Goal: Task Accomplishment & Management: Use online tool/utility

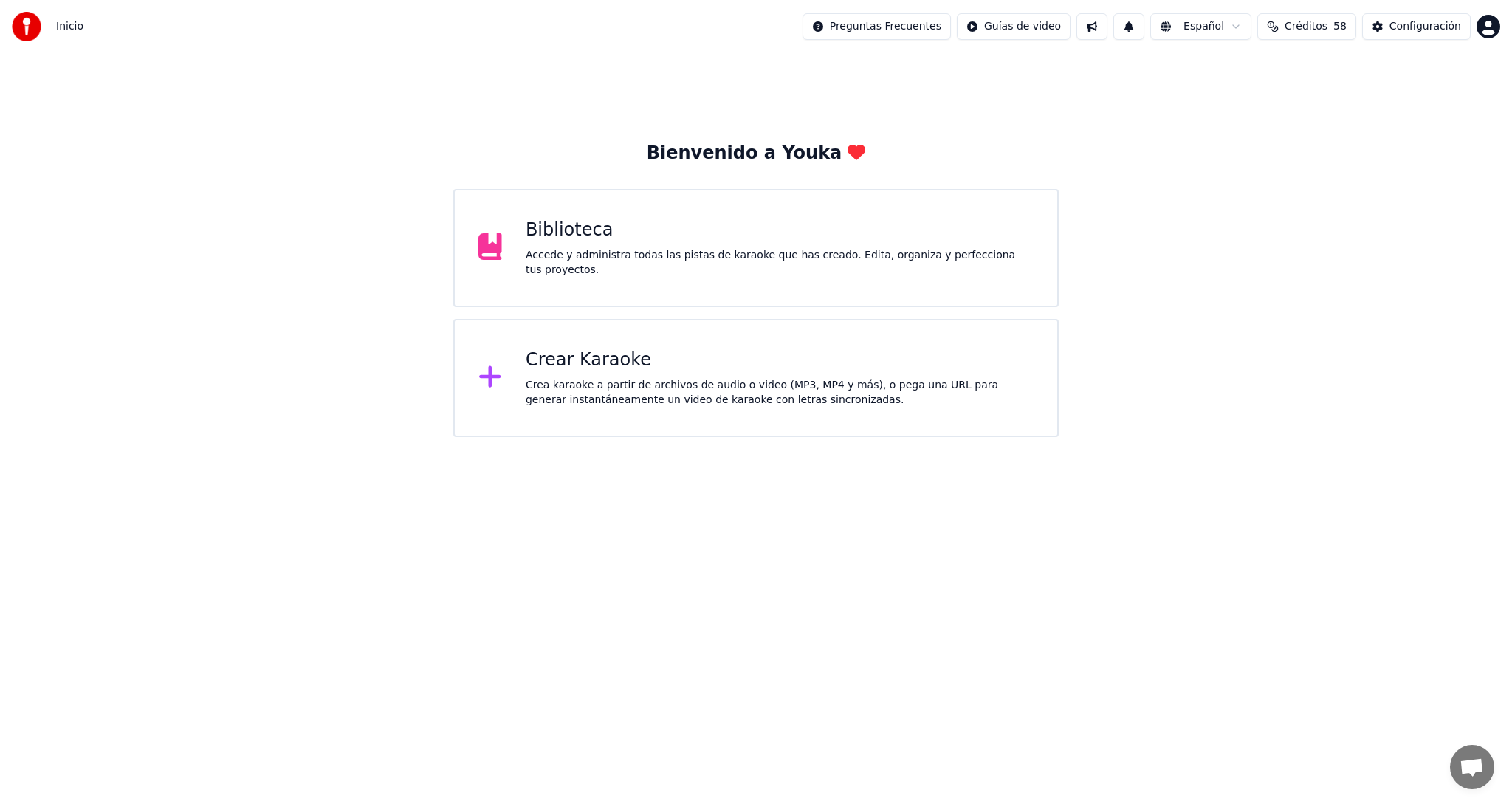
scroll to position [44, 0]
click at [578, 376] on div "Crear Karaoke Crea karaoke a partir de archivos de audio o video (MP3, MP4 y má…" at bounding box center [780, 378] width 508 height 59
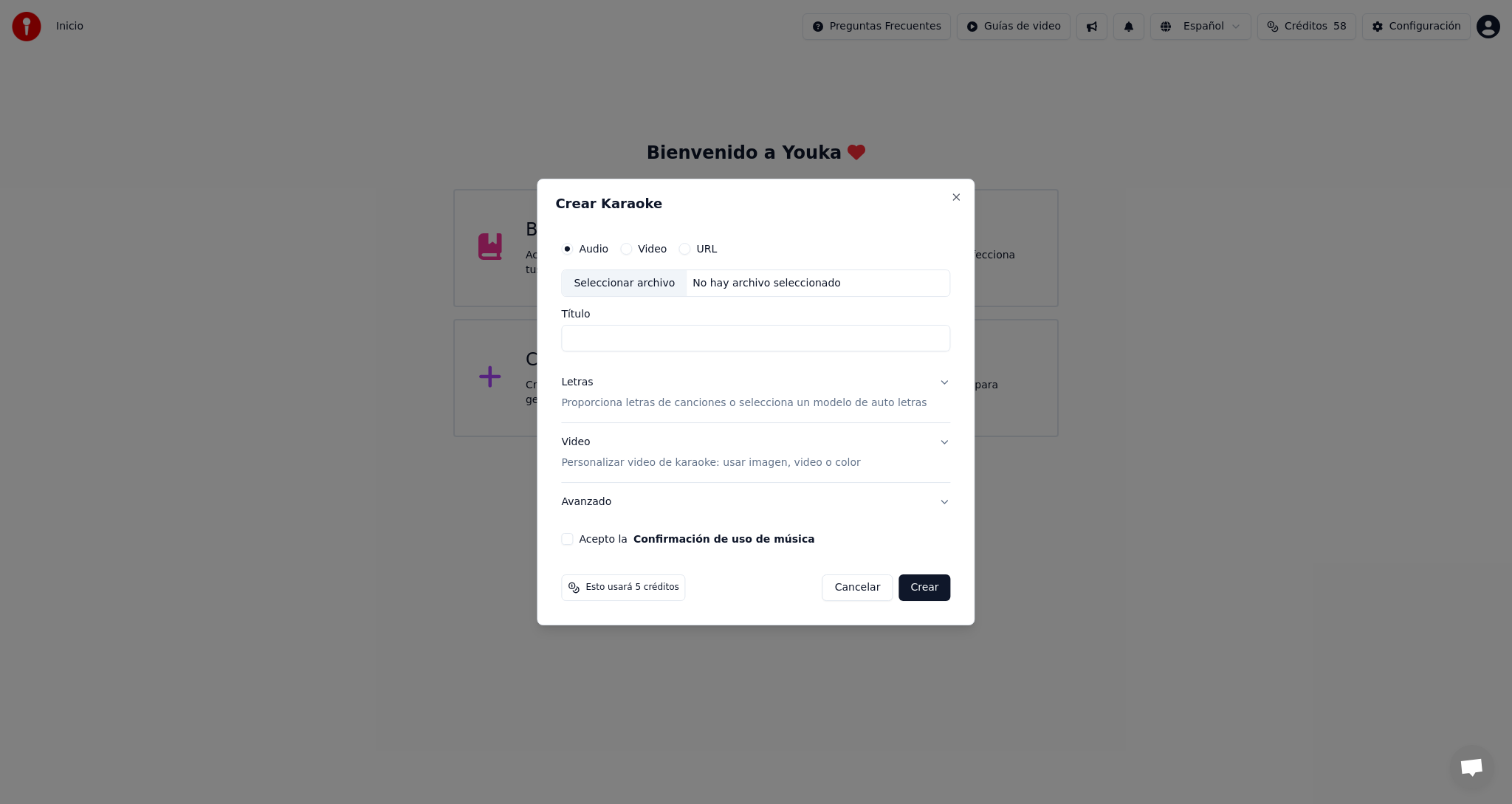
click at [631, 283] on div "Seleccionar archivo" at bounding box center [624, 283] width 125 height 26
click at [804, 344] on input "**********" at bounding box center [755, 339] width 389 height 26
type input "**********"
click at [598, 404] on p "Proporciona letras de canciones o selecciona un modelo de auto letras" at bounding box center [743, 404] width 366 height 14
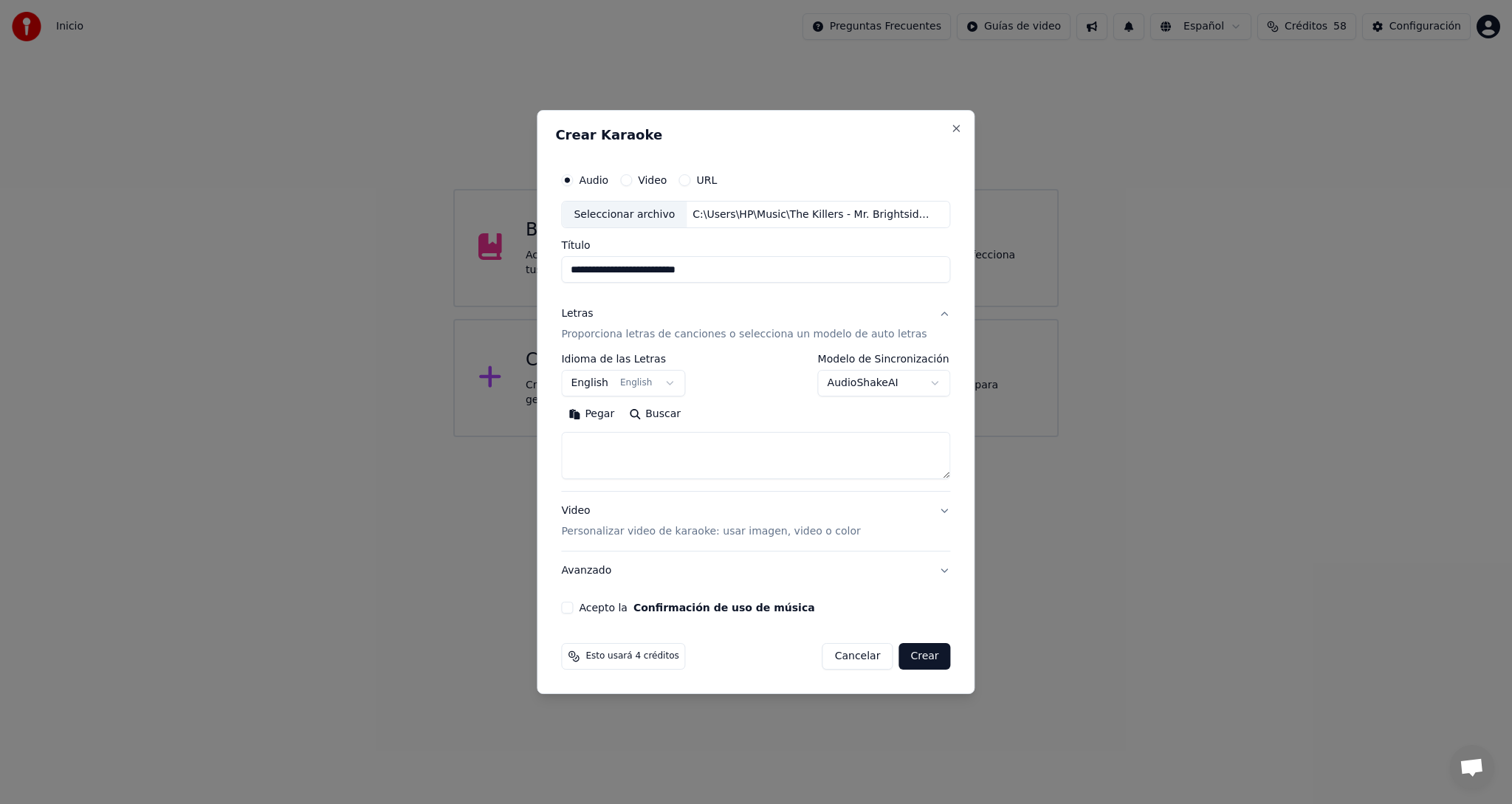
click at [667, 413] on button "Buscar" at bounding box center [654, 415] width 67 height 24
type textarea "**********"
click at [598, 532] on p "Personalizar video de karaoke: usar imagen, video o color" at bounding box center [710, 531] width 299 height 14
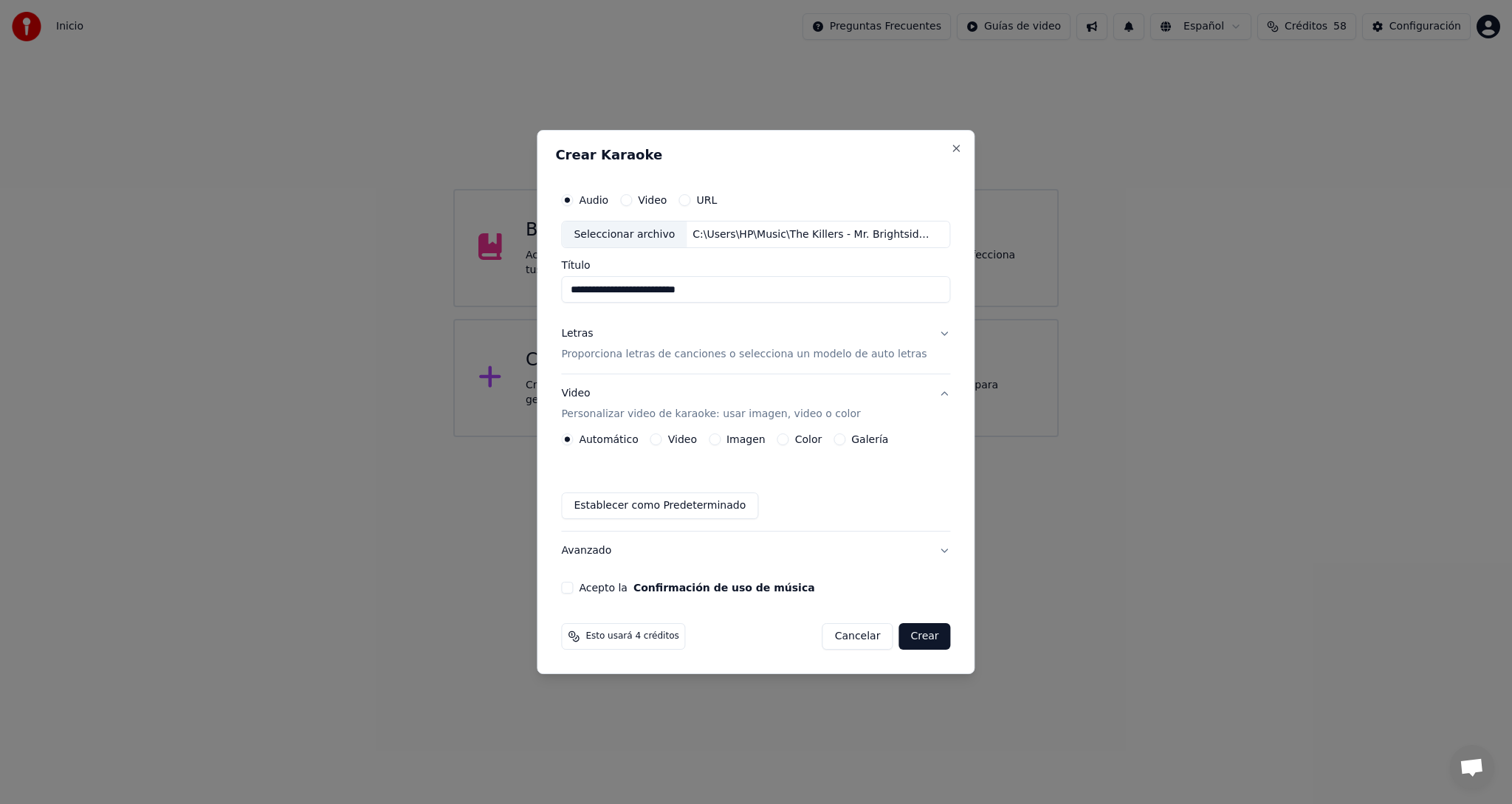
click at [675, 441] on div "Video" at bounding box center [673, 439] width 46 height 12
click at [662, 438] on button "Video" at bounding box center [656, 439] width 12 height 12
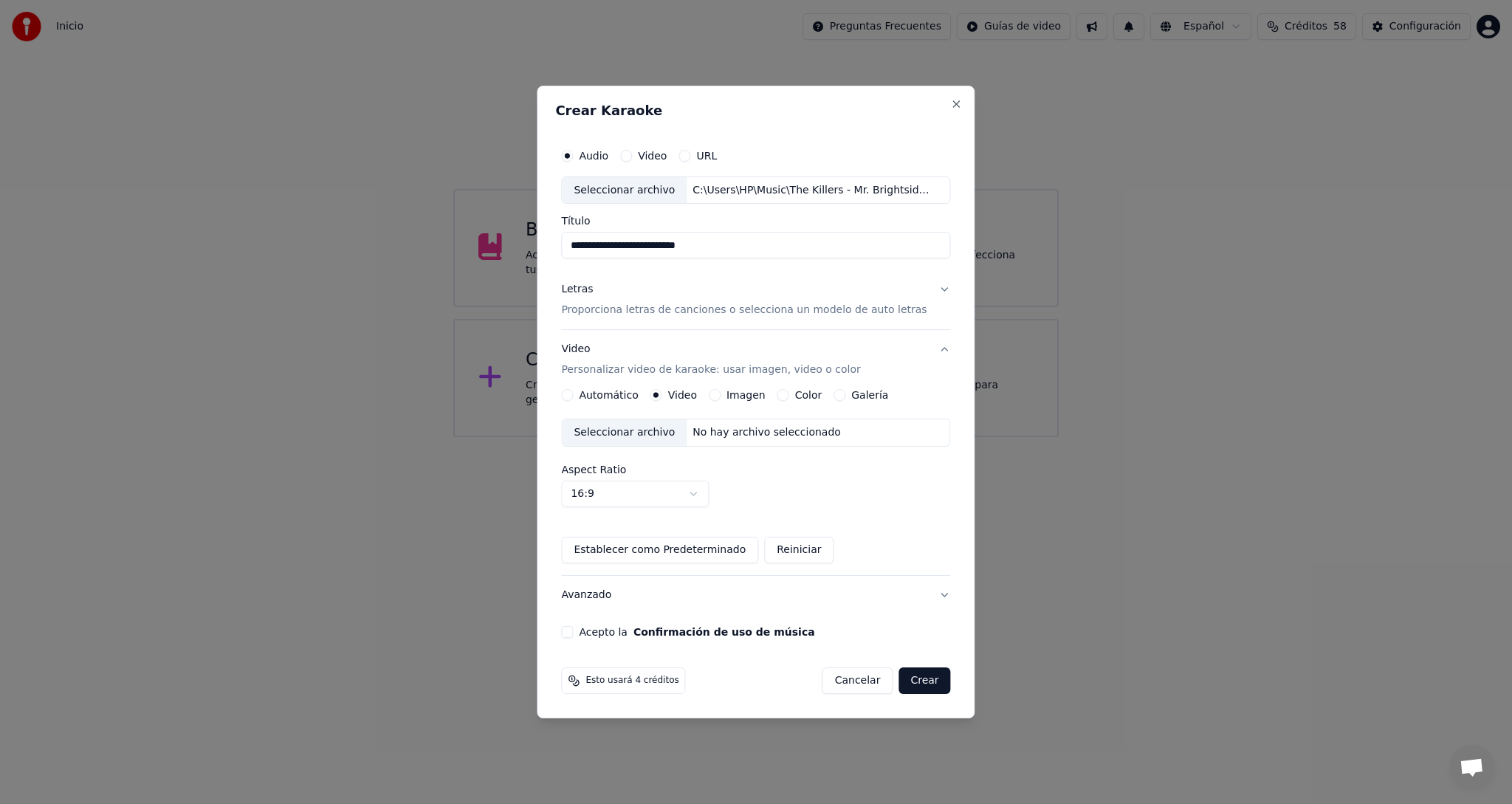
click at [616, 434] on div "Seleccionar archivo" at bounding box center [624, 432] width 125 height 26
click at [572, 631] on button "Acepto la Confirmación de uso de música" at bounding box center [566, 632] width 12 height 12
click at [910, 680] on button "Crear" at bounding box center [924, 680] width 51 height 26
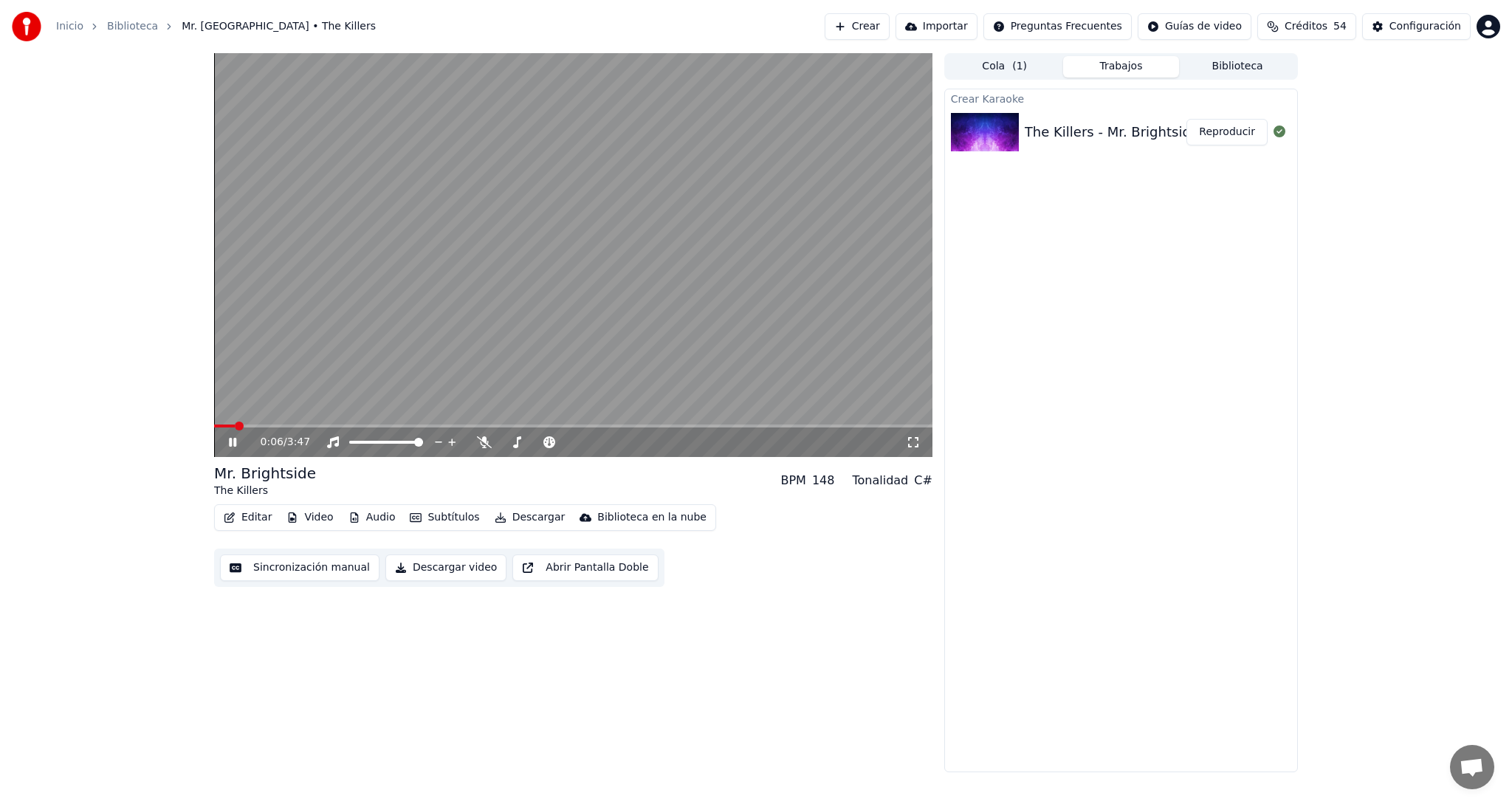
click at [232, 444] on icon at bounding box center [243, 443] width 35 height 12
click at [1320, 30] on span "Créditos" at bounding box center [1305, 26] width 43 height 14
click at [1322, 29] on span "Créditos" at bounding box center [1305, 26] width 43 height 14
click at [1324, 29] on span "Créditos" at bounding box center [1305, 26] width 43 height 14
click at [1325, 28] on span "Créditos" at bounding box center [1305, 26] width 43 height 14
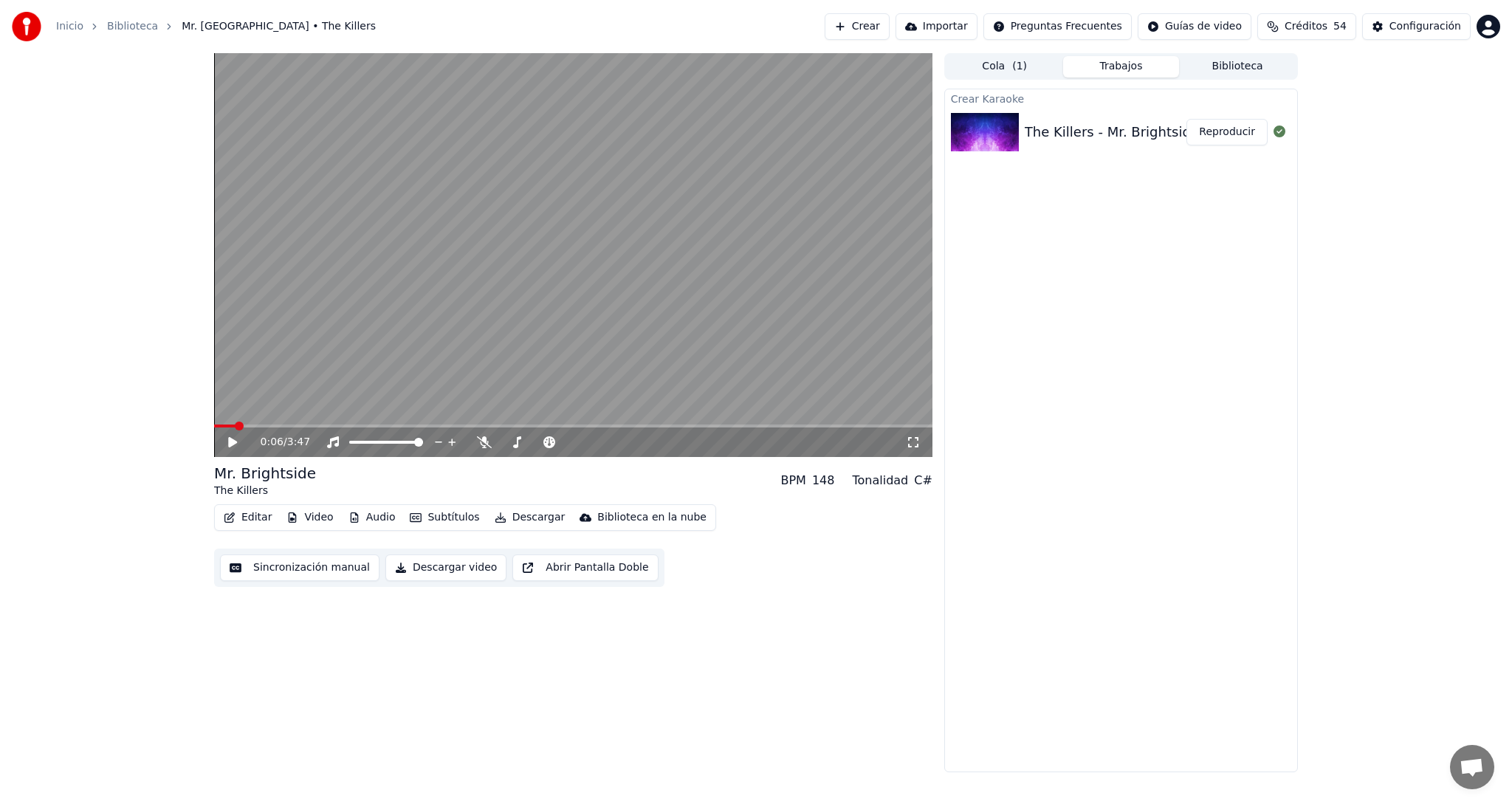
click at [243, 514] on button "Editar" at bounding box center [247, 518] width 60 height 20
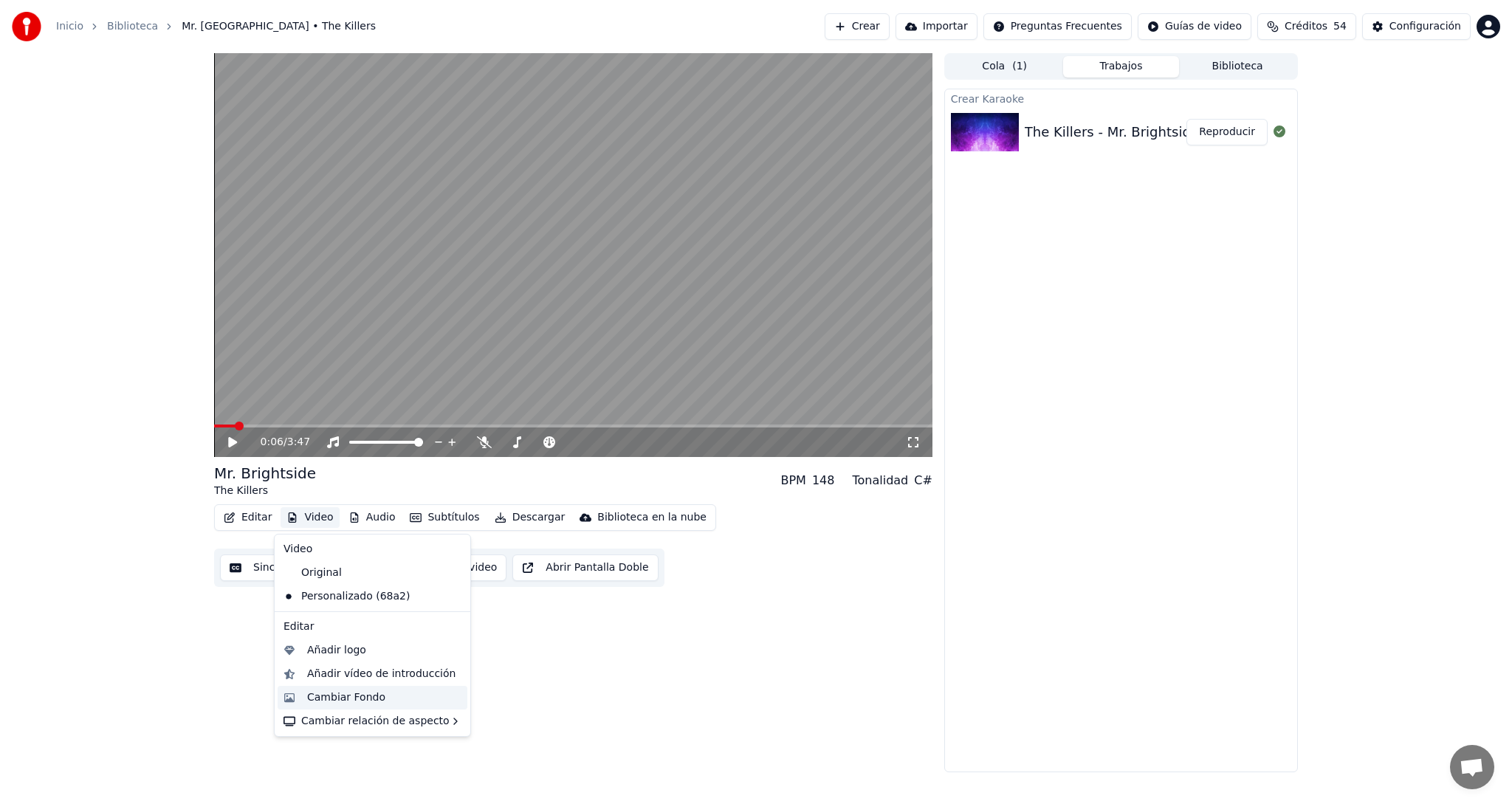
click at [356, 700] on div "Cambiar Fondo" at bounding box center [346, 697] width 79 height 14
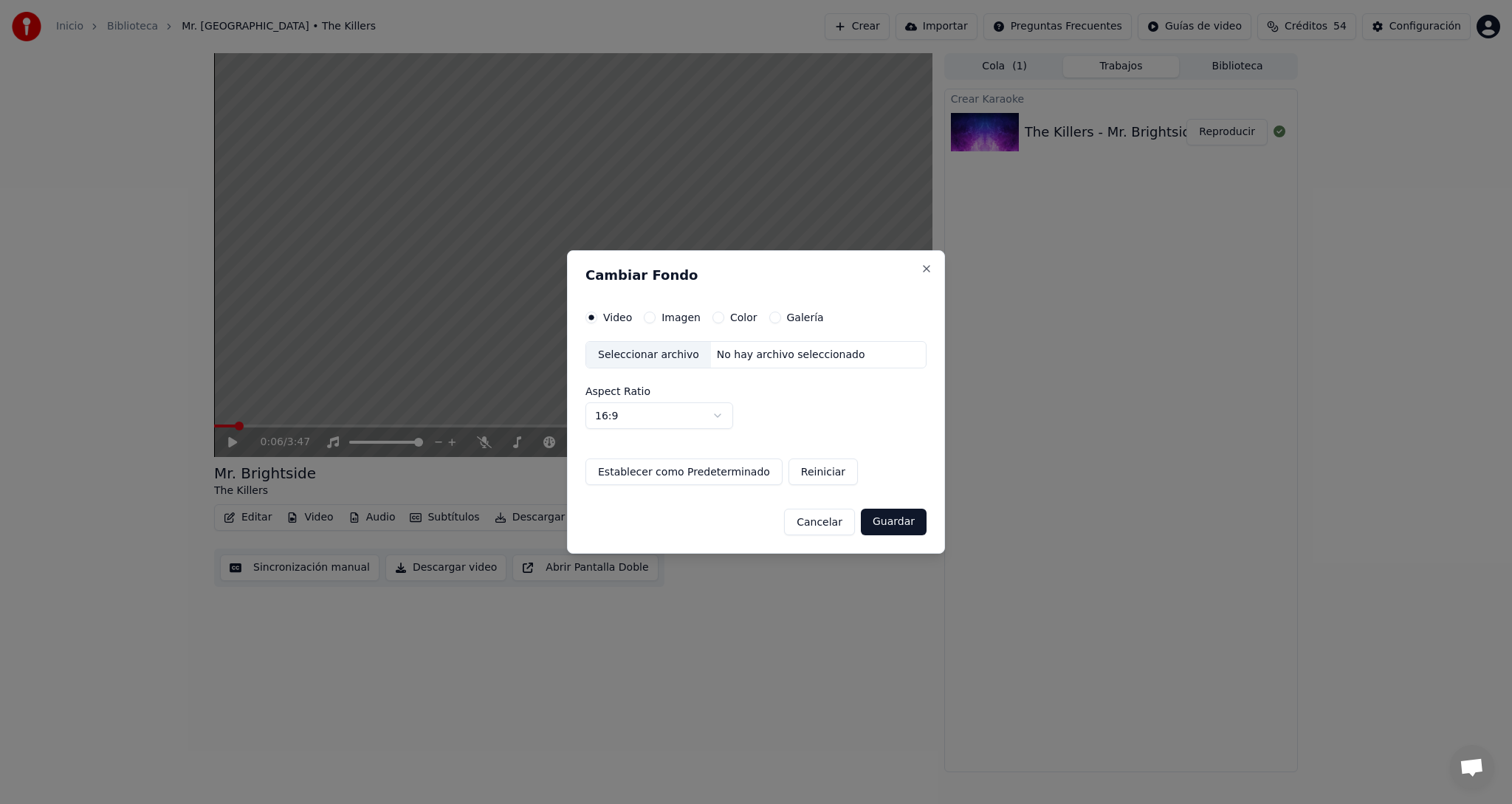
click at [649, 357] on div "Seleccionar archivo" at bounding box center [648, 355] width 125 height 26
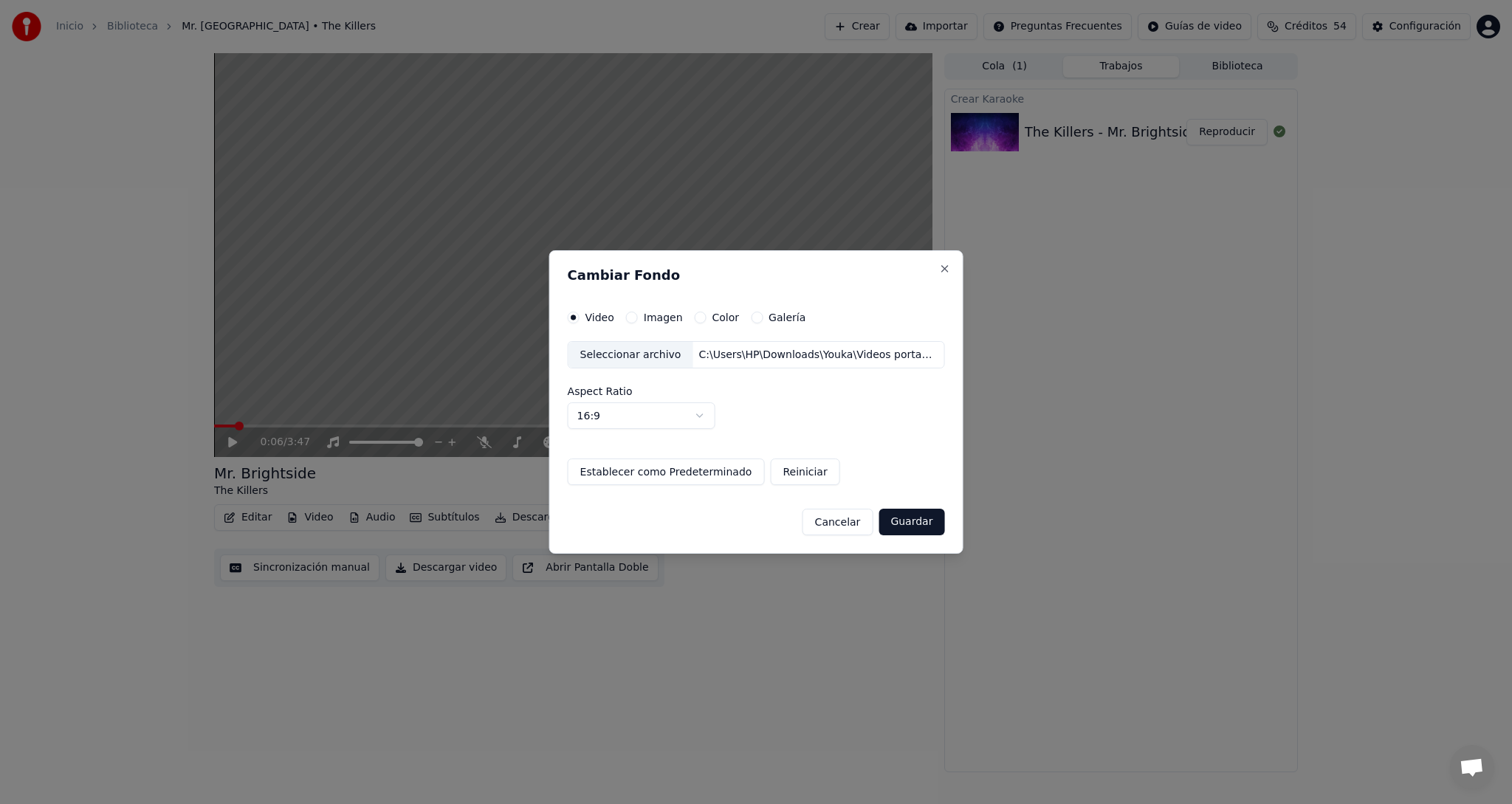
click at [919, 522] on button "Guardar" at bounding box center [911, 521] width 66 height 26
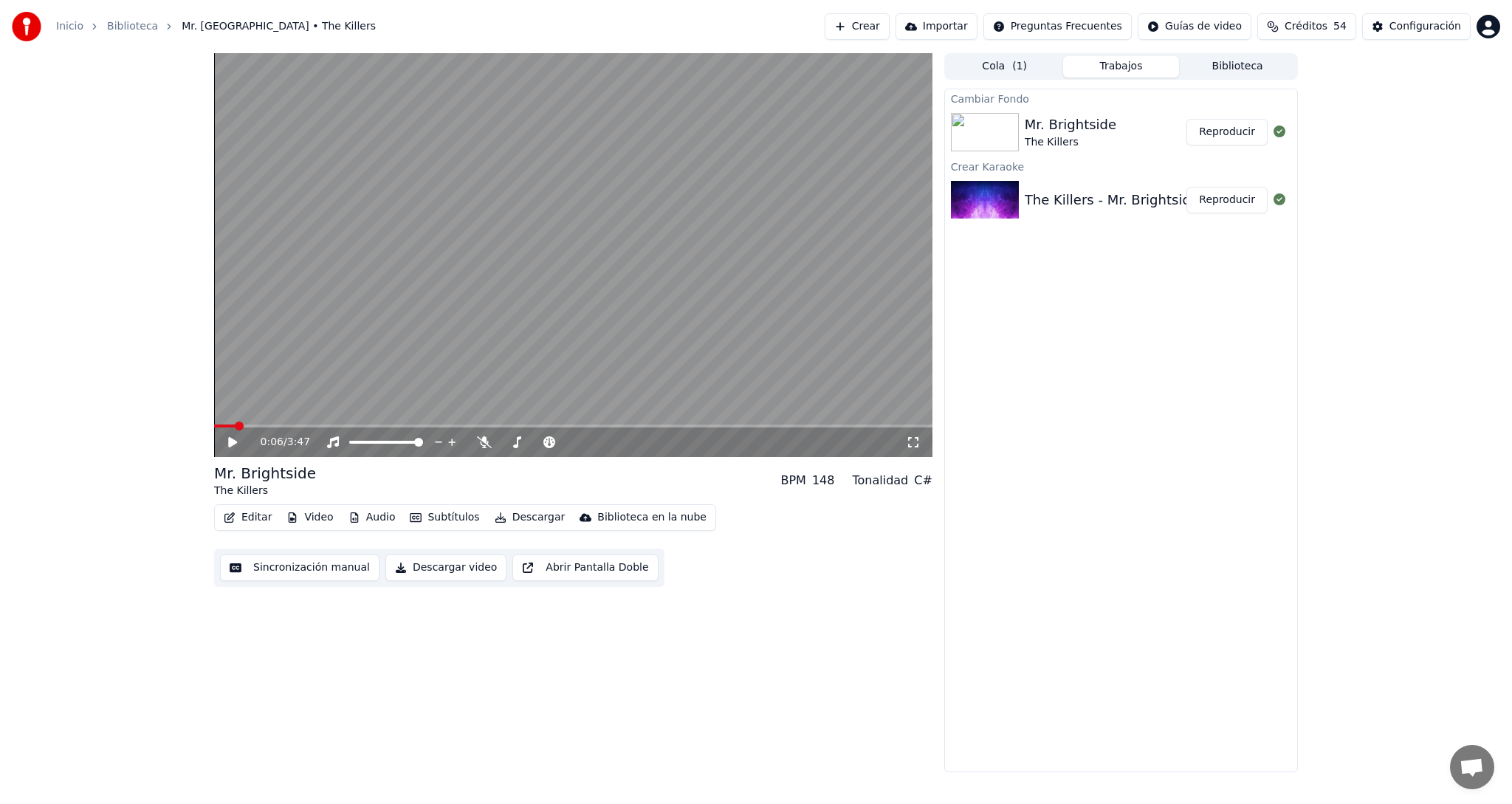
click at [1211, 198] on button "Reproducir" at bounding box center [1227, 199] width 81 height 26
click at [485, 442] on icon at bounding box center [484, 443] width 14 height 12
click at [485, 446] on icon at bounding box center [484, 443] width 8 height 12
click at [431, 513] on button "Subtítulos" at bounding box center [444, 518] width 81 height 20
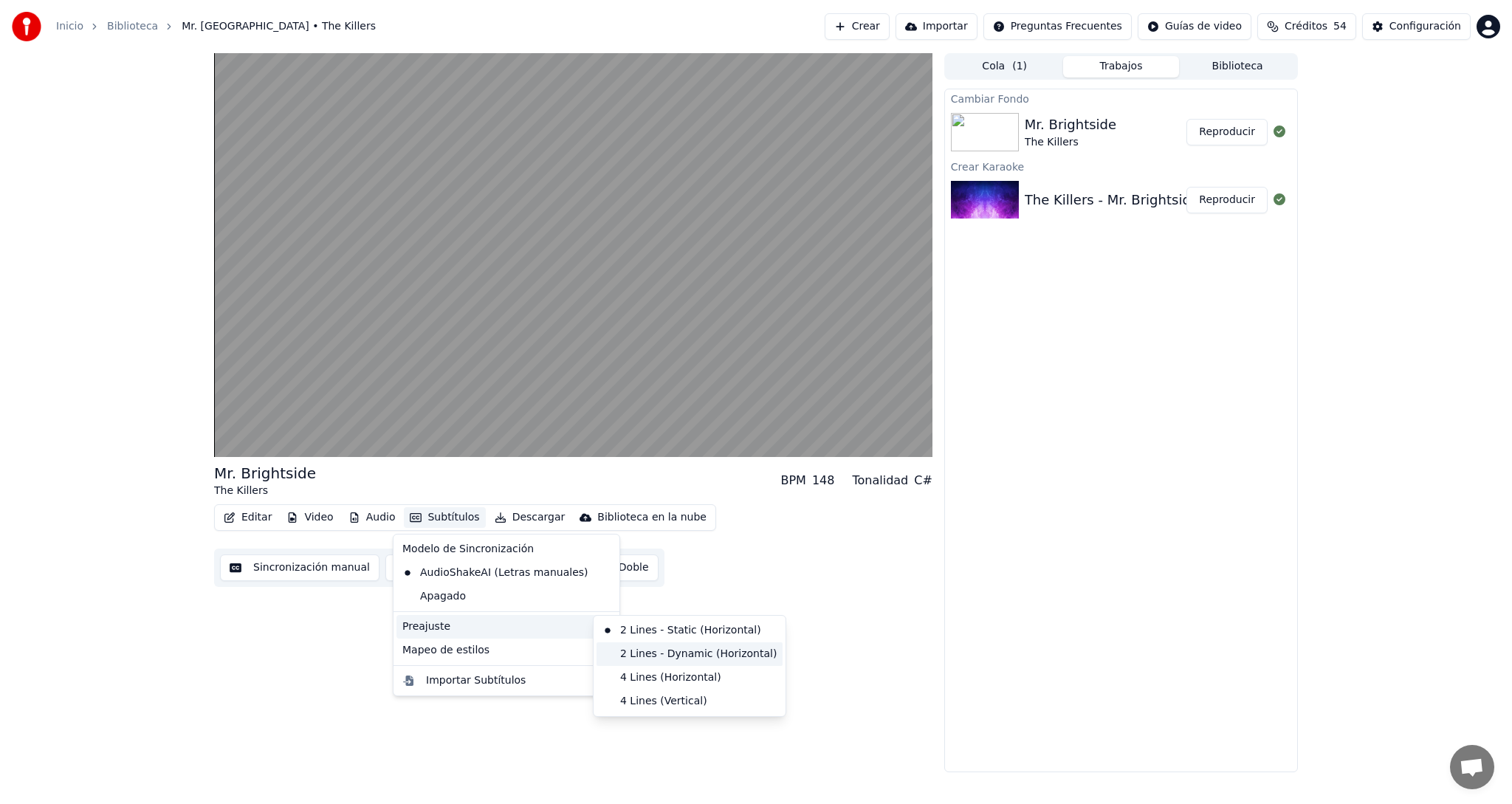
click at [655, 656] on div "2 Lines - Dynamic (Horizontal)" at bounding box center [689, 655] width 186 height 24
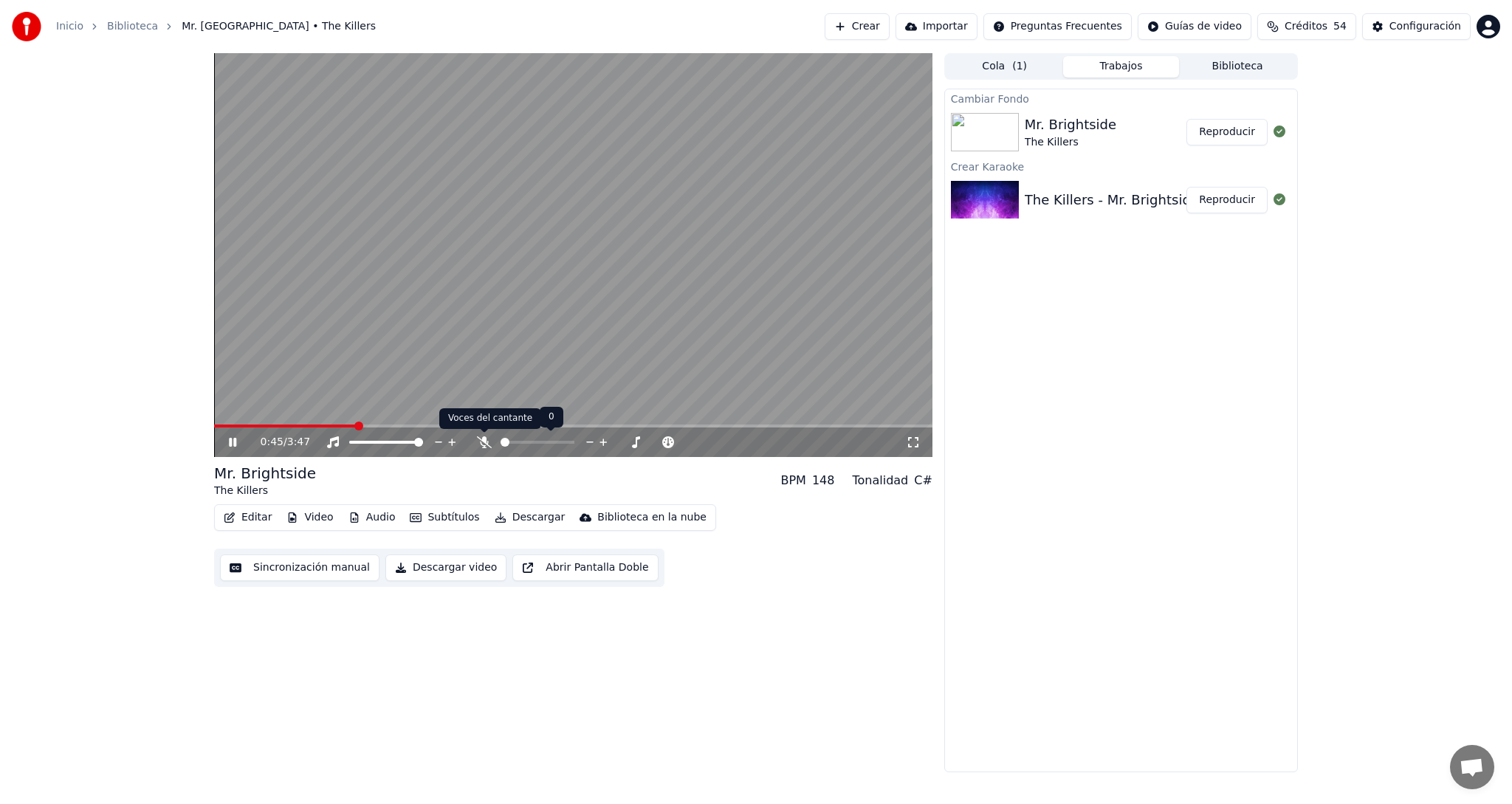
click at [480, 444] on icon at bounding box center [484, 443] width 14 height 12
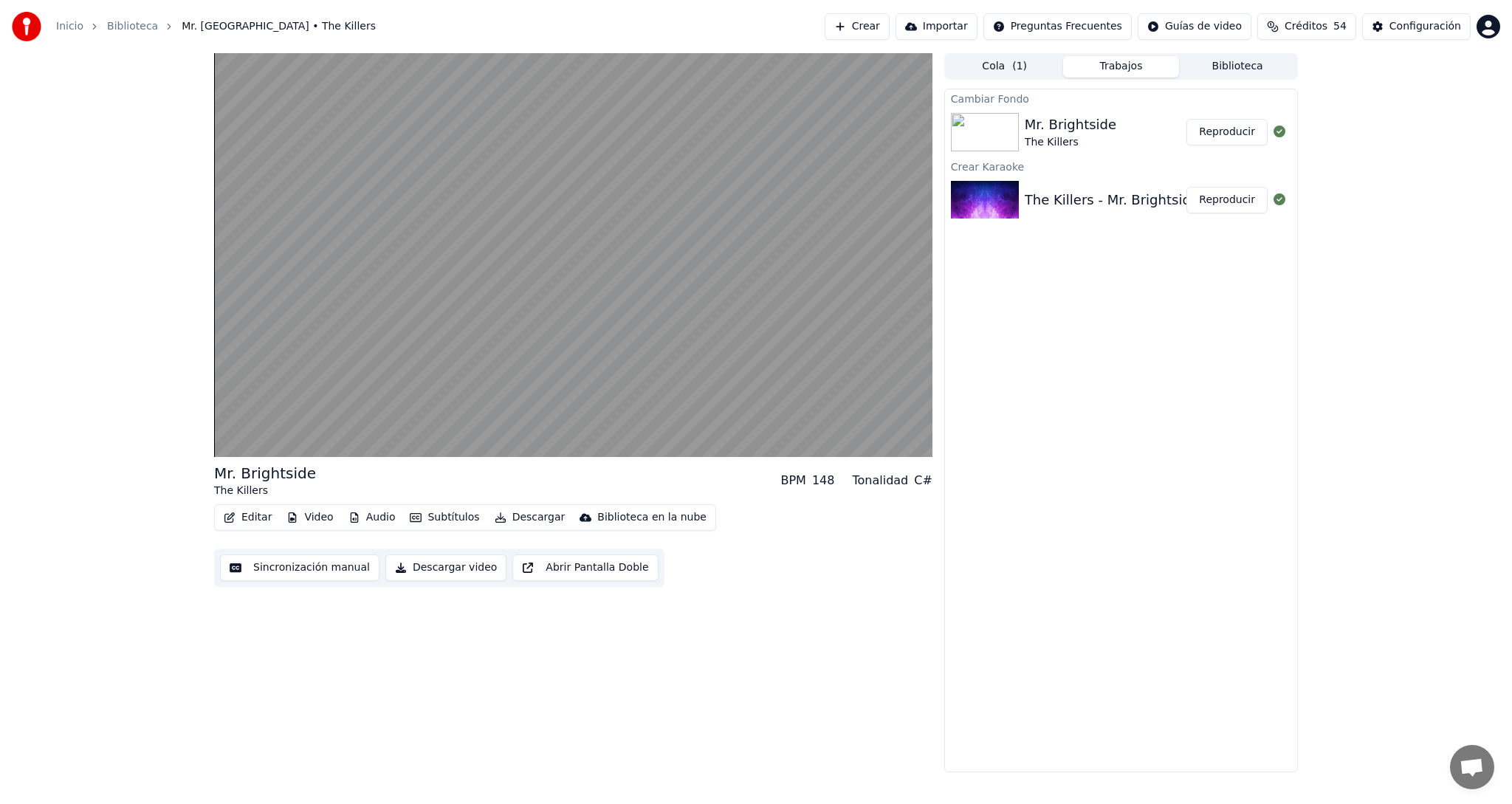
click at [1306, 24] on span "Créditos" at bounding box center [1305, 26] width 43 height 14
click at [1230, 394] on div "Cambiar Fondo Mr. Brightside The Killers Reproducir Crear Karaoke The Killers -…" at bounding box center [1120, 431] width 354 height 684
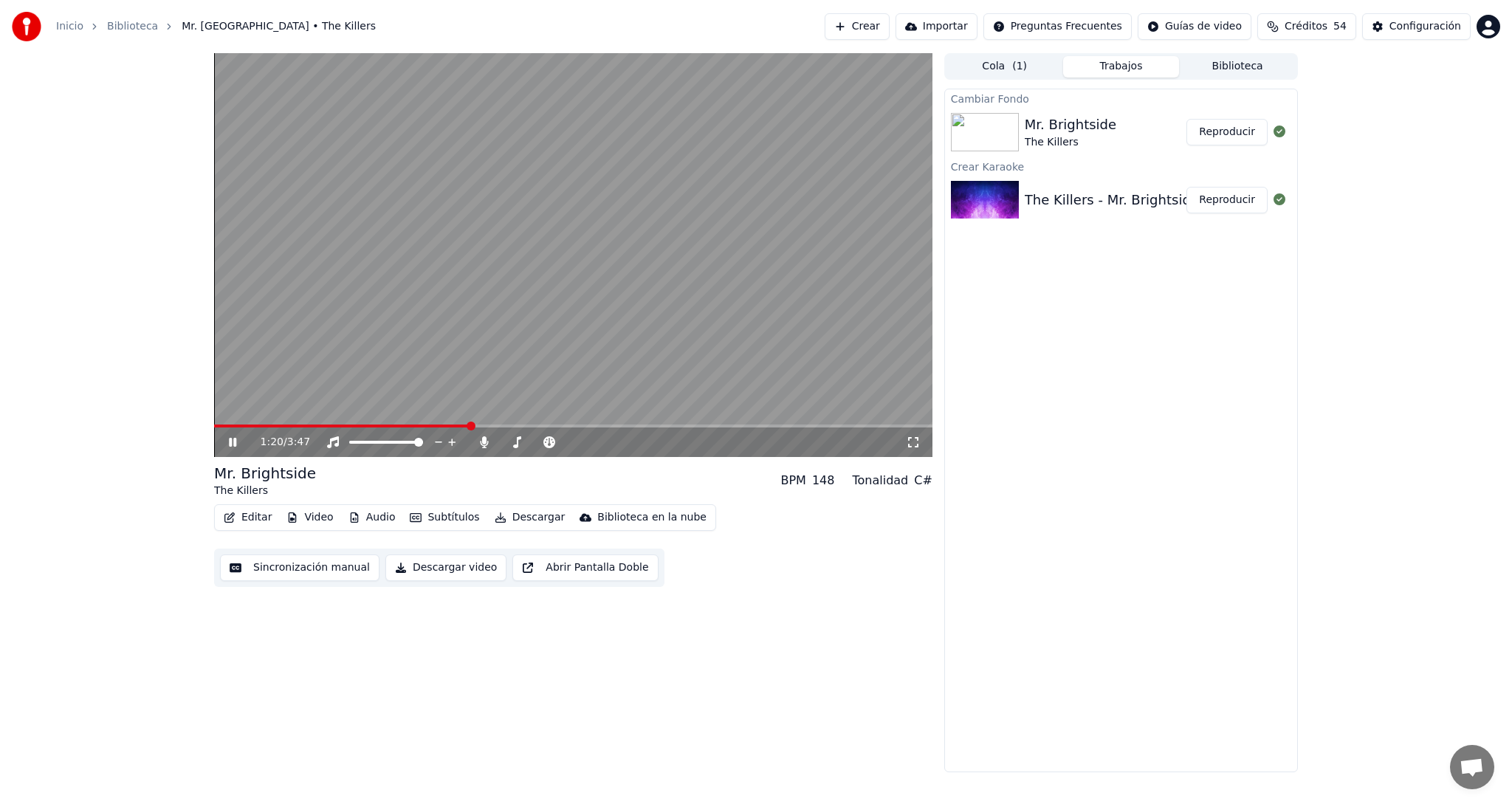
click at [297, 519] on button "Video" at bounding box center [309, 518] width 58 height 20
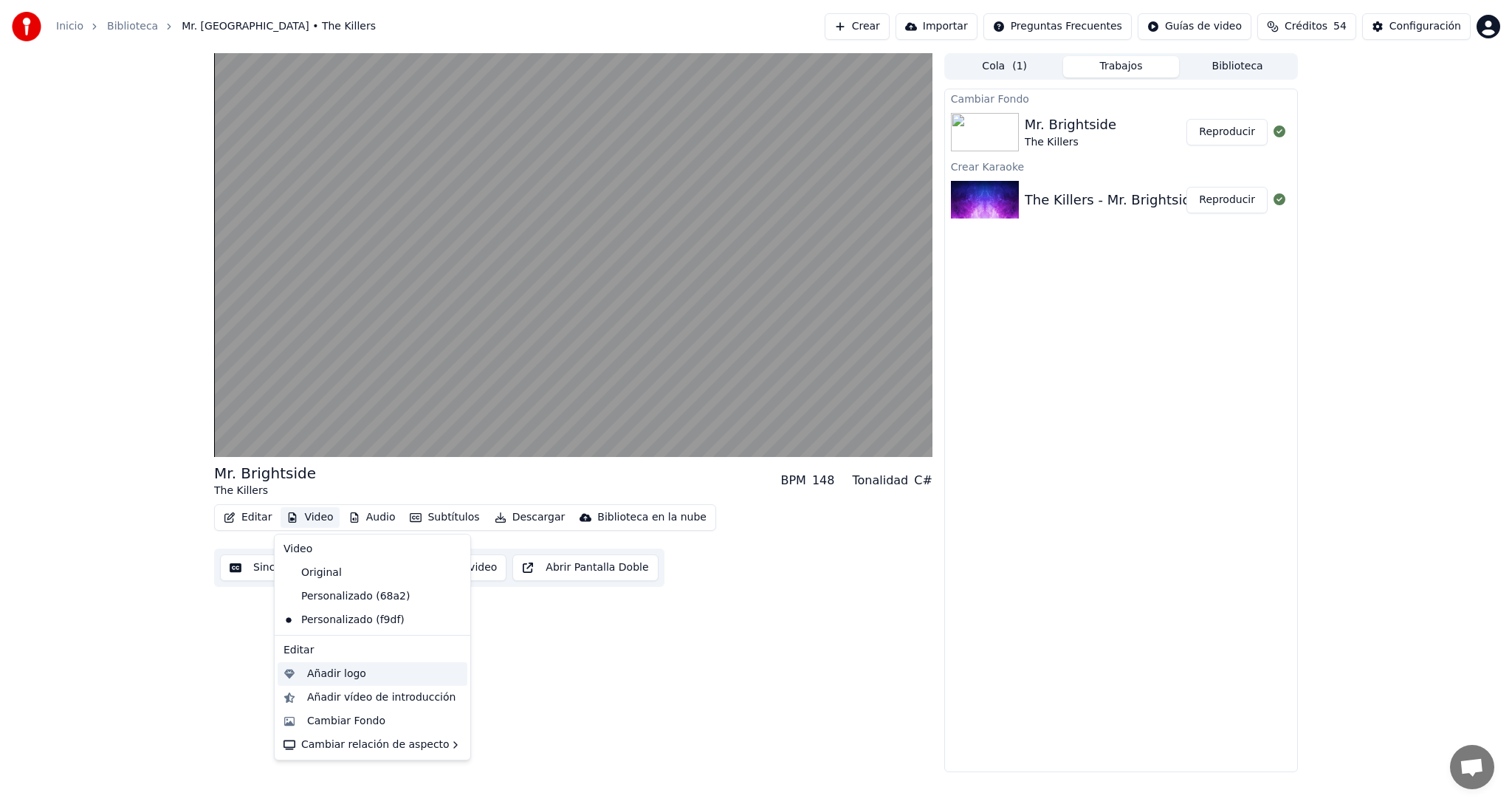
click at [328, 675] on div "Añadir logo" at bounding box center [337, 674] width 59 height 14
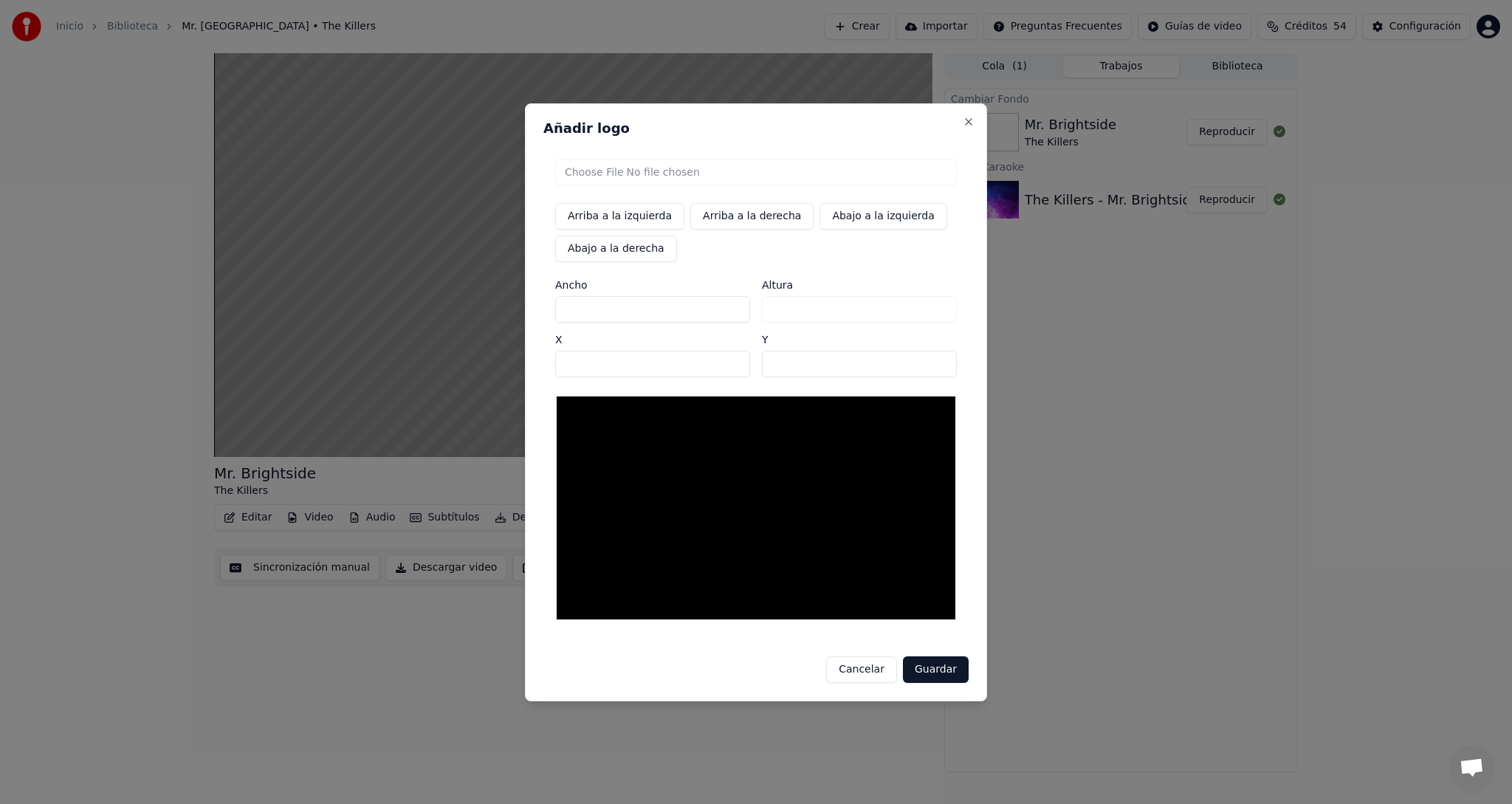
click at [614, 173] on input "file" at bounding box center [756, 171] width 402 height 26
type input "**********"
drag, startPoint x: 751, startPoint y: 113, endPoint x: 776, endPoint y: 127, distance: 28.7
click at [831, 139] on div "Añadir logo Arriba a la izquierda Arriba a la derecha Abajo a la izquierda Abaj…" at bounding box center [756, 402] width 462 height 598
click at [610, 249] on button "Abajo a la derecha" at bounding box center [615, 248] width 122 height 26
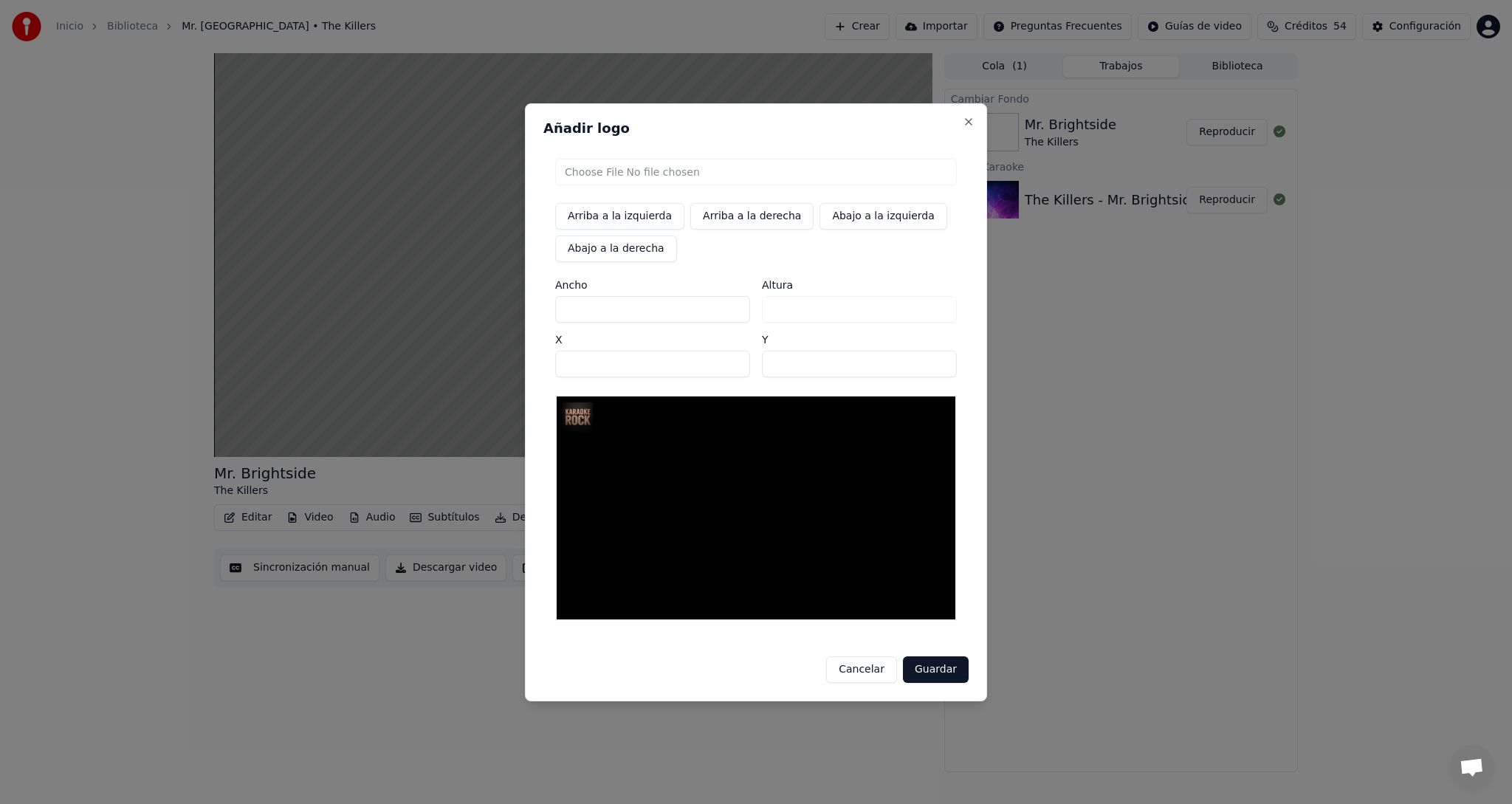
type input "****"
click at [931, 668] on button "Guardar" at bounding box center [935, 669] width 66 height 26
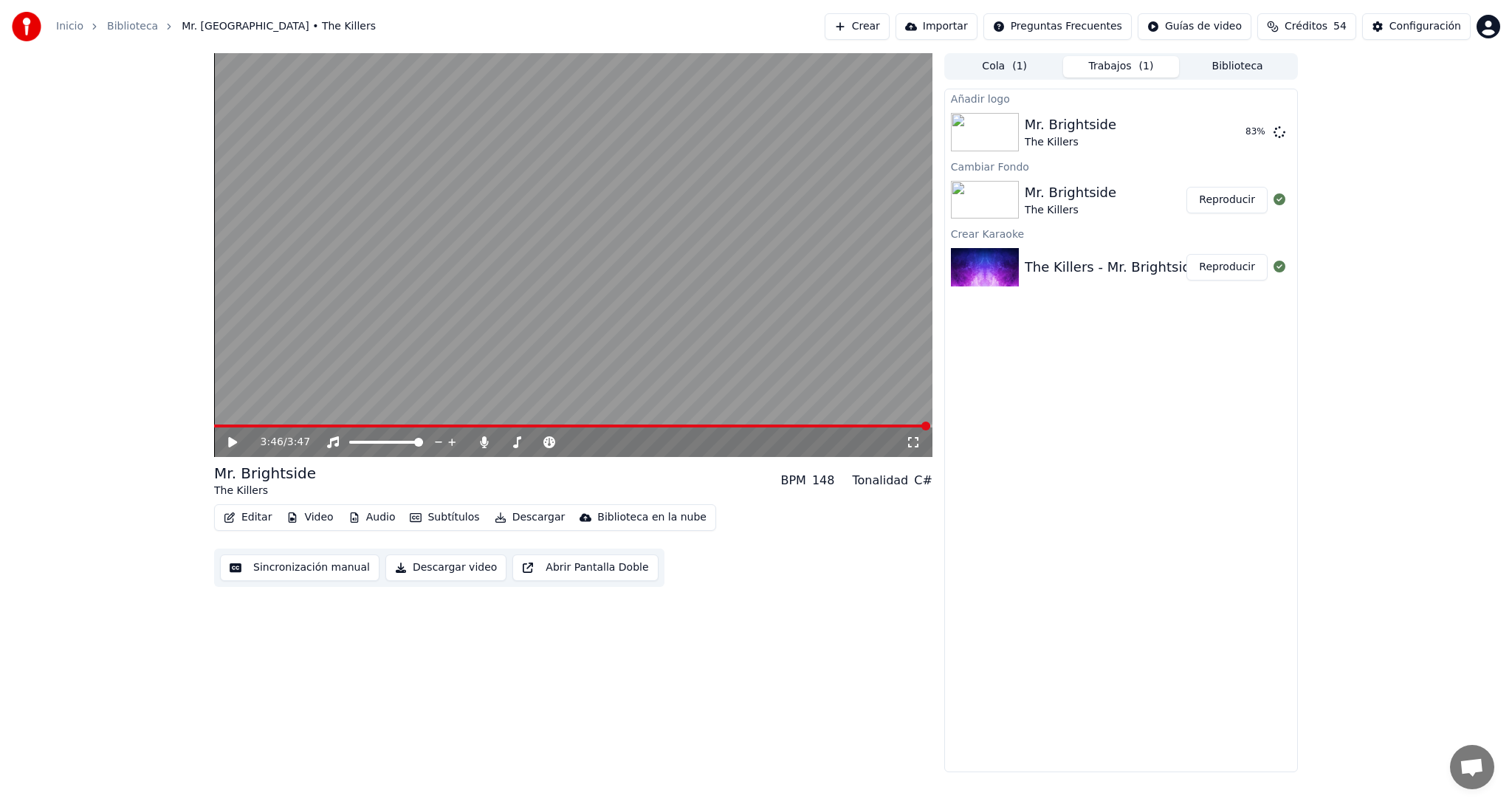
click at [1236, 269] on button "Reproducir" at bounding box center [1227, 267] width 81 height 26
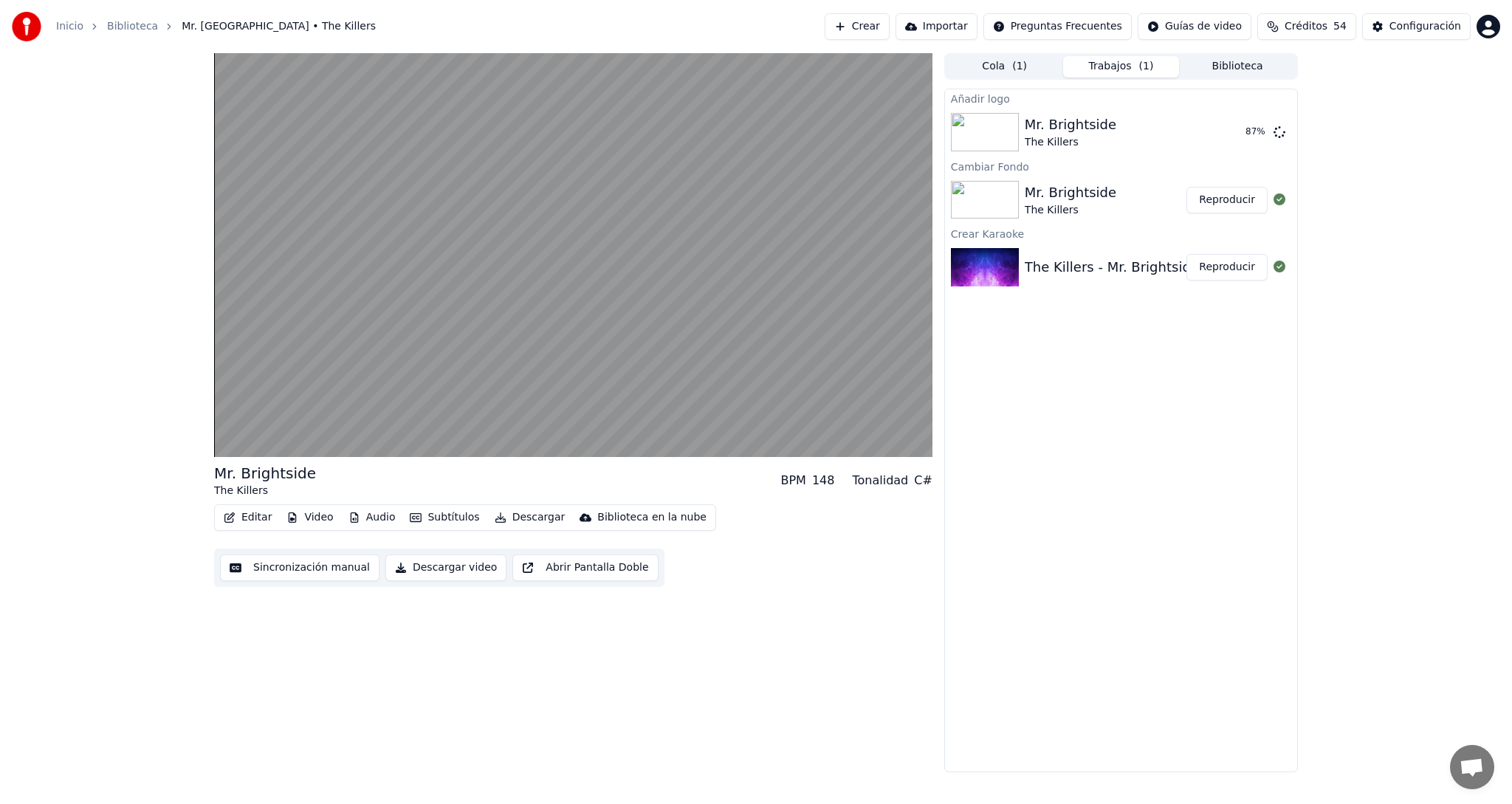
click at [1230, 205] on button "Reproducir" at bounding box center [1227, 199] width 81 height 26
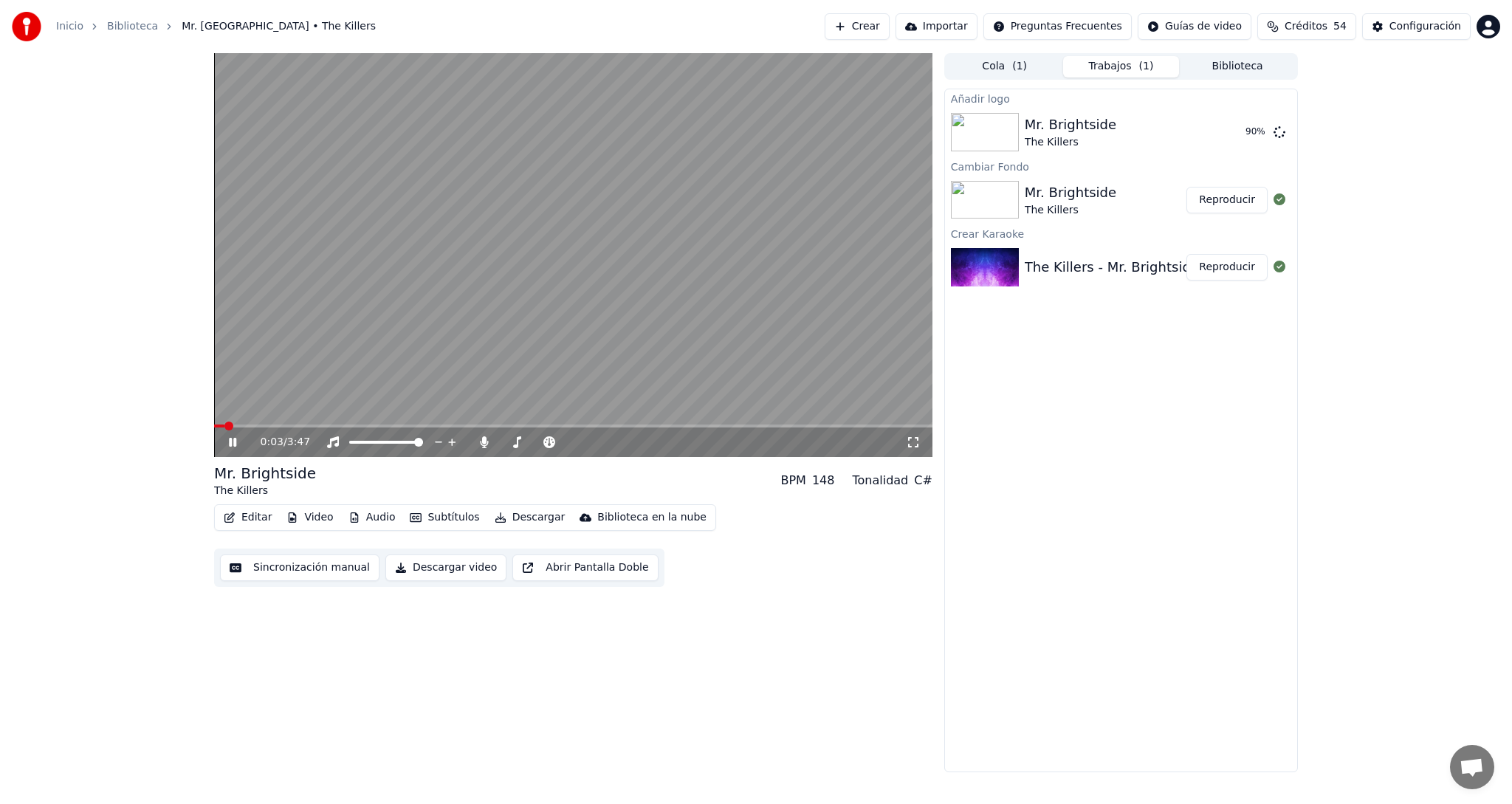
click at [231, 442] on icon at bounding box center [232, 442] width 8 height 8
click at [1080, 139] on div "The Killers" at bounding box center [1070, 142] width 91 height 14
click at [1240, 130] on button "Reproducir" at bounding box center [1227, 132] width 81 height 26
click at [231, 443] on icon at bounding box center [232, 442] width 8 height 8
click at [231, 443] on icon at bounding box center [232, 443] width 8 height 10
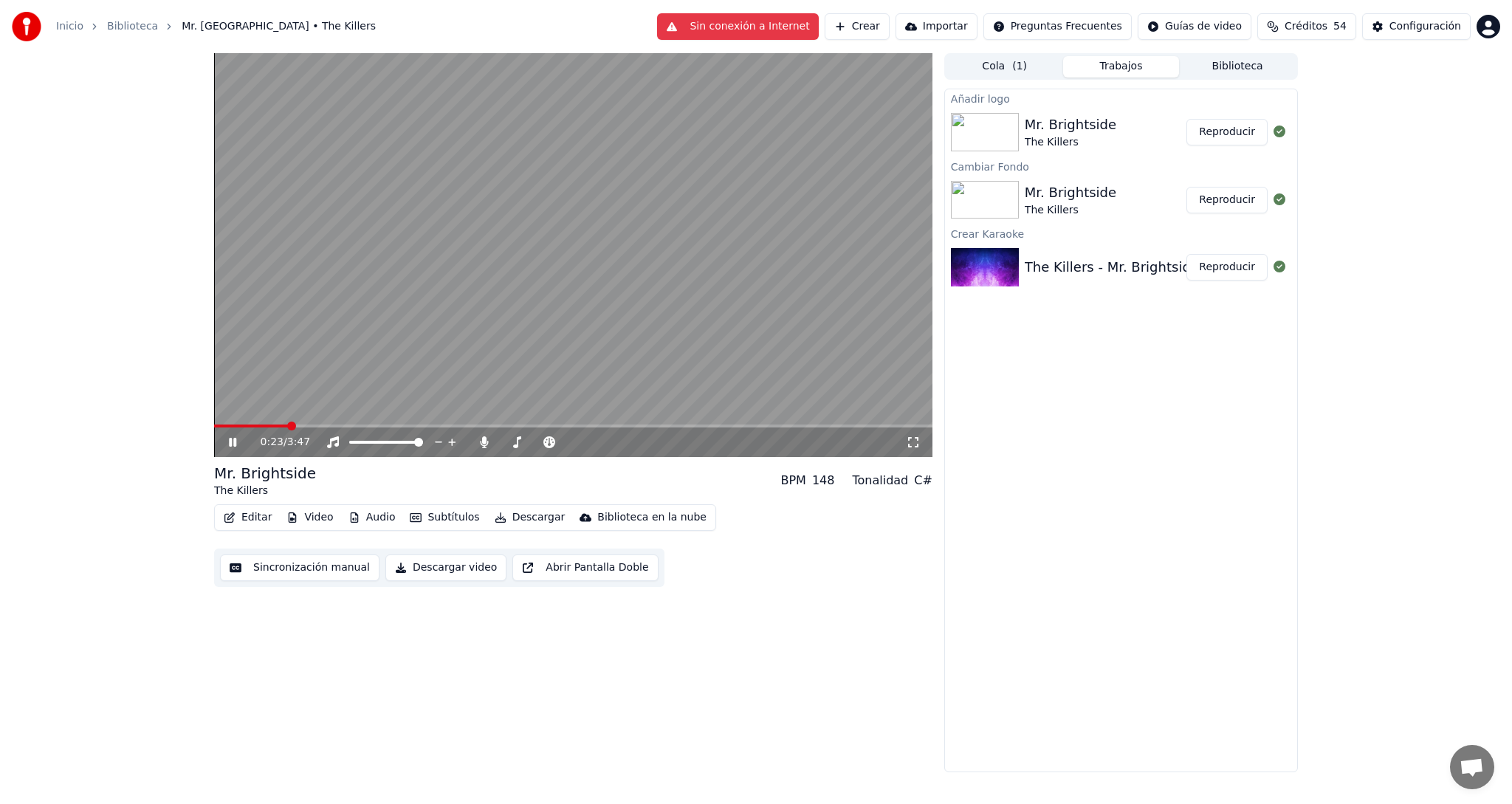
click at [232, 439] on icon at bounding box center [243, 443] width 35 height 12
click at [515, 518] on button "Descargar" at bounding box center [530, 518] width 83 height 20
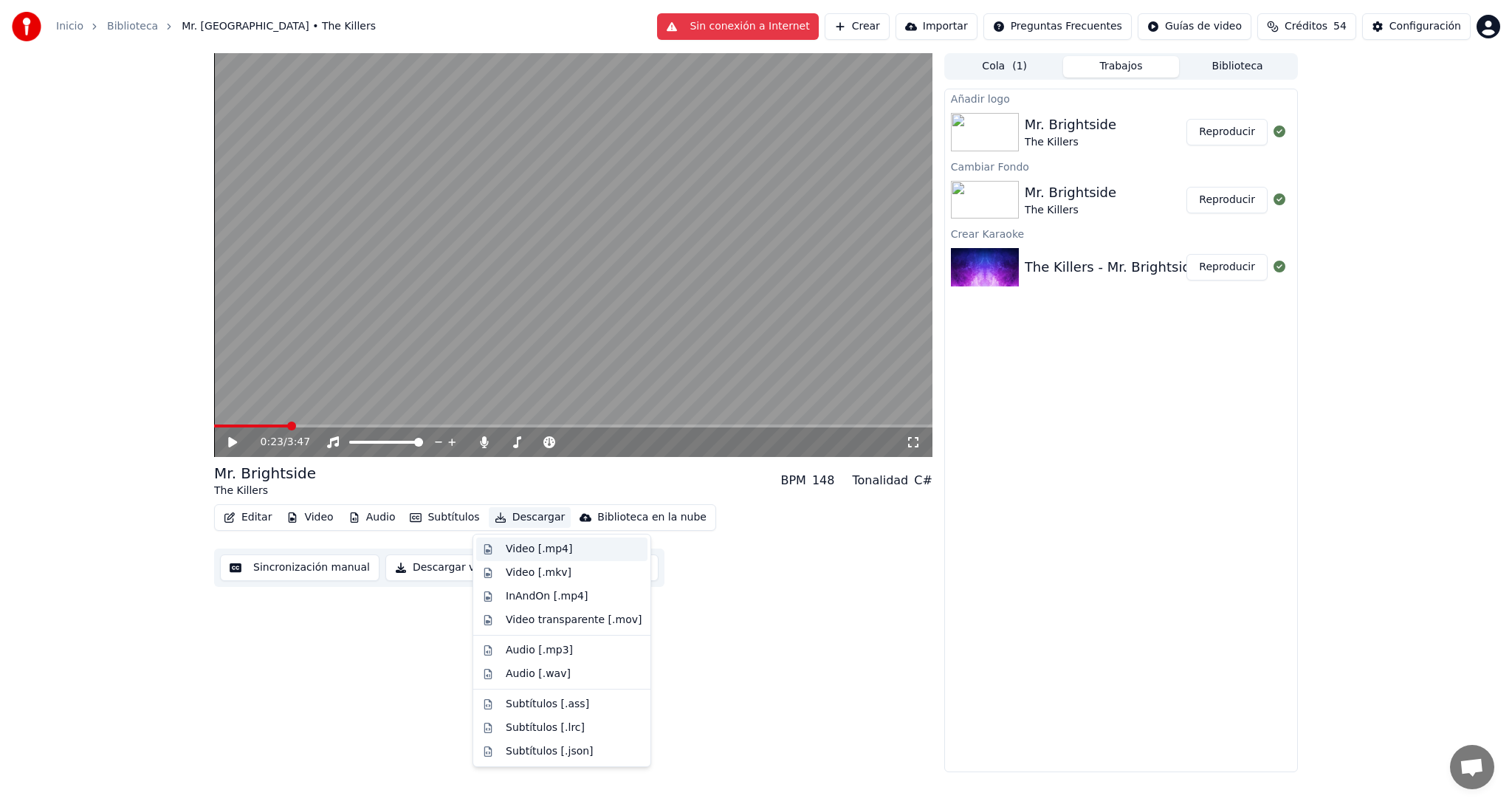
click at [517, 547] on div "Video [.mp4]" at bounding box center [539, 549] width 67 height 14
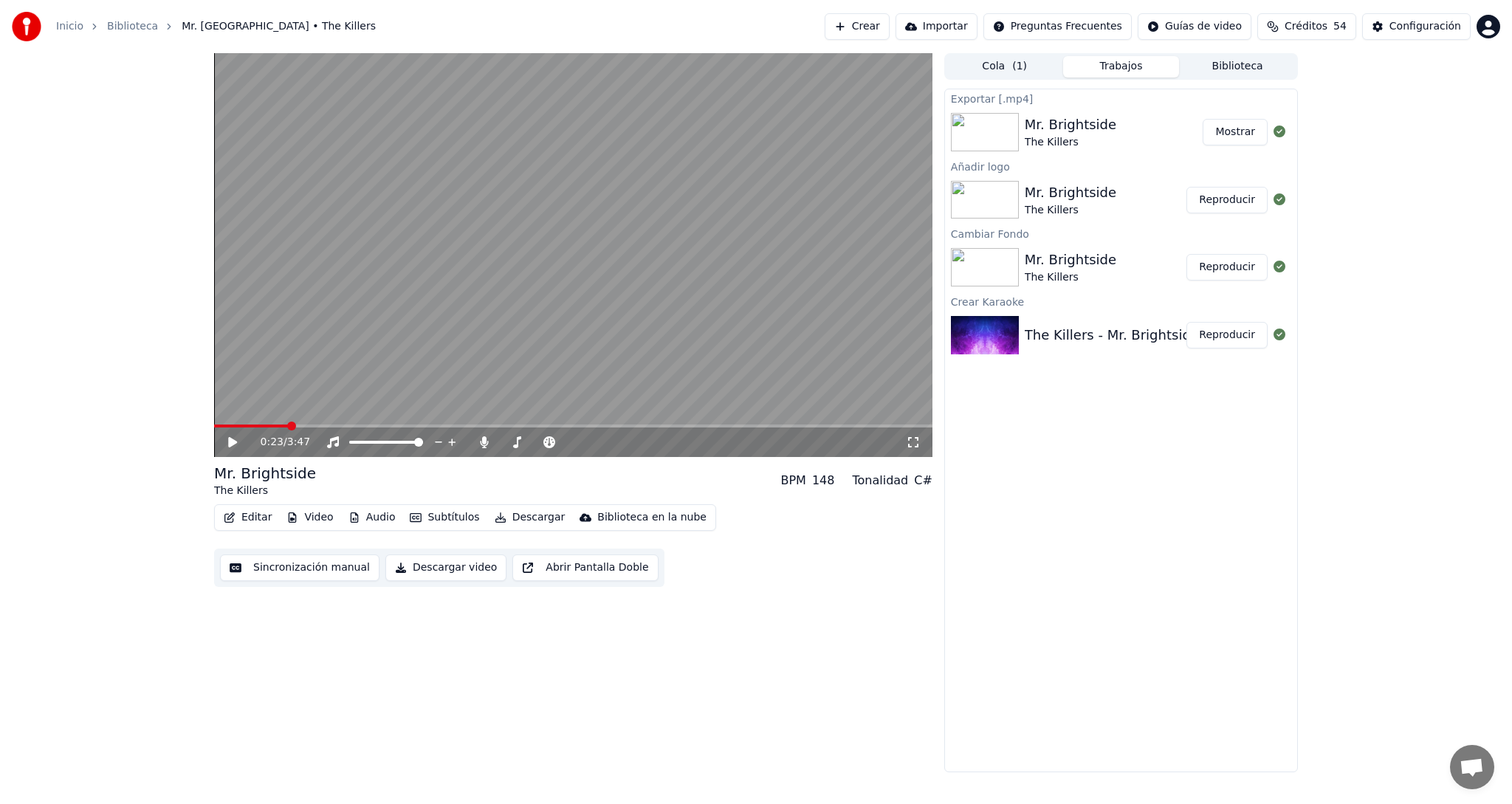
click at [1226, 133] on button "Mostrar" at bounding box center [1234, 132] width 65 height 26
click at [1379, 152] on div "0:23 / 3:47 Mr. Brightside The Killers BPM 148 Tonalidad C# Editar Video Audio …" at bounding box center [756, 413] width 1512 height 720
click at [978, 262] on img at bounding box center [984, 267] width 68 height 38
click at [1230, 268] on button "Reproducir" at bounding box center [1227, 267] width 81 height 26
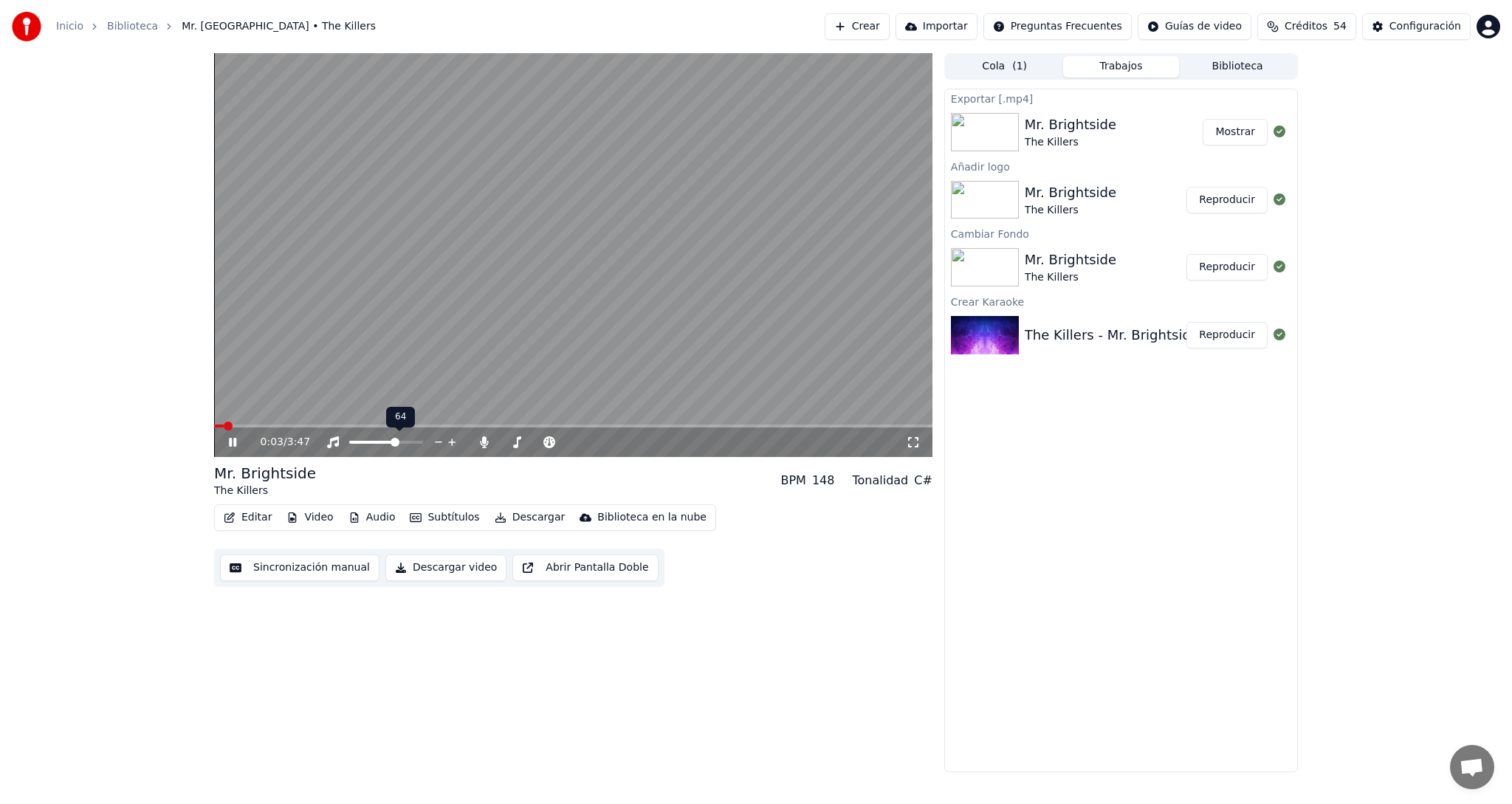
click at [397, 443] on span at bounding box center [373, 442] width 47 height 3
click at [423, 443] on span at bounding box center [418, 442] width 8 height 8
click at [485, 441] on icon at bounding box center [484, 443] width 8 height 12
click at [233, 444] on icon at bounding box center [243, 443] width 35 height 12
click at [503, 518] on button "Descargar" at bounding box center [530, 518] width 83 height 20
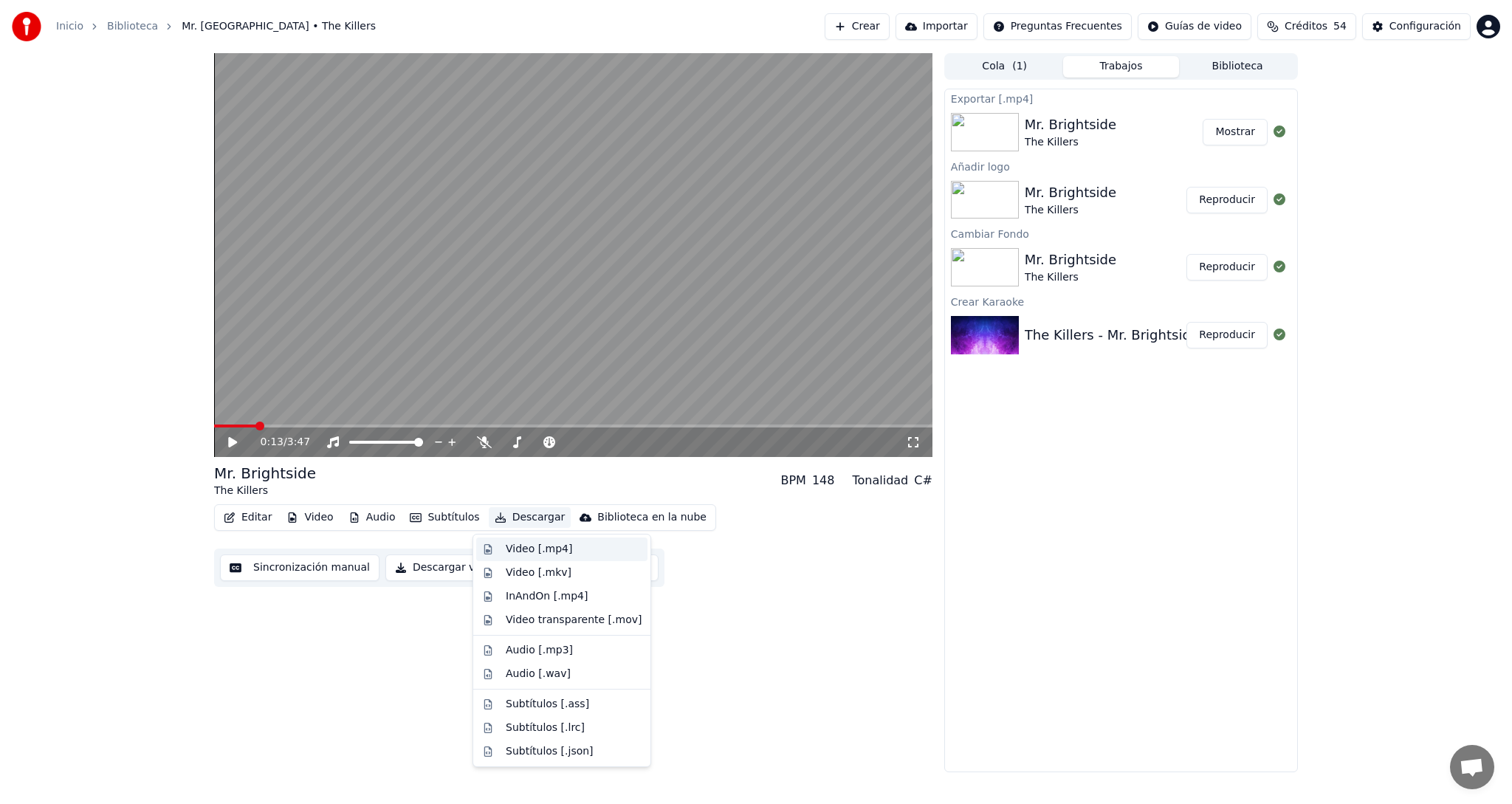
click at [523, 551] on div "Video [.mp4]" at bounding box center [539, 549] width 67 height 14
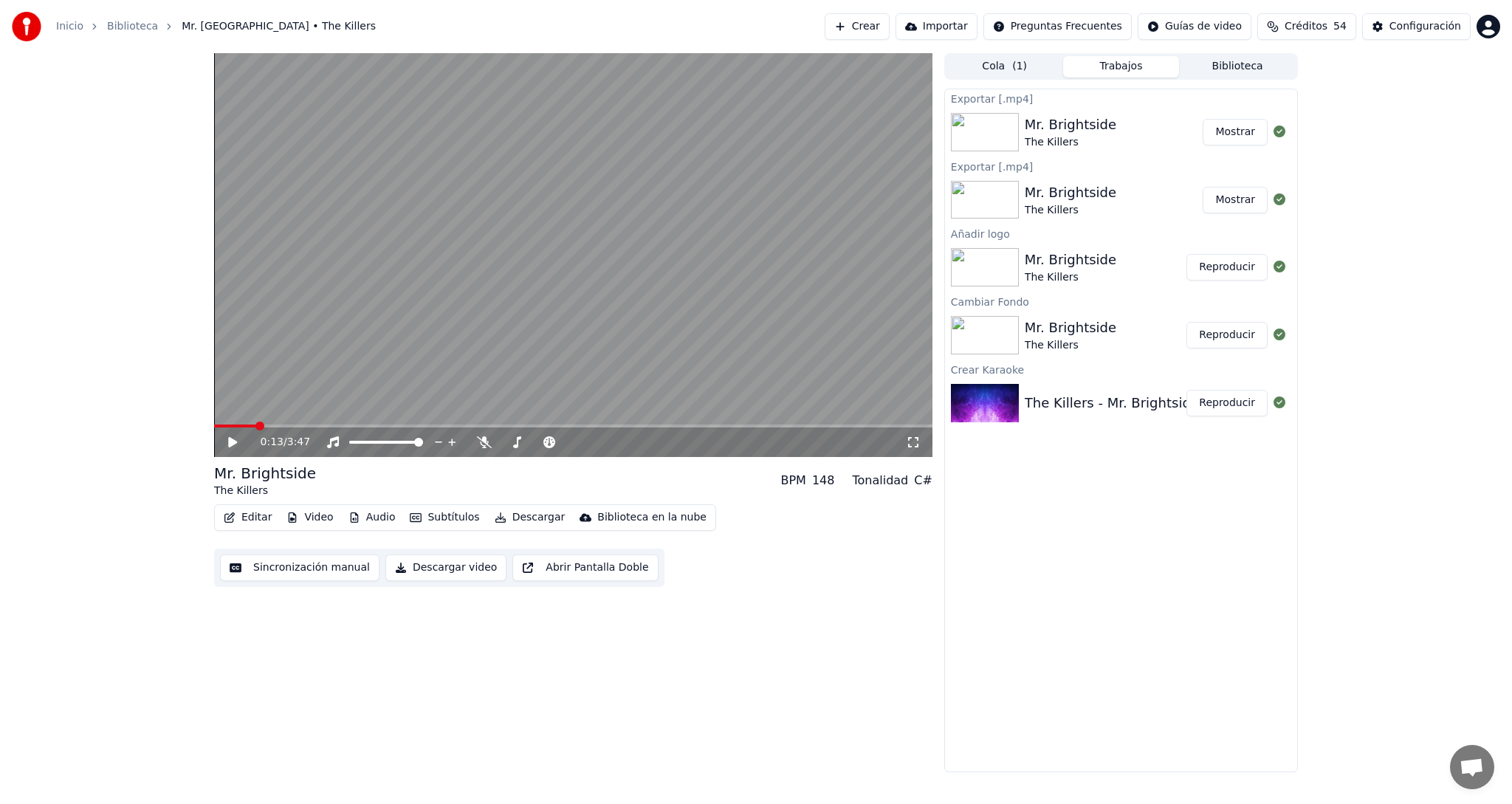
click at [1238, 133] on button "Mostrar" at bounding box center [1234, 132] width 65 height 26
click at [890, 24] on button "Crear" at bounding box center [857, 26] width 65 height 26
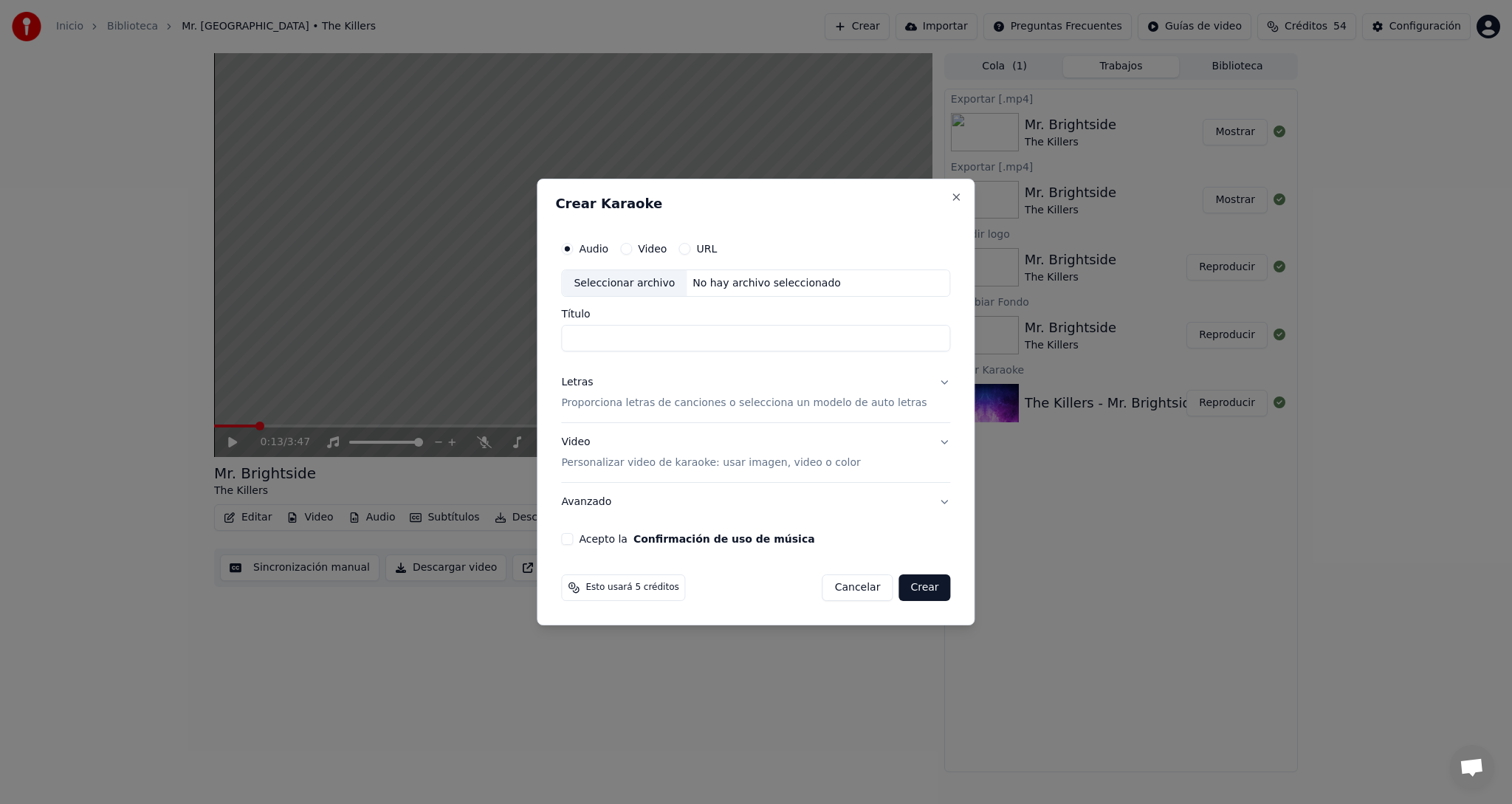
click at [624, 282] on div "Seleccionar archivo" at bounding box center [624, 283] width 125 height 26
click at [631, 405] on p "Proporciona letras de canciones o selecciona un modelo de auto letras" at bounding box center [743, 404] width 366 height 14
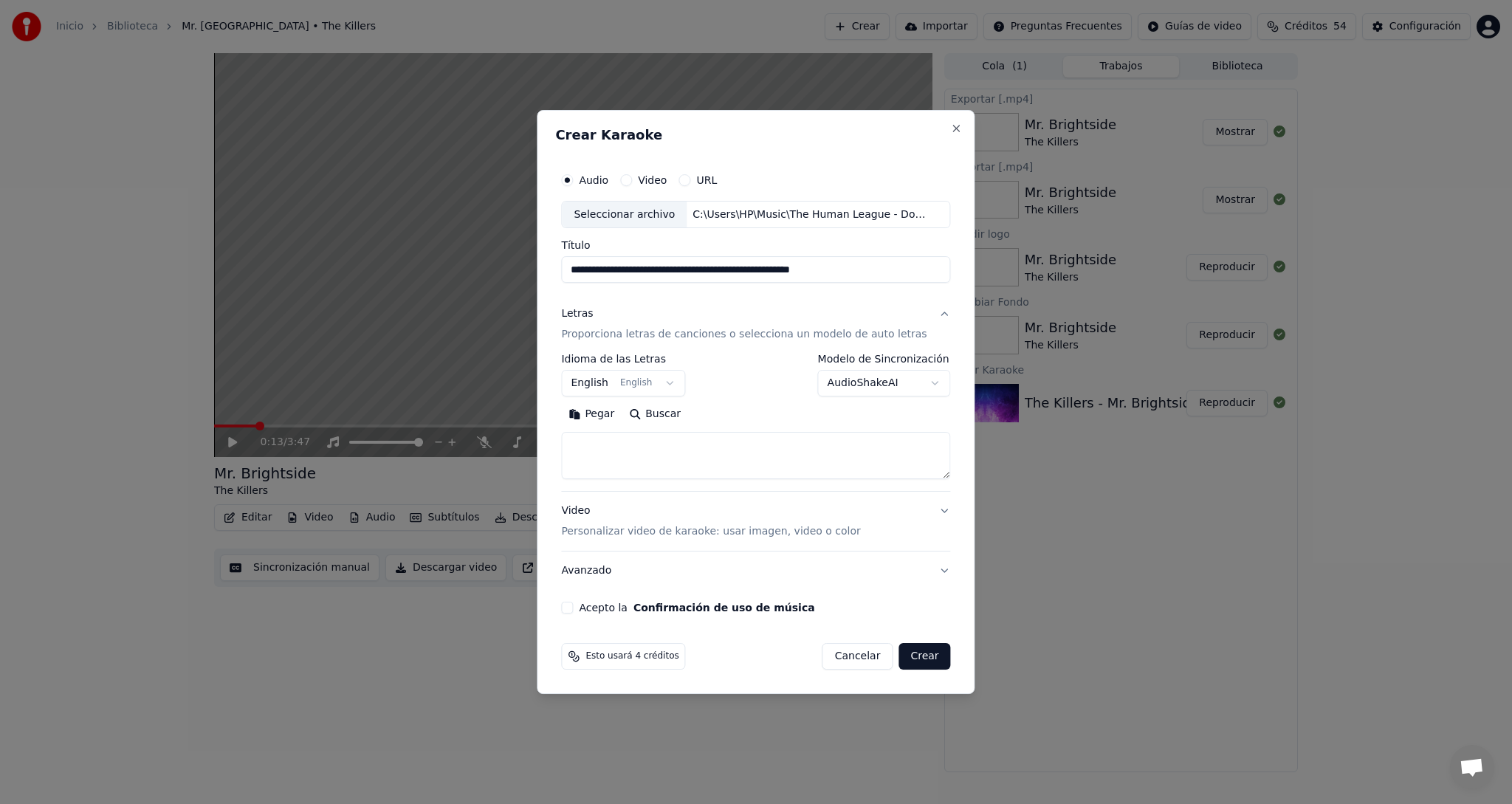
click at [883, 271] on input "**********" at bounding box center [755, 269] width 389 height 26
type input "**********"
click at [675, 415] on button "Buscar" at bounding box center [654, 415] width 67 height 24
type textarea "**********"
click at [747, 416] on button "Expandir" at bounding box center [735, 415] width 77 height 24
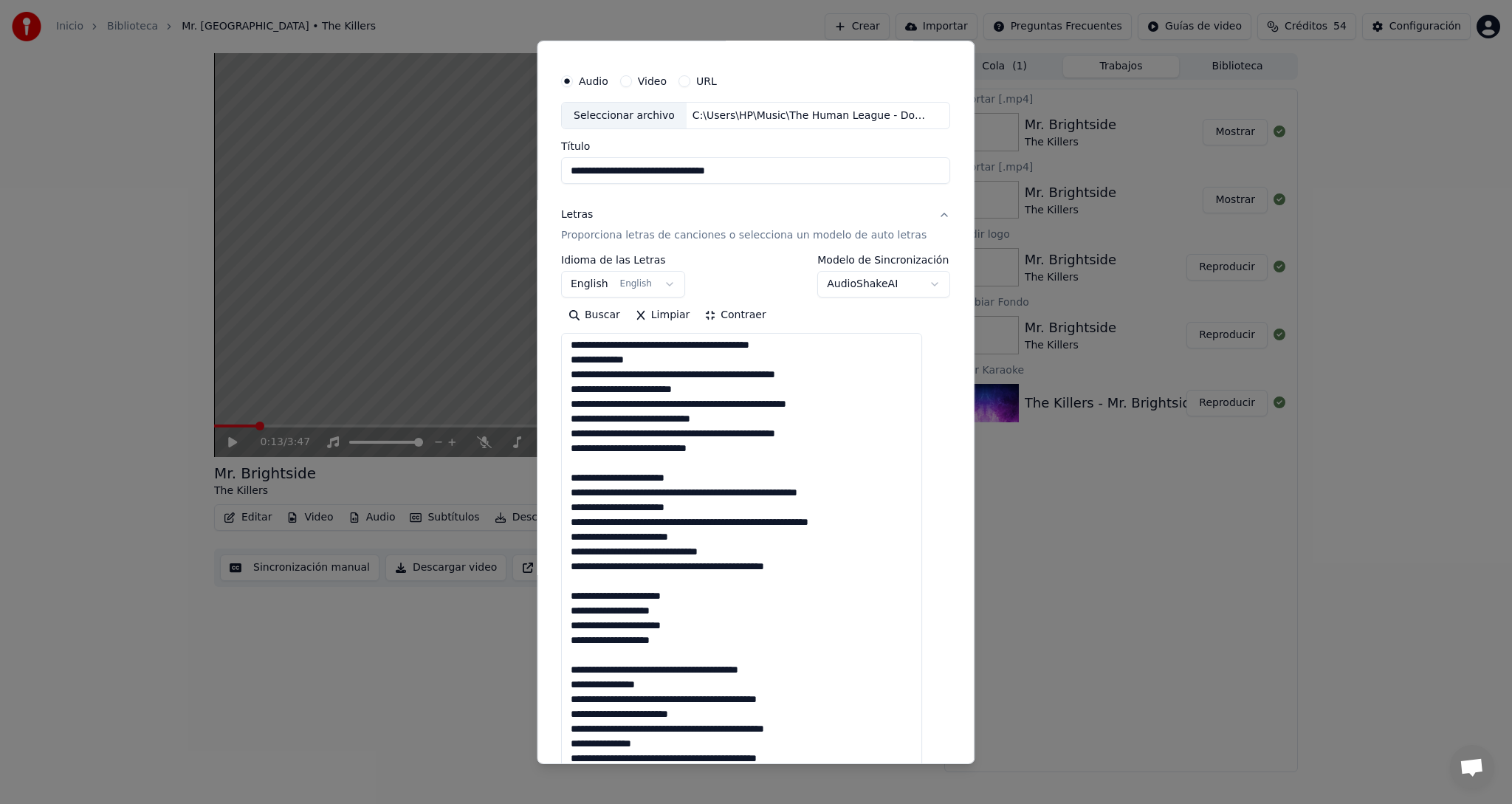
scroll to position [59, 0]
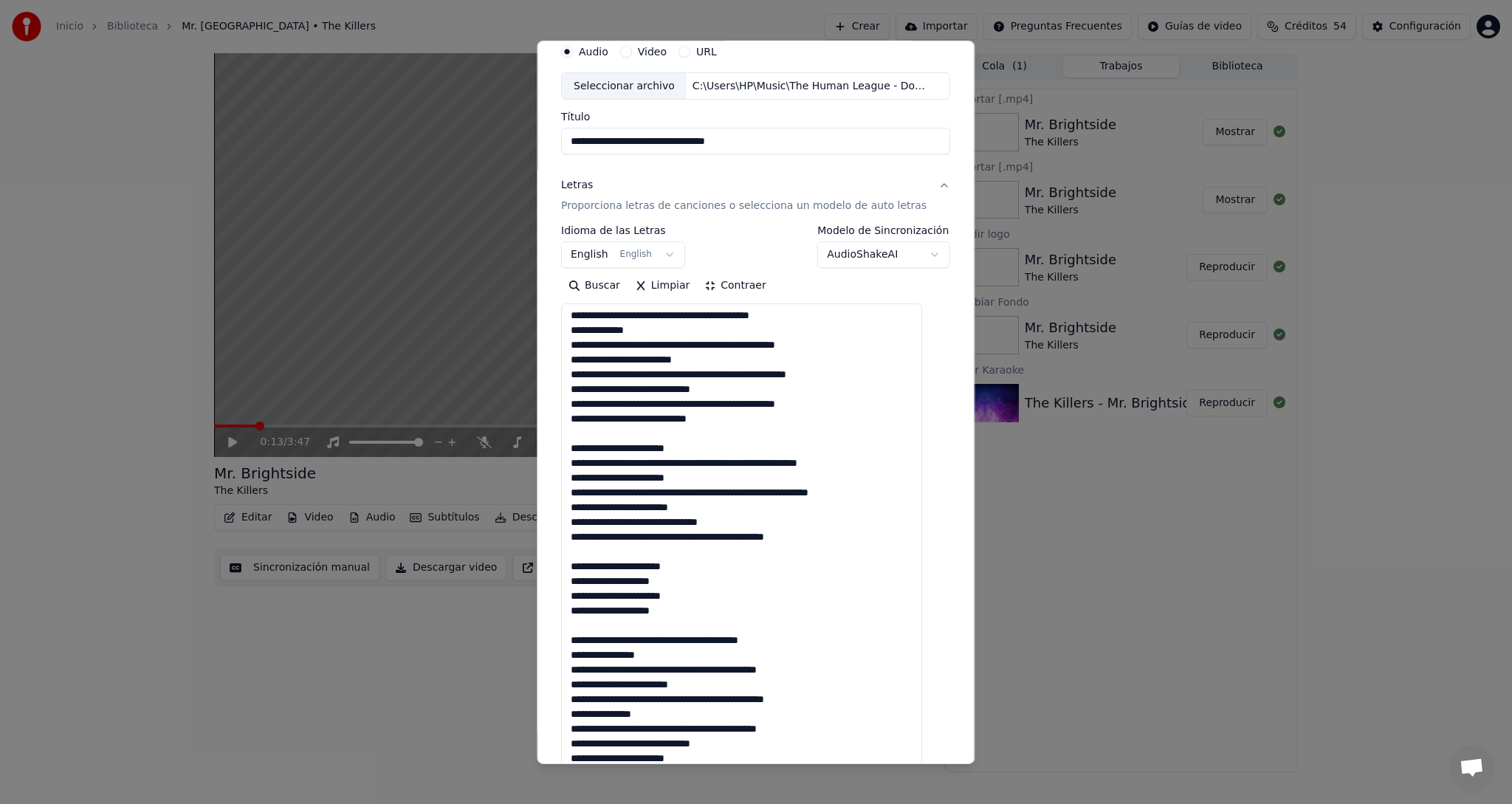
click at [740, 287] on button "Contraer" at bounding box center [735, 285] width 76 height 24
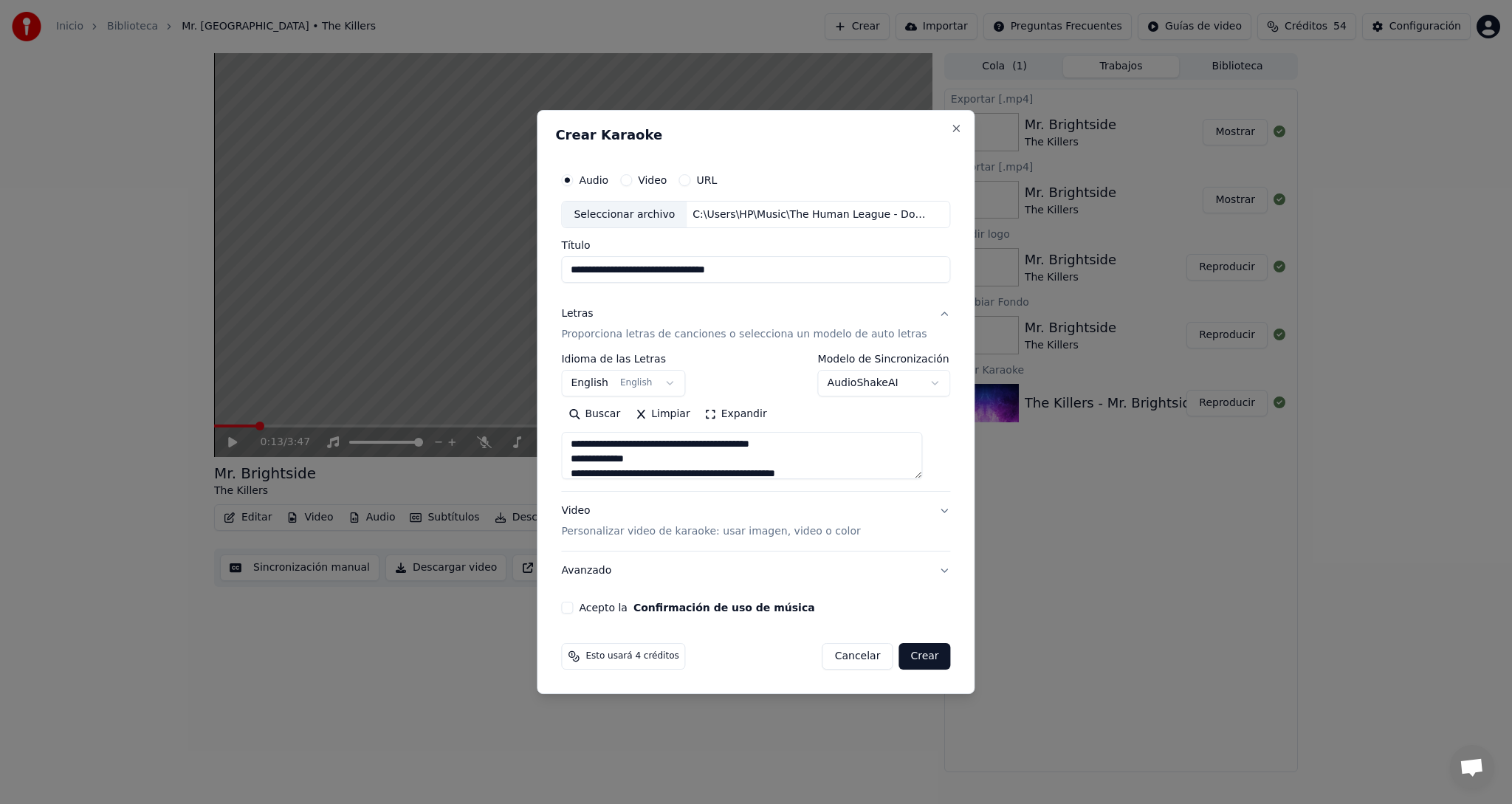
scroll to position [0, 0]
click at [588, 507] on div "Video Personalizar video de karaoke: usar imagen, video o color" at bounding box center [710, 522] width 299 height 35
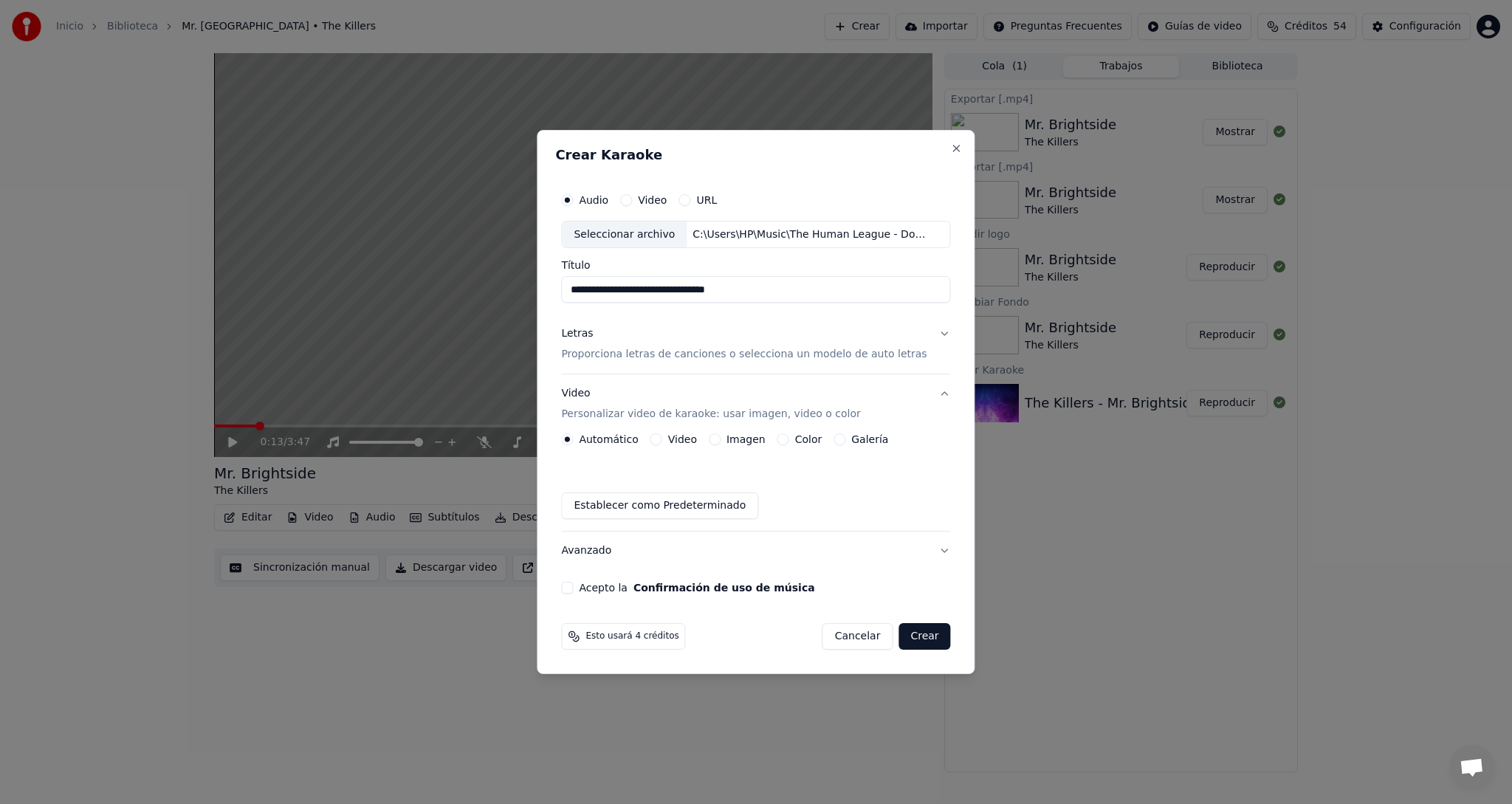
click at [684, 437] on label "Video" at bounding box center [682, 439] width 29 height 10
click at [662, 437] on button "Video" at bounding box center [656, 439] width 12 height 12
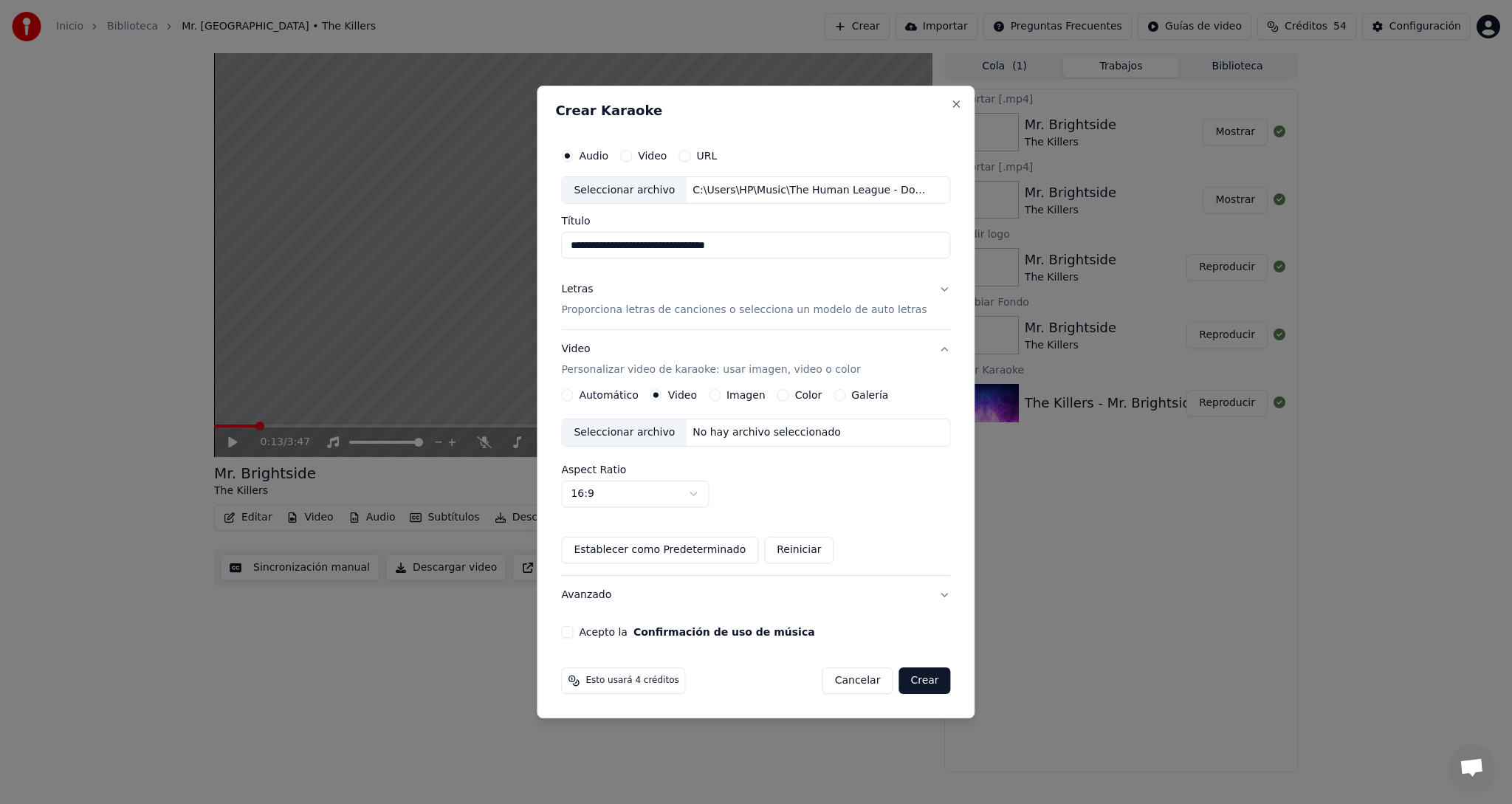
click at [621, 436] on div "Seleccionar archivo" at bounding box center [624, 432] width 125 height 26
drag, startPoint x: 790, startPoint y: 247, endPoint x: 684, endPoint y: 243, distance: 106.1
click at [684, 243] on input "**********" at bounding box center [755, 245] width 389 height 26
click at [625, 433] on div "Seleccionar archivo" at bounding box center [624, 432] width 125 height 26
click at [572, 632] on button "Acepto la Confirmación de uso de música" at bounding box center [566, 632] width 12 height 12
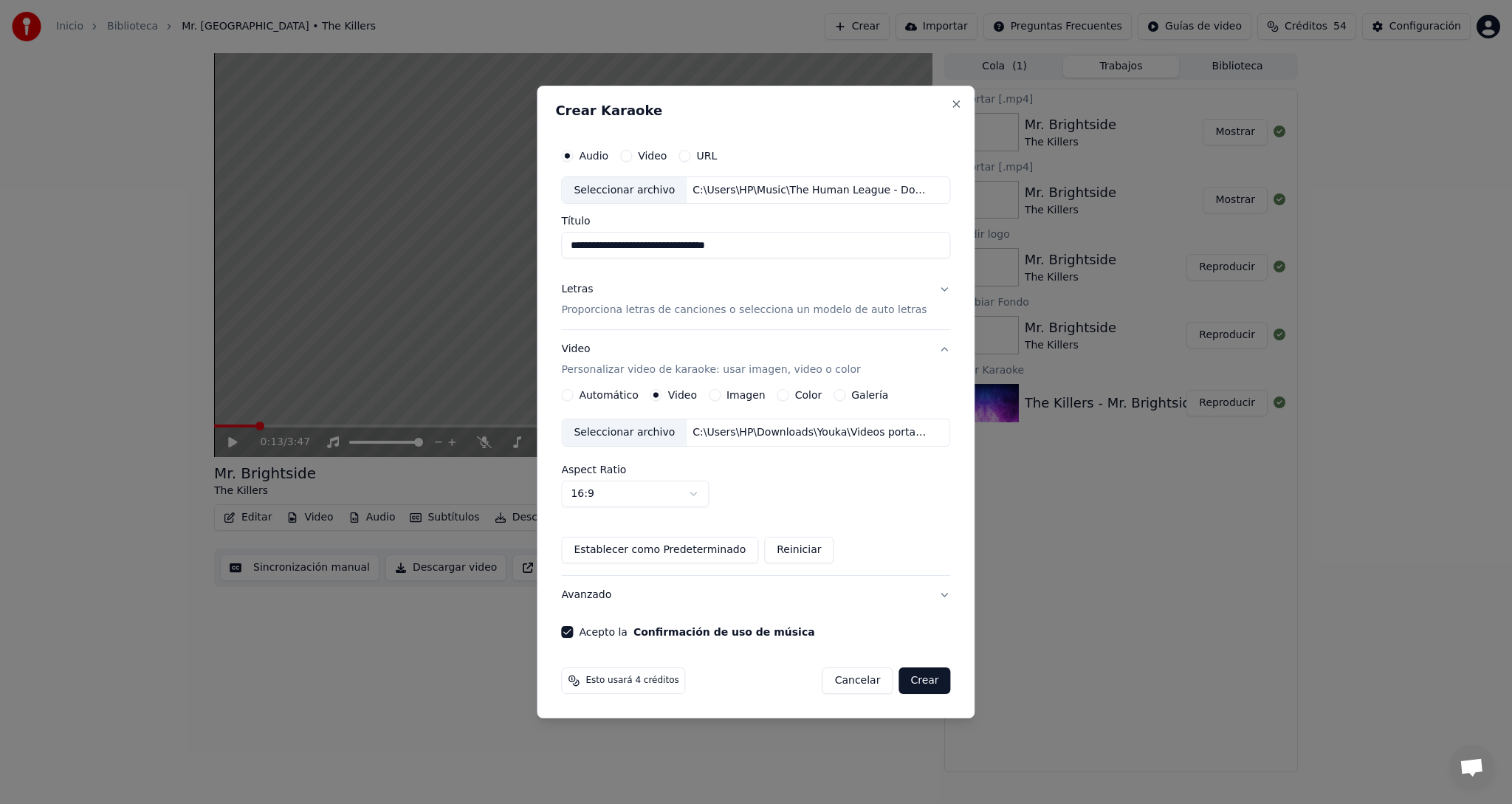
click at [919, 686] on button "Crear" at bounding box center [924, 680] width 51 height 26
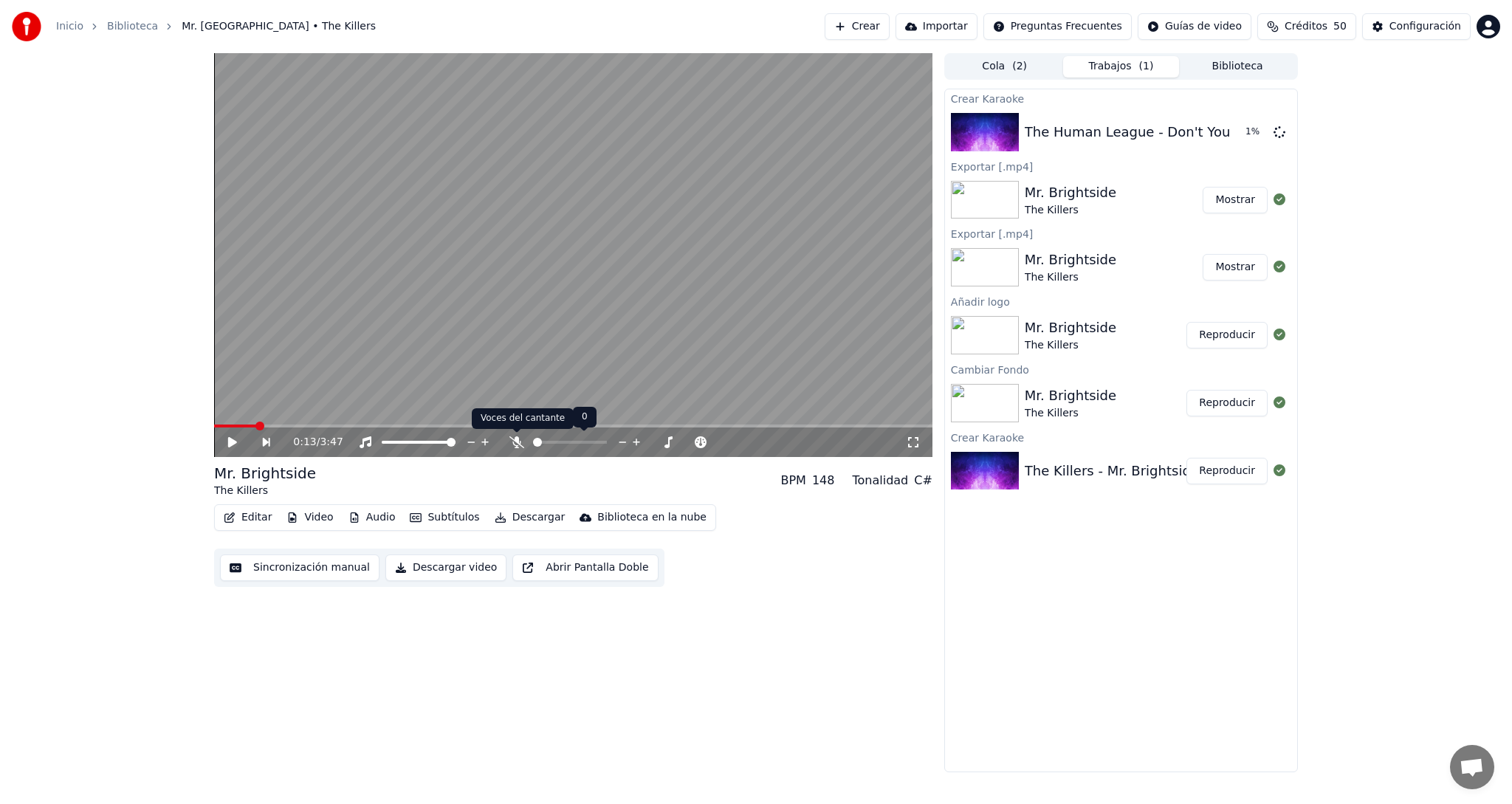
click at [514, 443] on icon at bounding box center [516, 443] width 14 height 12
click at [1233, 133] on button "Reproducir" at bounding box center [1227, 132] width 81 height 26
click at [232, 439] on icon at bounding box center [232, 442] width 8 height 8
click at [230, 443] on icon at bounding box center [232, 443] width 8 height 10
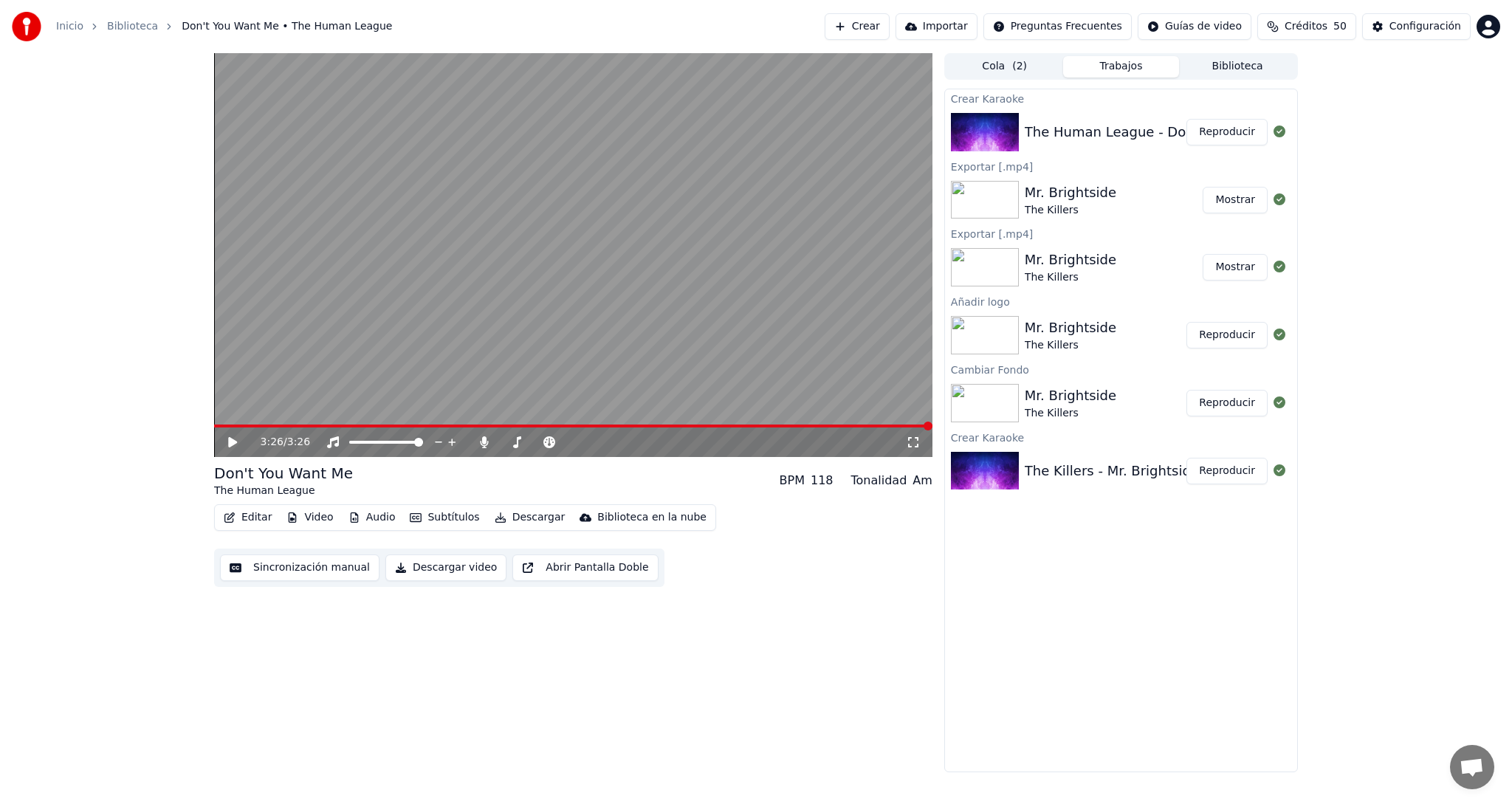
click at [245, 518] on button "Editar" at bounding box center [247, 518] width 60 height 20
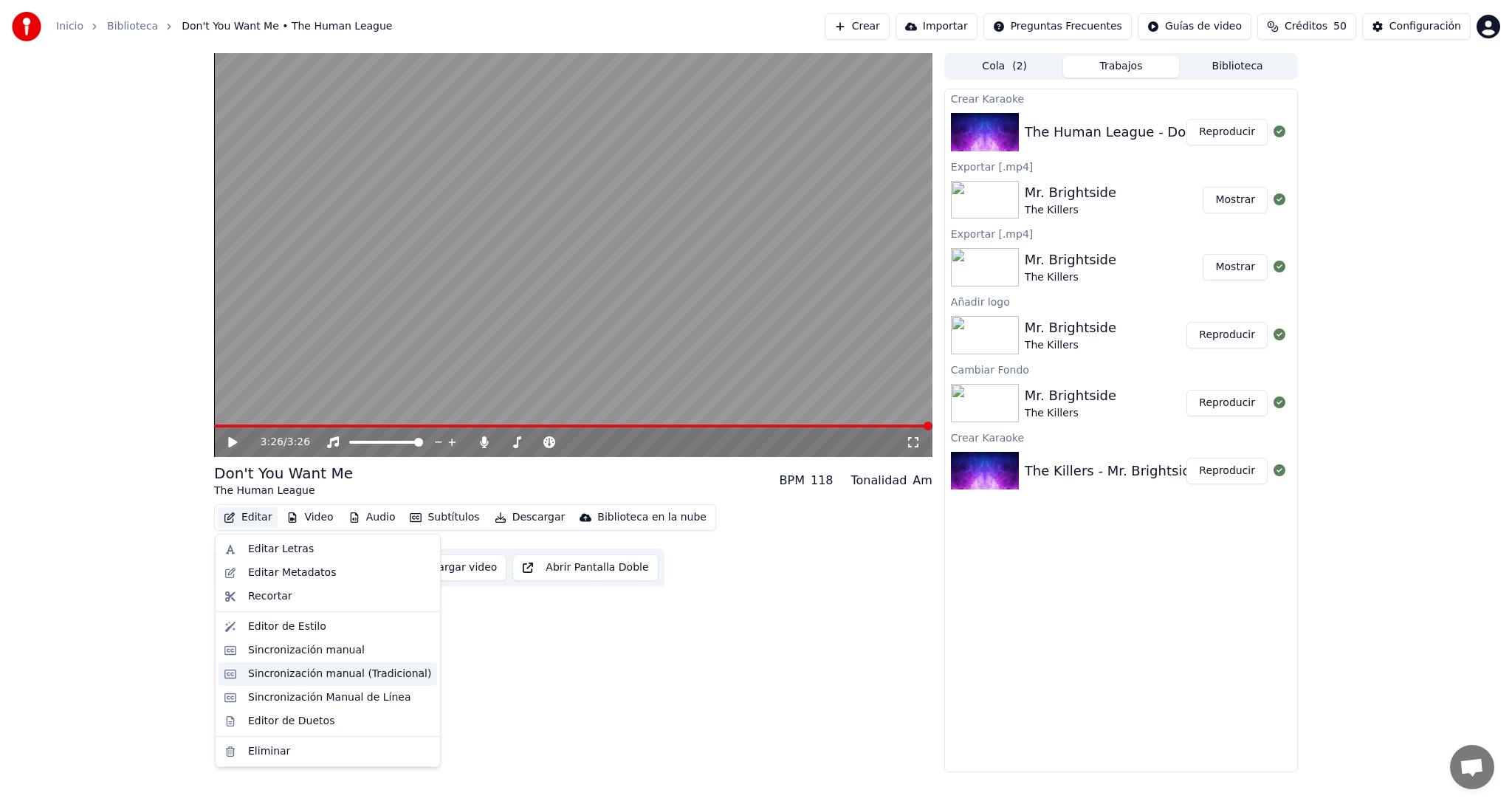
click at [297, 676] on div "Sincronización manual (Tradicional)" at bounding box center [339, 674] width 183 height 14
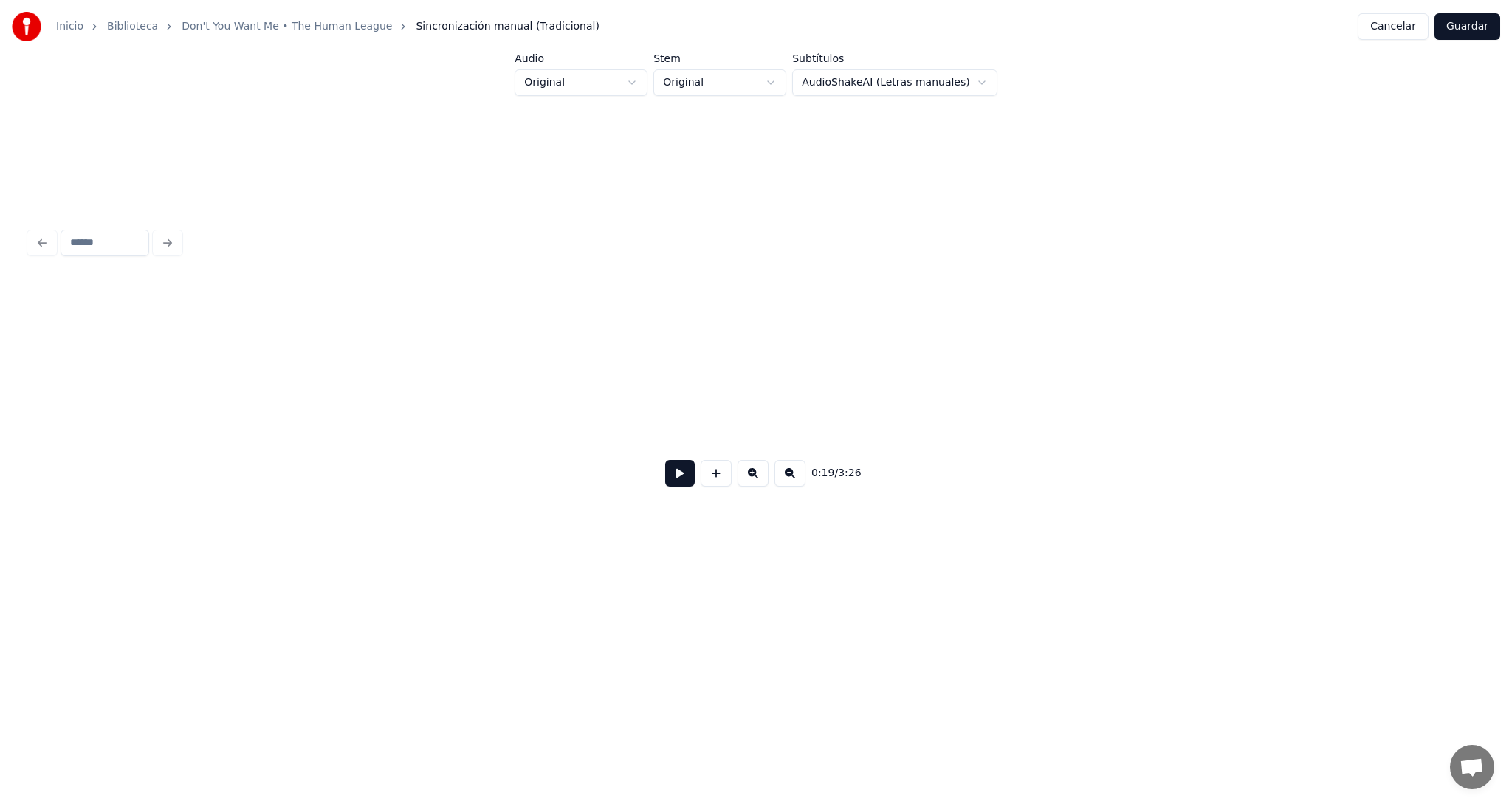
scroll to position [0, 12547]
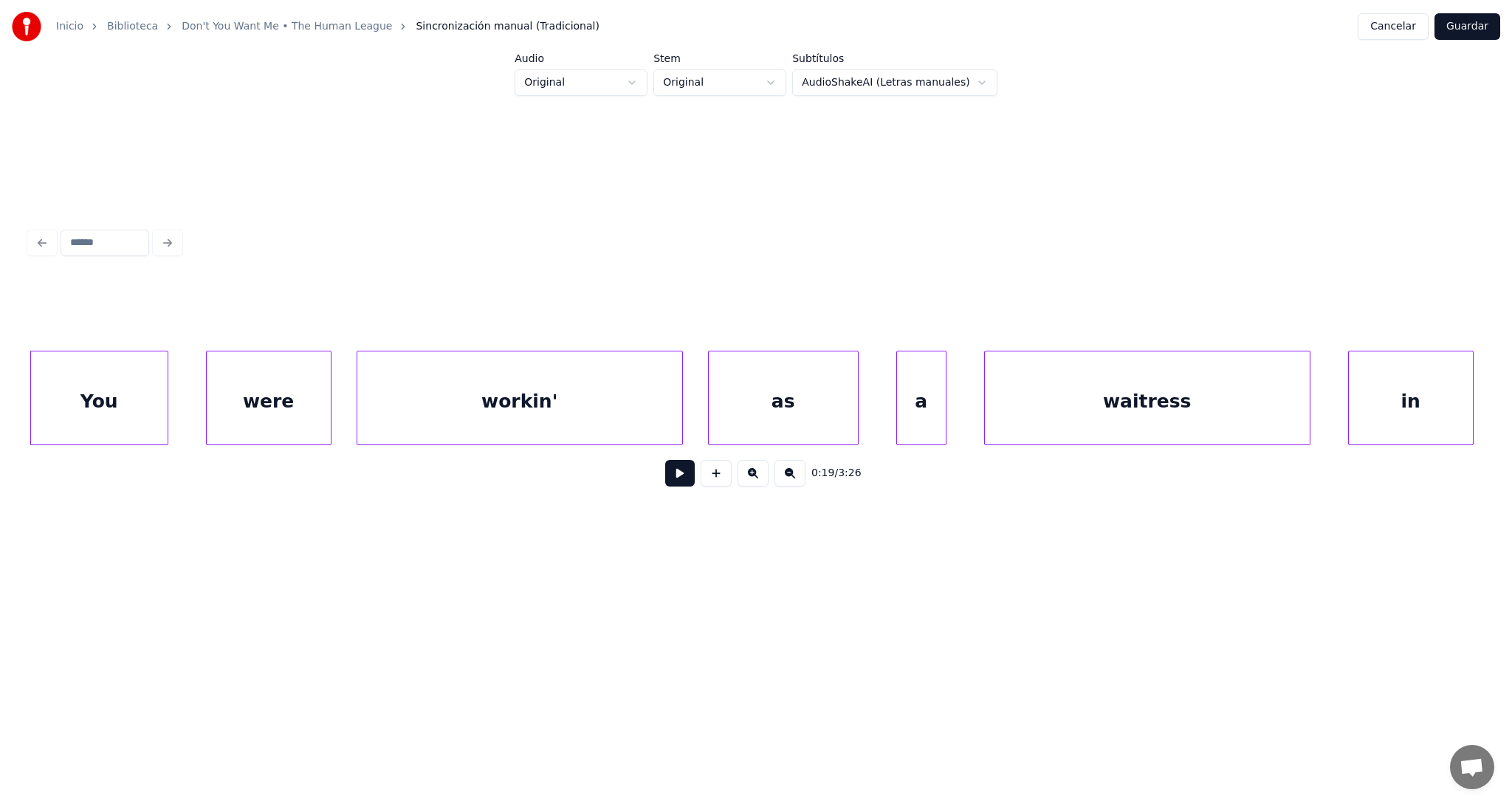
click at [790, 479] on button at bounding box center [789, 473] width 31 height 26
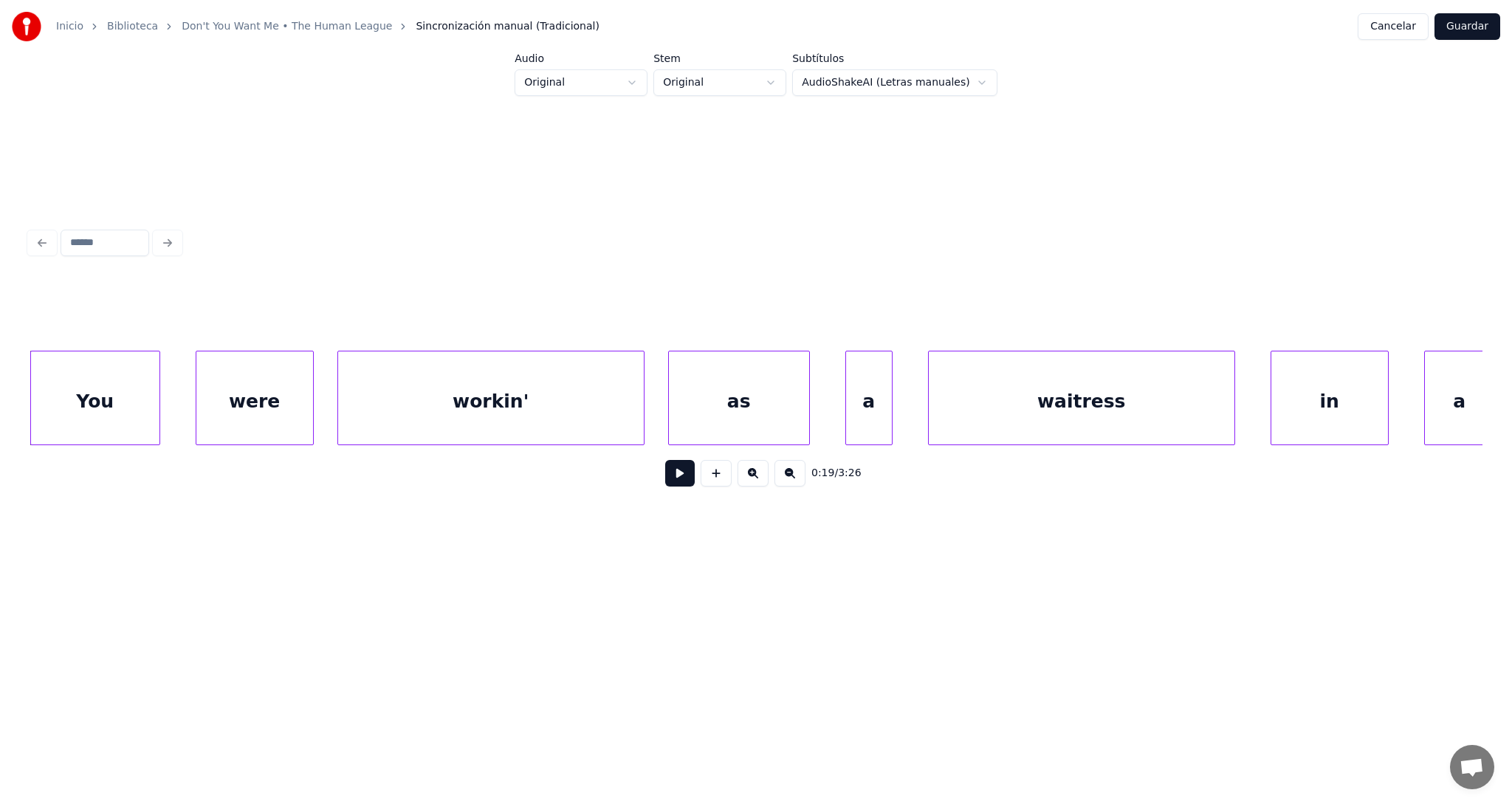
click at [790, 479] on button at bounding box center [789, 473] width 31 height 26
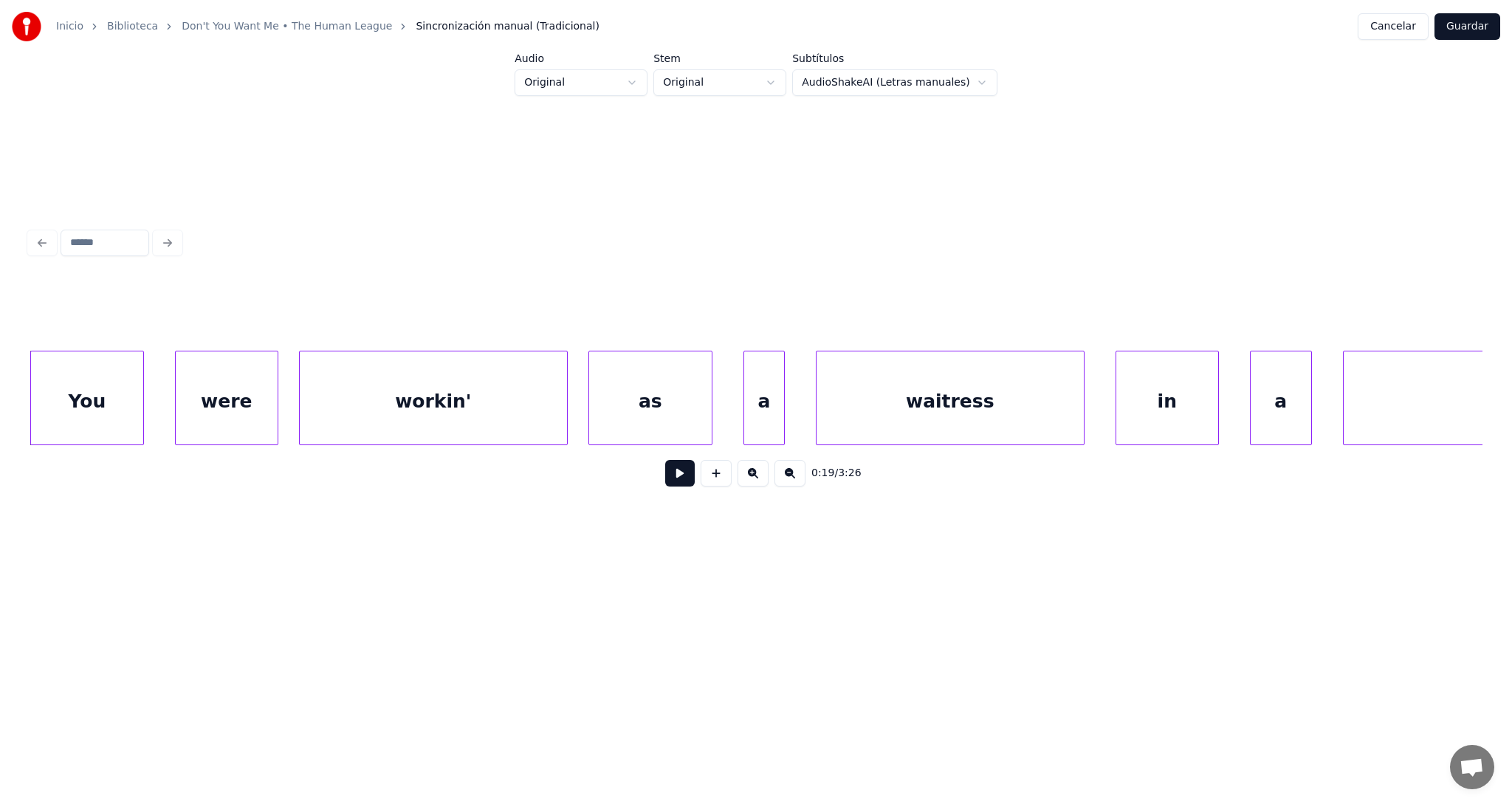
click at [790, 479] on button at bounding box center [789, 473] width 31 height 26
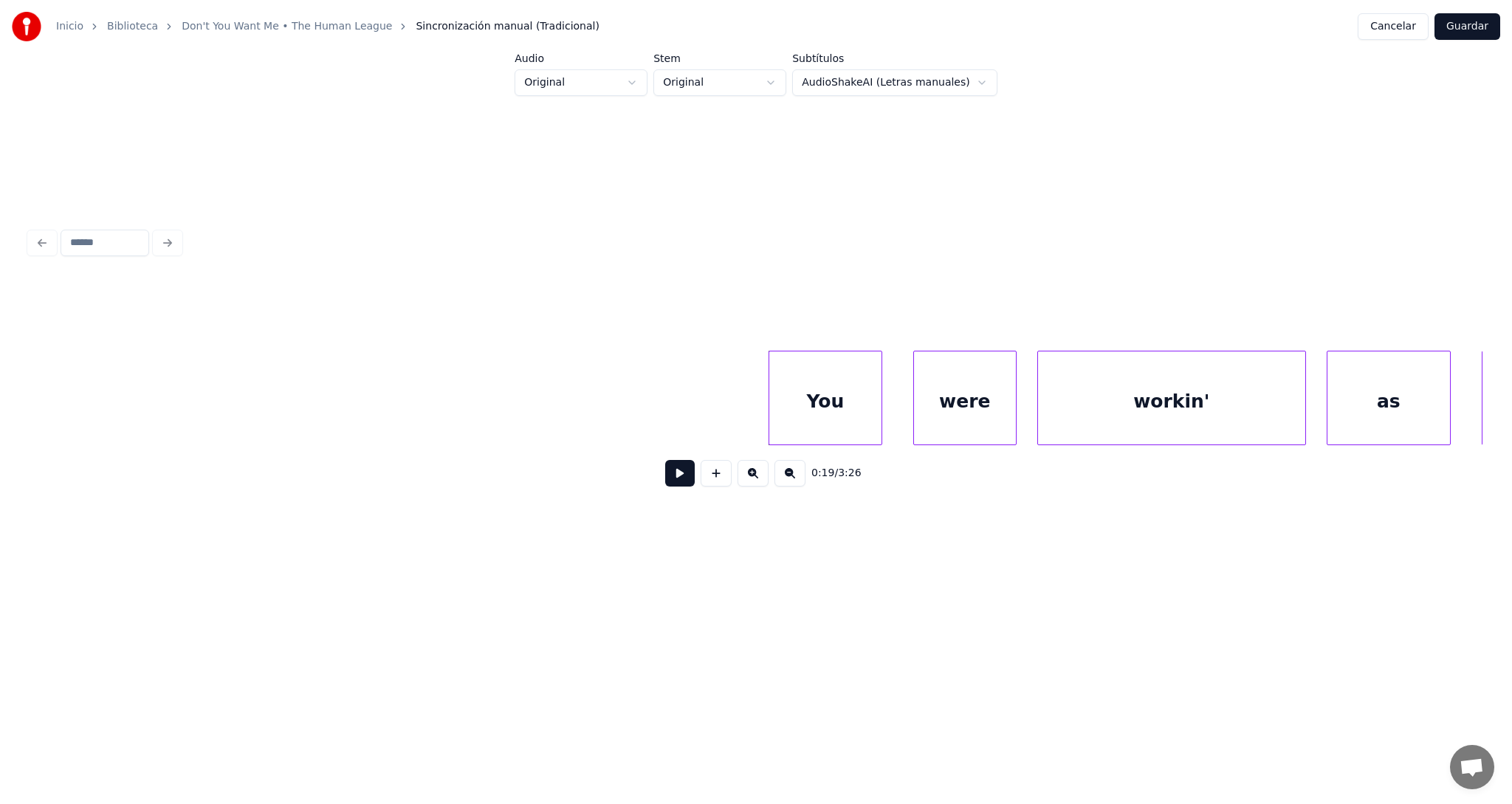
click at [790, 479] on button at bounding box center [789, 473] width 31 height 26
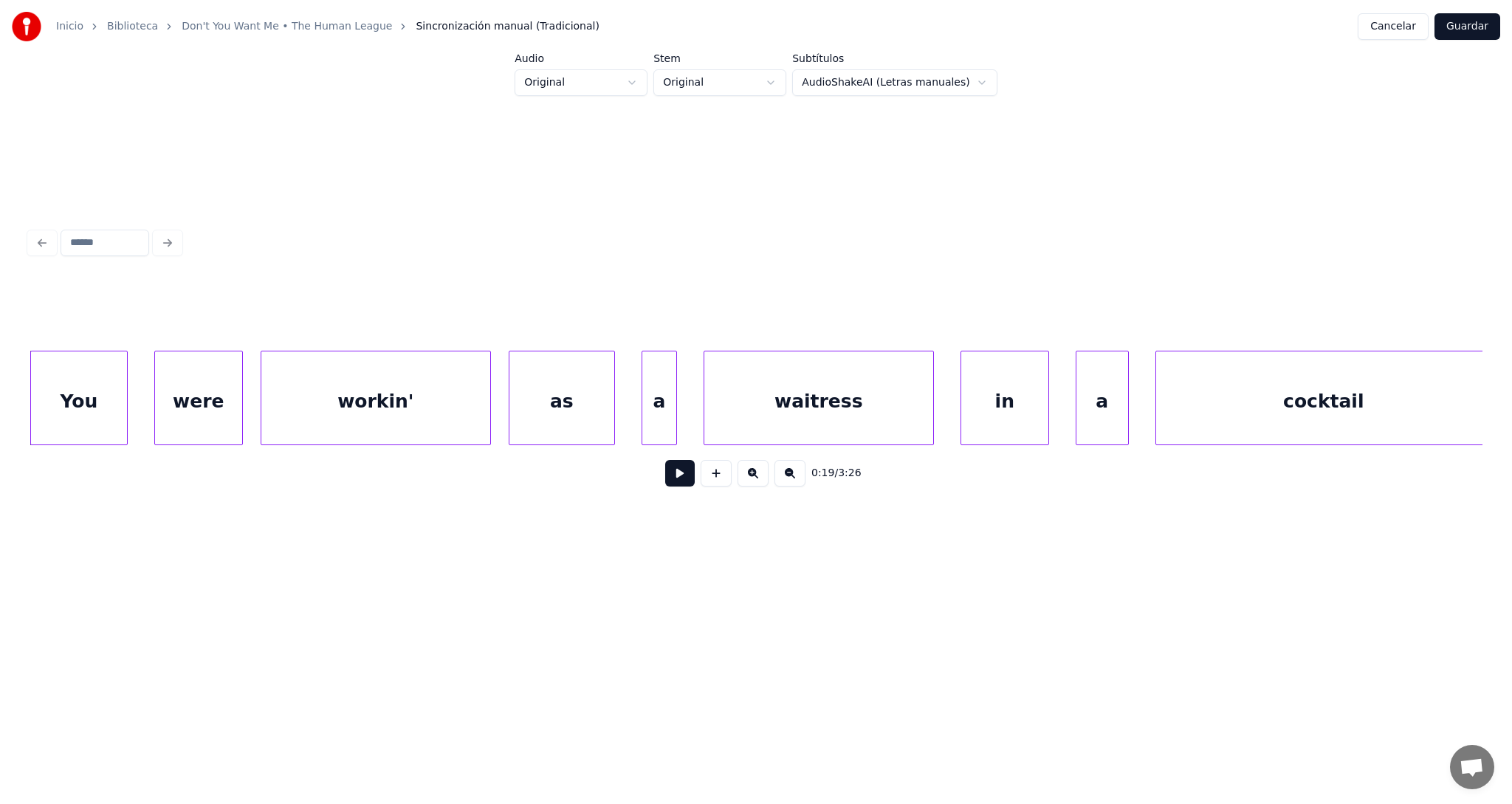
click at [790, 479] on button at bounding box center [789, 473] width 31 height 26
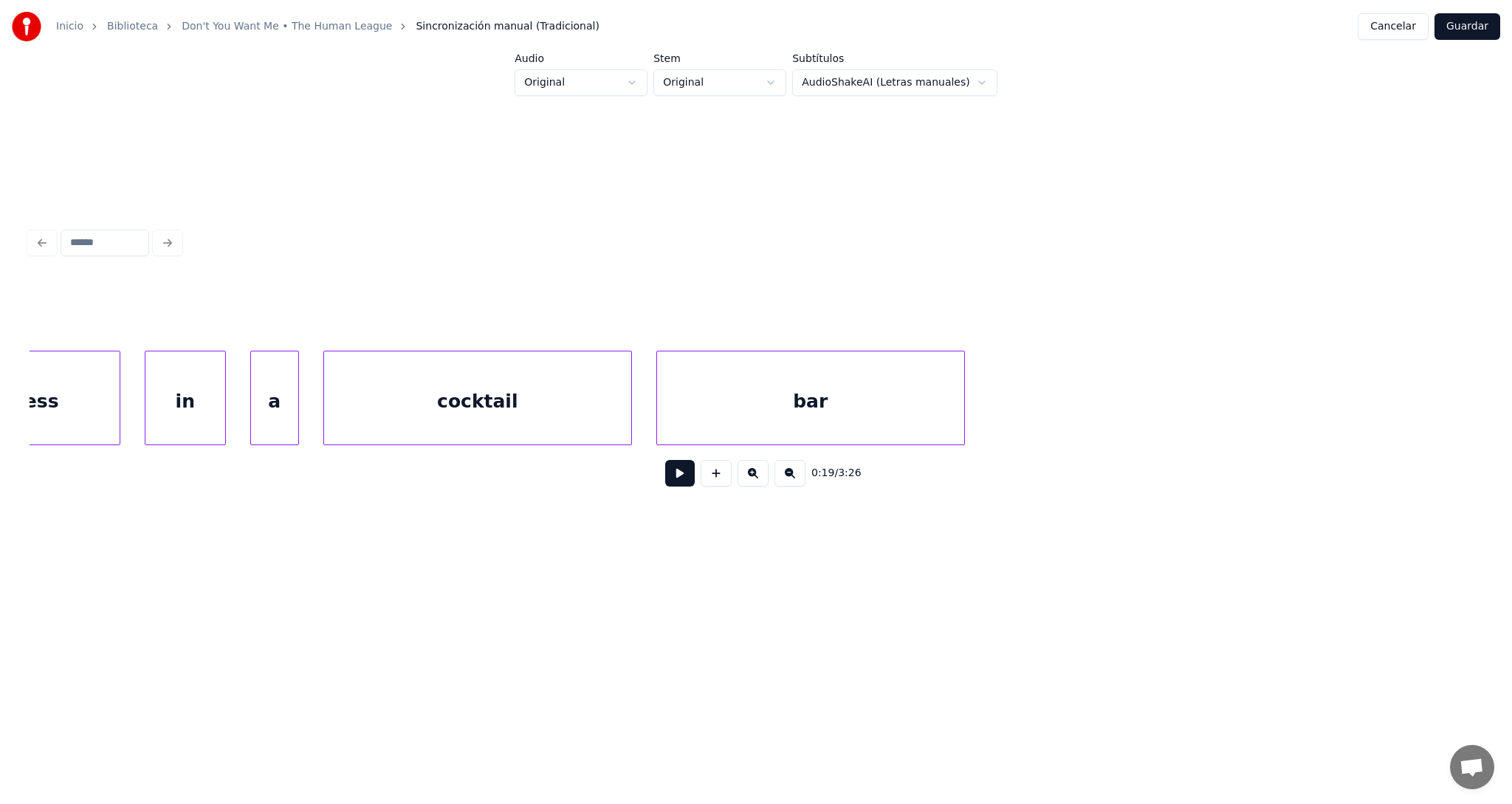
scroll to position [0, 8119]
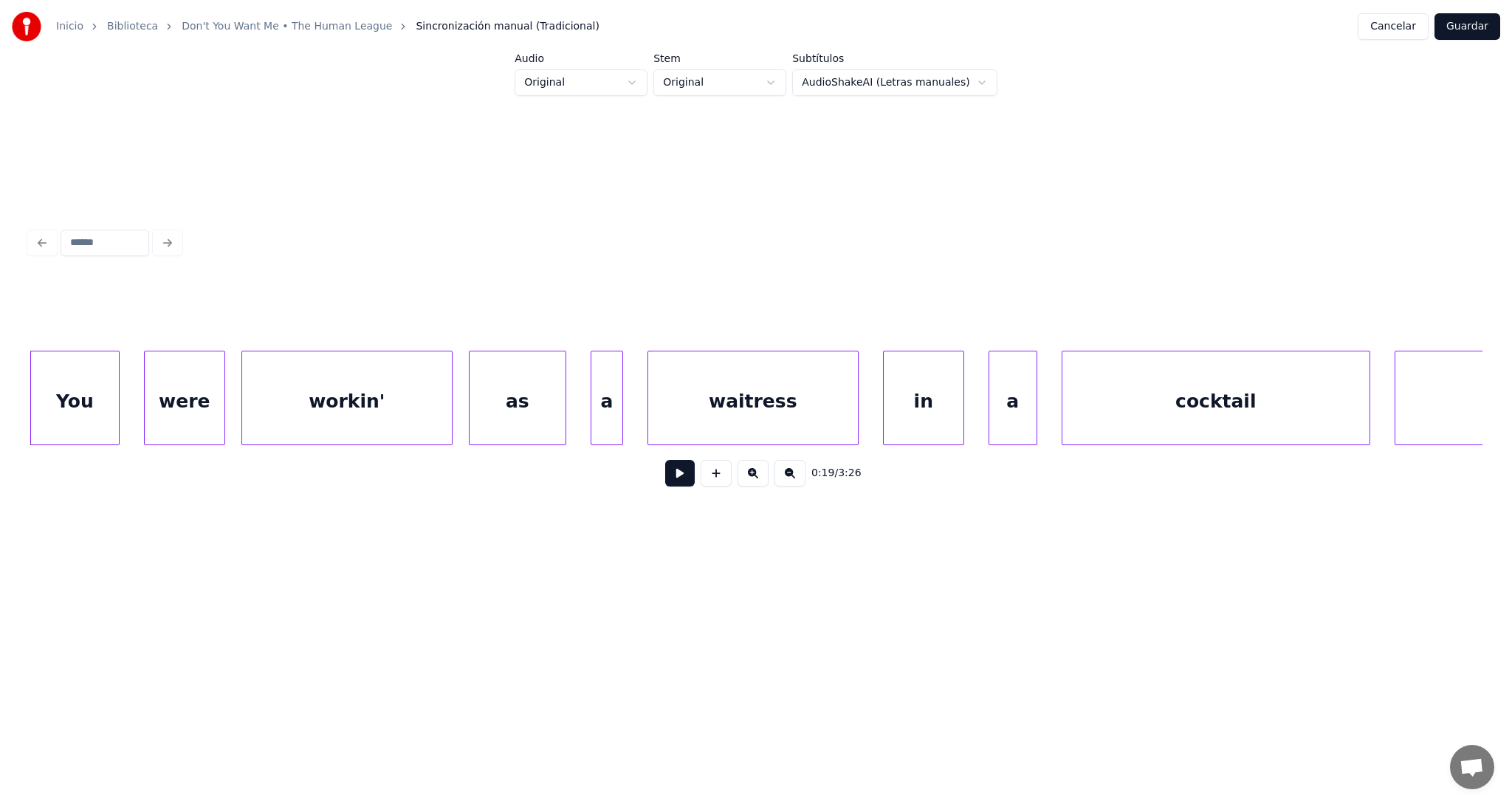
click at [790, 479] on button at bounding box center [789, 473] width 31 height 26
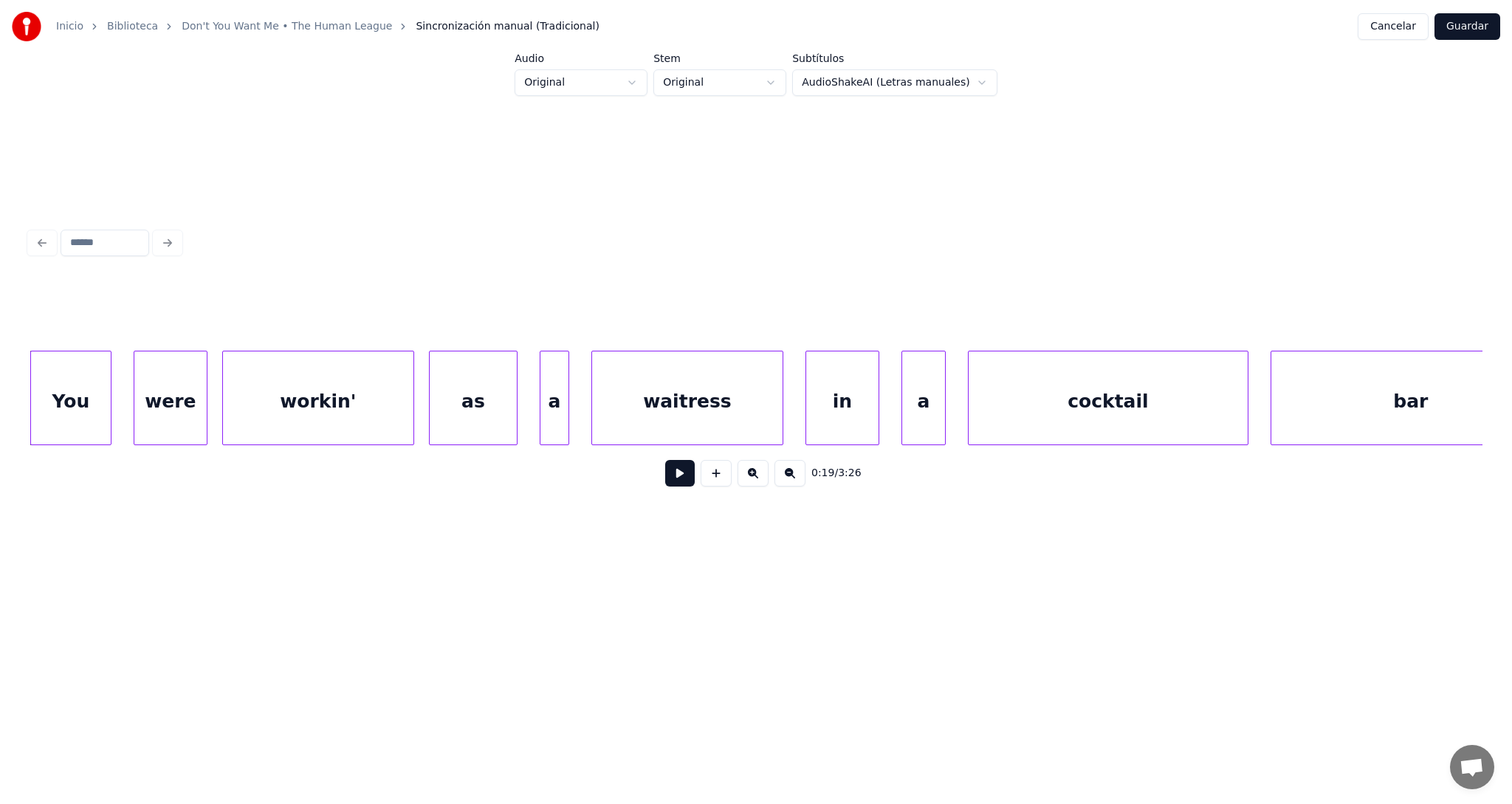
click at [790, 479] on button at bounding box center [789, 473] width 31 height 26
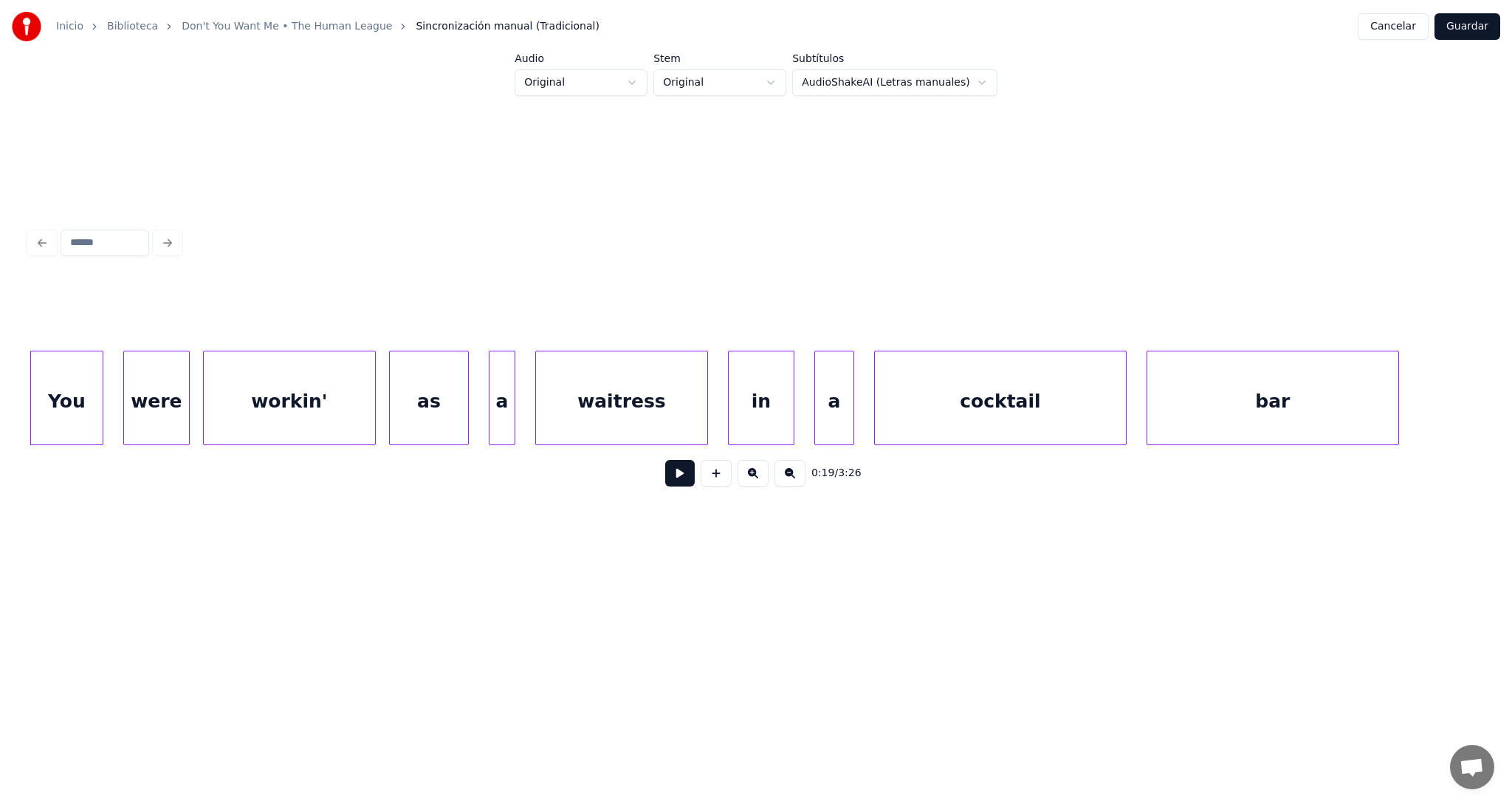
click at [790, 479] on button at bounding box center [789, 473] width 31 height 26
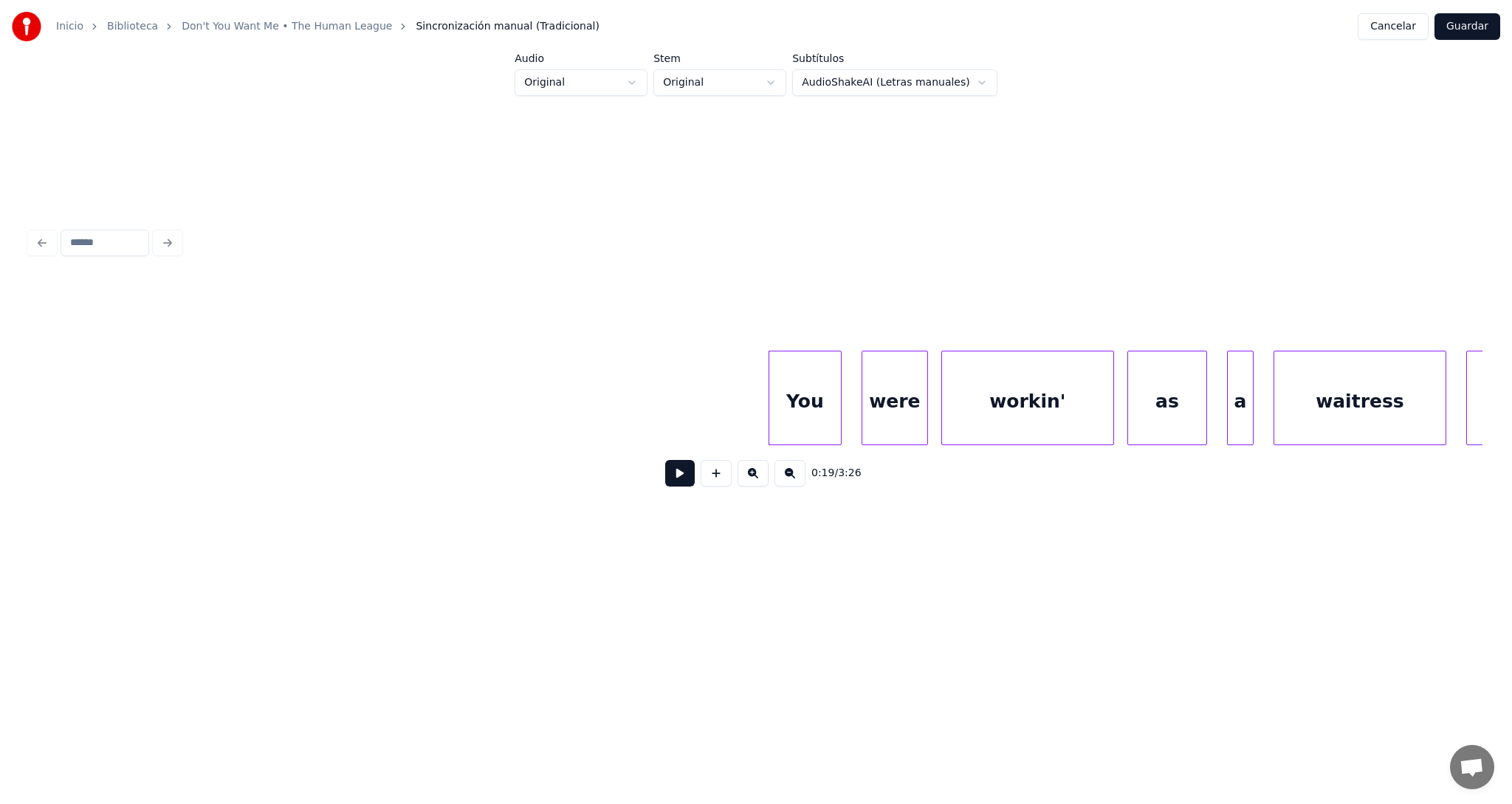
click at [790, 479] on button at bounding box center [789, 473] width 31 height 26
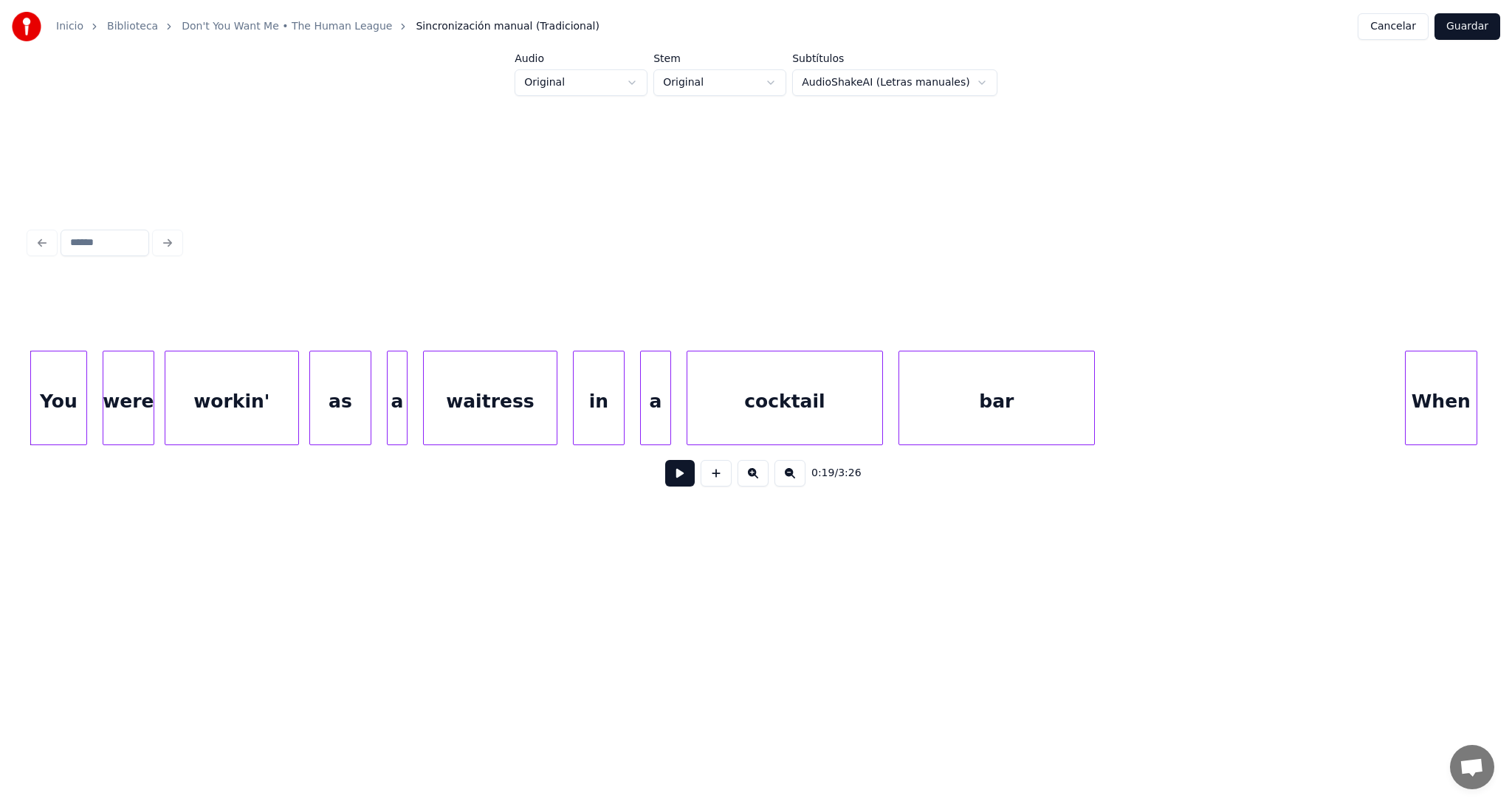
click at [790, 479] on button at bounding box center [789, 473] width 31 height 26
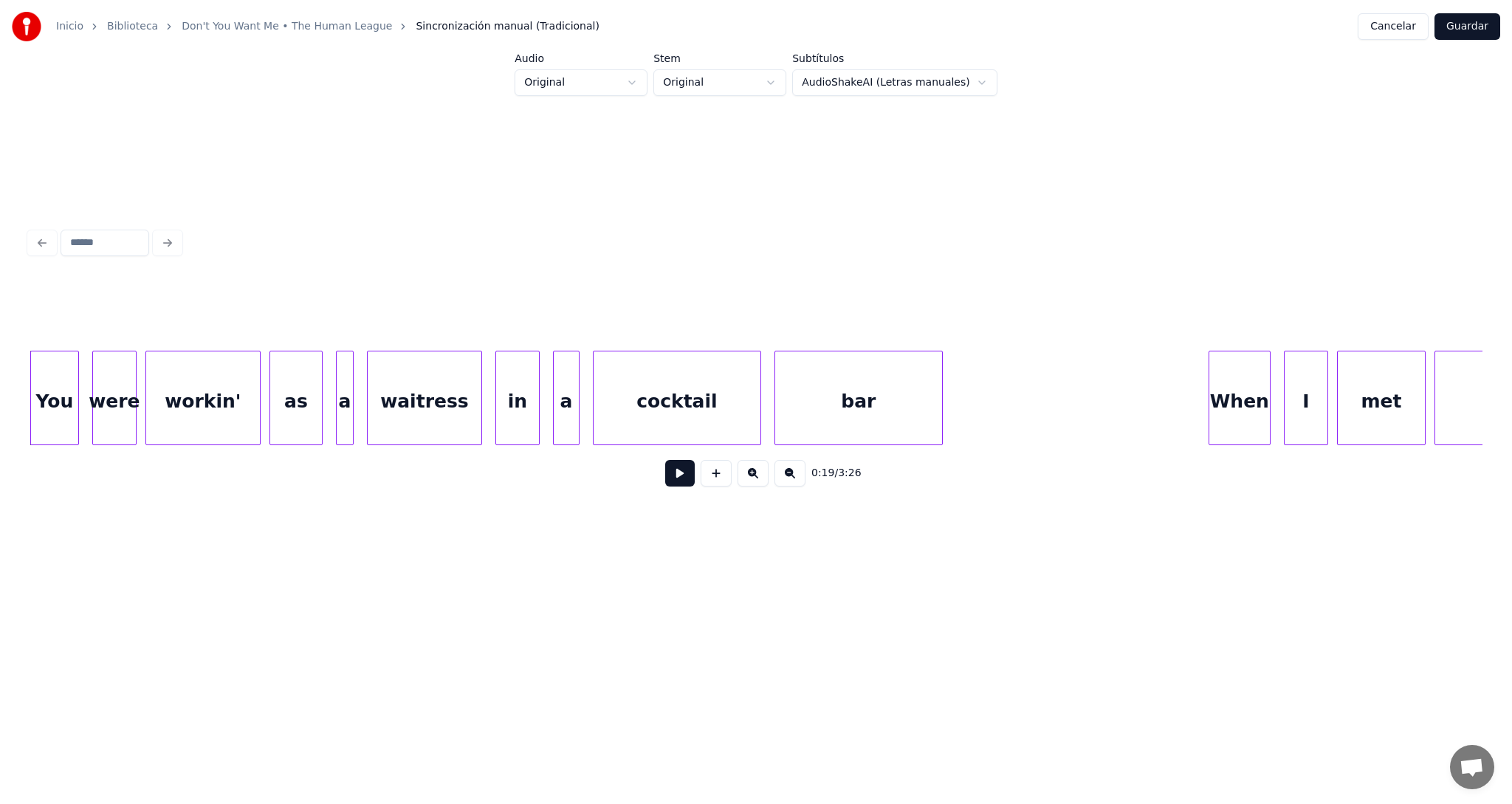
click at [790, 480] on button at bounding box center [789, 473] width 31 height 26
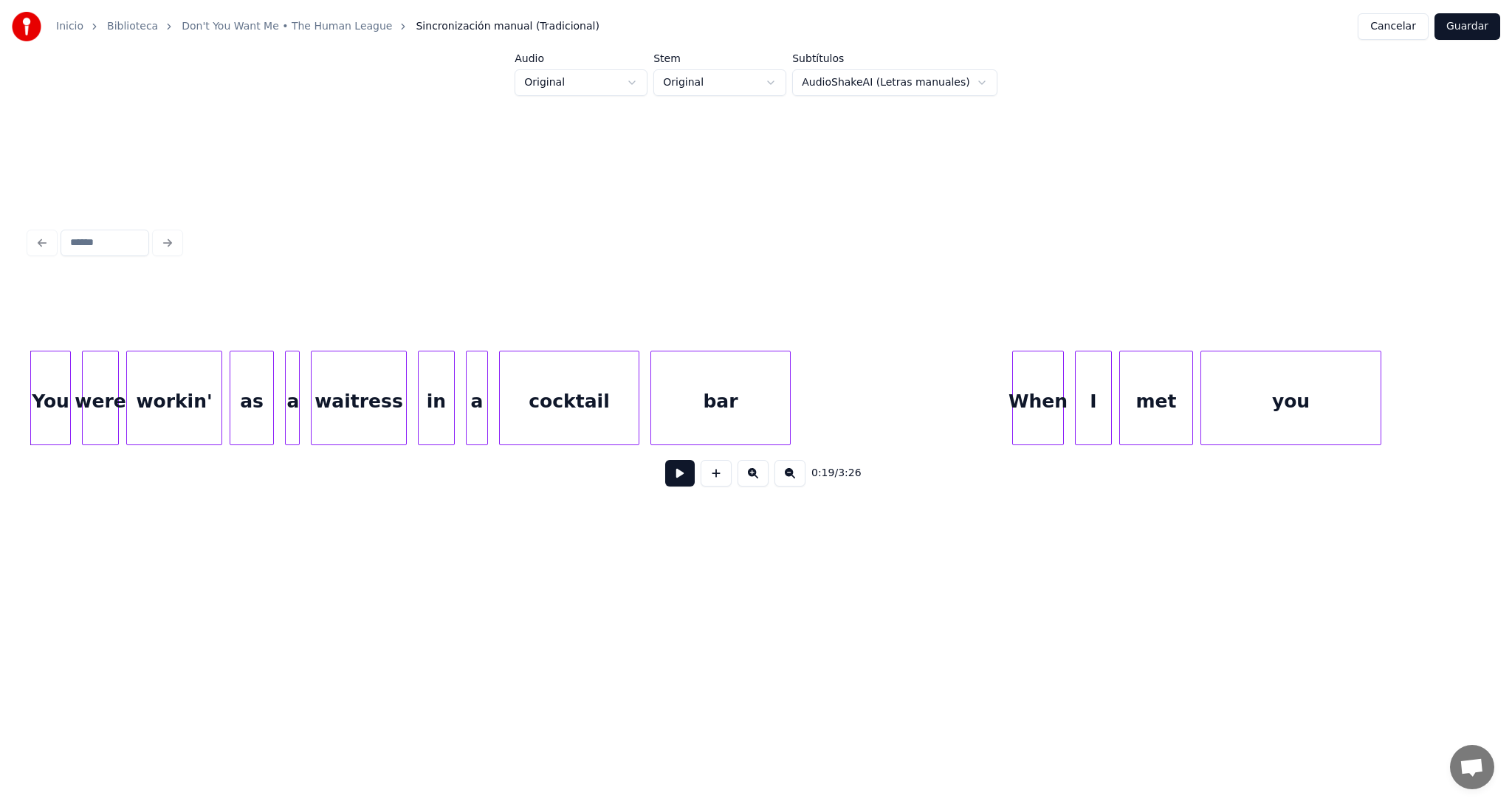
click at [790, 480] on button at bounding box center [789, 473] width 31 height 26
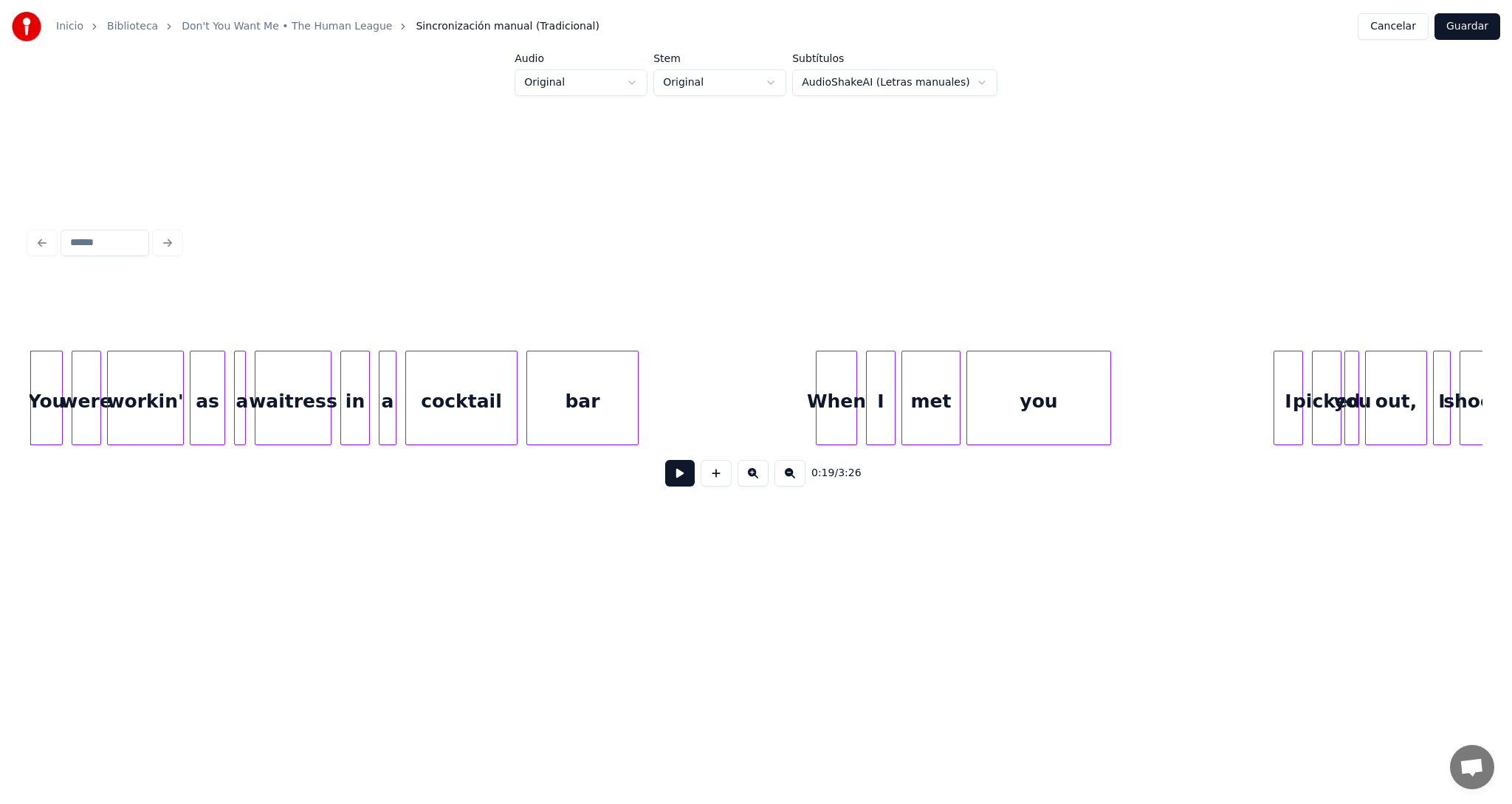
click at [790, 480] on button at bounding box center [789, 473] width 31 height 26
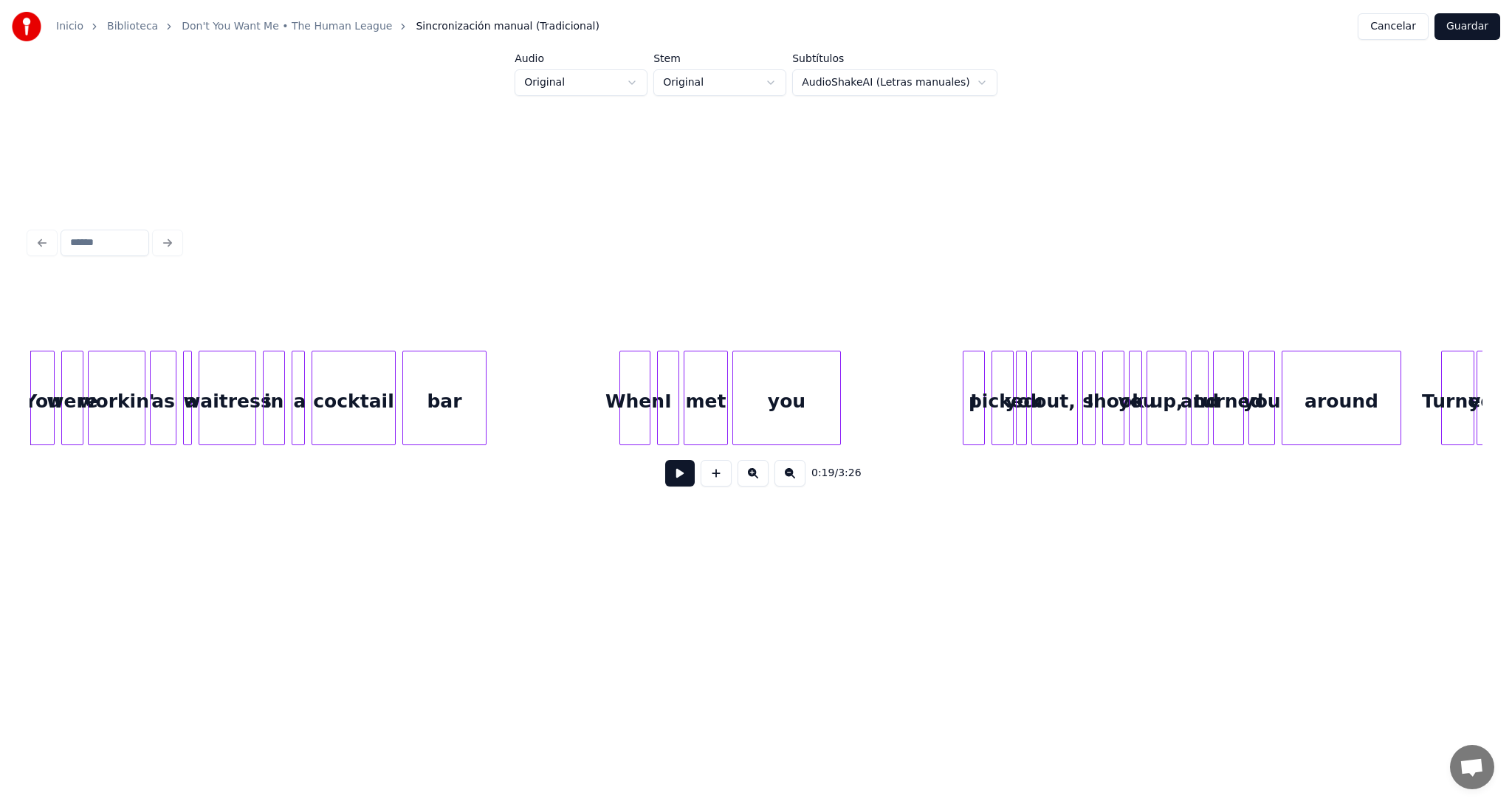
click at [790, 480] on button at bounding box center [789, 473] width 31 height 26
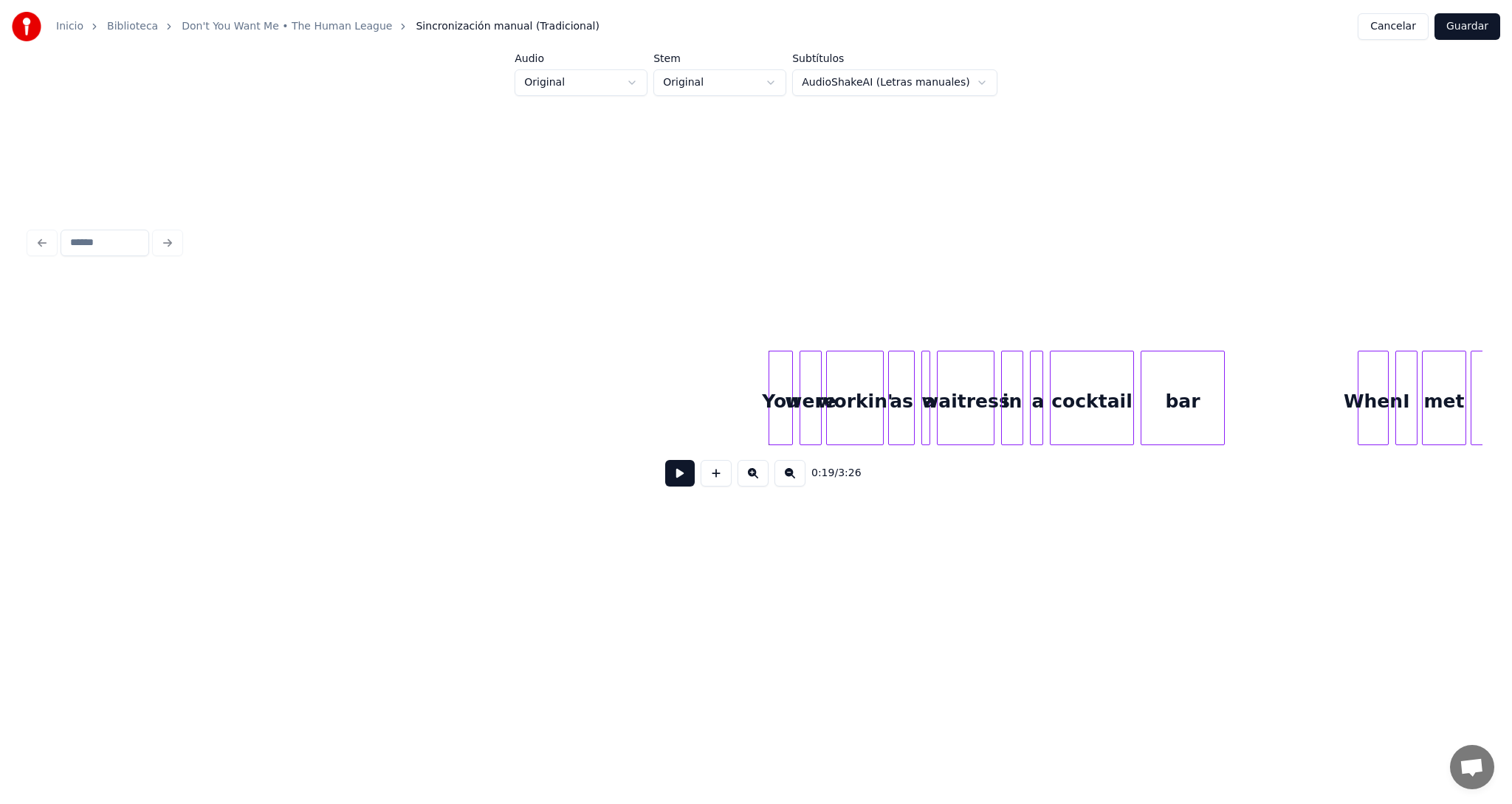
click at [790, 480] on button at bounding box center [789, 473] width 31 height 26
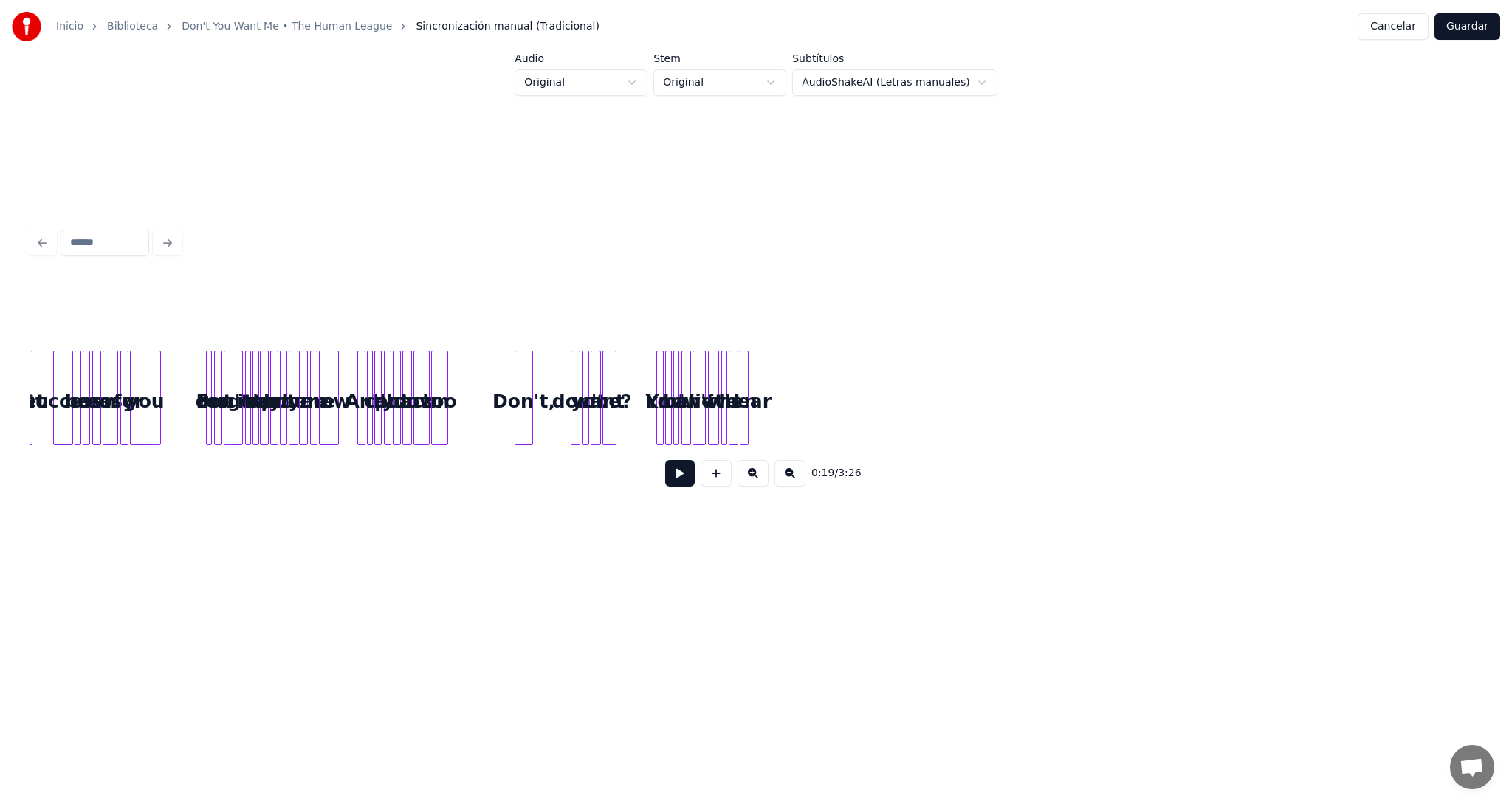
scroll to position [0, 737]
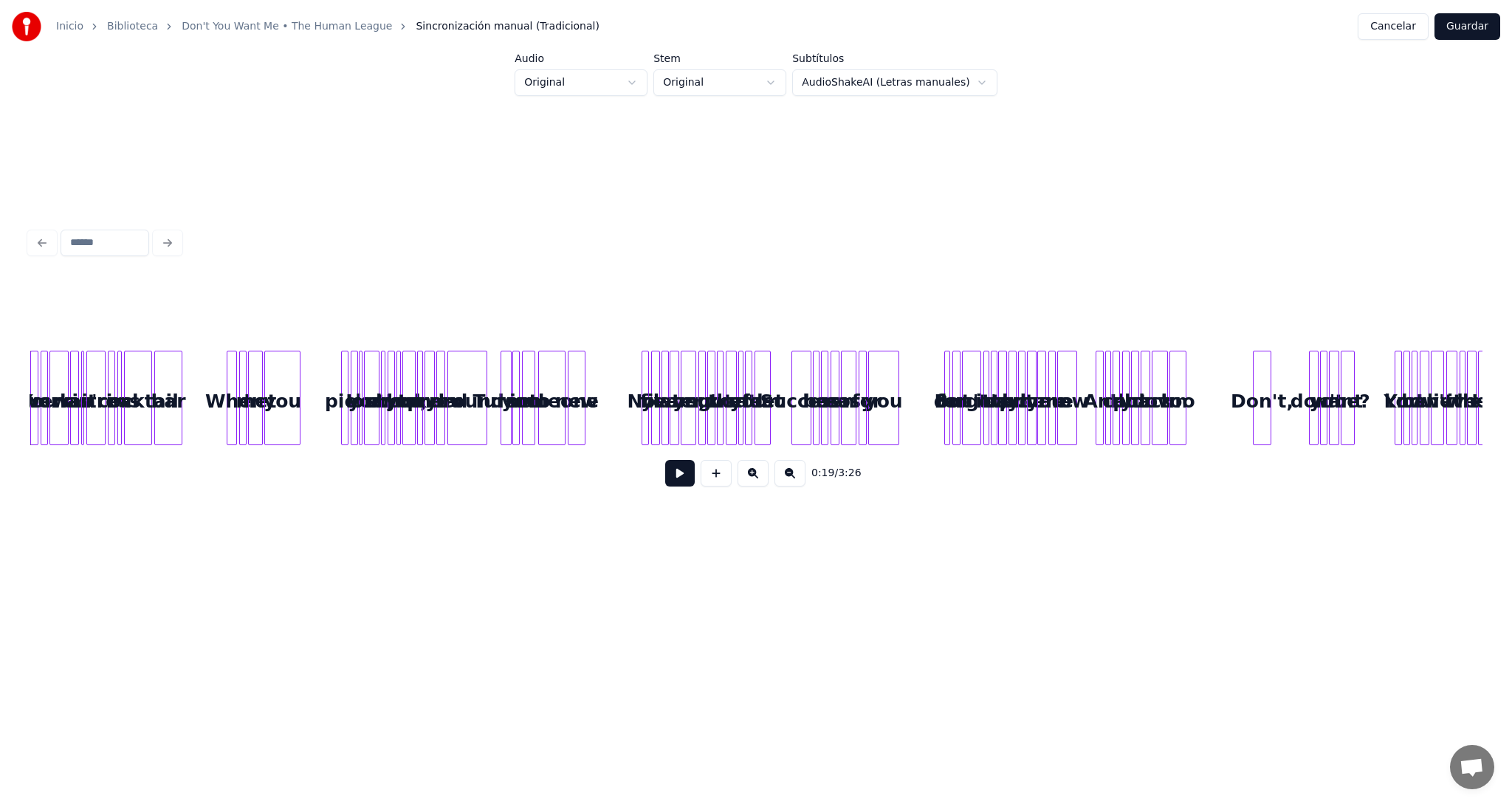
click at [790, 480] on button at bounding box center [789, 473] width 31 height 26
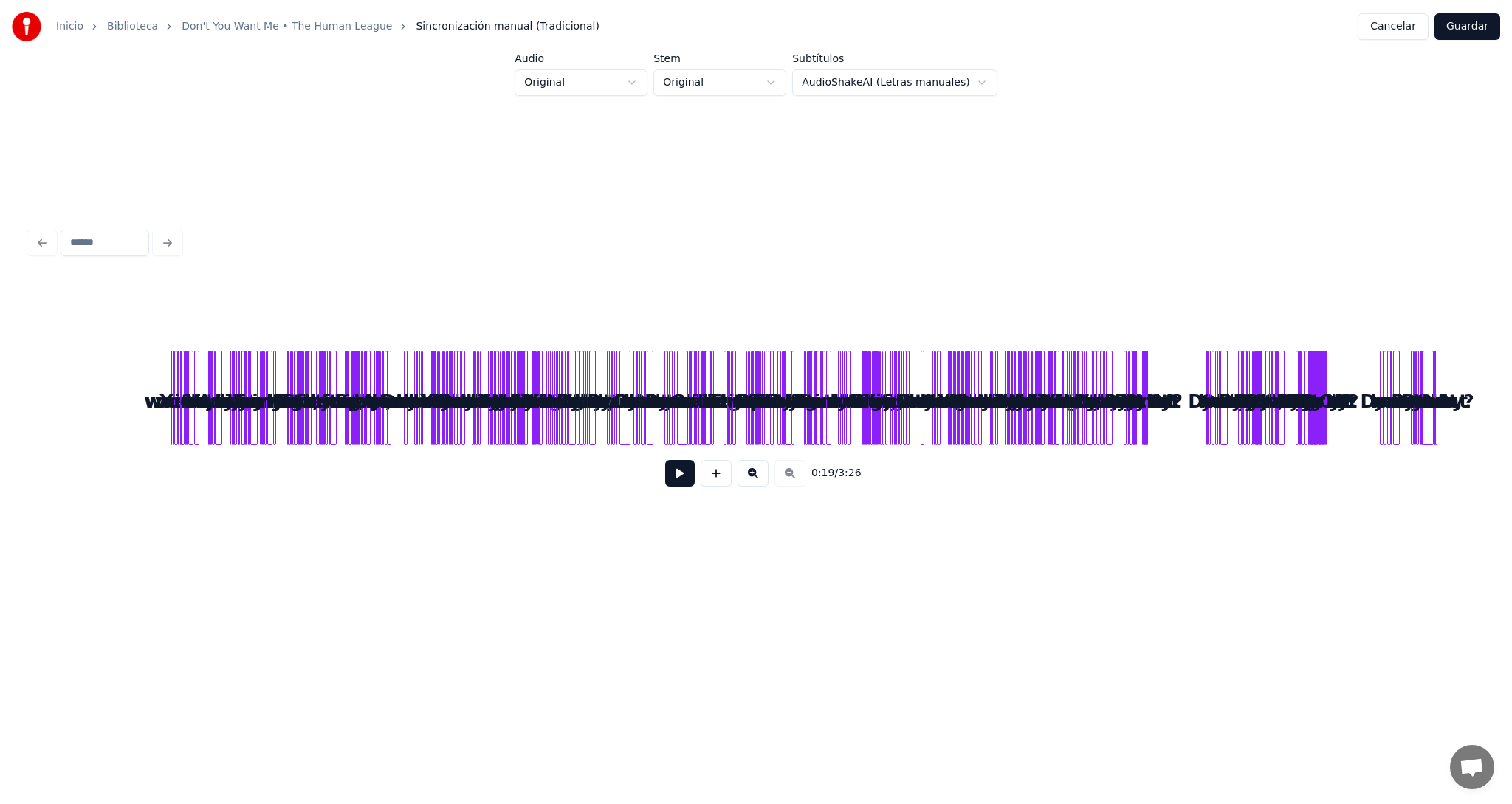
click at [790, 480] on div "0:19 / 3:26" at bounding box center [756, 473] width 1429 height 32
click at [718, 473] on button at bounding box center [716, 473] width 31 height 26
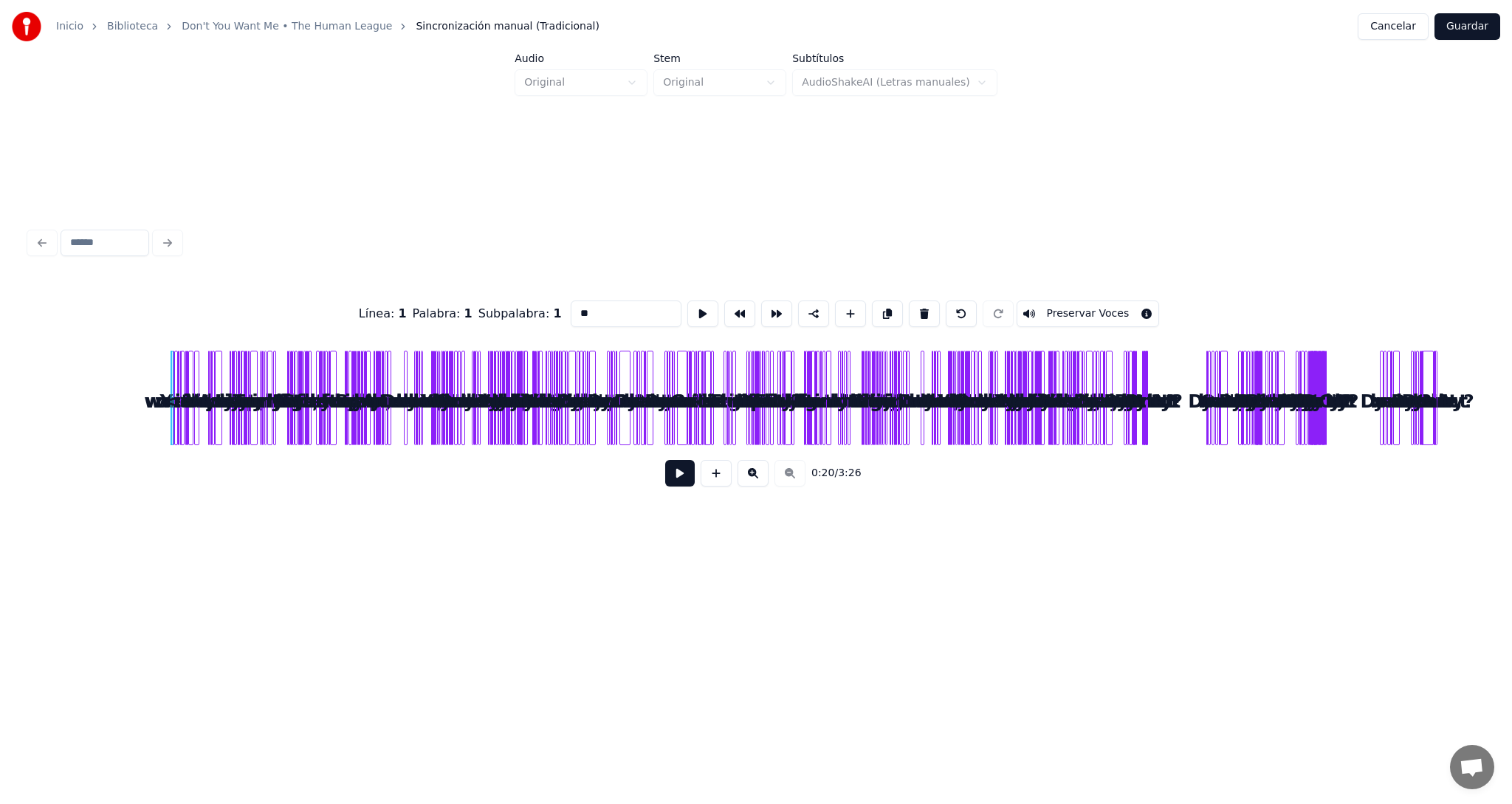
click at [718, 473] on button at bounding box center [716, 473] width 31 height 26
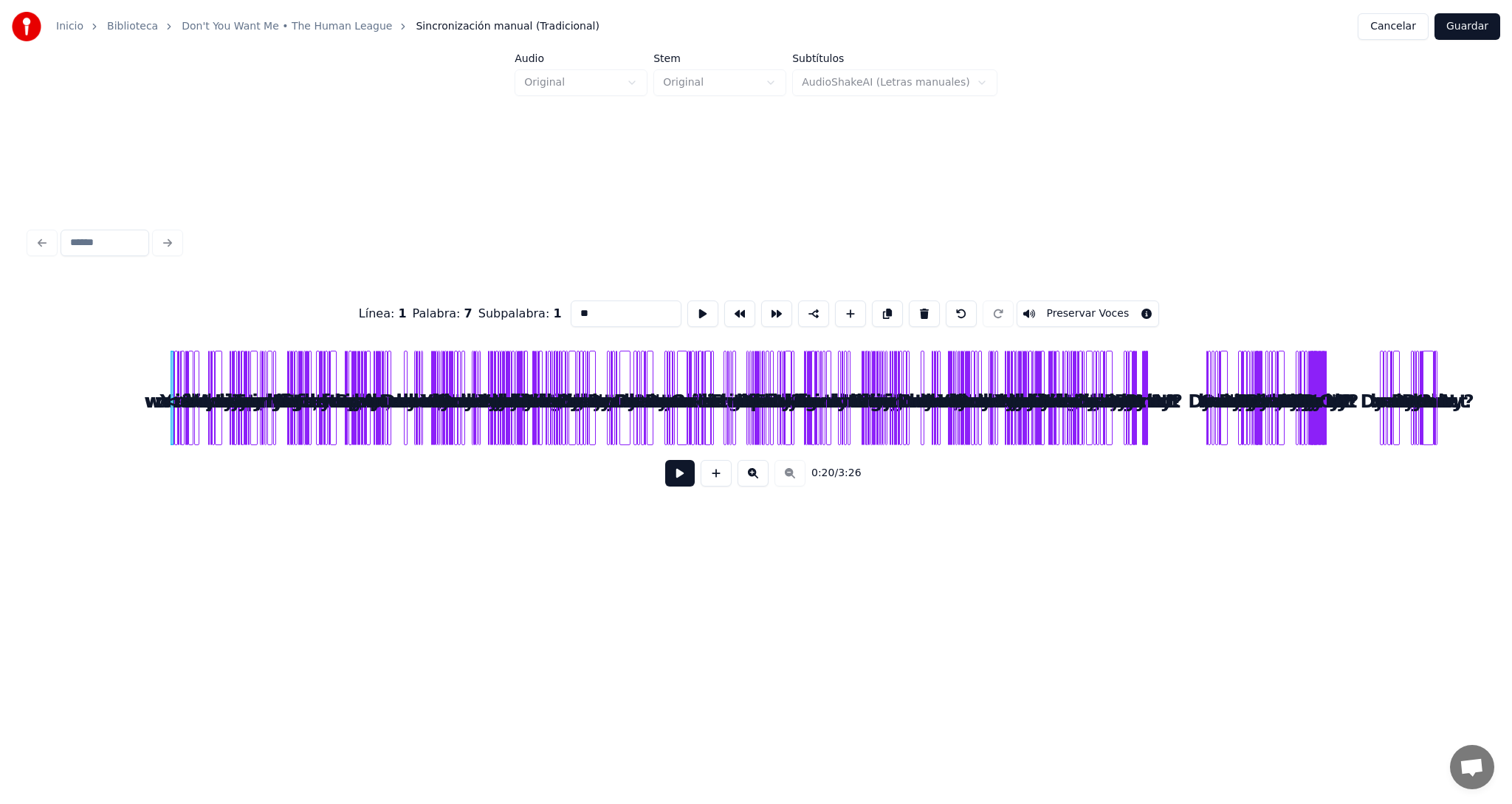
click at [718, 473] on button at bounding box center [716, 473] width 31 height 26
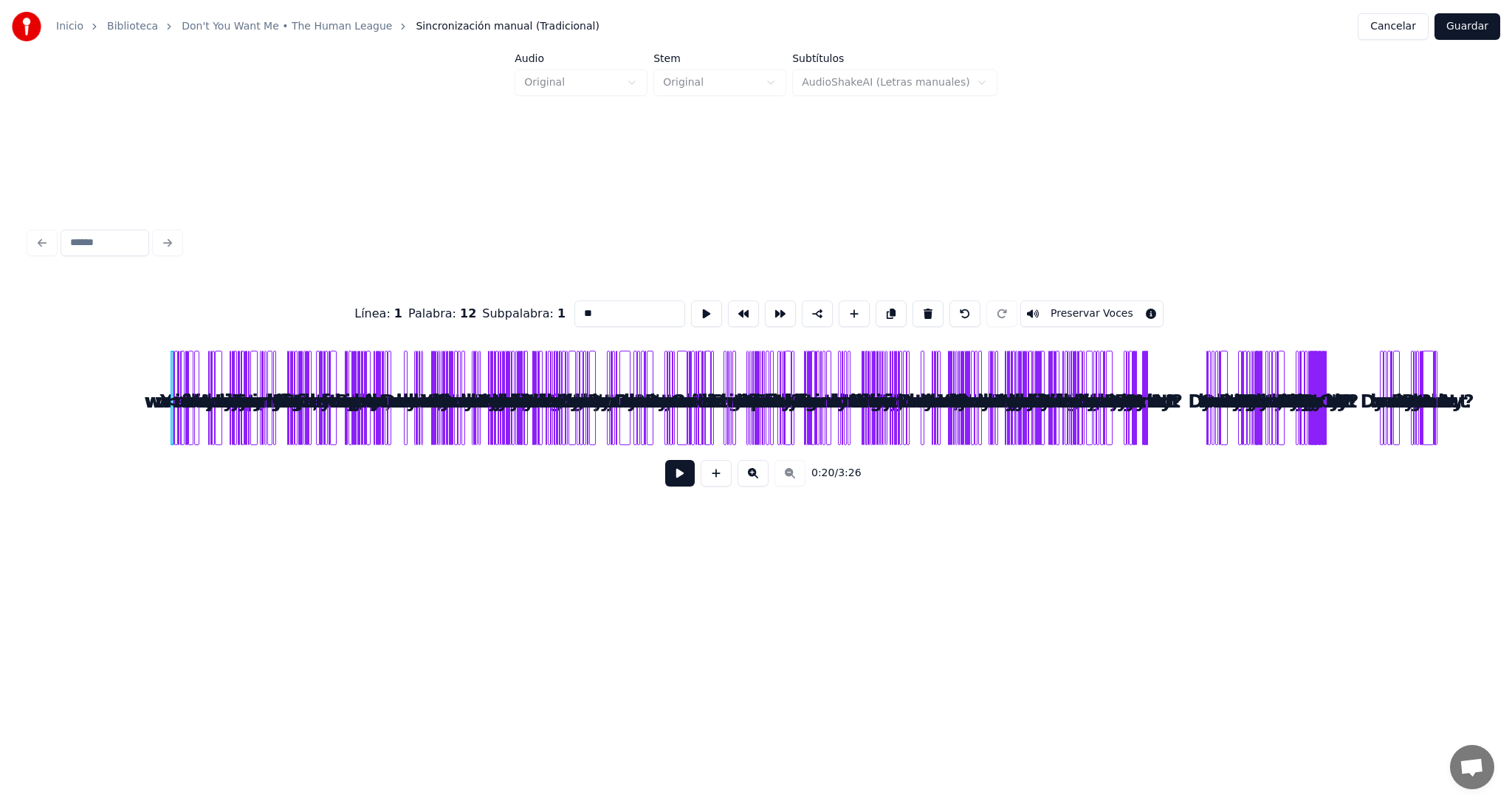
click at [718, 473] on button at bounding box center [716, 473] width 31 height 26
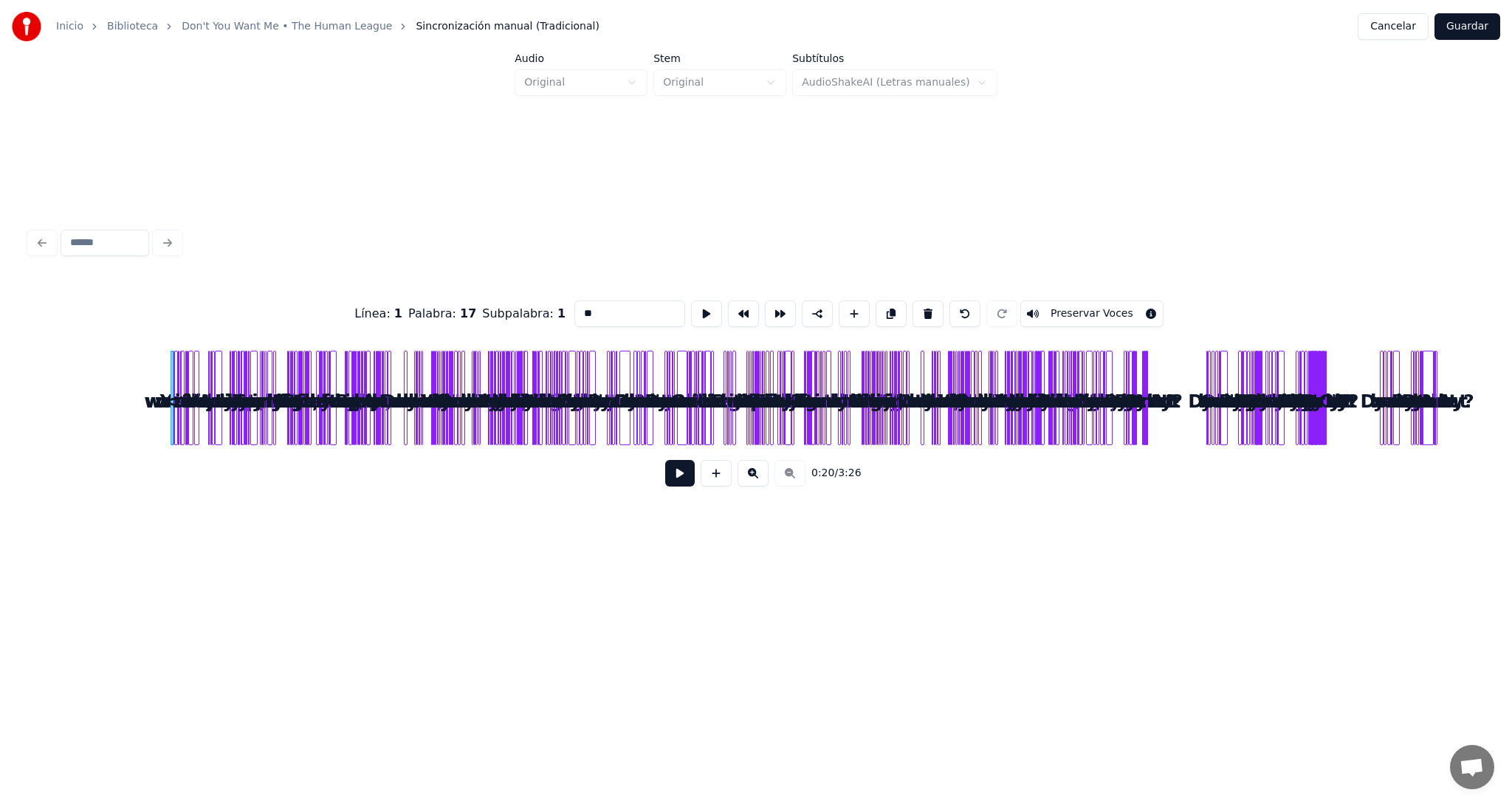
click at [718, 473] on button at bounding box center [716, 473] width 31 height 26
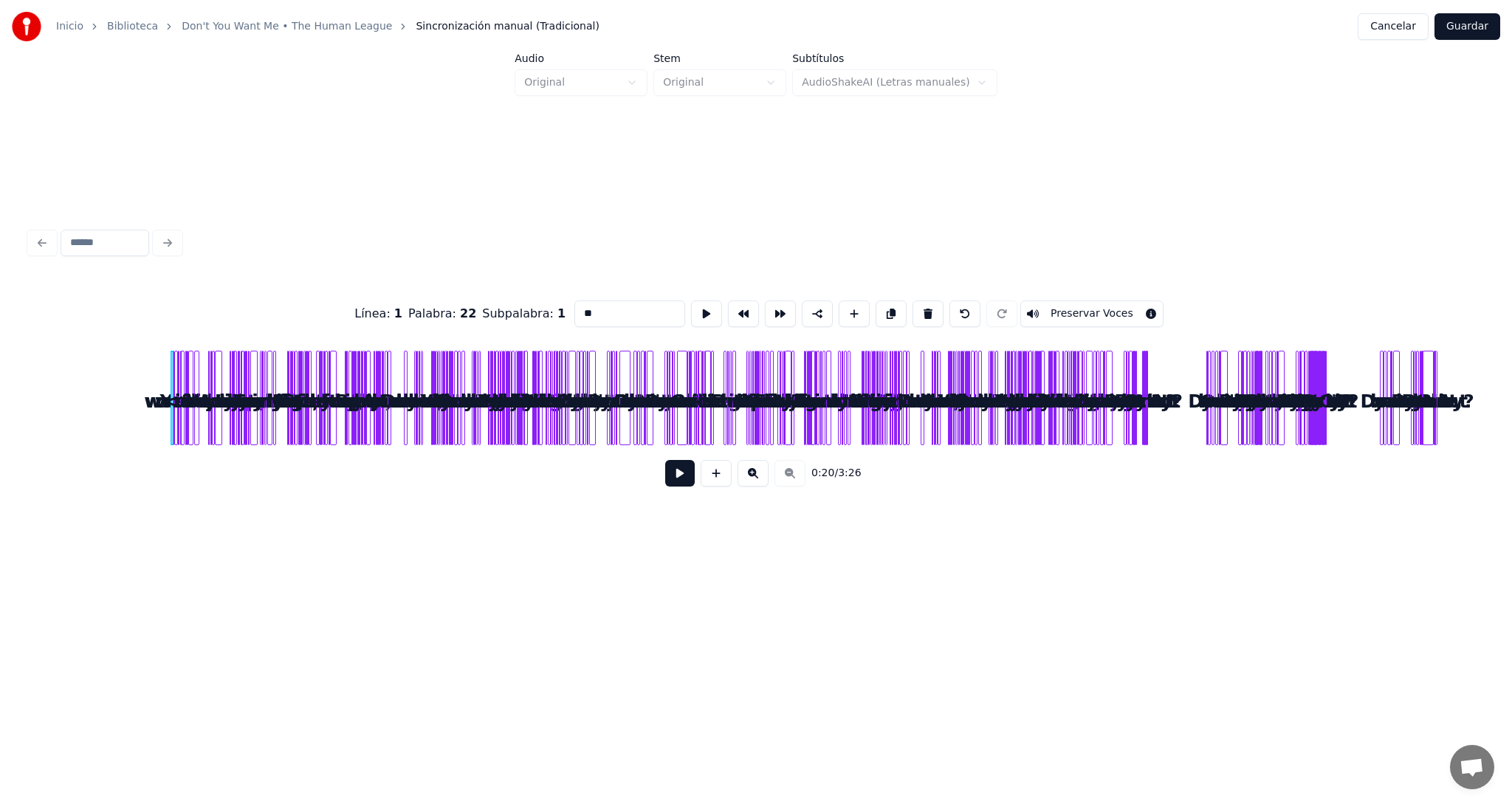
click at [718, 473] on button at bounding box center [716, 473] width 31 height 26
click at [749, 475] on button at bounding box center [752, 473] width 31 height 26
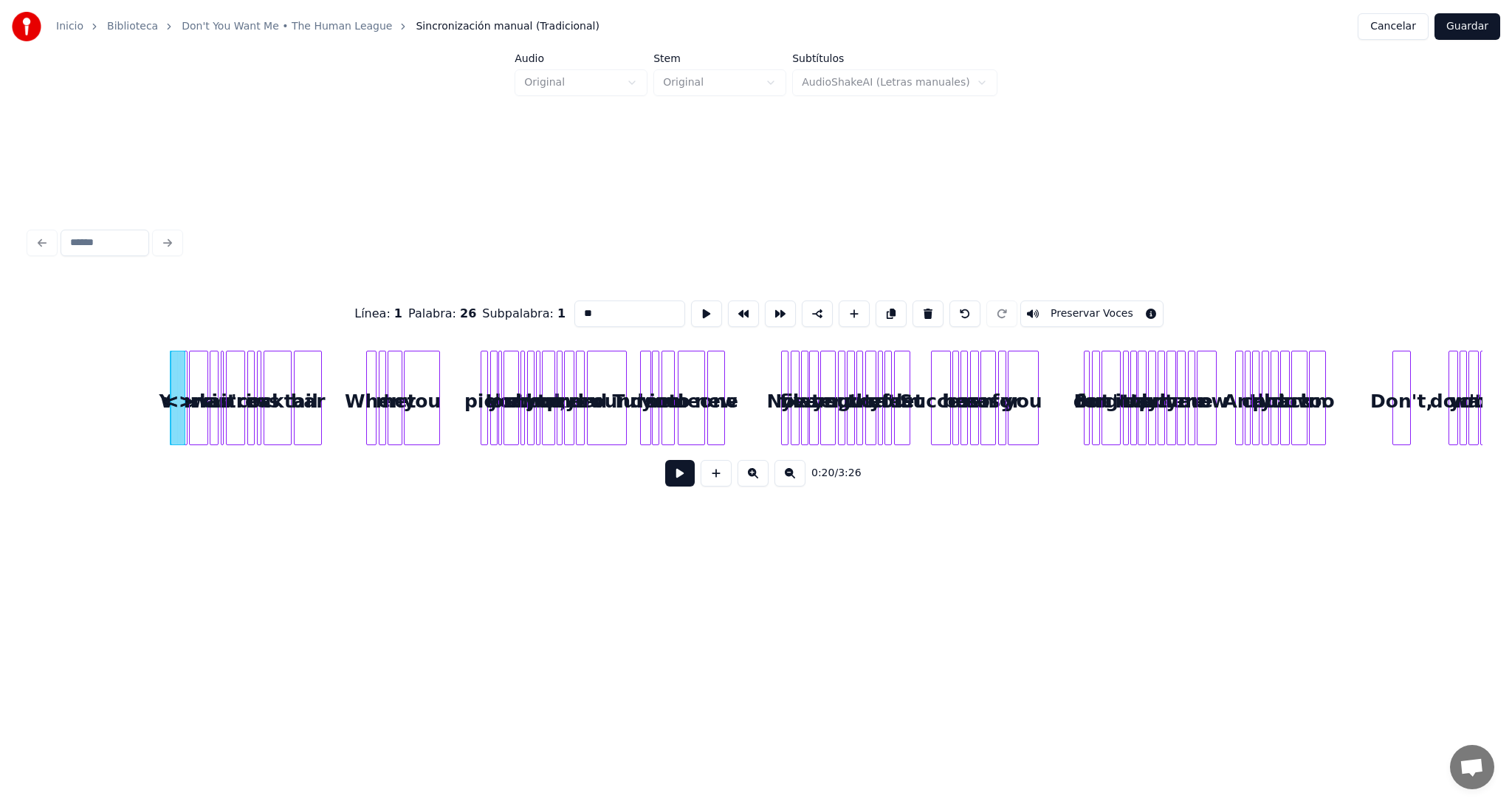
click at [749, 475] on button at bounding box center [752, 473] width 31 height 26
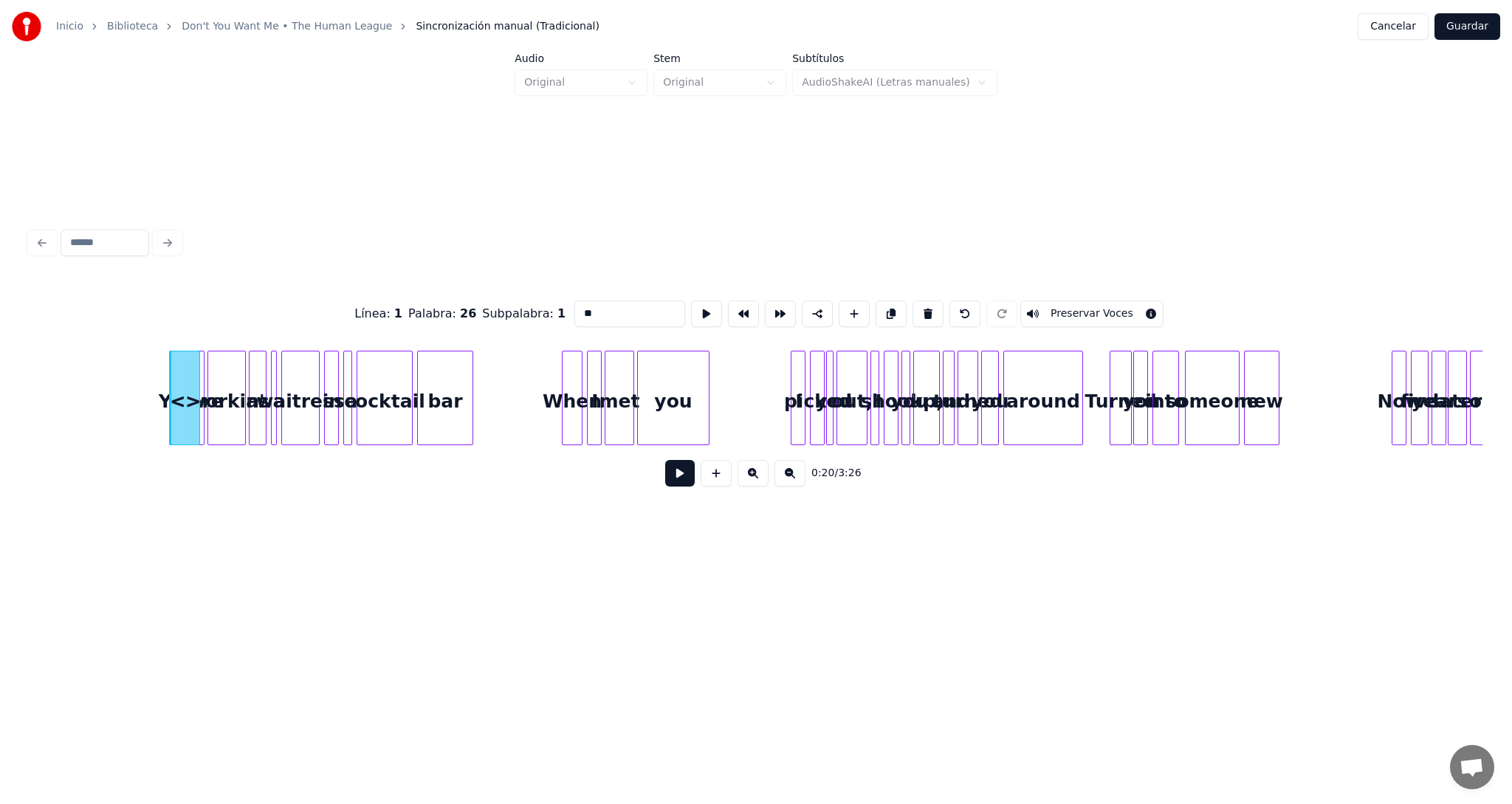
click at [749, 475] on button at bounding box center [752, 473] width 31 height 26
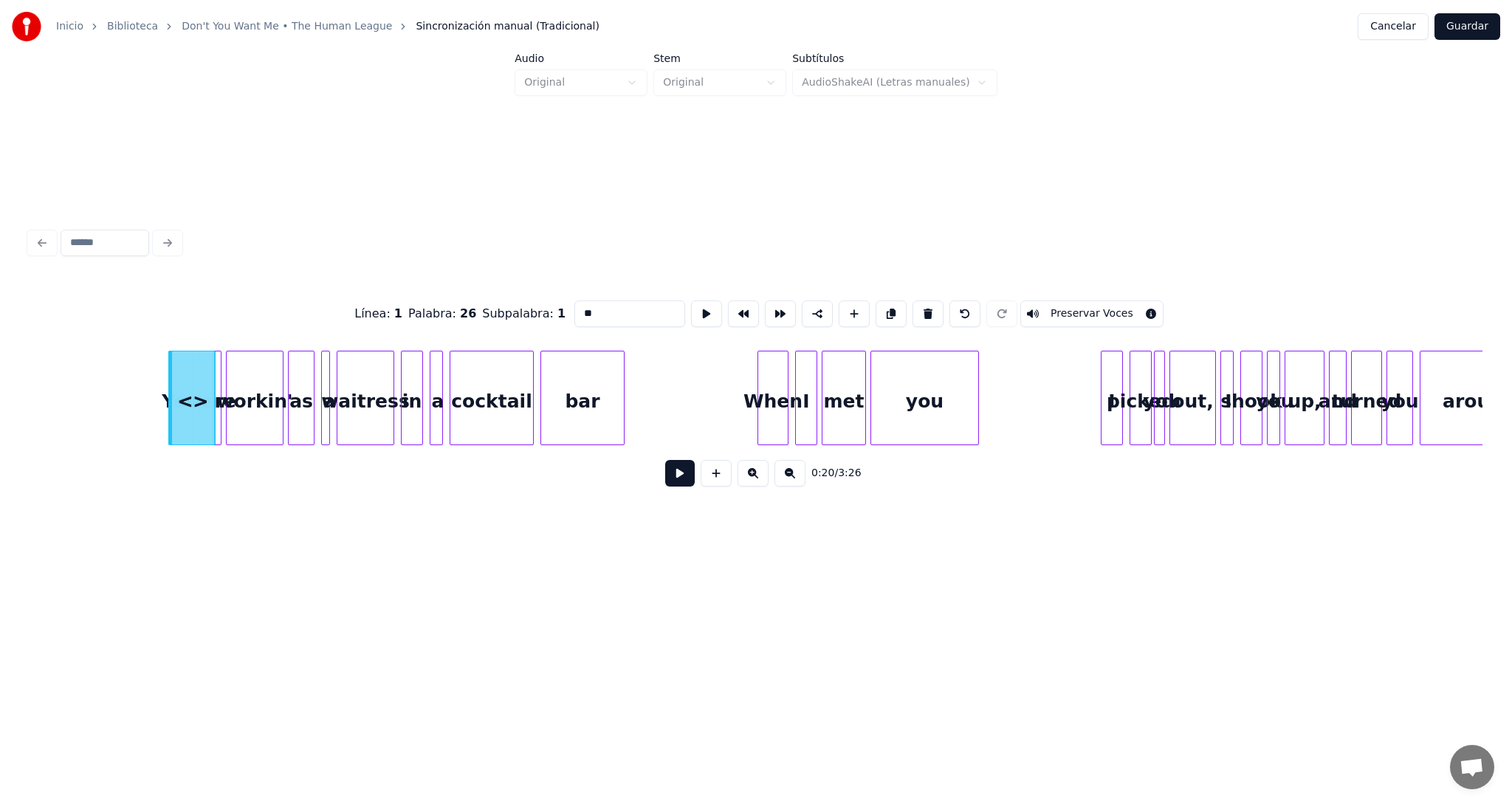
click at [675, 476] on button at bounding box center [680, 473] width 30 height 26
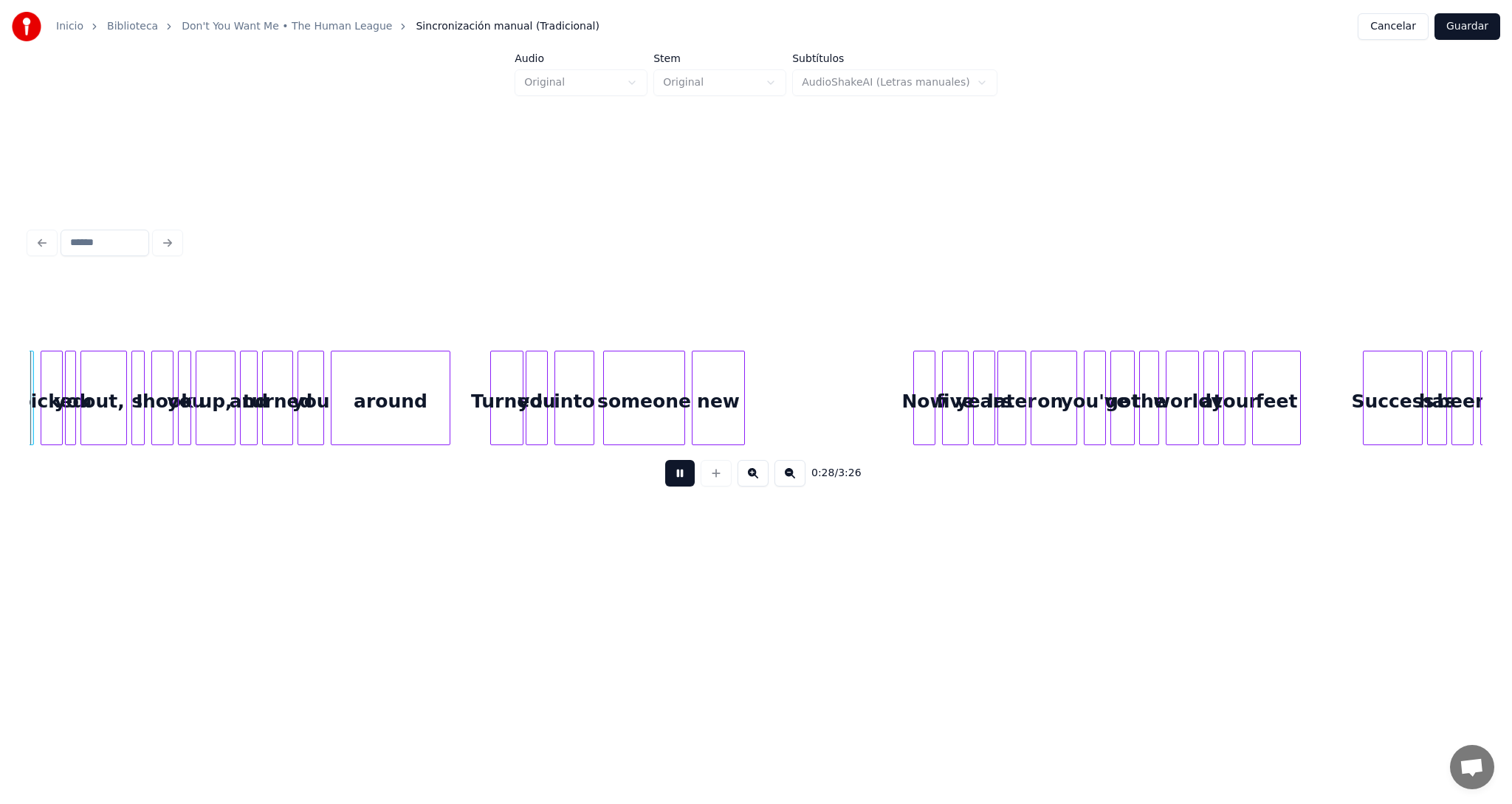
scroll to position [0, 3164]
click at [786, 479] on button at bounding box center [789, 473] width 31 height 26
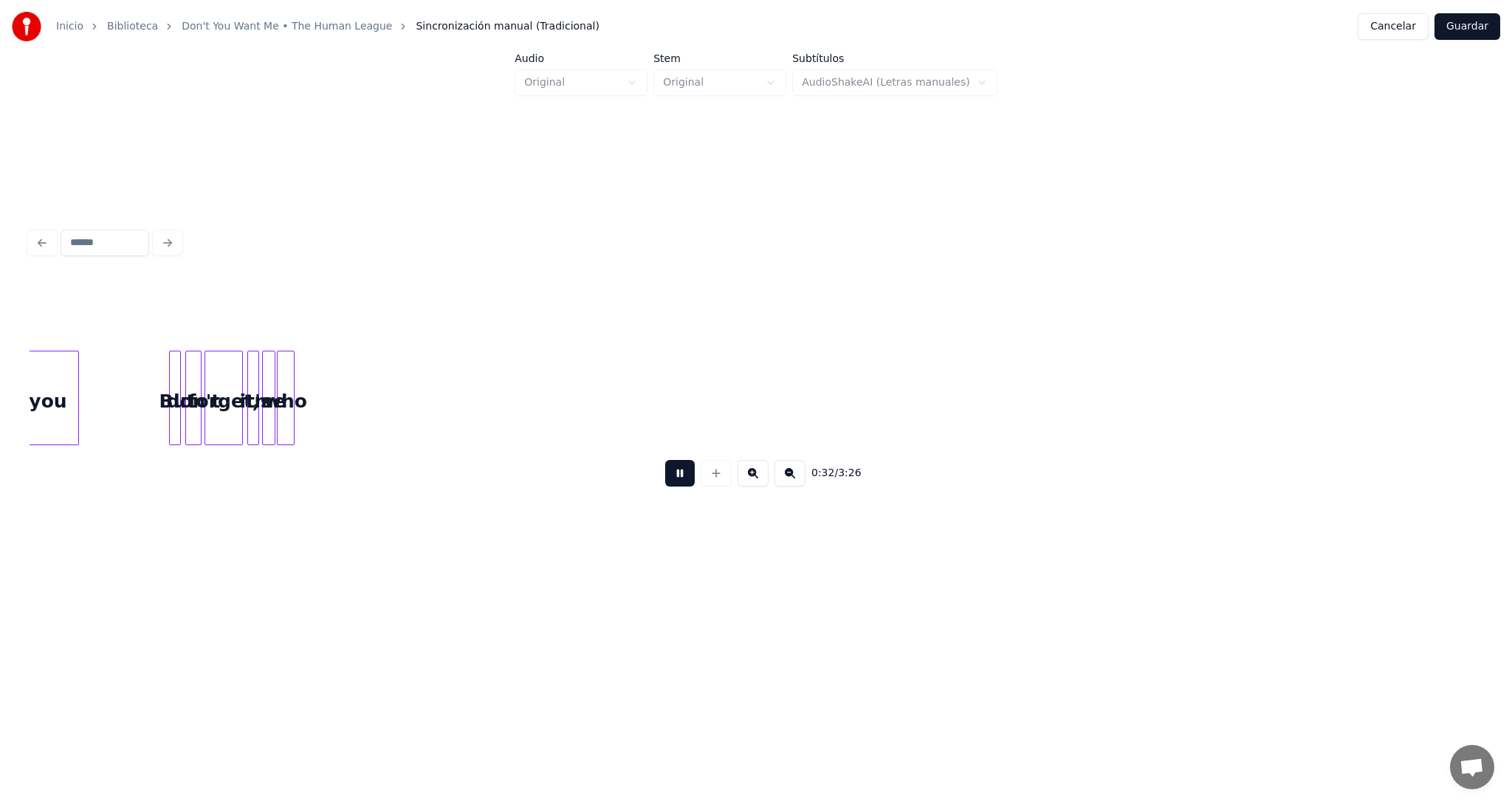
scroll to position [0, 1964]
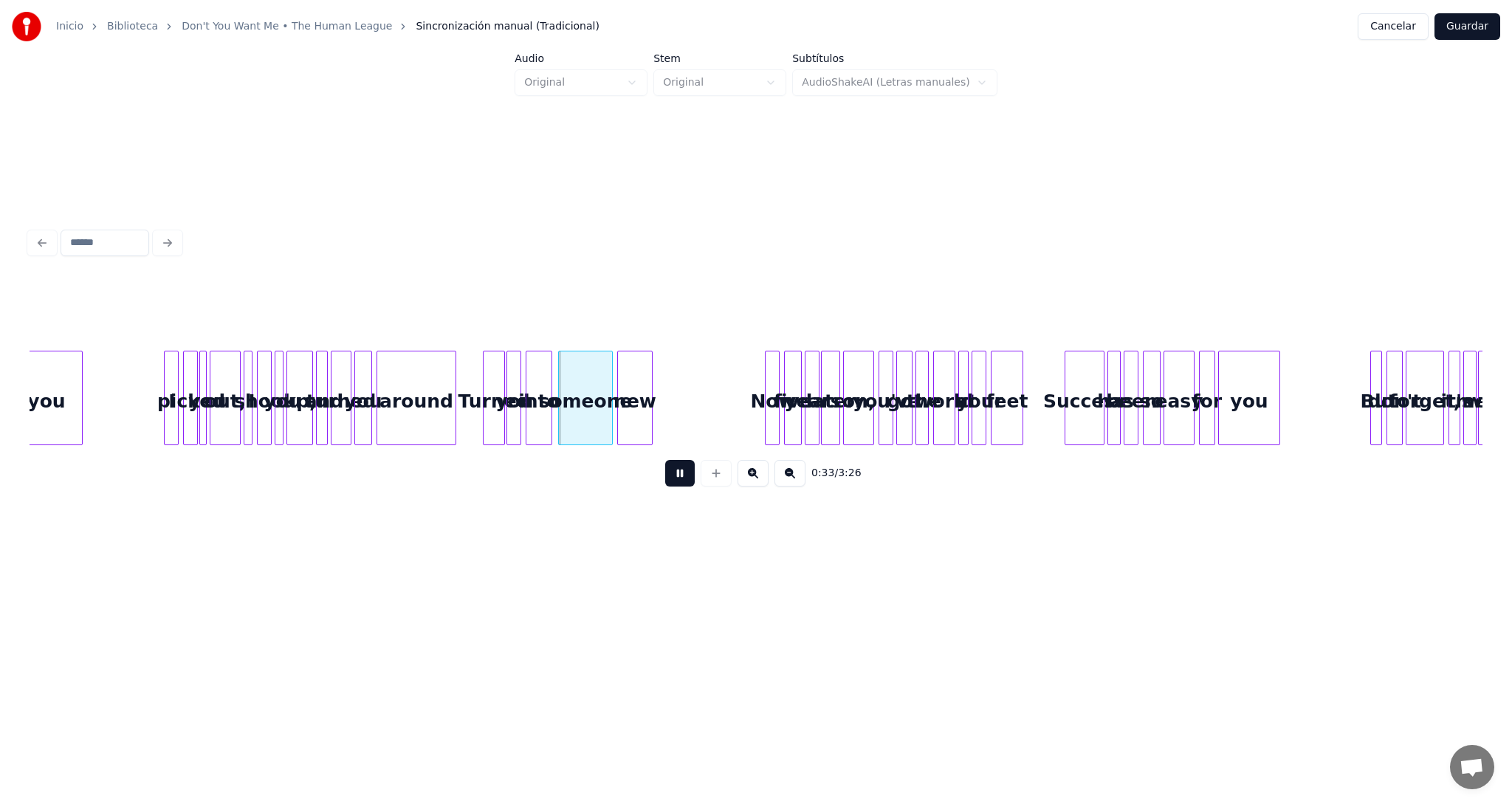
click at [750, 481] on button at bounding box center [752, 473] width 31 height 26
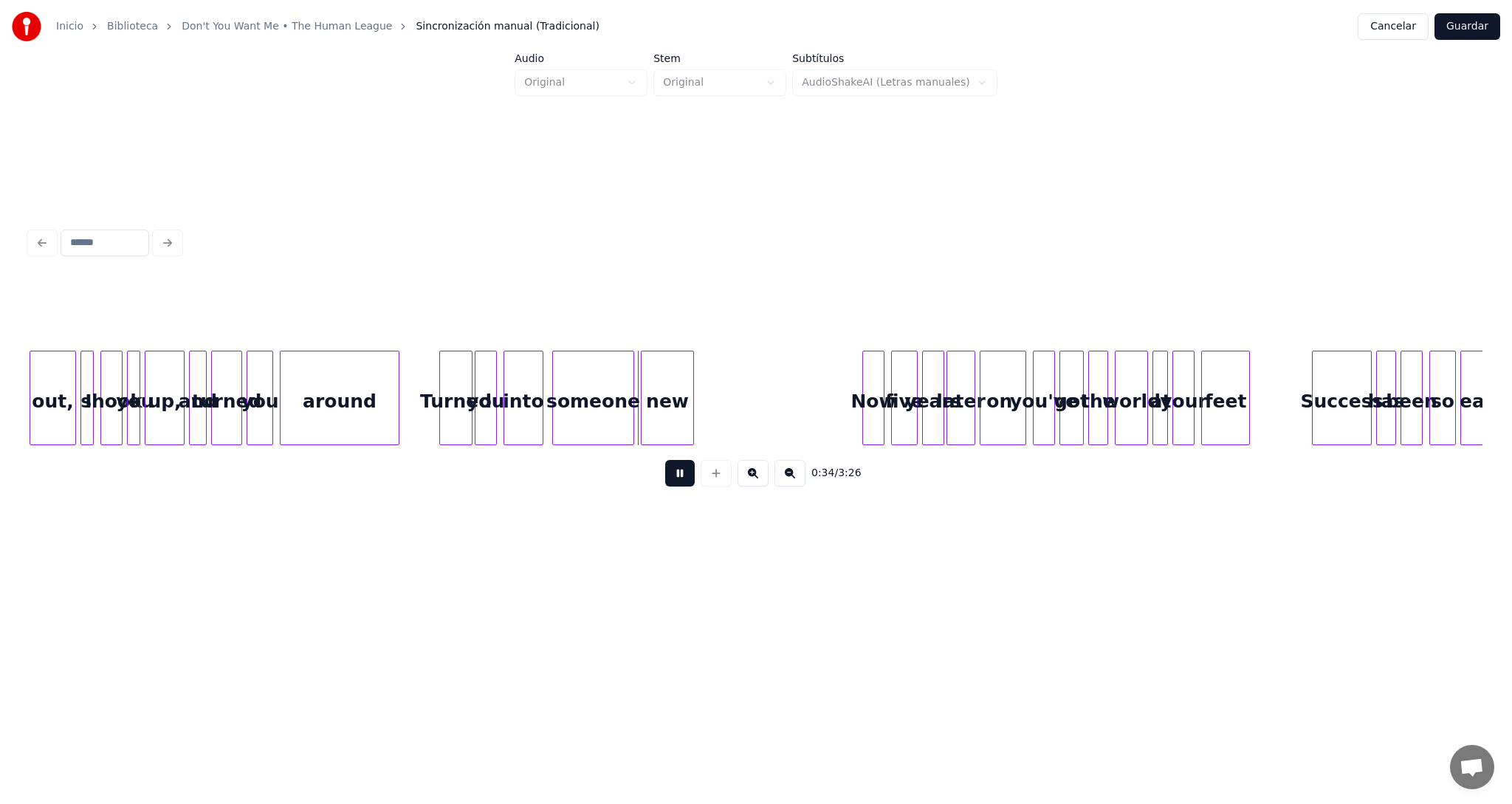
click at [750, 481] on button at bounding box center [752, 473] width 31 height 26
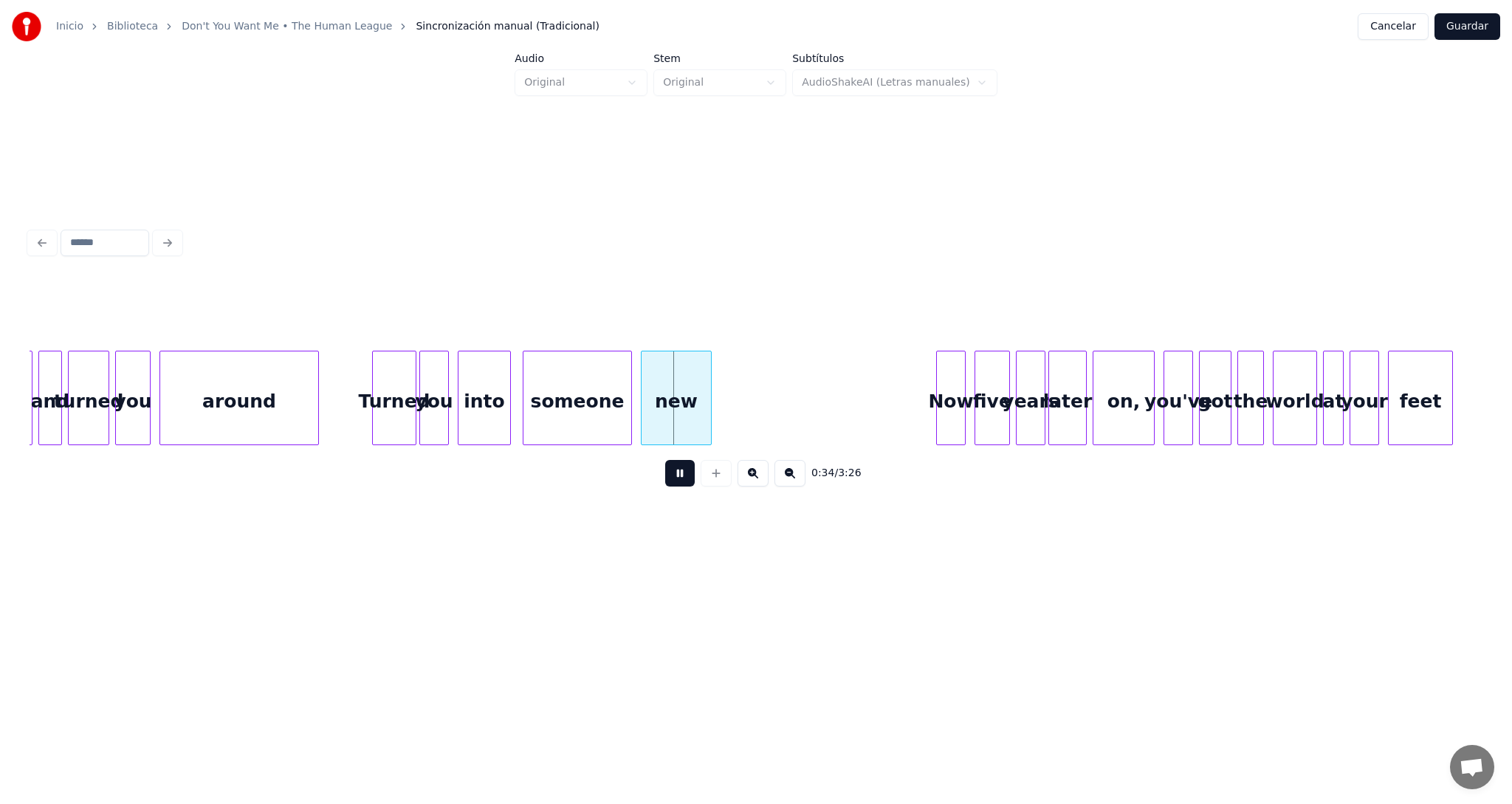
click at [750, 481] on button at bounding box center [752, 473] width 31 height 26
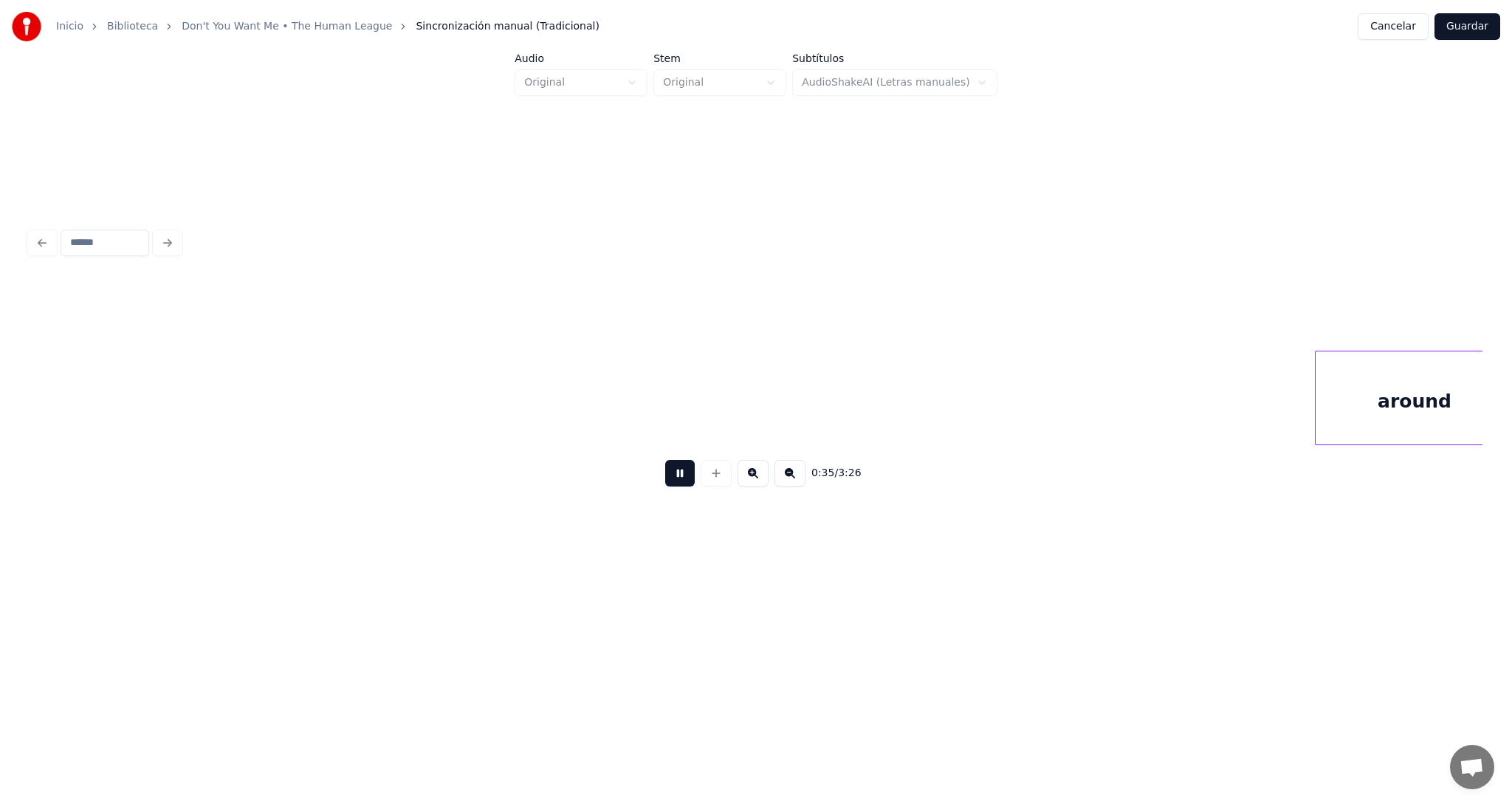
scroll to position [0, 5781]
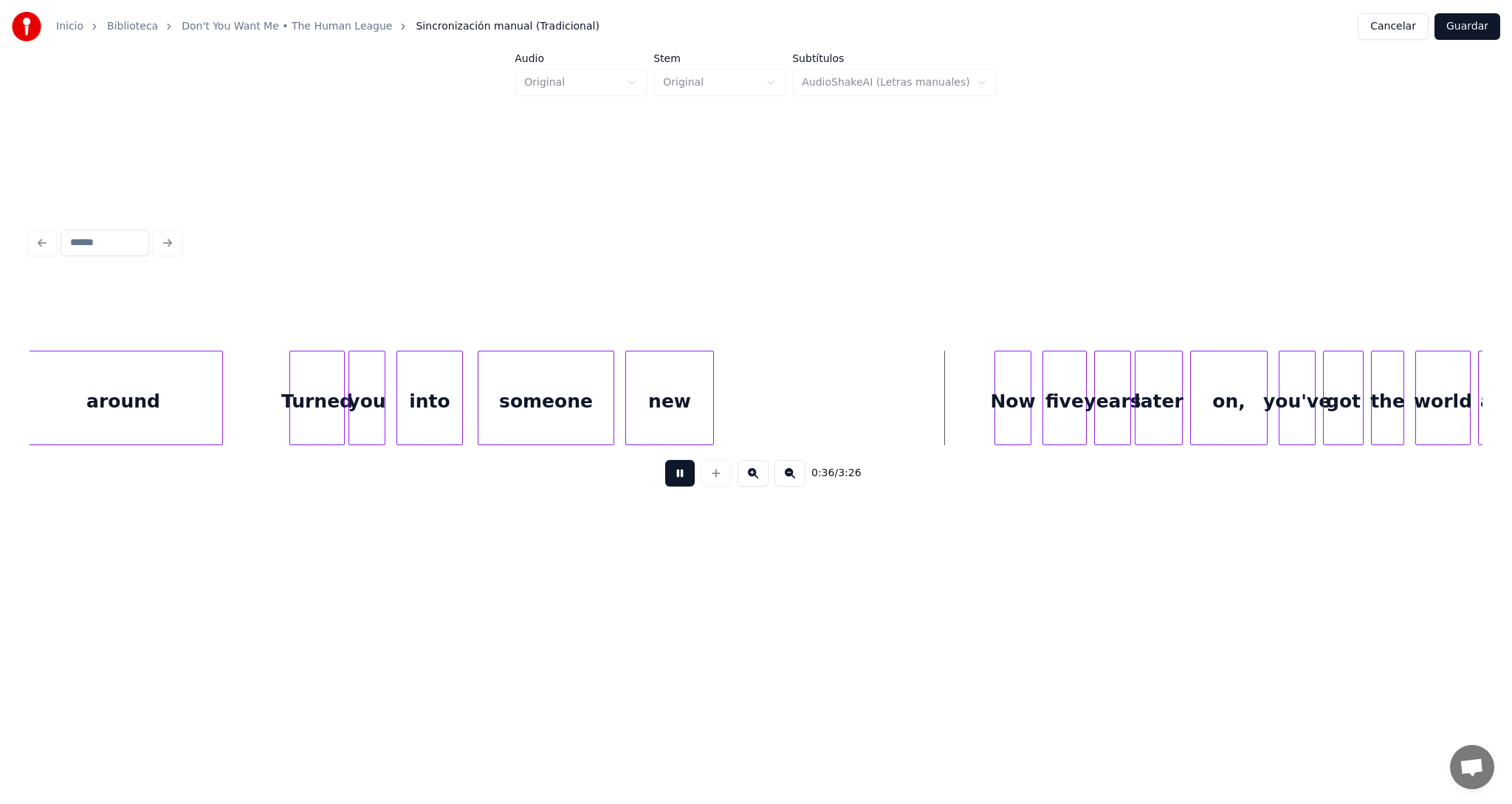
click at [756, 479] on button at bounding box center [752, 473] width 31 height 26
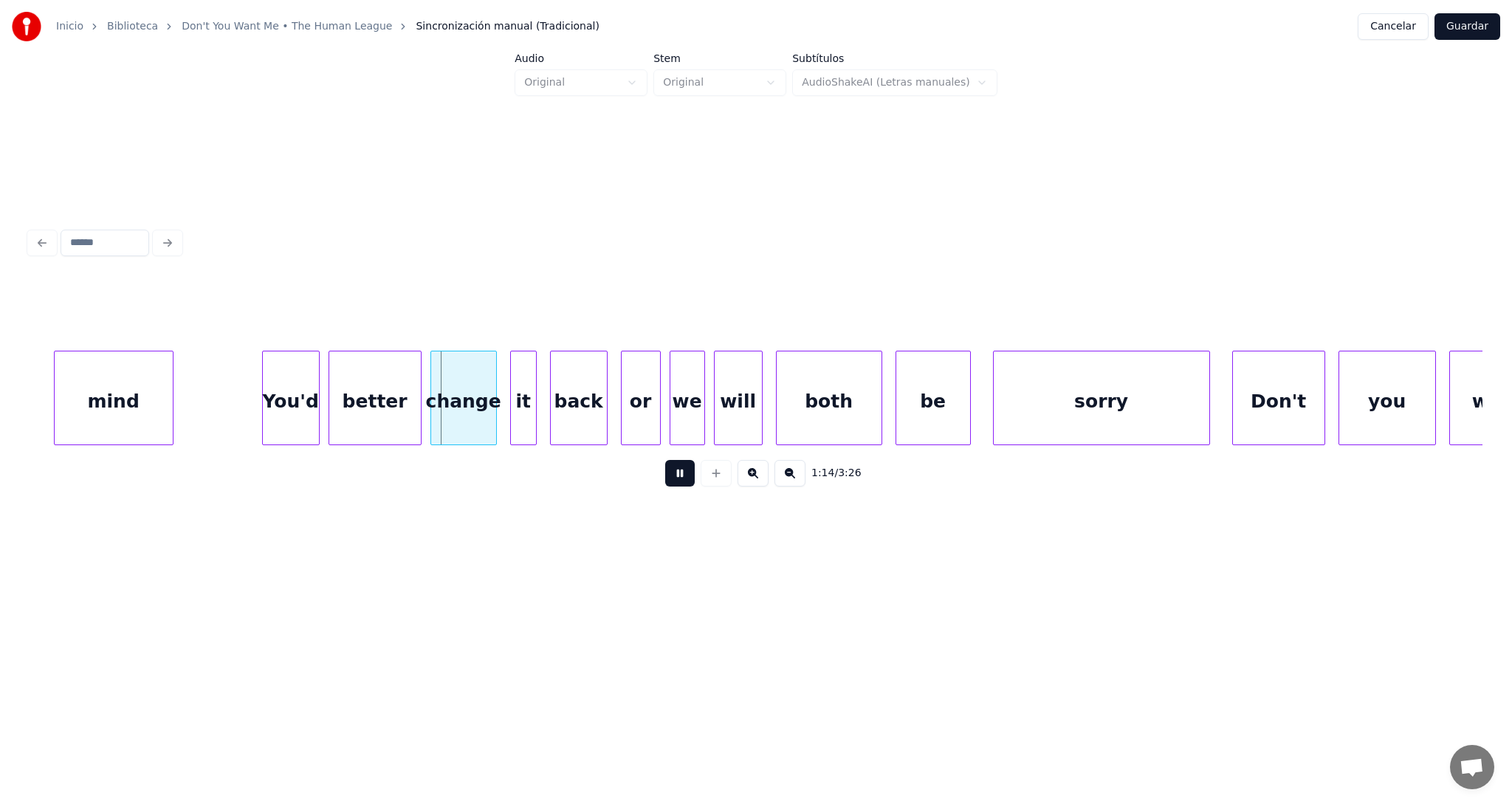
scroll to position [0, 16044]
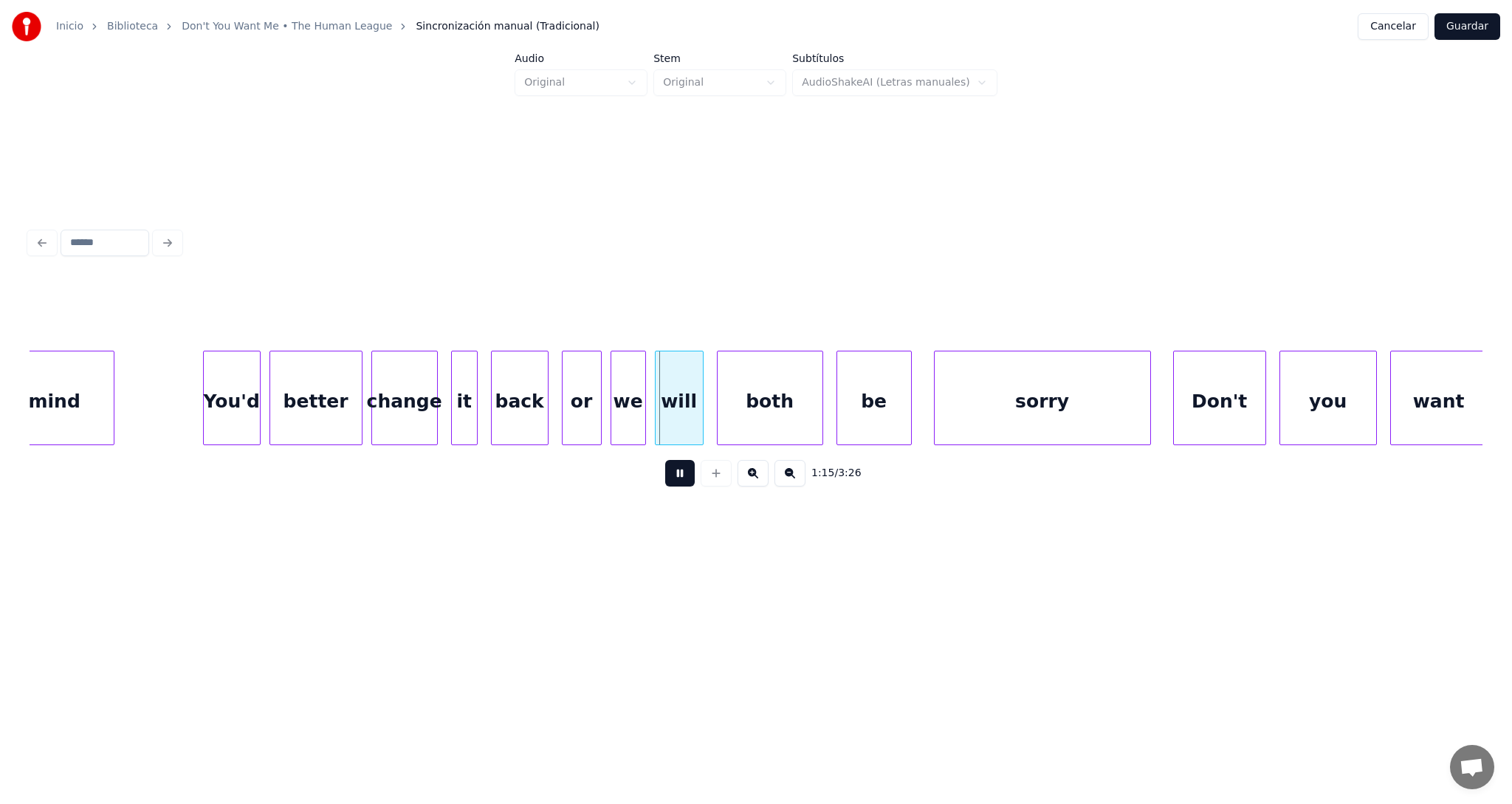
click at [751, 481] on button at bounding box center [752, 473] width 31 height 26
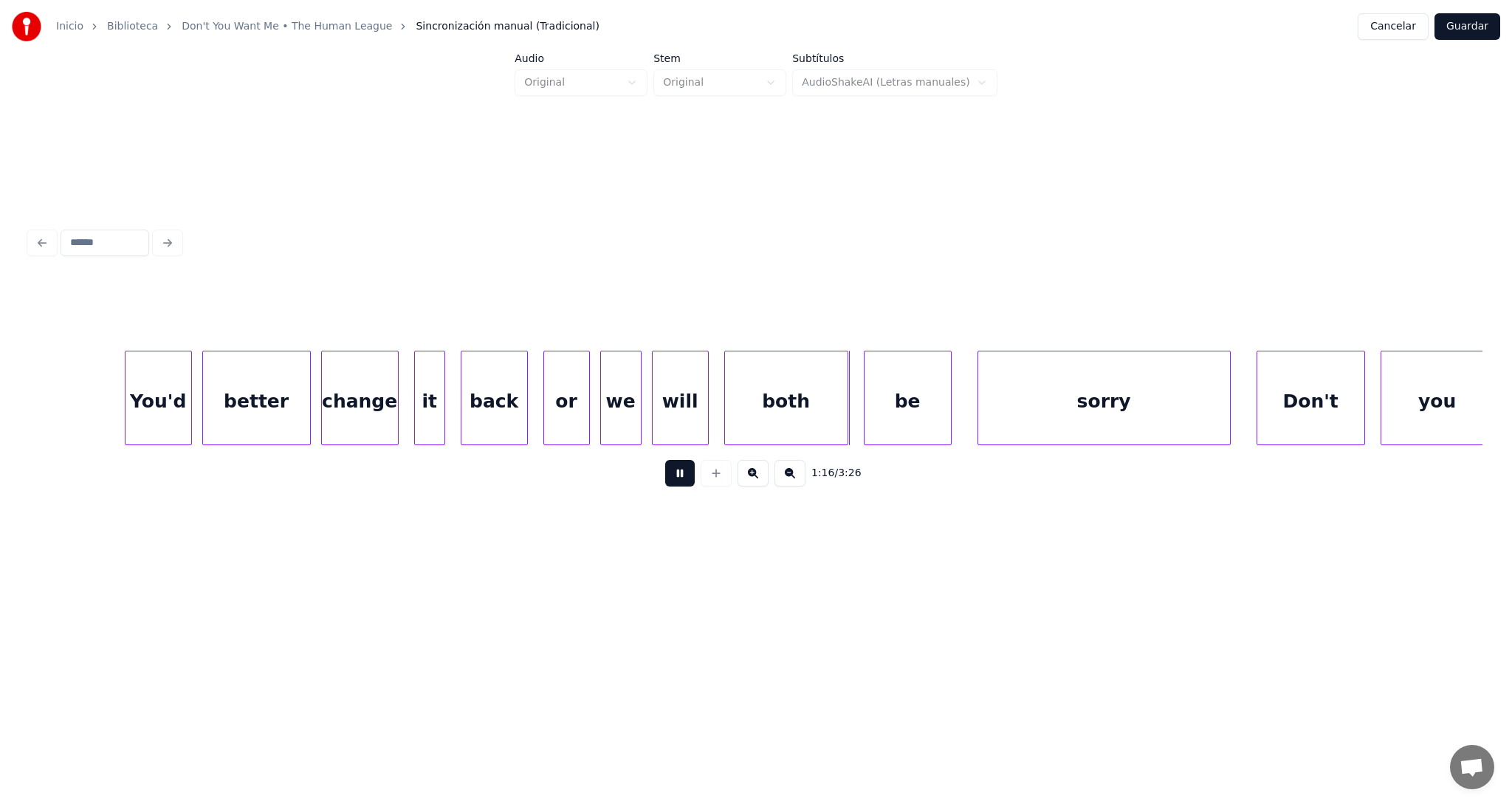
click at [751, 481] on button at bounding box center [752, 473] width 31 height 26
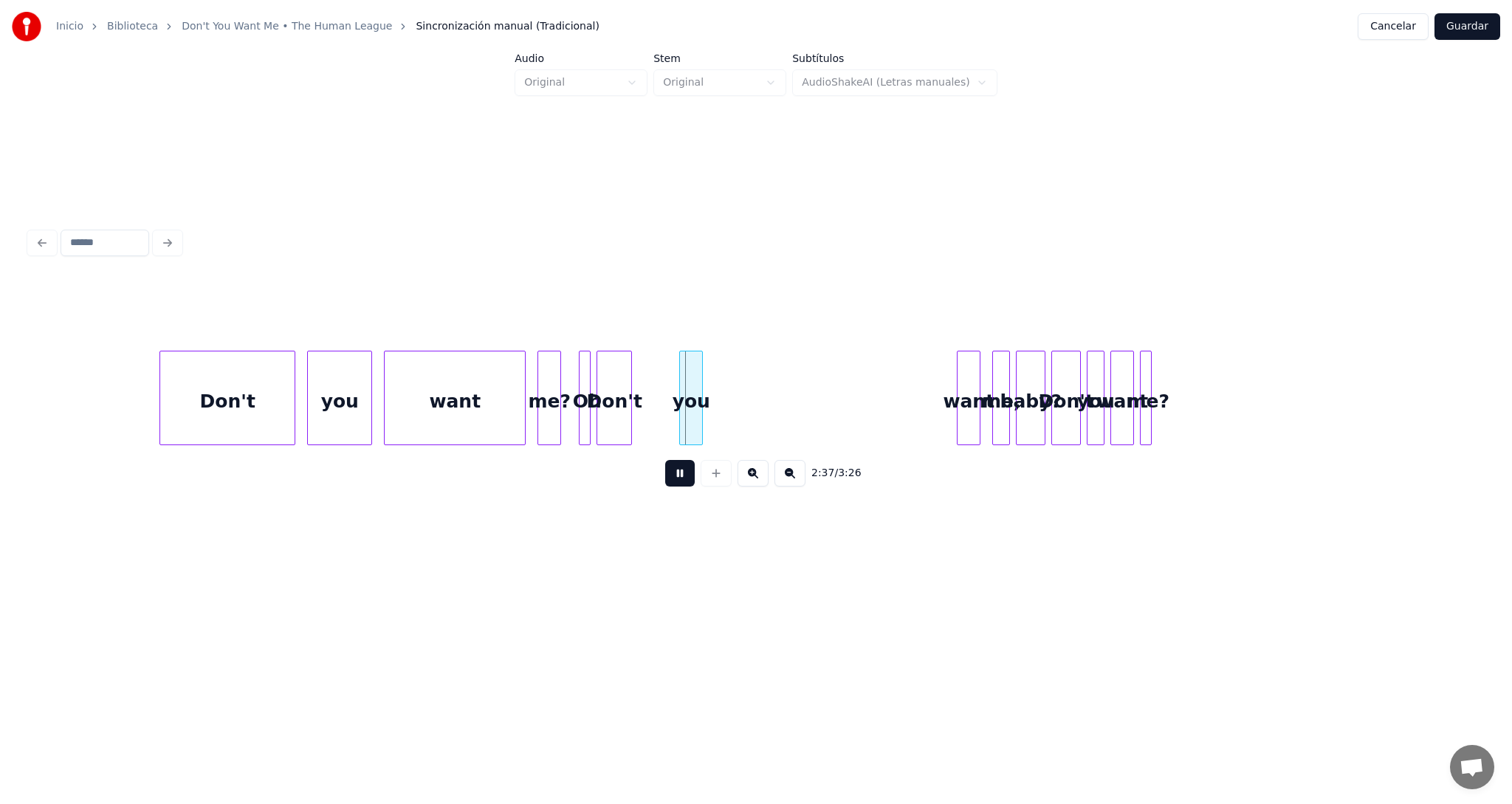
scroll to position [0, 45738]
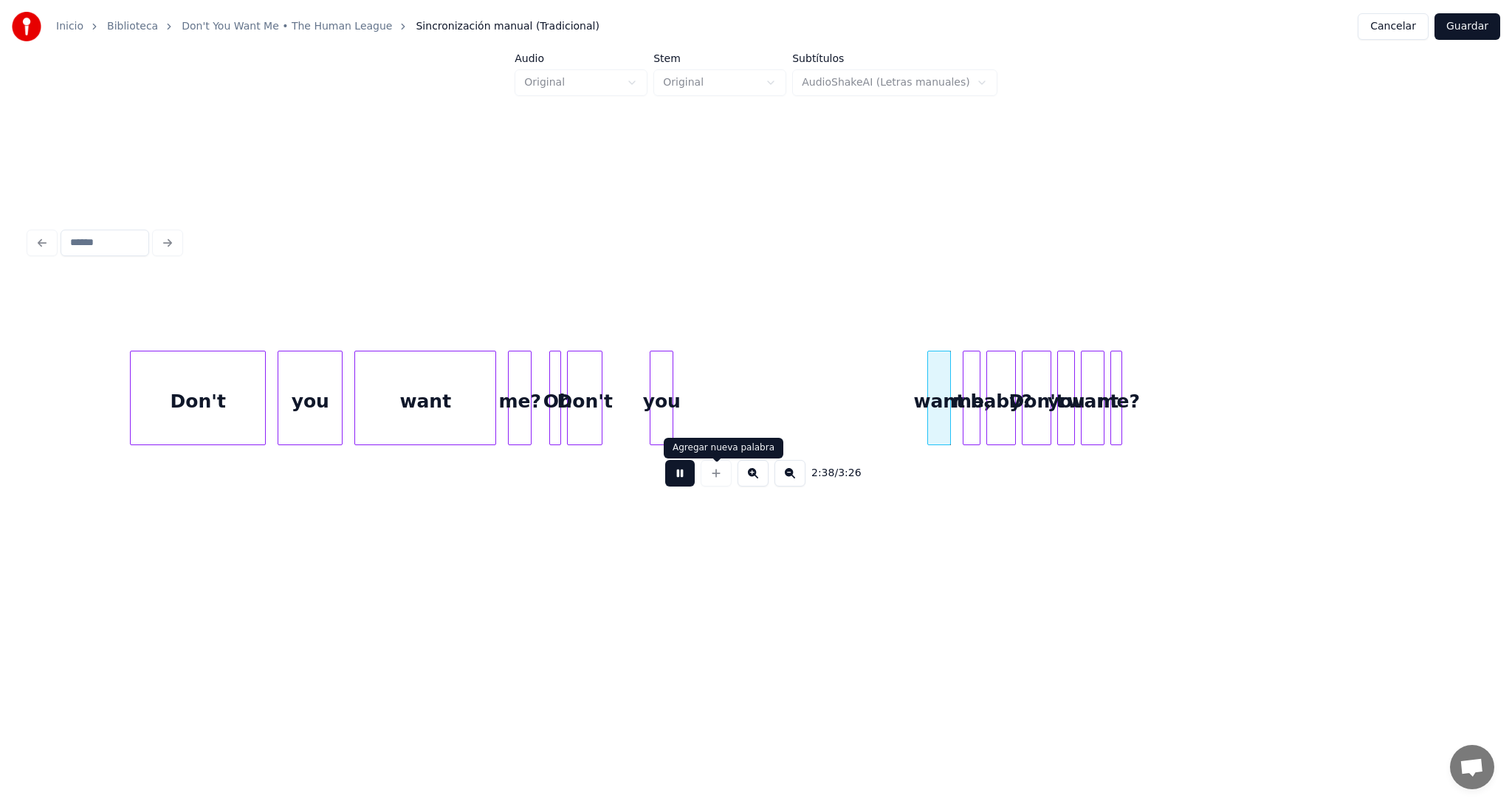
click at [678, 481] on button at bounding box center [680, 473] width 30 height 26
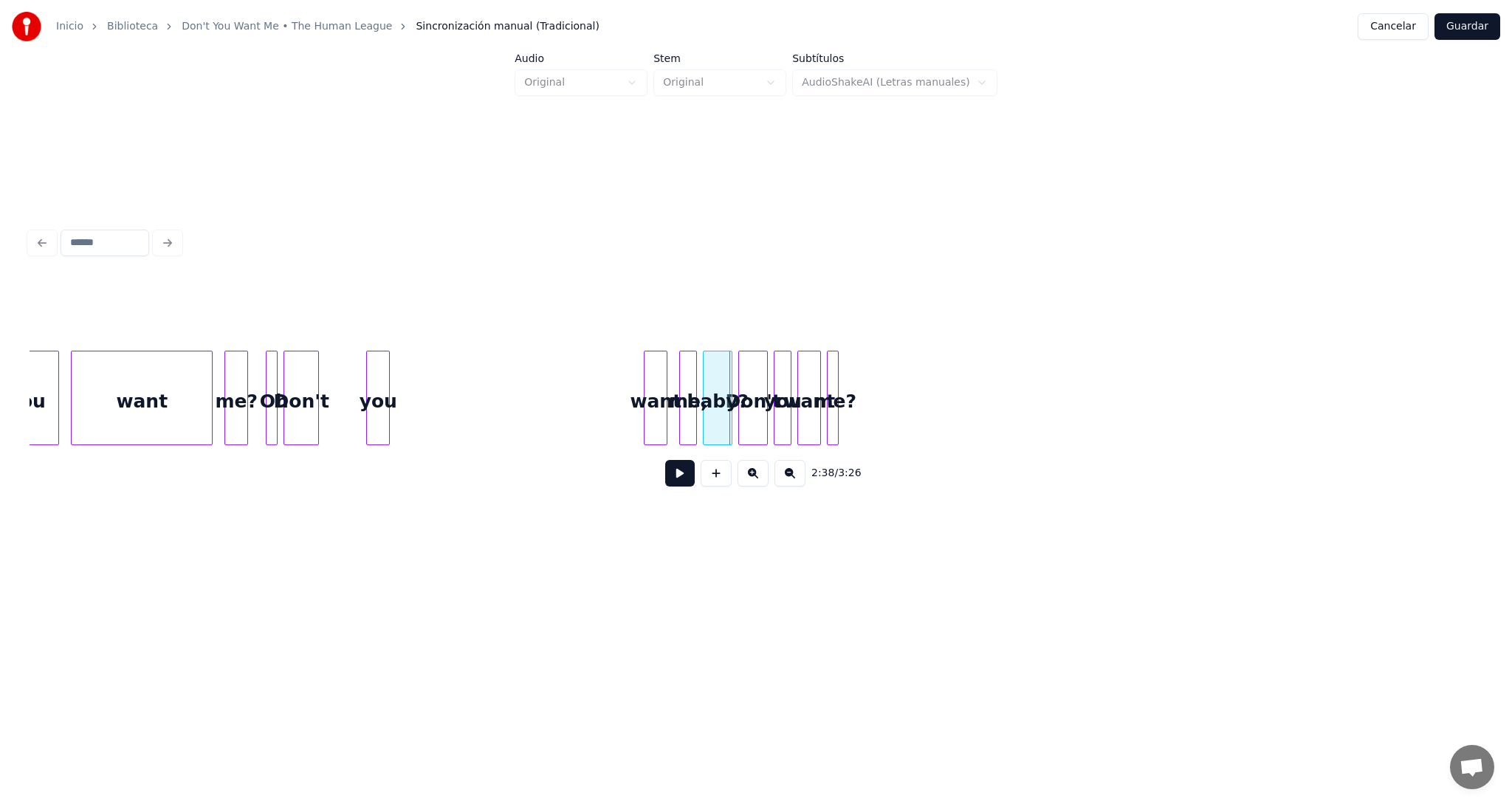
scroll to position [0, 45959]
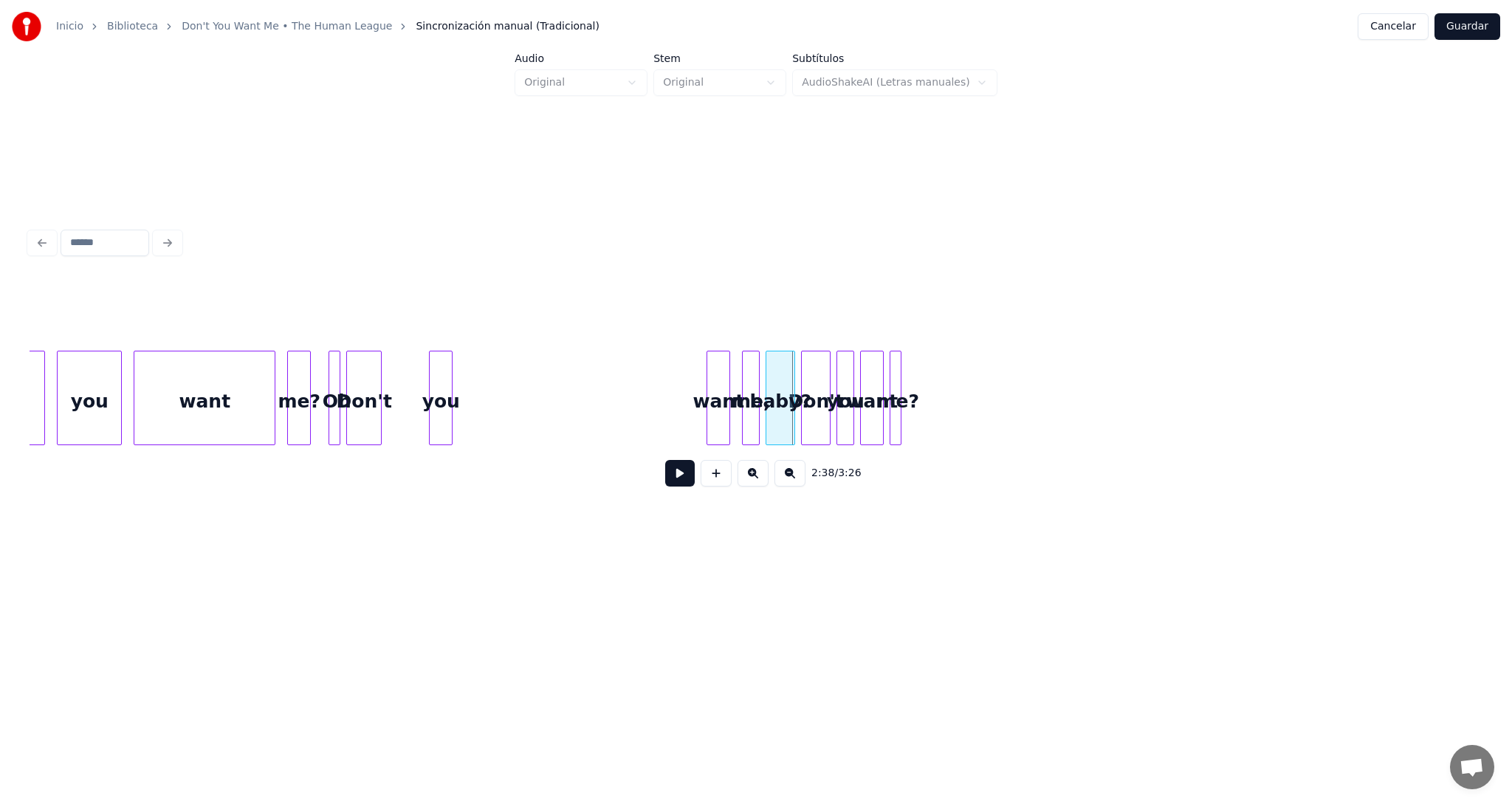
click at [672, 475] on button at bounding box center [680, 473] width 30 height 26
drag, startPoint x: 604, startPoint y: 431, endPoint x: 450, endPoint y: 432, distance: 154.0
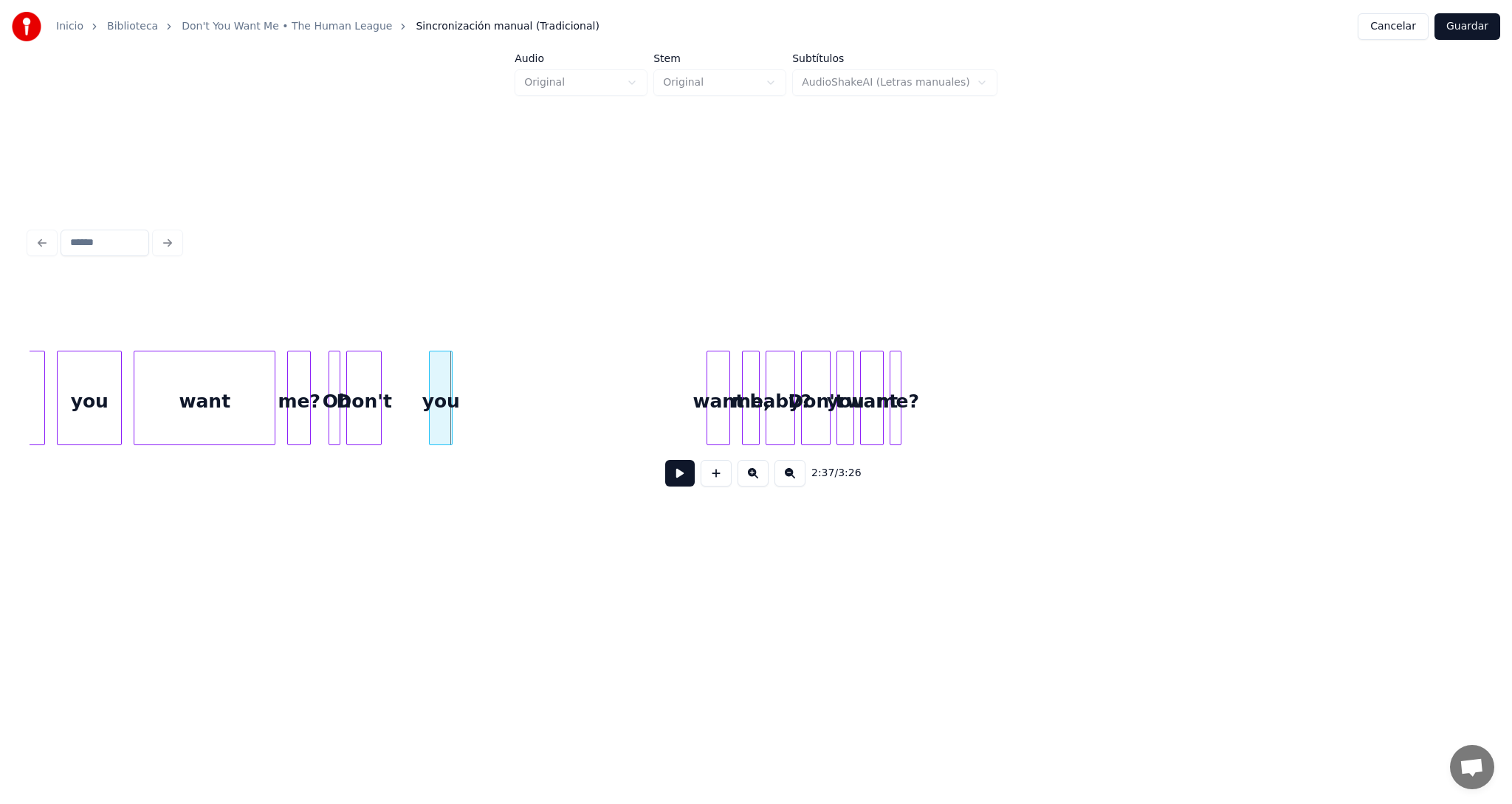
click at [676, 485] on button at bounding box center [680, 473] width 30 height 26
click at [755, 483] on button at bounding box center [752, 473] width 31 height 26
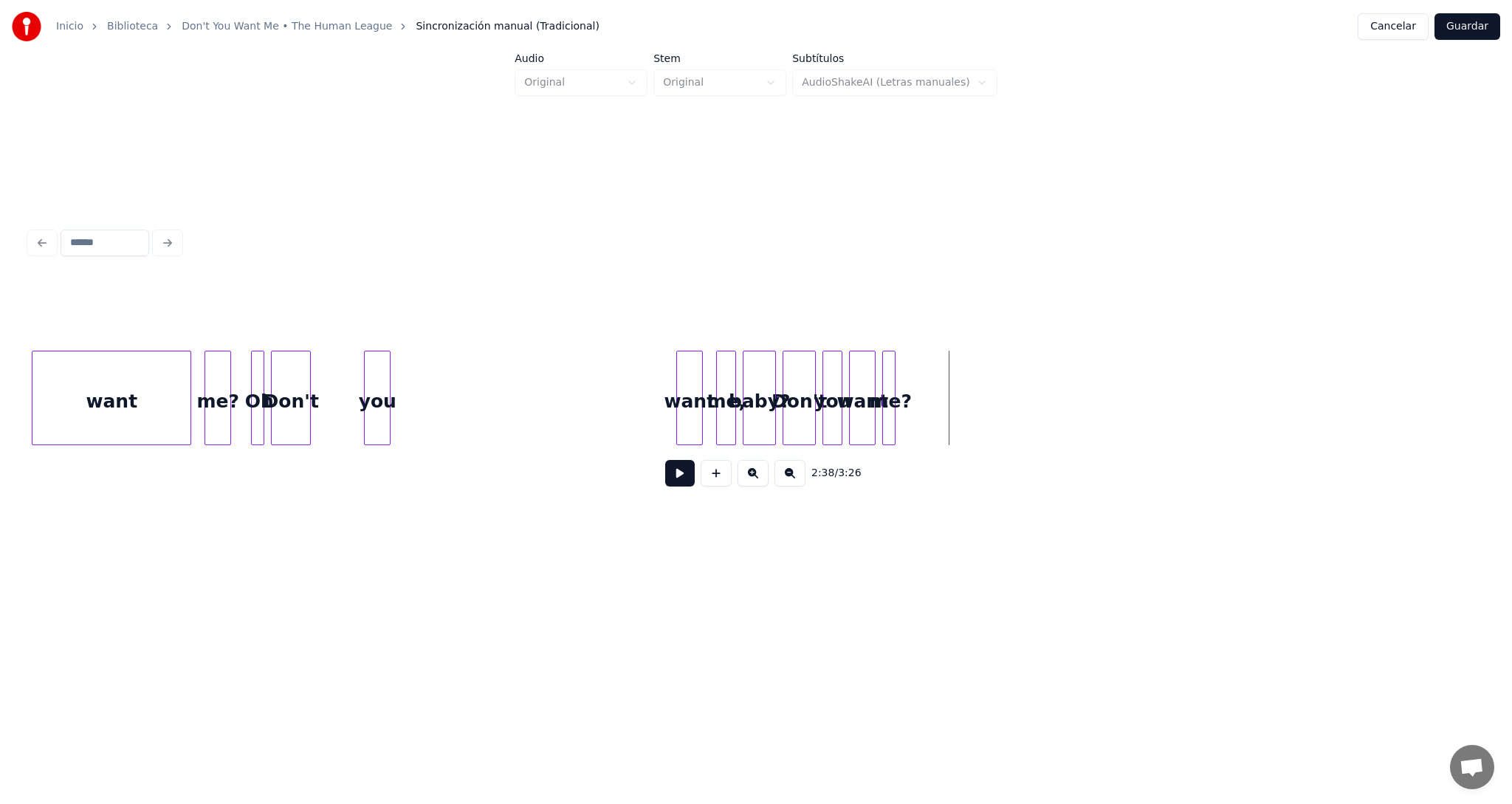
click at [755, 483] on button at bounding box center [752, 473] width 31 height 26
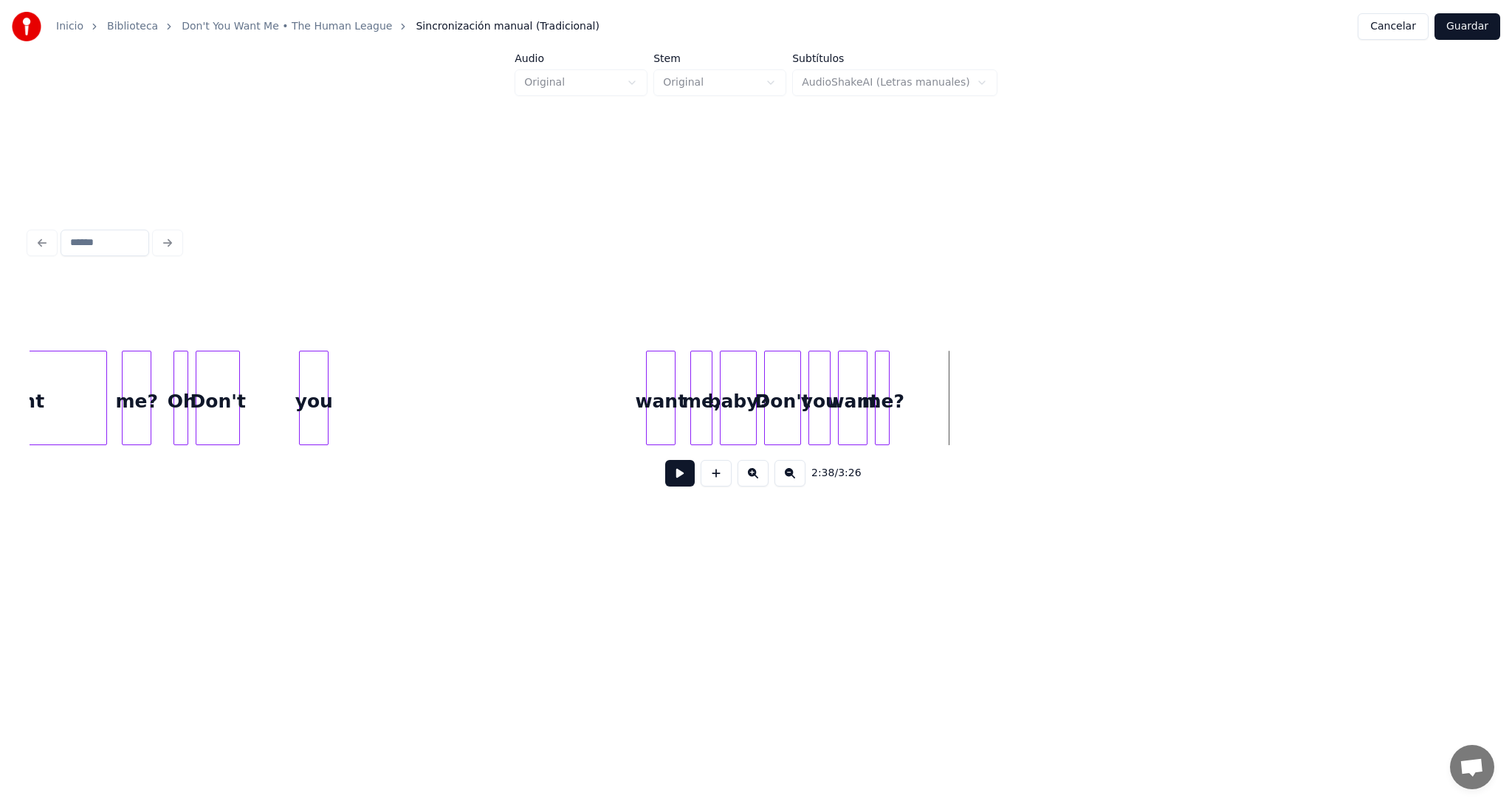
click at [755, 483] on button at bounding box center [752, 473] width 31 height 26
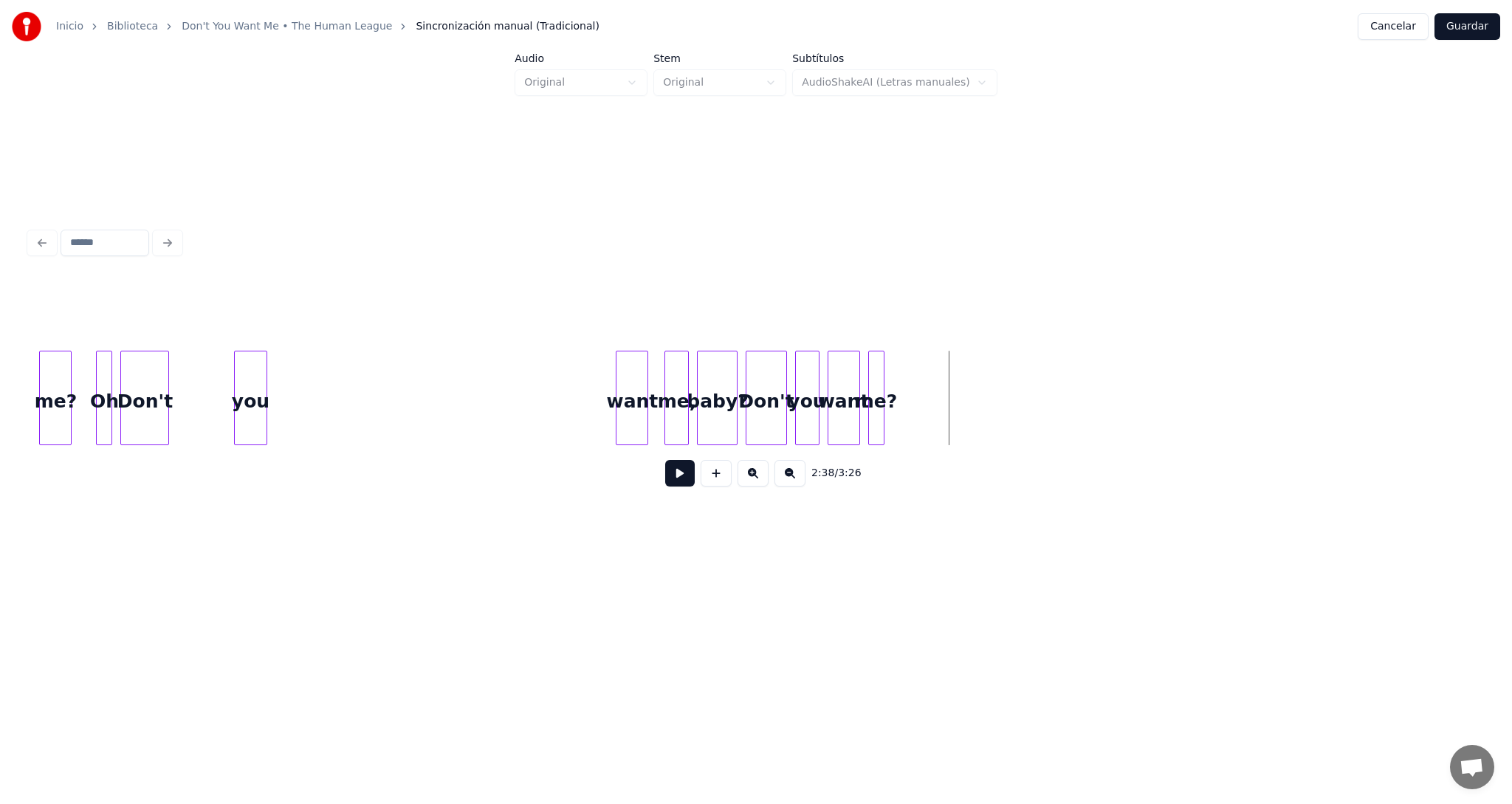
click at [95, 439] on div "want me? Don't you baby? want me, you Don't me? Oh" at bounding box center [756, 398] width 1453 height 95
drag, startPoint x: 948, startPoint y: 426, endPoint x: 515, endPoint y: 443, distance: 433.3
click at [515, 443] on div "want me? Don't you baby? want me, you Don't me? Oh" at bounding box center [756, 398] width 1453 height 95
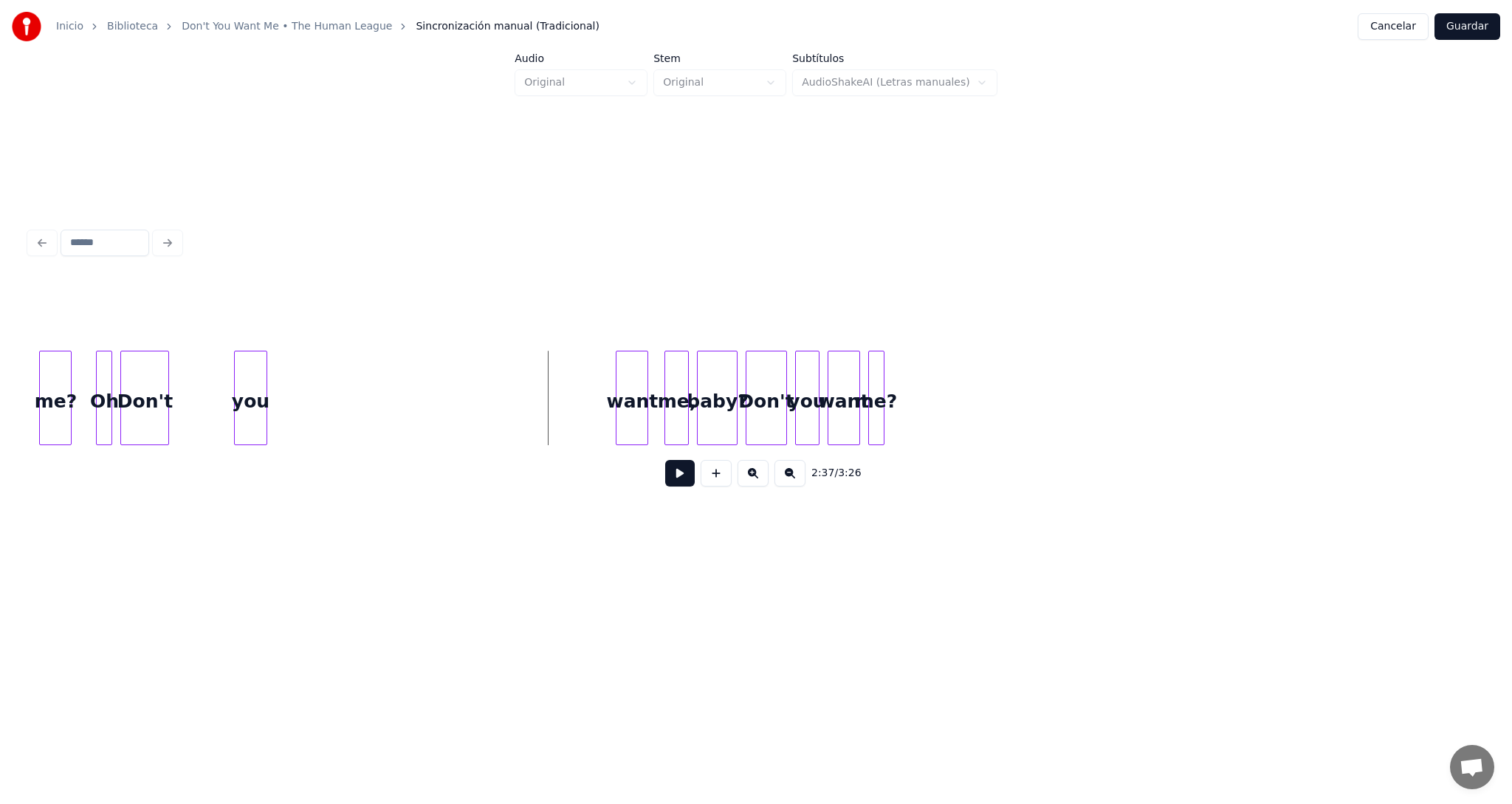
drag, startPoint x: 547, startPoint y: 347, endPoint x: 295, endPoint y: 304, distance: 255.6
click at [295, 304] on div "2:37 / 3:26" at bounding box center [756, 389] width 1453 height 225
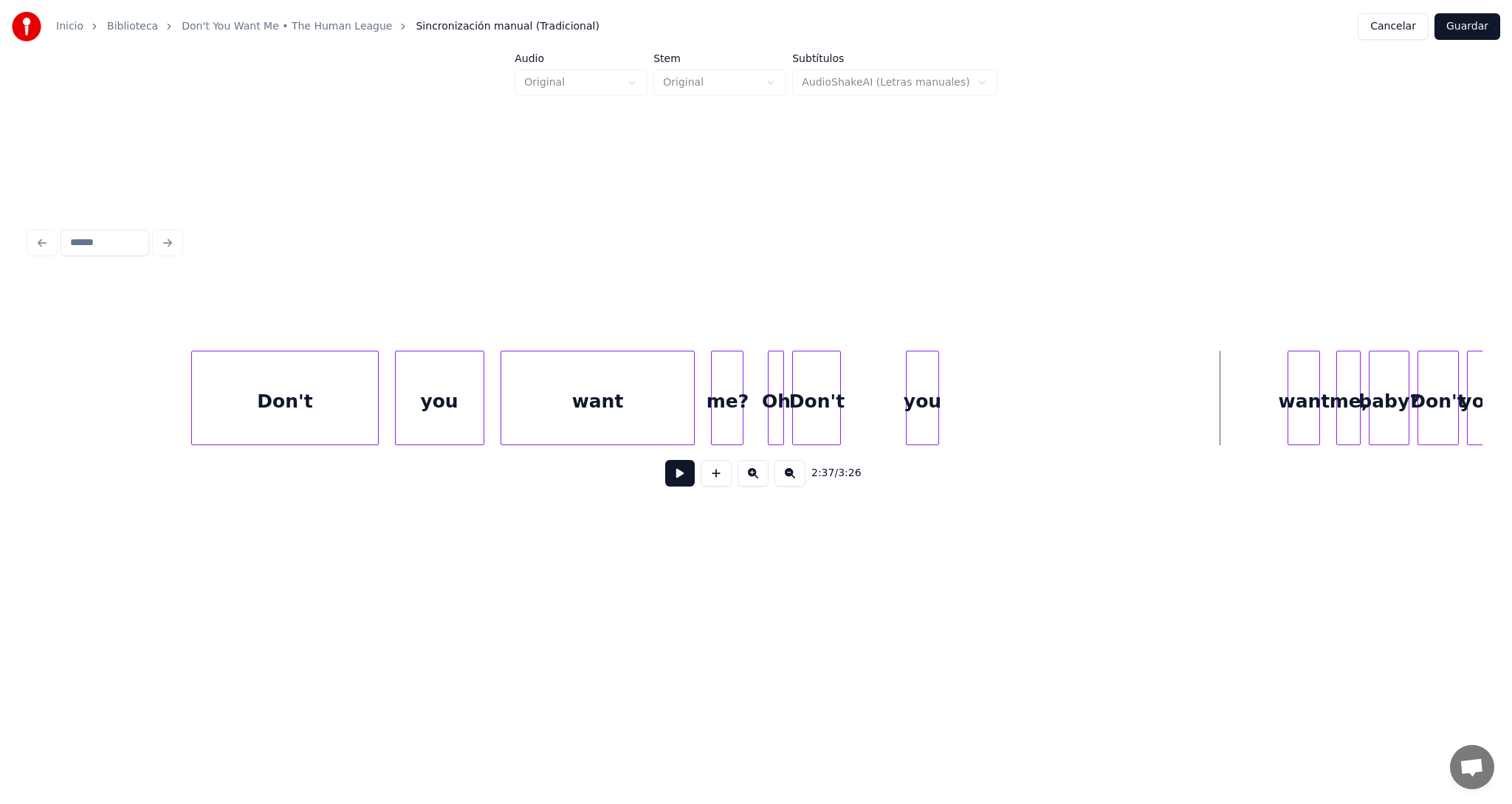
scroll to position [0, 62910]
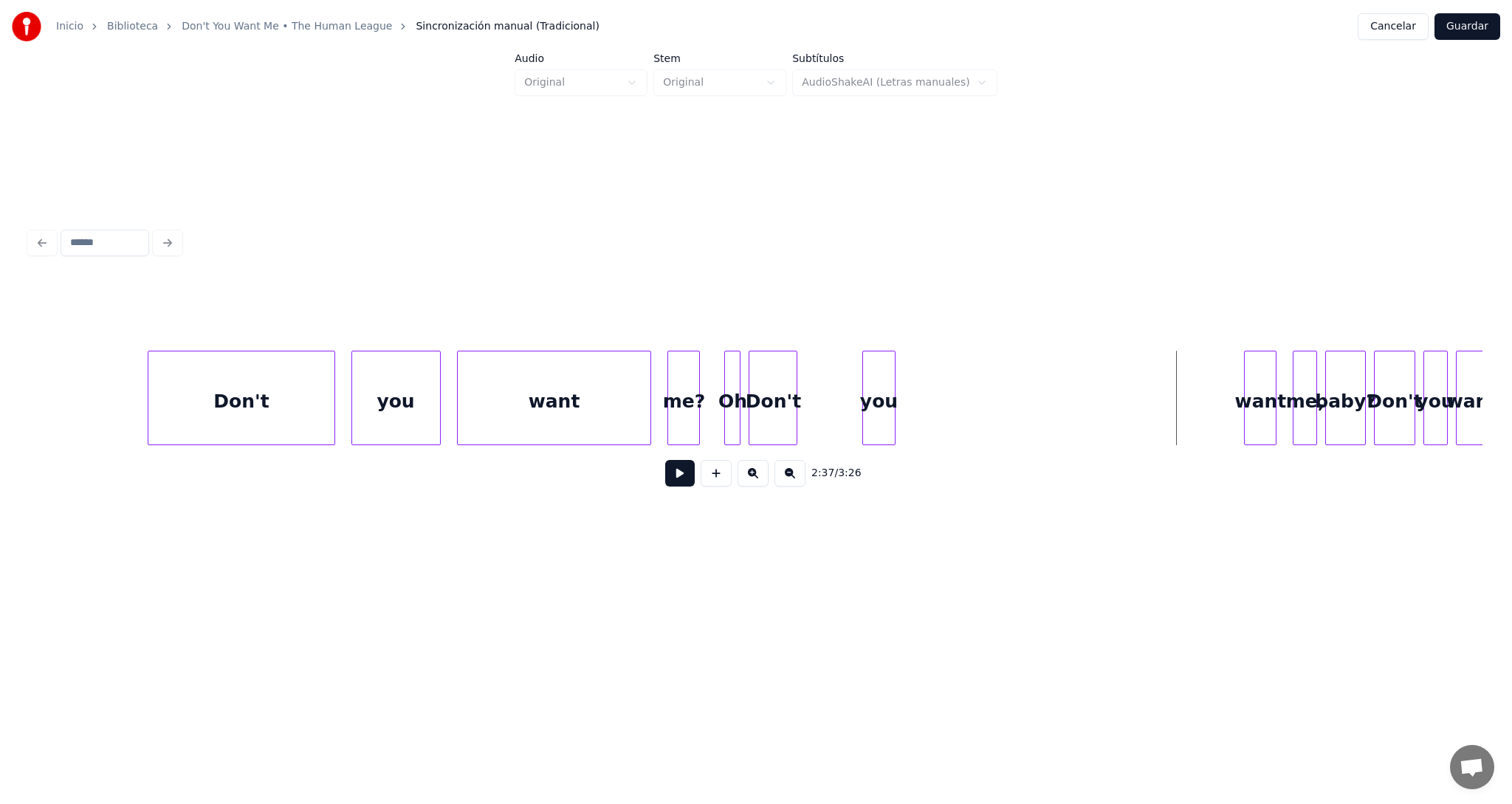
click at [680, 482] on button at bounding box center [680, 473] width 30 height 26
click at [463, 323] on div "2:37 / 3:26" at bounding box center [756, 389] width 1453 height 225
click at [636, 332] on div "2:37 / 3:26" at bounding box center [756, 389] width 1453 height 225
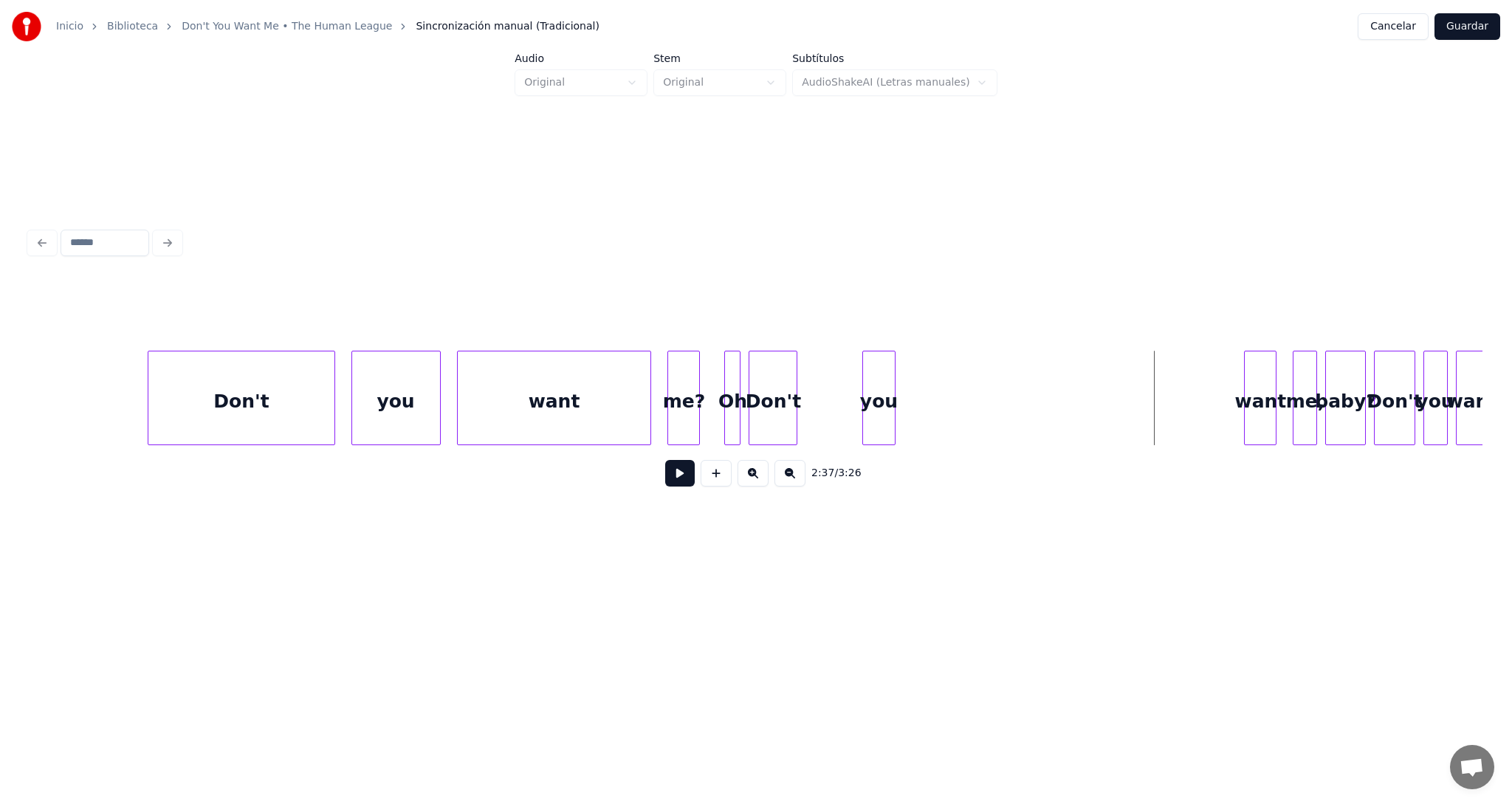
drag, startPoint x: 1153, startPoint y: 377, endPoint x: 642, endPoint y: 385, distance: 511.1
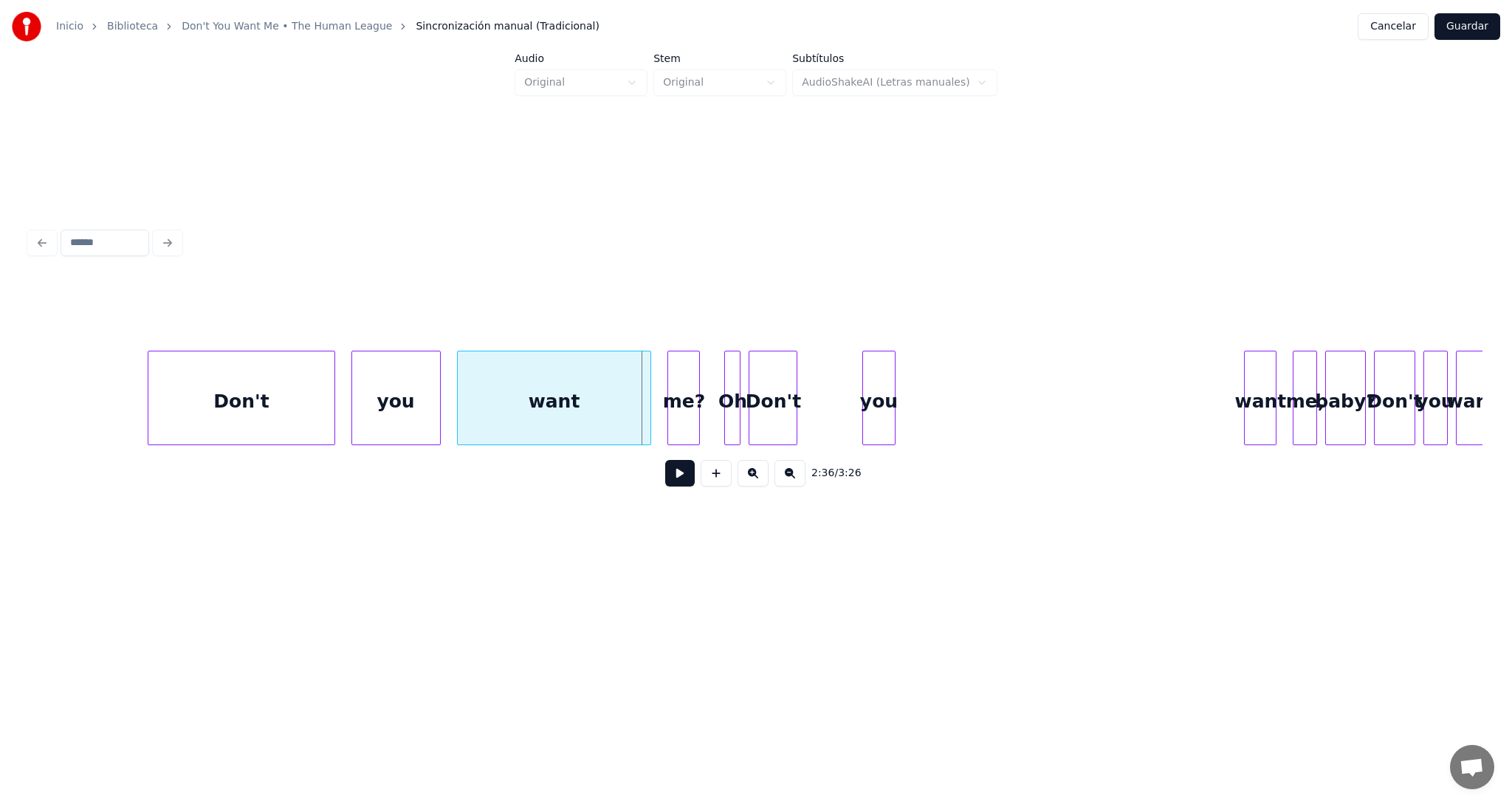
click at [680, 479] on button at bounding box center [680, 473] width 30 height 26
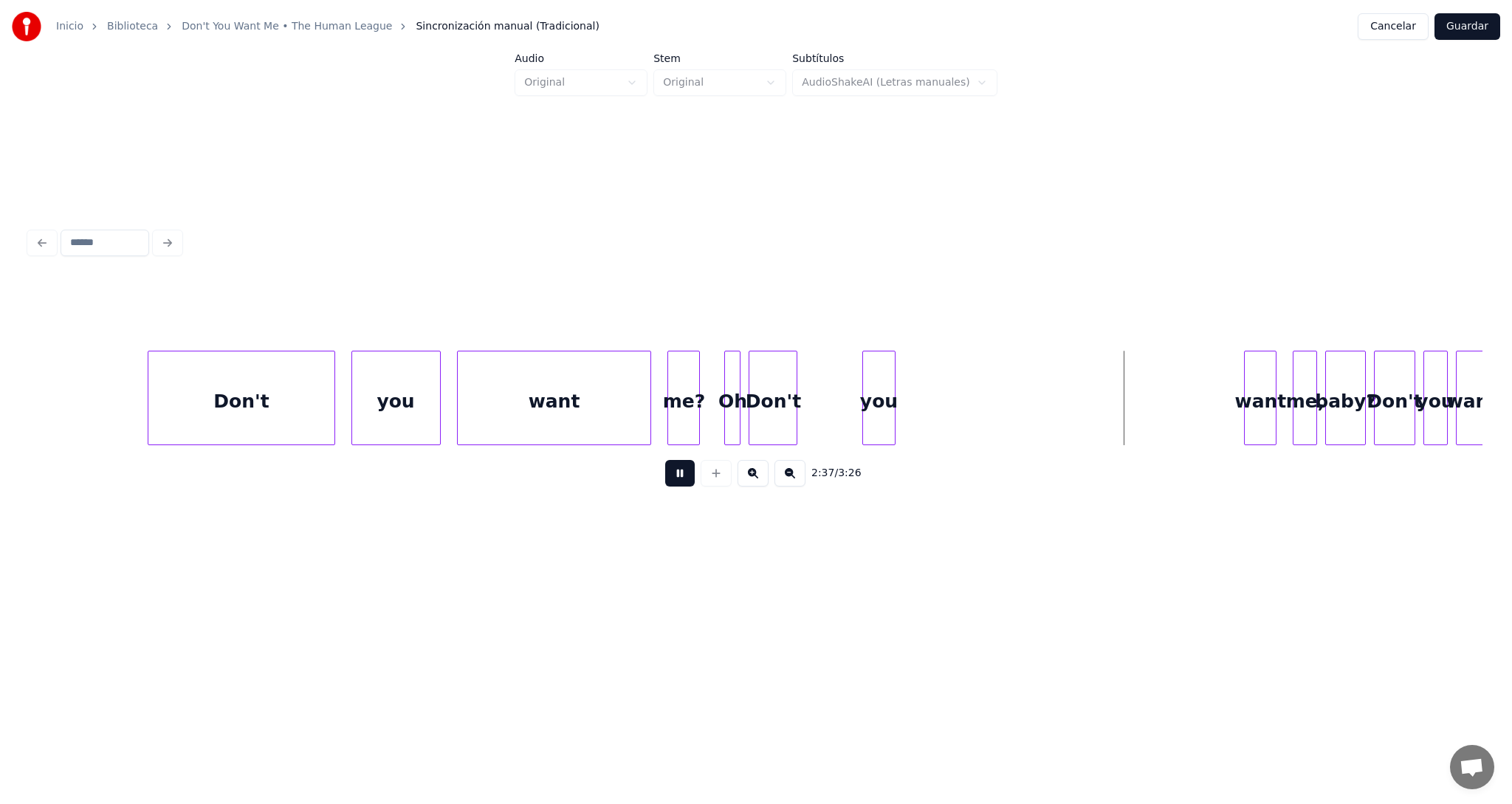
click at [676, 476] on button at bounding box center [680, 473] width 30 height 26
click at [685, 478] on button at bounding box center [680, 473] width 30 height 26
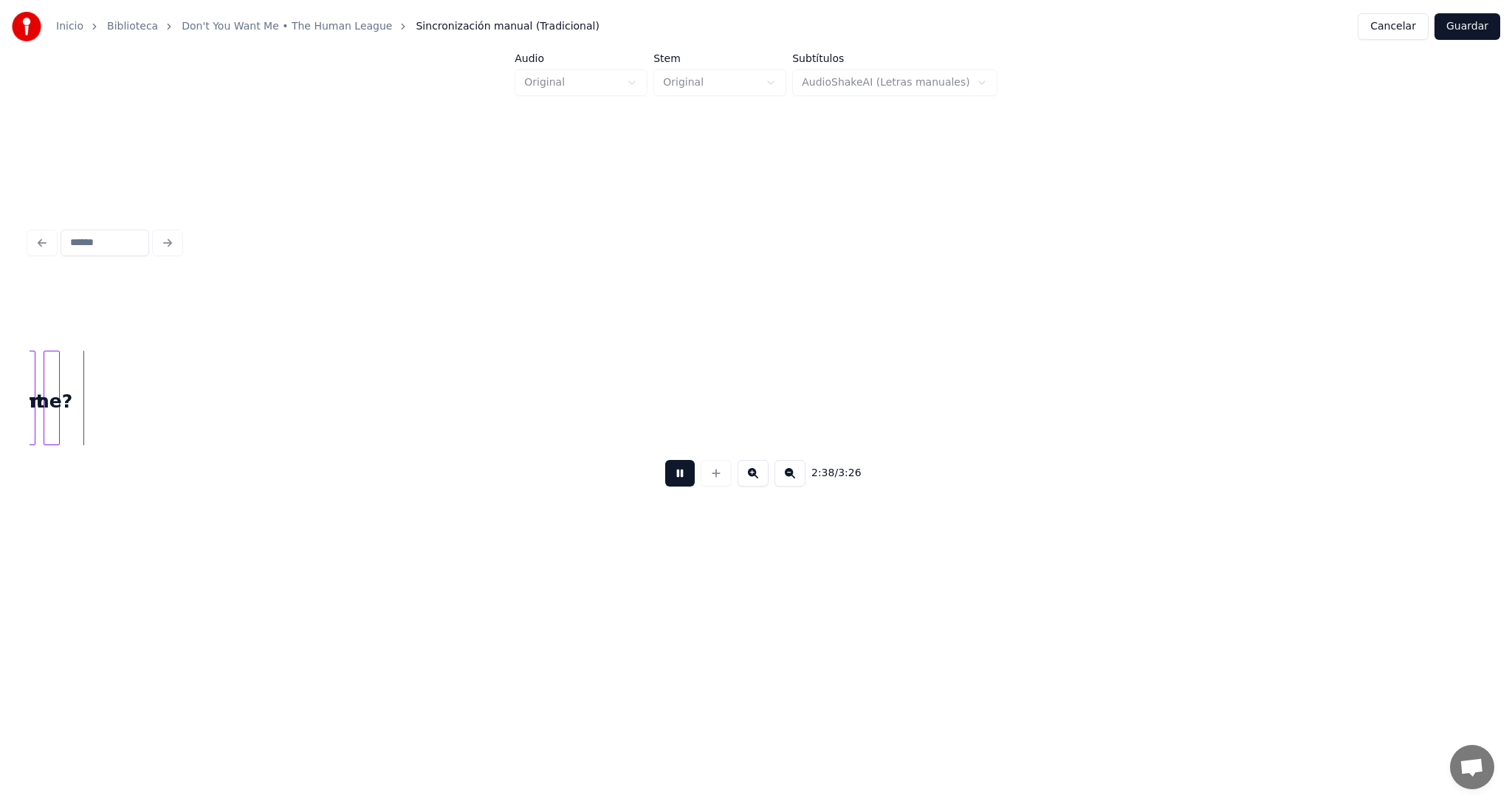
click at [686, 478] on button at bounding box center [680, 473] width 30 height 26
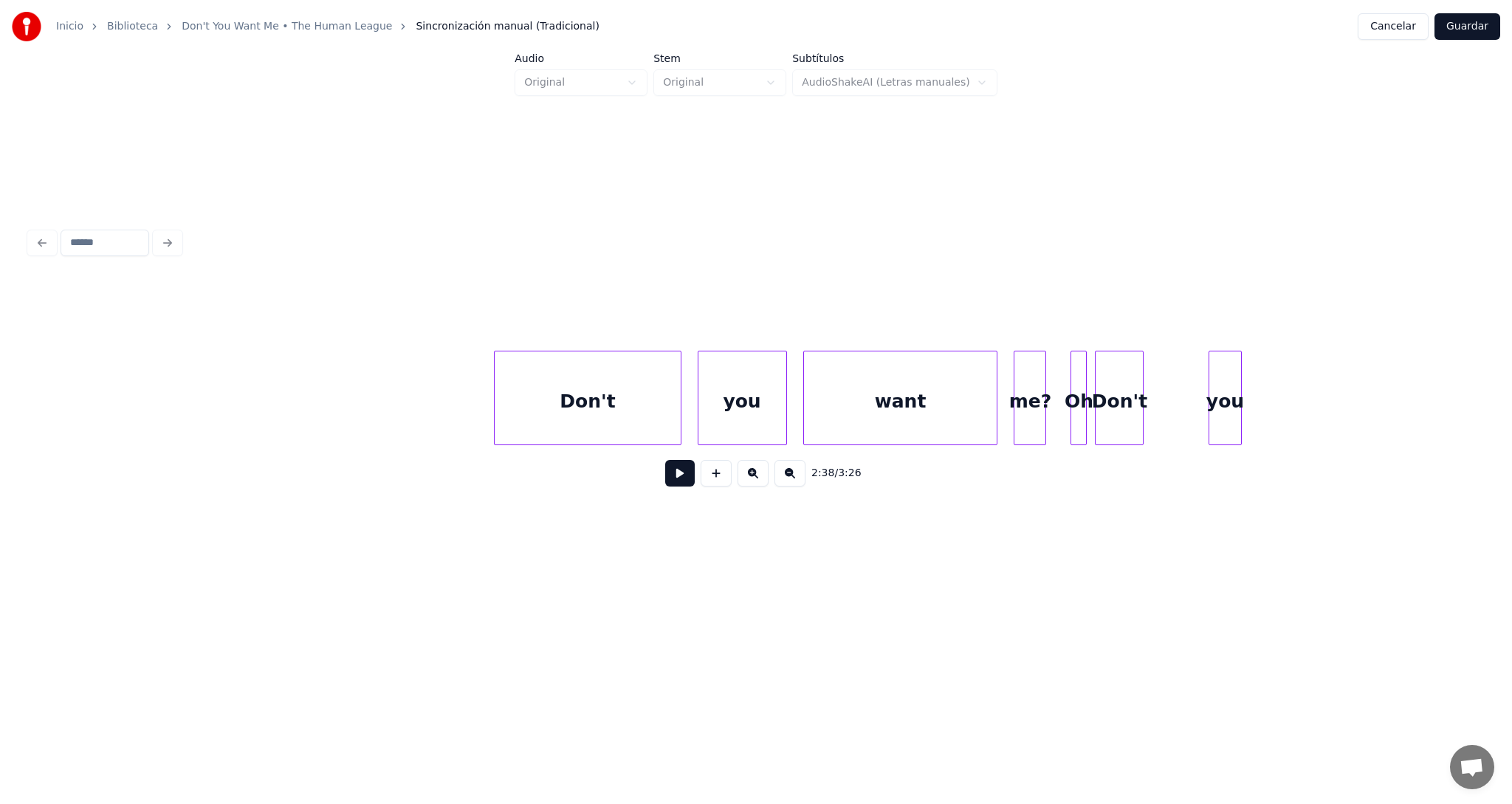
scroll to position [0, 62693]
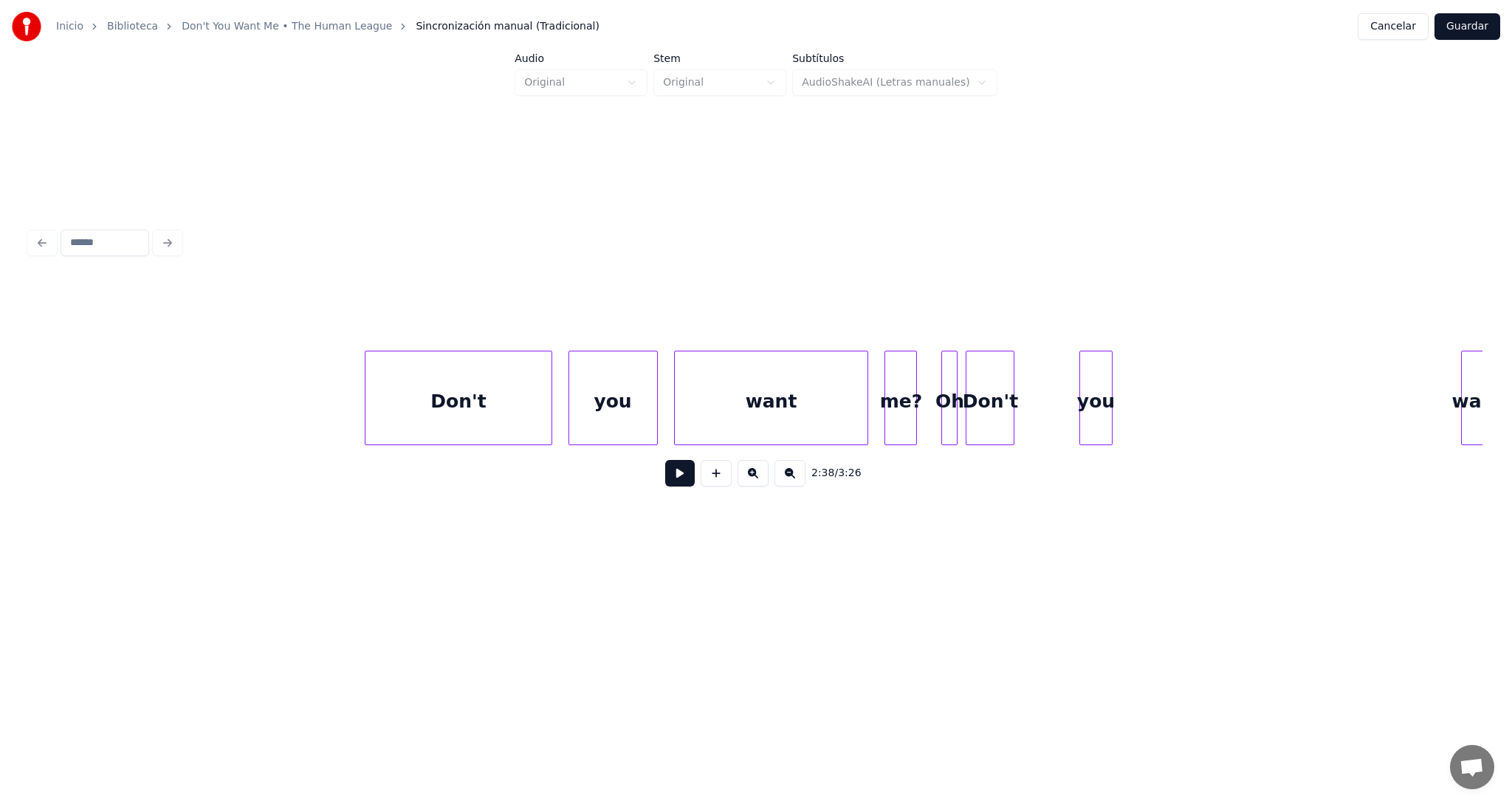
click at [996, 409] on div "Don't" at bounding box center [989, 401] width 47 height 100
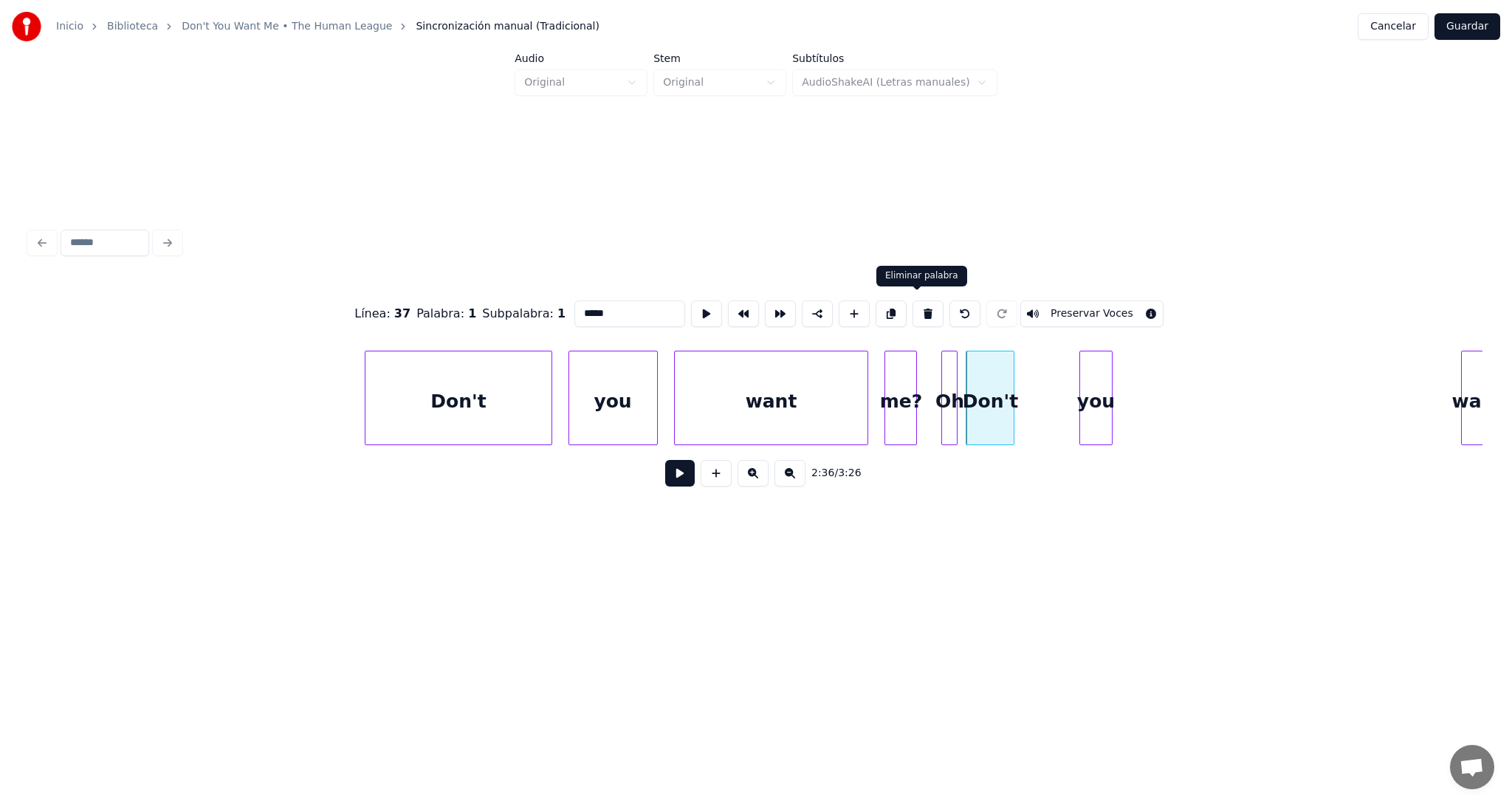
click at [918, 309] on button at bounding box center [928, 313] width 31 height 26
click at [1092, 393] on div "you" at bounding box center [1095, 401] width 31 height 100
click at [916, 308] on button at bounding box center [928, 313] width 31 height 26
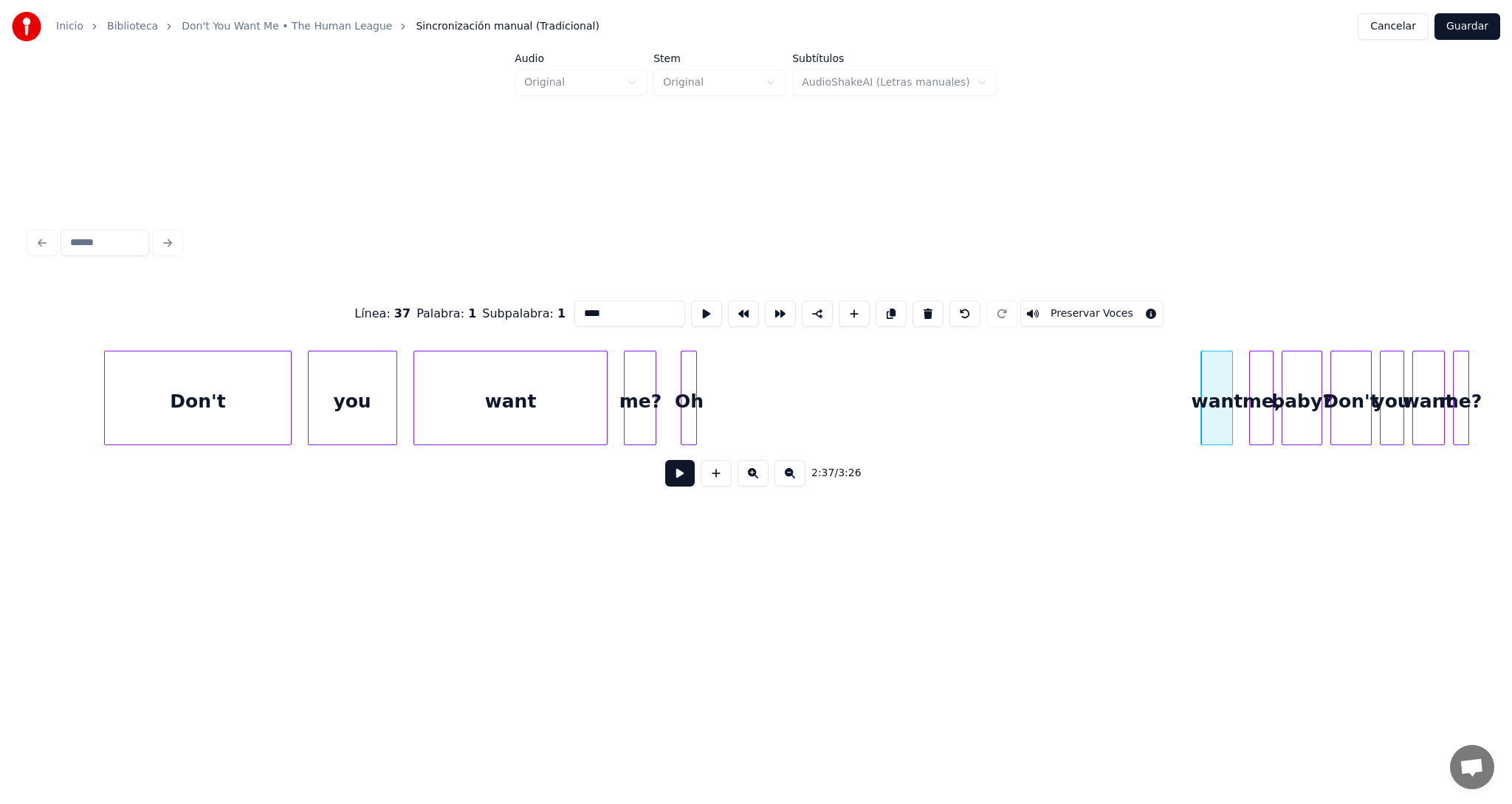
scroll to position [0, 63084]
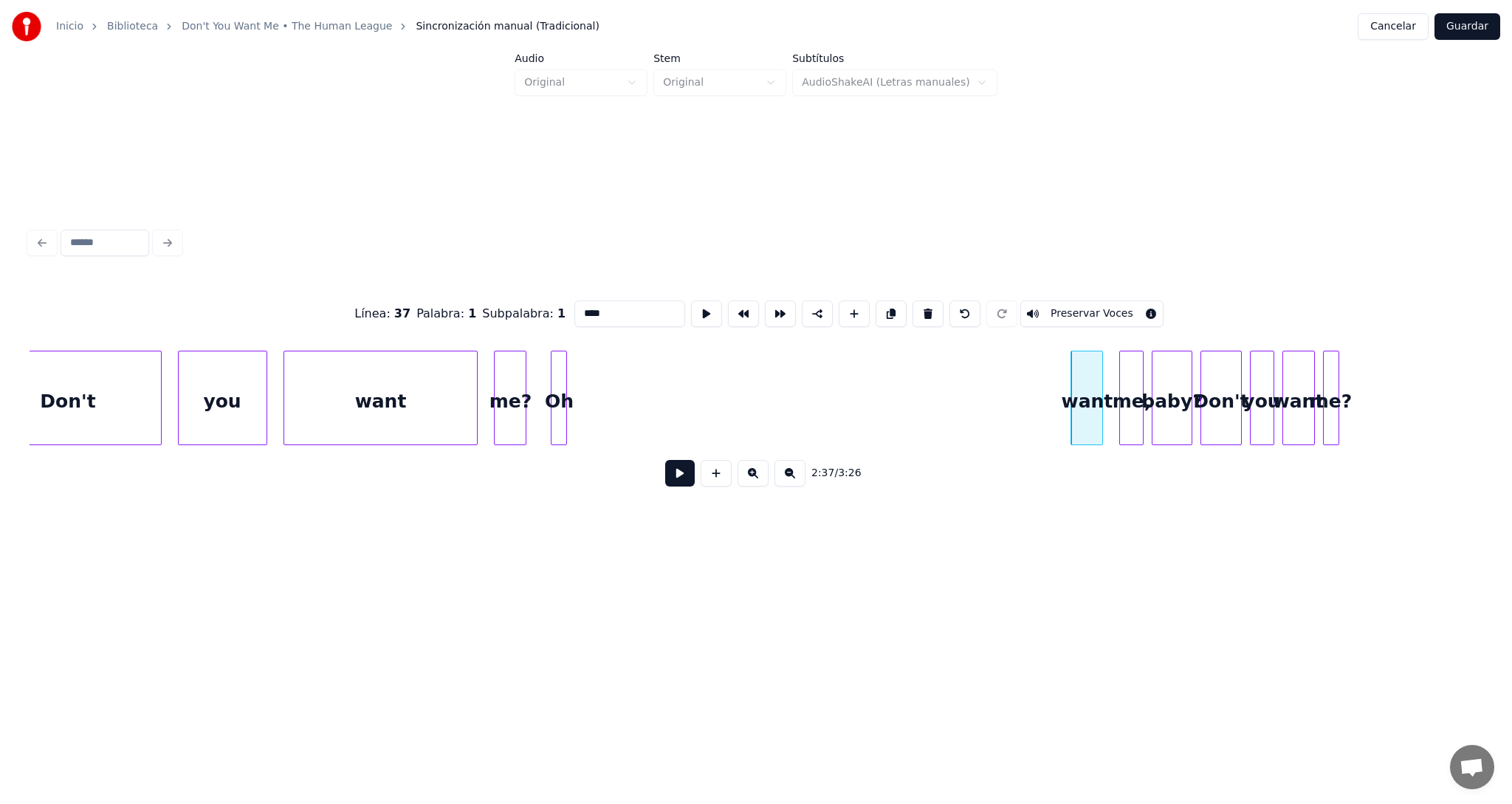
click at [1092, 408] on div "want" at bounding box center [1087, 401] width 31 height 100
click at [915, 308] on button at bounding box center [928, 313] width 31 height 26
click at [916, 308] on button at bounding box center [928, 313] width 31 height 26
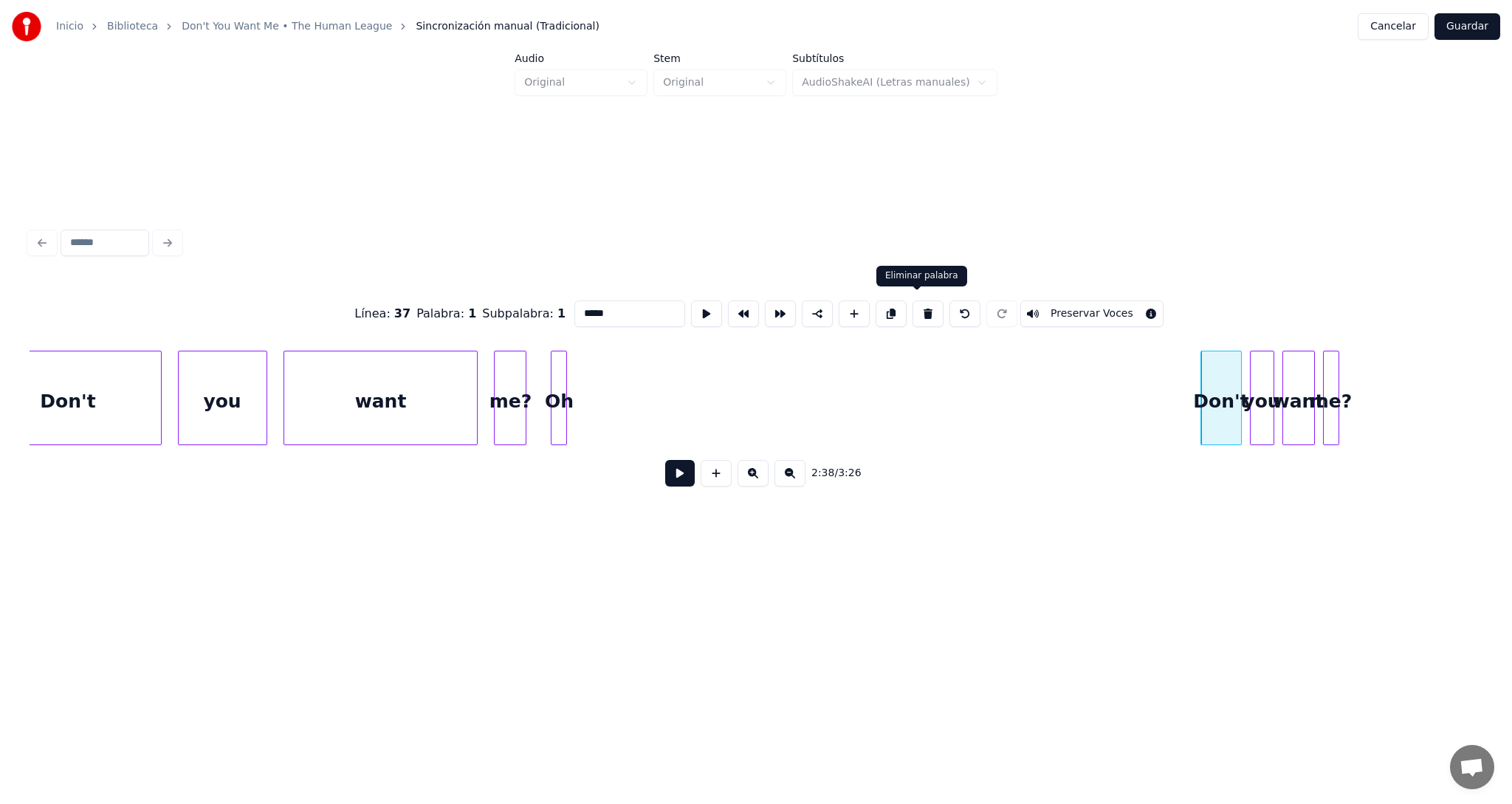
click at [915, 309] on button at bounding box center [928, 313] width 31 height 26
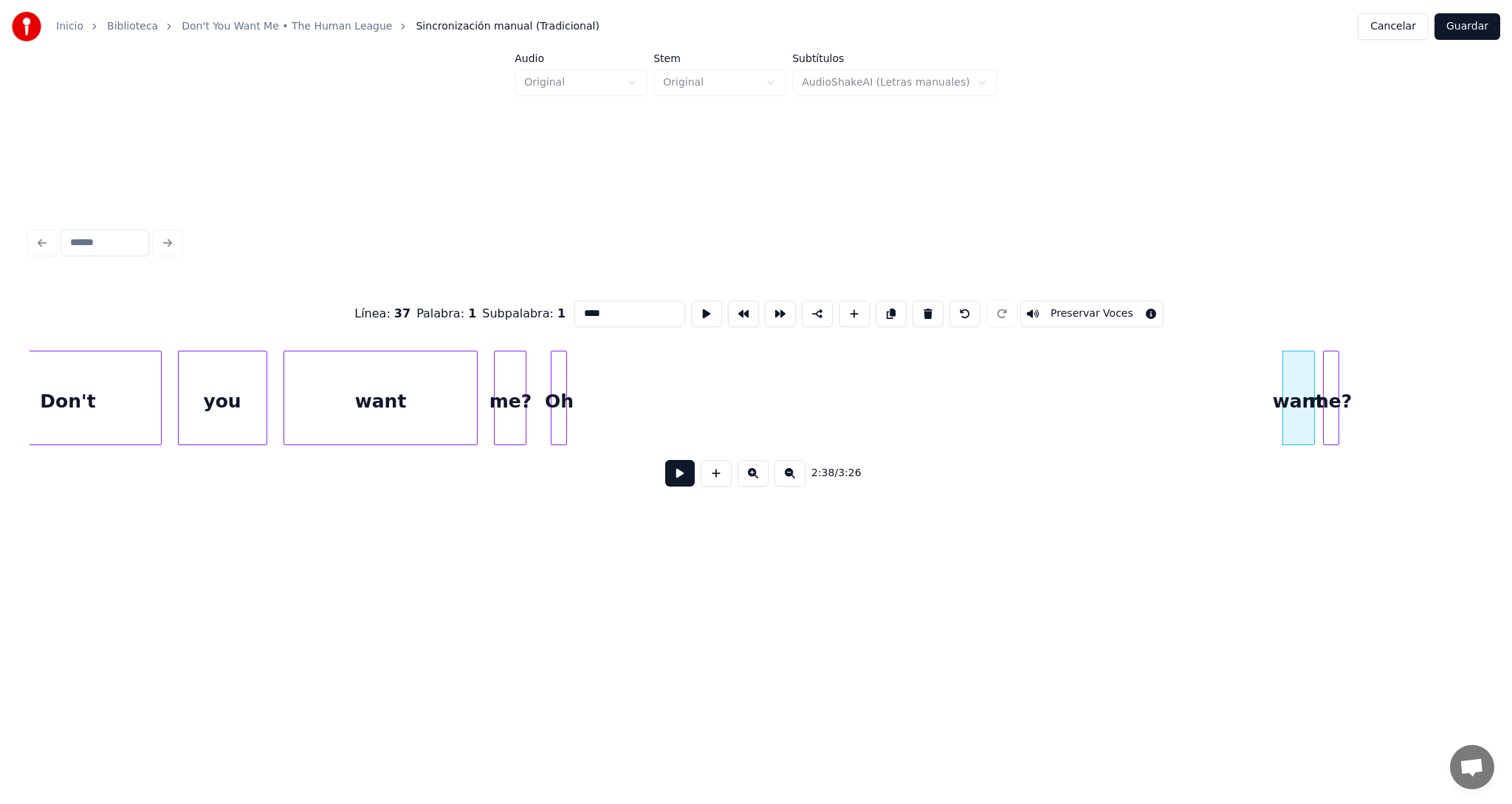
click at [915, 309] on button at bounding box center [928, 313] width 31 height 26
type input "**"
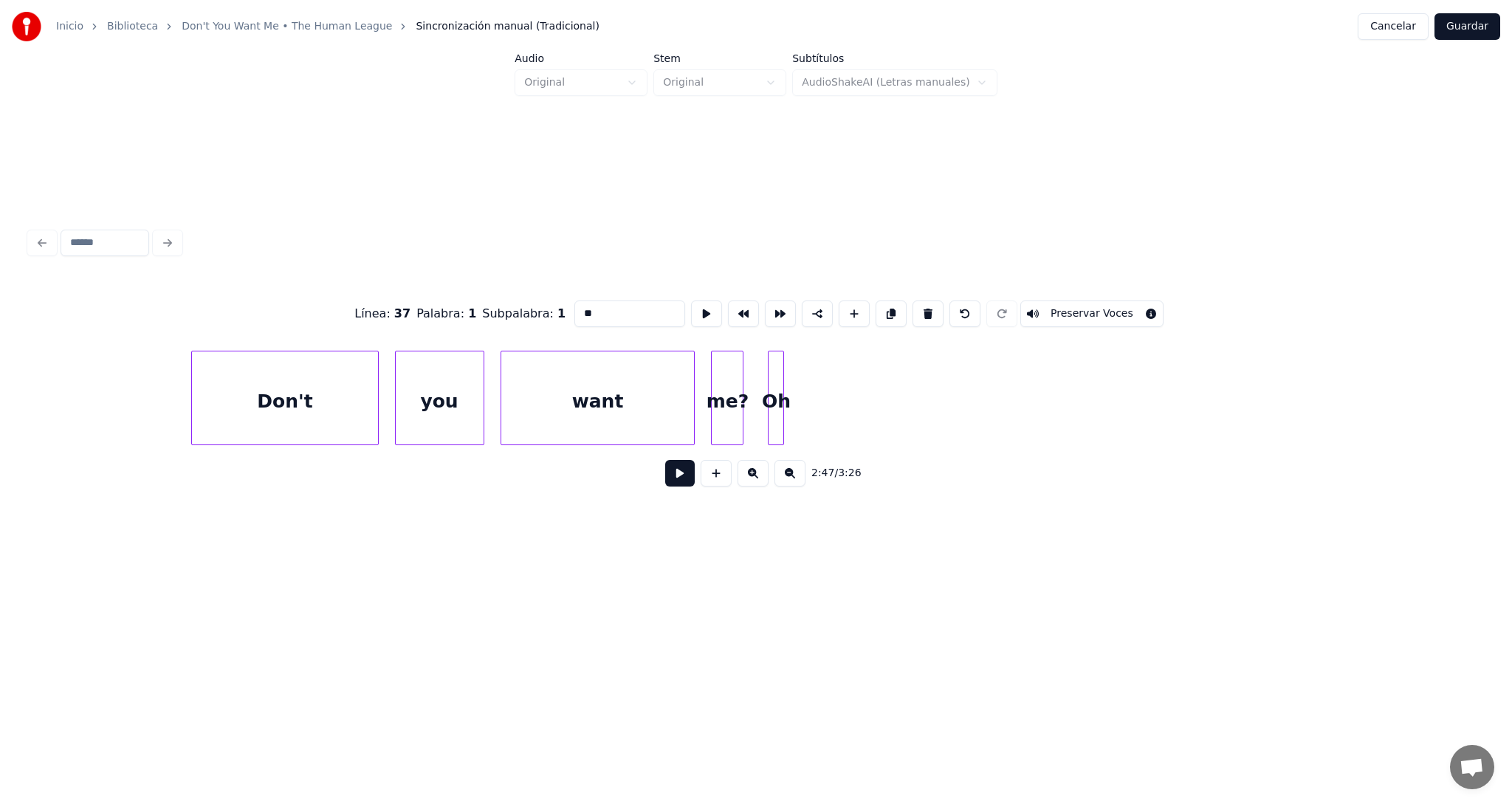
scroll to position [0, 62781]
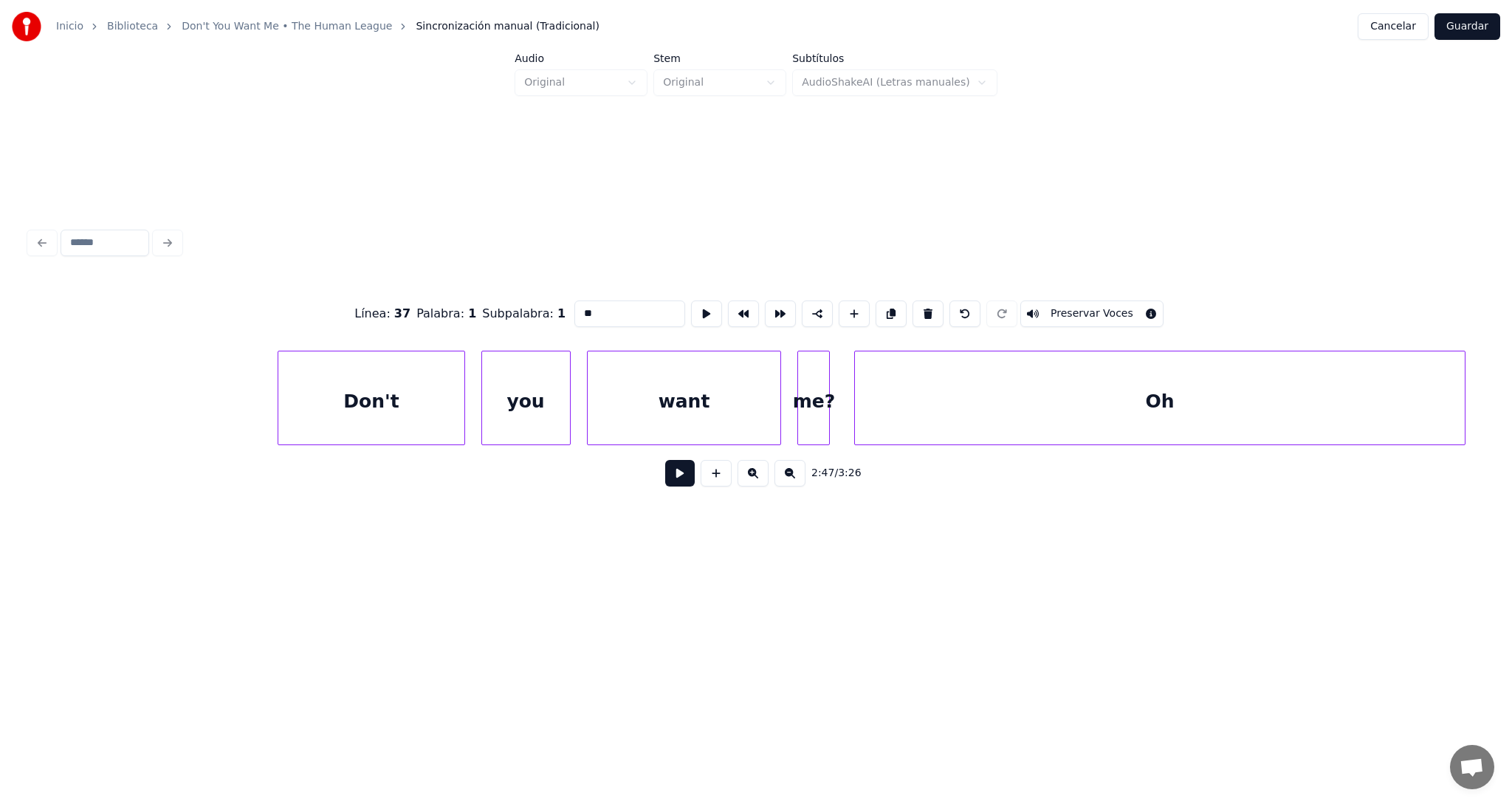
click at [1463, 379] on div at bounding box center [1461, 398] width 4 height 93
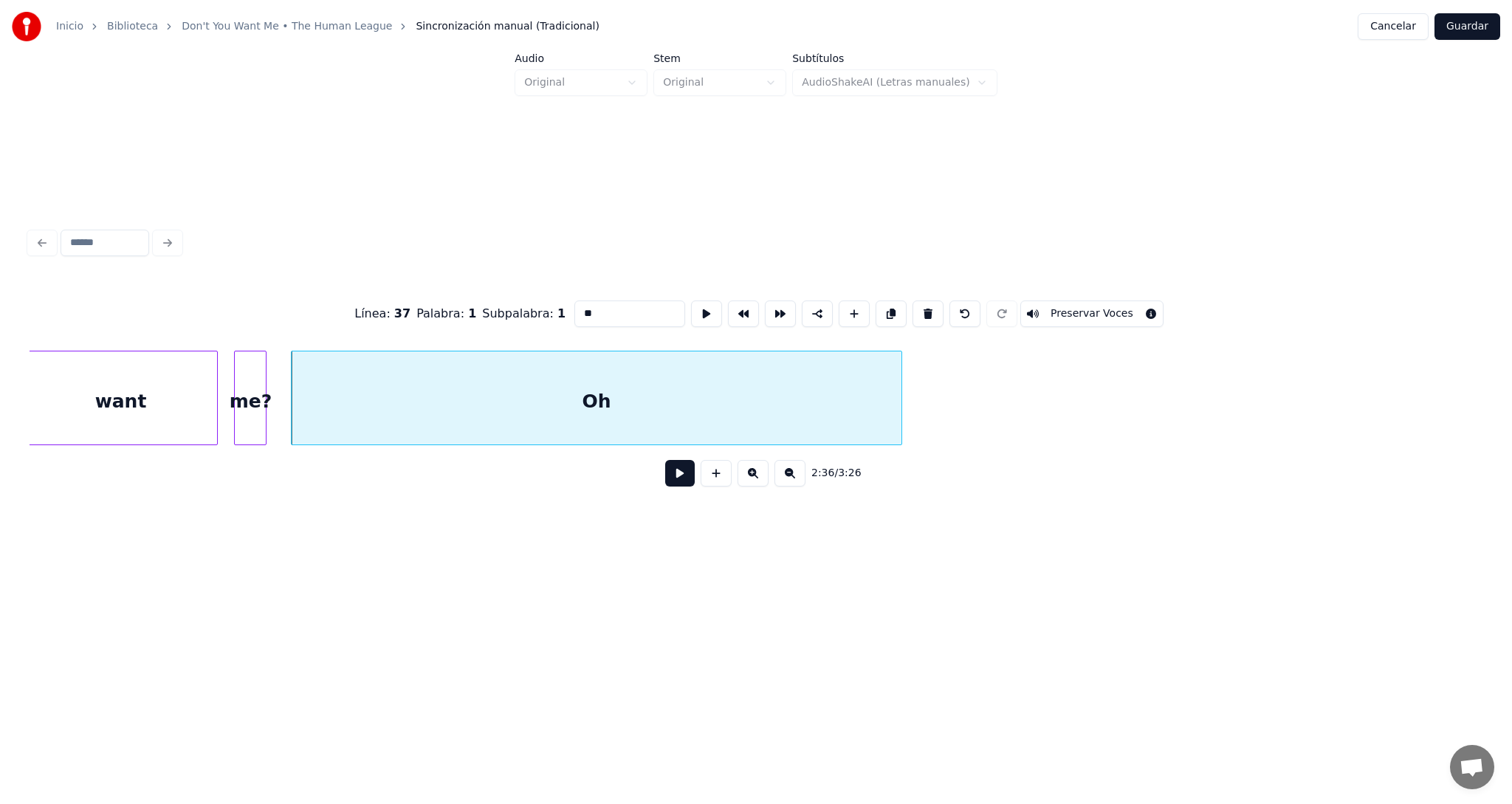
scroll to position [0, 63386]
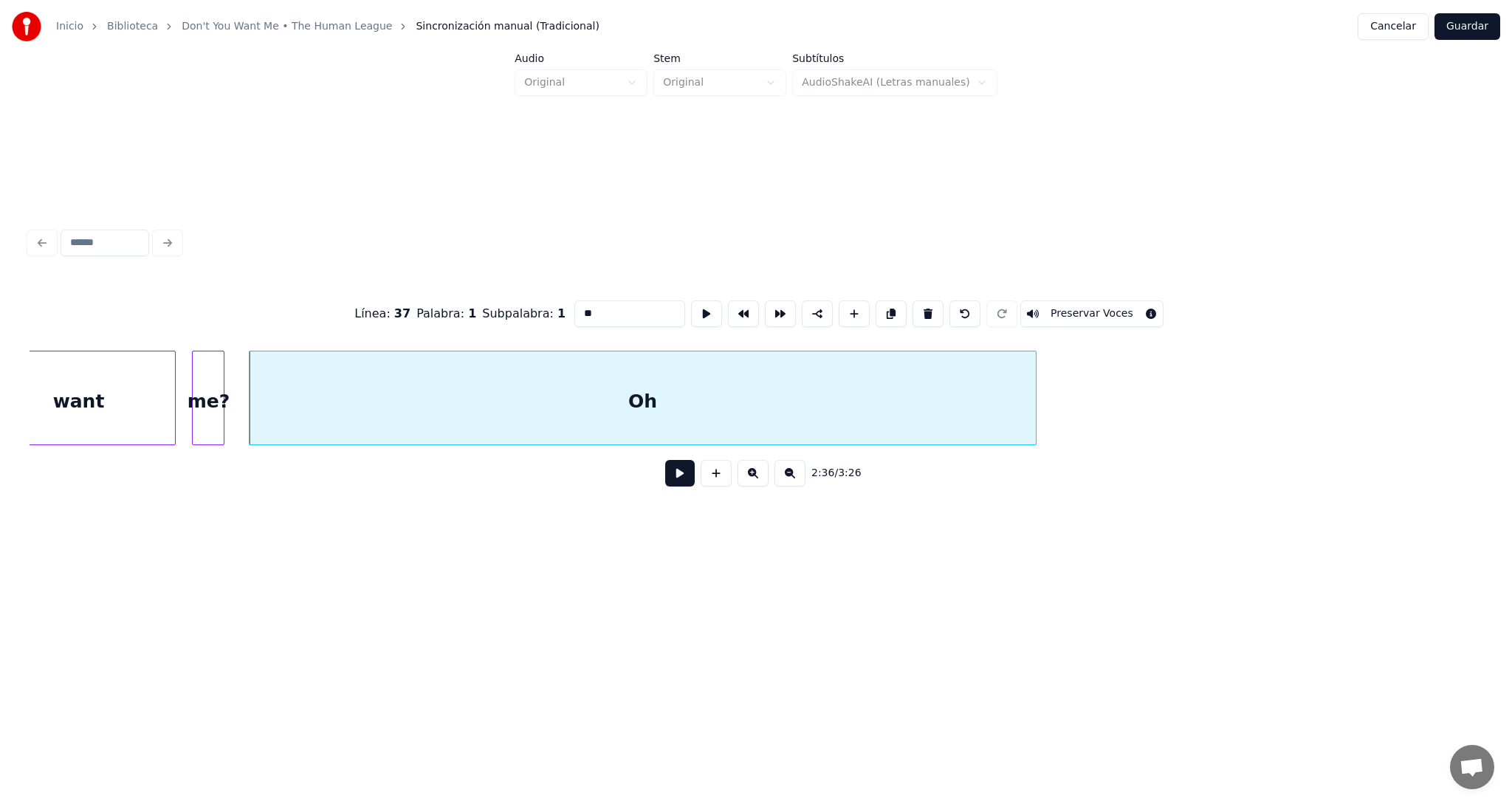
click at [1032, 369] on div at bounding box center [1032, 398] width 4 height 93
click at [228, 359] on div at bounding box center [230, 398] width 4 height 93
click at [679, 474] on button at bounding box center [680, 473] width 30 height 26
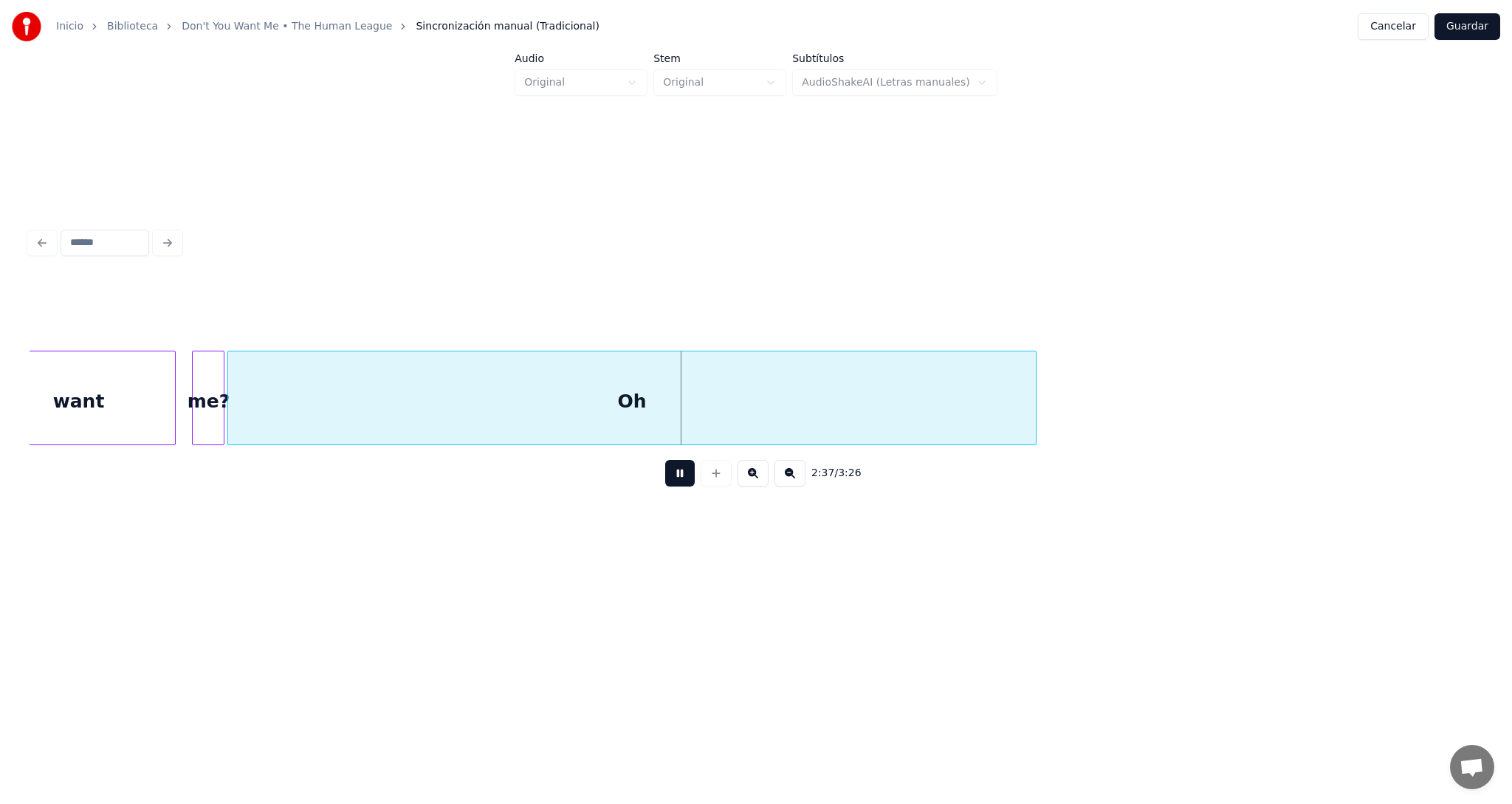
click at [679, 474] on button at bounding box center [680, 473] width 30 height 26
click at [678, 476] on button at bounding box center [680, 473] width 30 height 26
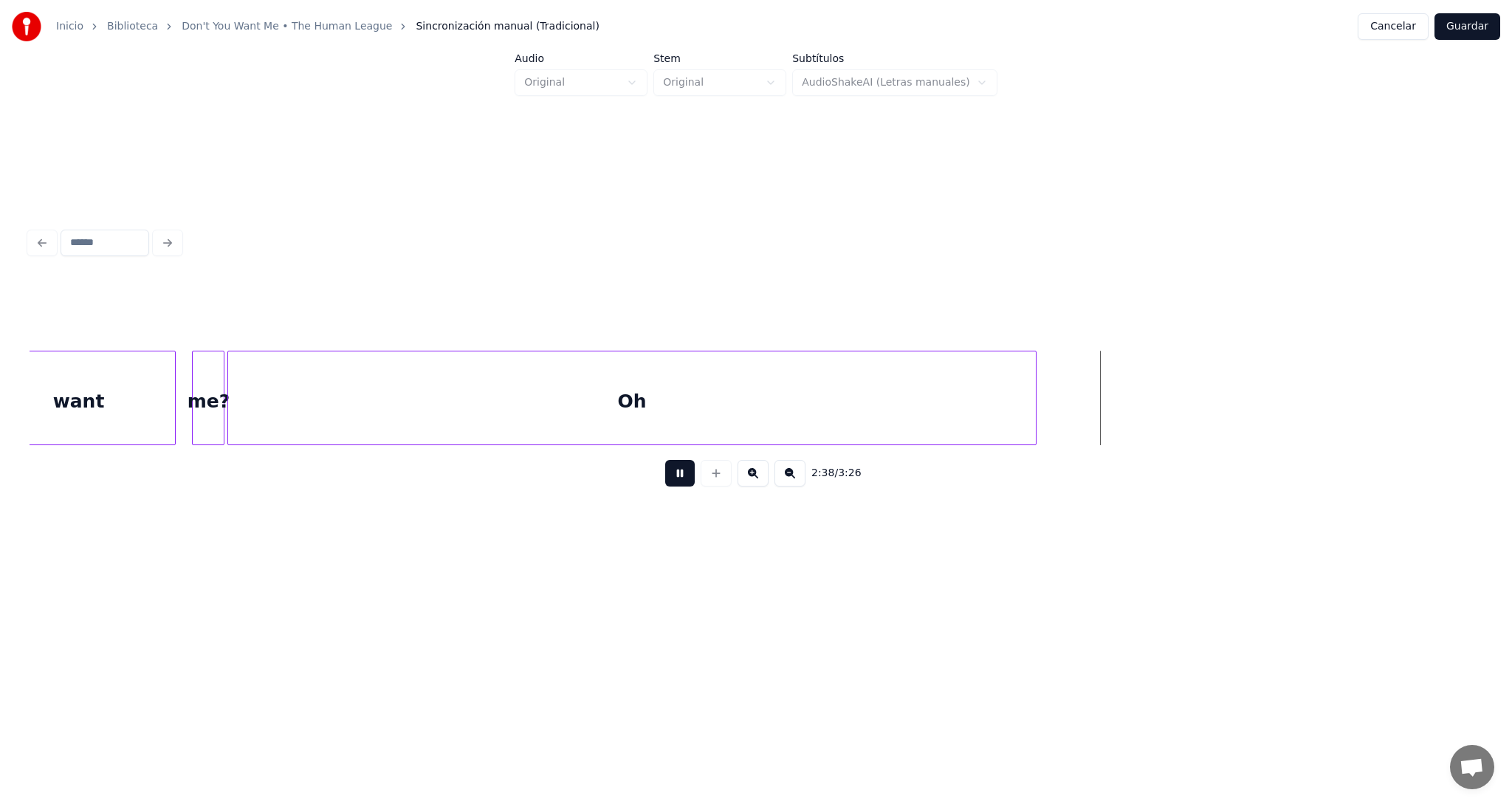
click at [678, 476] on button at bounding box center [680, 473] width 30 height 26
drag, startPoint x: 1190, startPoint y: 354, endPoint x: 38, endPoint y: 354, distance: 1152.0
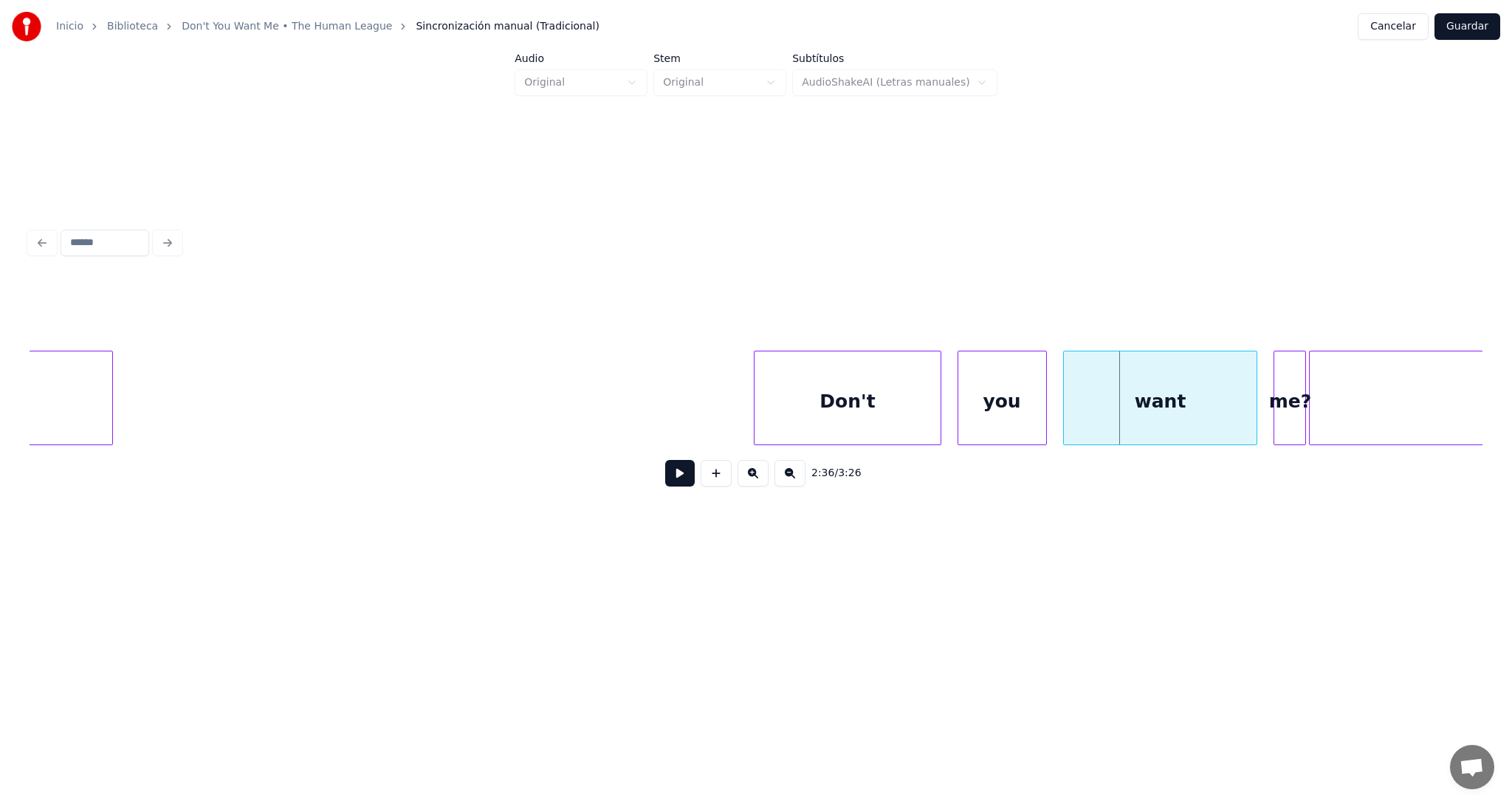
scroll to position [0, 62607]
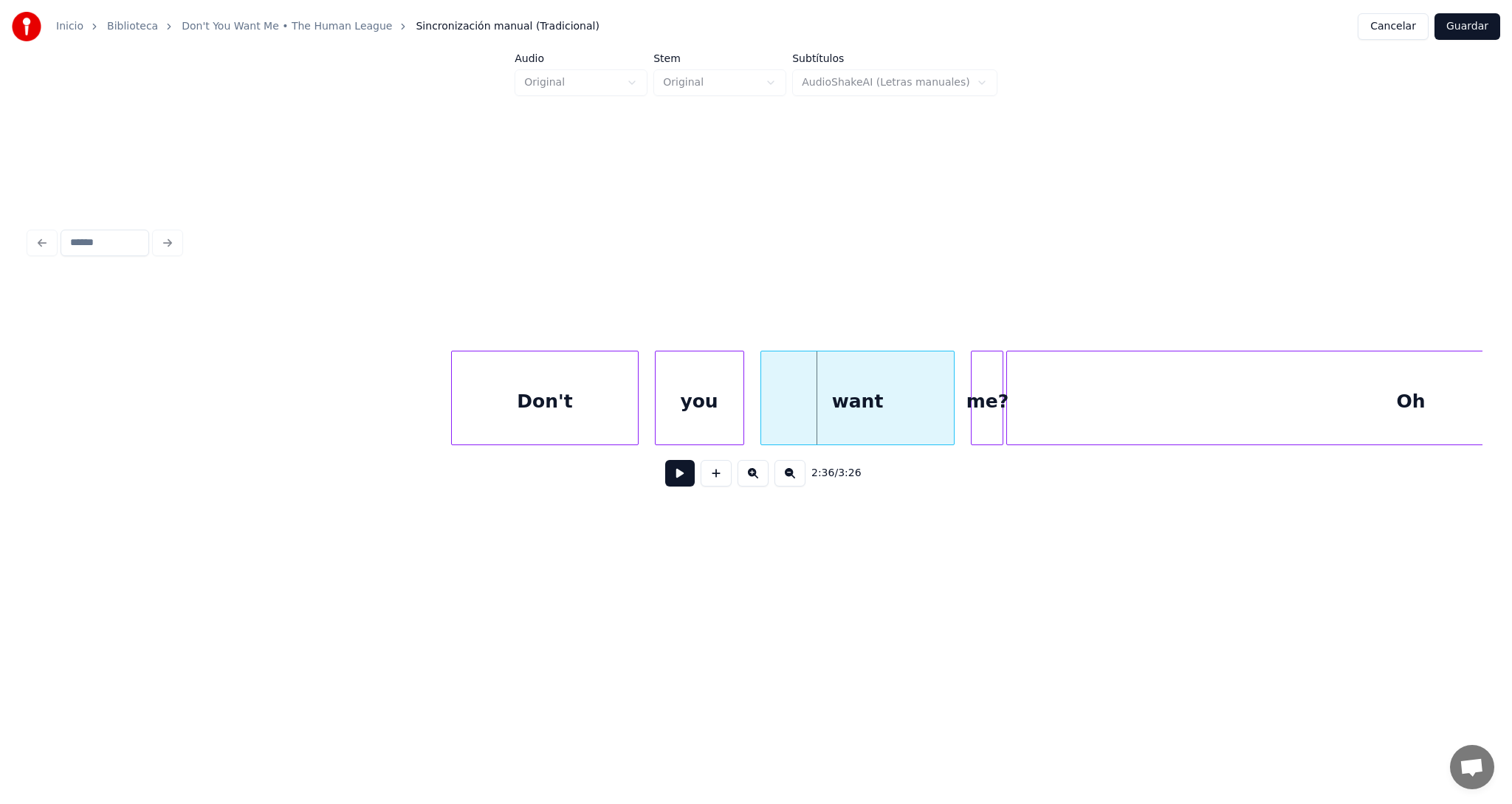
click at [675, 480] on button at bounding box center [680, 473] width 30 height 26
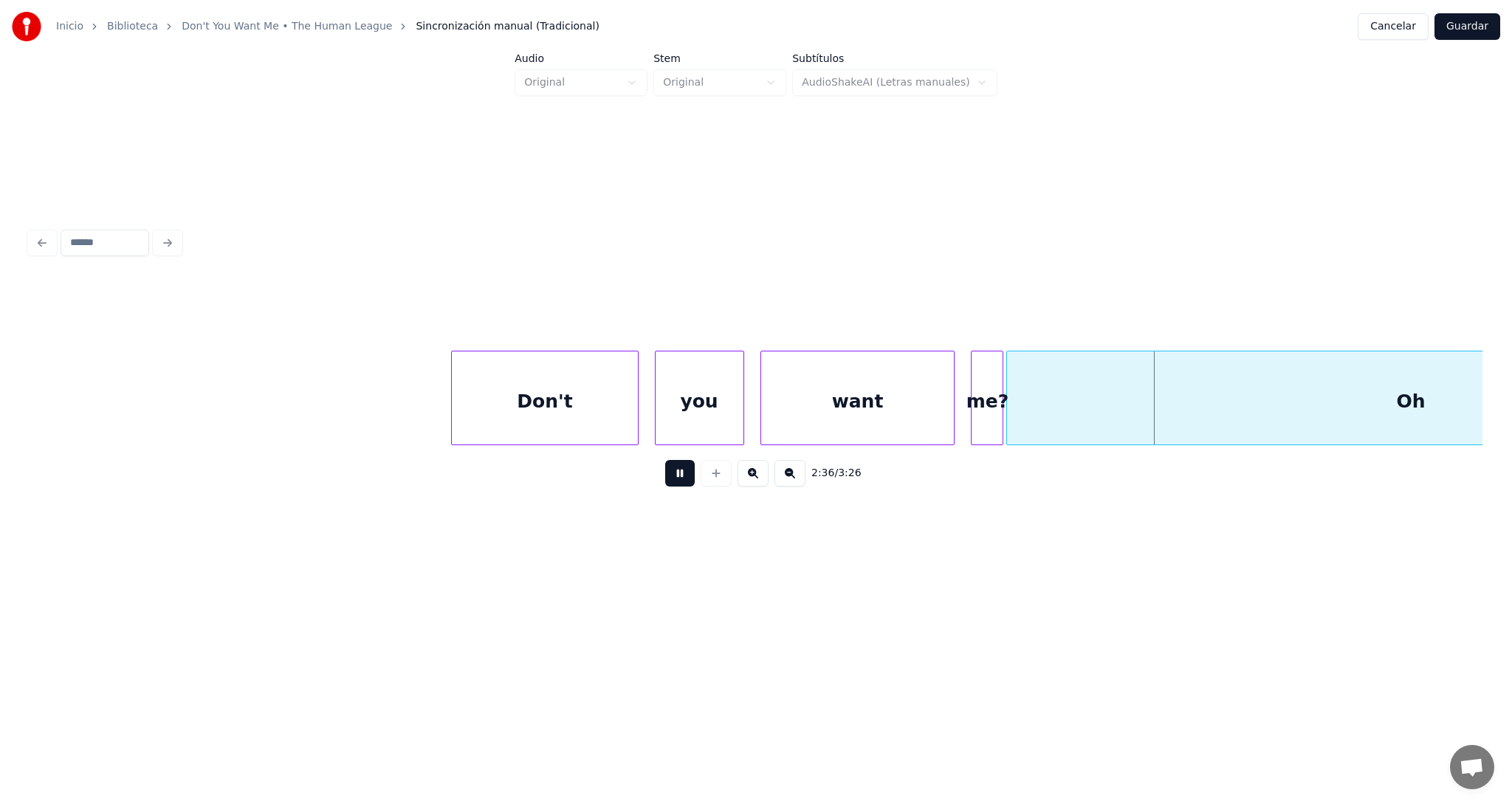
click at [675, 480] on button at bounding box center [680, 473] width 30 height 26
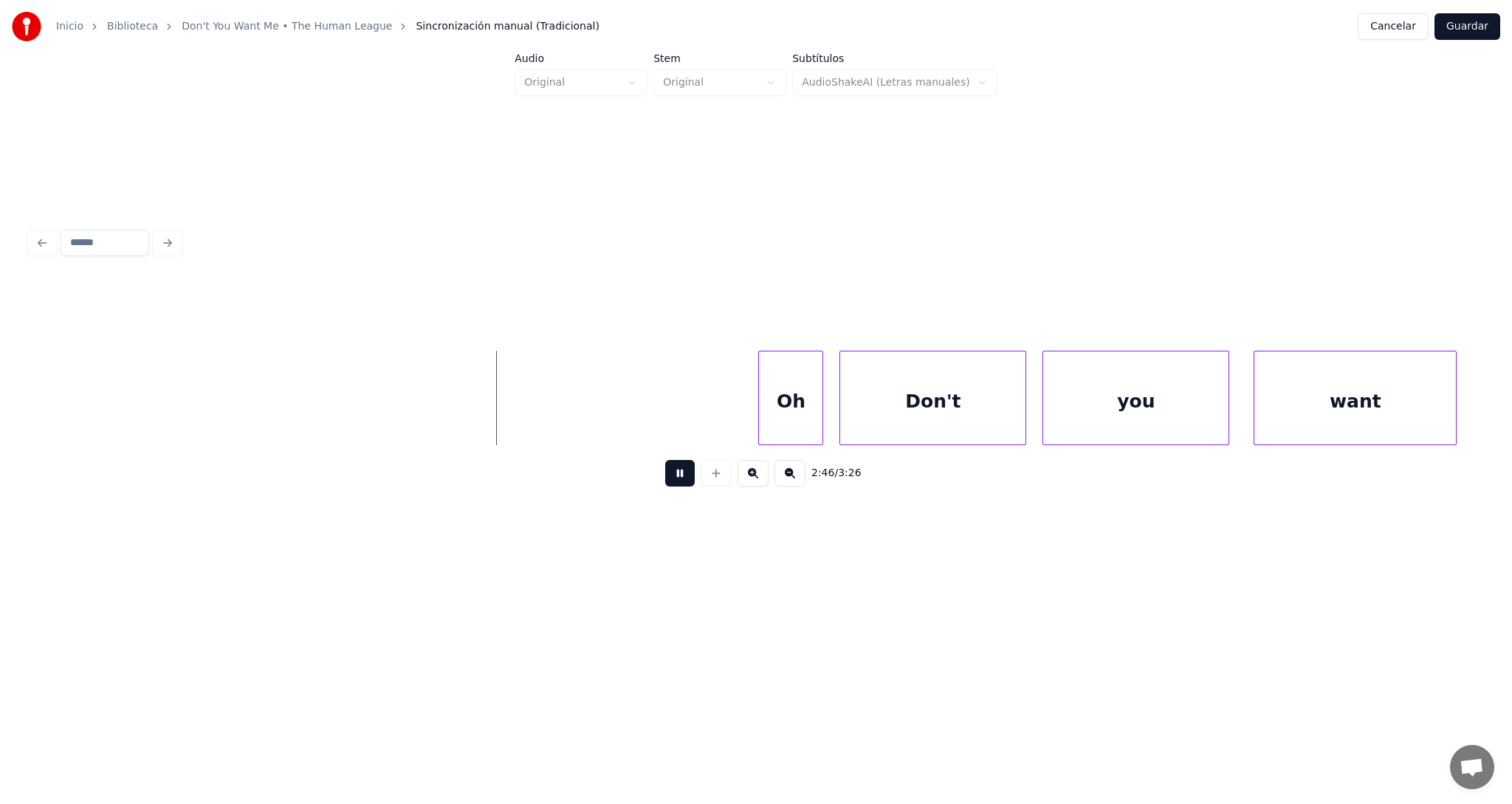
scroll to position [0, 67132]
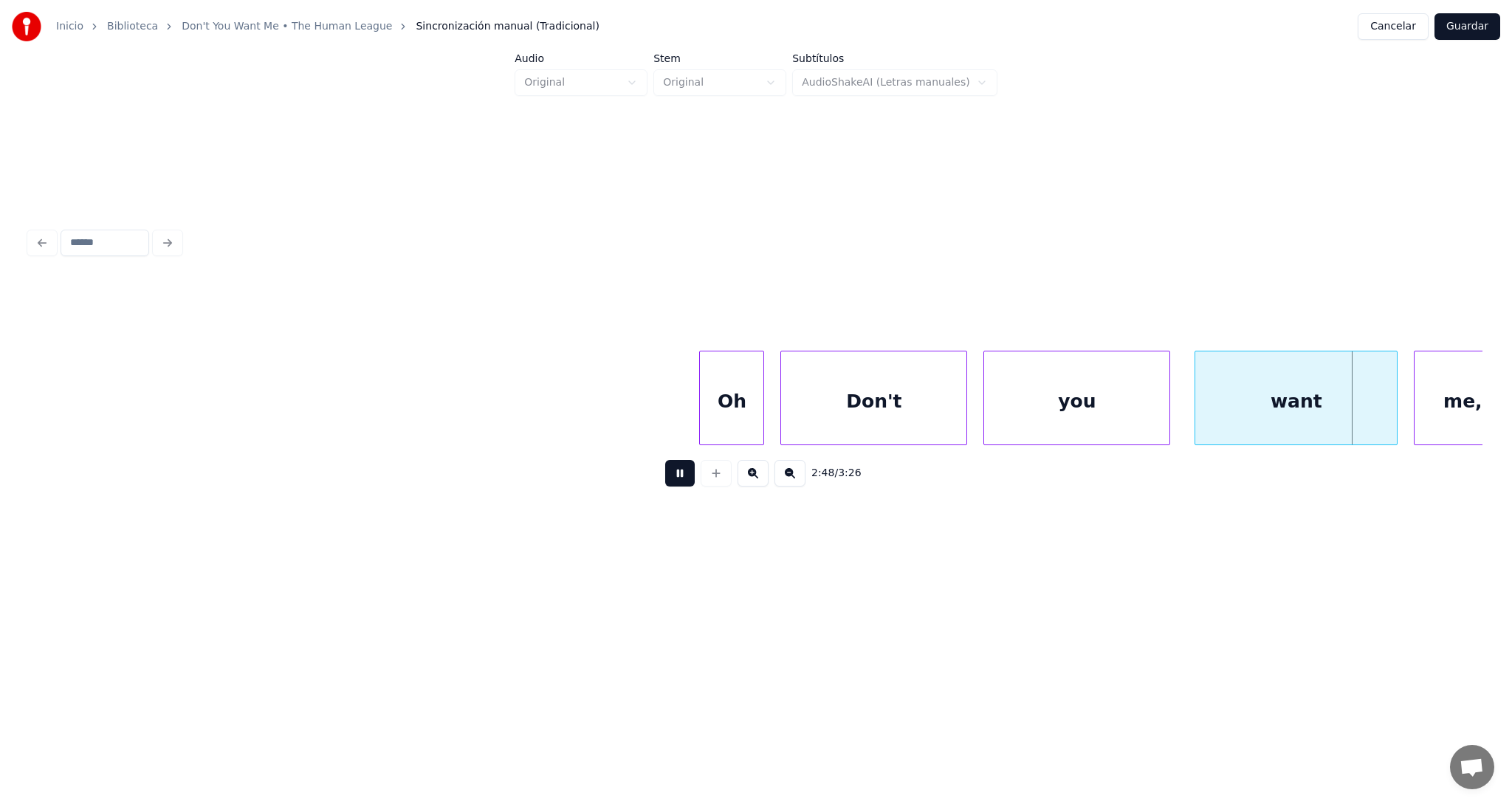
click at [677, 475] on button at bounding box center [680, 473] width 30 height 26
click at [739, 392] on div "Oh" at bounding box center [731, 401] width 63 height 100
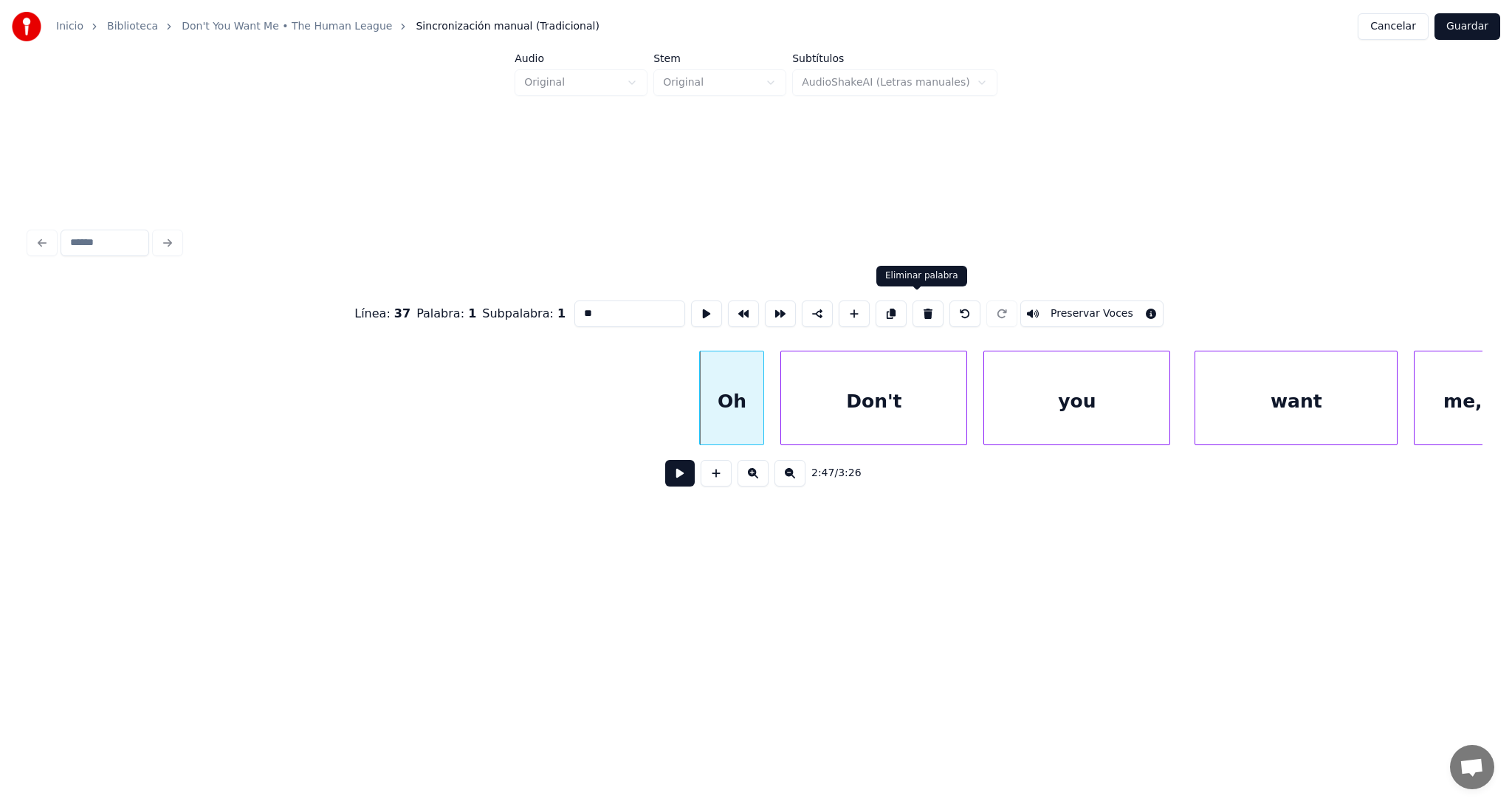
click at [920, 305] on button at bounding box center [928, 313] width 31 height 26
type input "*****"
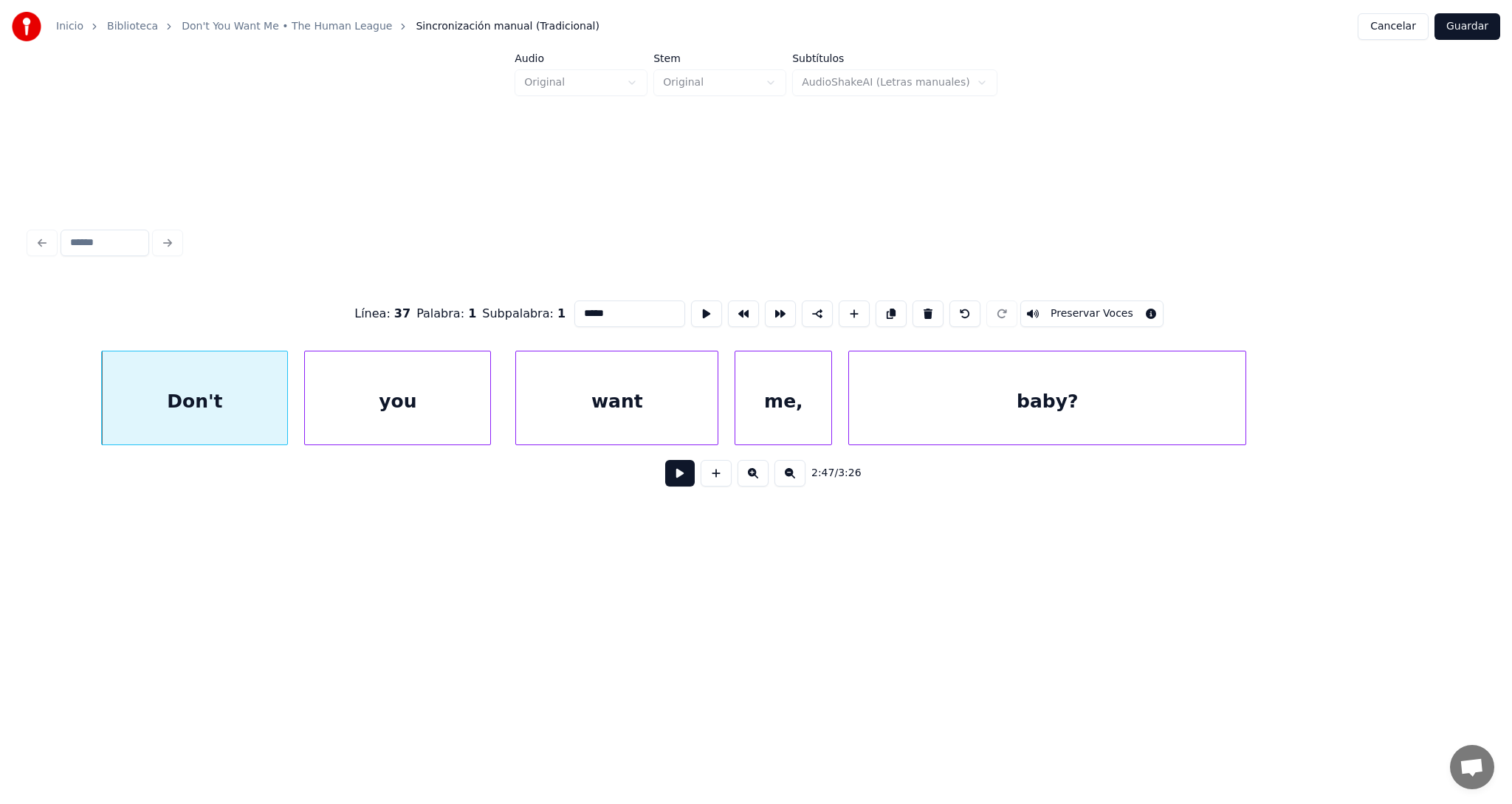
scroll to position [0, 67871]
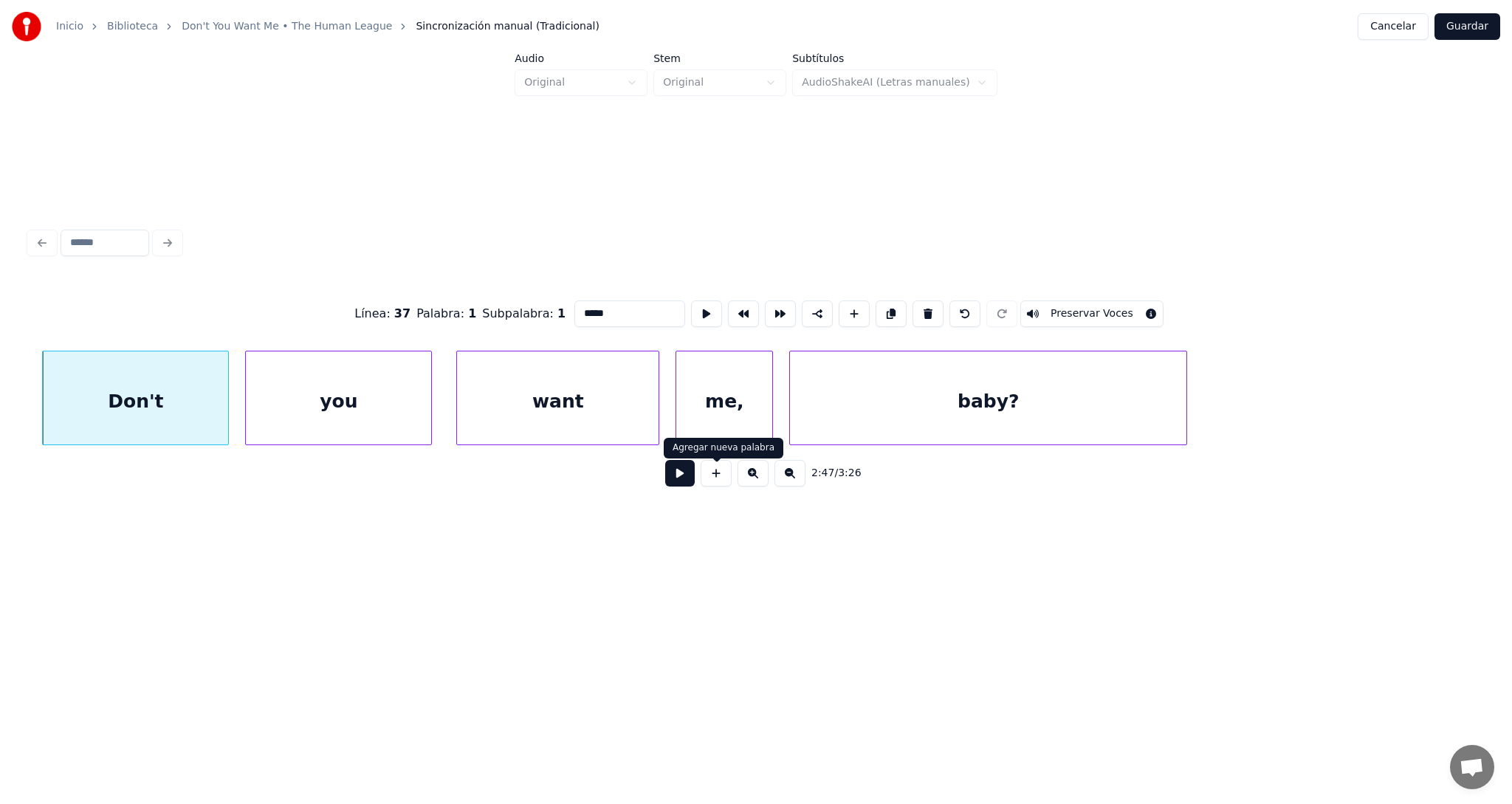
click at [685, 482] on button at bounding box center [680, 473] width 30 height 26
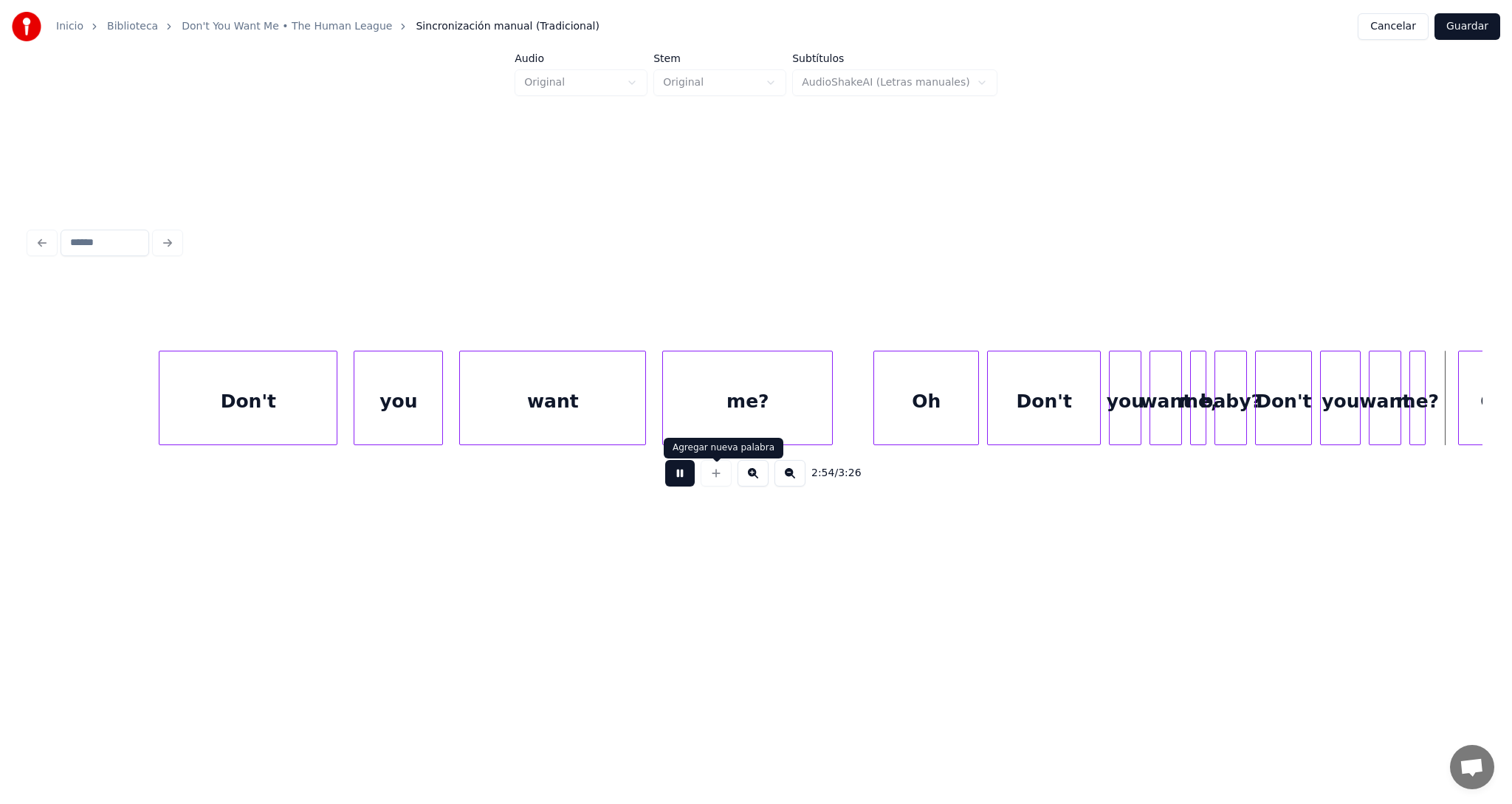
scroll to position [0, 70983]
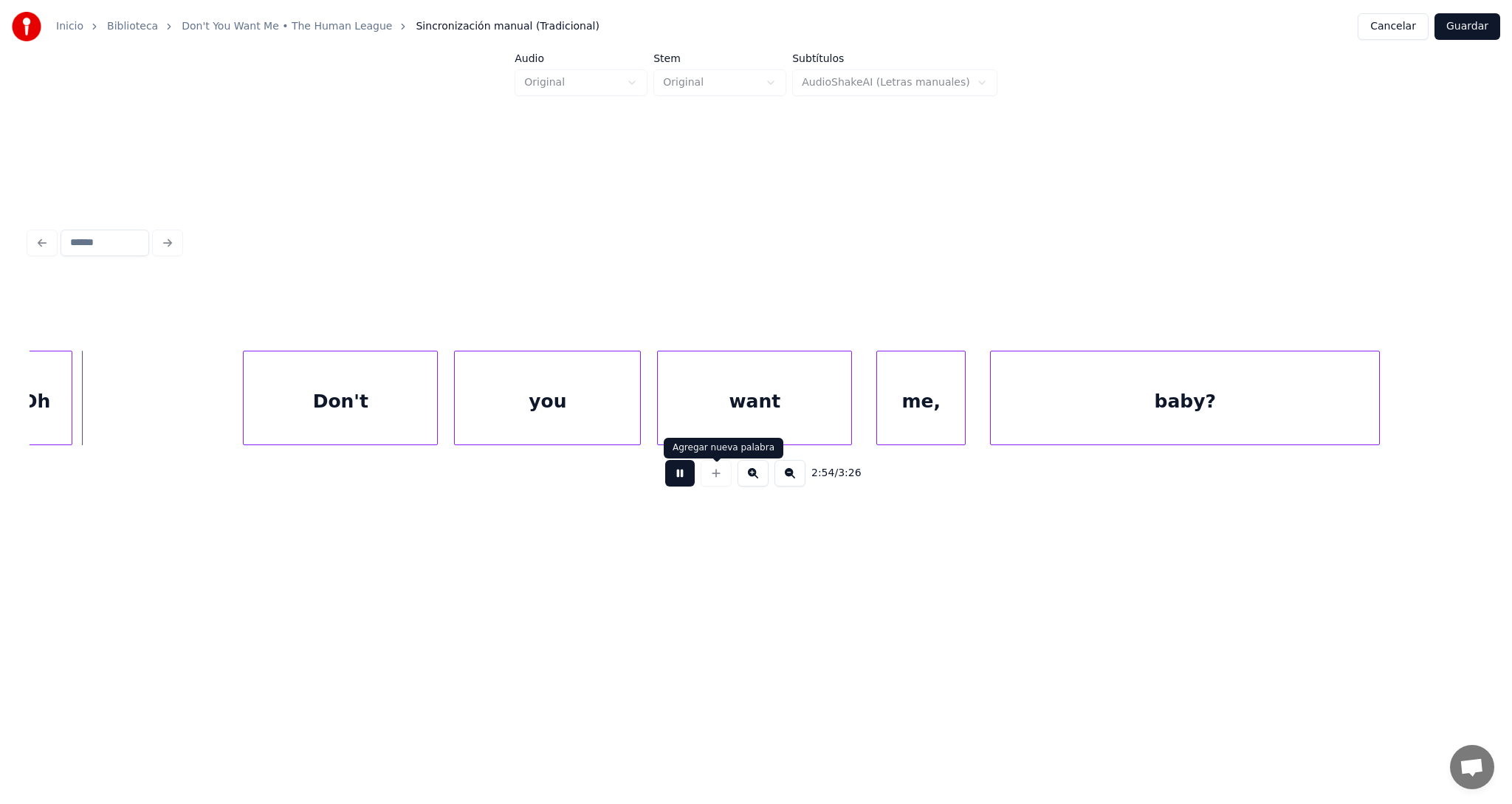
click at [684, 475] on button at bounding box center [680, 473] width 30 height 26
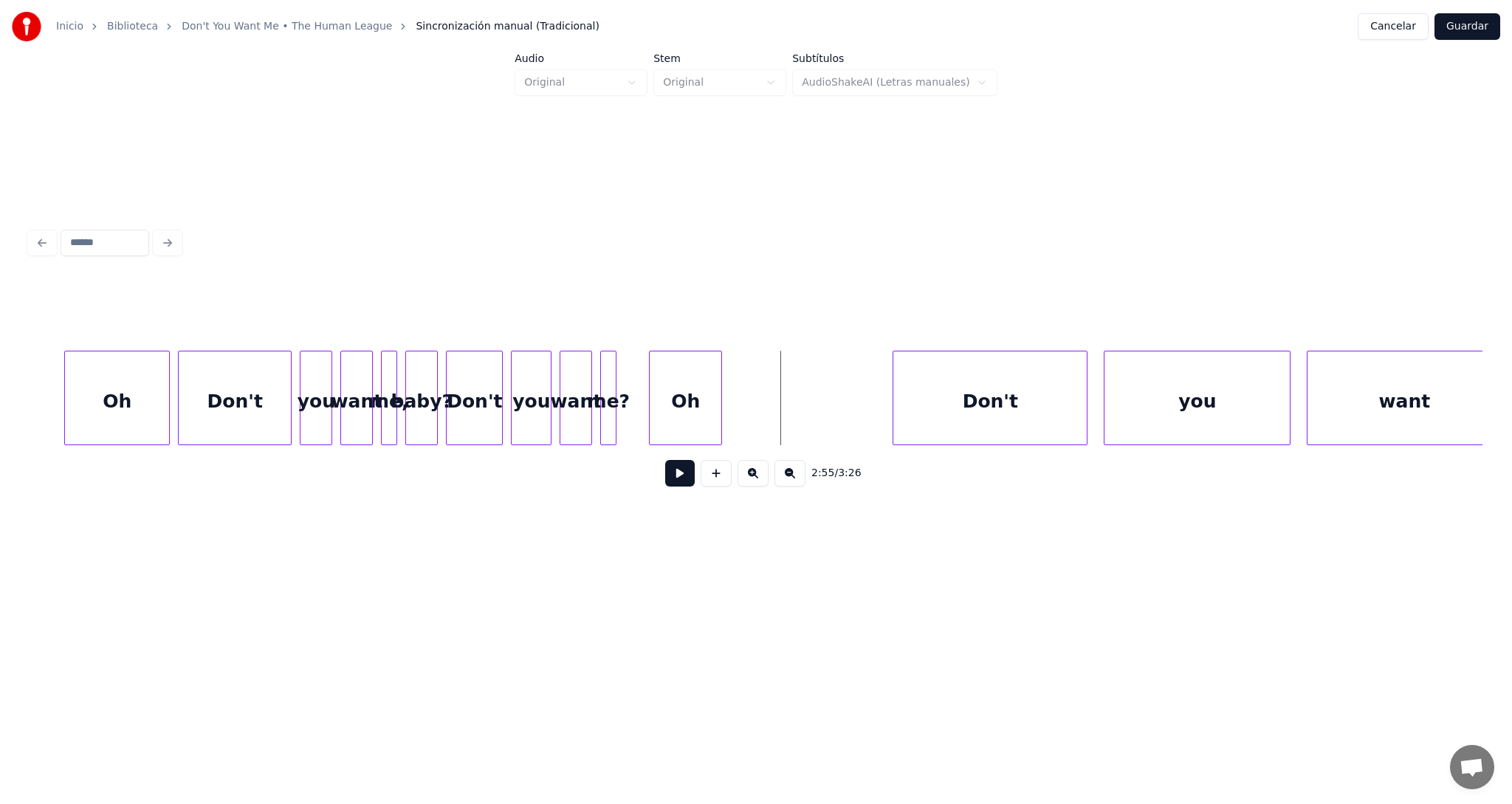
scroll to position [0, 70303]
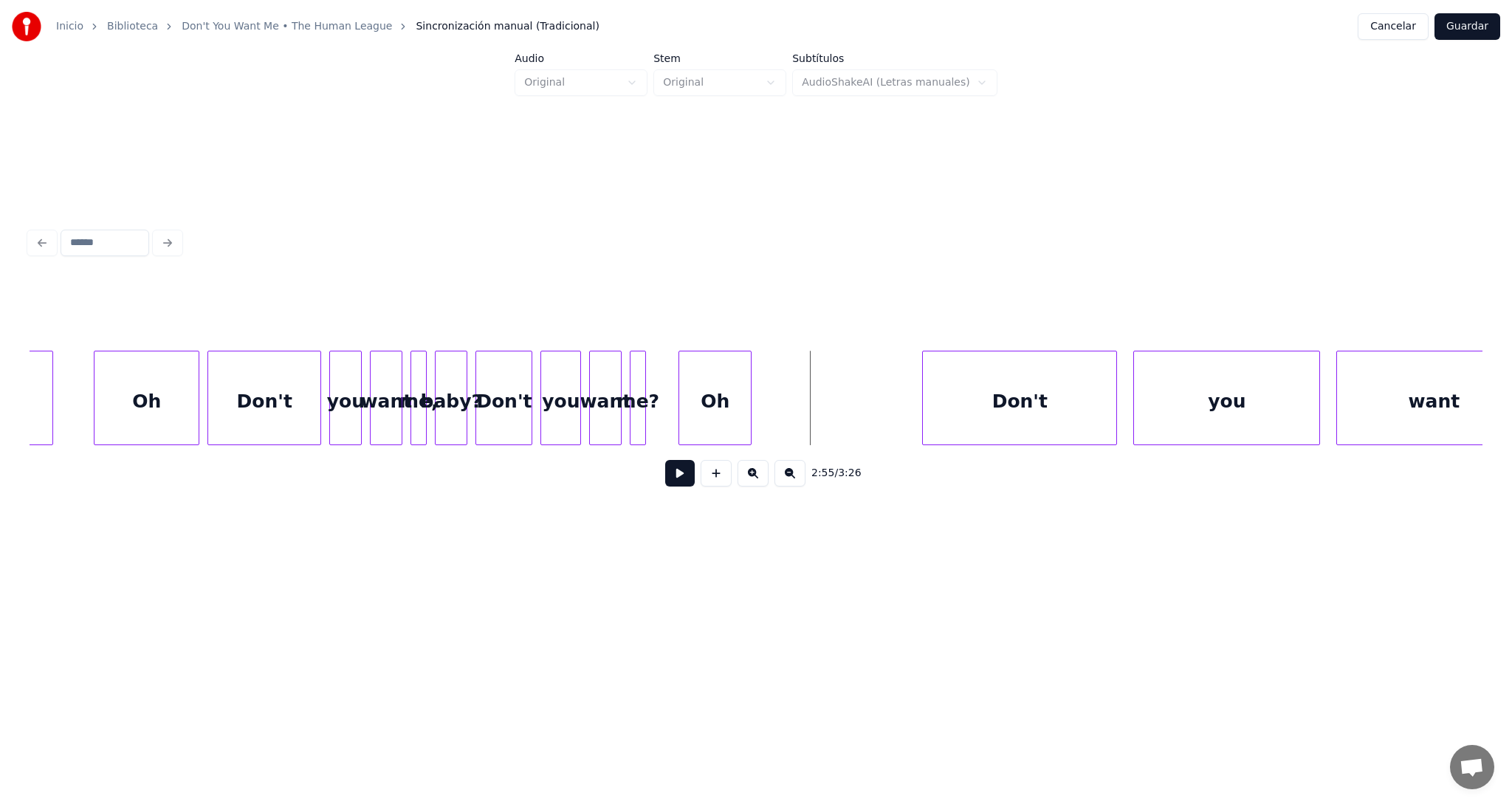
click at [684, 479] on button at bounding box center [680, 473] width 30 height 26
click at [684, 478] on button at bounding box center [680, 473] width 30 height 26
click at [268, 371] on div "Don't" at bounding box center [264, 401] width 112 height 100
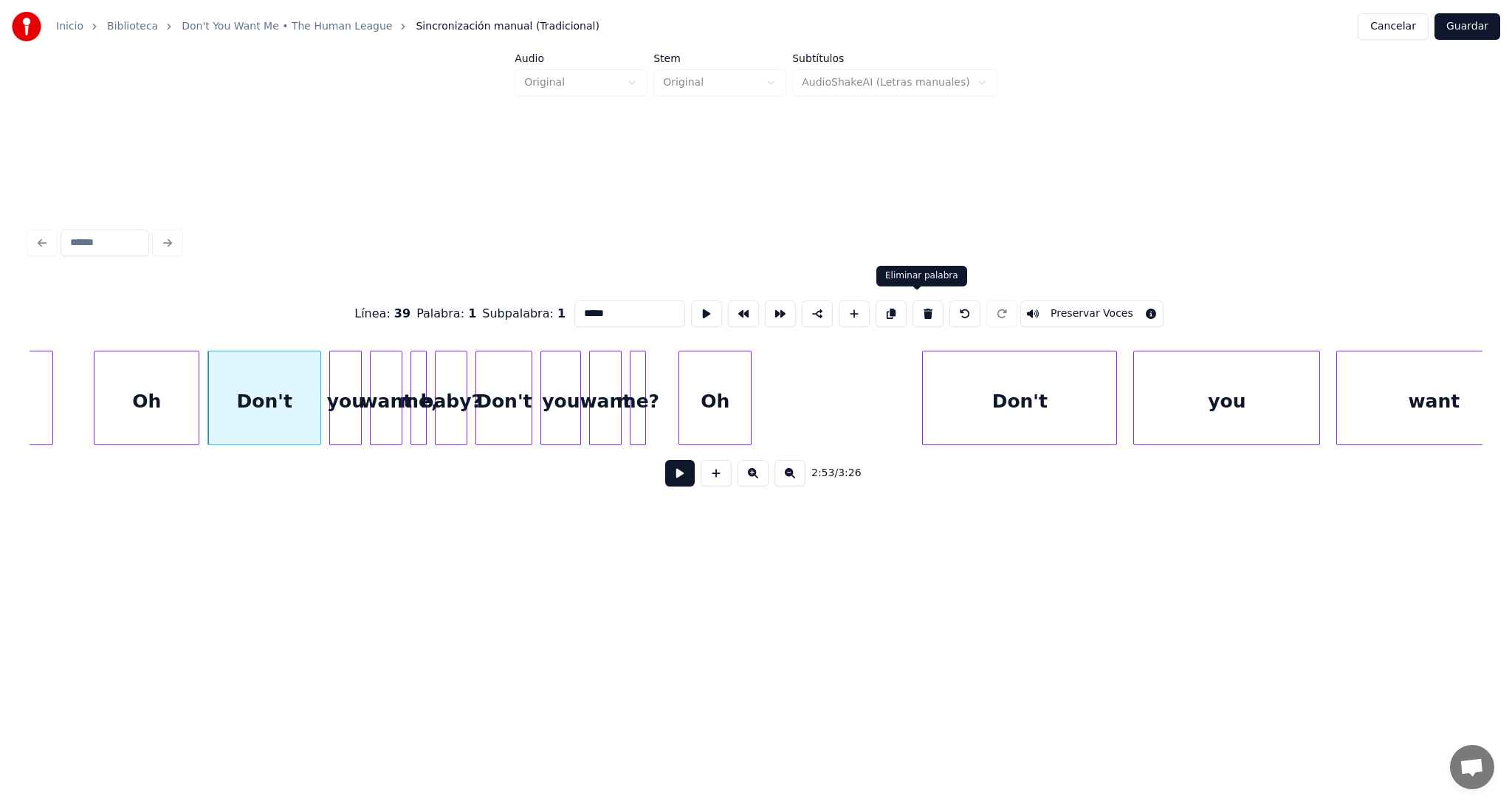
click at [913, 311] on button at bounding box center [928, 313] width 31 height 26
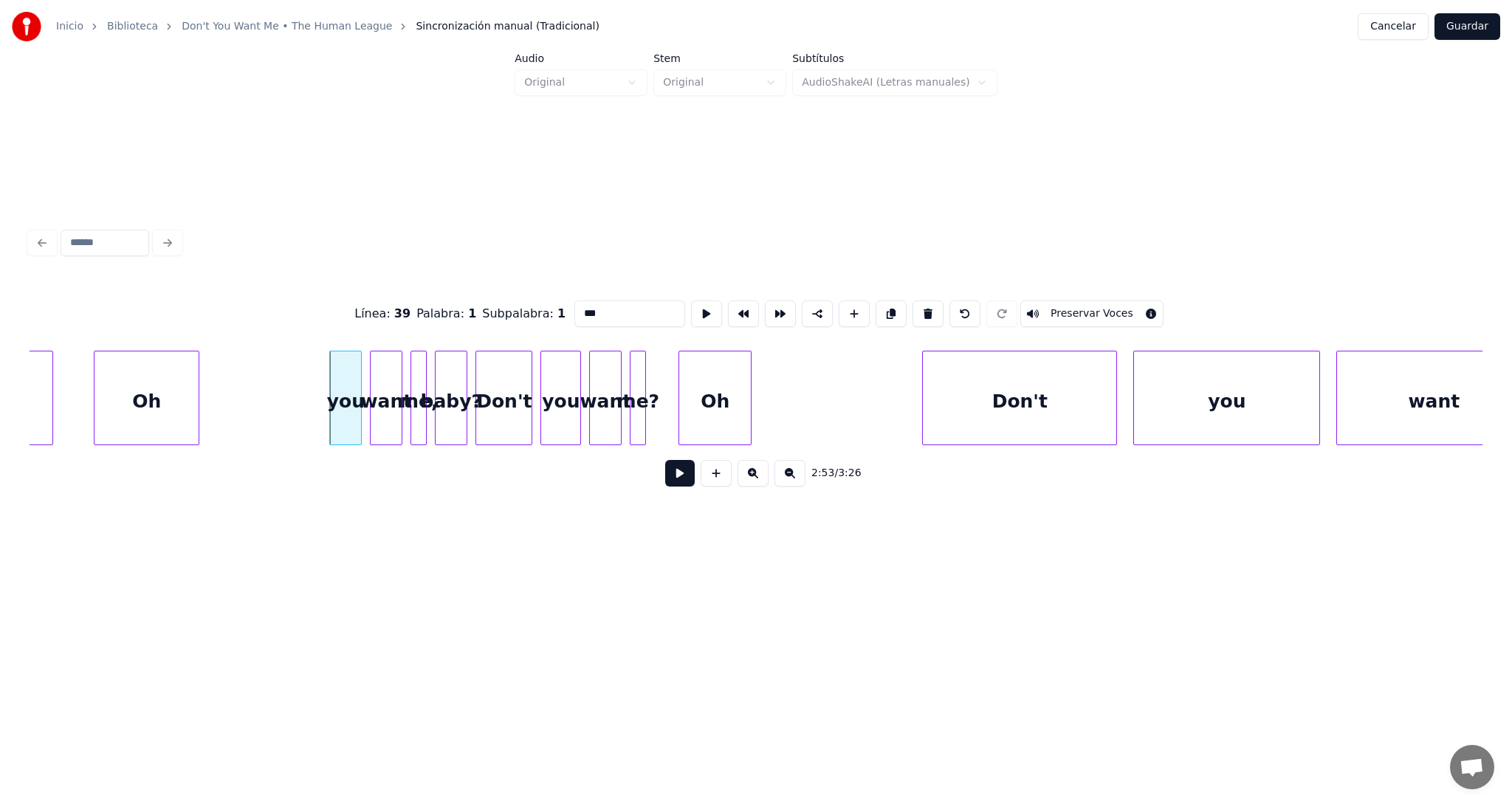
click at [913, 302] on button at bounding box center [928, 313] width 31 height 26
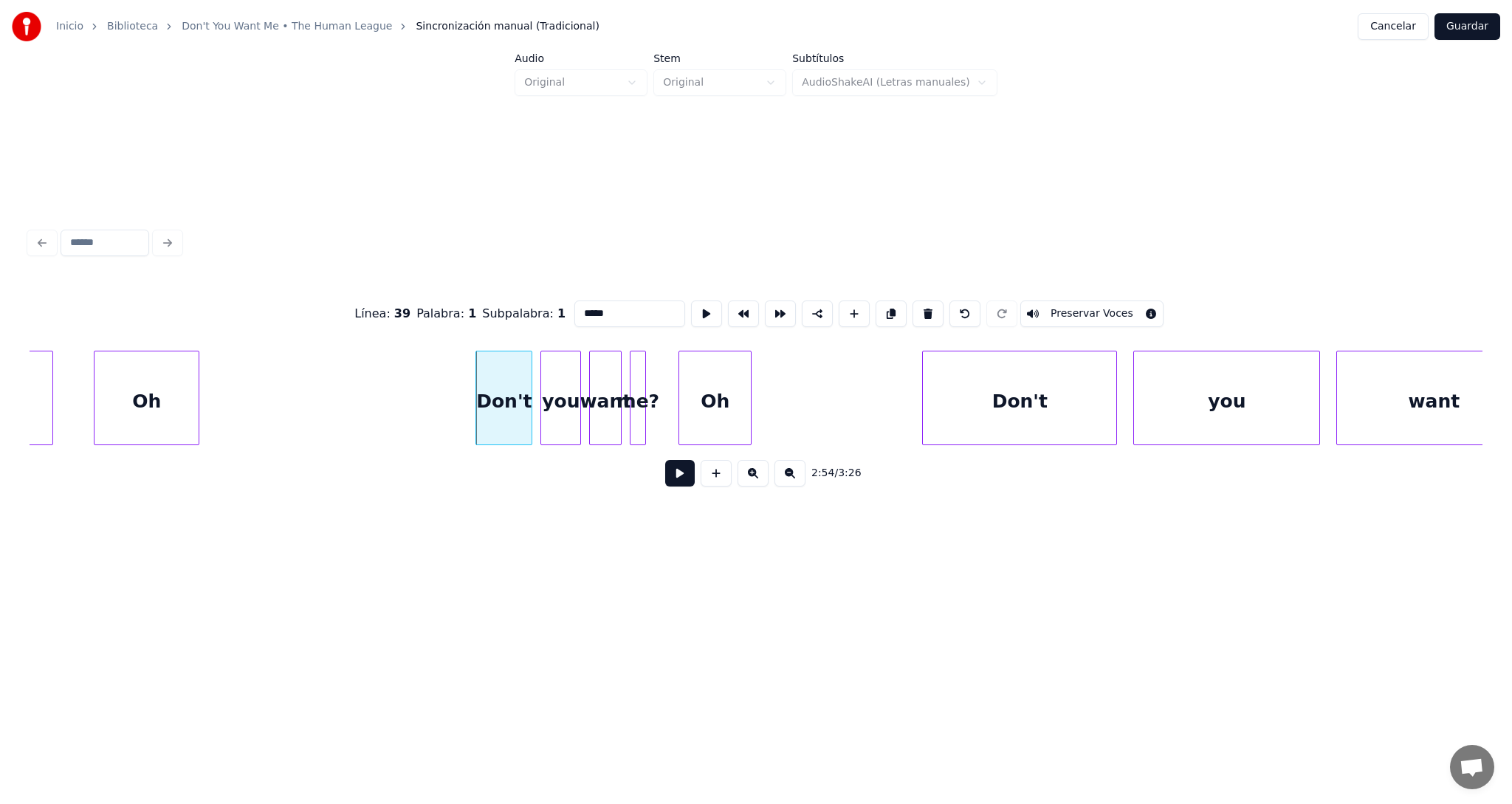
click at [913, 302] on button at bounding box center [928, 313] width 31 height 26
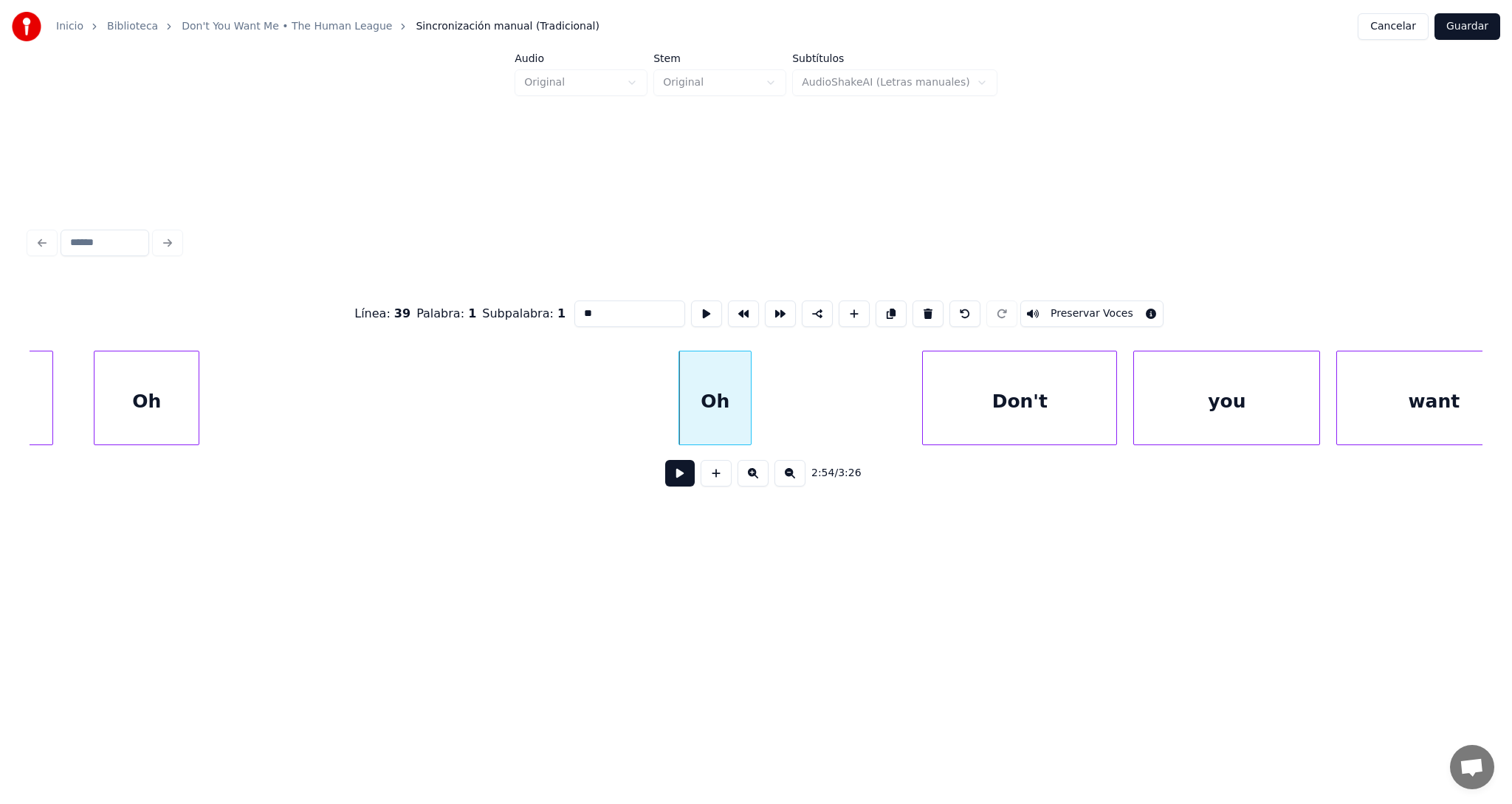
click at [913, 302] on button at bounding box center [928, 313] width 31 height 26
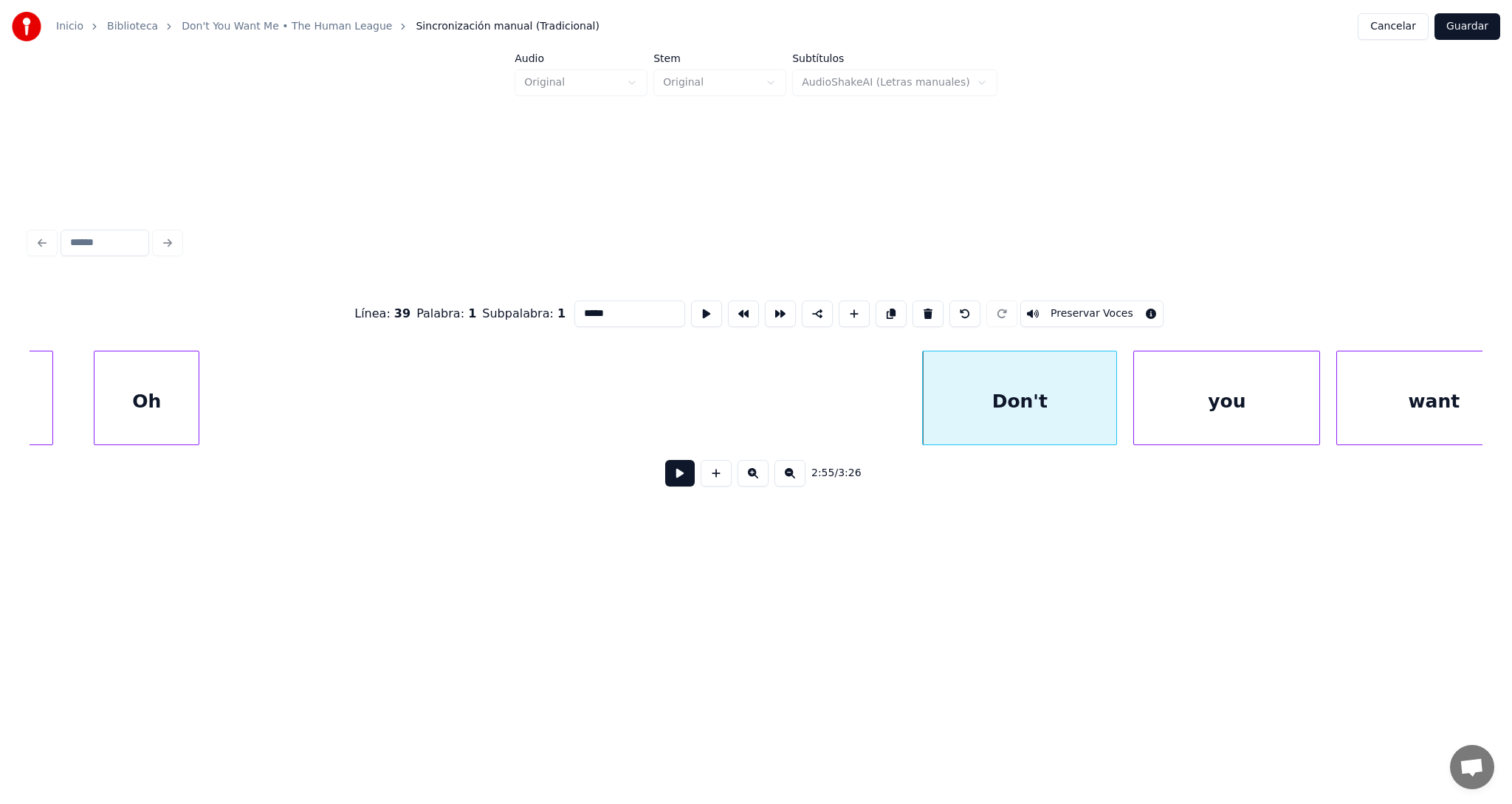
click at [173, 366] on div "Oh" at bounding box center [146, 401] width 104 height 100
type input "**"
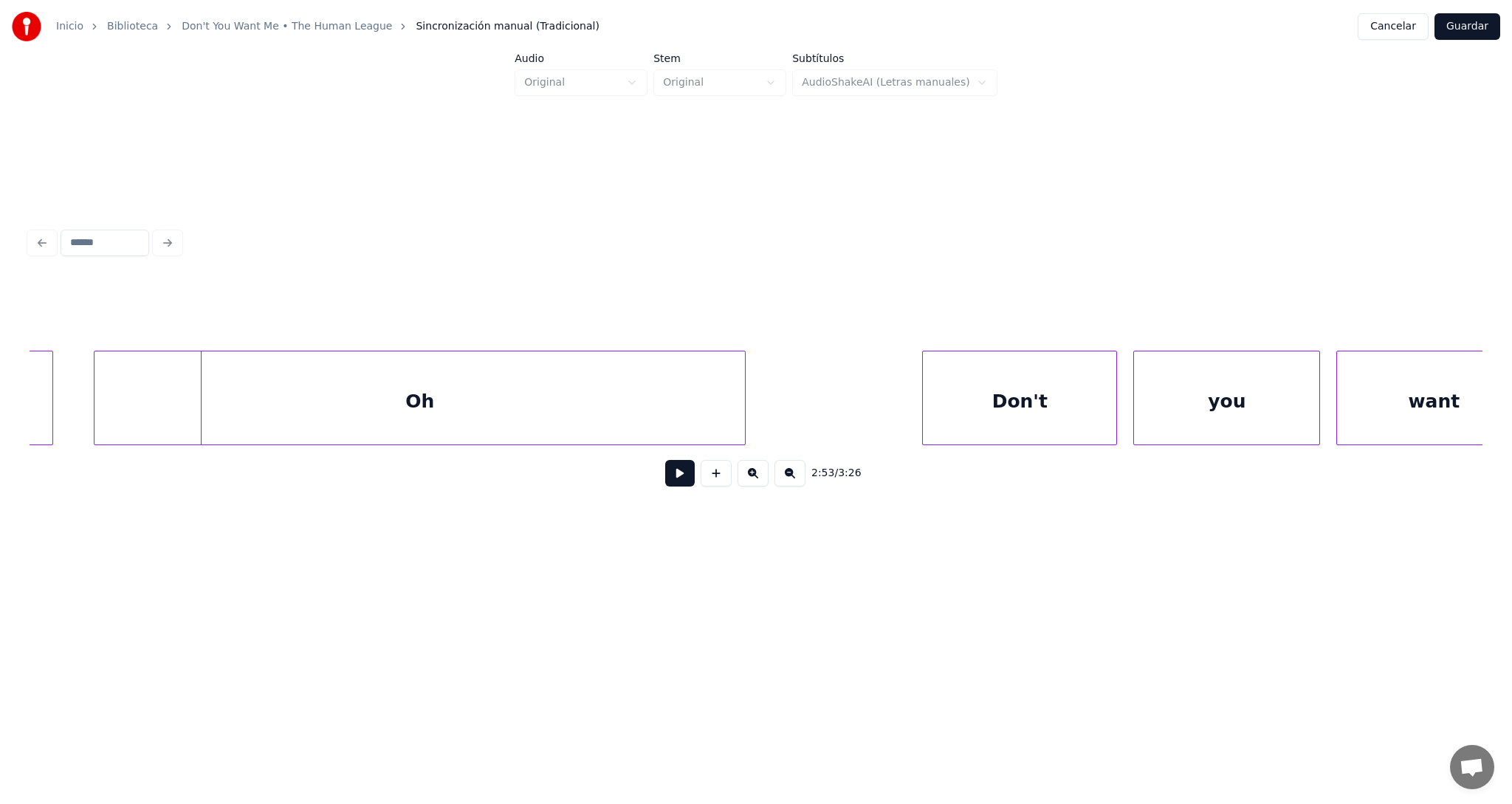
click at [743, 411] on div at bounding box center [742, 398] width 4 height 93
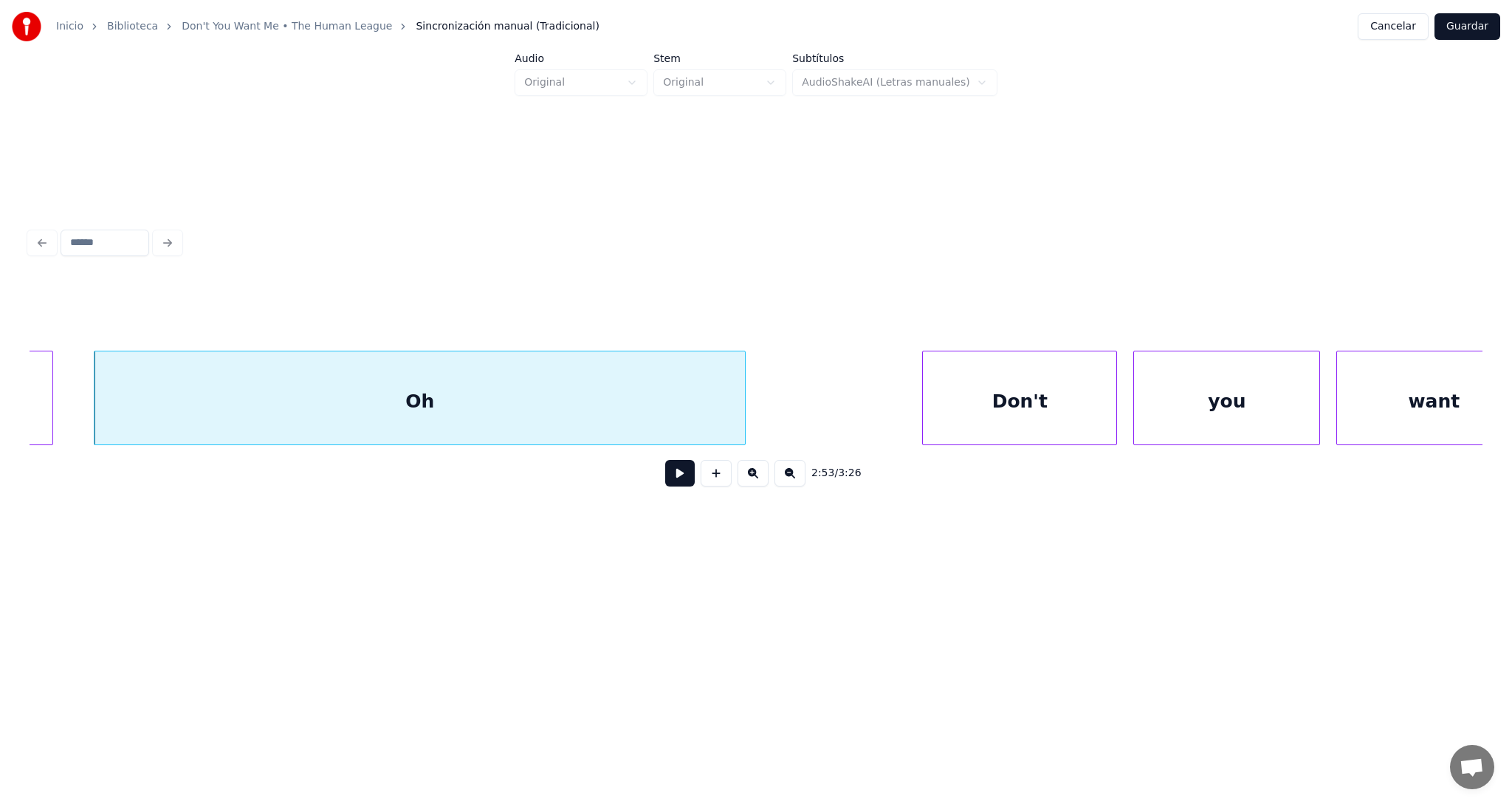
click at [675, 478] on button at bounding box center [680, 473] width 30 height 26
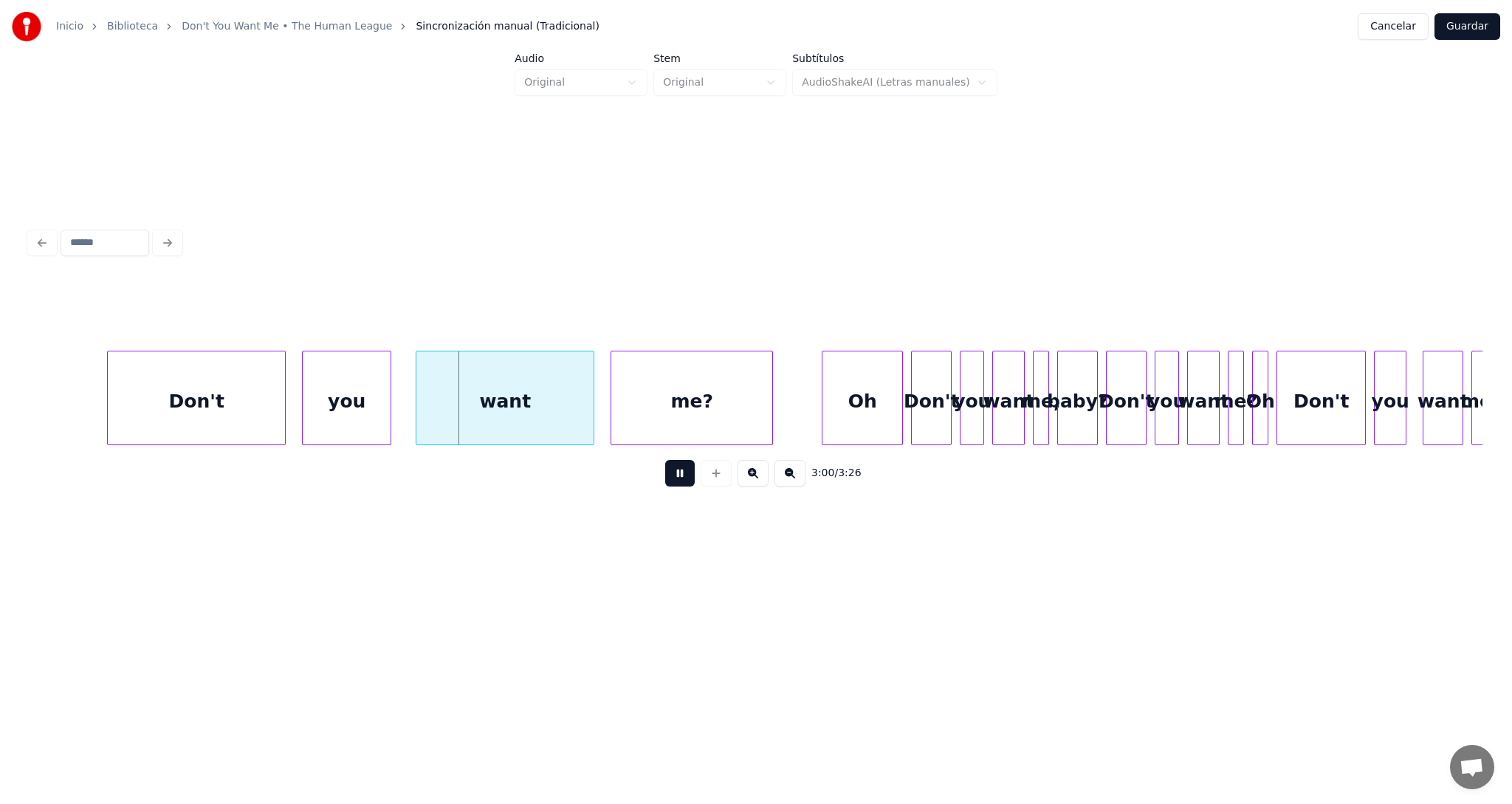
scroll to position [0, 72910]
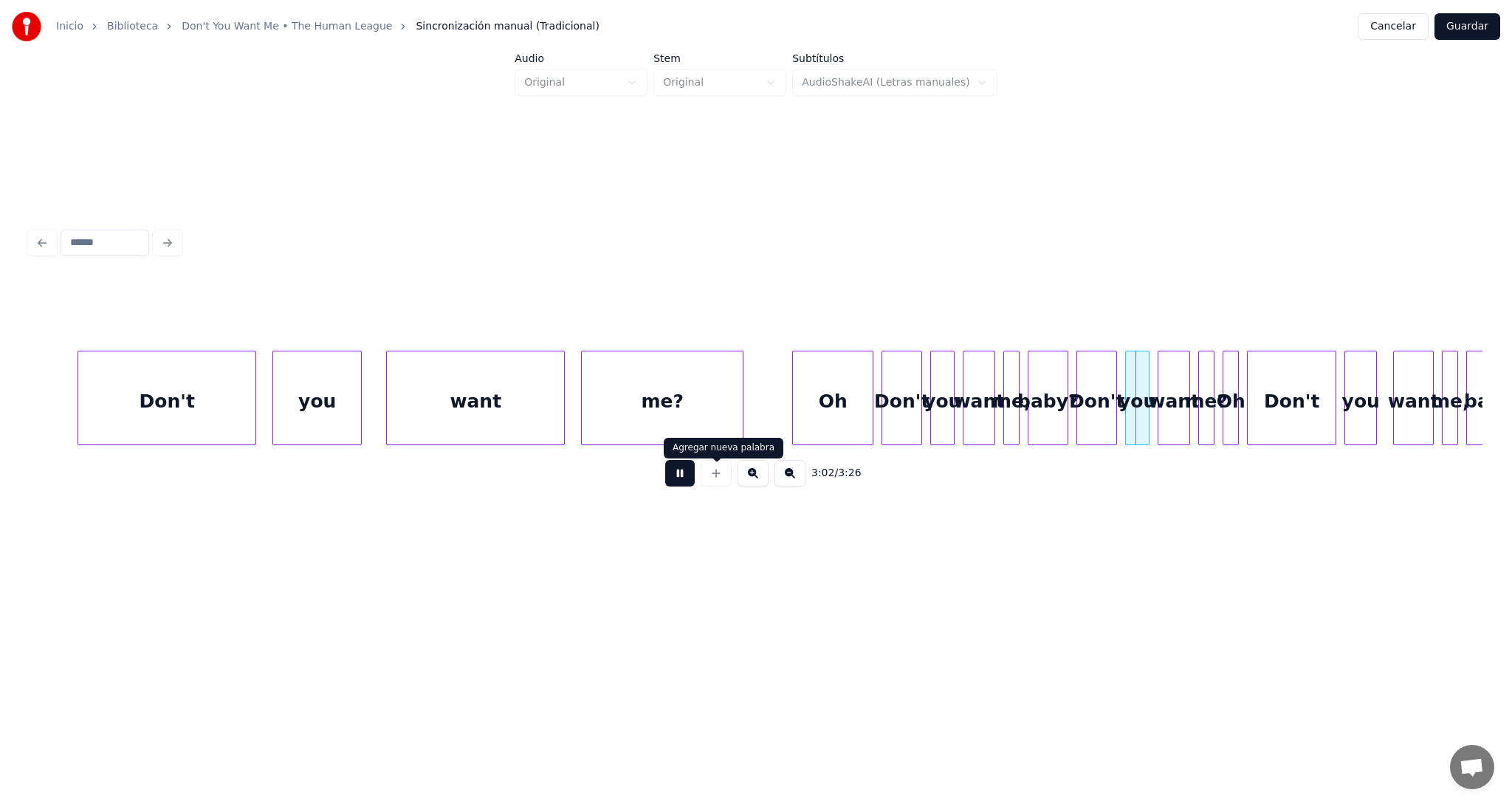
click at [680, 486] on button at bounding box center [680, 473] width 30 height 26
click at [905, 408] on div "Don't" at bounding box center [902, 401] width 39 height 100
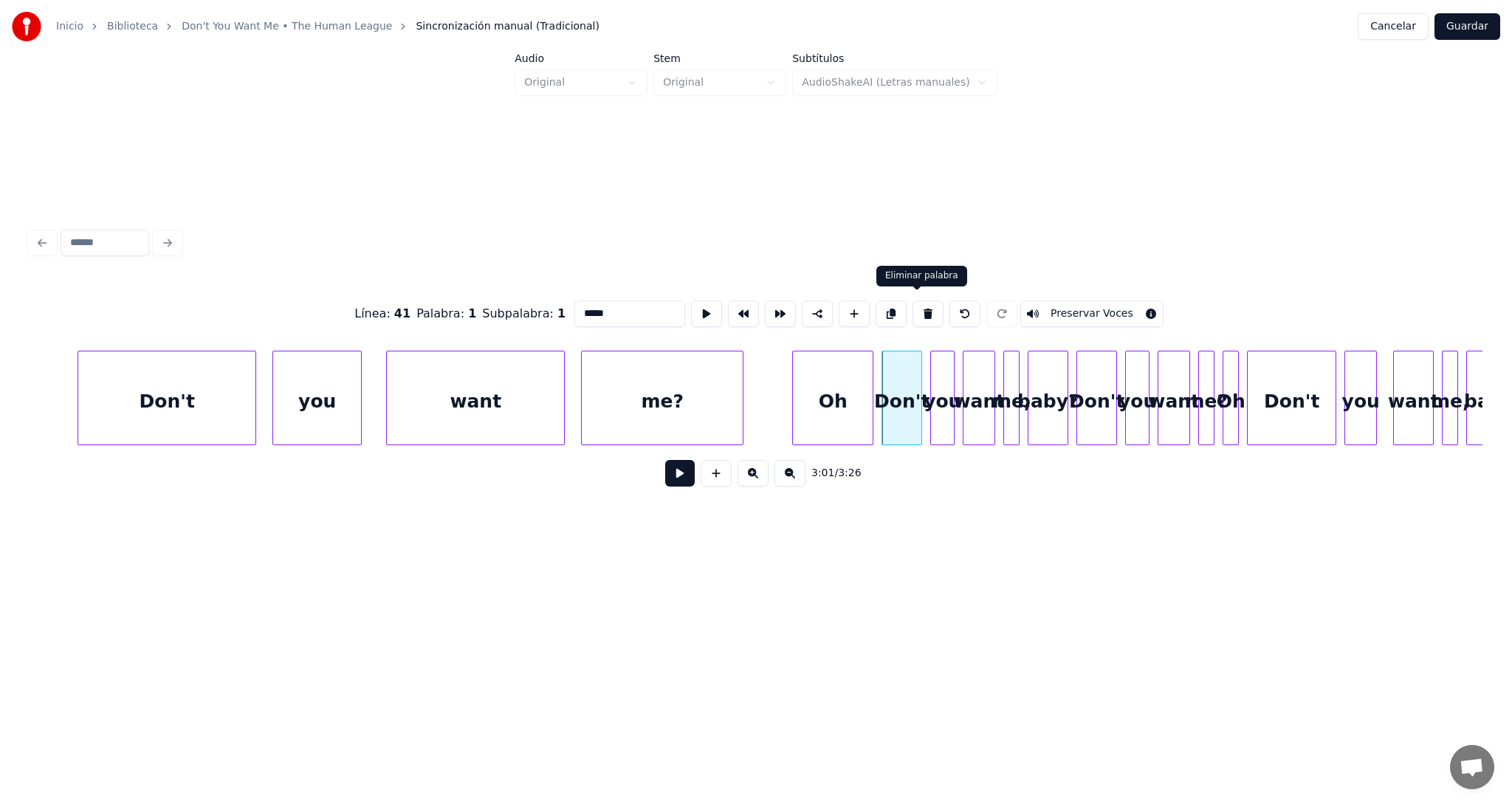
click at [919, 309] on button at bounding box center [928, 313] width 31 height 26
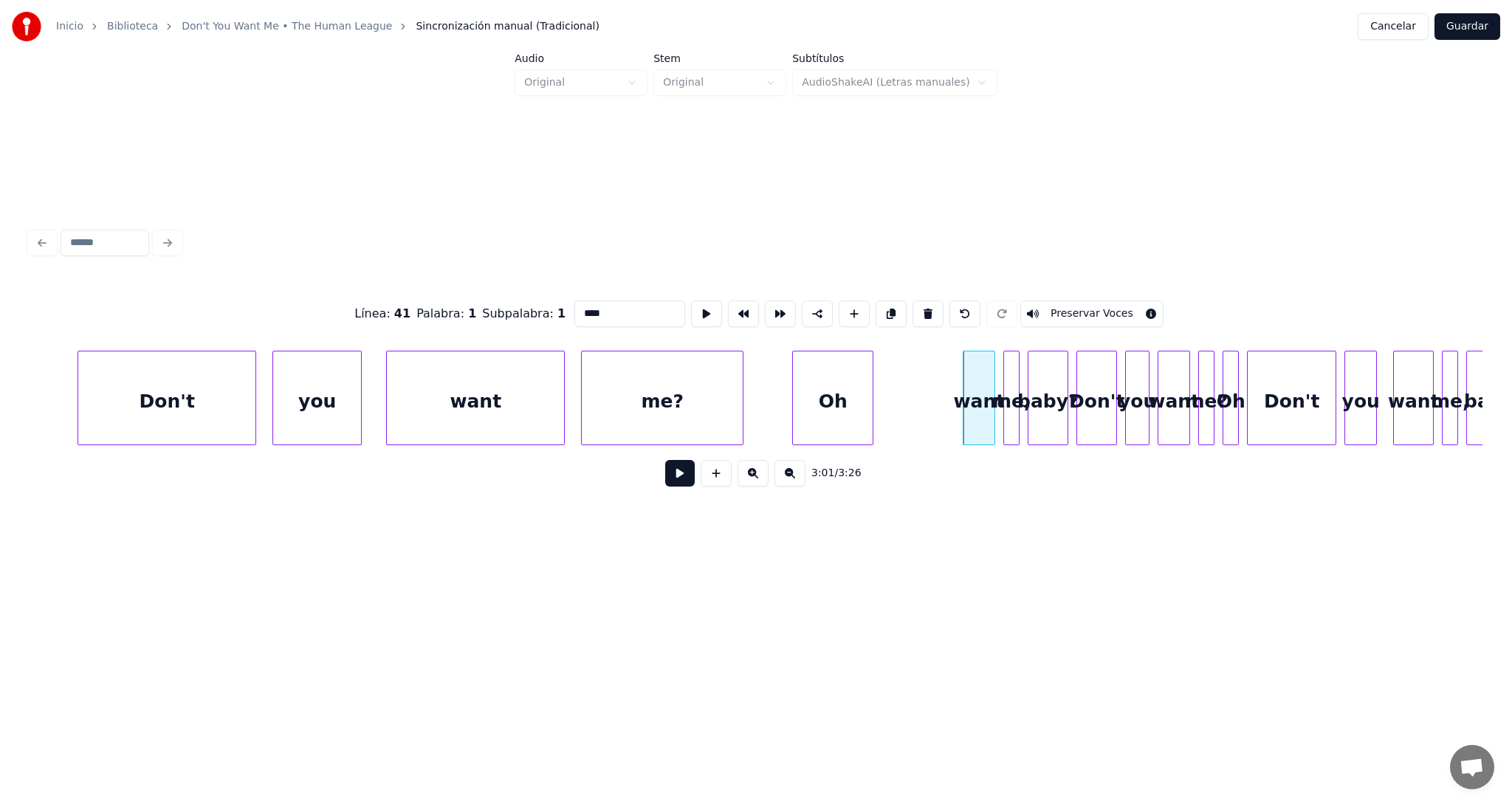
click at [919, 309] on button at bounding box center [928, 313] width 31 height 26
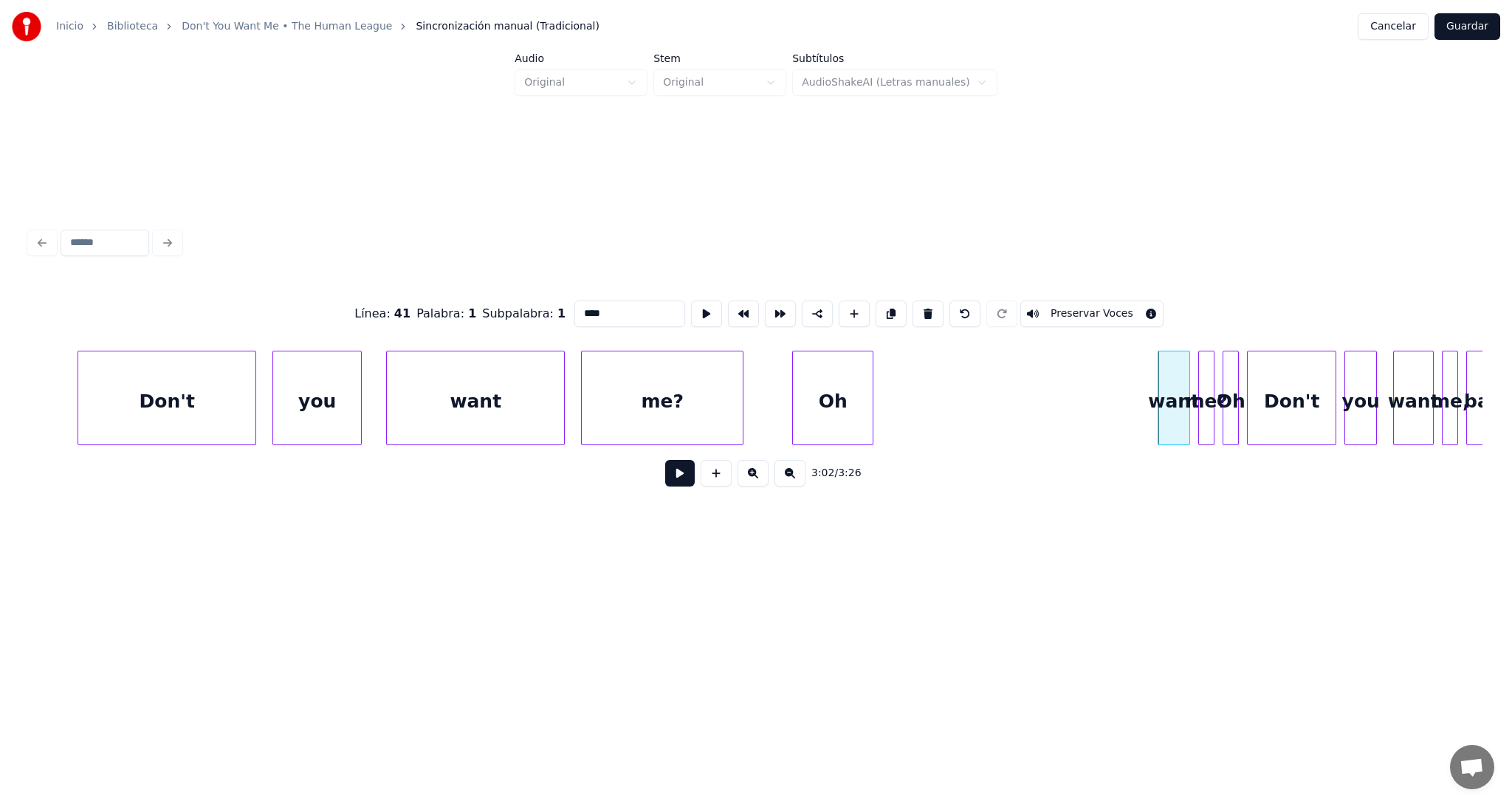
click at [919, 309] on button at bounding box center [928, 313] width 31 height 26
type input "*****"
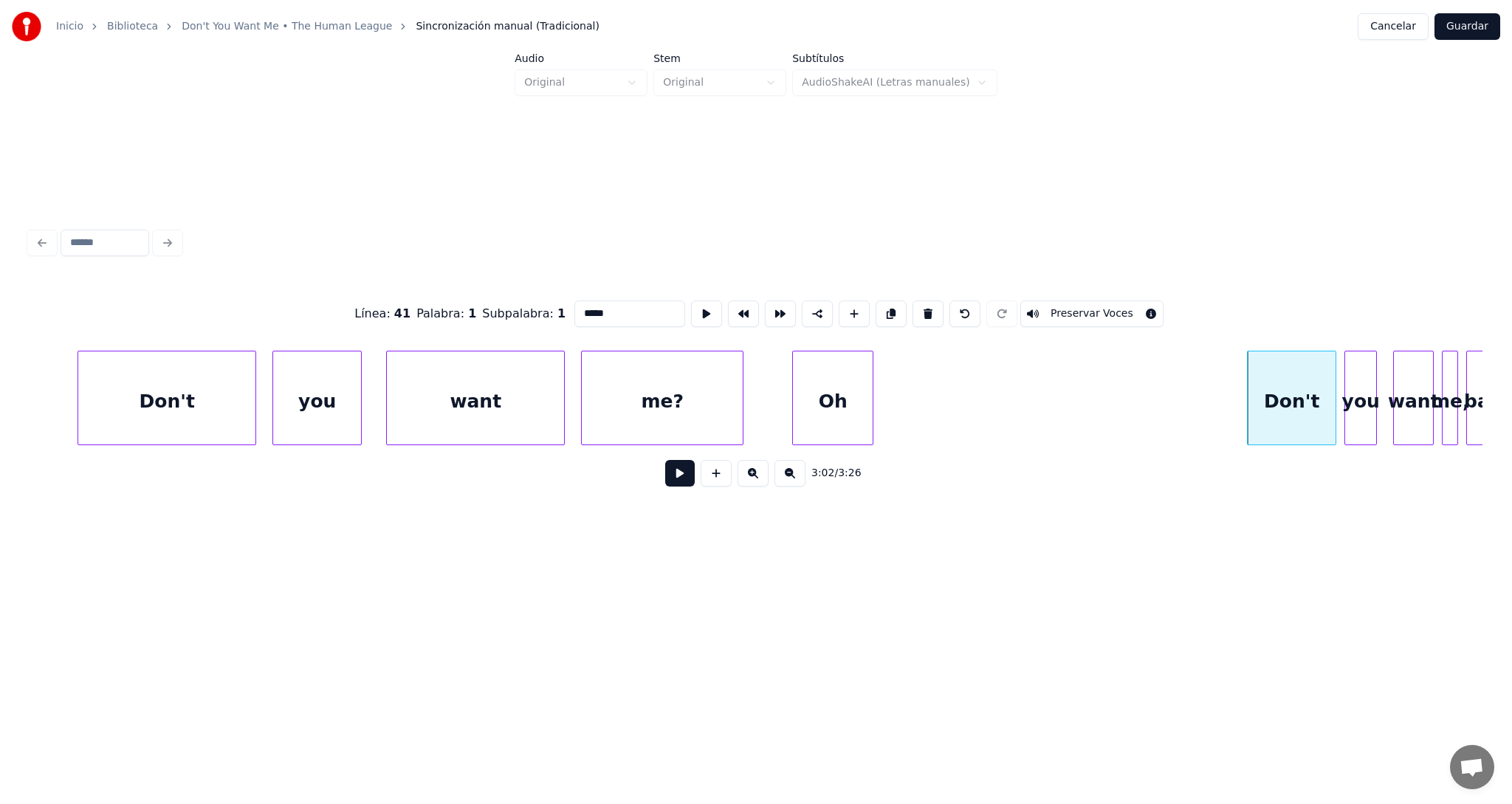
click at [684, 477] on button at bounding box center [680, 473] width 30 height 26
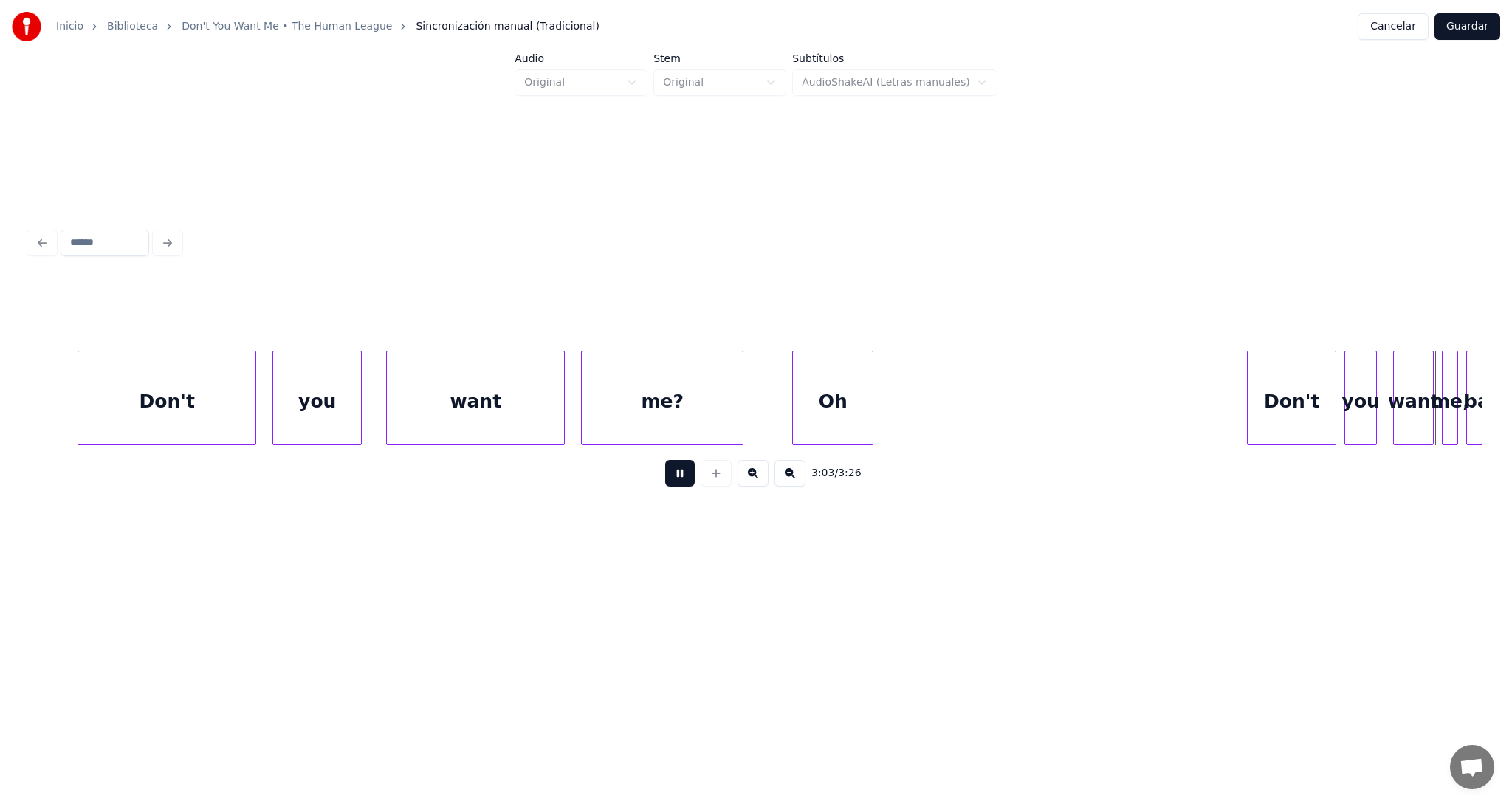
scroll to position [0, 74367]
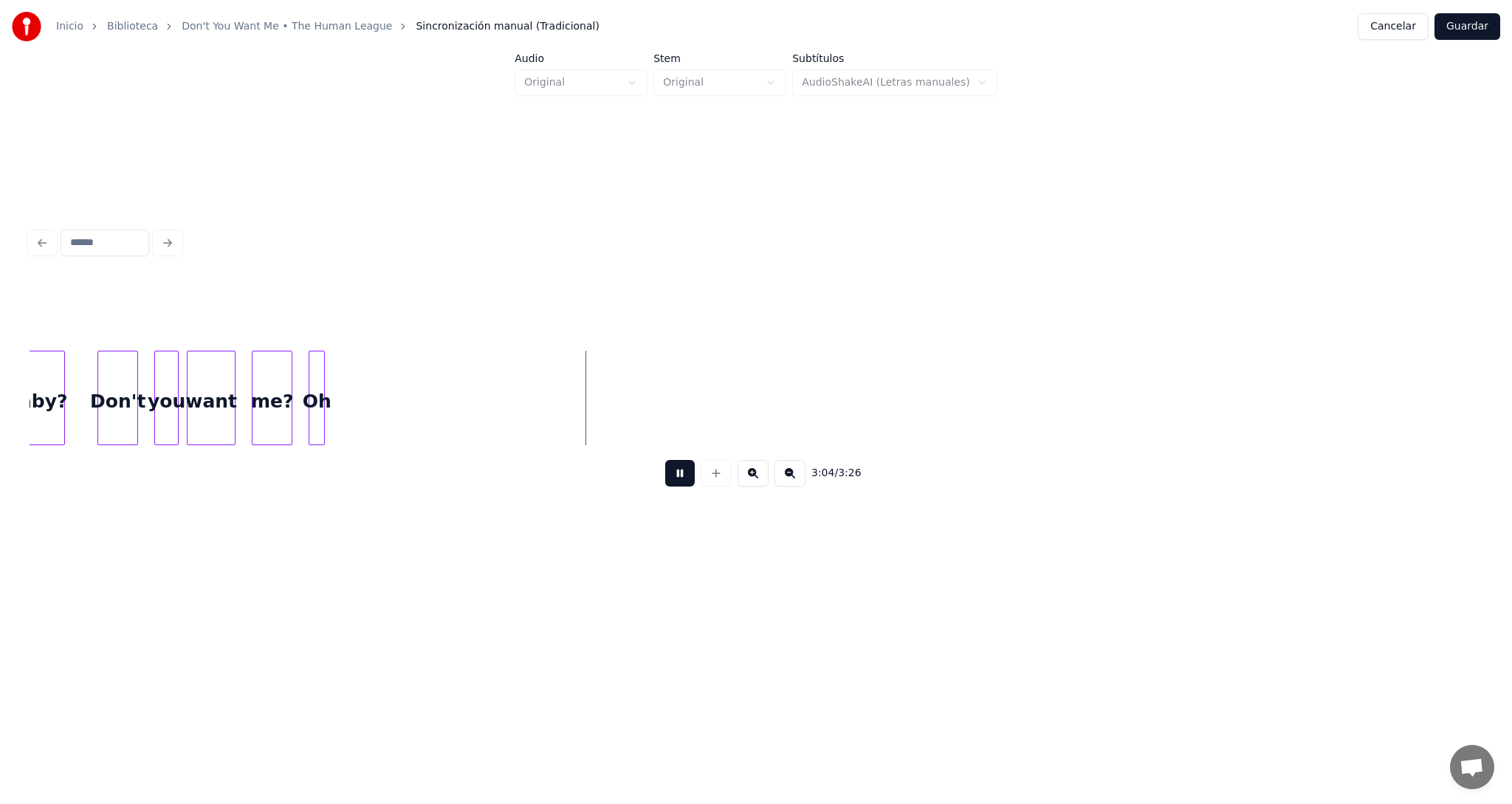
click at [680, 477] on button at bounding box center [680, 473] width 30 height 26
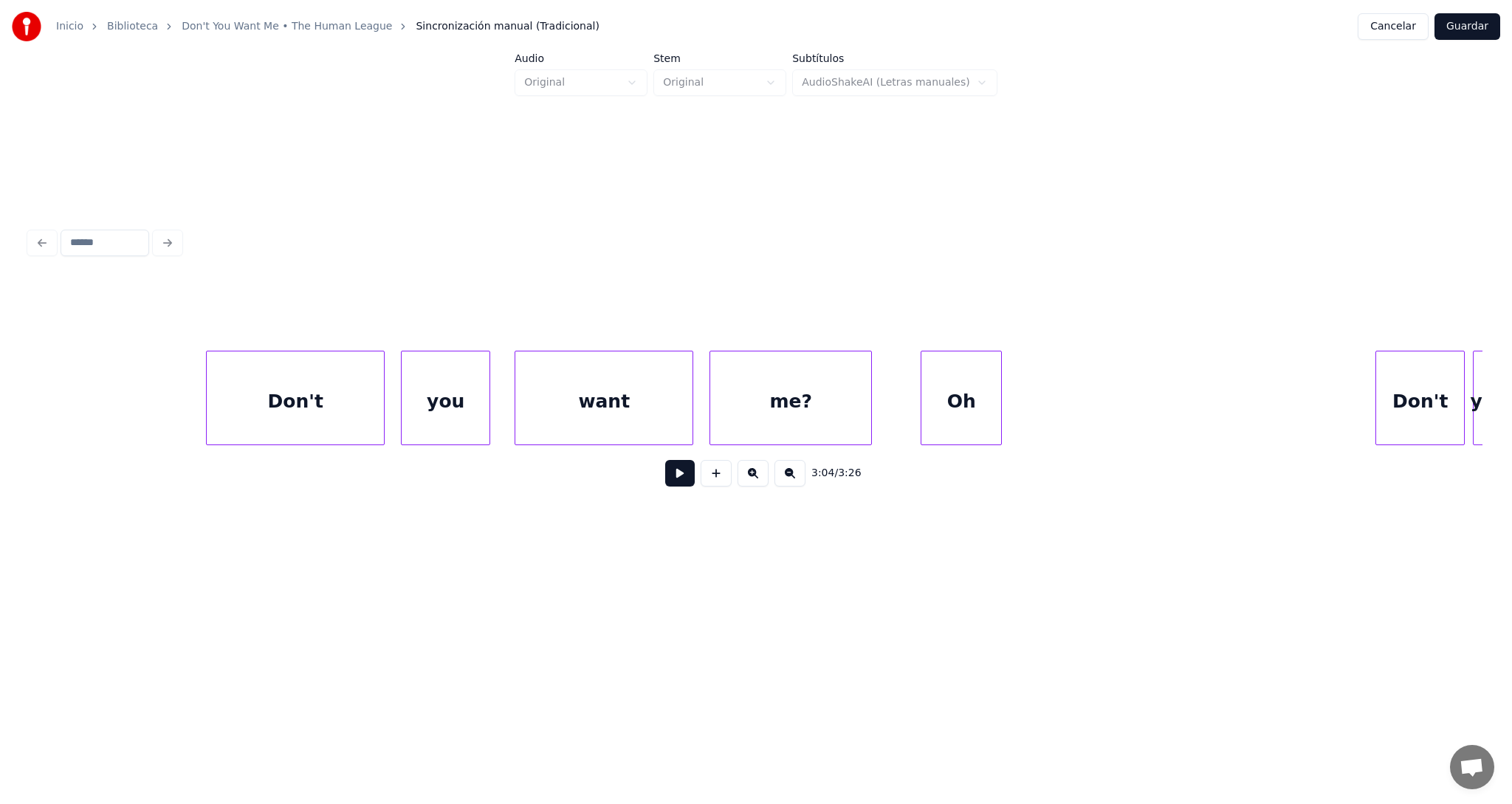
scroll to position [0, 73345]
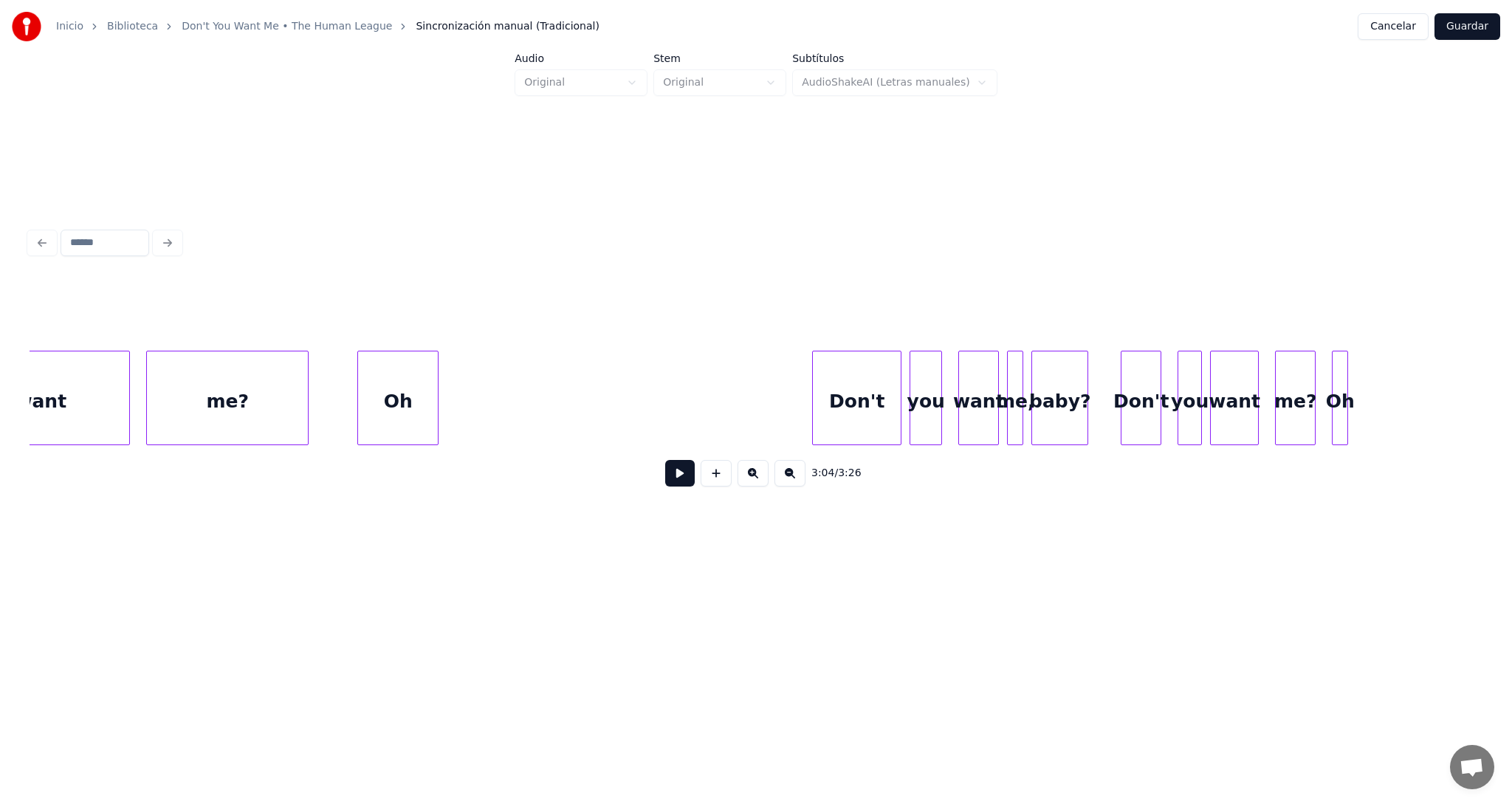
click at [884, 402] on div "Don't" at bounding box center [857, 401] width 88 height 100
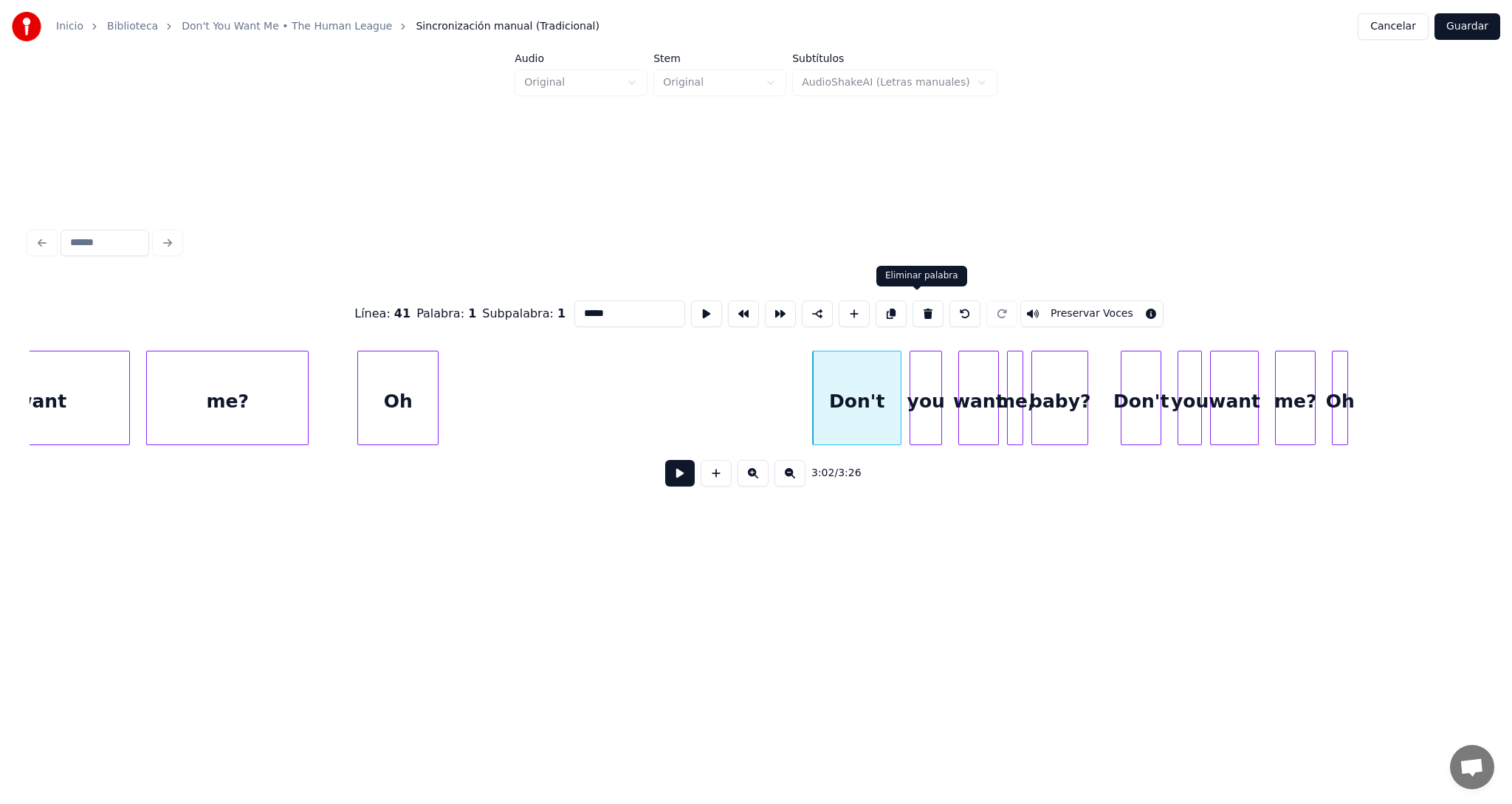
click at [913, 308] on button at bounding box center [928, 313] width 31 height 26
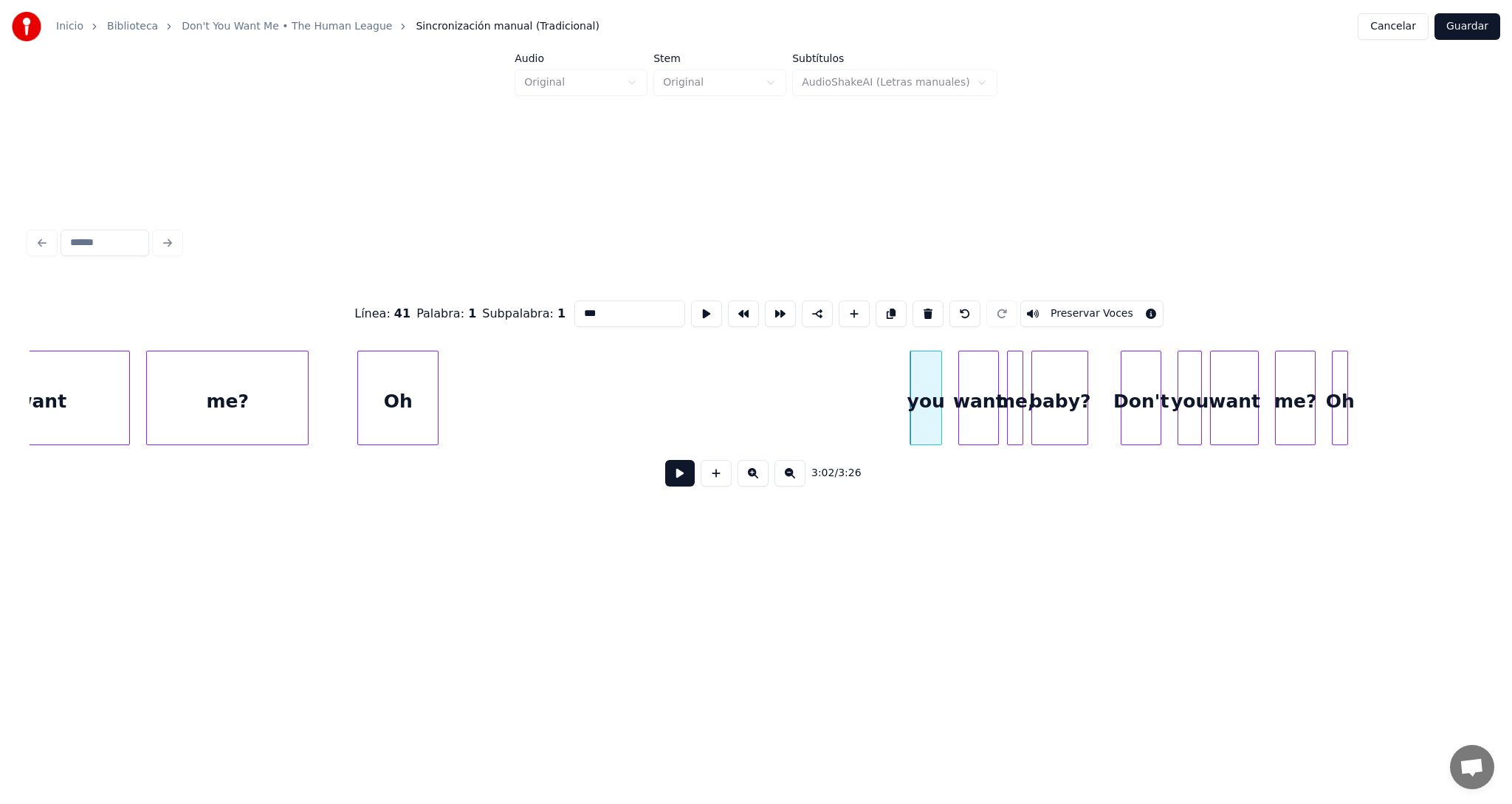
click at [916, 308] on button at bounding box center [928, 313] width 31 height 26
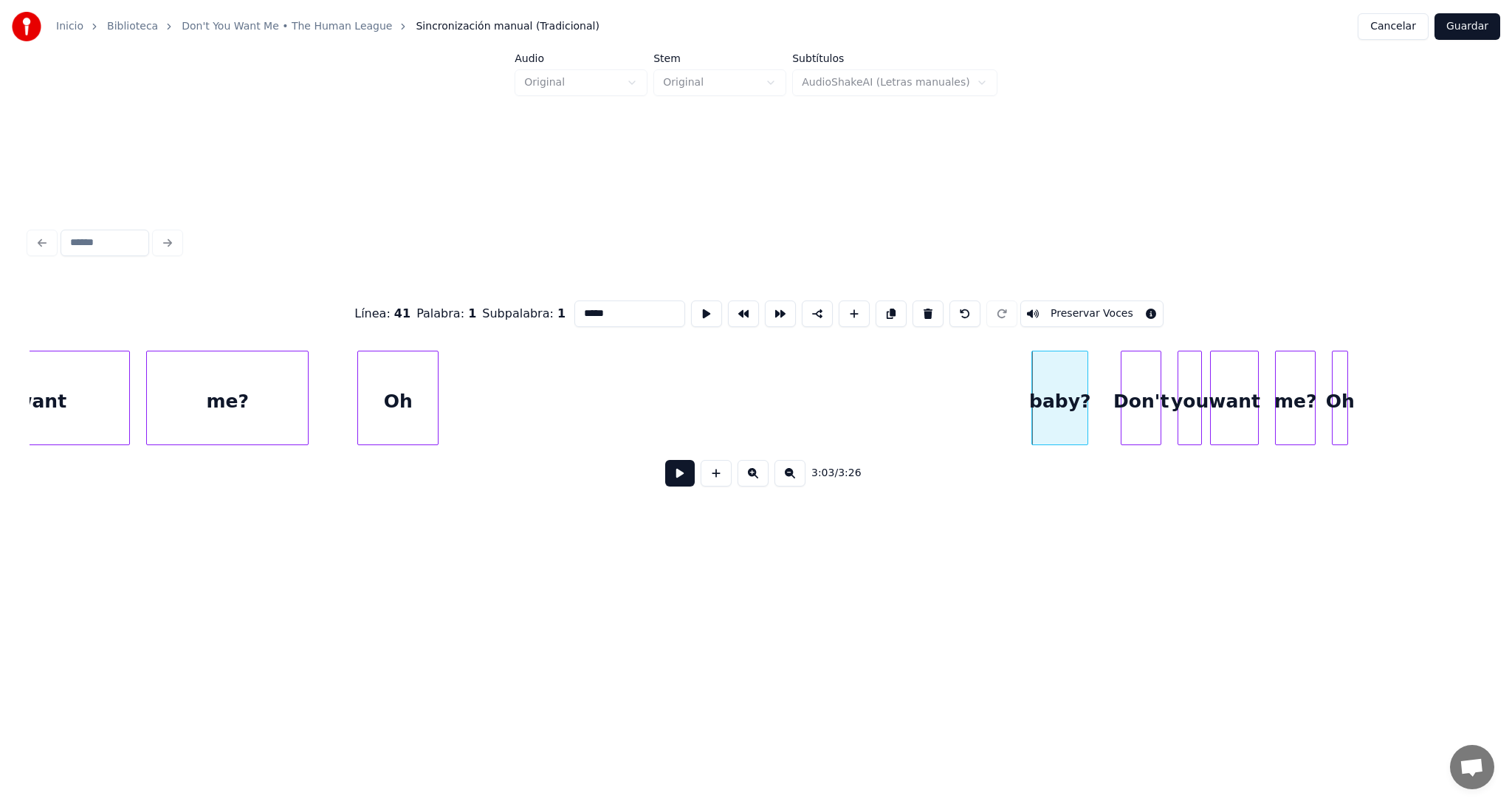
click at [916, 308] on button at bounding box center [928, 313] width 31 height 26
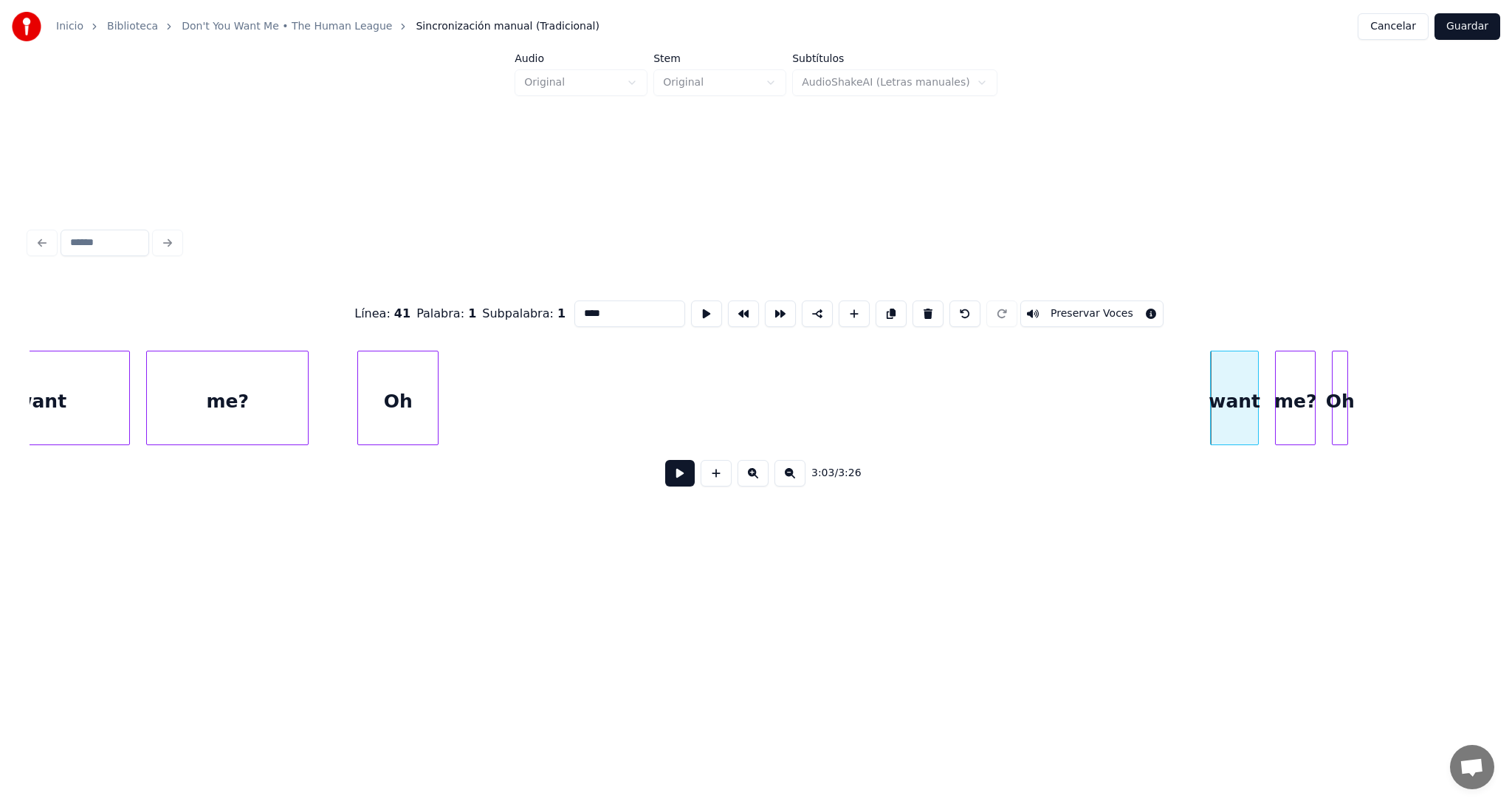
click at [916, 308] on button at bounding box center [928, 313] width 31 height 26
type input "*****"
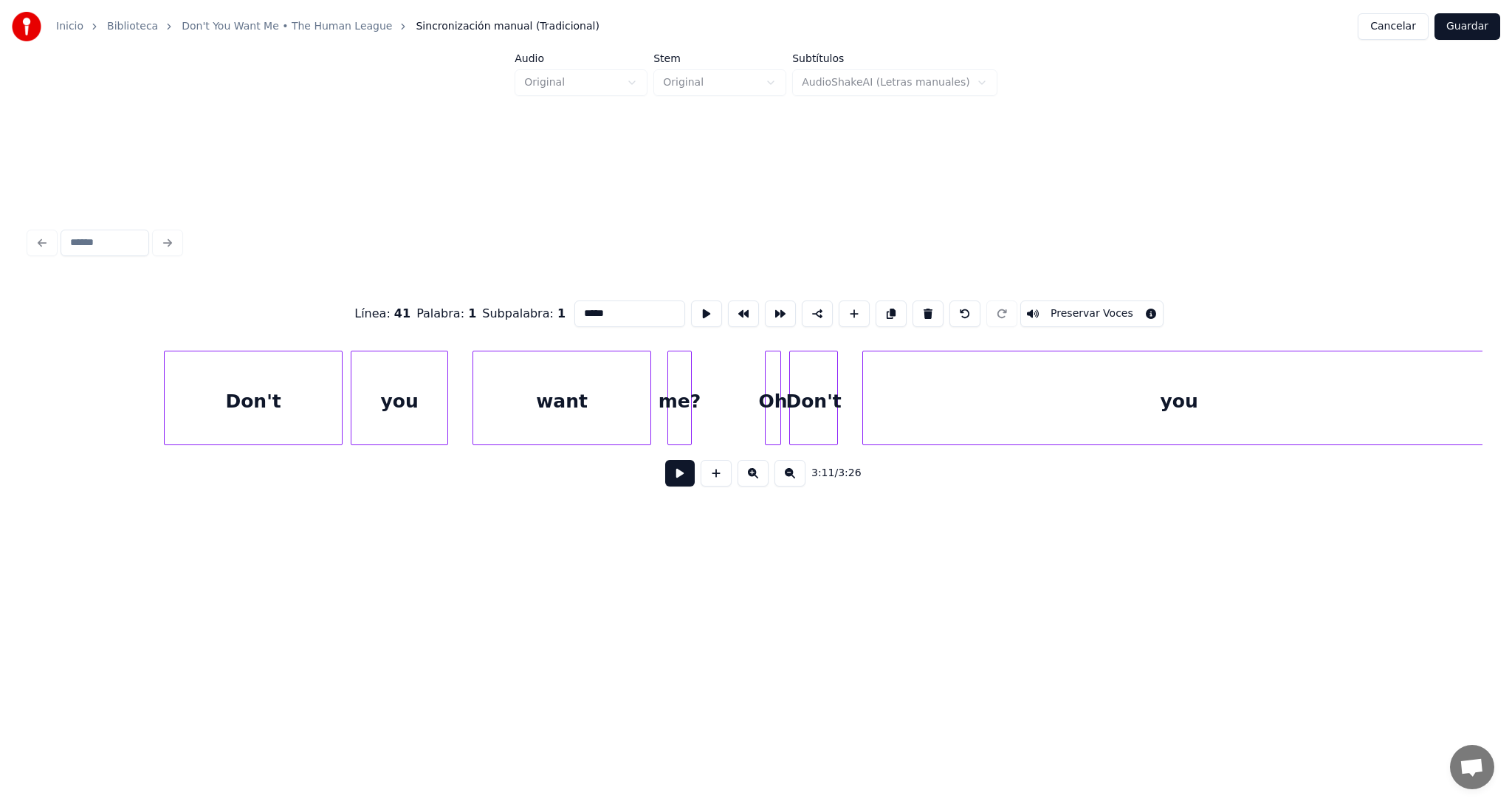
scroll to position [0, 79579]
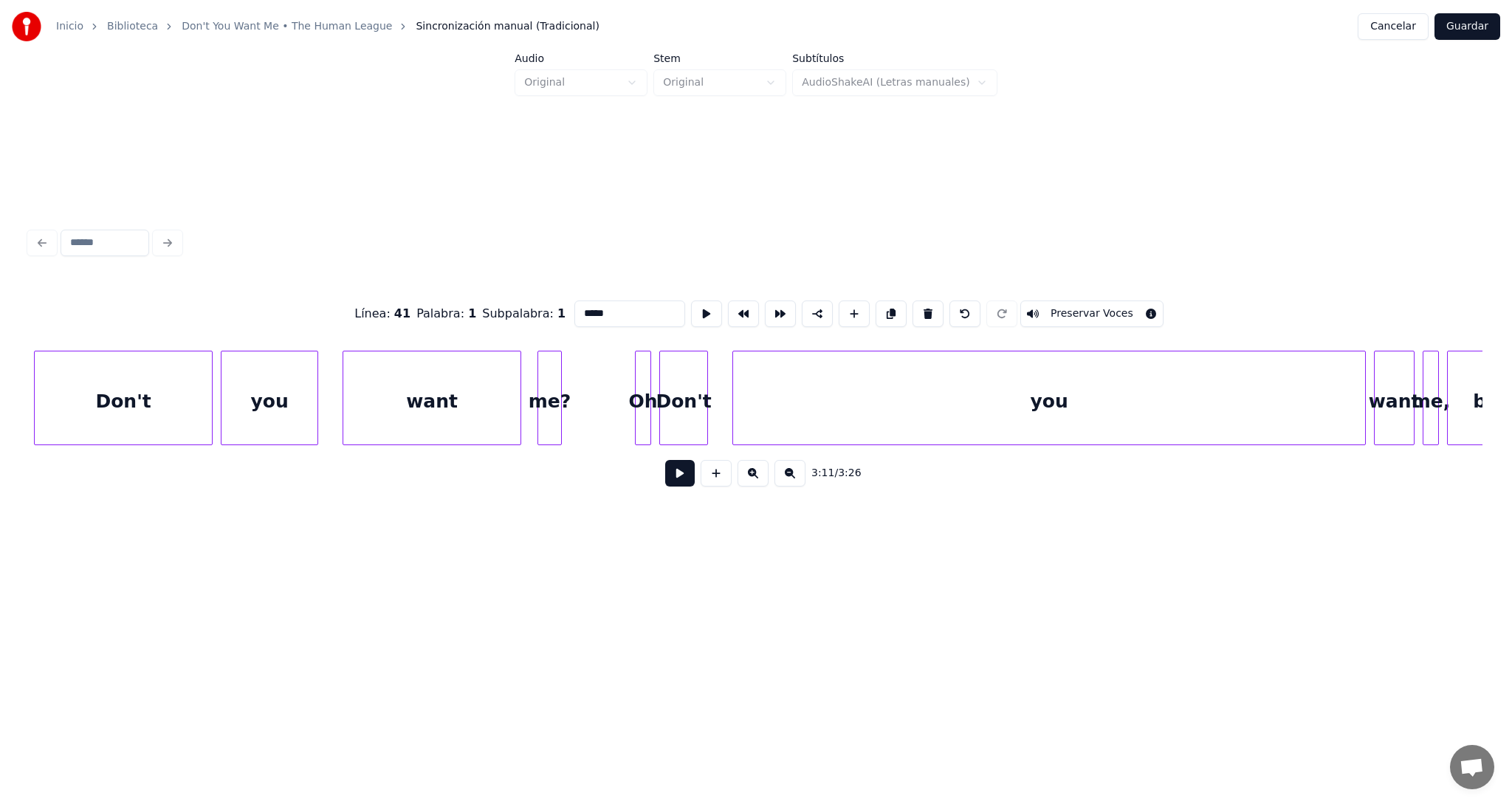
click at [677, 475] on button at bounding box center [680, 473] width 30 height 26
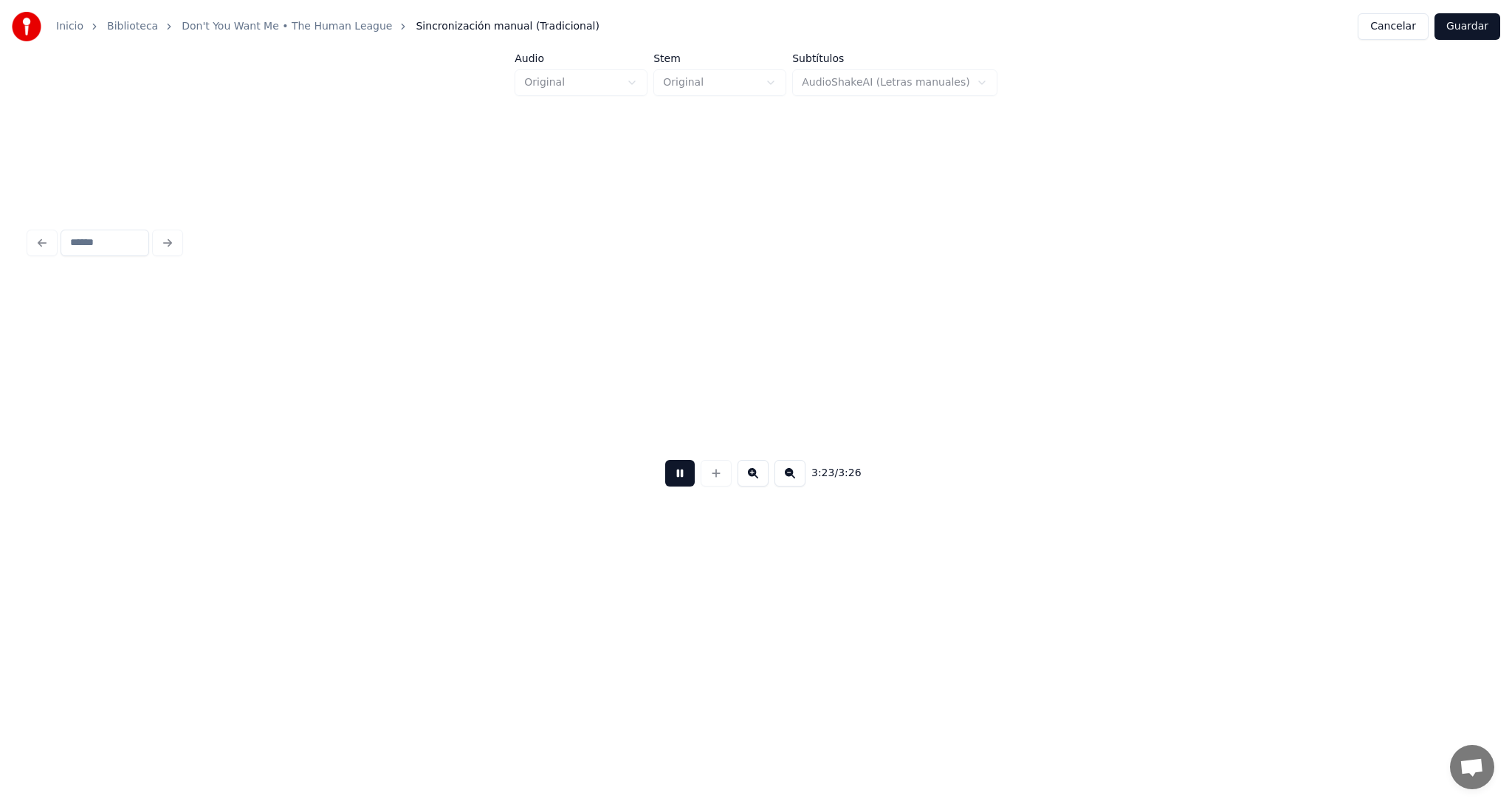
scroll to position [0, 82263]
click at [679, 481] on button at bounding box center [680, 473] width 30 height 26
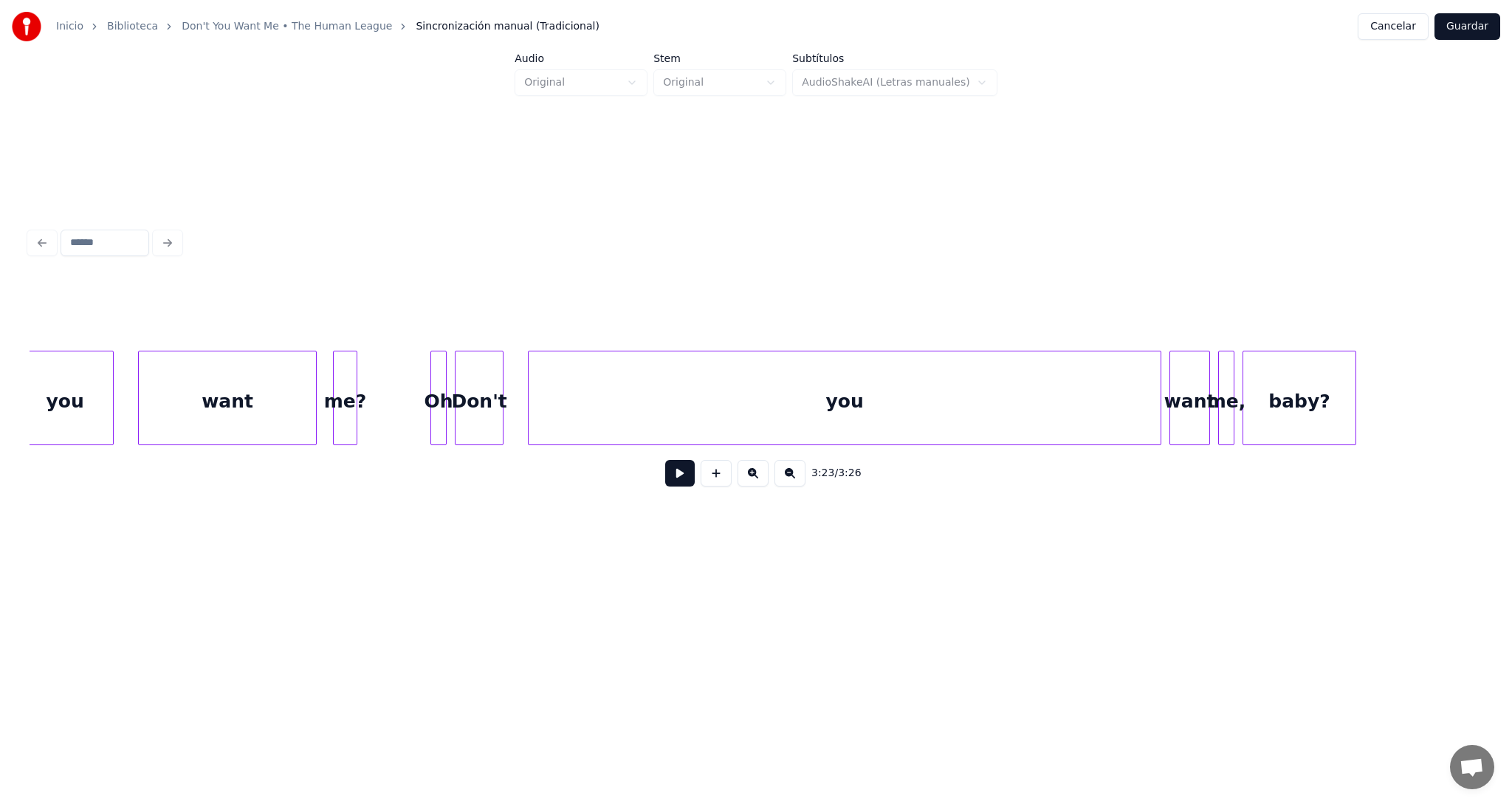
scroll to position [0, 79754]
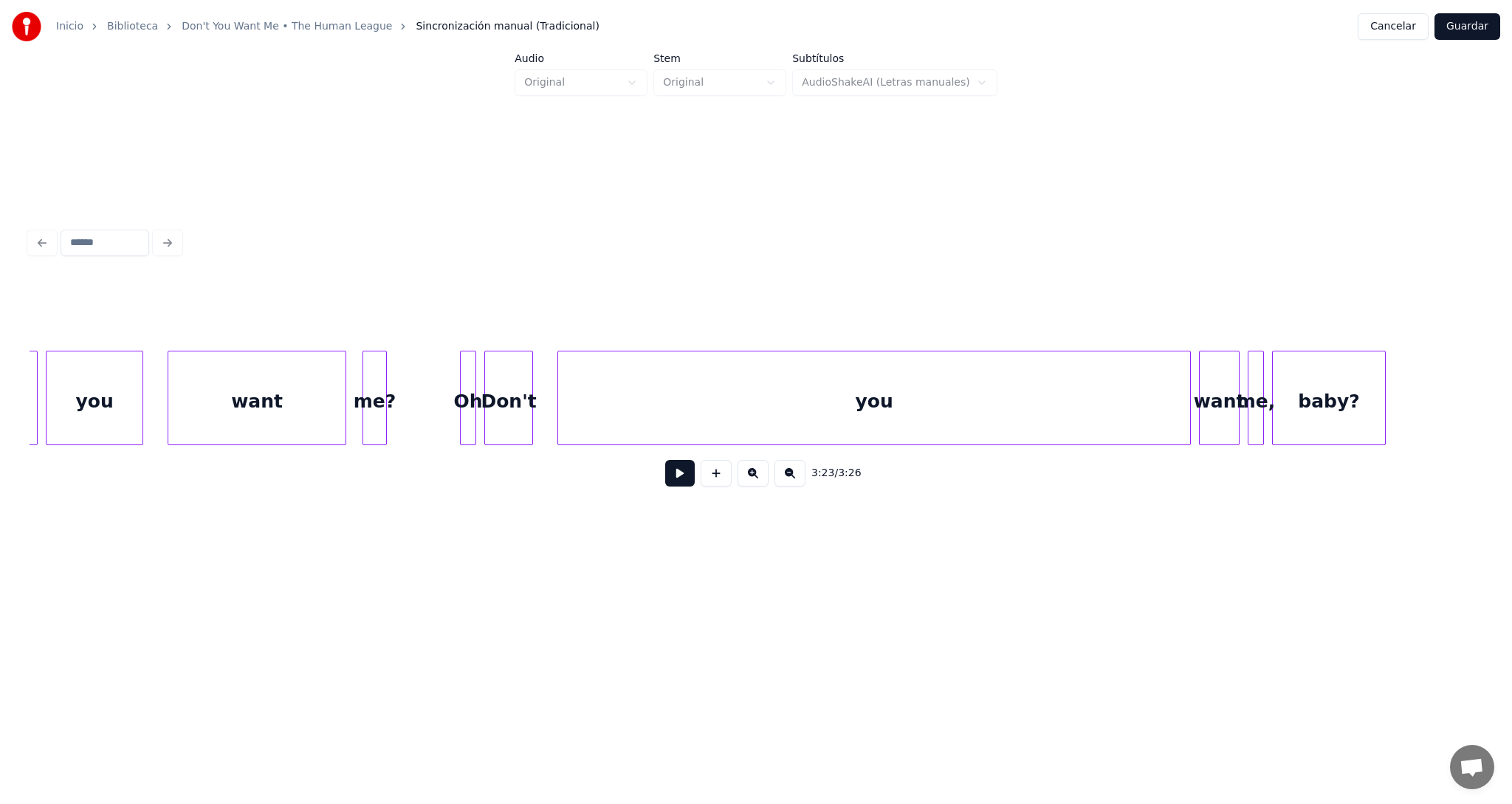
click at [97, 362] on div "you" at bounding box center [95, 401] width 96 height 100
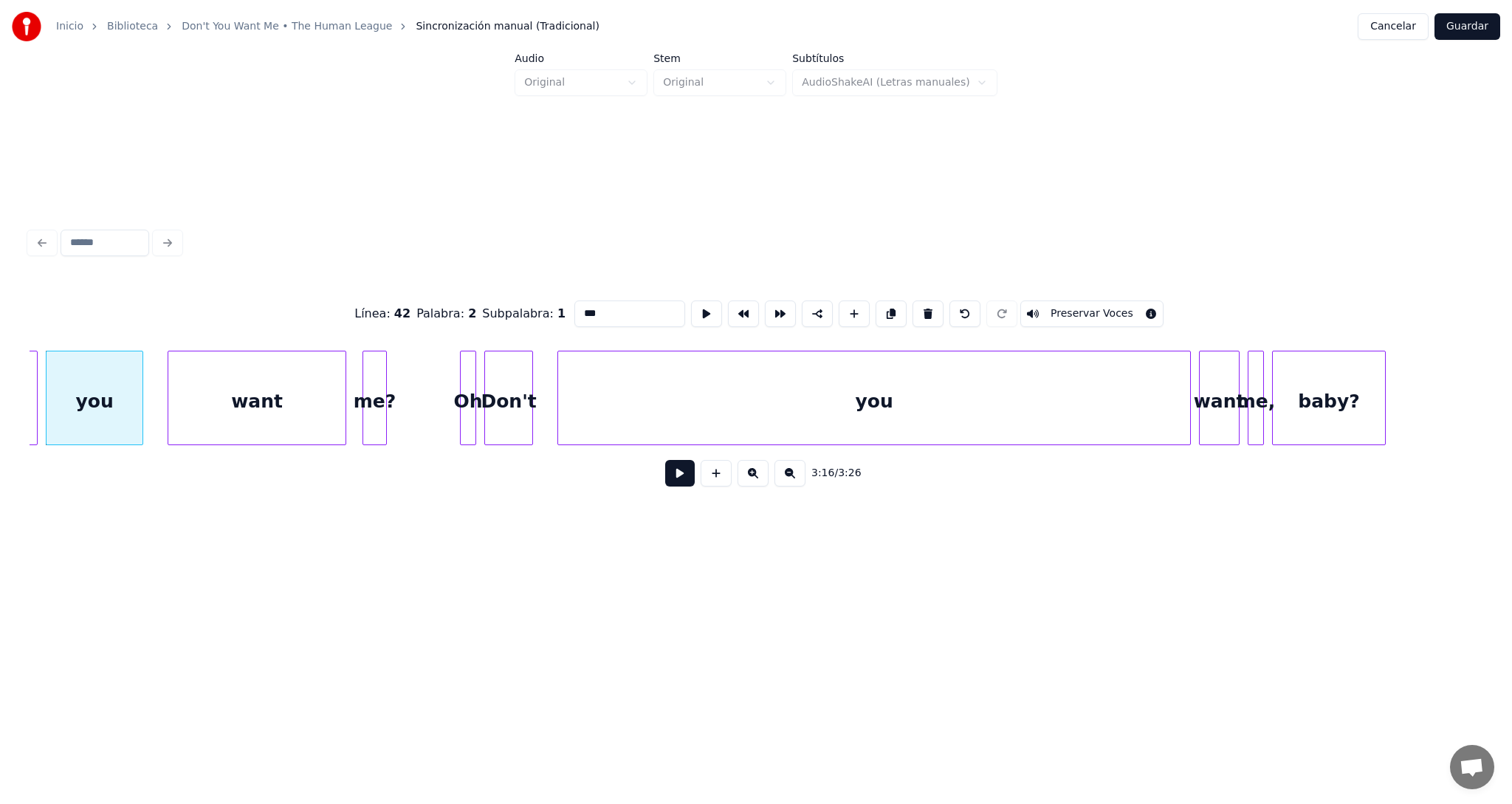
click at [681, 484] on button at bounding box center [680, 473] width 30 height 26
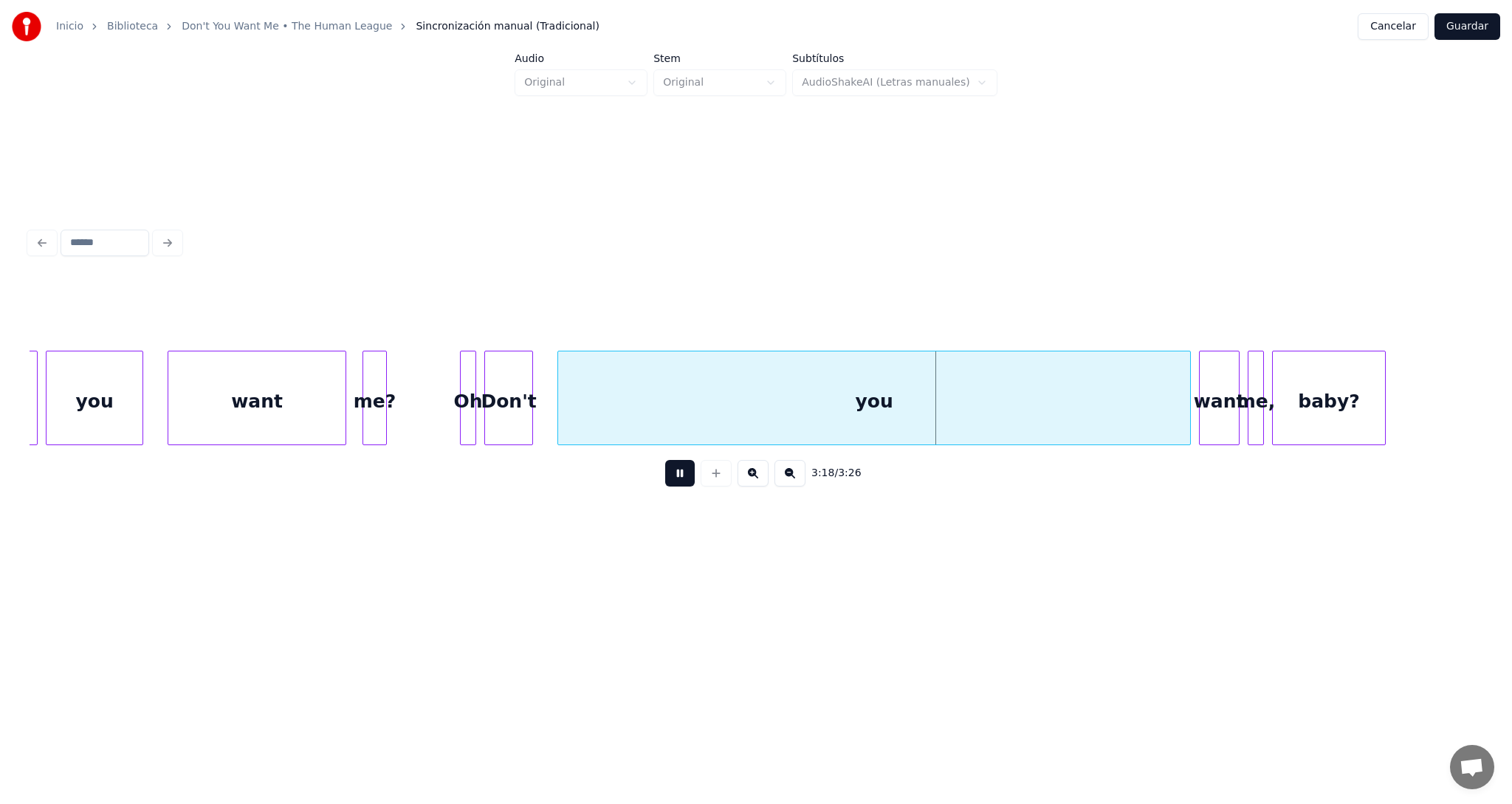
click at [681, 483] on button at bounding box center [680, 473] width 30 height 26
click at [510, 377] on div "Don't" at bounding box center [508, 401] width 47 height 100
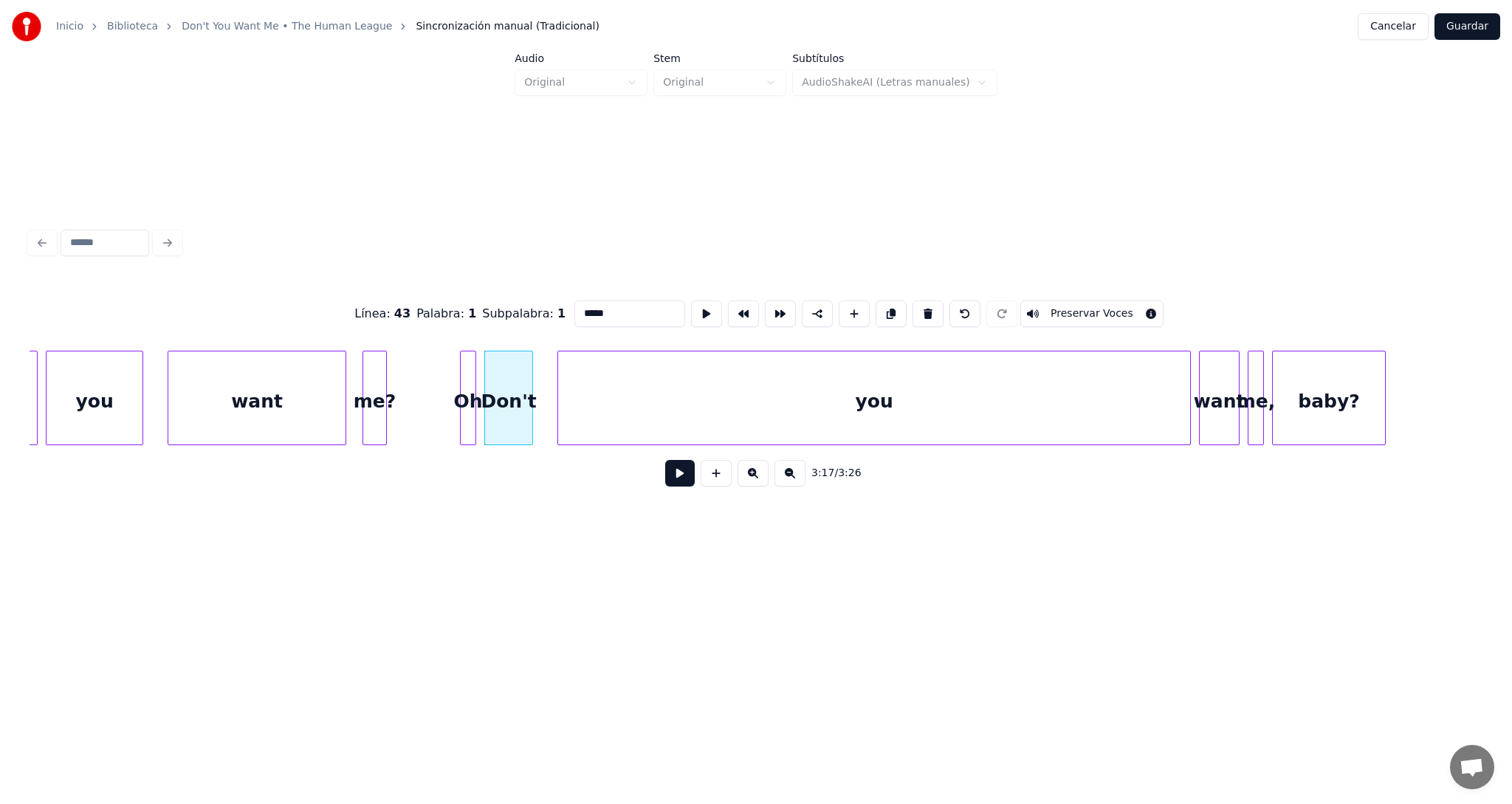
click at [674, 475] on button at bounding box center [680, 473] width 30 height 26
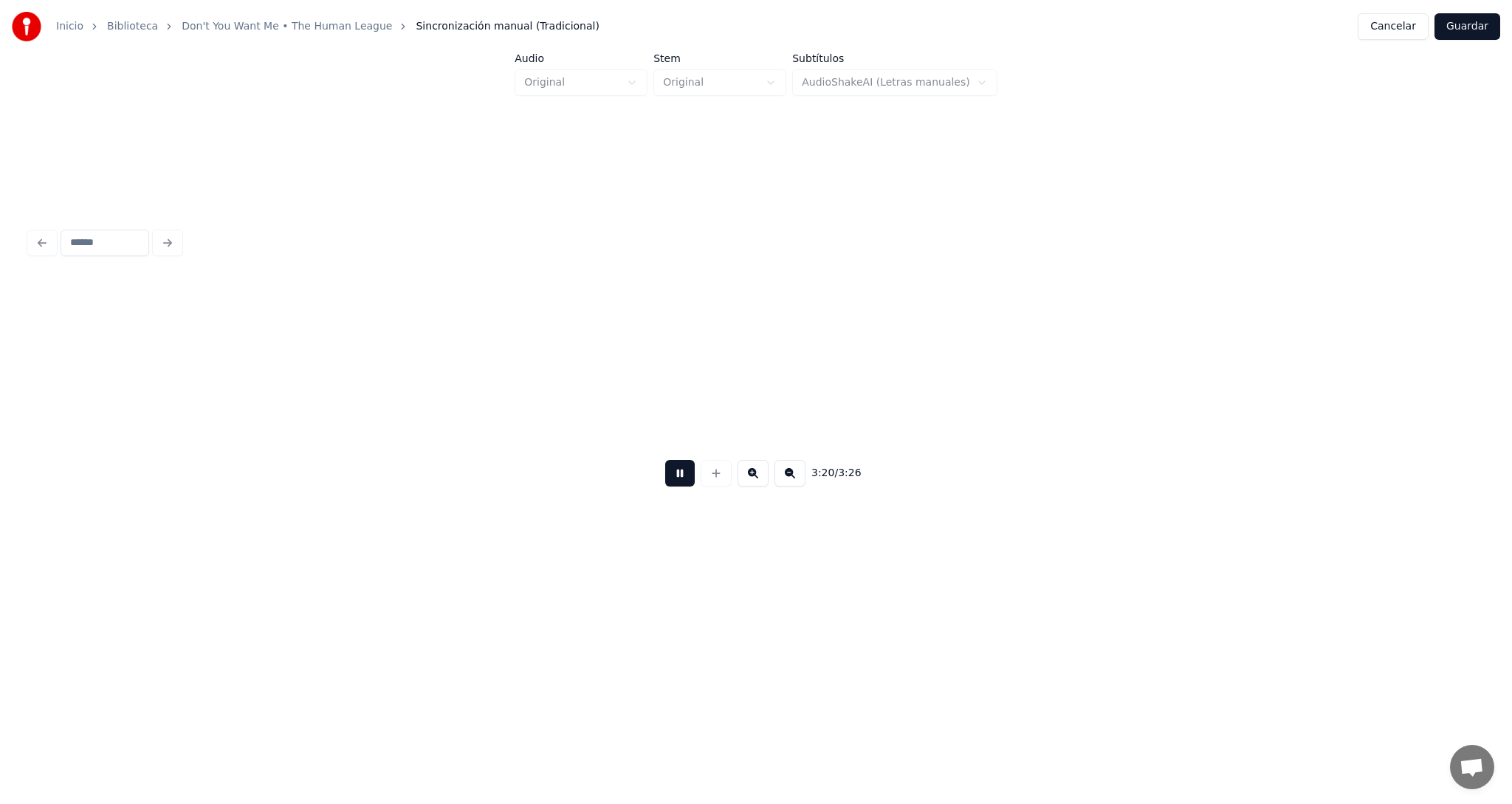
scroll to position [0, 81209]
click at [674, 475] on button at bounding box center [680, 473] width 30 height 26
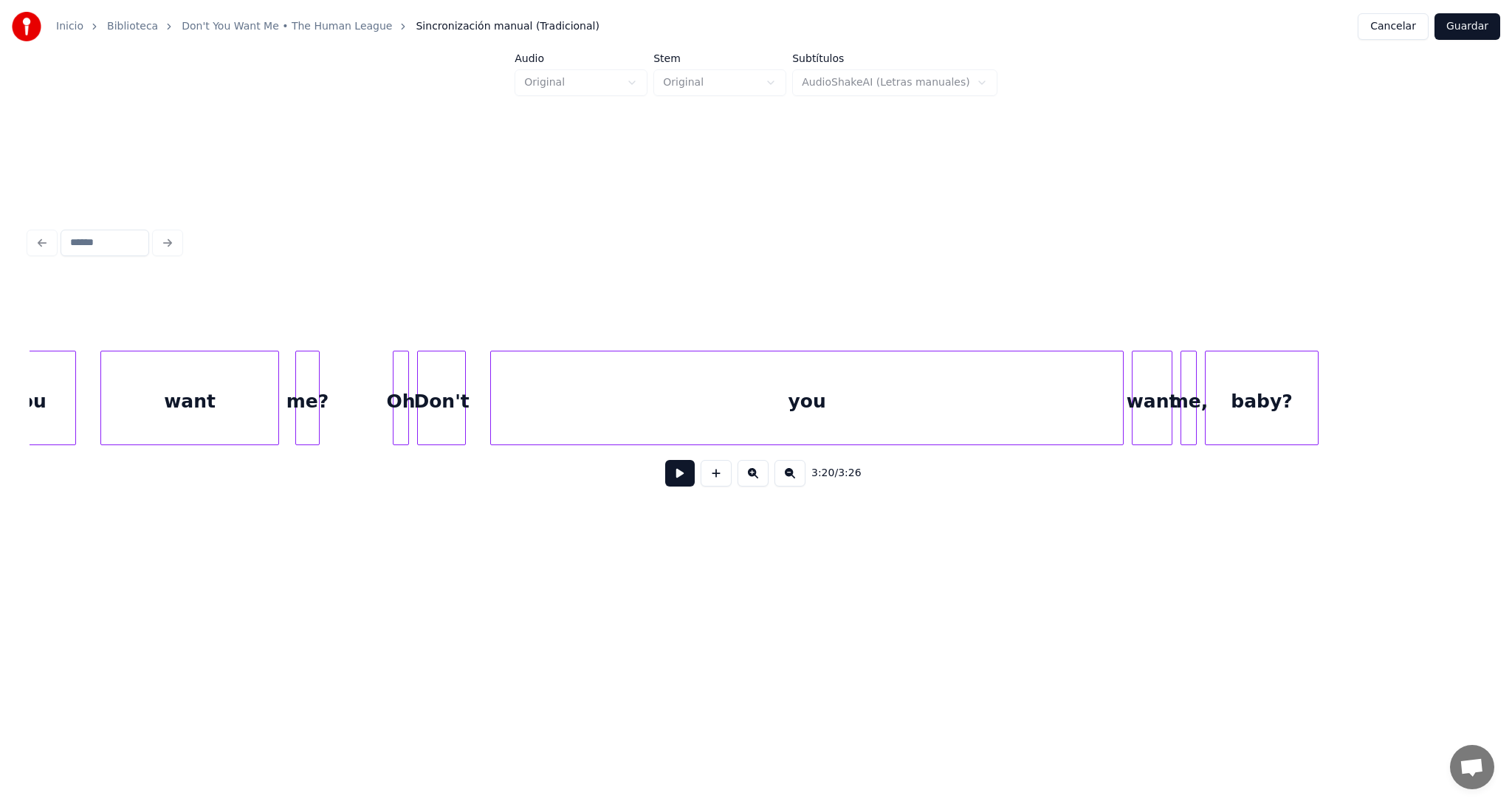
scroll to position [0, 79673]
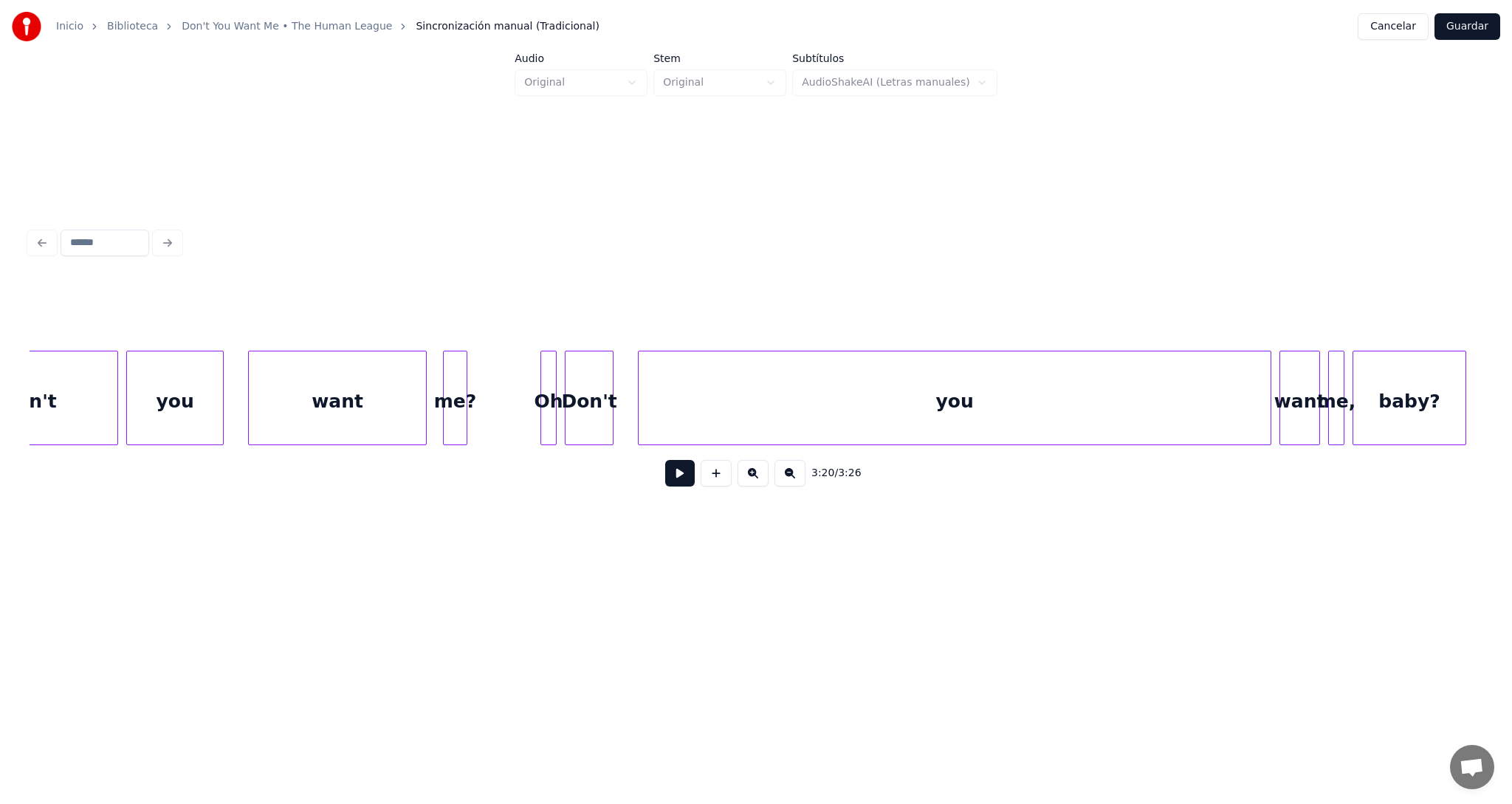
click at [596, 385] on div "Don't" at bounding box center [589, 401] width 47 height 100
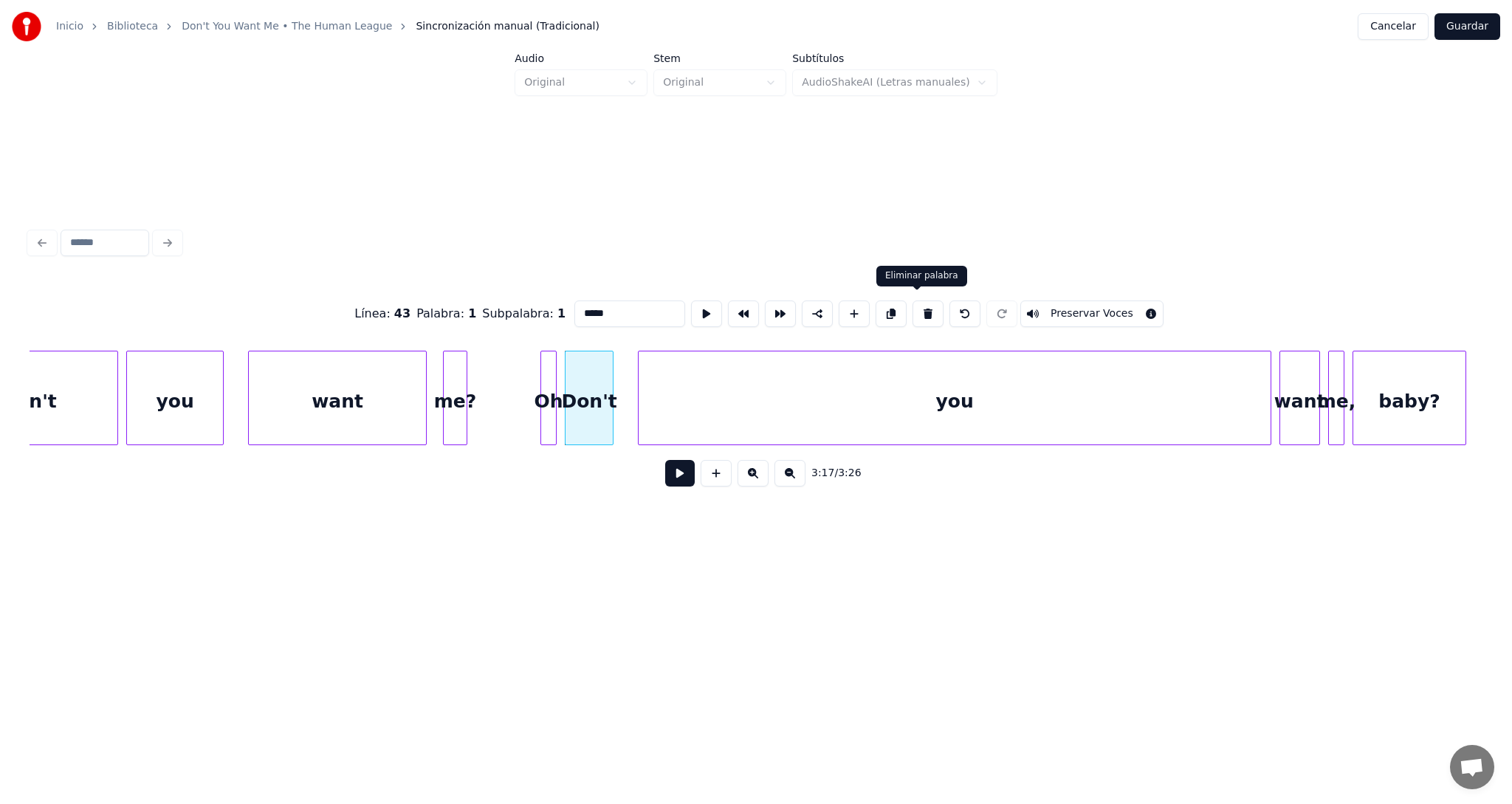
click at [923, 308] on button at bounding box center [928, 313] width 31 height 26
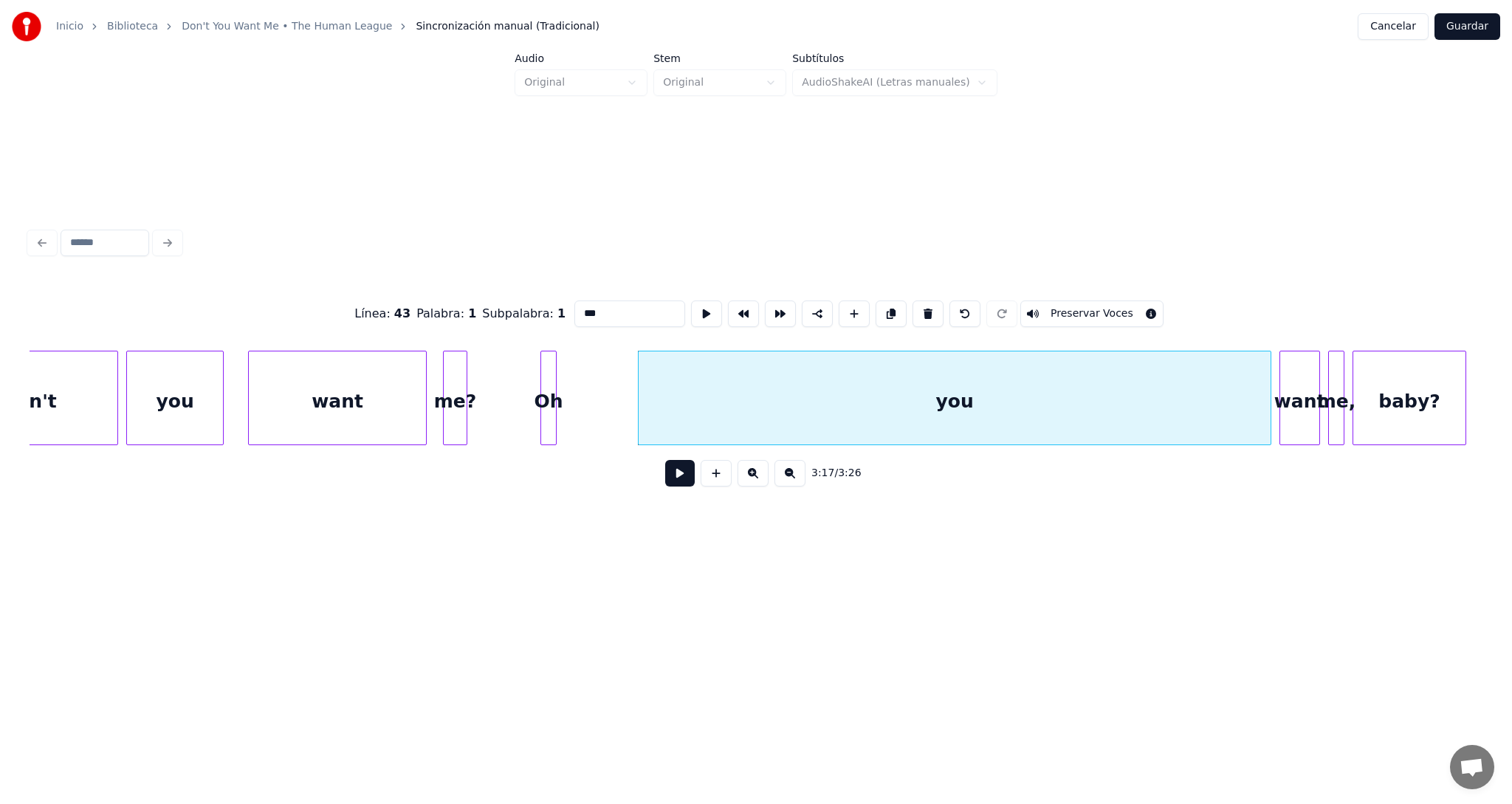
click at [919, 307] on button at bounding box center [928, 313] width 31 height 26
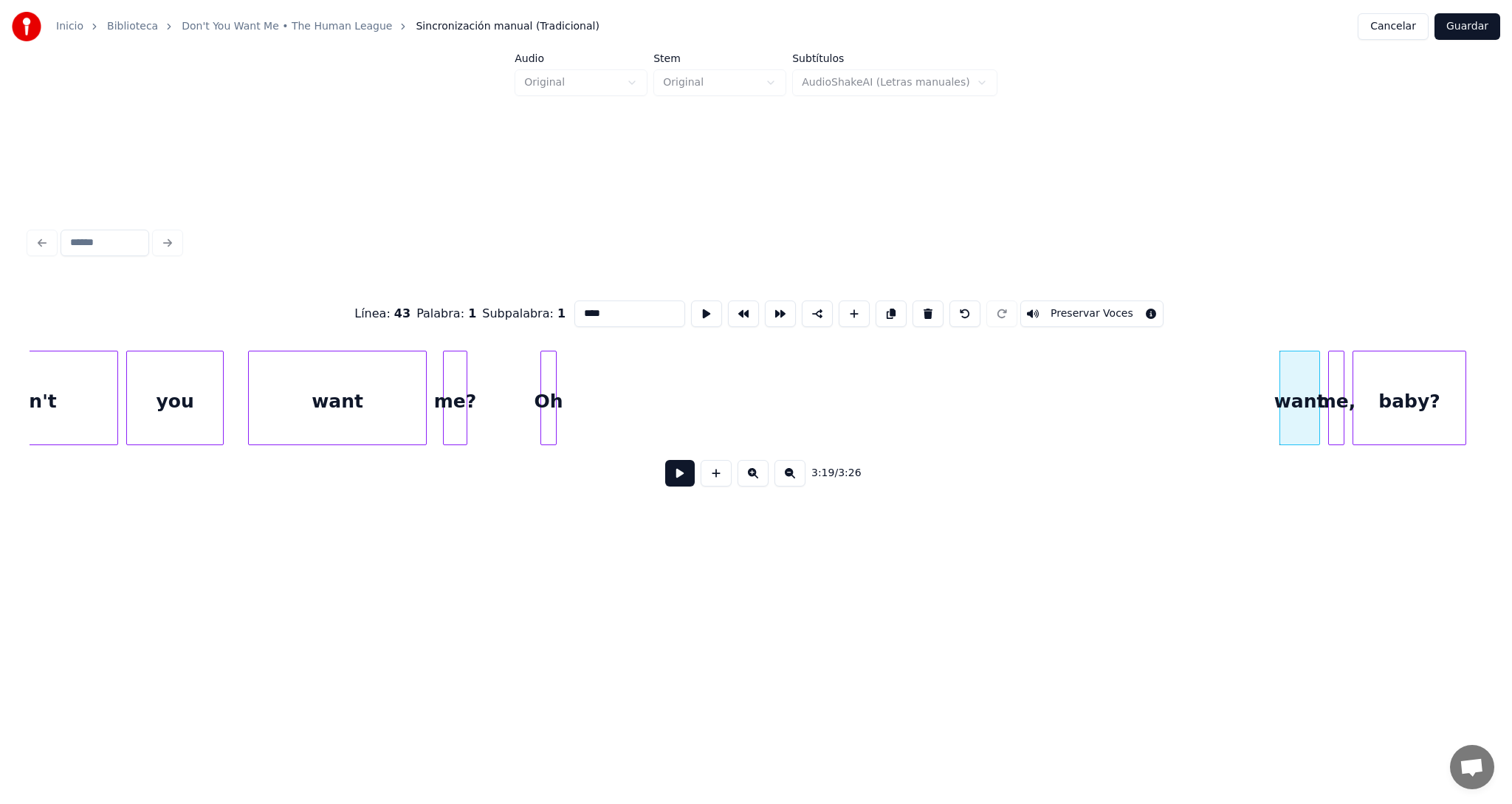
click at [919, 307] on button at bounding box center [928, 313] width 31 height 26
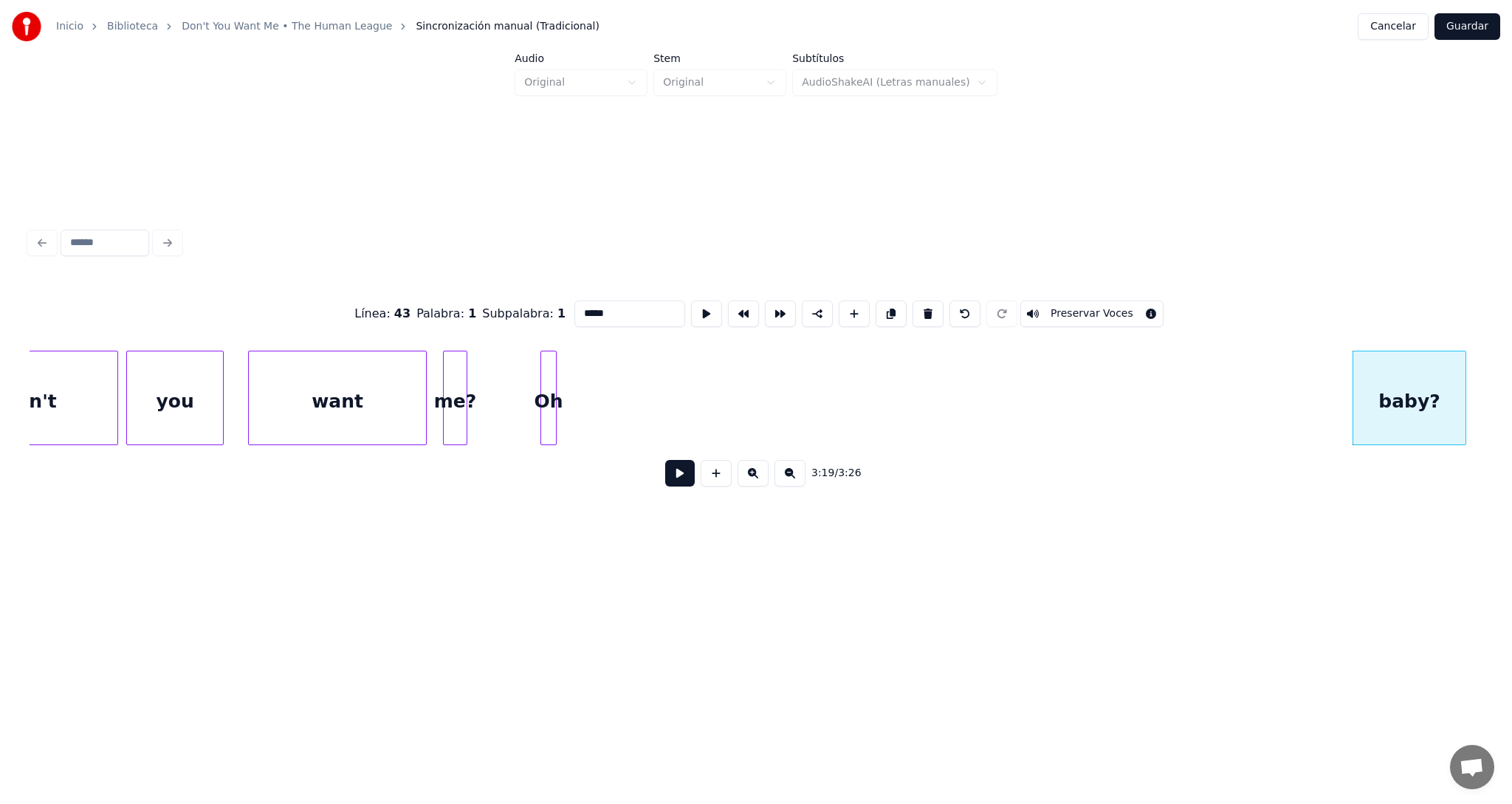
click at [919, 307] on button at bounding box center [928, 313] width 31 height 26
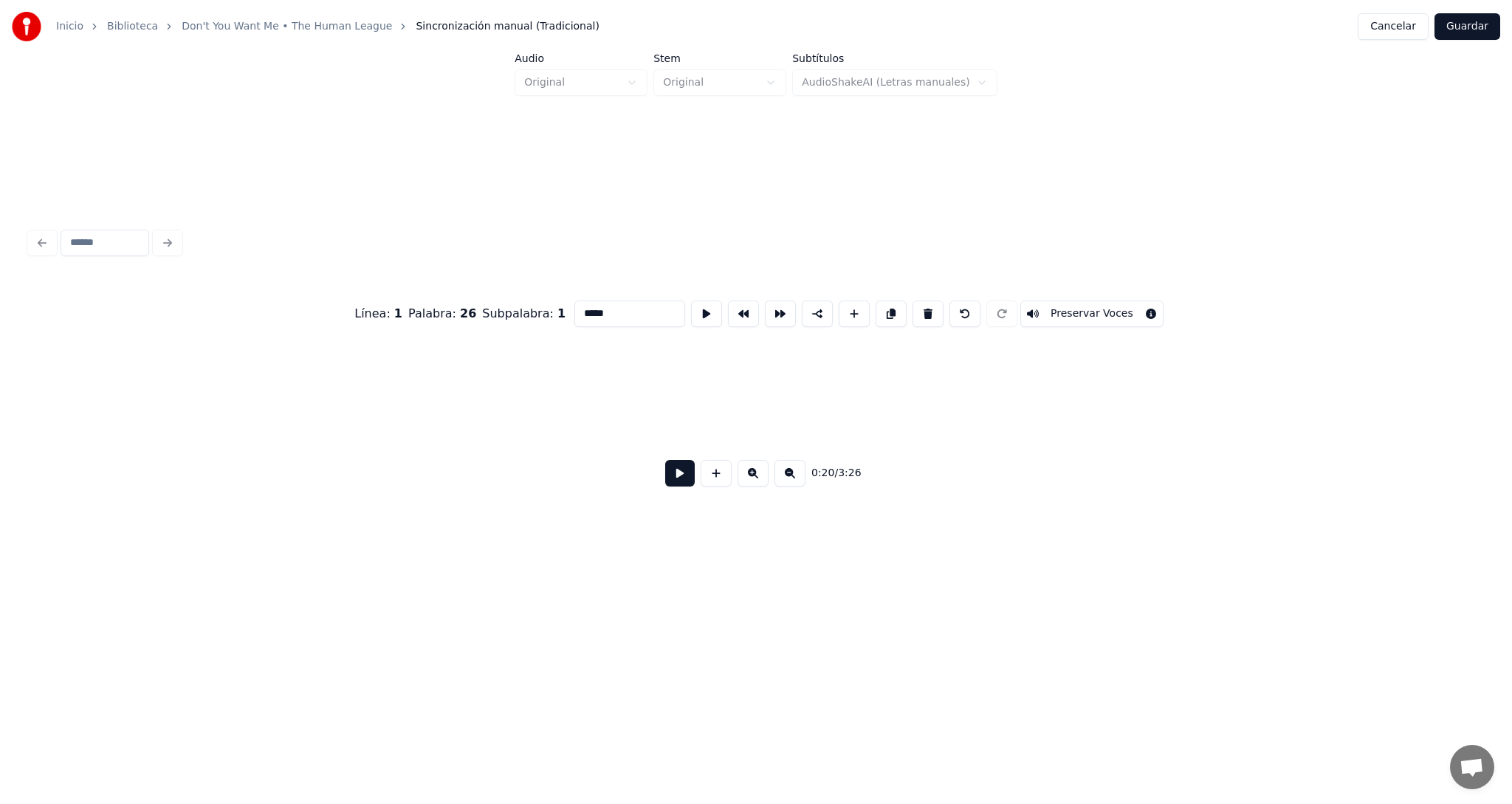
type input "**"
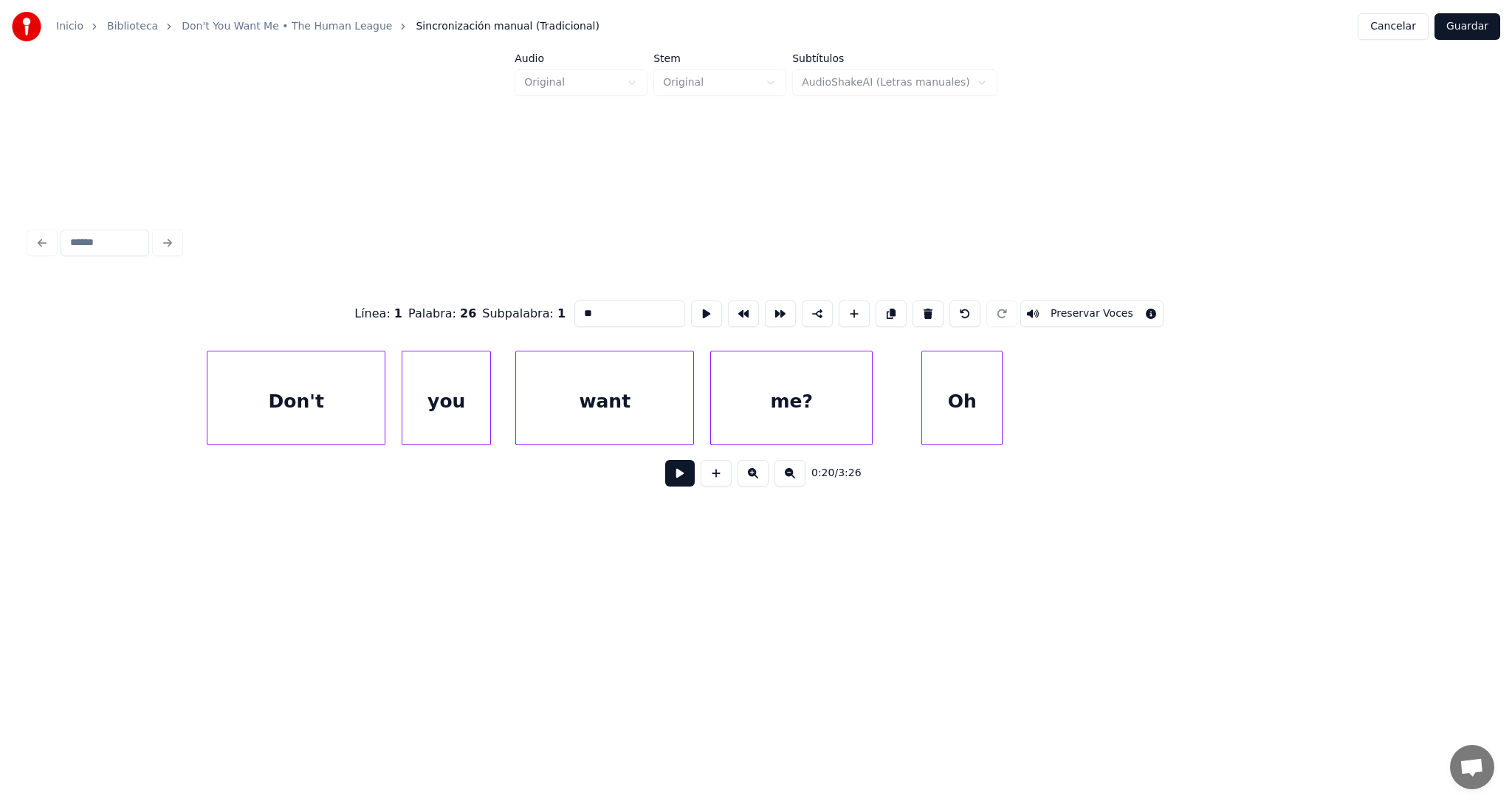
scroll to position [0, 72911]
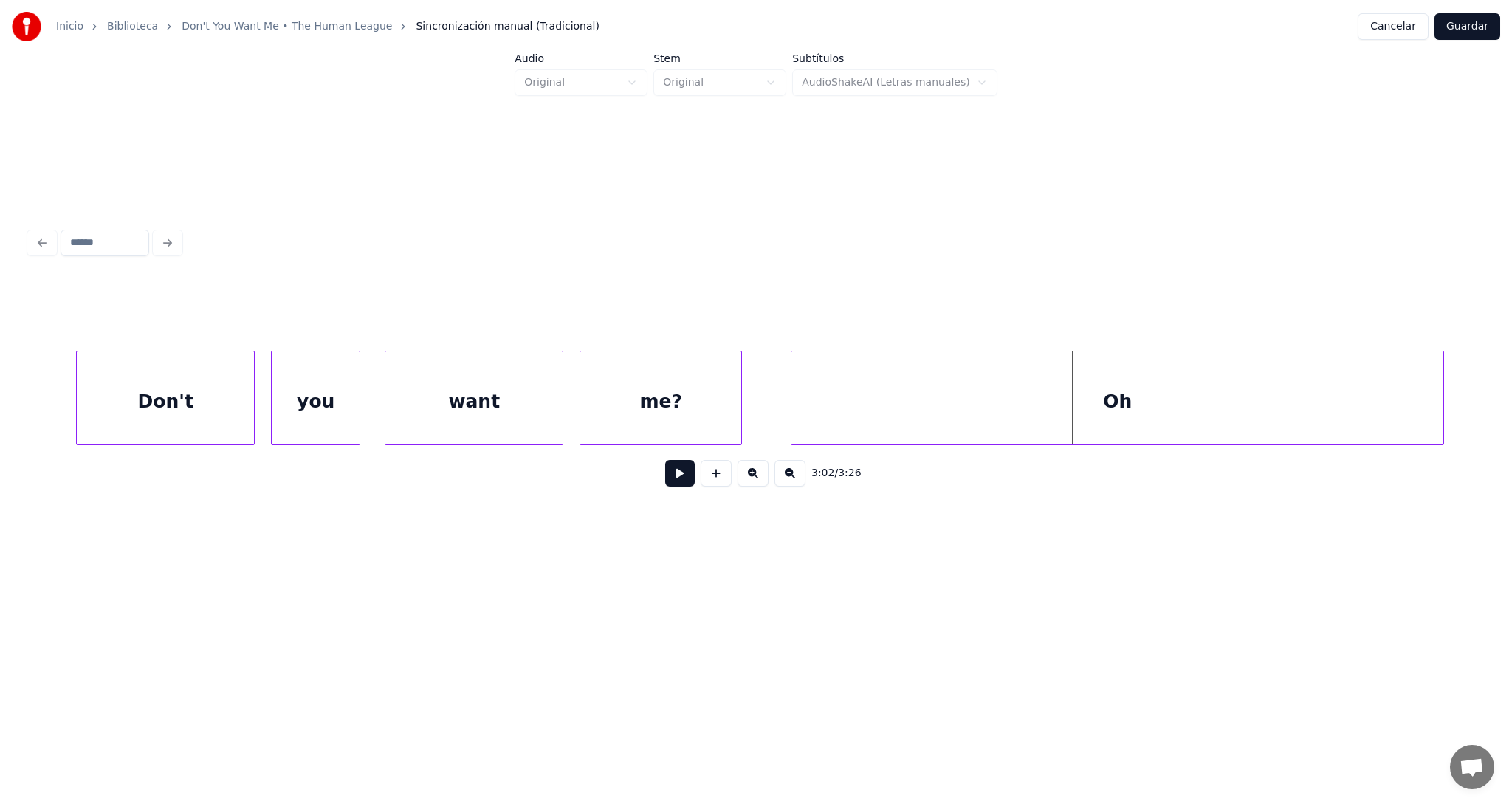
click at [1442, 370] on div at bounding box center [1440, 398] width 4 height 93
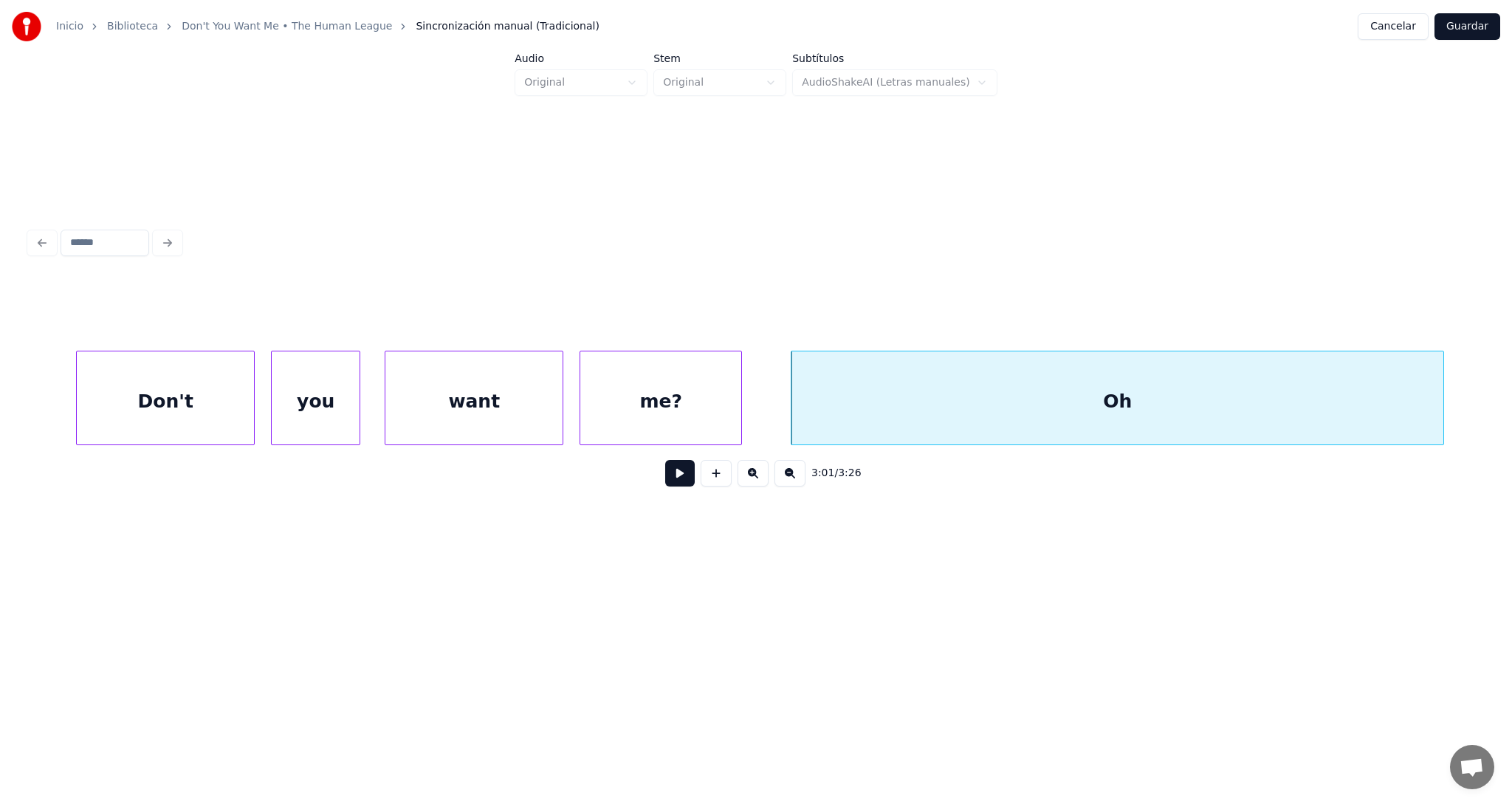
click at [148, 394] on div "Don't" at bounding box center [165, 401] width 177 height 100
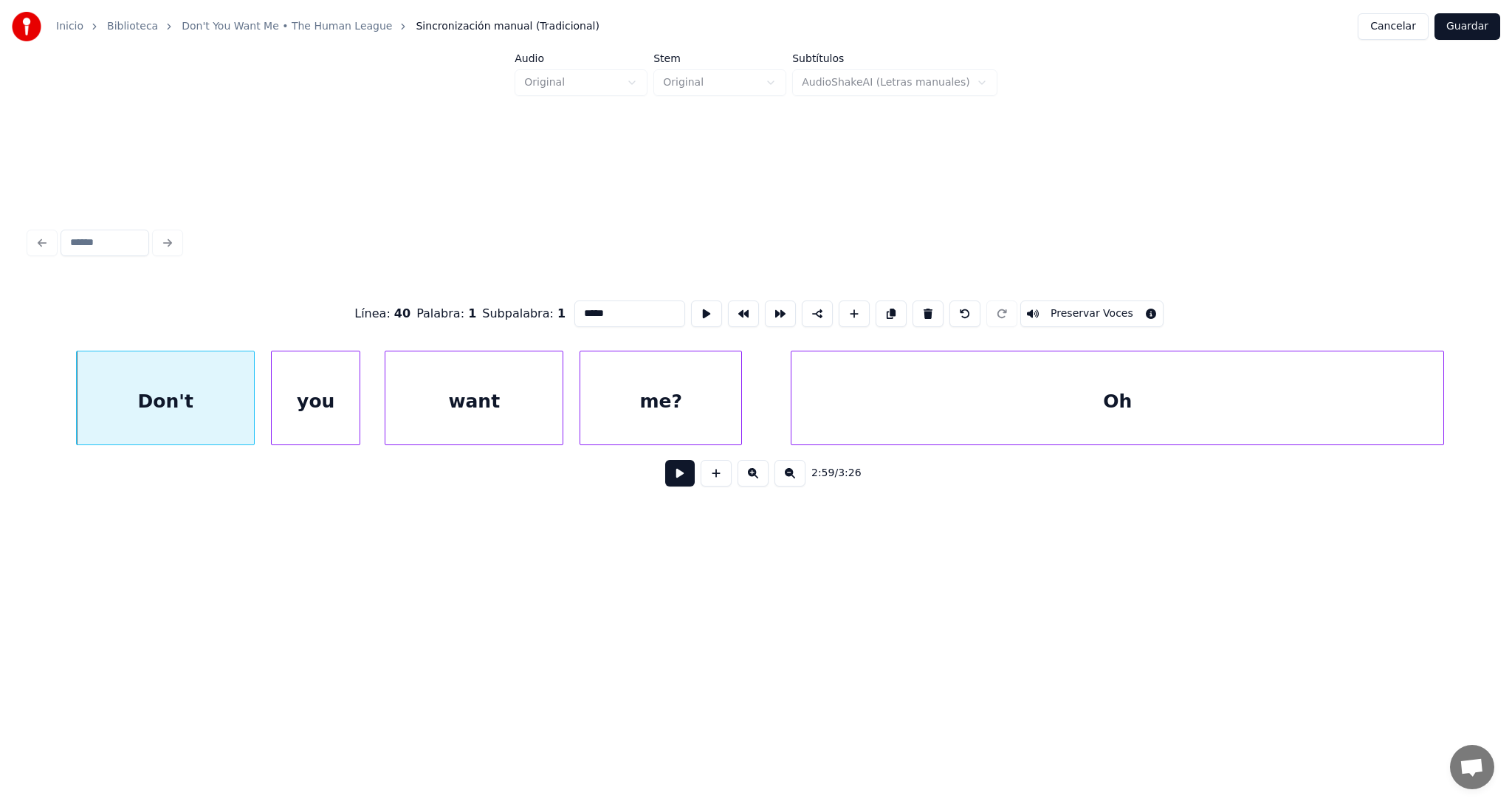
click at [686, 477] on button at bounding box center [680, 473] width 30 height 26
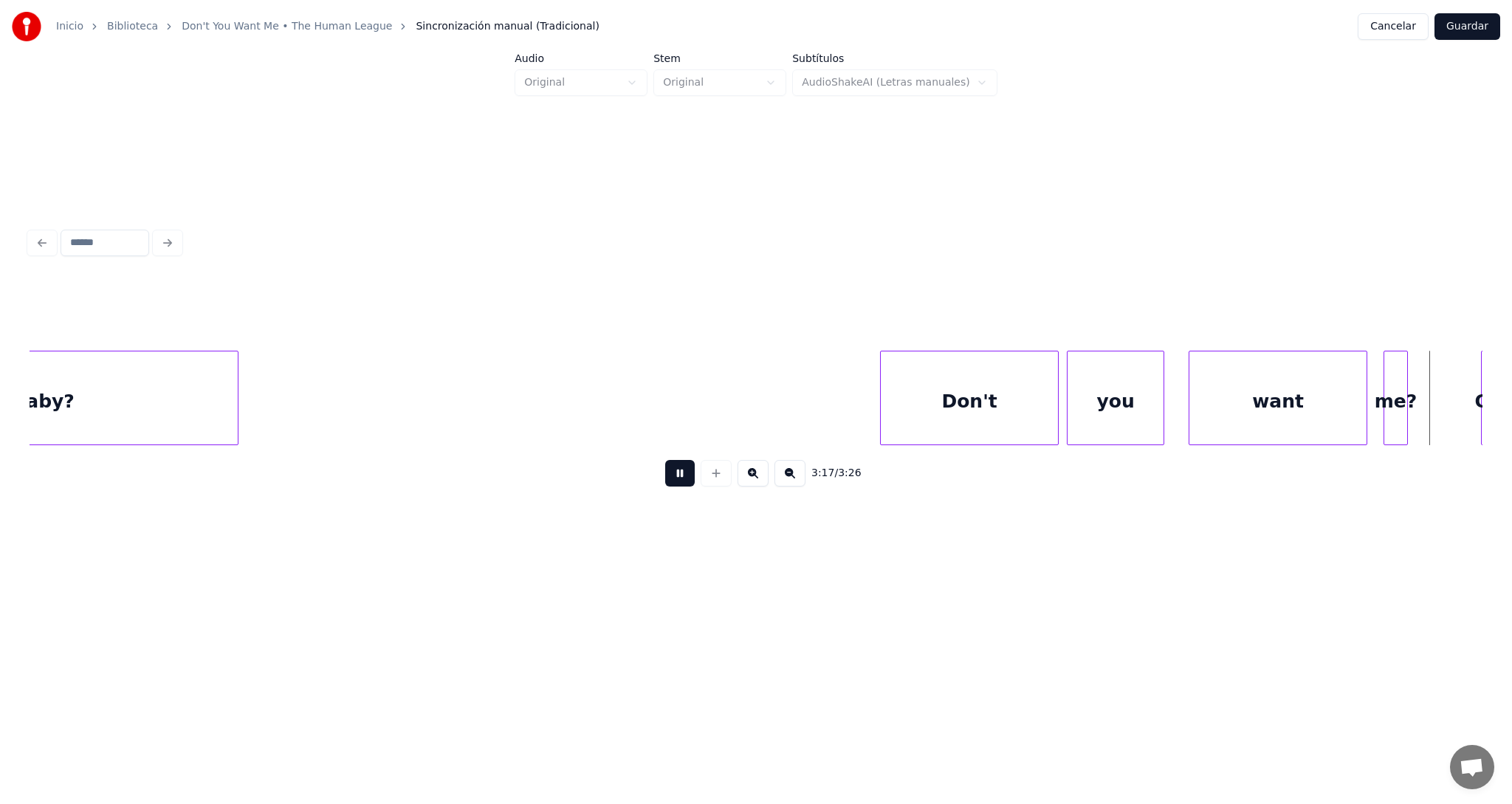
scroll to position [0, 80187]
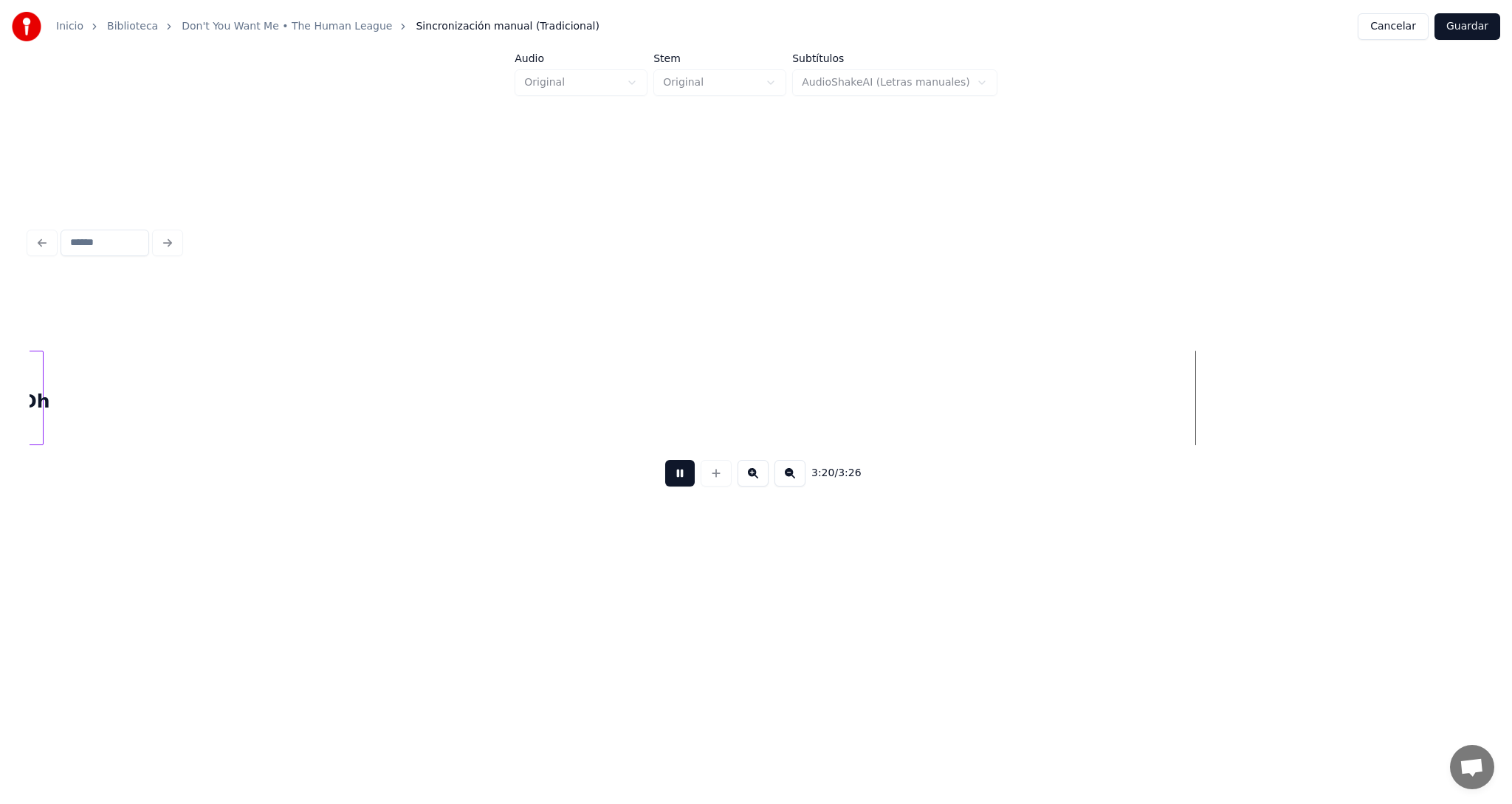
click at [674, 479] on button at bounding box center [680, 473] width 30 height 26
click at [203, 383] on div at bounding box center [204, 398] width 4 height 93
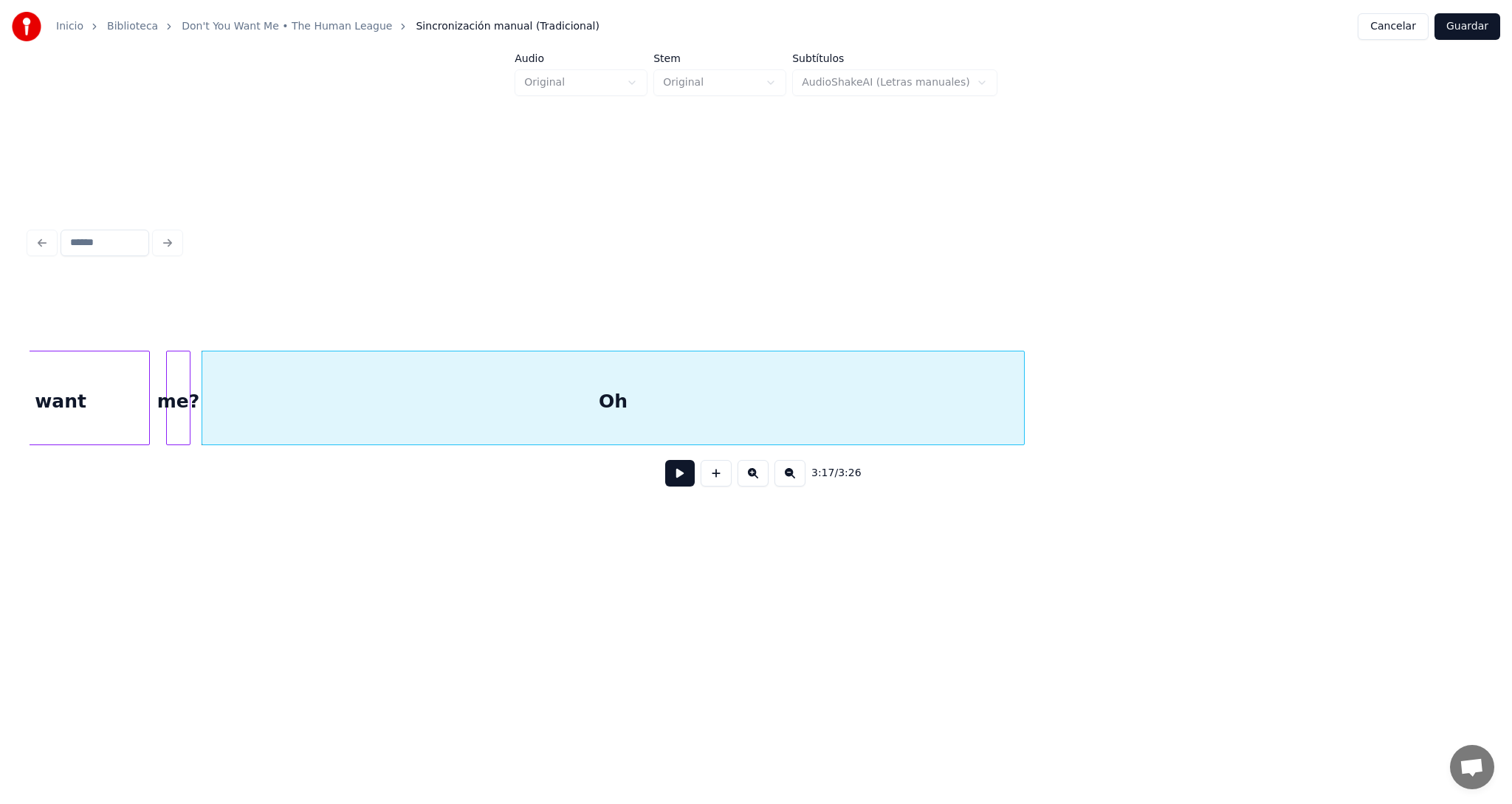
click at [1022, 391] on div at bounding box center [1021, 398] width 4 height 93
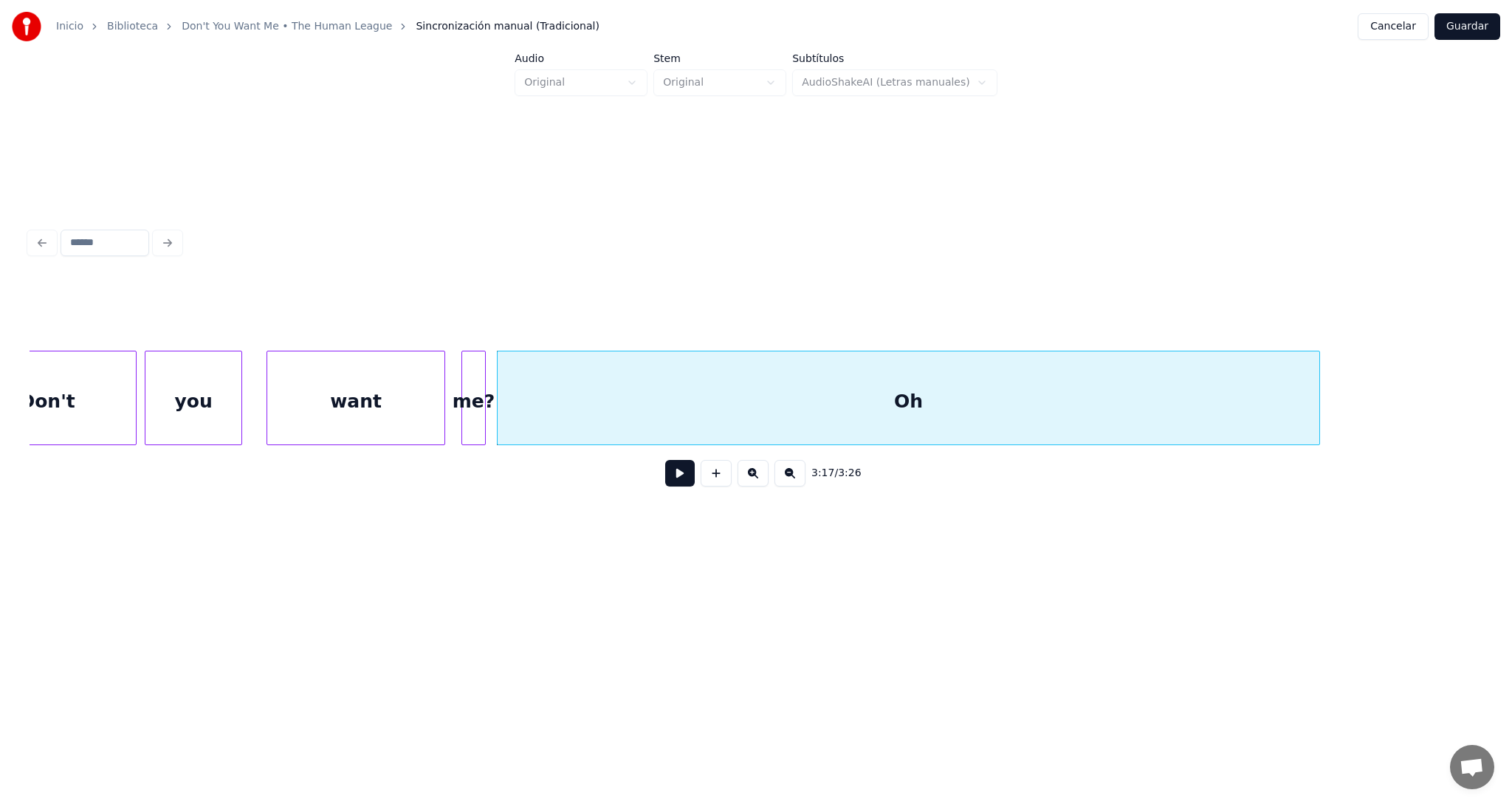
scroll to position [0, 79596]
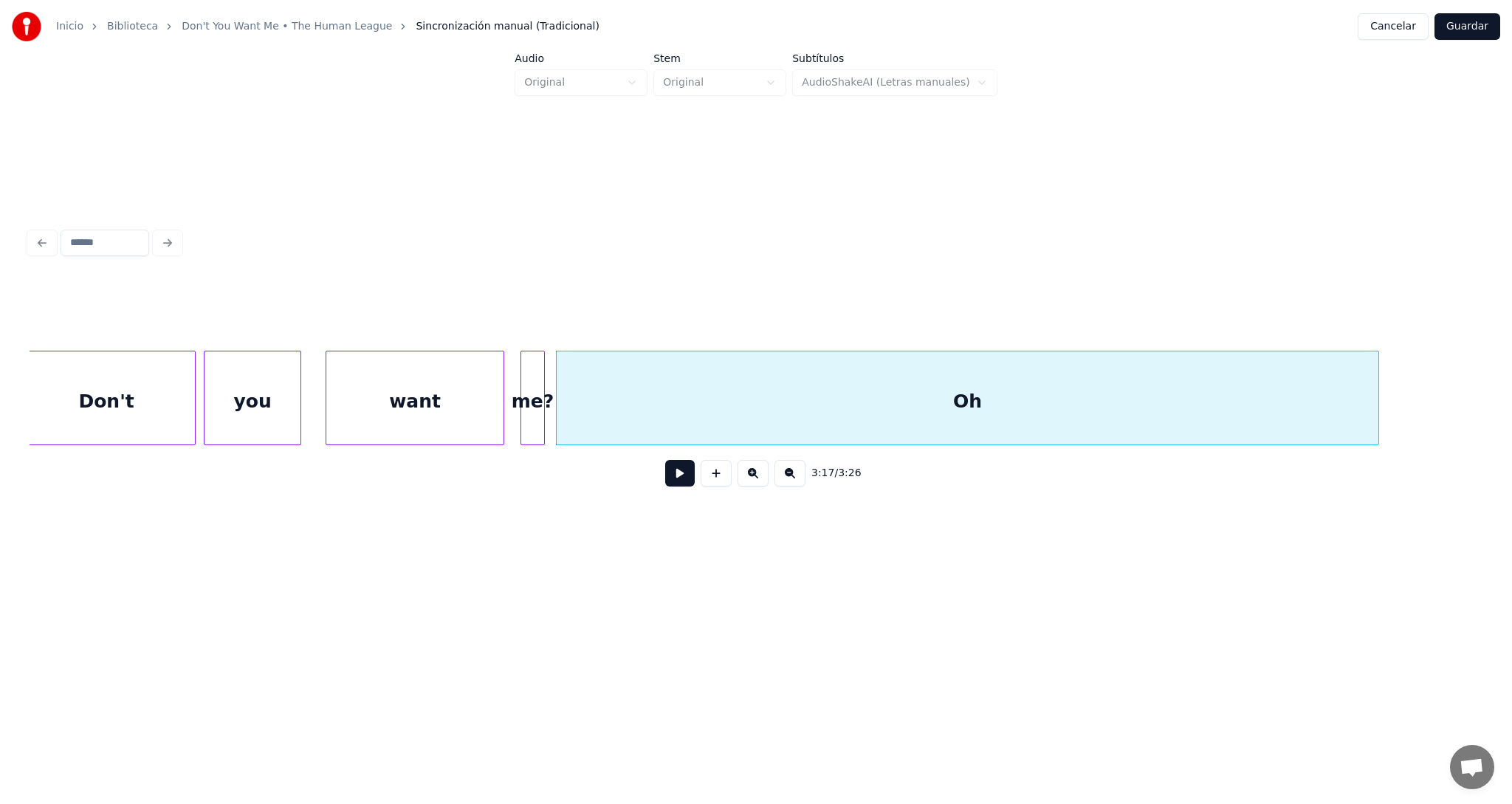
click at [789, 480] on button at bounding box center [789, 473] width 31 height 26
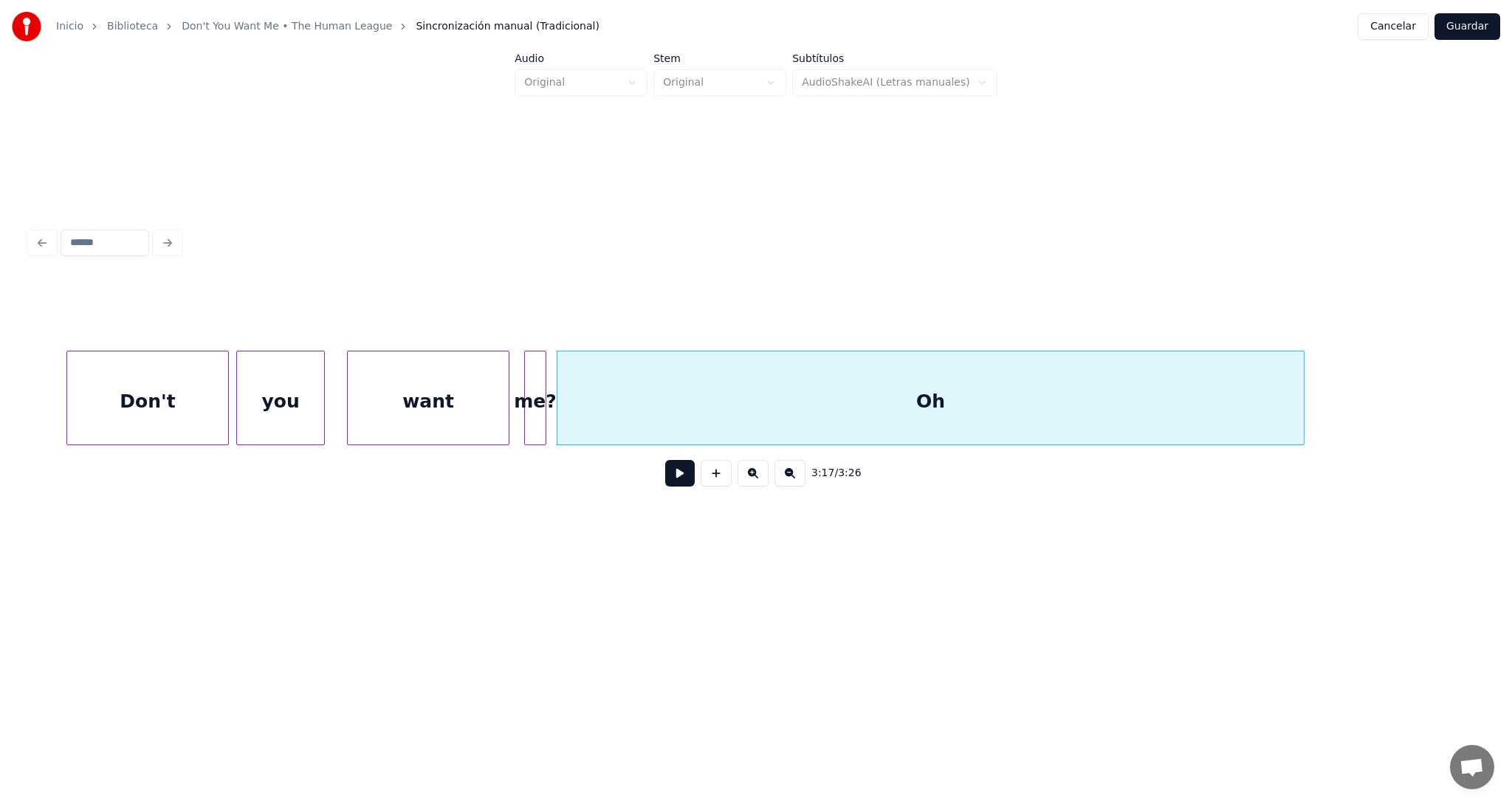
click at [789, 480] on button at bounding box center [789, 473] width 31 height 26
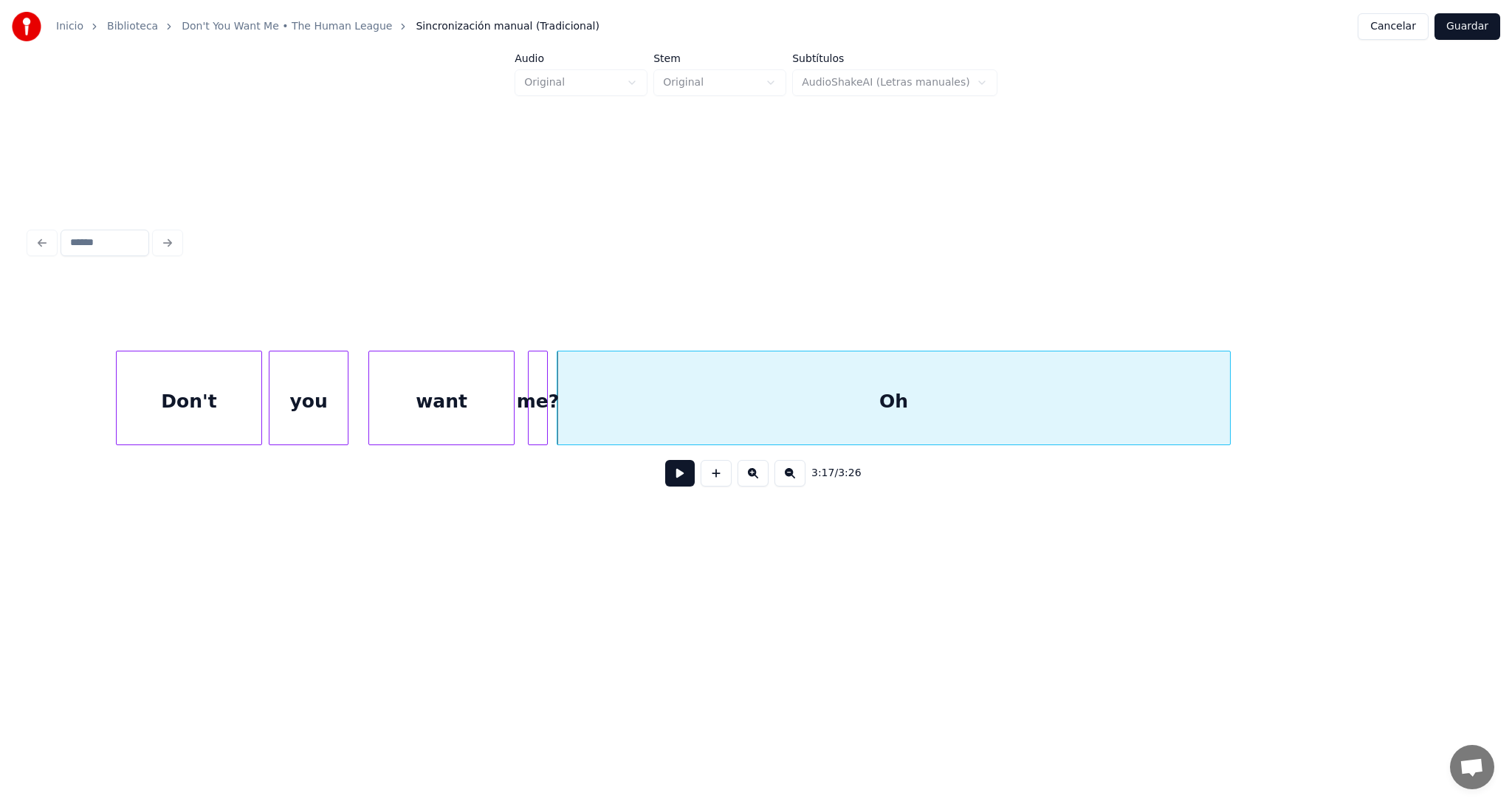
click at [789, 480] on button at bounding box center [789, 473] width 31 height 26
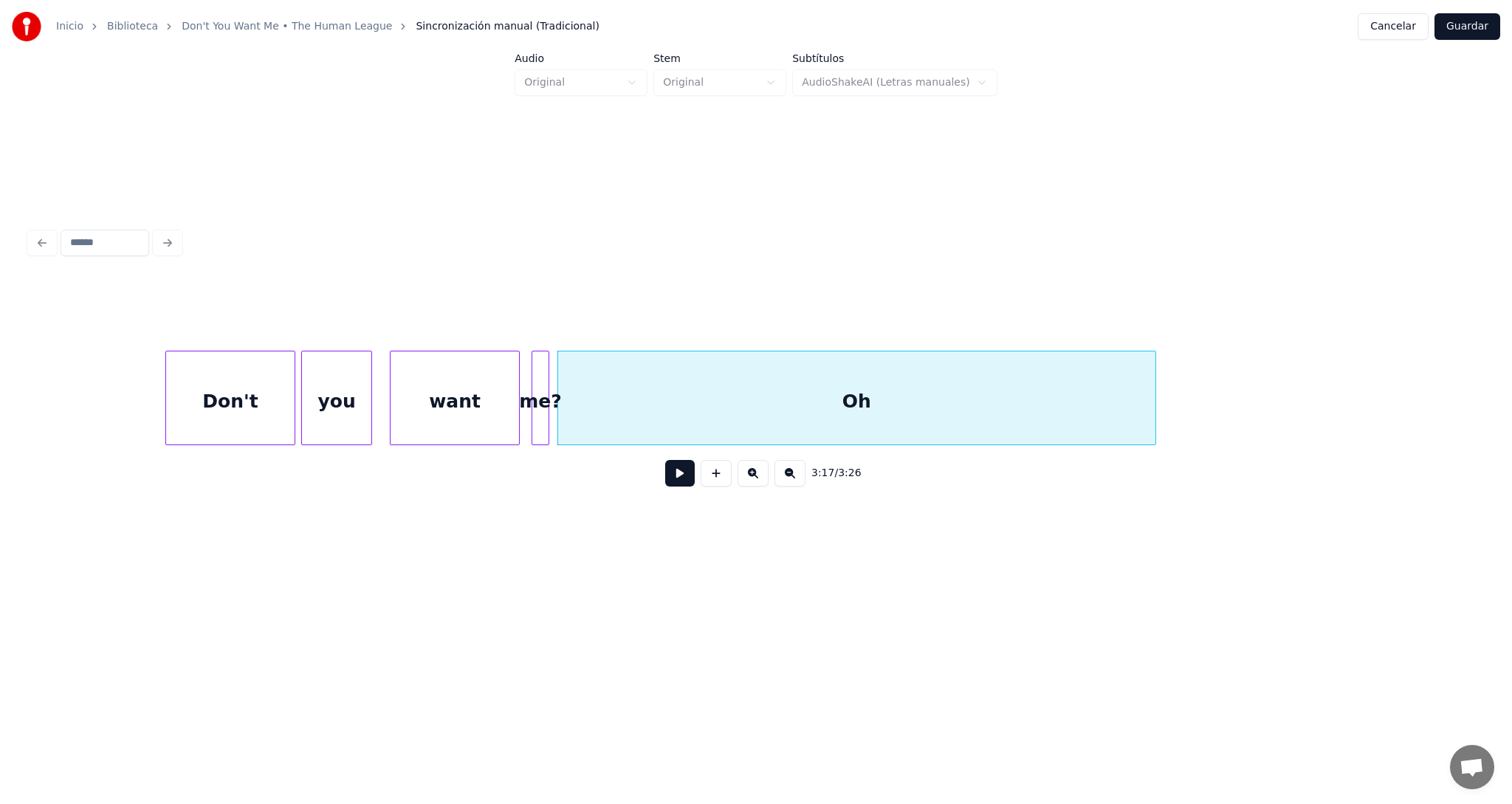
click at [788, 481] on button at bounding box center [789, 473] width 31 height 26
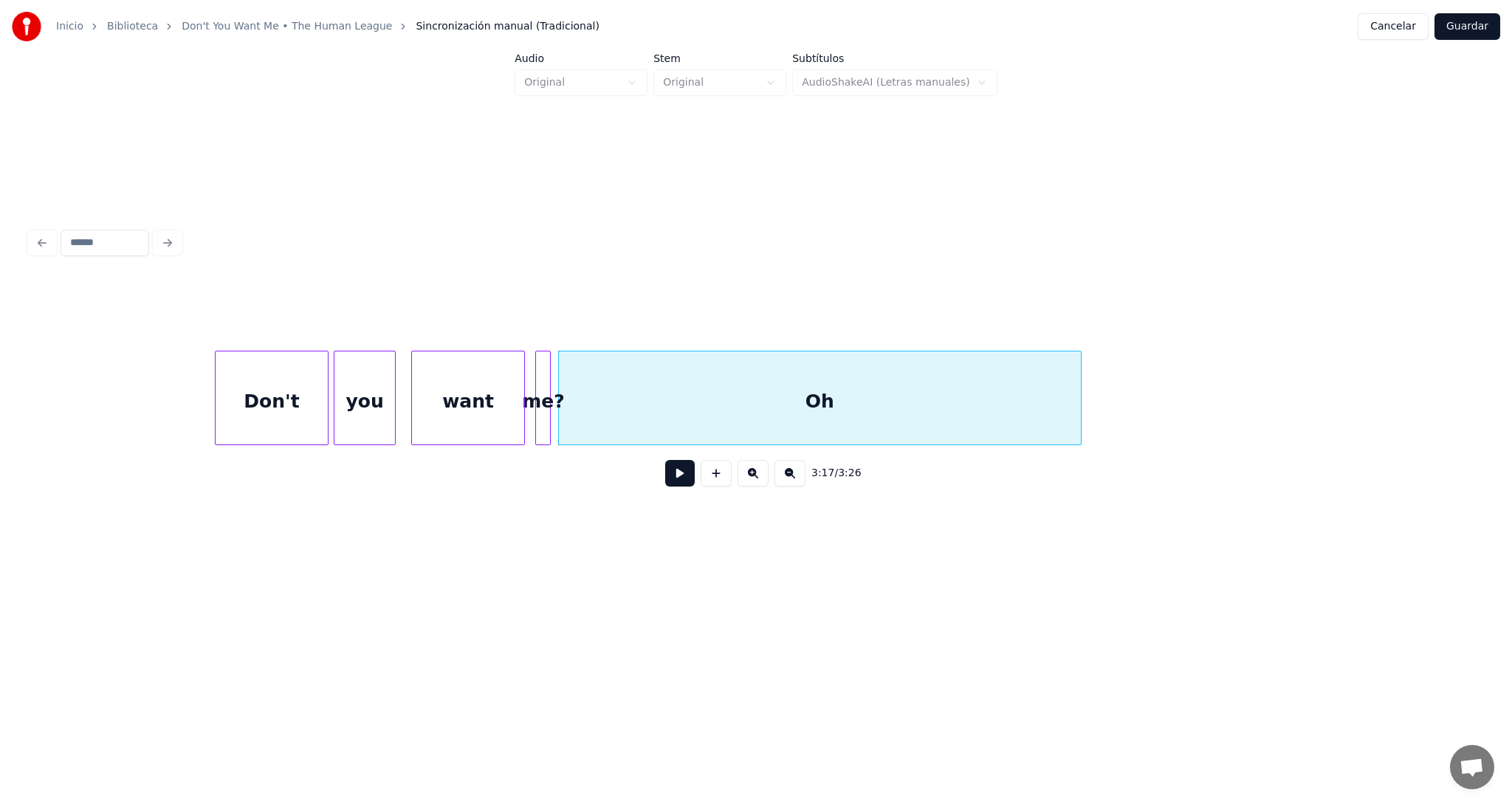
click at [788, 481] on button at bounding box center [789, 473] width 31 height 26
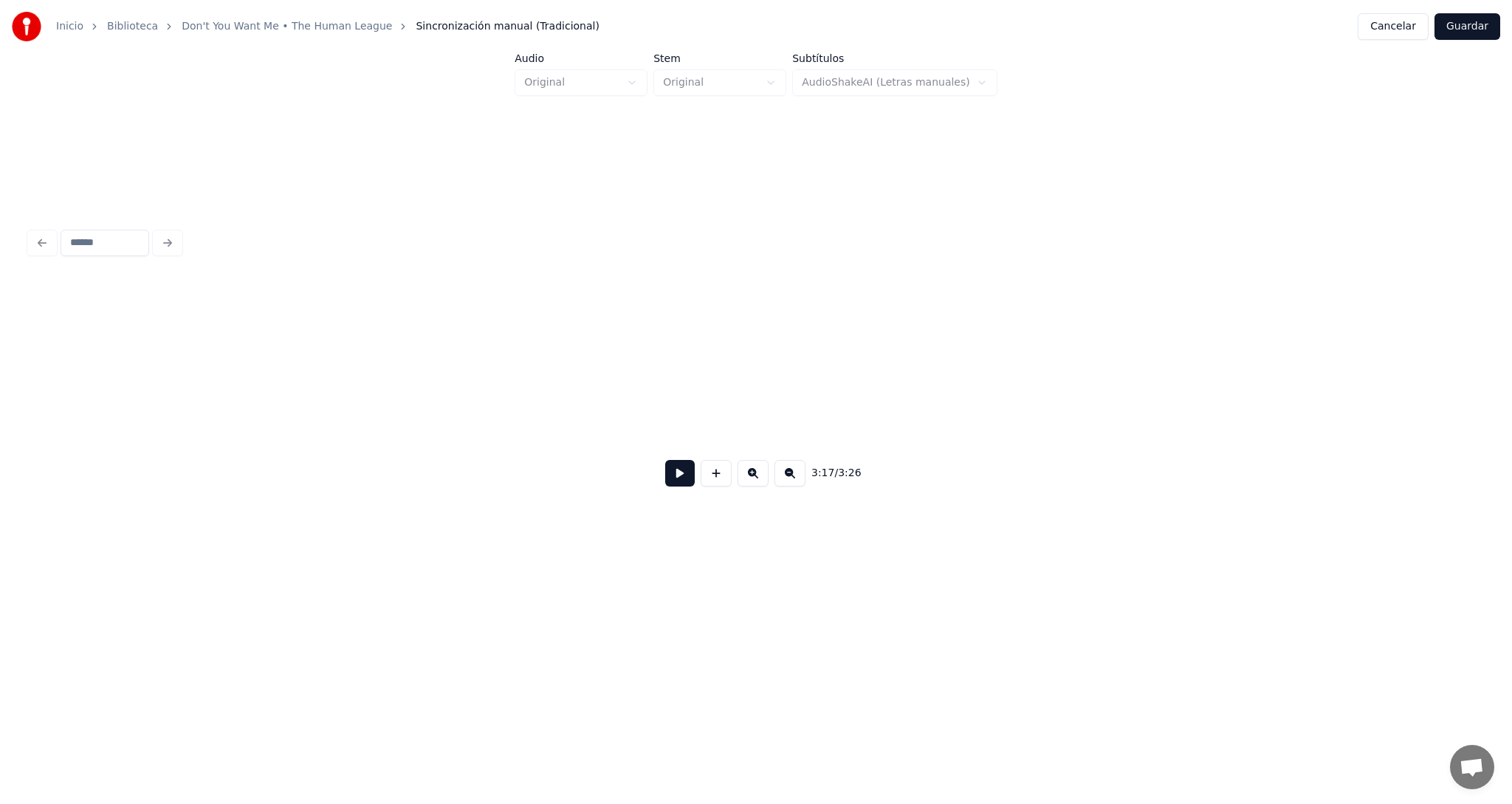
scroll to position [0, 43174]
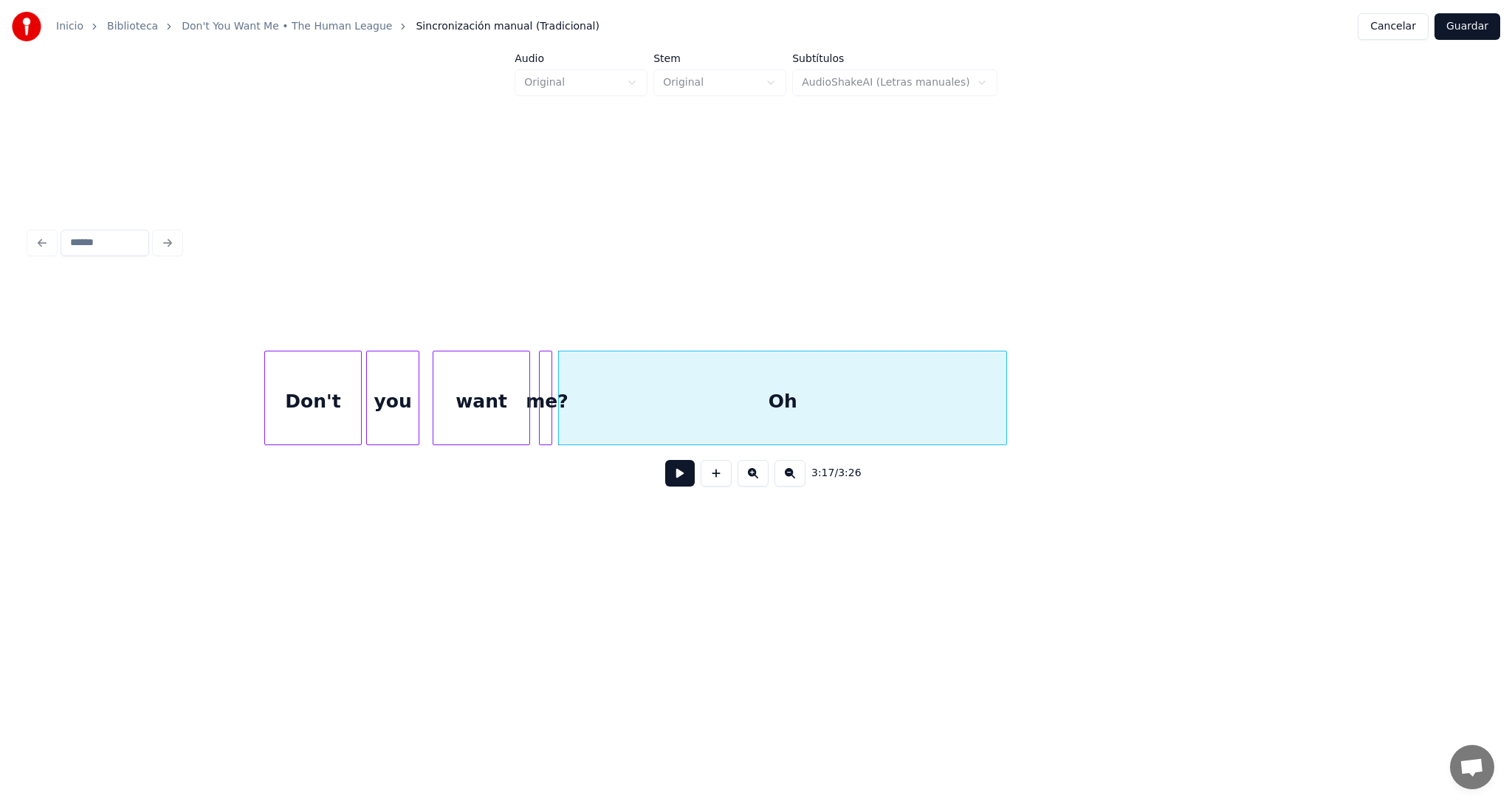
click at [328, 410] on div "Don't" at bounding box center [313, 401] width 96 height 100
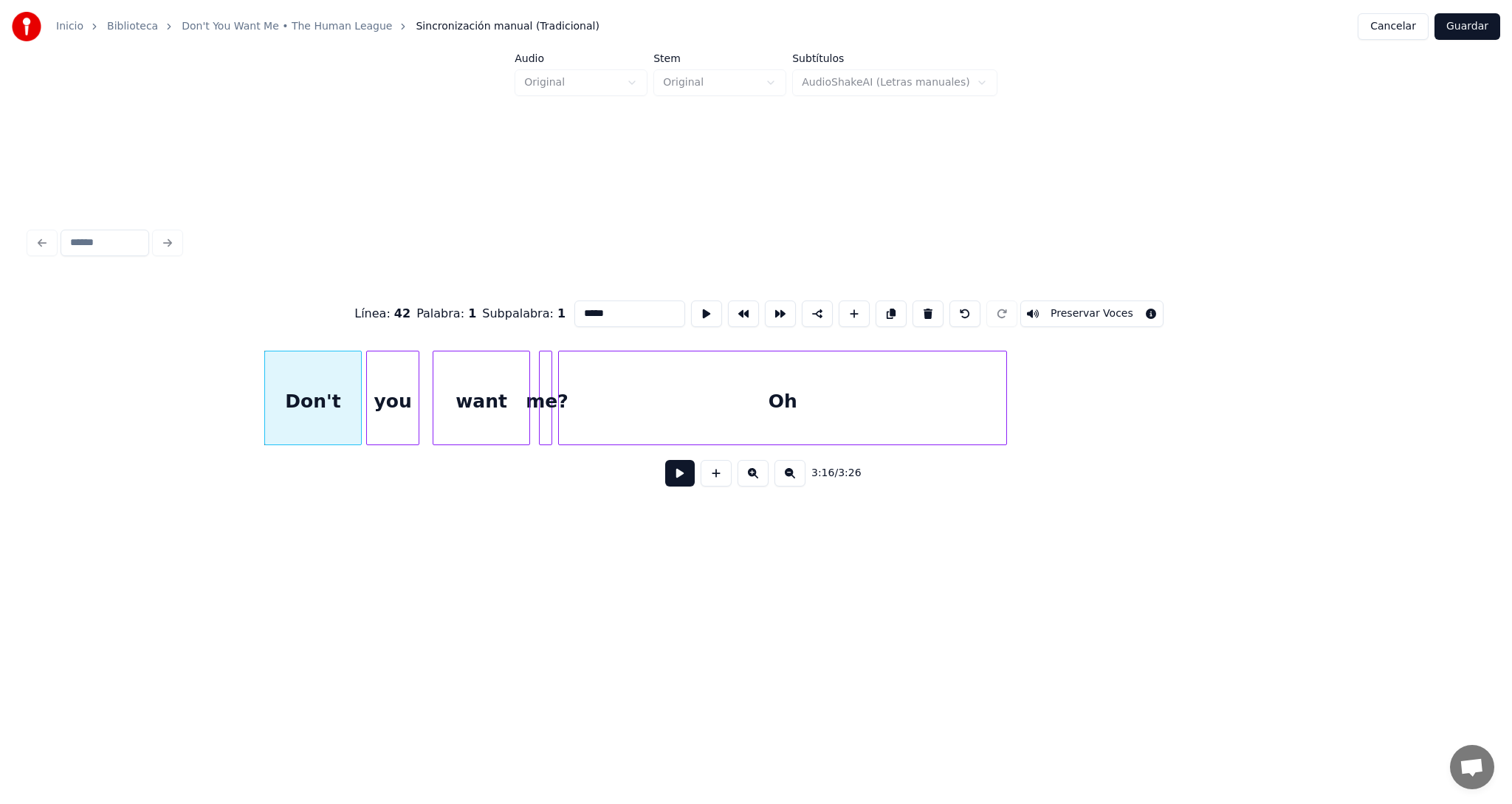
click at [684, 481] on button at bounding box center [680, 473] width 30 height 26
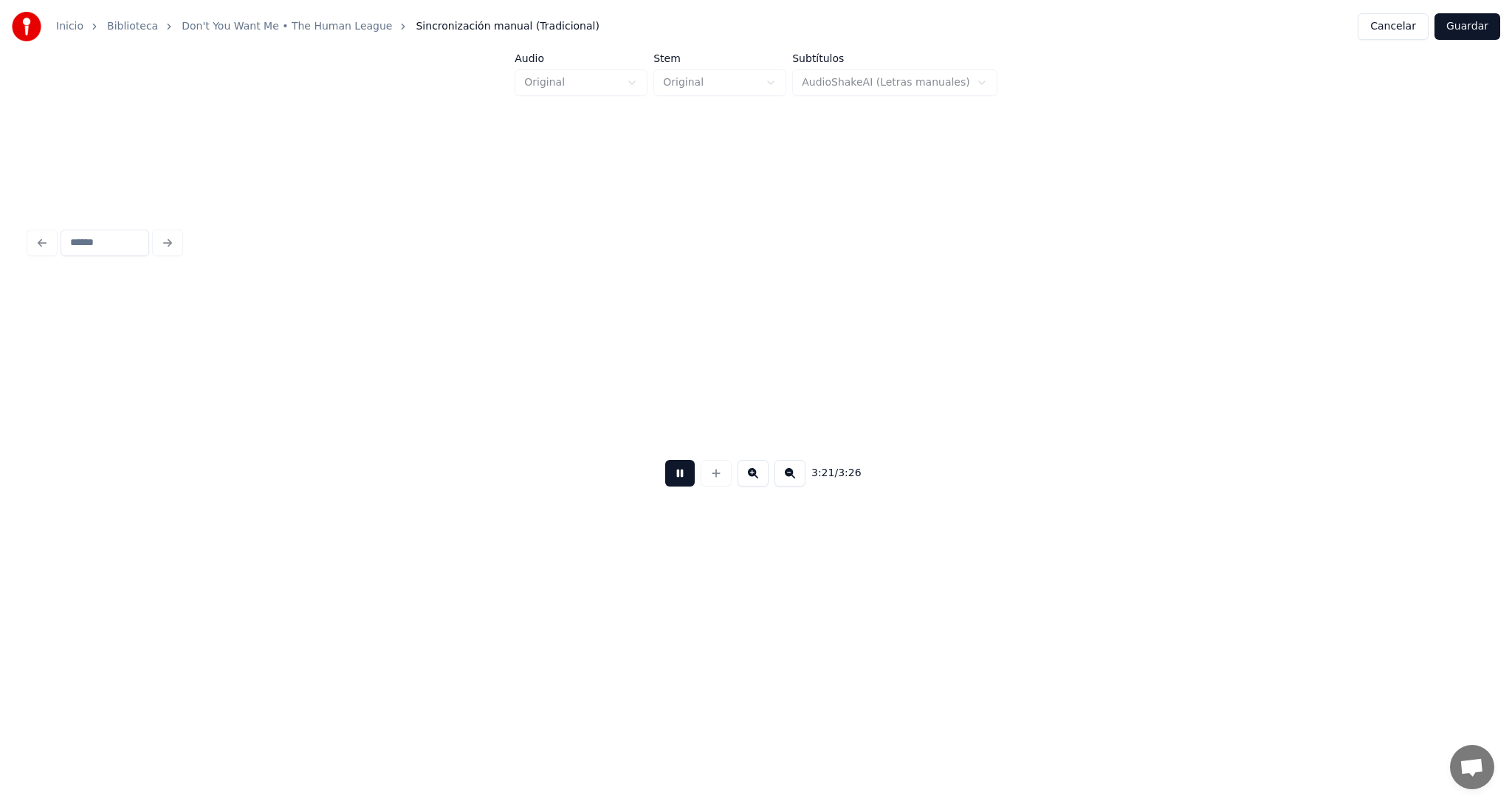
scroll to position [0, 44211]
click at [1479, 28] on button "Guardar" at bounding box center [1467, 26] width 66 height 26
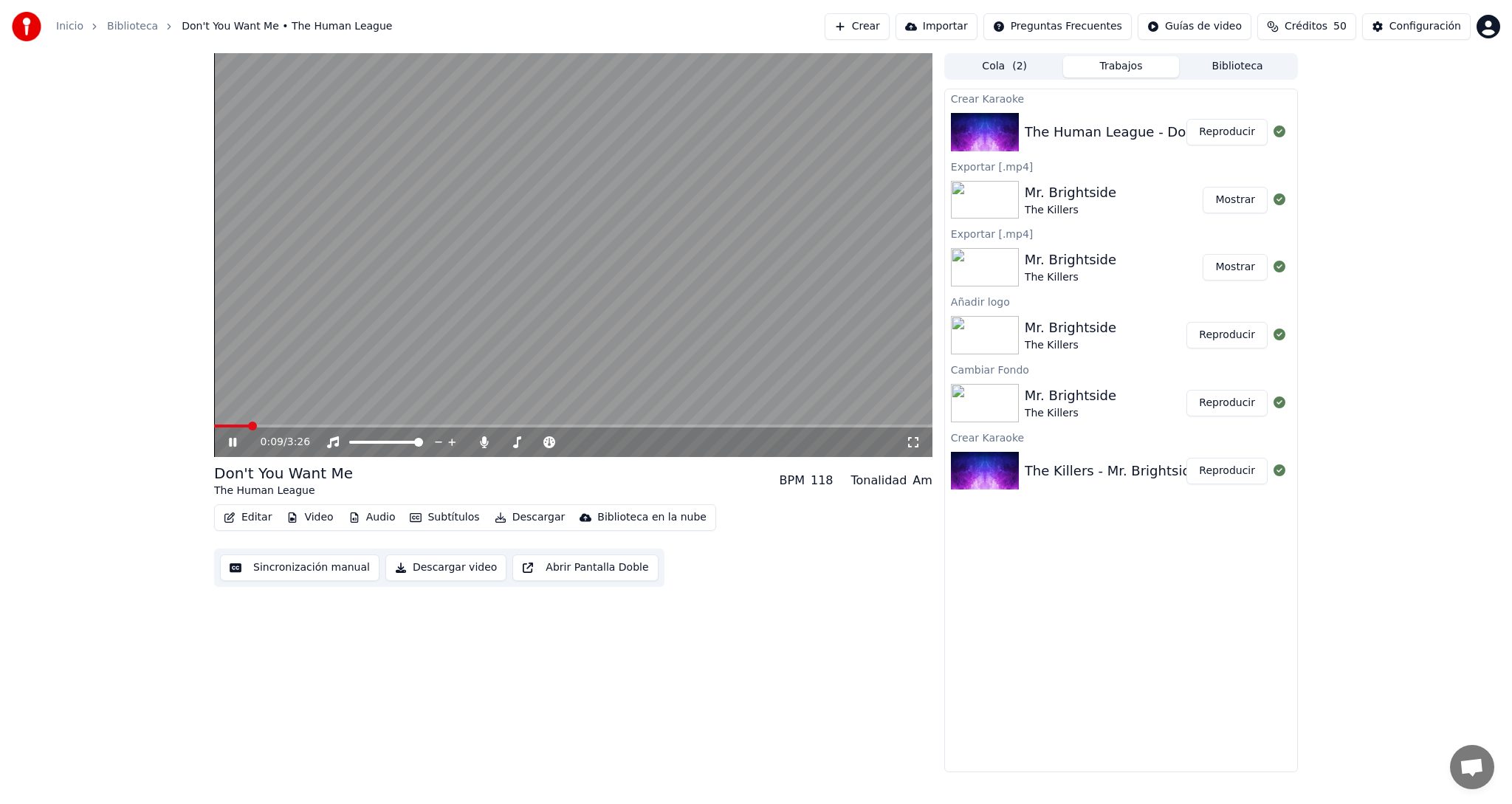
click at [236, 438] on icon at bounding box center [232, 442] width 8 height 8
click at [310, 513] on button "Video" at bounding box center [309, 518] width 58 height 20
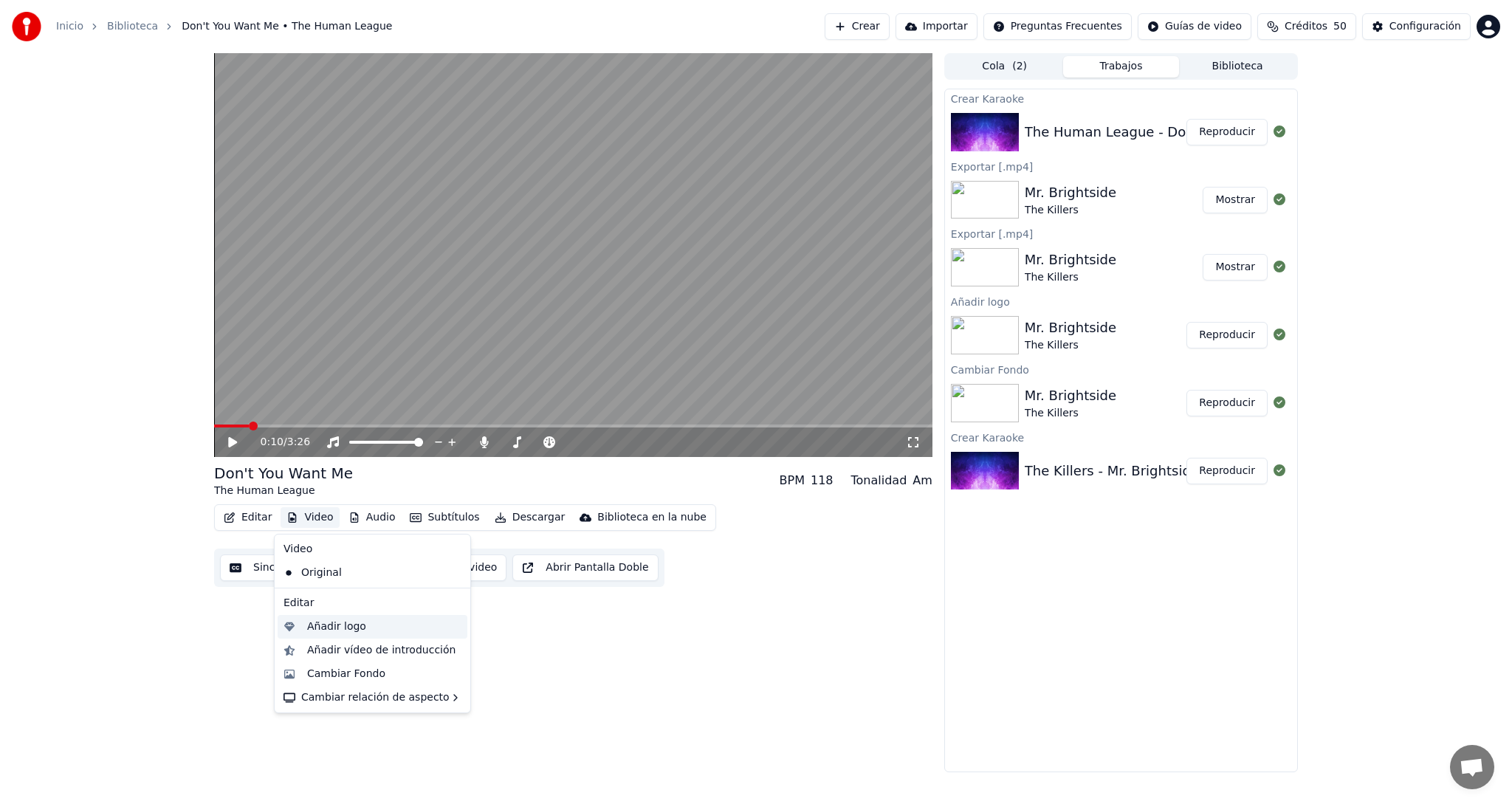
click at [334, 625] on div "Añadir logo" at bounding box center [337, 627] width 59 height 14
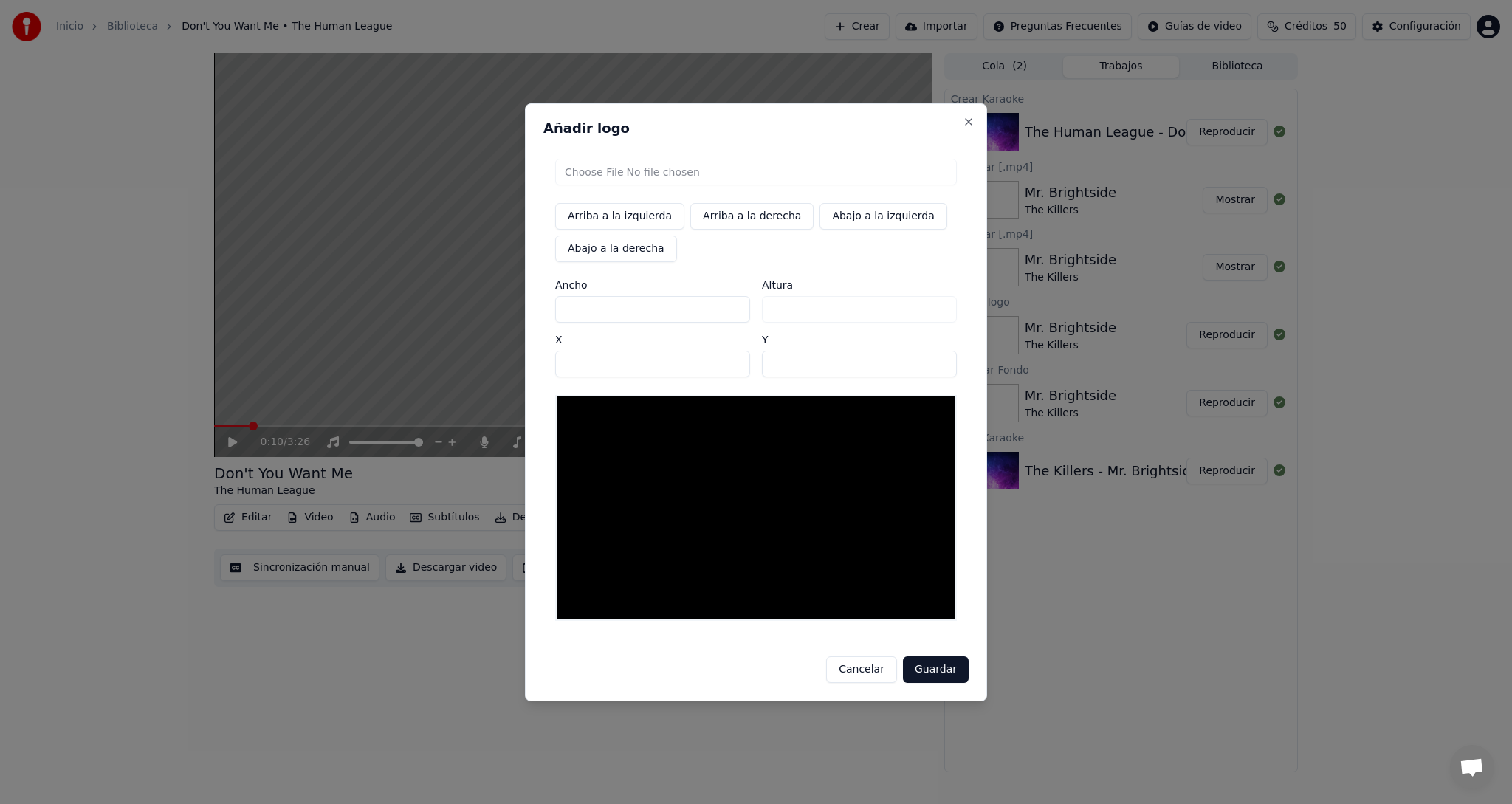
click at [602, 171] on input "file" at bounding box center [756, 171] width 402 height 26
type input "**********"
click at [612, 250] on button "Abajo a la derecha" at bounding box center [615, 248] width 122 height 26
type input "****"
type input "***"
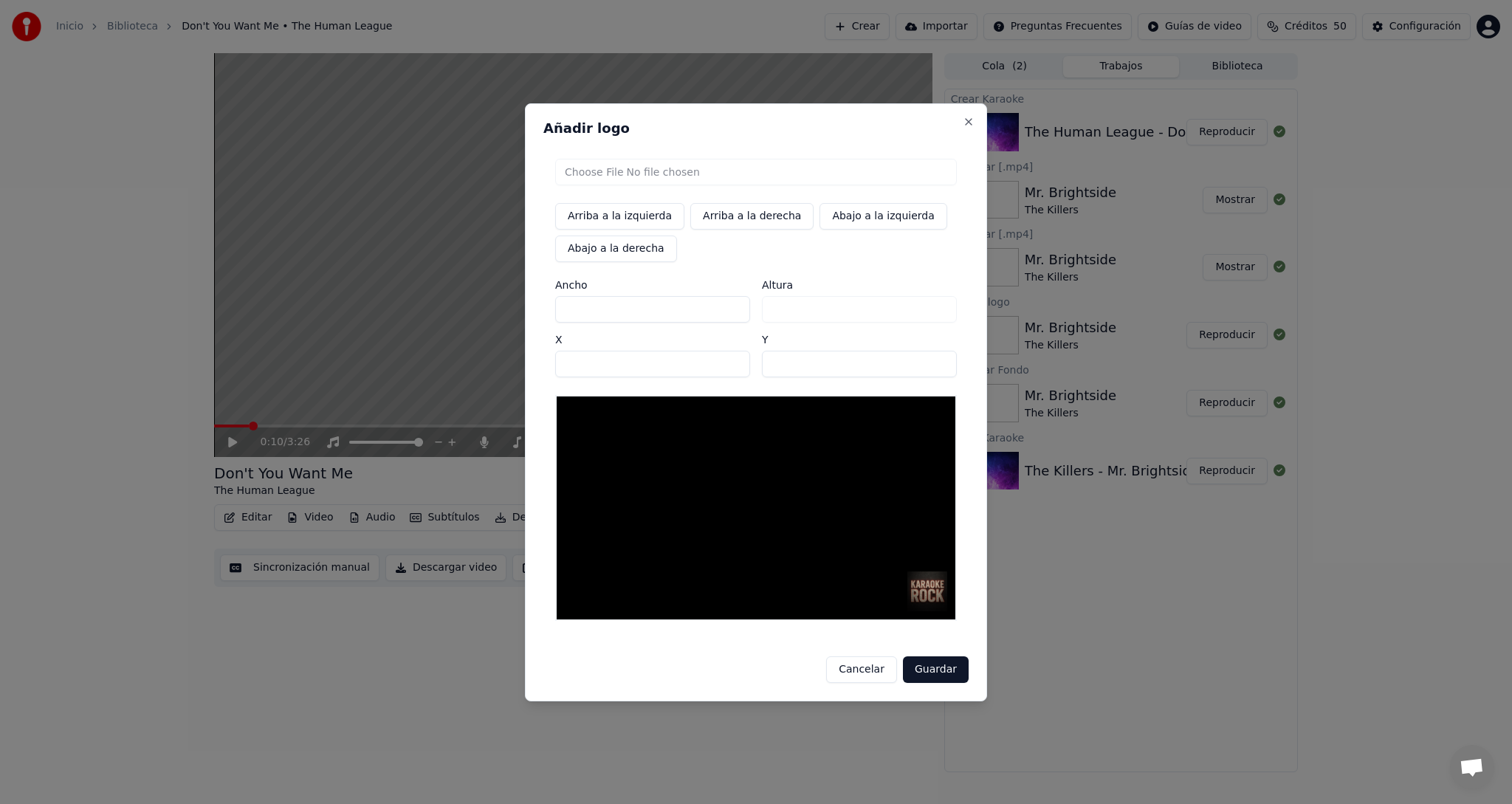
click at [930, 668] on button "Guardar" at bounding box center [935, 669] width 66 height 26
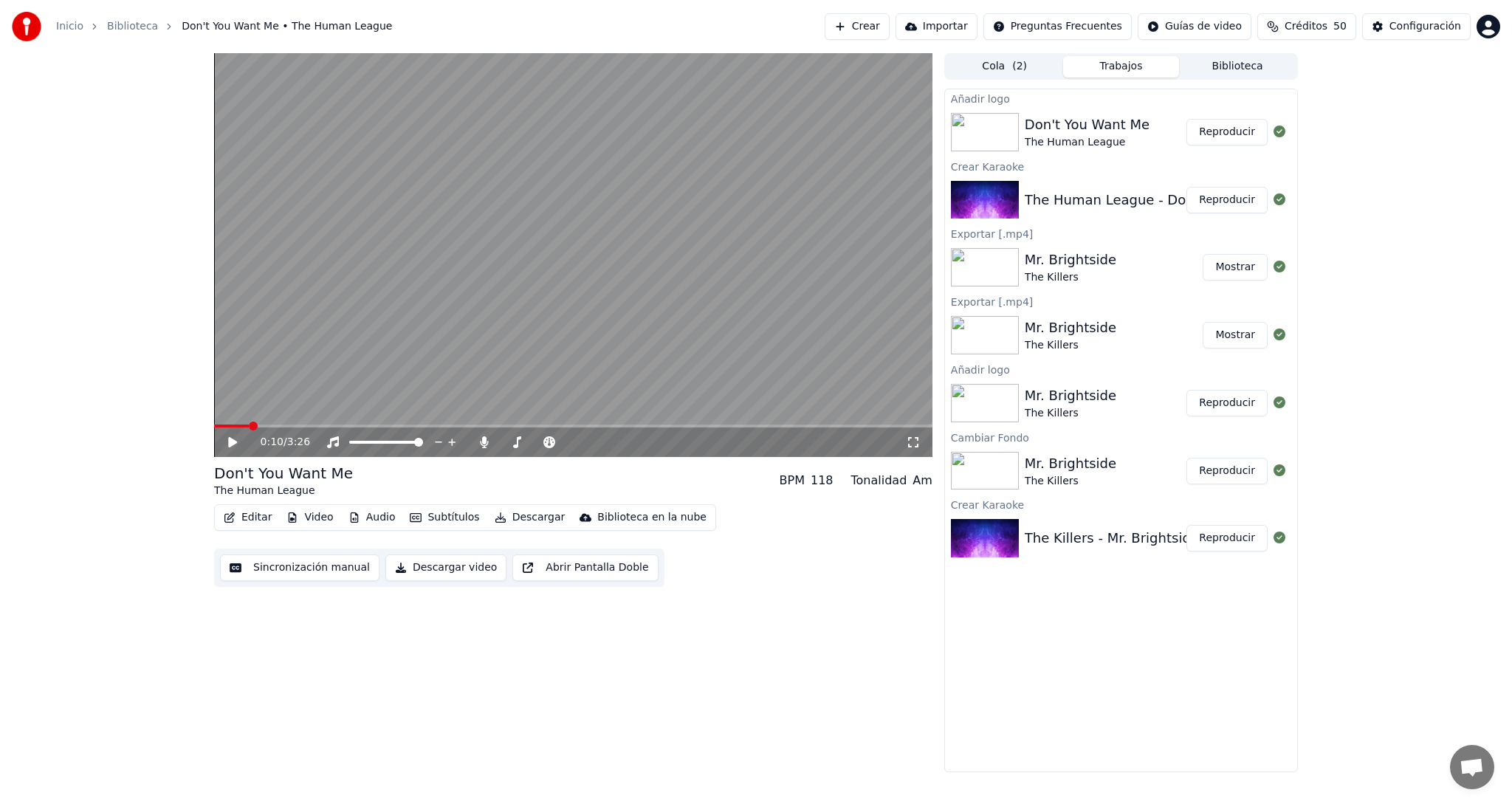
click at [1222, 132] on button "Reproducir" at bounding box center [1227, 132] width 81 height 26
click at [439, 519] on button "Subtítulos" at bounding box center [444, 518] width 81 height 20
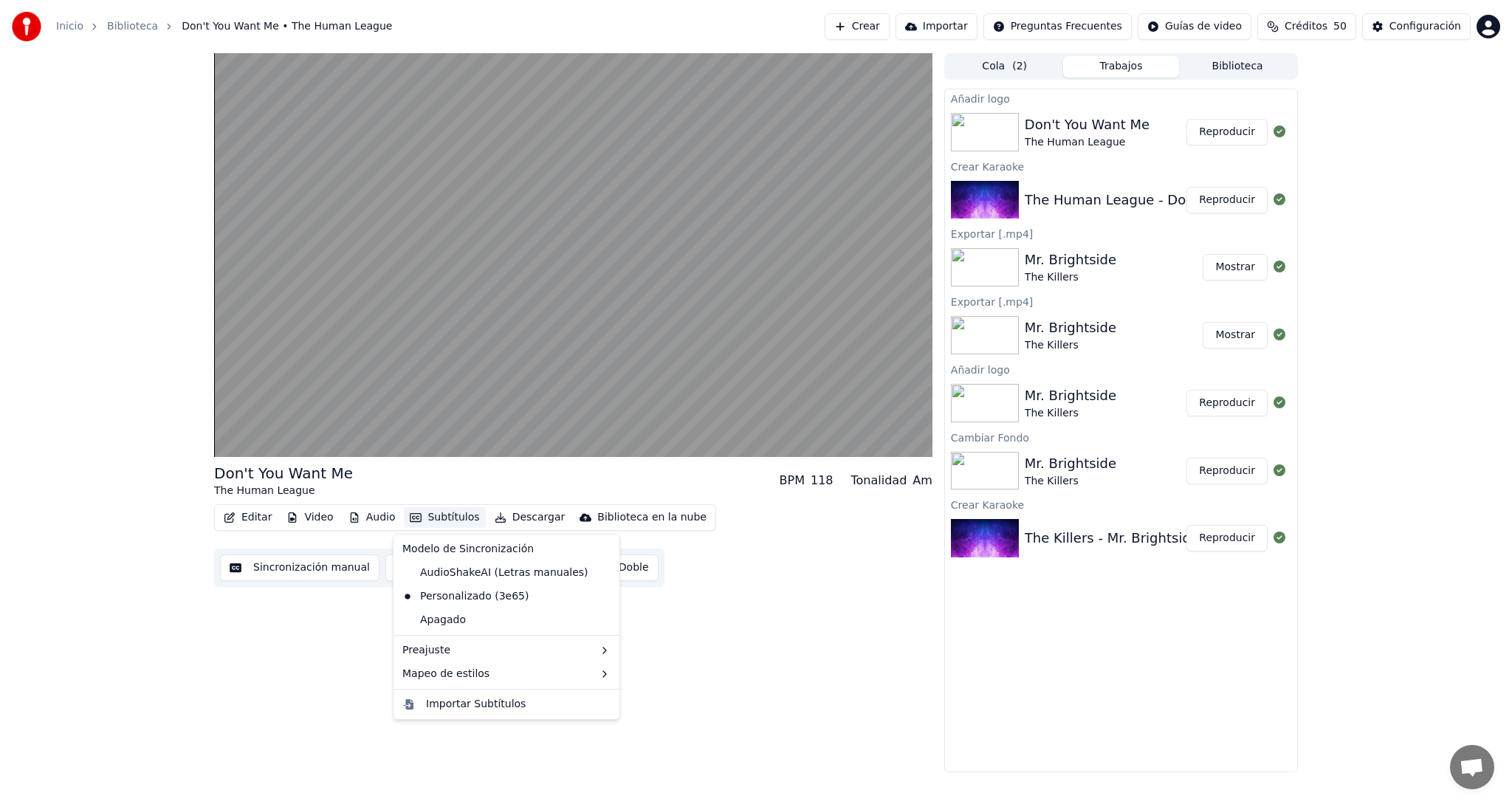
click at [782, 612] on div "Don't You Want Me The Human League BPM 118 Tonalidad Am Editar Video Audio Subt…" at bounding box center [573, 413] width 718 height 720
click at [454, 519] on button "Subtítulos" at bounding box center [444, 518] width 81 height 20
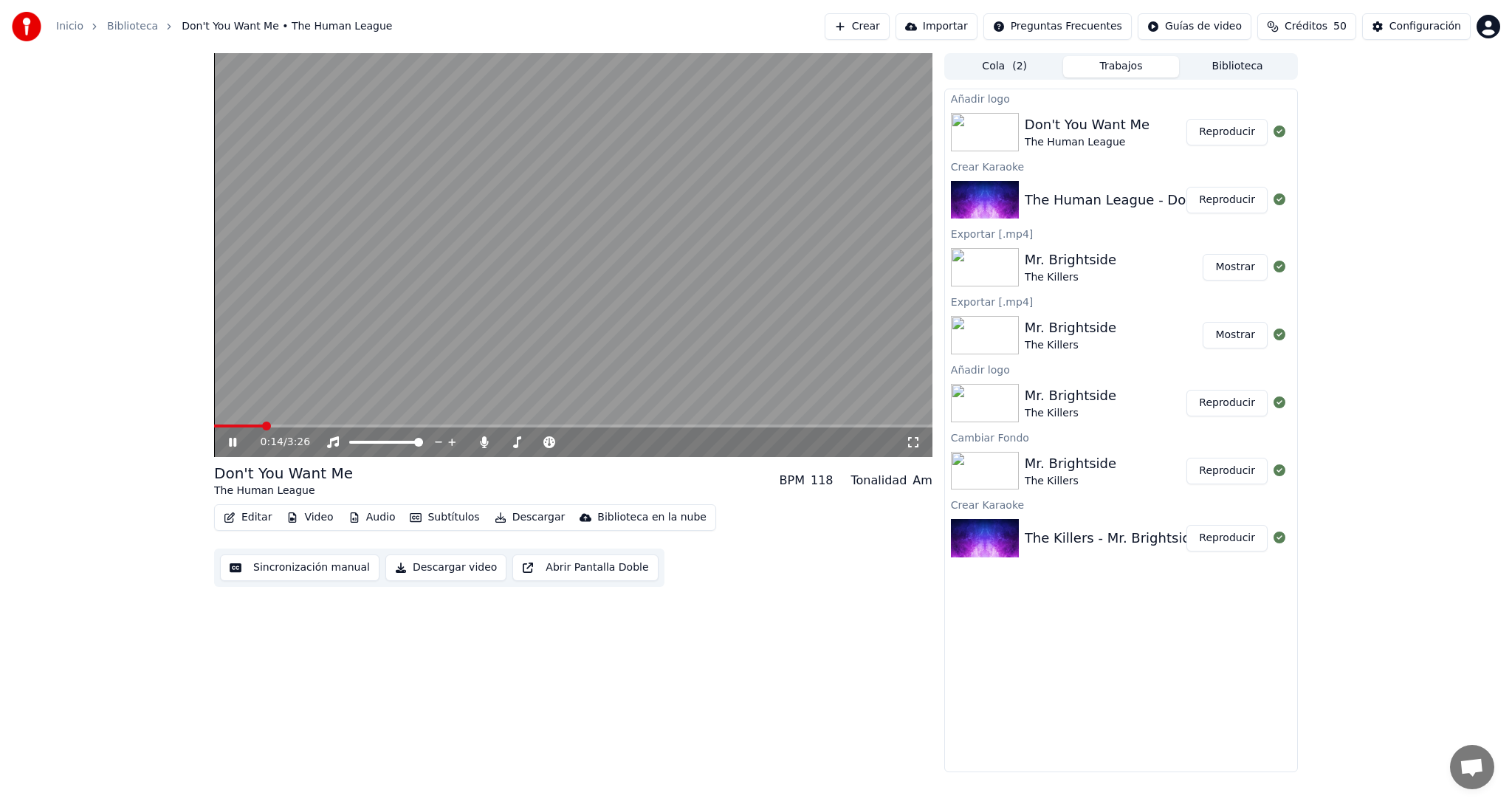
click at [262, 431] on span at bounding box center [266, 426] width 8 height 8
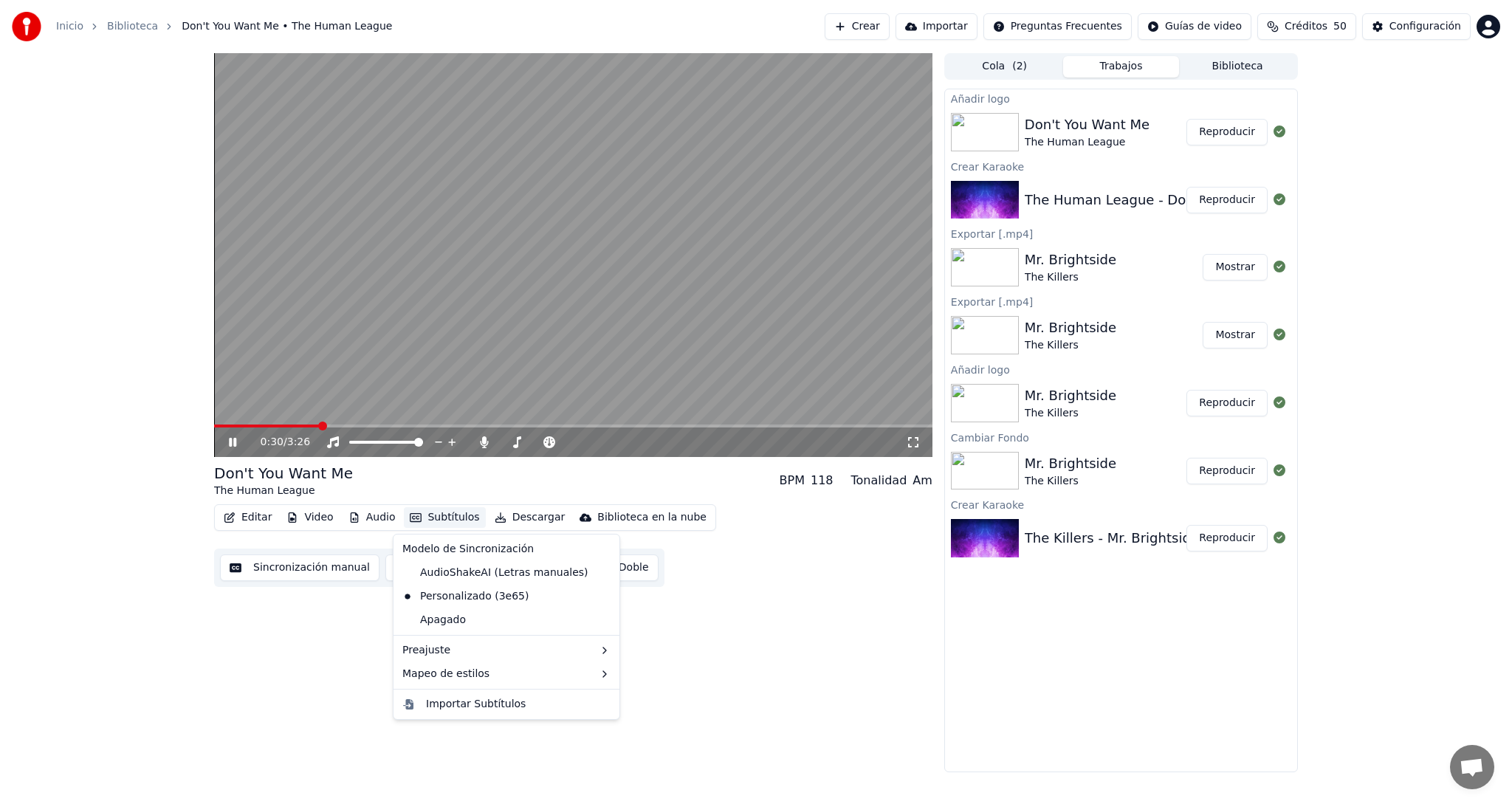
click at [443, 520] on button "Subtítulos" at bounding box center [444, 518] width 81 height 20
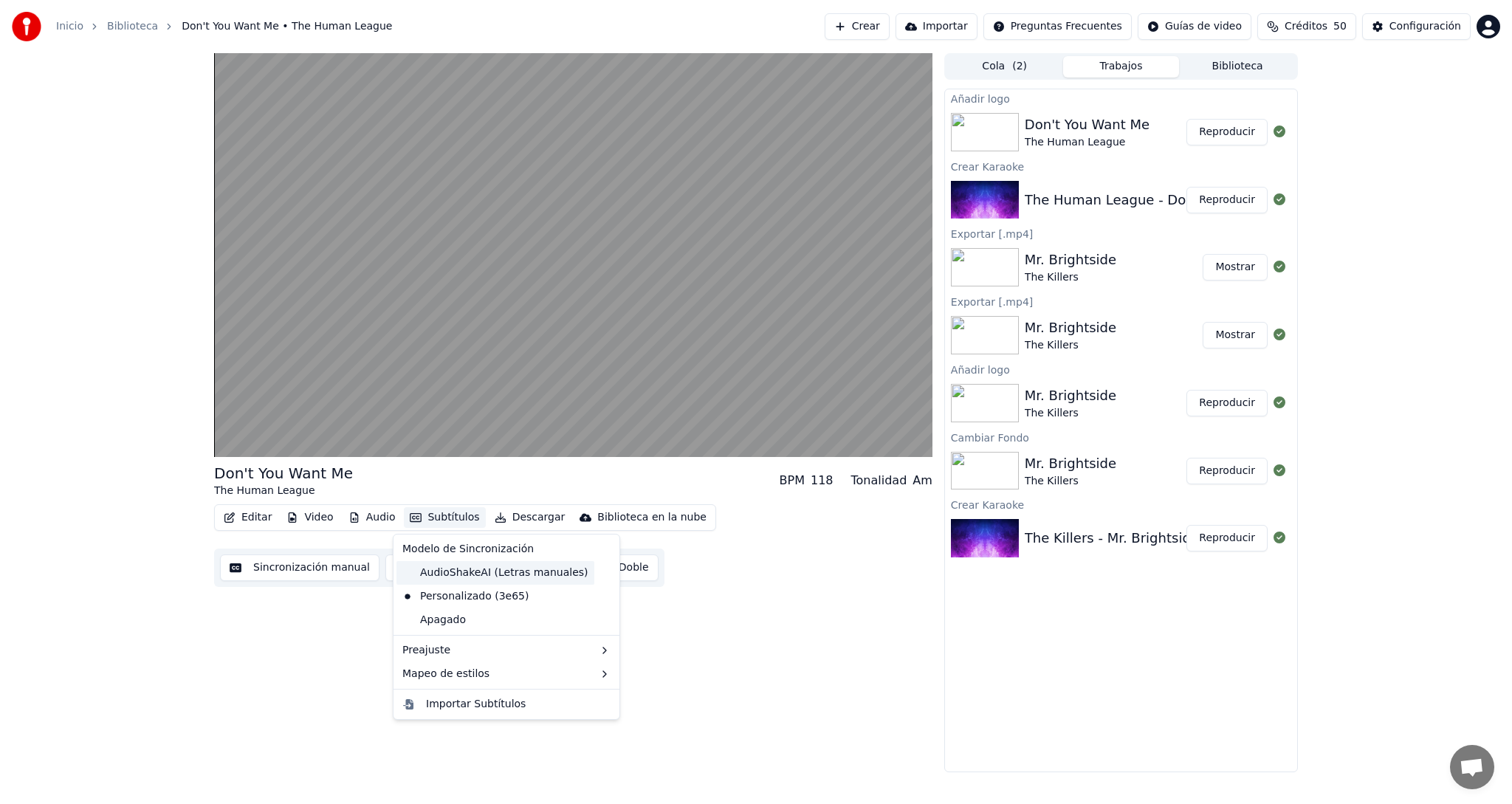
click at [453, 576] on div "AudioShakeAI (Letras manuales)" at bounding box center [496, 573] width 198 height 24
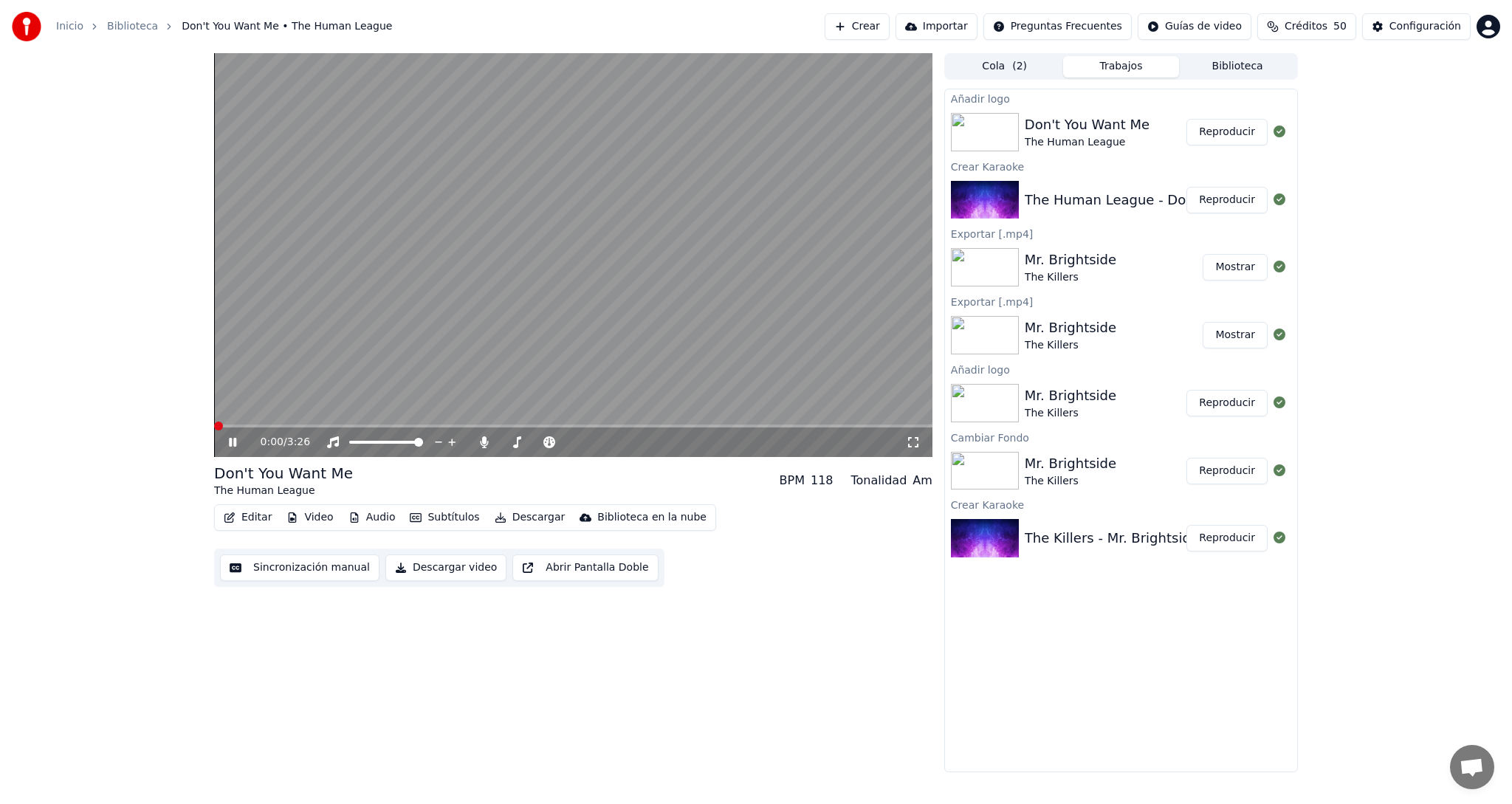
click at [214, 421] on span at bounding box center [219, 426] width 8 height 8
click at [234, 442] on icon at bounding box center [232, 442] width 8 height 8
click at [232, 439] on icon at bounding box center [232, 443] width 8 height 10
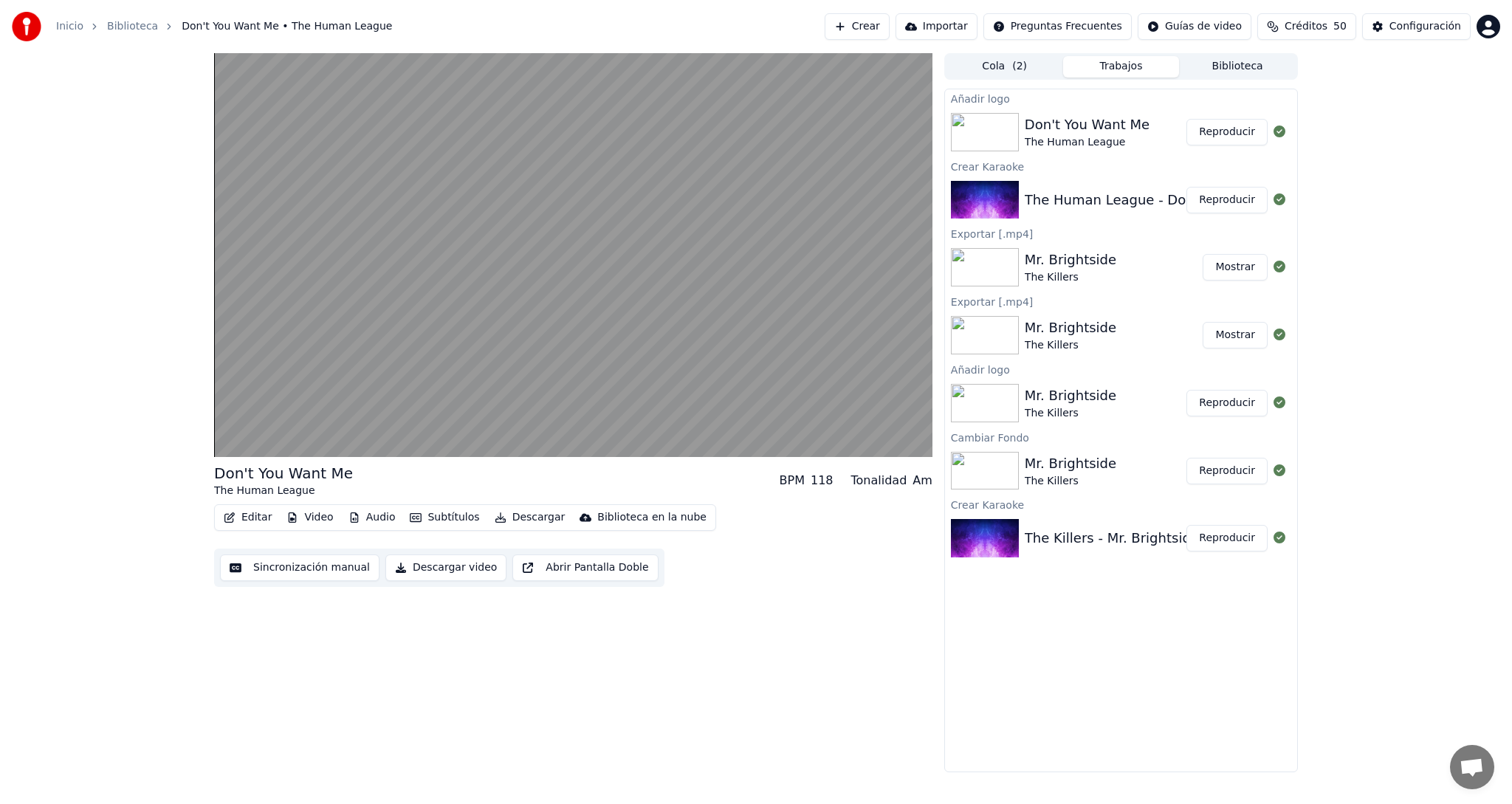
click at [428, 513] on button "Subtítulos" at bounding box center [444, 518] width 81 height 20
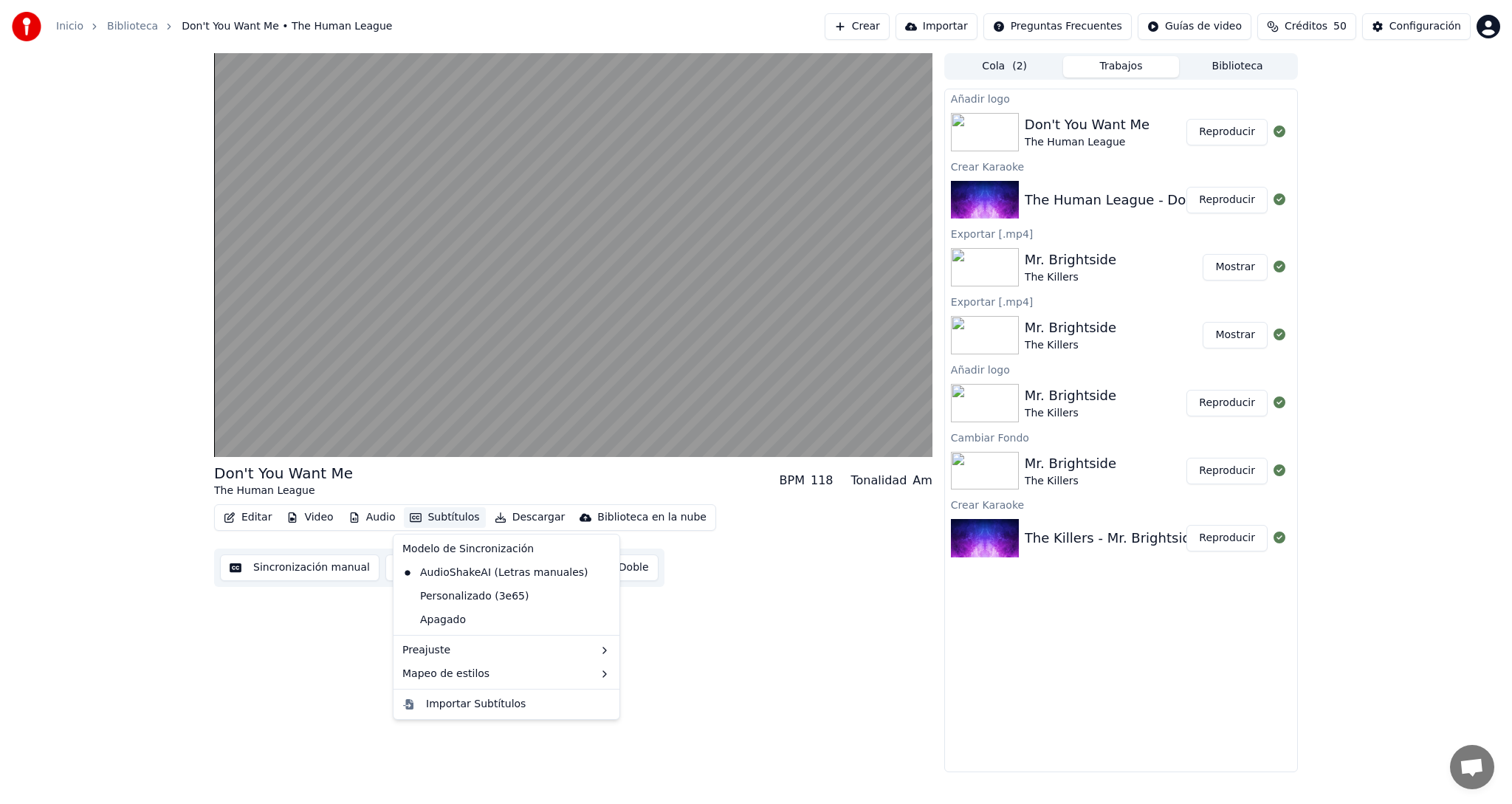
click at [428, 513] on button "Subtítulos" at bounding box center [444, 518] width 81 height 20
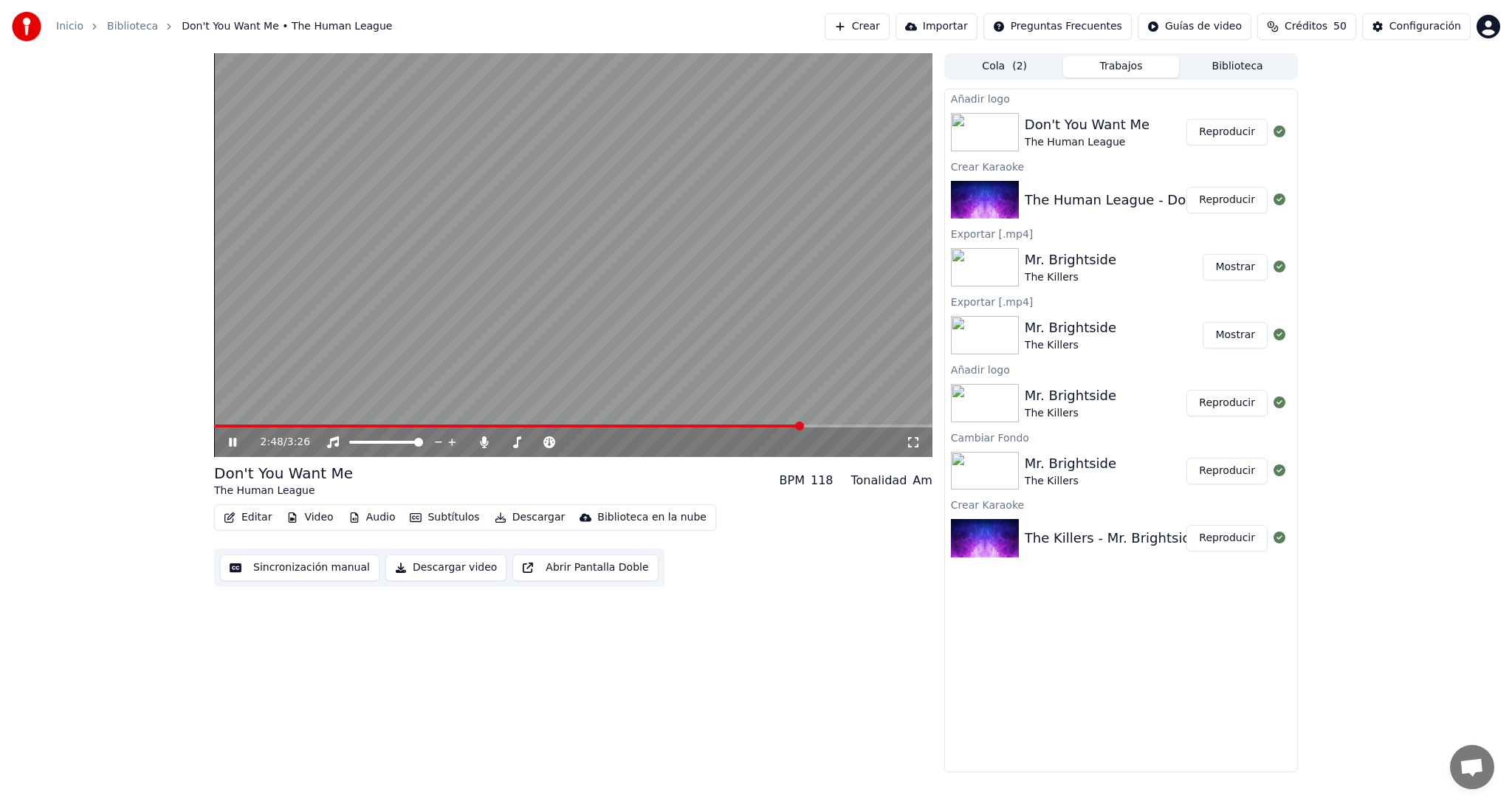
click at [230, 440] on icon at bounding box center [232, 442] width 8 height 8
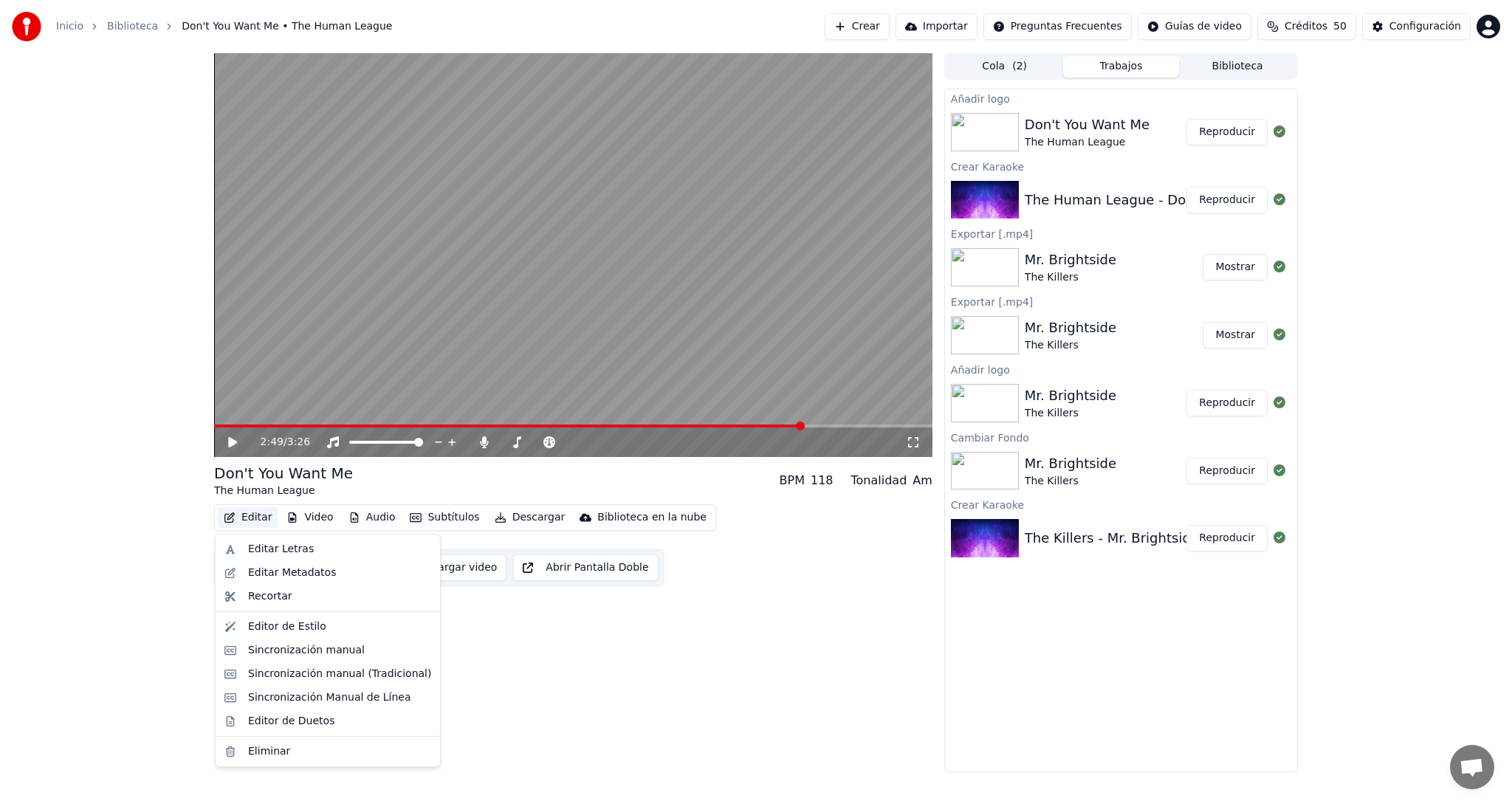
click at [259, 519] on button "Editar" at bounding box center [247, 518] width 60 height 20
click at [295, 673] on div "Sincronización manual (Tradicional)" at bounding box center [339, 674] width 183 height 14
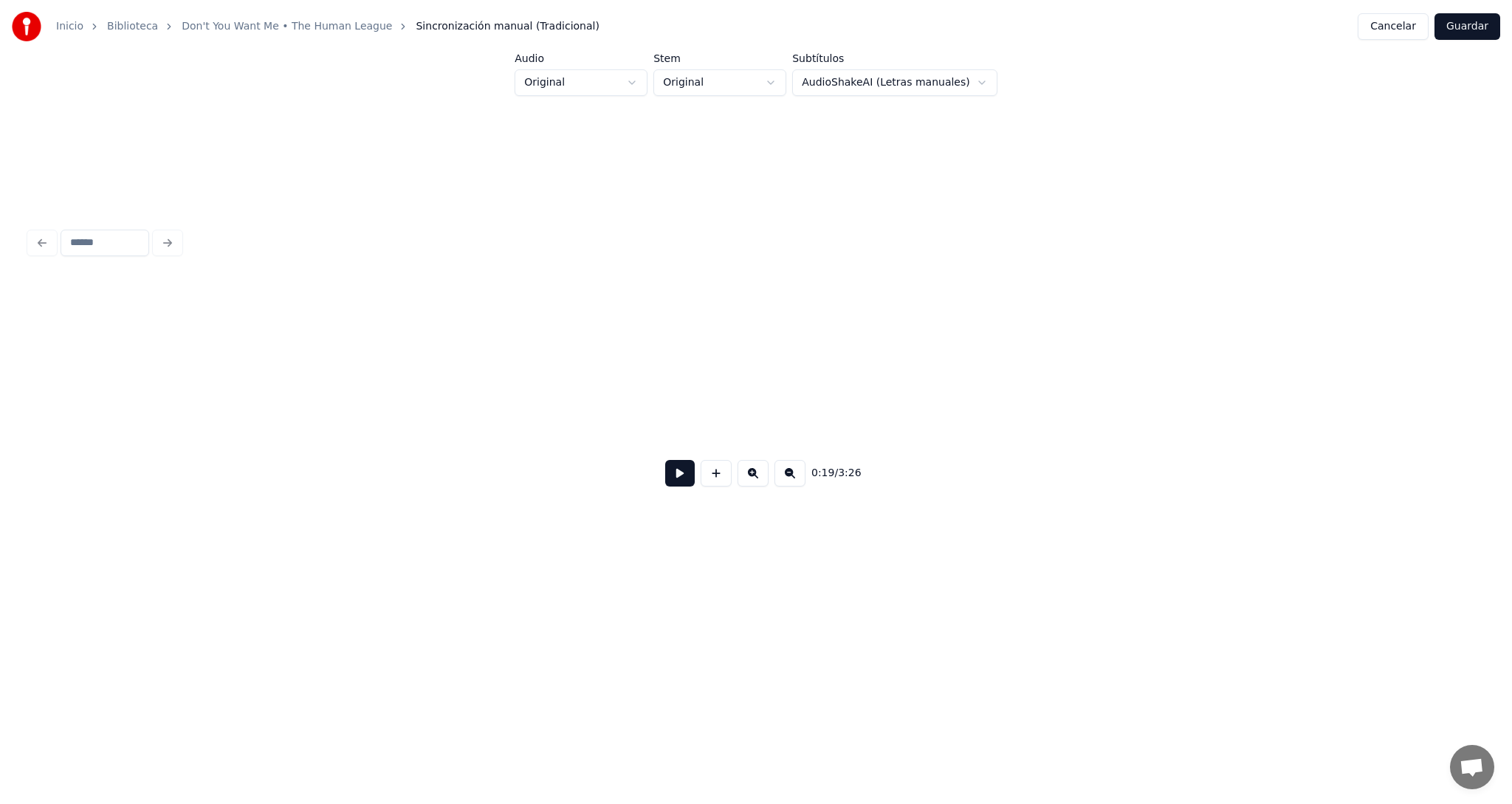
scroll to position [0, 34976]
click at [781, 84] on html "Inicio Biblioteca Don't You Want Me • The Human League Sincronización manual (T…" at bounding box center [756, 312] width 1512 height 626
click at [973, 81] on html "Inicio Biblioteca Don't You Want Me • The Human League Sincronización manual (T…" at bounding box center [756, 312] width 1512 height 626
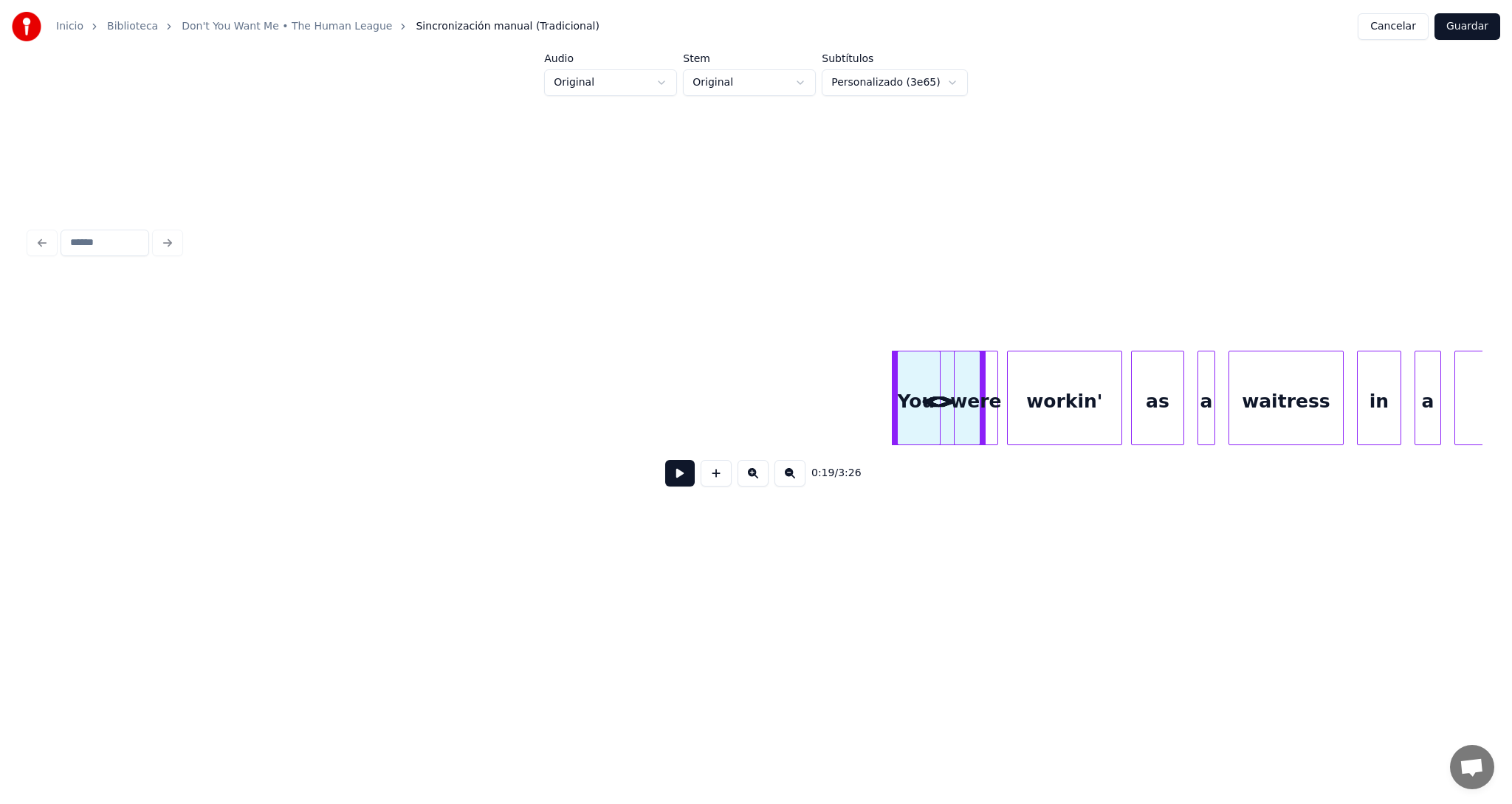
scroll to position [0, 3755]
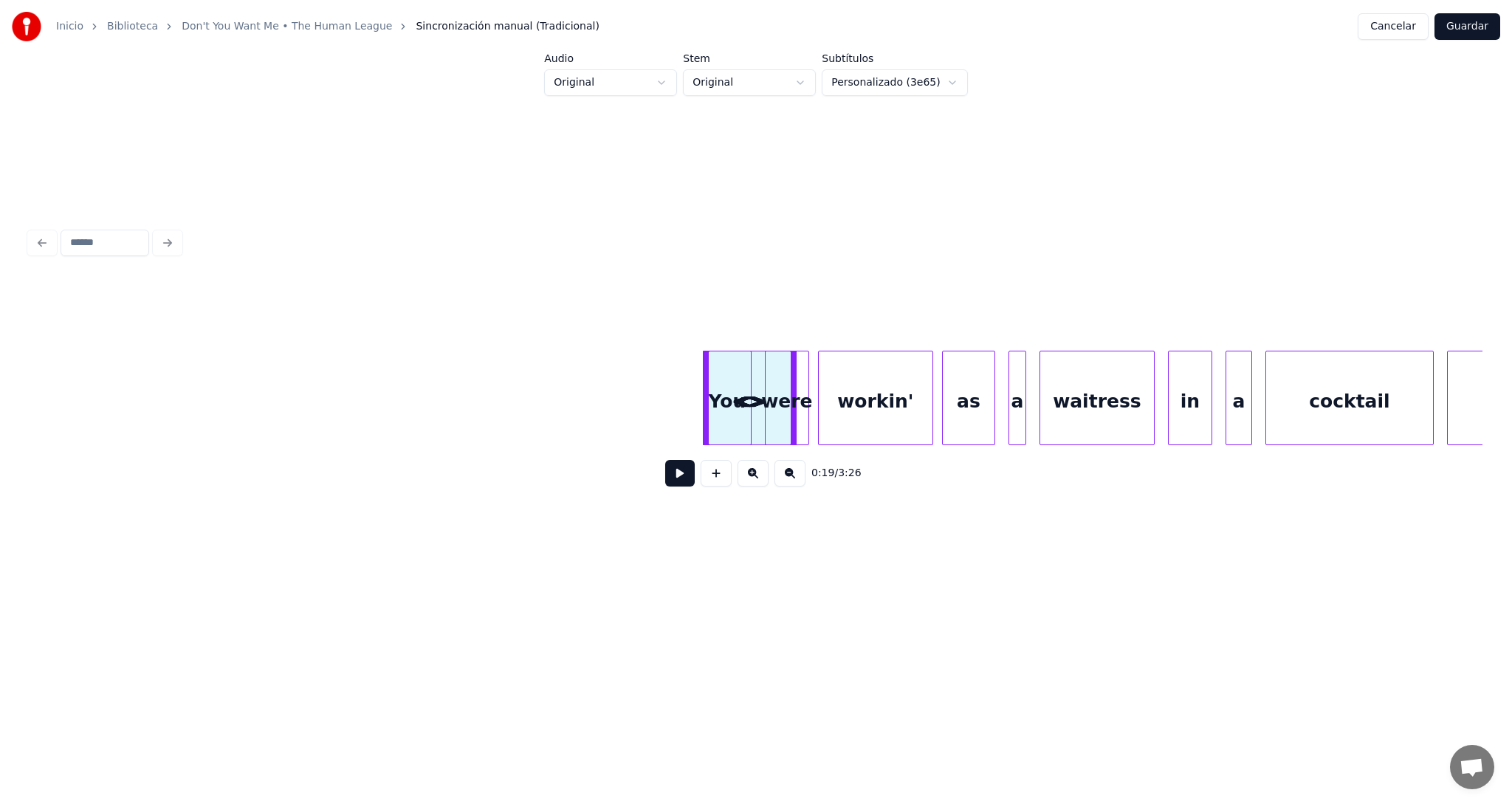
click at [675, 482] on button at bounding box center [680, 473] width 30 height 26
click at [675, 481] on button at bounding box center [680, 473] width 30 height 26
click at [725, 383] on div "<>" at bounding box center [751, 401] width 87 height 100
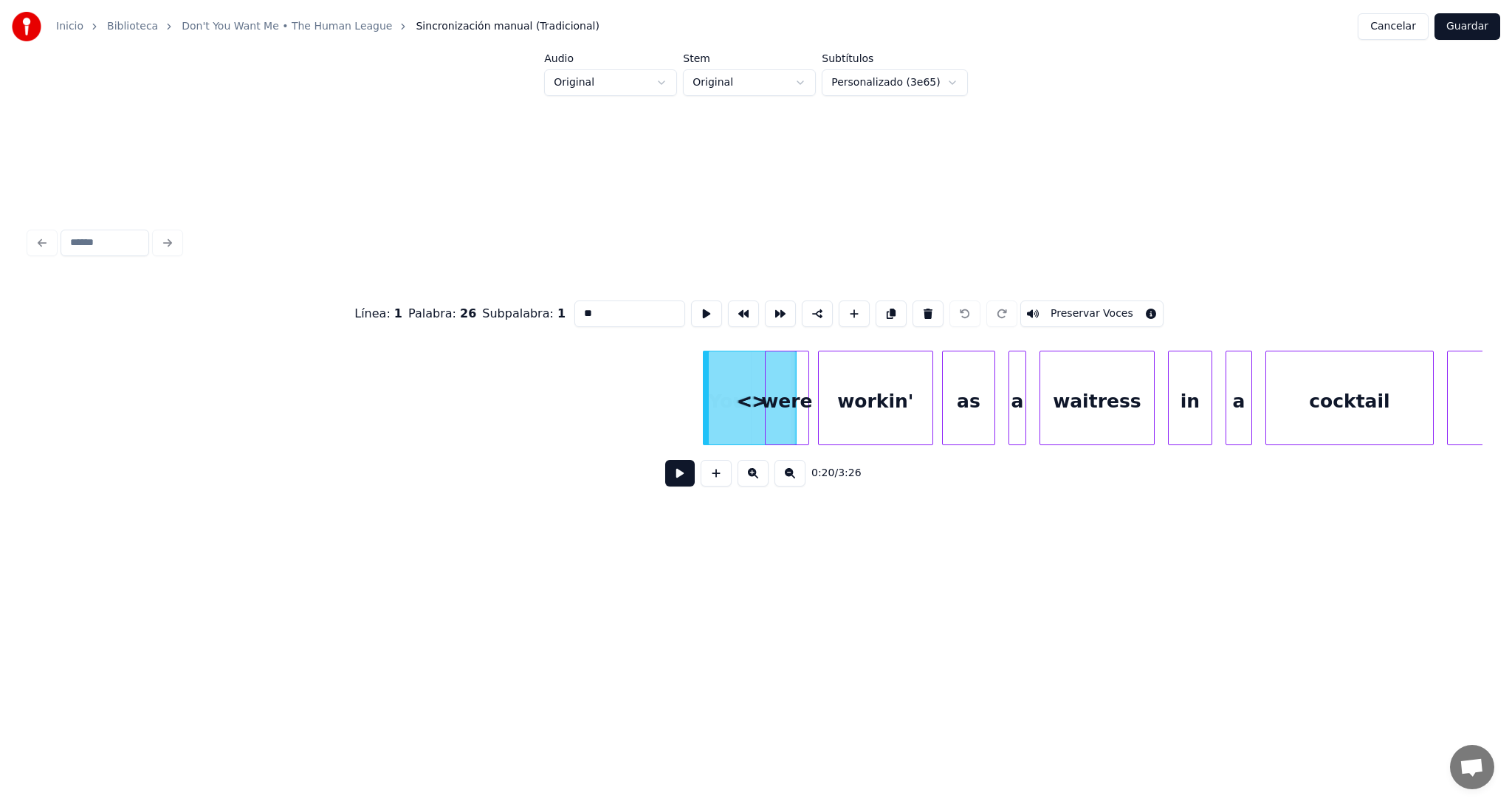
click at [736, 402] on div "<>" at bounding box center [751, 401] width 87 height 100
click at [779, 397] on div "were" at bounding box center [787, 401] width 43 height 100
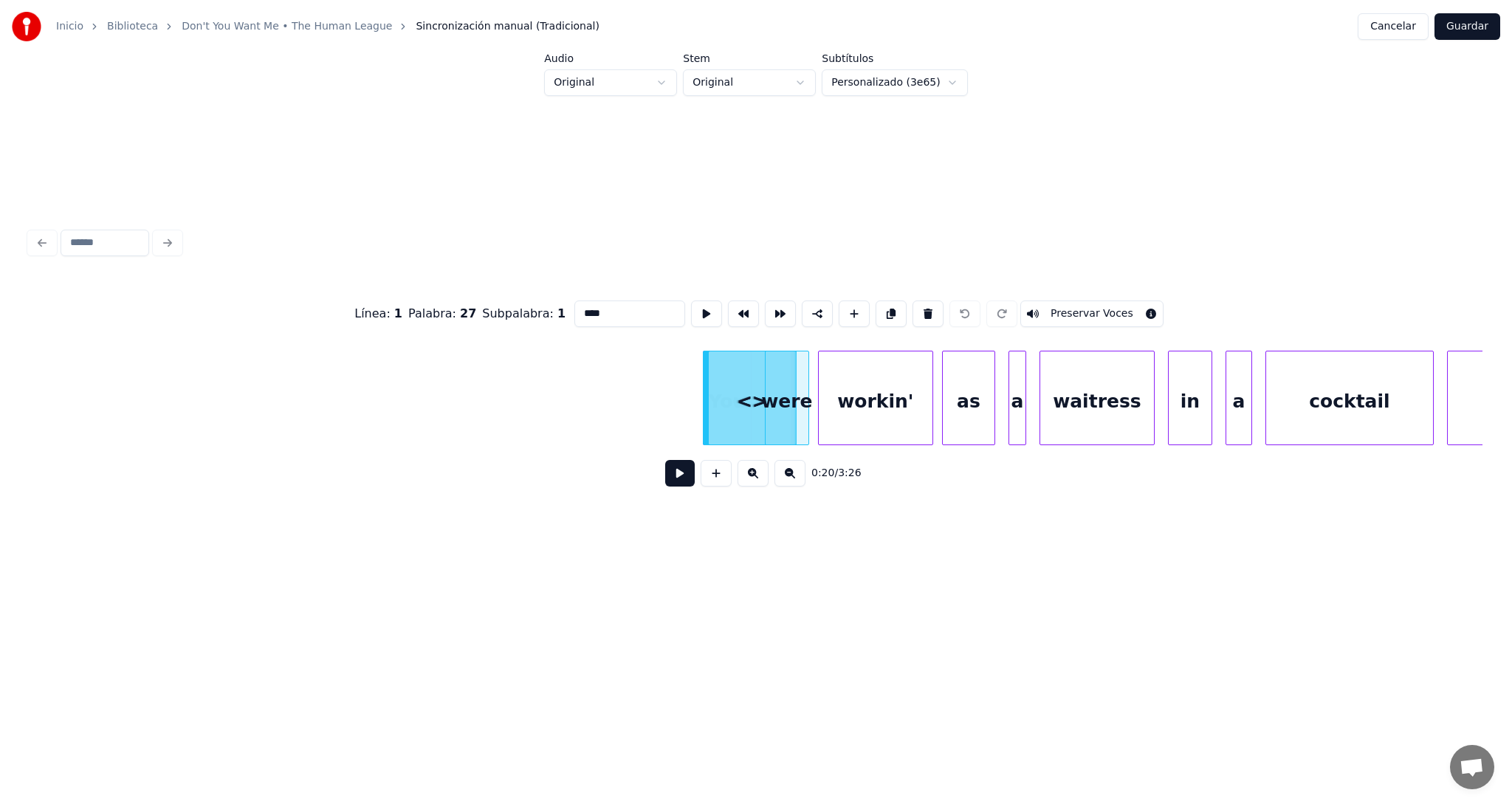
click at [852, 402] on div "workin'" at bounding box center [875, 401] width 114 height 100
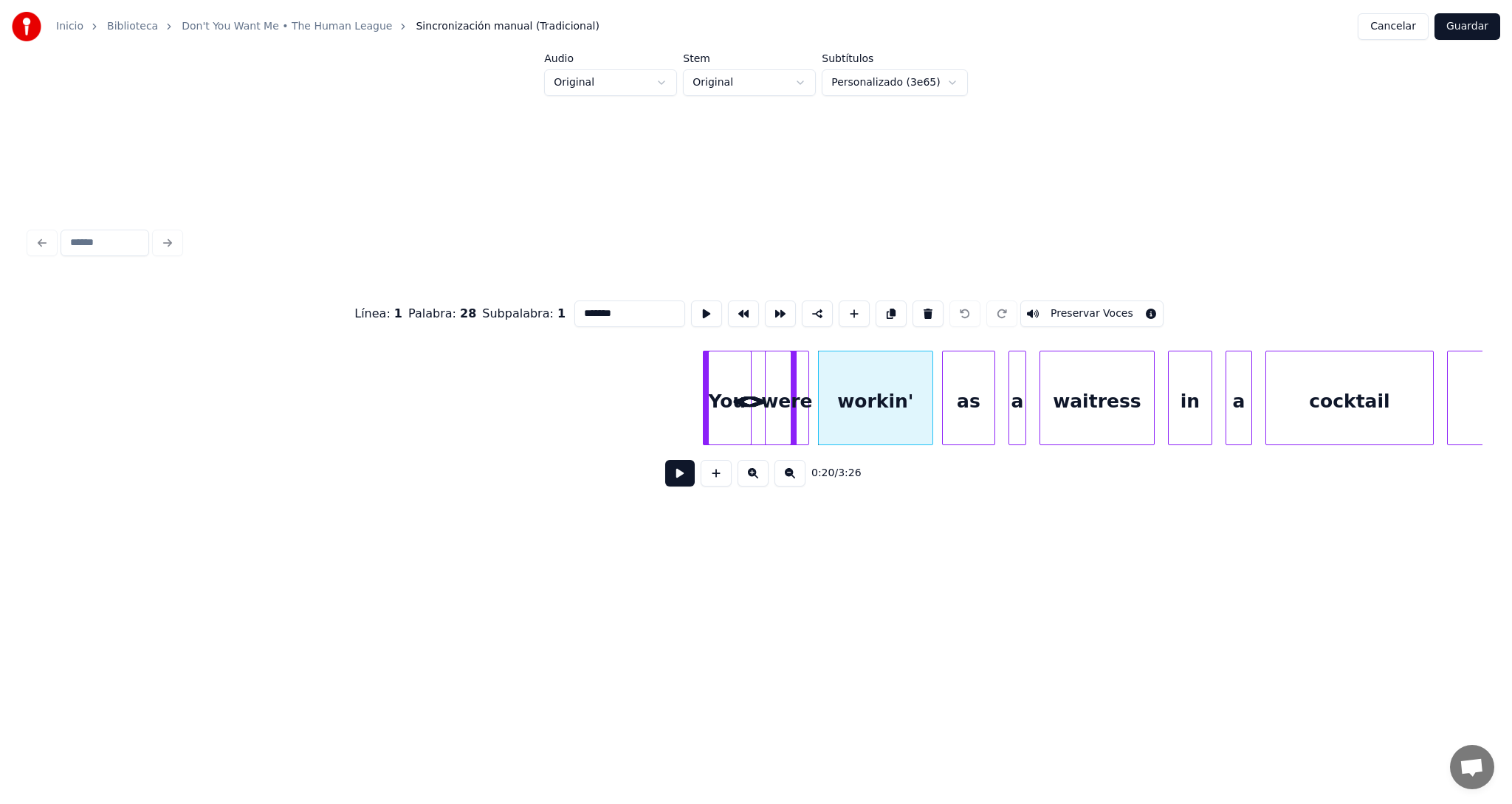
click at [740, 406] on div "<>" at bounding box center [751, 401] width 87 height 100
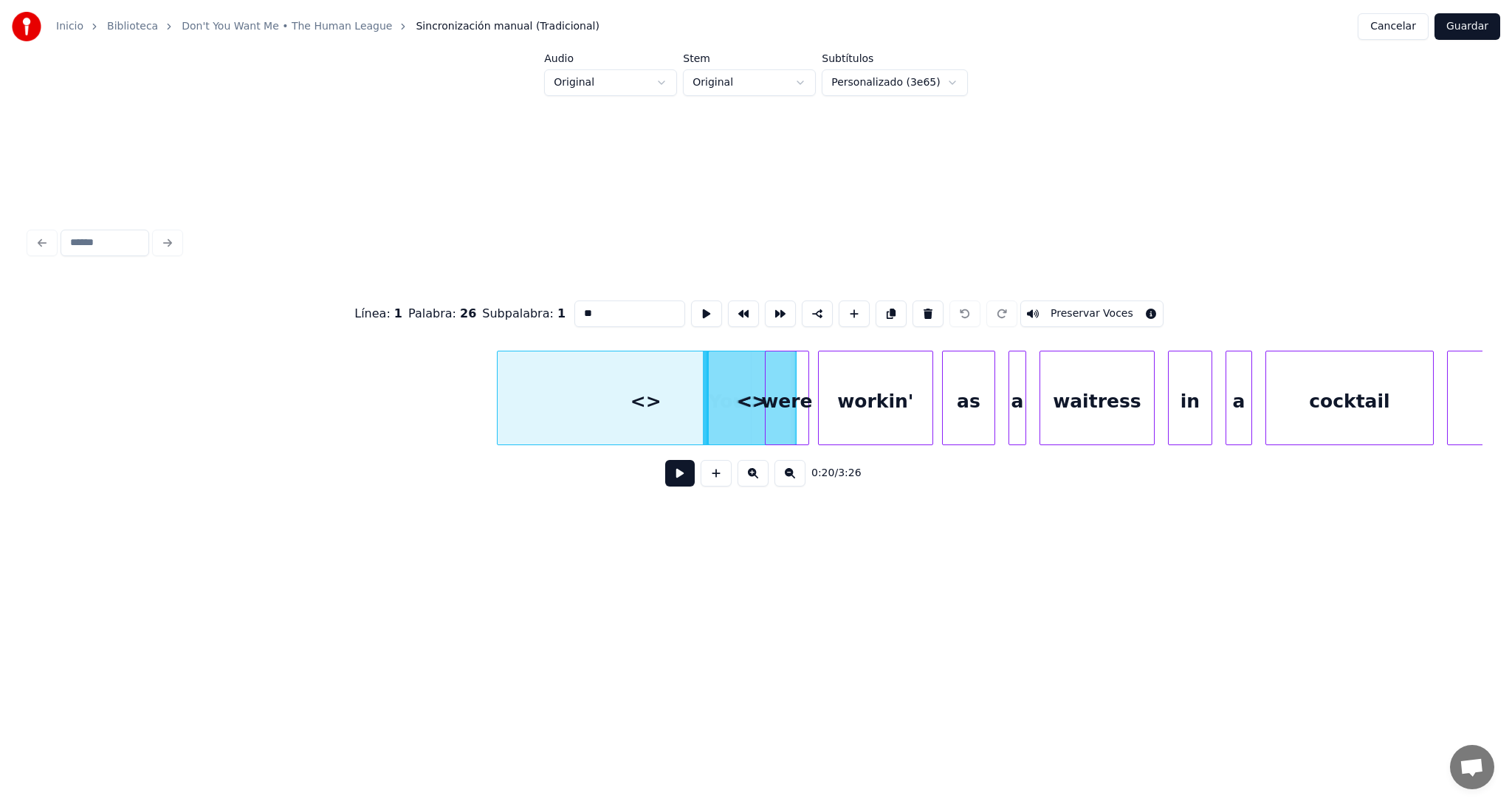
click at [497, 388] on div at bounding box center [499, 398] width 4 height 93
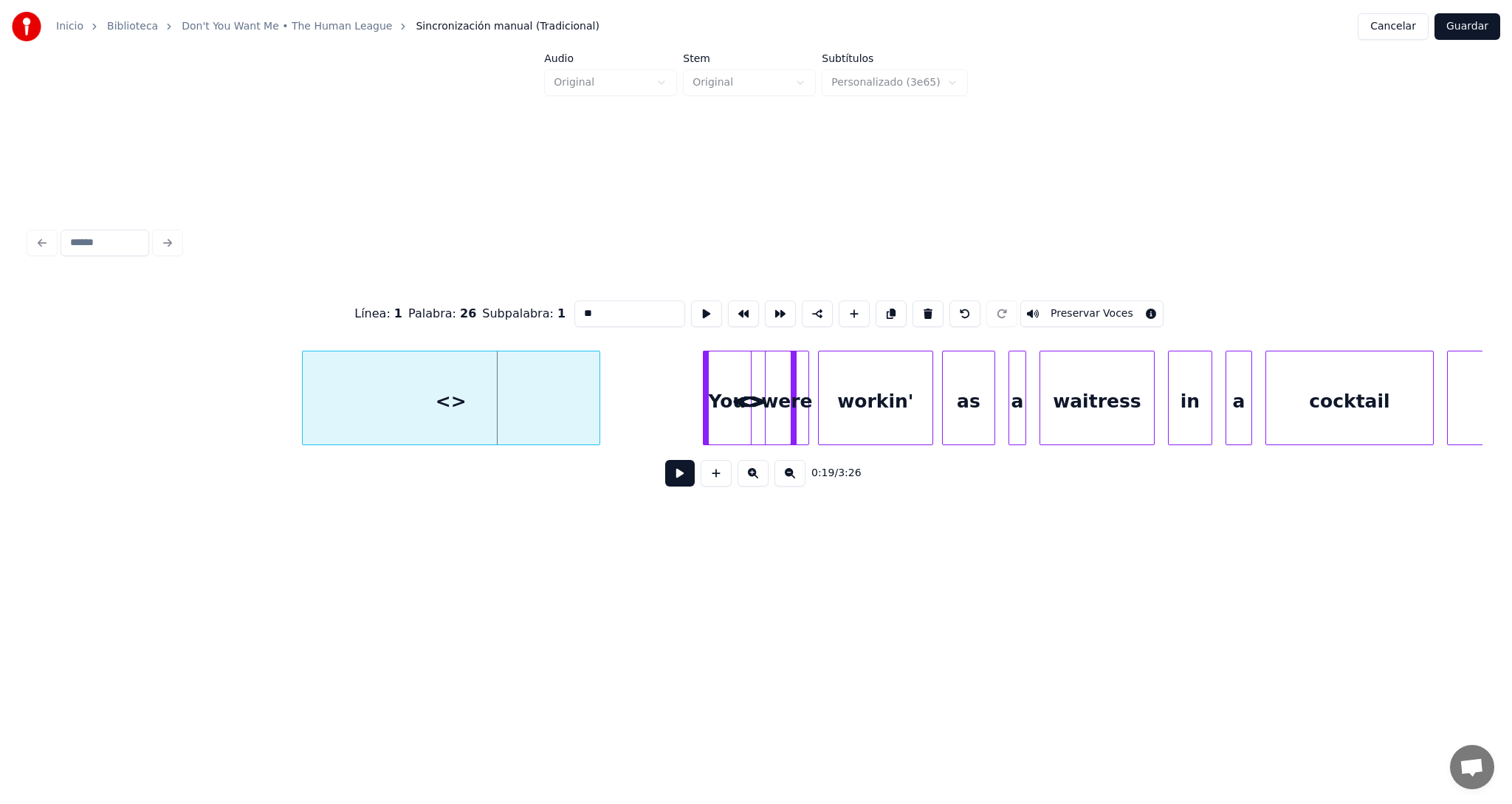
click at [417, 389] on div "<>" at bounding box center [450, 401] width 296 height 100
click at [919, 305] on button at bounding box center [928, 313] width 31 height 26
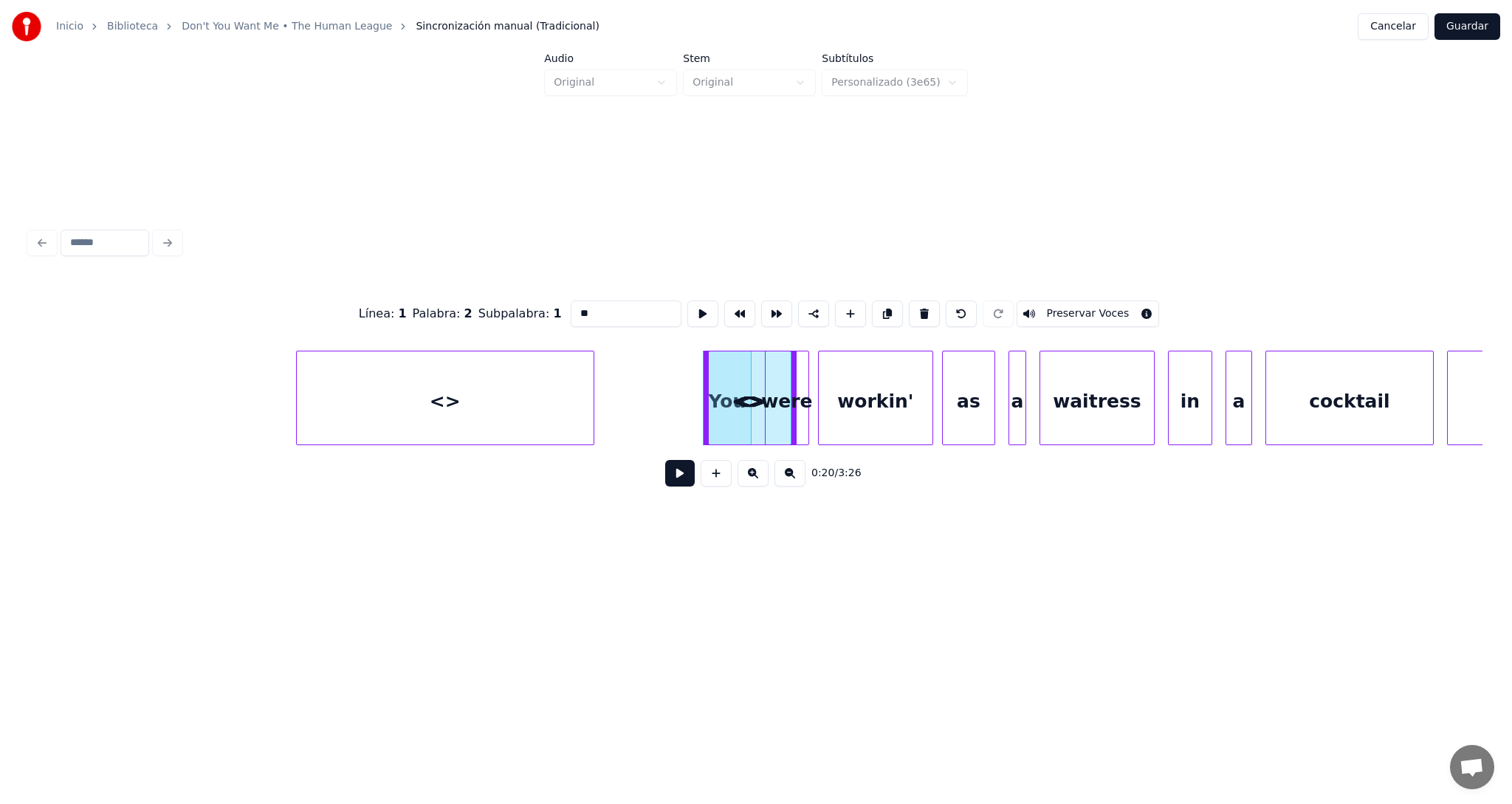
click at [479, 409] on div "<>" at bounding box center [444, 401] width 296 height 100
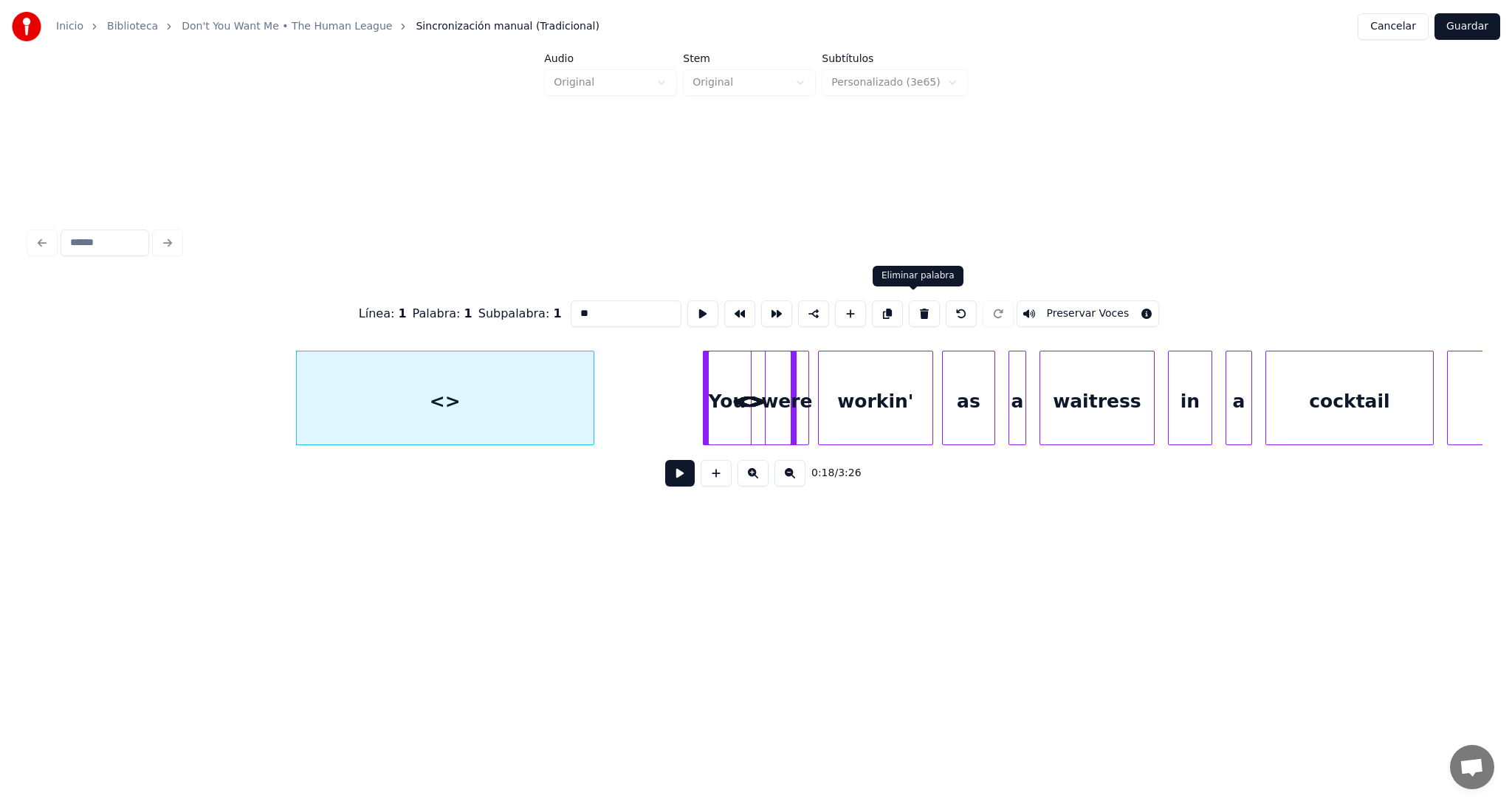
click at [917, 305] on button at bounding box center [924, 313] width 31 height 26
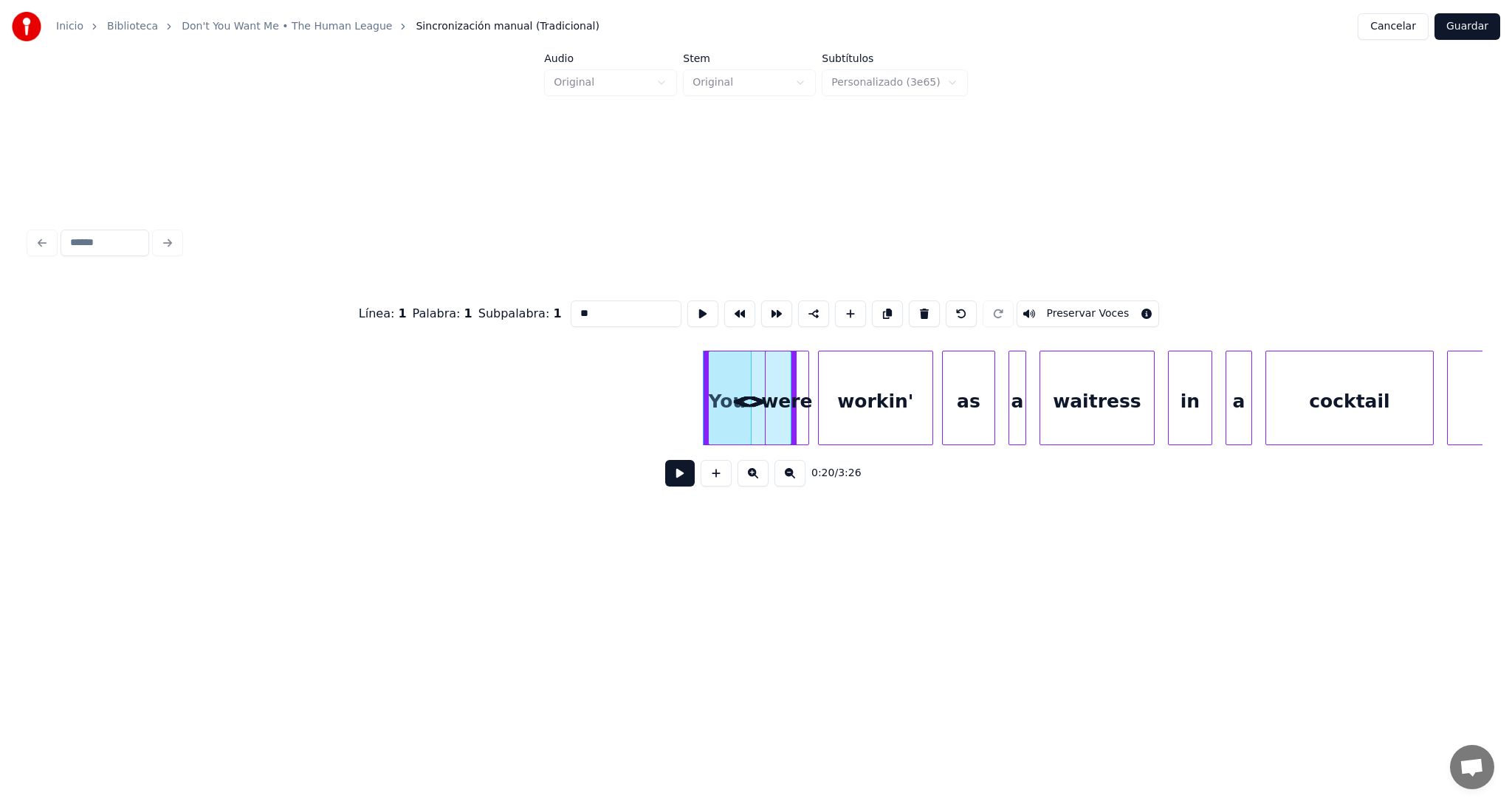
click at [723, 397] on div "<>" at bounding box center [751, 401] width 87 height 100
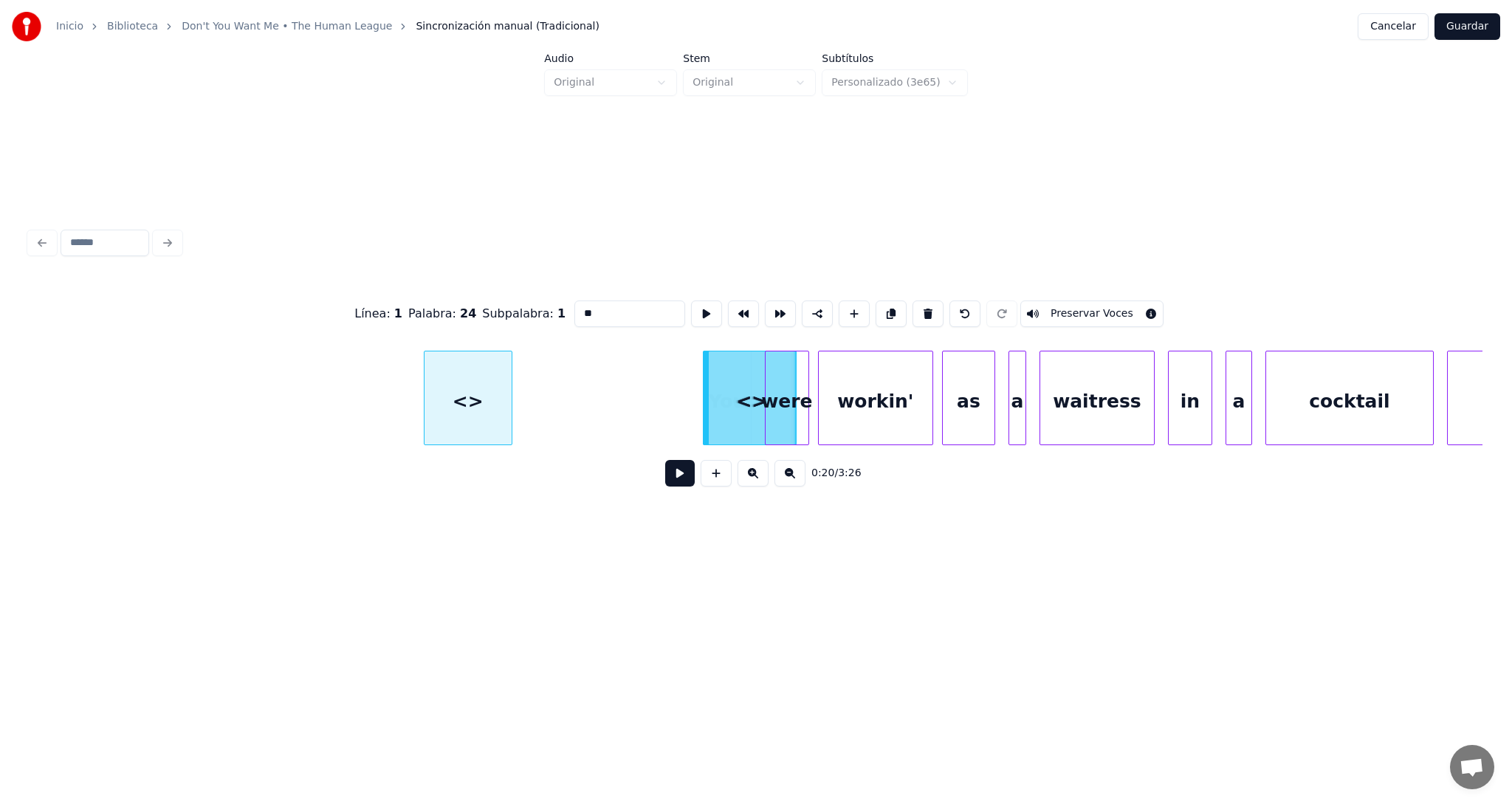
click at [447, 402] on div "<>" at bounding box center [468, 401] width 87 height 100
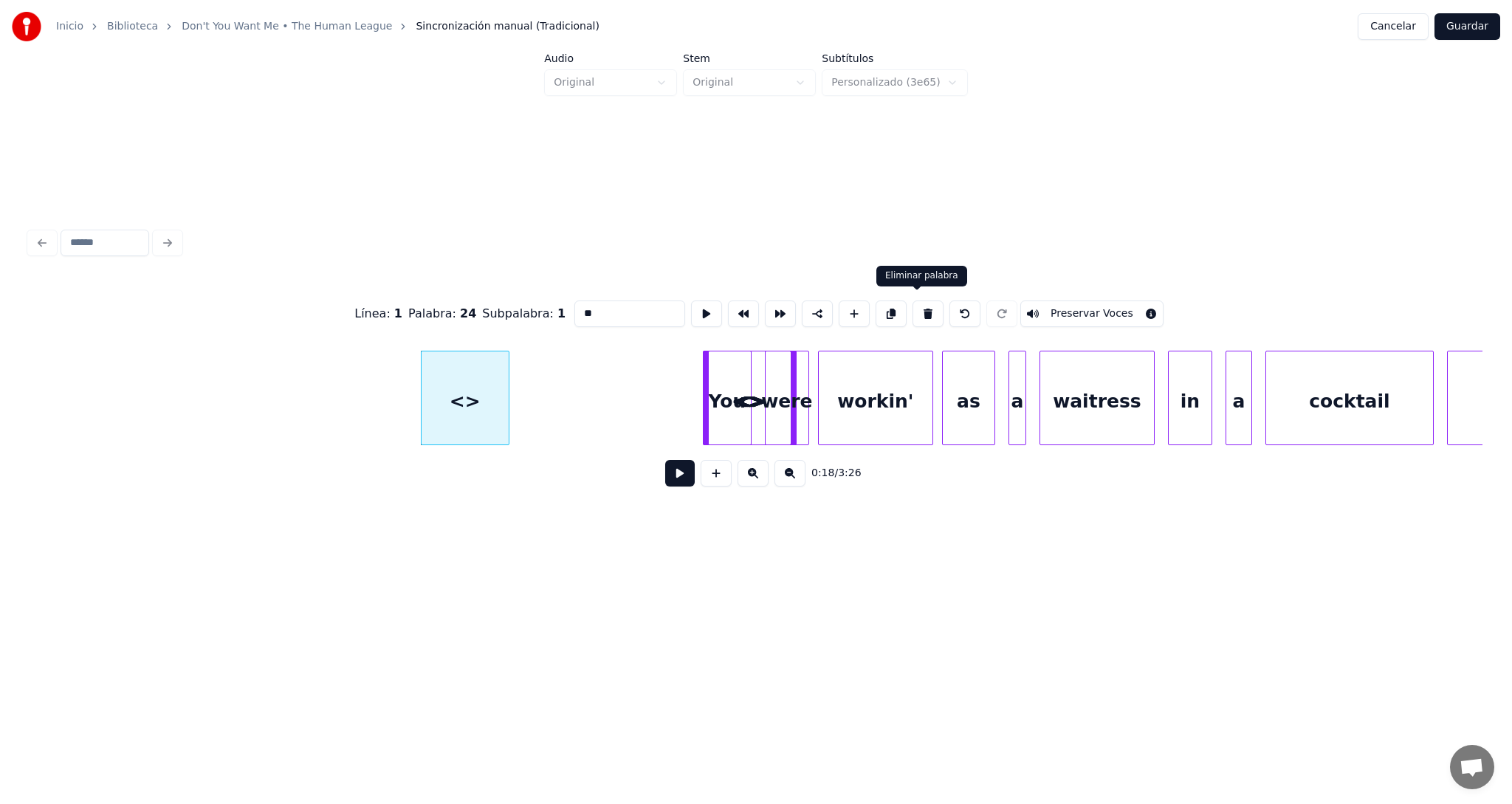
click at [914, 308] on button at bounding box center [928, 313] width 31 height 26
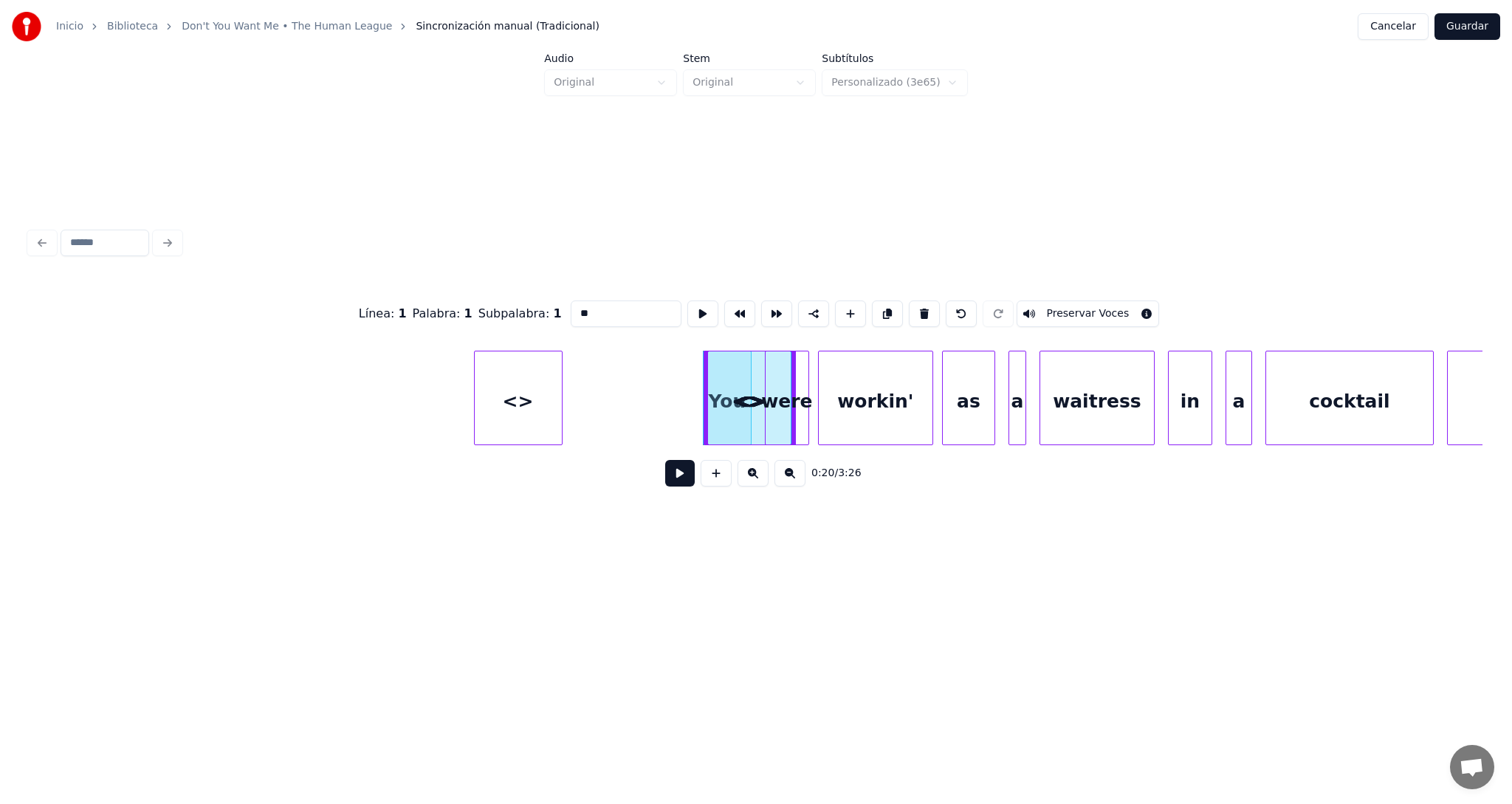
click at [502, 408] on div "<>" at bounding box center [518, 401] width 87 height 100
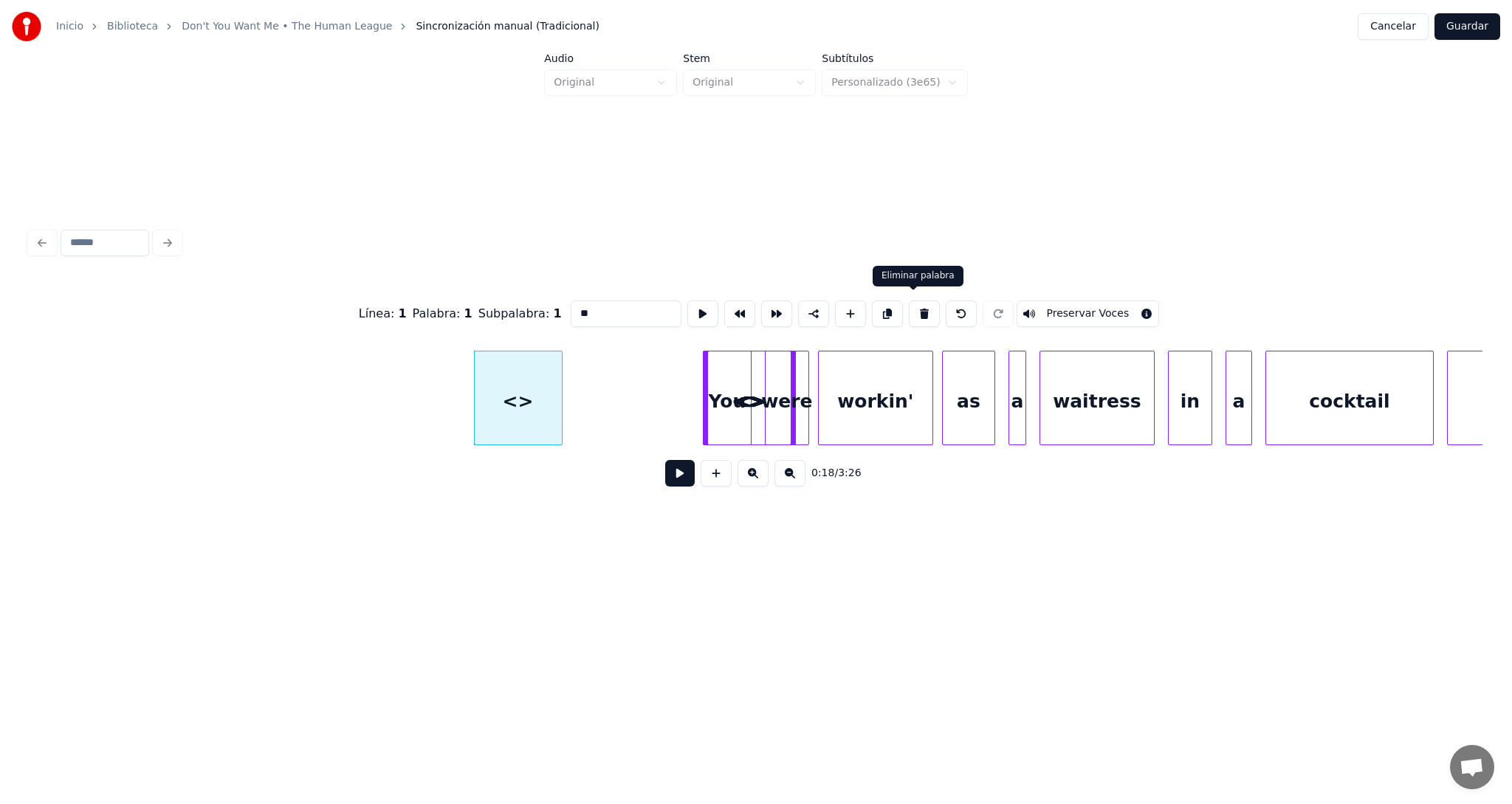
click at [917, 303] on button at bounding box center [924, 313] width 31 height 26
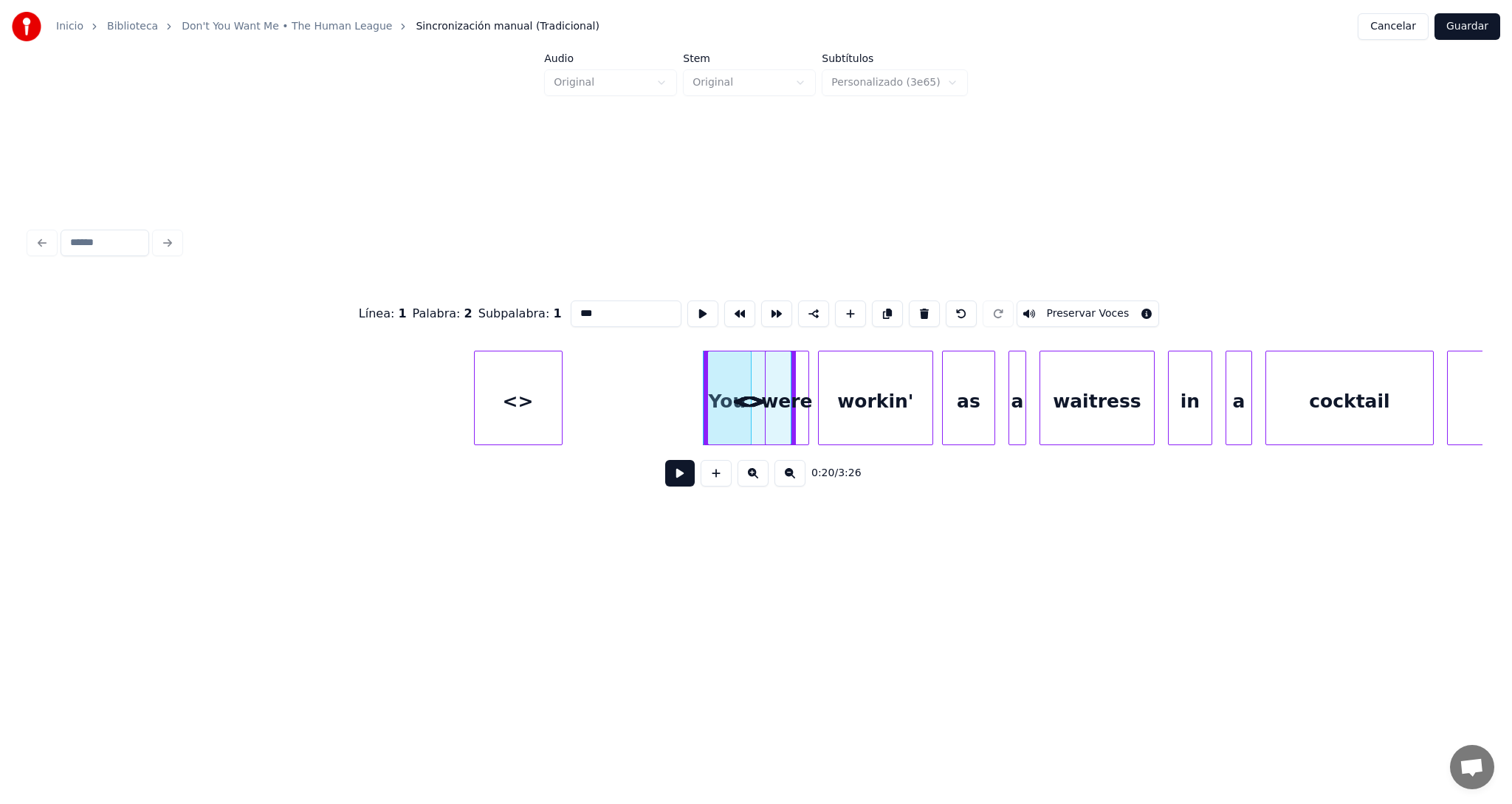
click at [530, 400] on div "<>" at bounding box center [518, 401] width 87 height 100
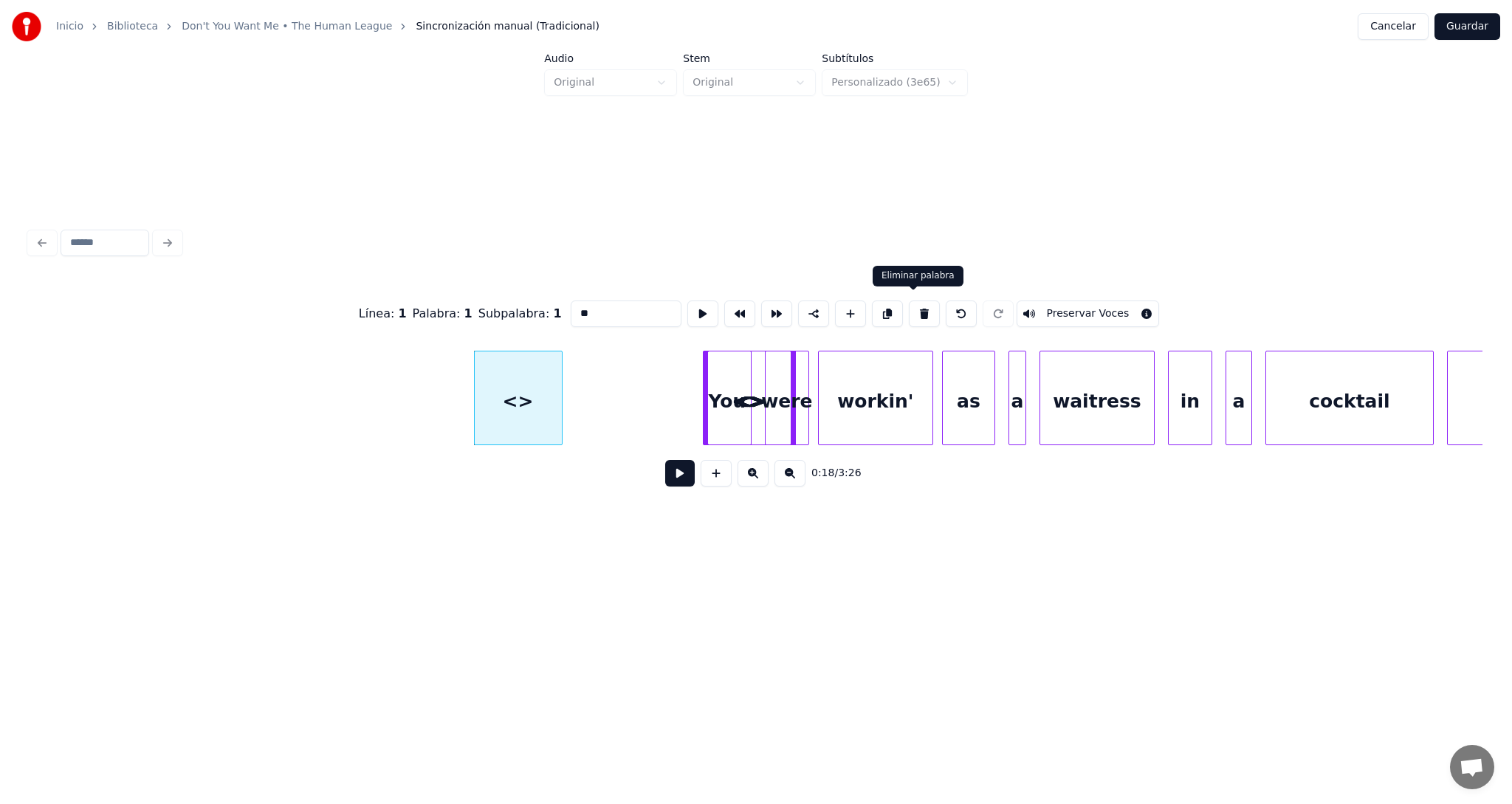
click at [913, 312] on button at bounding box center [924, 313] width 31 height 26
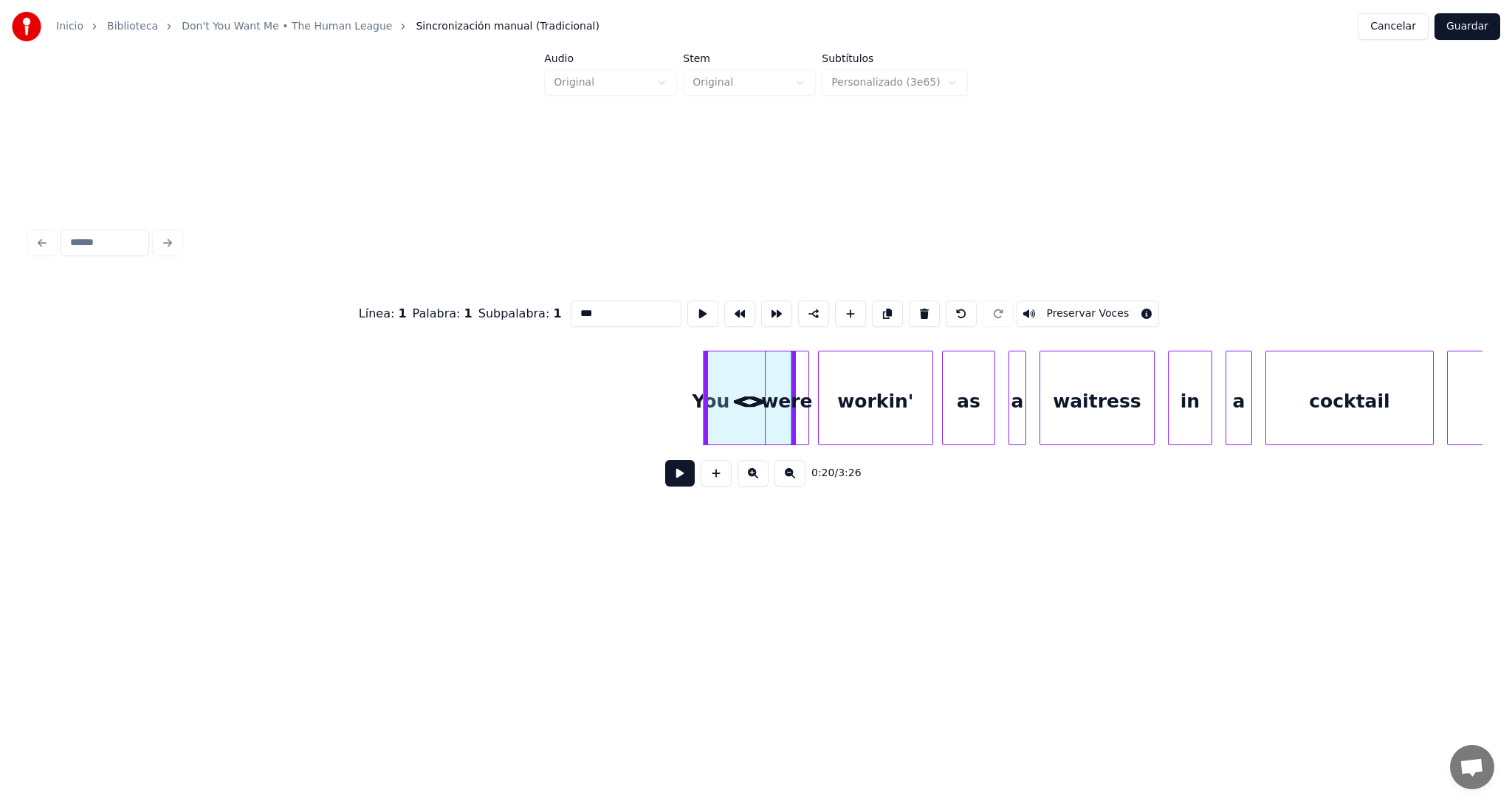
click at [744, 382] on div "<>" at bounding box center [751, 401] width 87 height 100
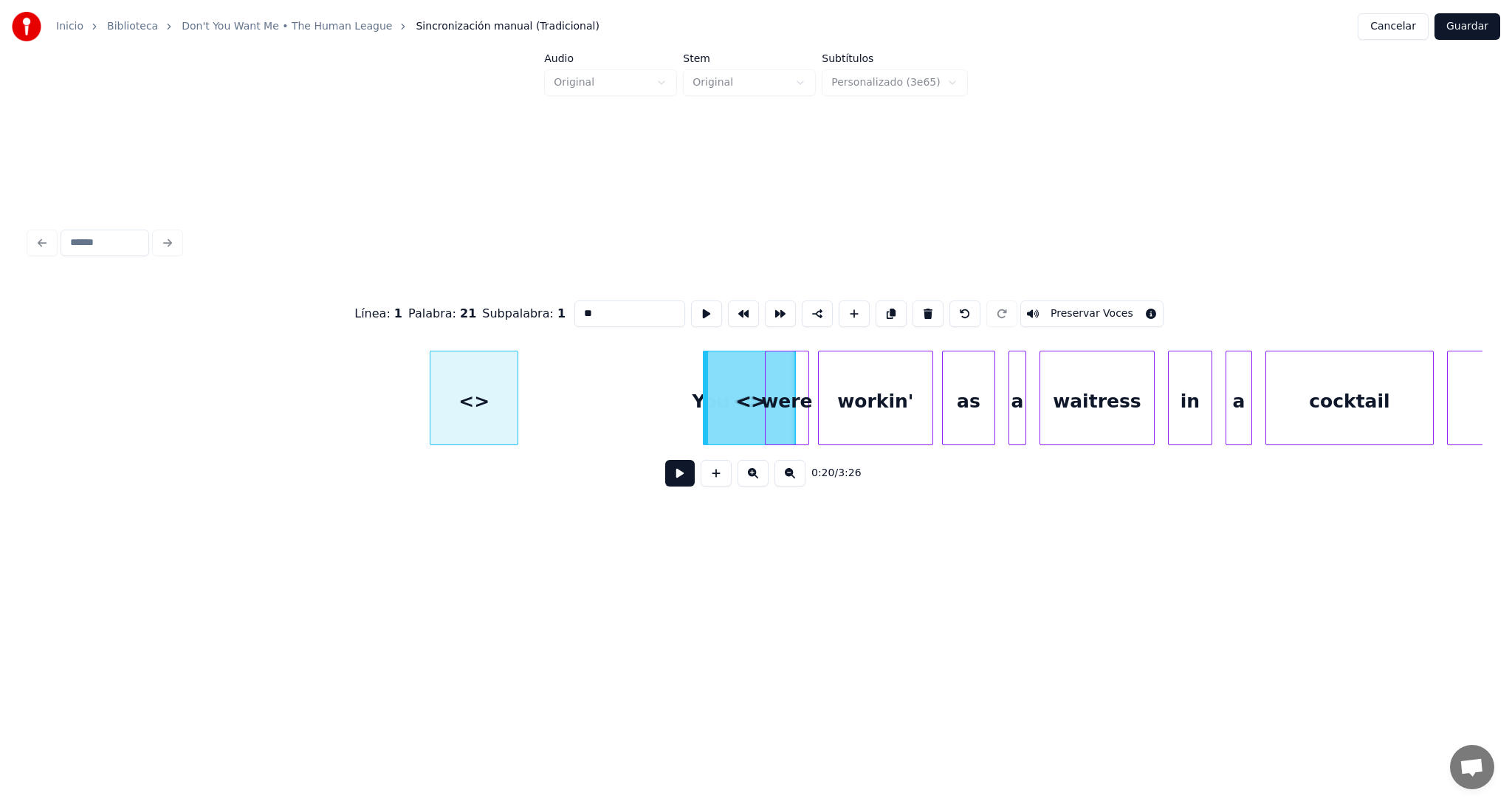
click at [458, 394] on div "<>" at bounding box center [474, 401] width 87 height 100
click at [468, 399] on div "<>" at bounding box center [474, 401] width 87 height 100
click at [920, 311] on button at bounding box center [928, 313] width 31 height 26
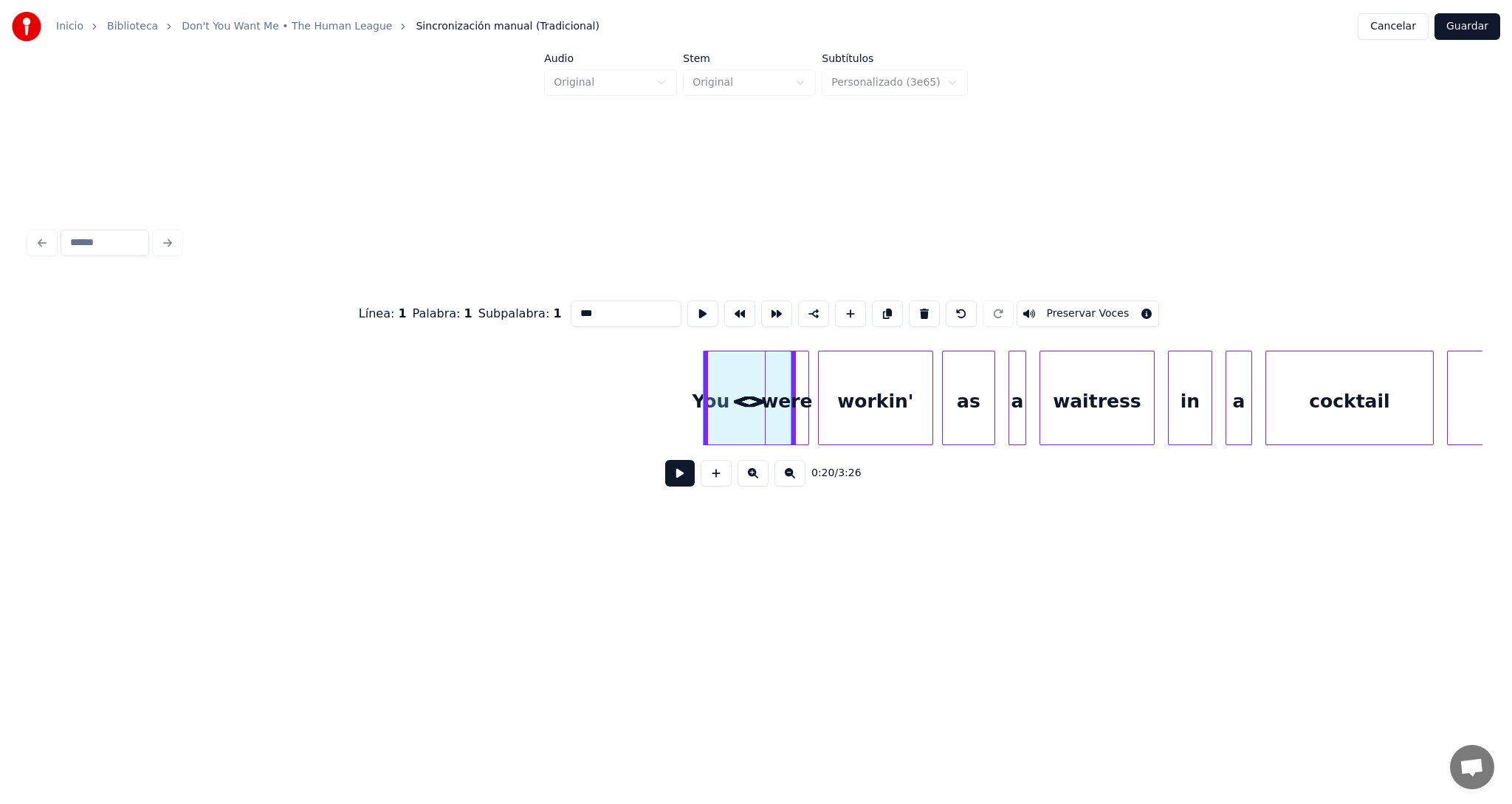
click at [738, 388] on div "<>" at bounding box center [751, 401] width 87 height 100
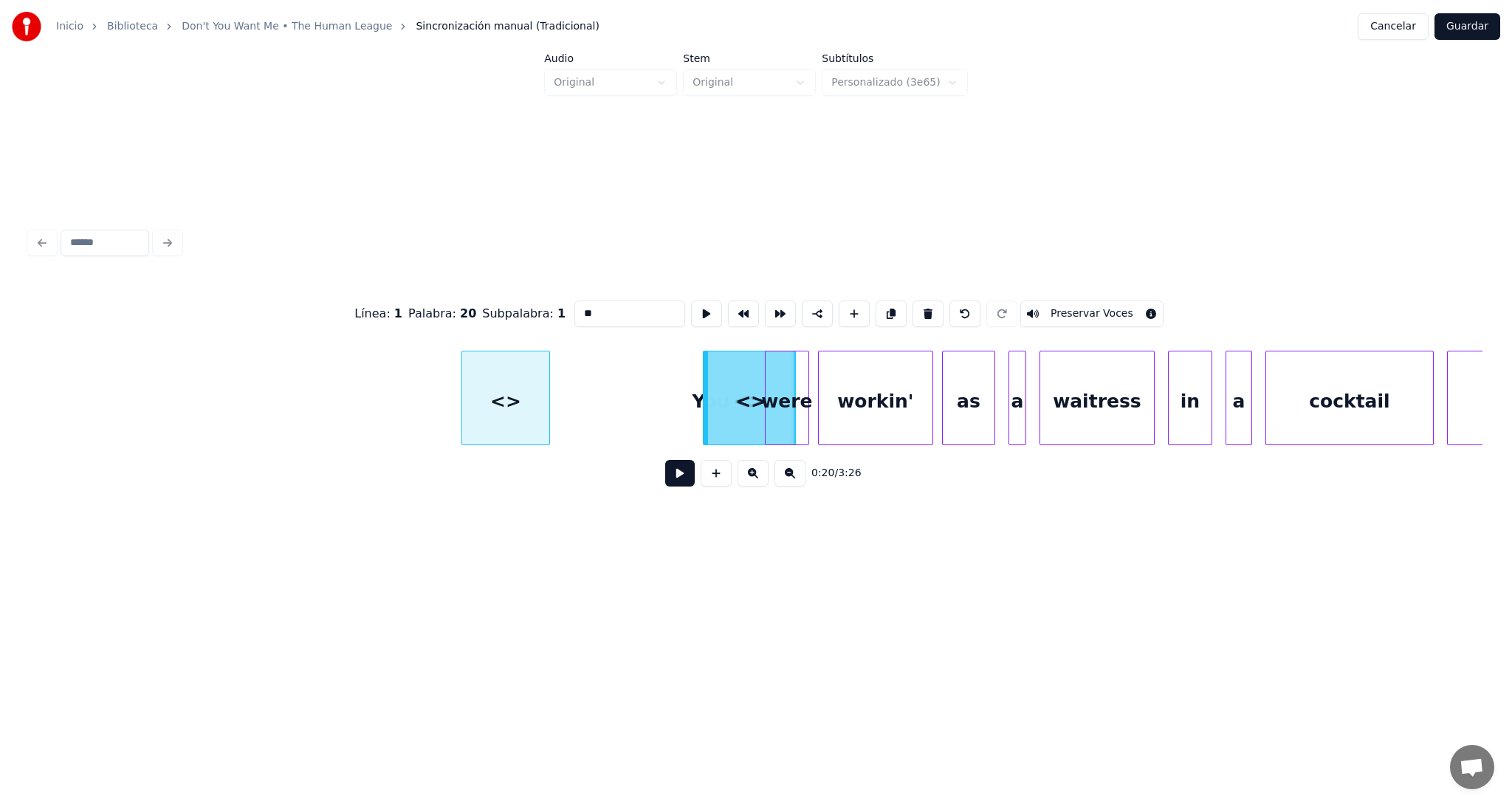
click at [493, 402] on div "<>" at bounding box center [505, 401] width 87 height 100
click at [922, 308] on button at bounding box center [928, 313] width 31 height 26
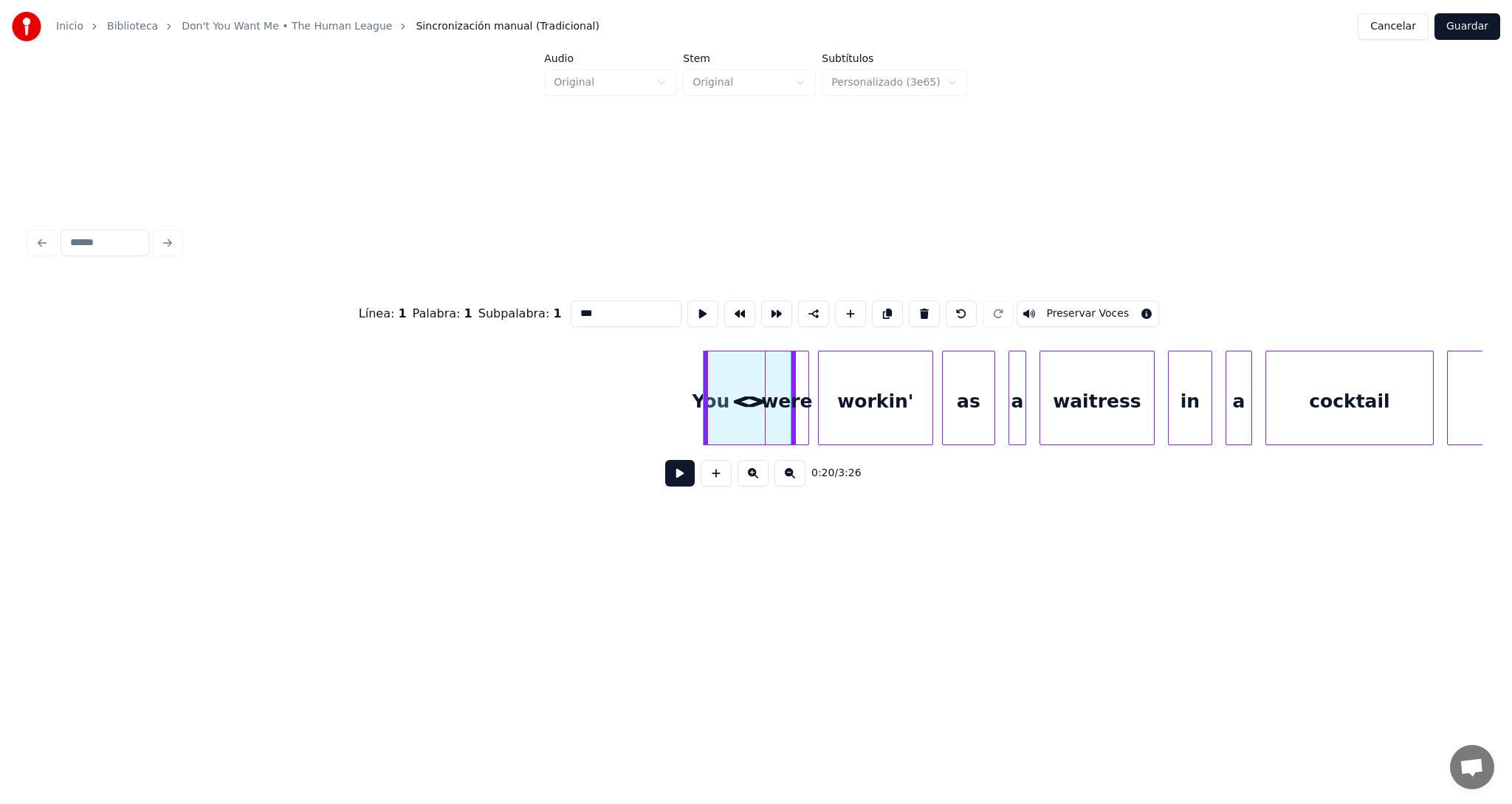
click at [737, 385] on div "<>" at bounding box center [751, 401] width 87 height 100
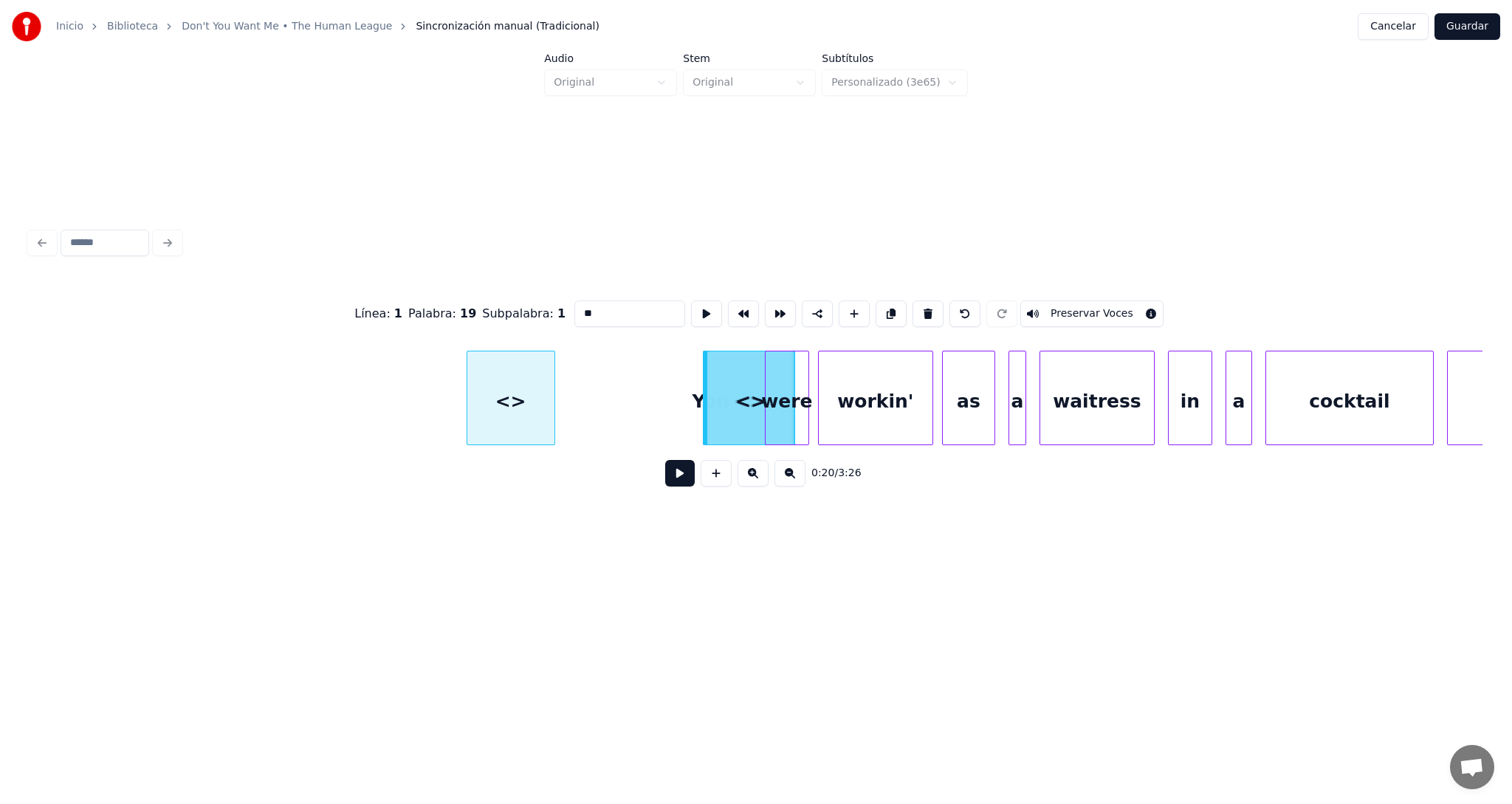
click at [467, 391] on div "<>" at bounding box center [510, 401] width 87 height 100
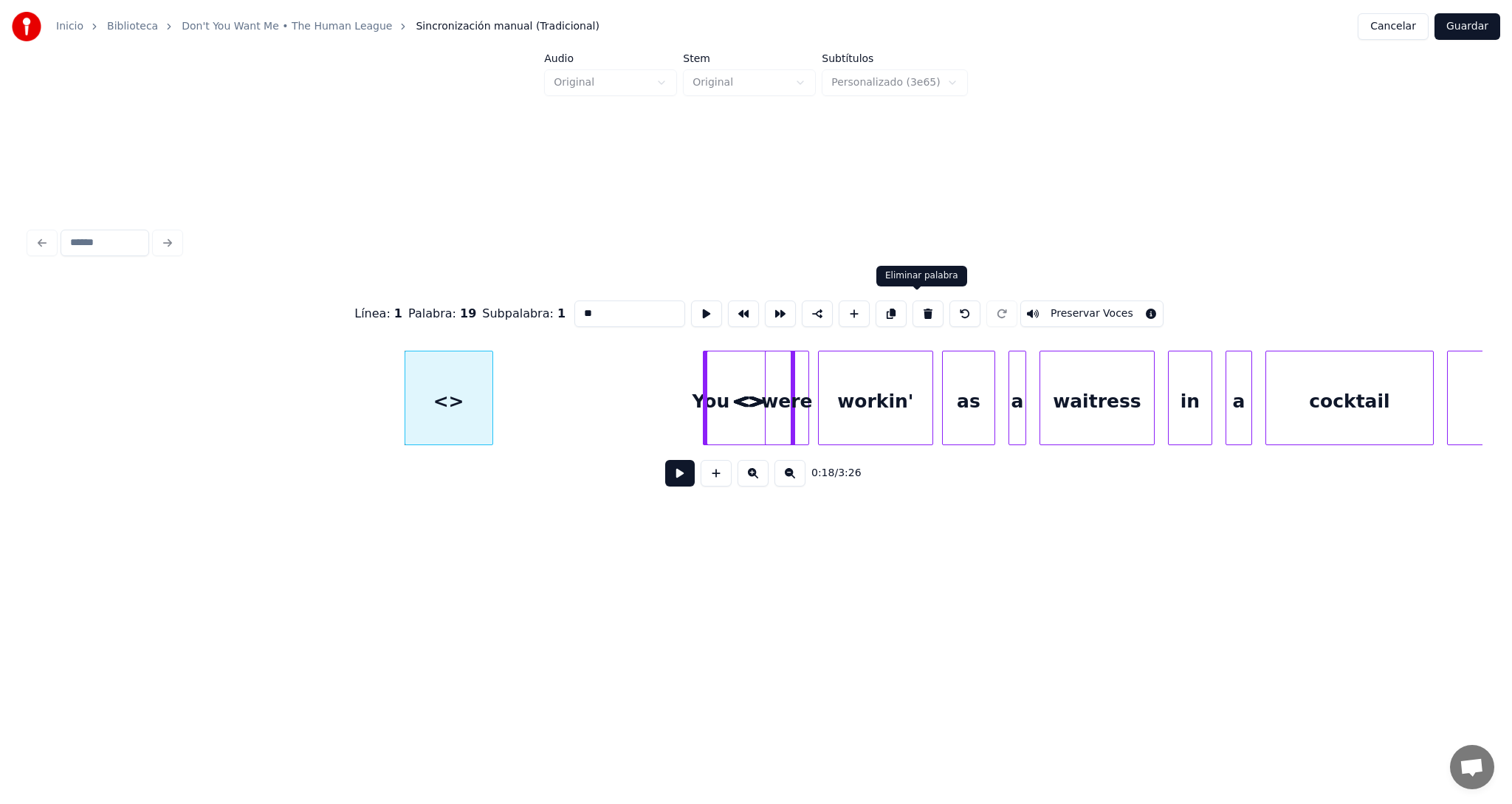
click at [913, 309] on button at bounding box center [928, 313] width 31 height 26
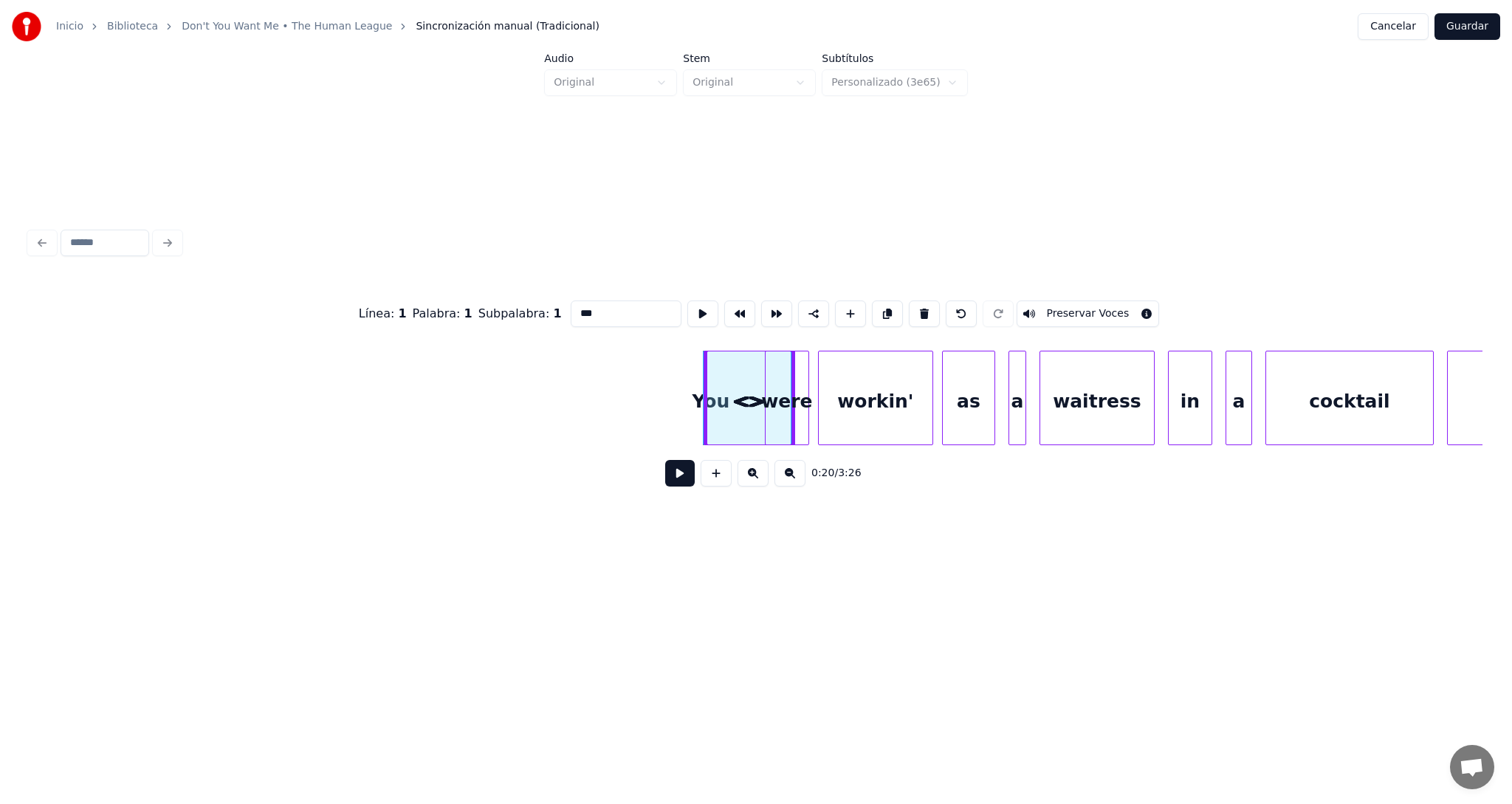
click at [750, 397] on div "<>" at bounding box center [751, 401] width 87 height 100
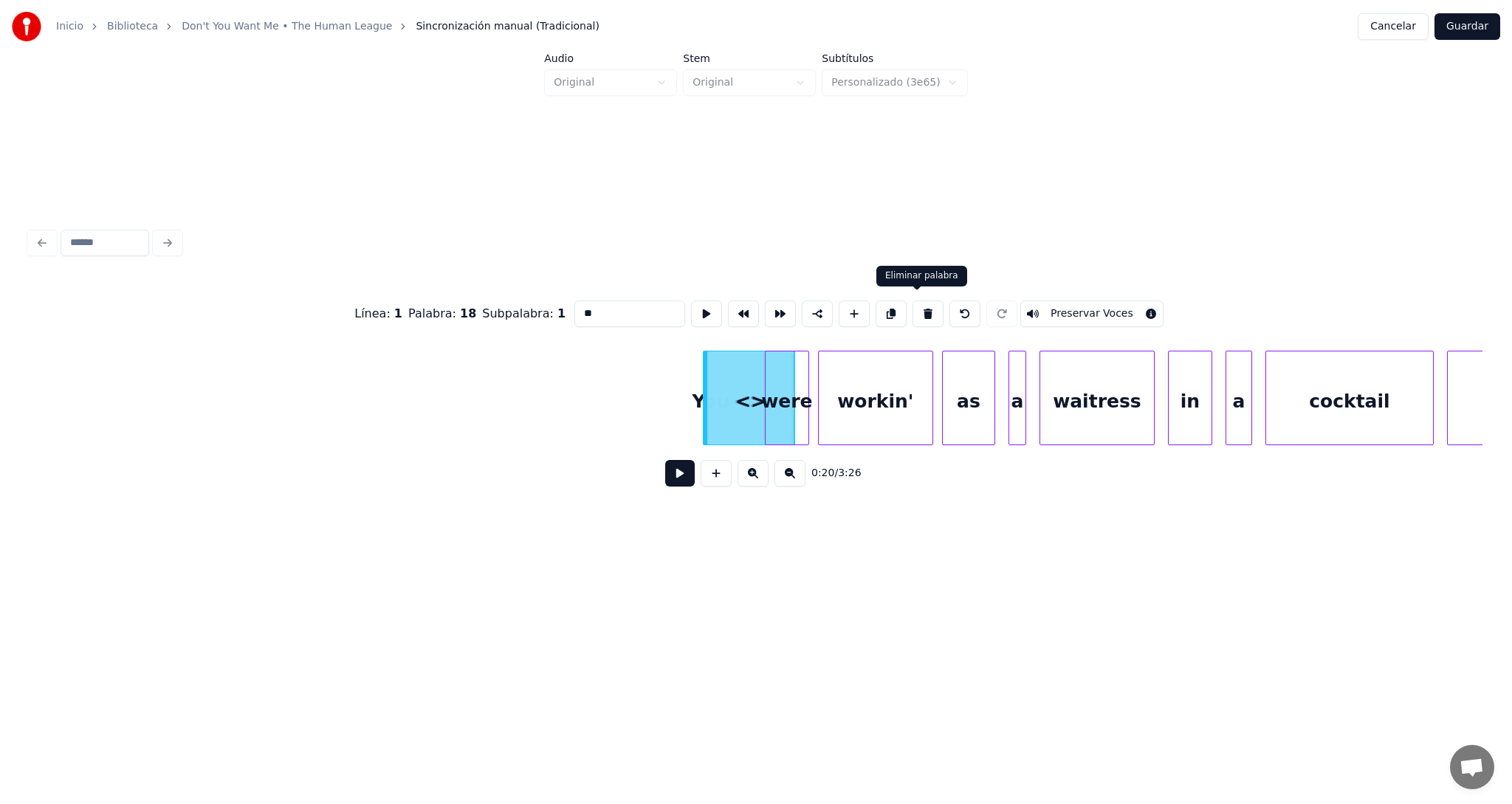
click at [914, 308] on button at bounding box center [928, 313] width 31 height 26
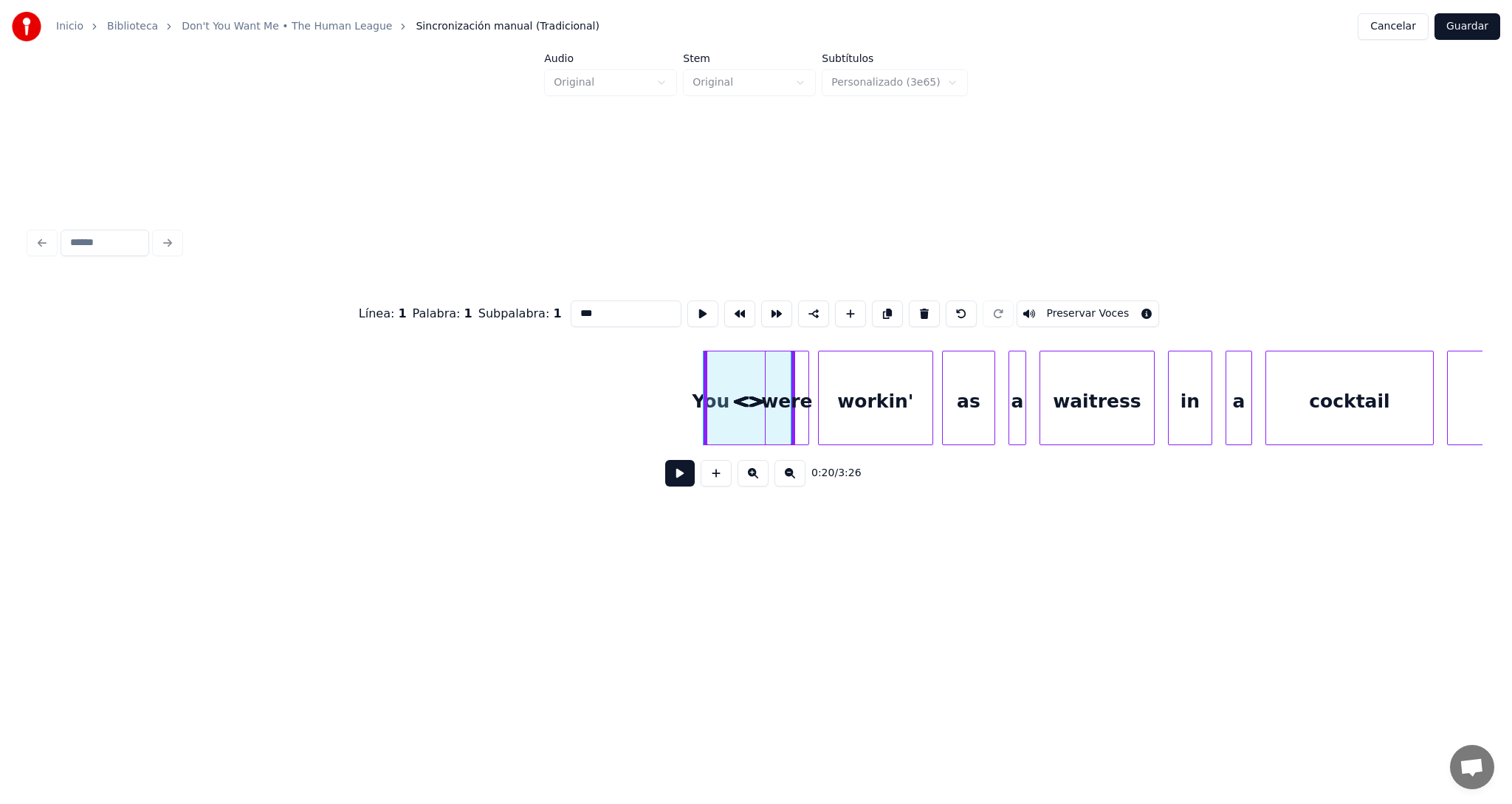
click at [747, 379] on div "<>" at bounding box center [751, 401] width 87 height 100
click at [914, 306] on button at bounding box center [928, 313] width 31 height 26
click at [727, 402] on div "<>" at bounding box center [750, 401] width 87 height 100
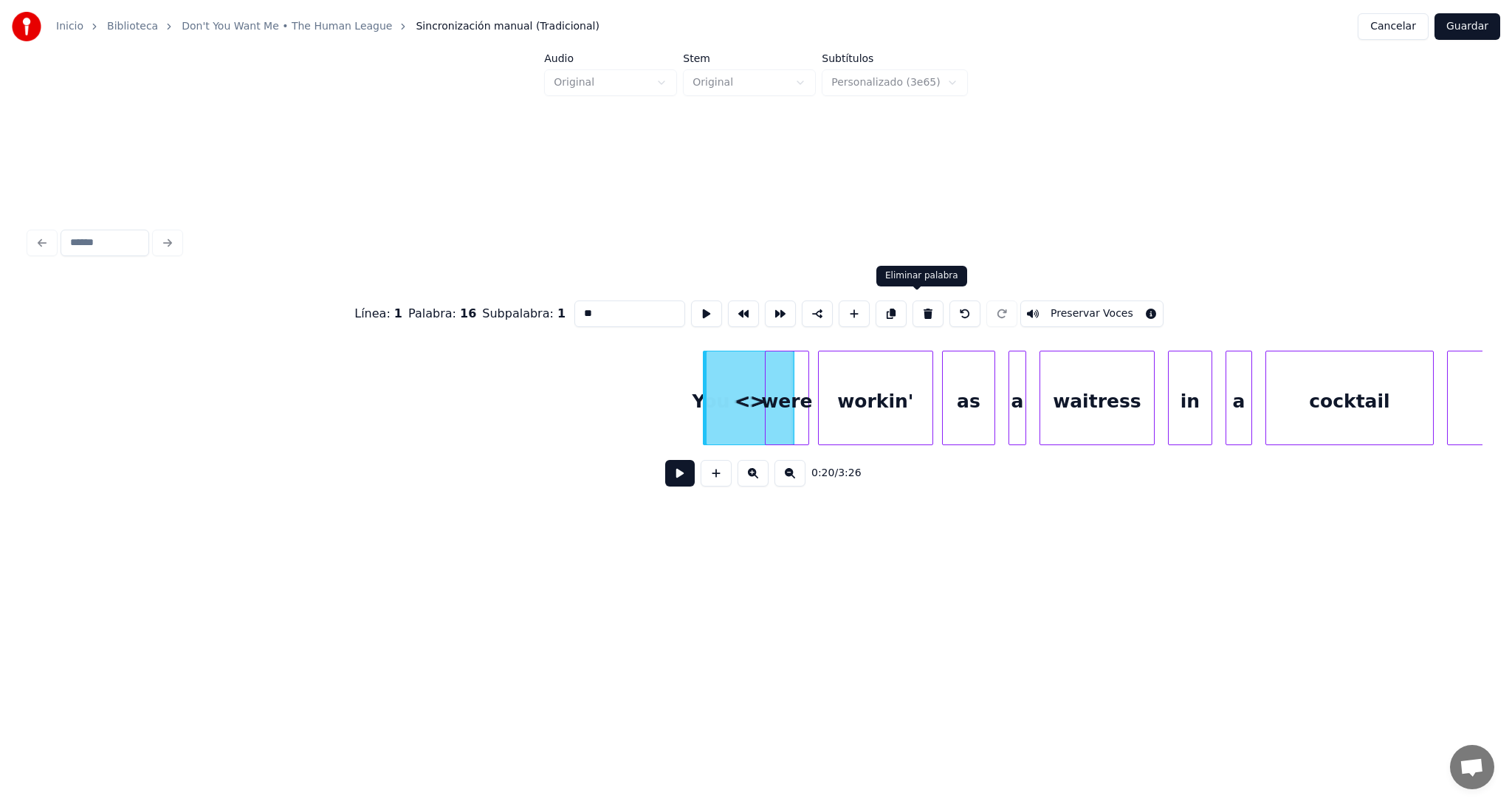
click at [913, 306] on button at bounding box center [928, 313] width 31 height 26
click at [748, 399] on div "<>" at bounding box center [750, 401] width 87 height 100
click at [918, 308] on button at bounding box center [928, 313] width 31 height 26
click at [744, 378] on div "<>" at bounding box center [750, 401] width 87 height 100
click at [919, 309] on button at bounding box center [928, 313] width 31 height 26
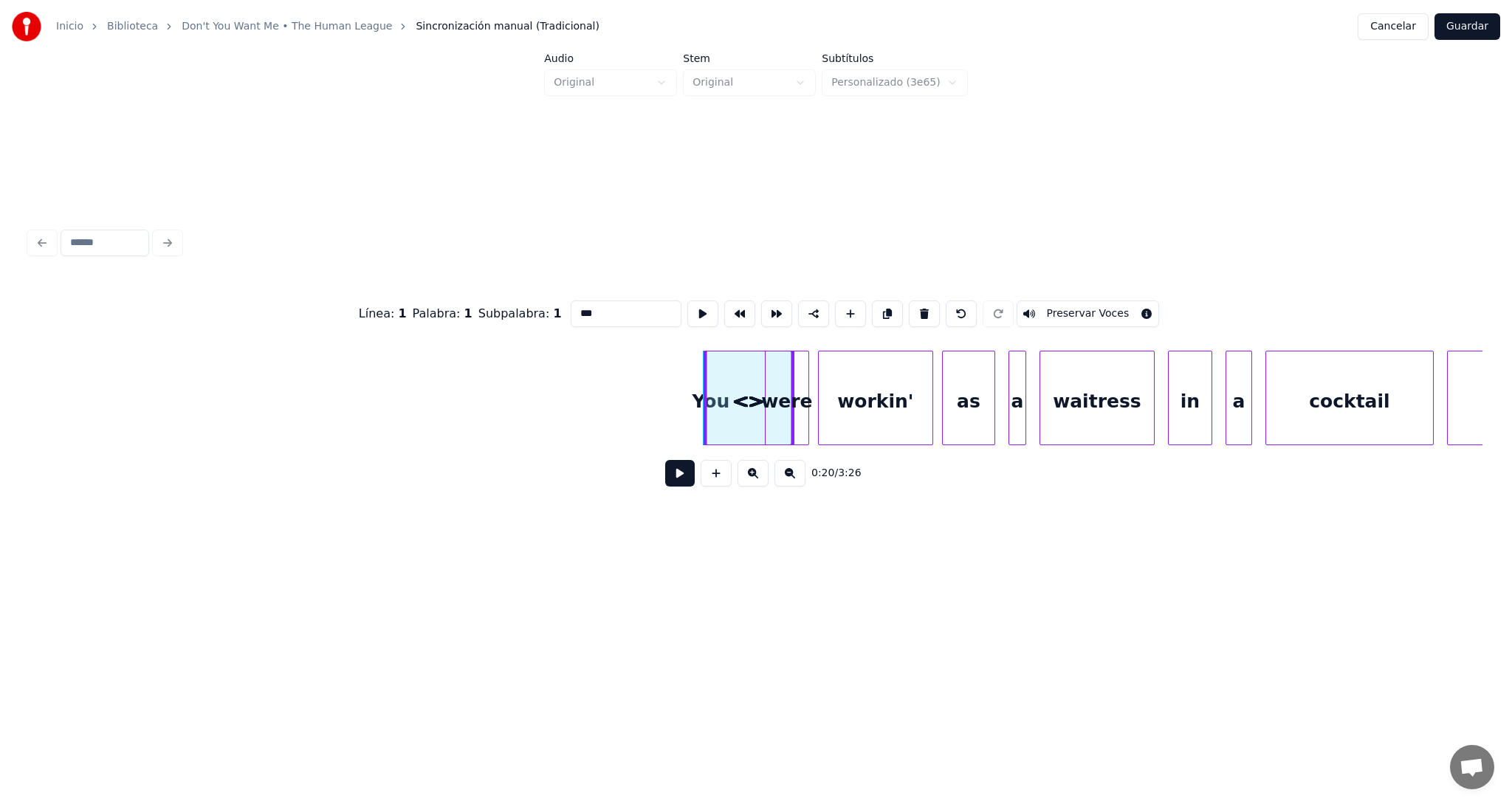
click at [747, 395] on div "<>" at bounding box center [750, 401] width 87 height 100
click at [919, 309] on button at bounding box center [928, 313] width 31 height 26
click at [740, 402] on div "<>" at bounding box center [749, 401] width 87 height 100
click at [919, 308] on button at bounding box center [928, 313] width 31 height 26
click at [750, 392] on div "<>" at bounding box center [749, 401] width 87 height 100
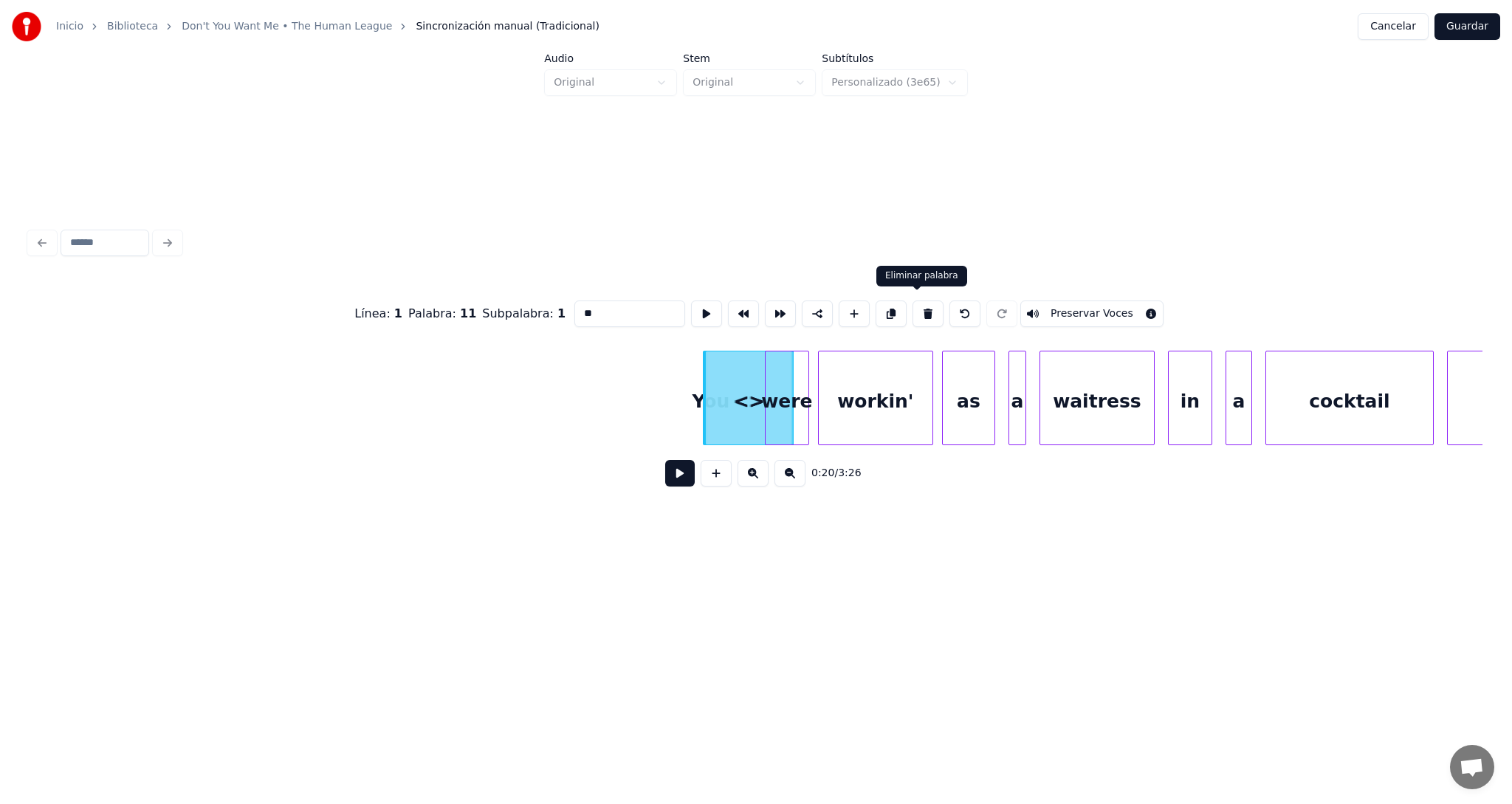
click at [917, 308] on button at bounding box center [928, 313] width 31 height 26
click at [732, 395] on div "<>" at bounding box center [749, 401] width 87 height 100
click at [914, 304] on button at bounding box center [928, 313] width 31 height 26
click at [726, 382] on div "<>" at bounding box center [748, 401] width 87 height 100
click at [913, 307] on button at bounding box center [924, 313] width 31 height 26
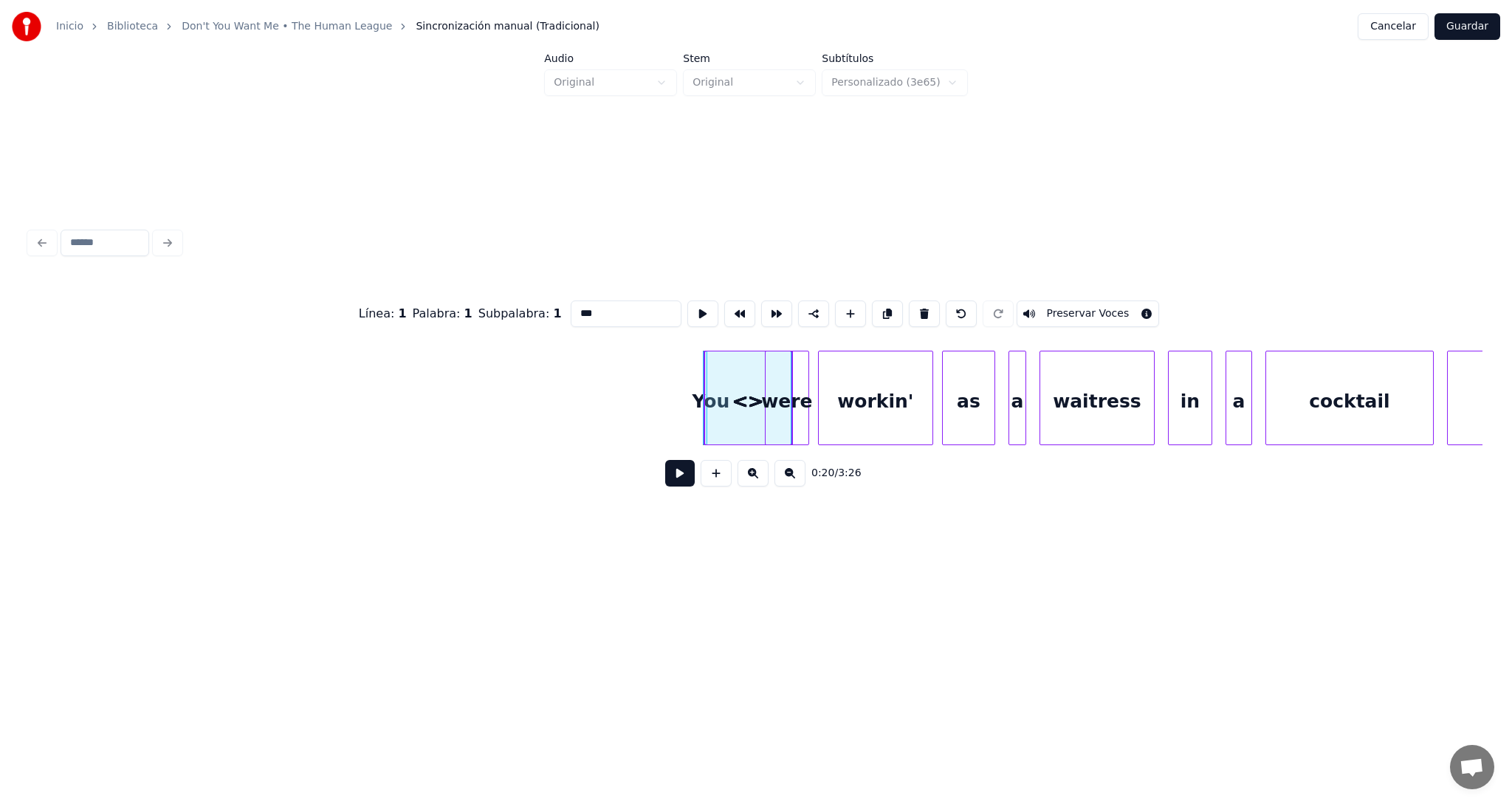
click at [747, 396] on div "<>" at bounding box center [748, 401] width 87 height 100
click at [913, 302] on button at bounding box center [924, 313] width 31 height 26
click at [747, 385] on div "<>" at bounding box center [748, 401] width 87 height 100
click at [921, 306] on button at bounding box center [924, 313] width 31 height 26
click at [745, 388] on div "<>" at bounding box center [747, 401] width 87 height 100
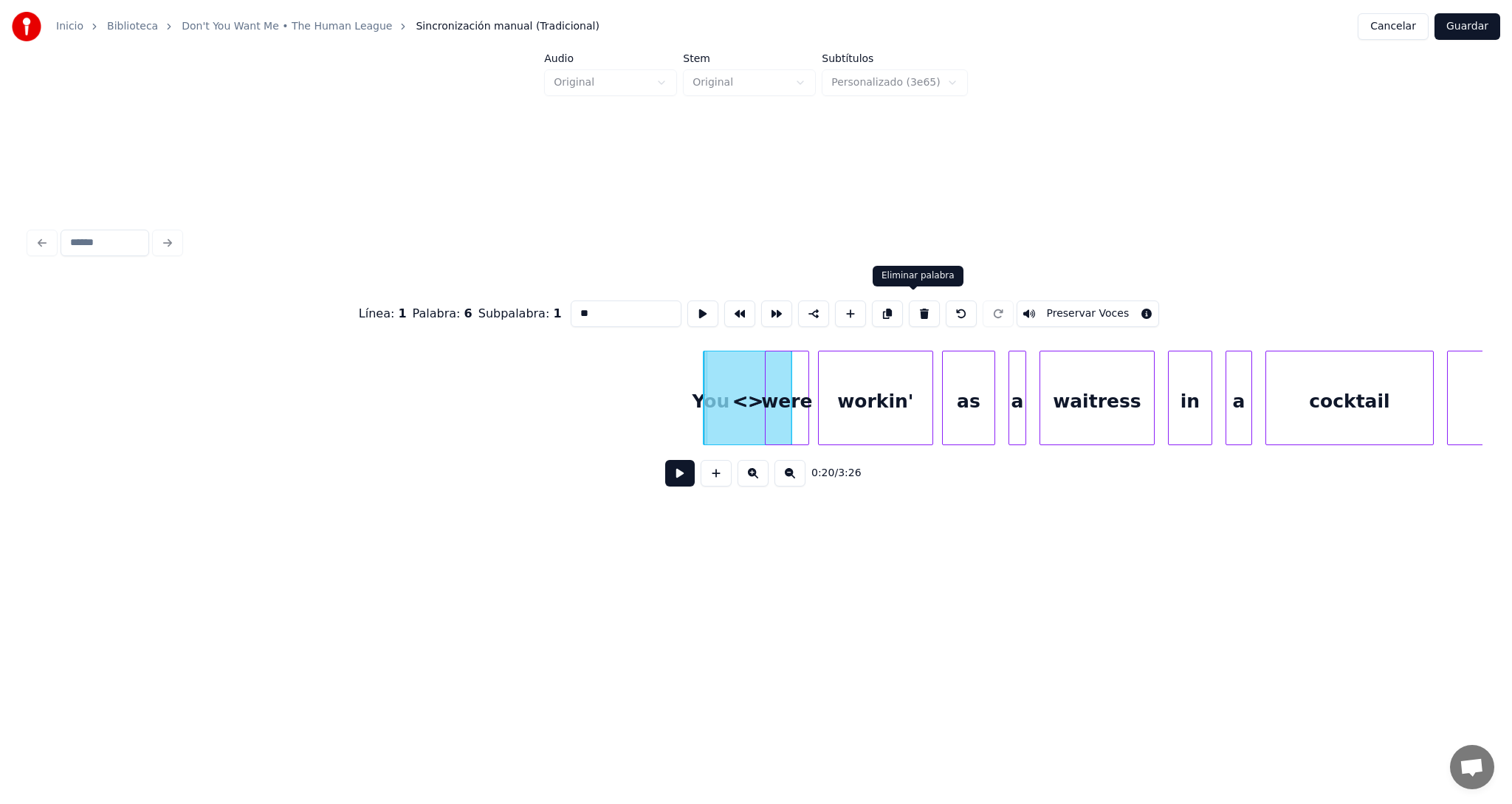
click at [912, 308] on button at bounding box center [924, 313] width 31 height 26
click at [735, 394] on div "<>" at bounding box center [747, 401] width 87 height 100
click at [735, 403] on div "<>" at bounding box center [747, 401] width 87 height 100
click at [911, 307] on button at bounding box center [924, 313] width 31 height 26
click at [731, 387] on div "<>" at bounding box center [747, 401] width 87 height 100
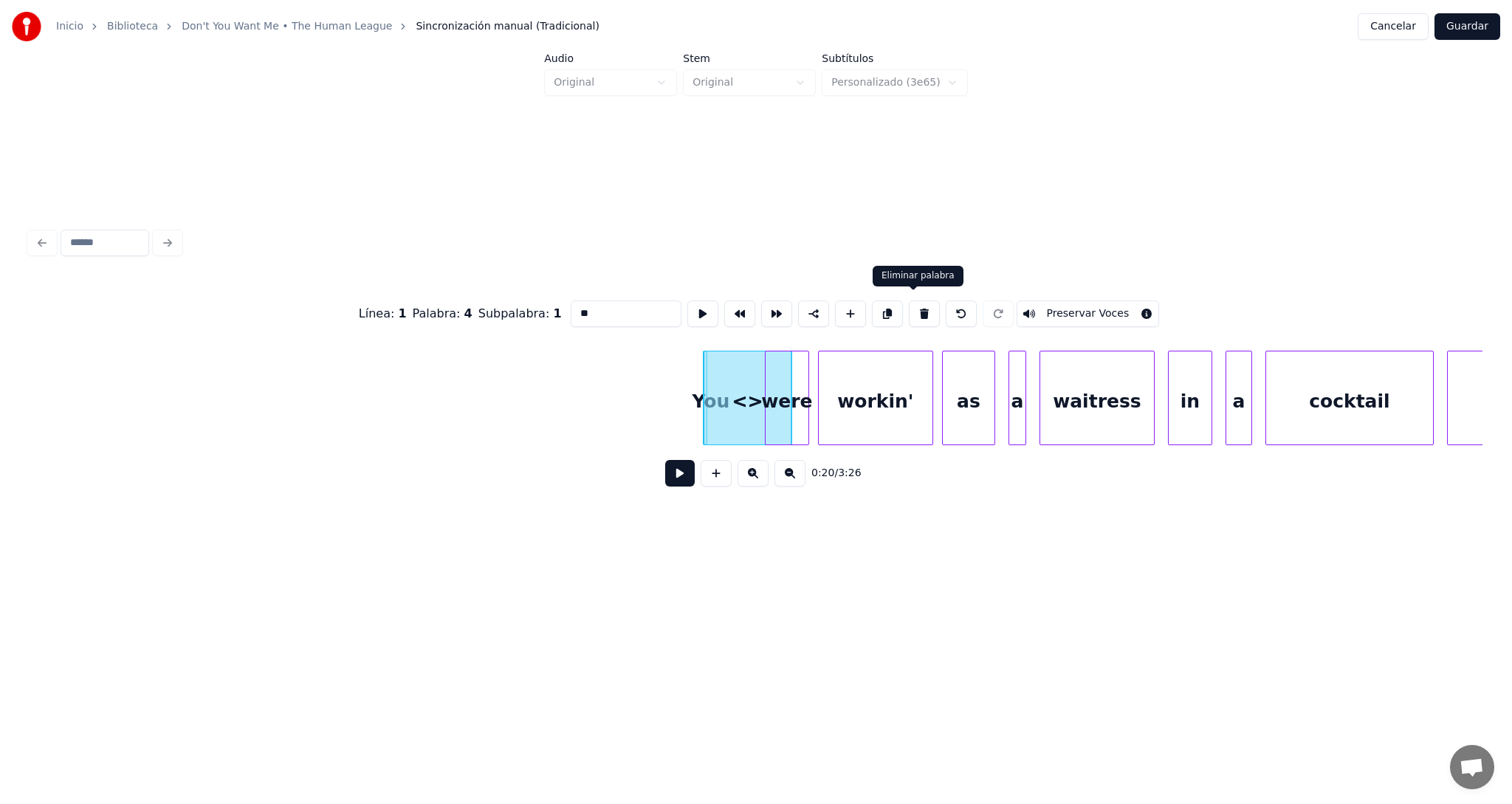
click at [915, 311] on button at bounding box center [924, 313] width 31 height 26
click at [734, 388] on div "<>" at bounding box center [747, 401] width 87 height 100
click at [913, 307] on button at bounding box center [924, 313] width 31 height 26
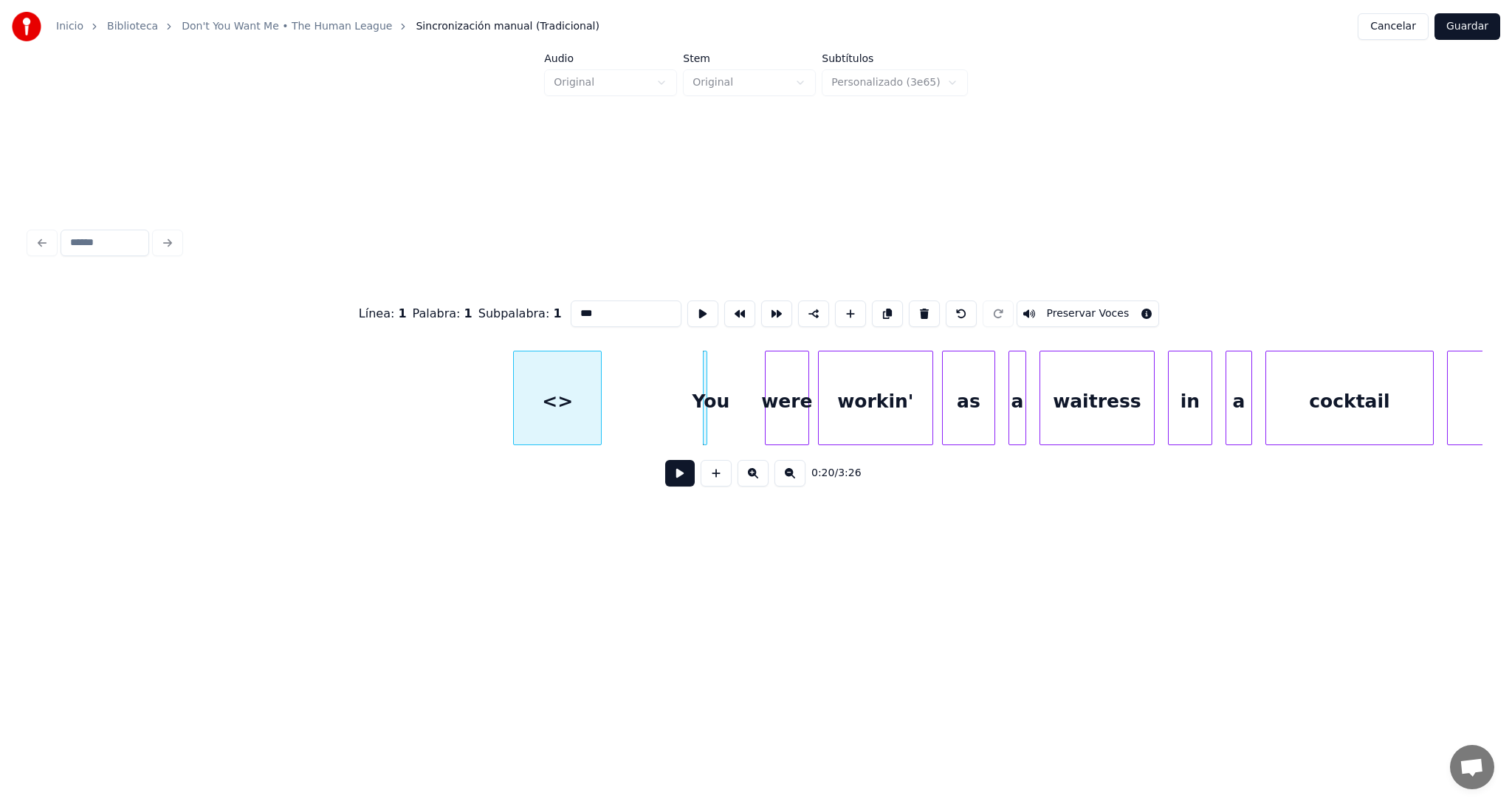
click at [519, 409] on div "<>" at bounding box center [557, 401] width 87 height 100
click at [913, 308] on button at bounding box center [924, 313] width 31 height 26
type input "**"
click at [526, 385] on div "<>" at bounding box center [518, 401] width 87 height 100
click at [512, 382] on div "<>" at bounding box center [518, 401] width 87 height 100
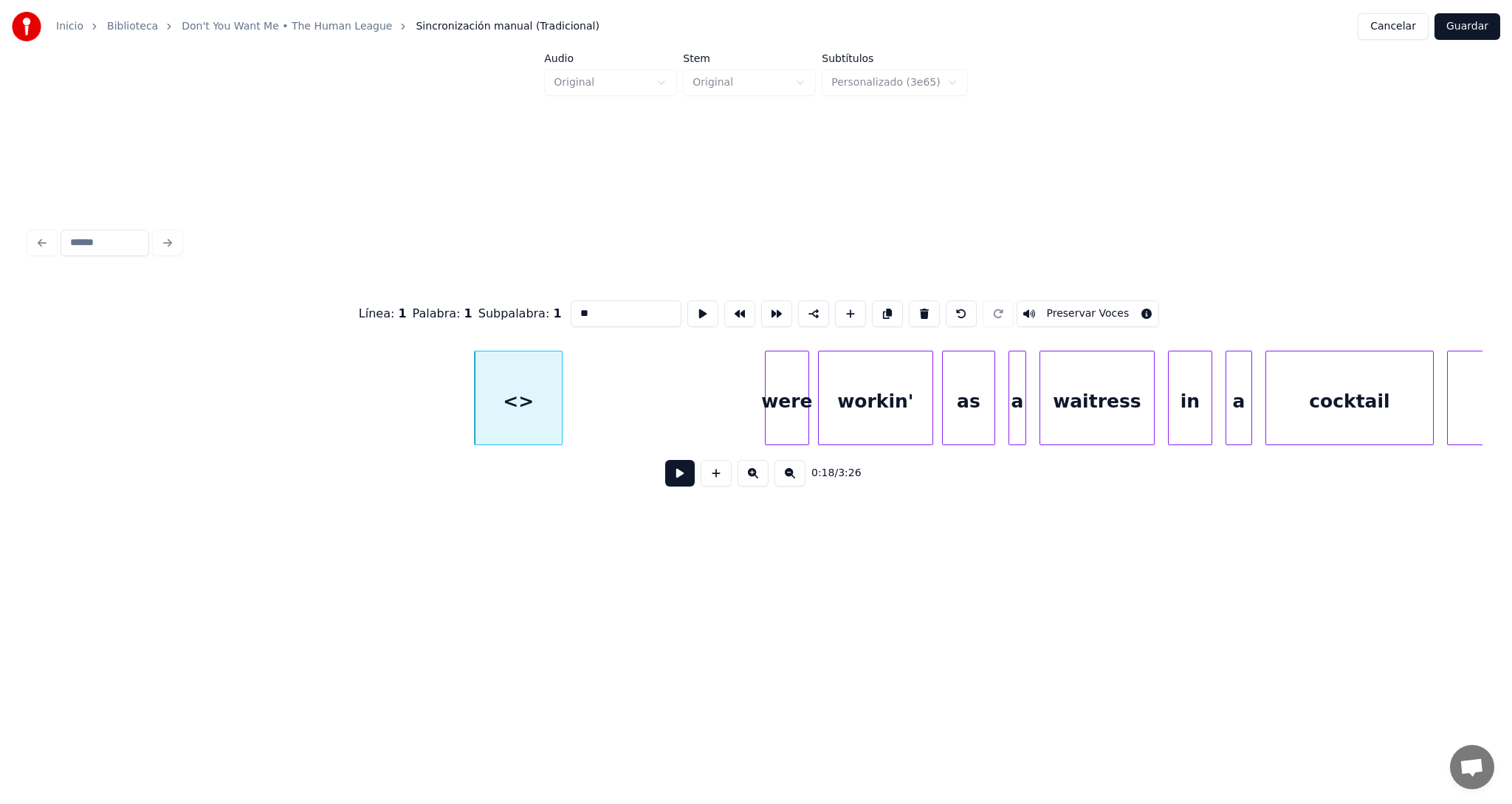
click at [512, 382] on div "<>" at bounding box center [518, 401] width 87 height 100
click at [913, 305] on button at bounding box center [924, 313] width 31 height 26
type input "****"
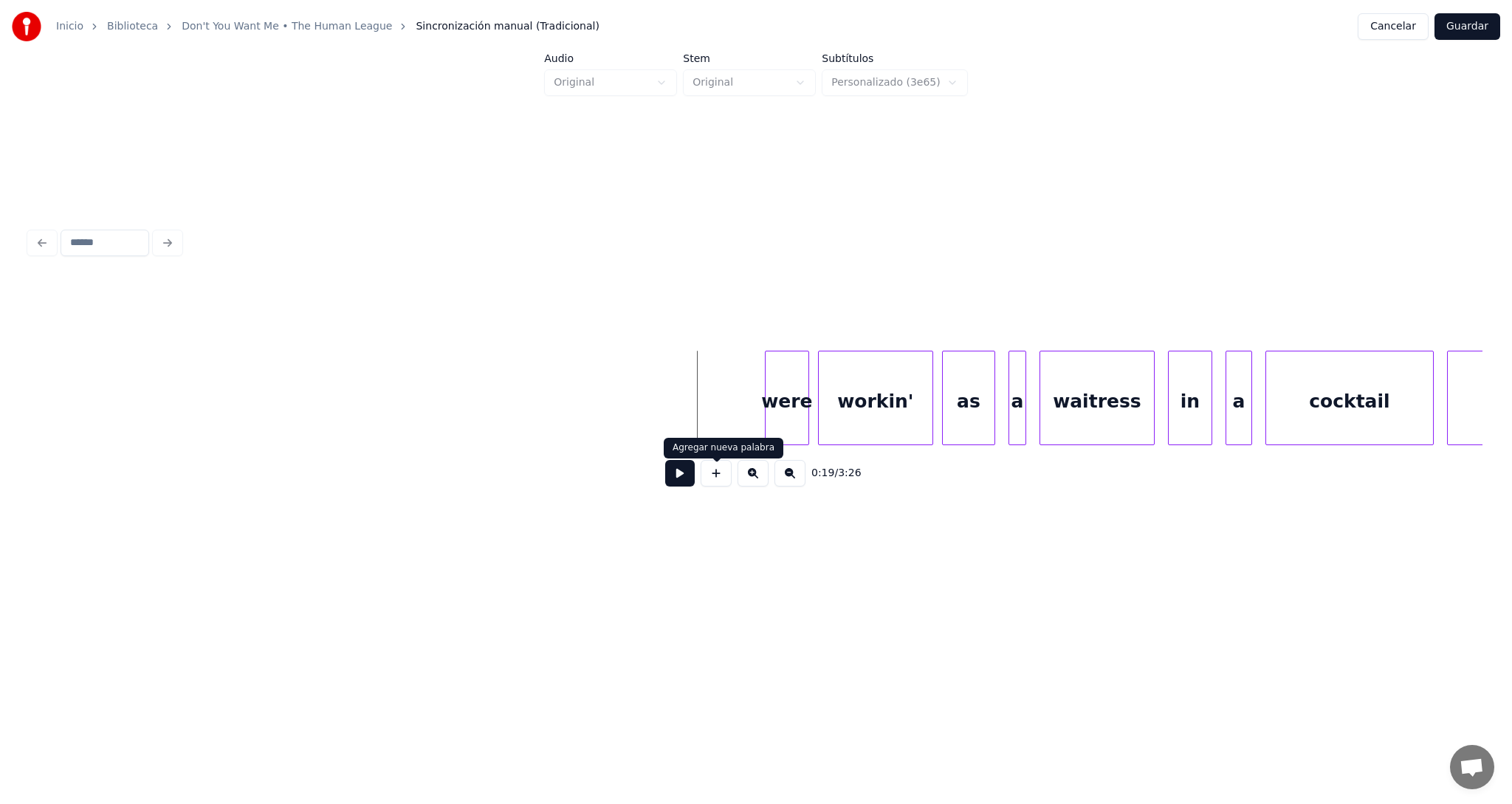
click at [719, 480] on button at bounding box center [716, 473] width 31 height 26
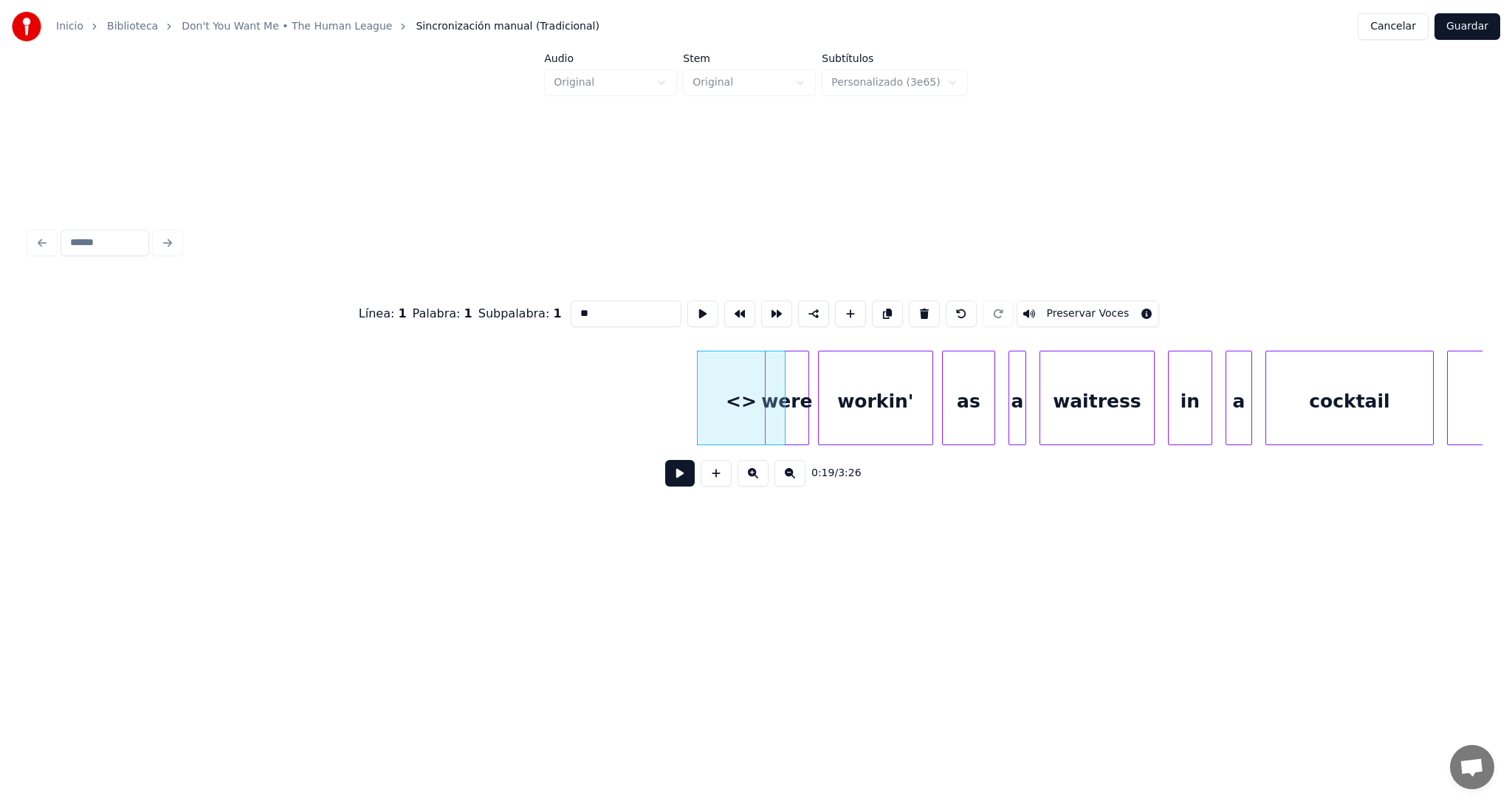
click at [737, 399] on div "<>" at bounding box center [740, 401] width 87 height 100
click at [741, 399] on div "<>" at bounding box center [740, 401] width 87 height 100
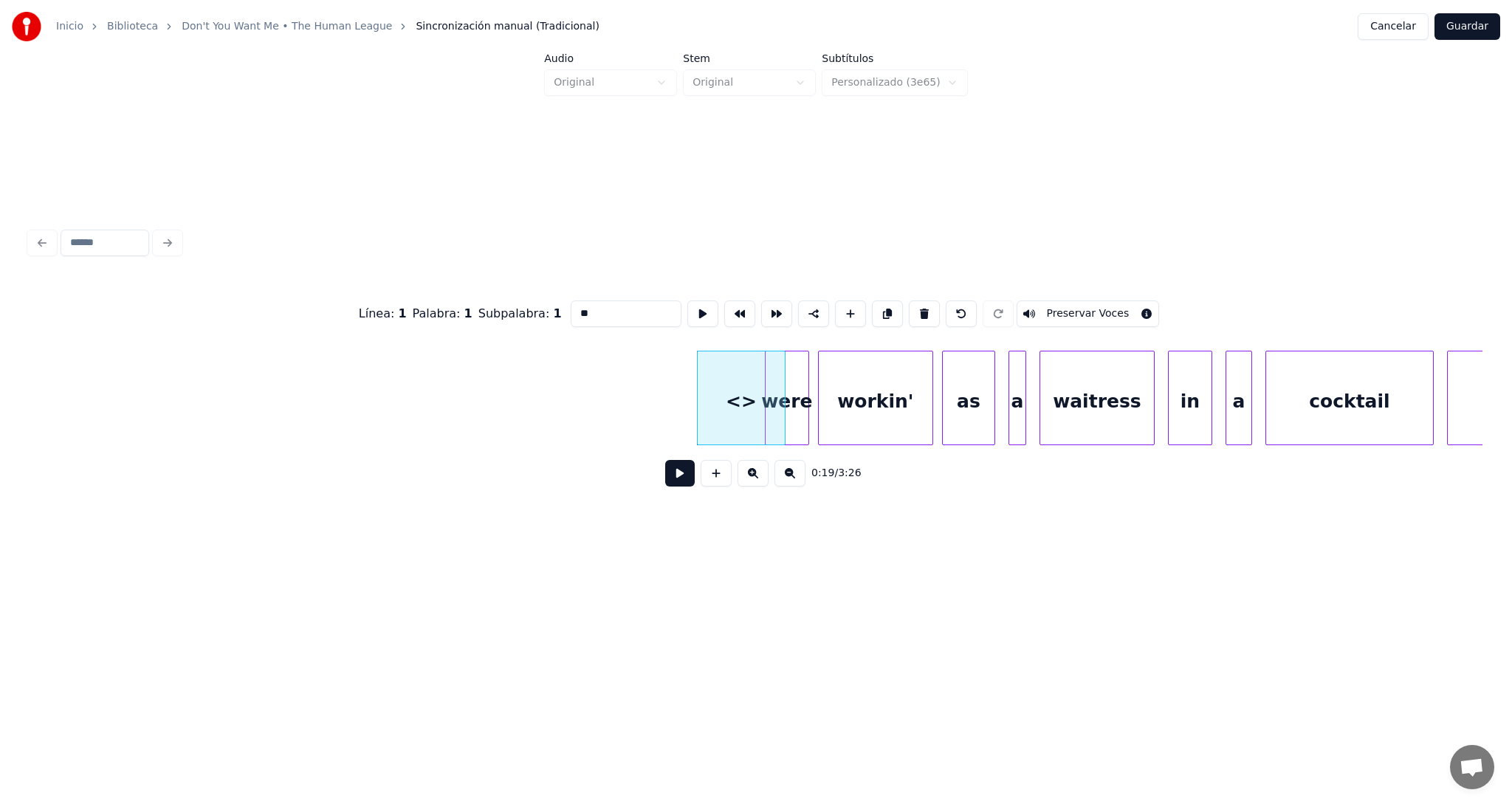
drag, startPoint x: 585, startPoint y: 311, endPoint x: 566, endPoint y: 308, distance: 19.2
click at [571, 308] on input "**" at bounding box center [626, 313] width 111 height 26
type input "***"
click at [822, 555] on div "Línea : 1 Palabra : 1 Subpalabra : 1 *** Preservar Voces 0:19 / 3:26" at bounding box center [756, 361] width 1465 height 482
click at [687, 400] on div at bounding box center [686, 398] width 4 height 93
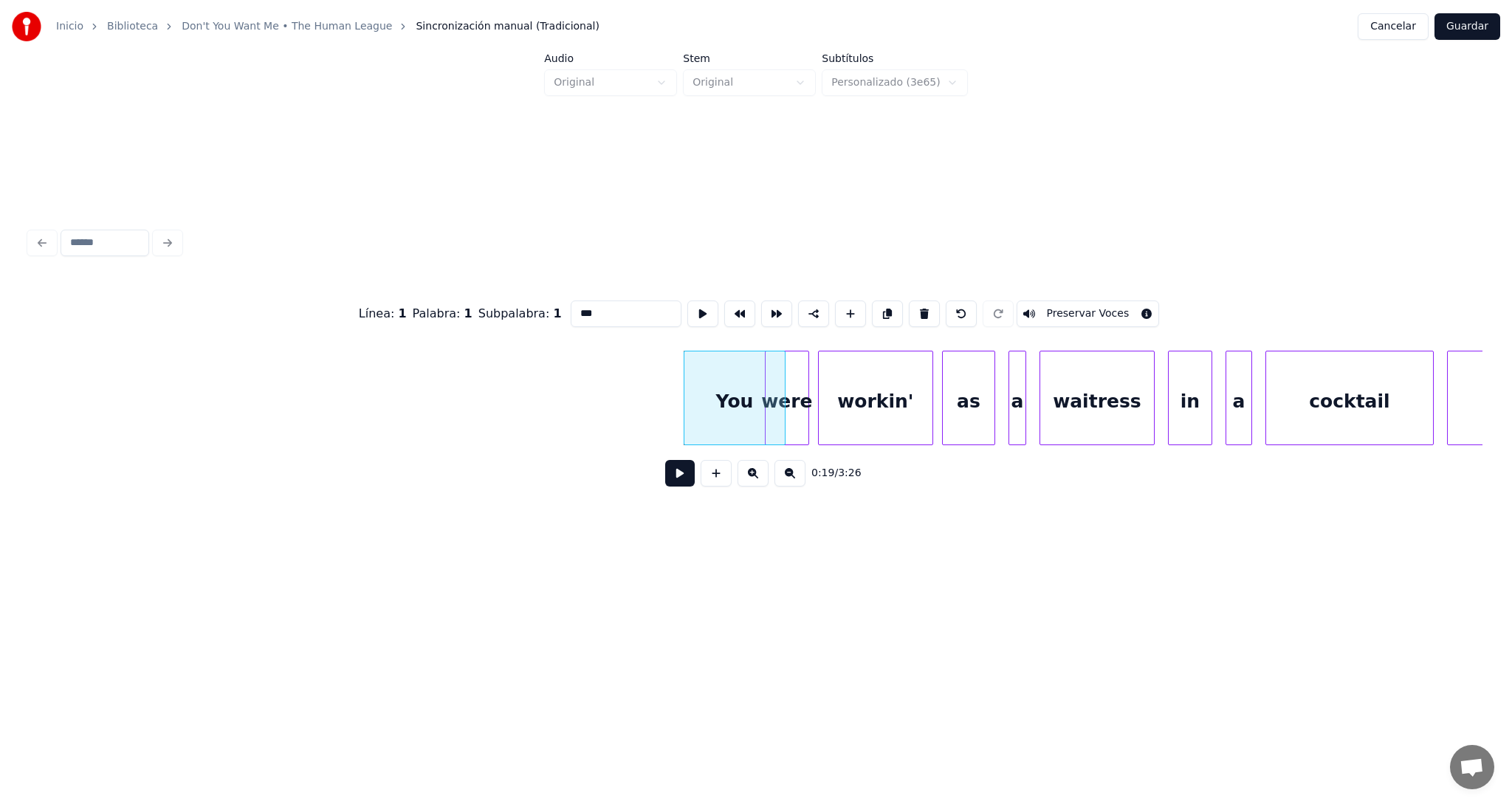
click at [675, 475] on button at bounding box center [680, 473] width 30 height 26
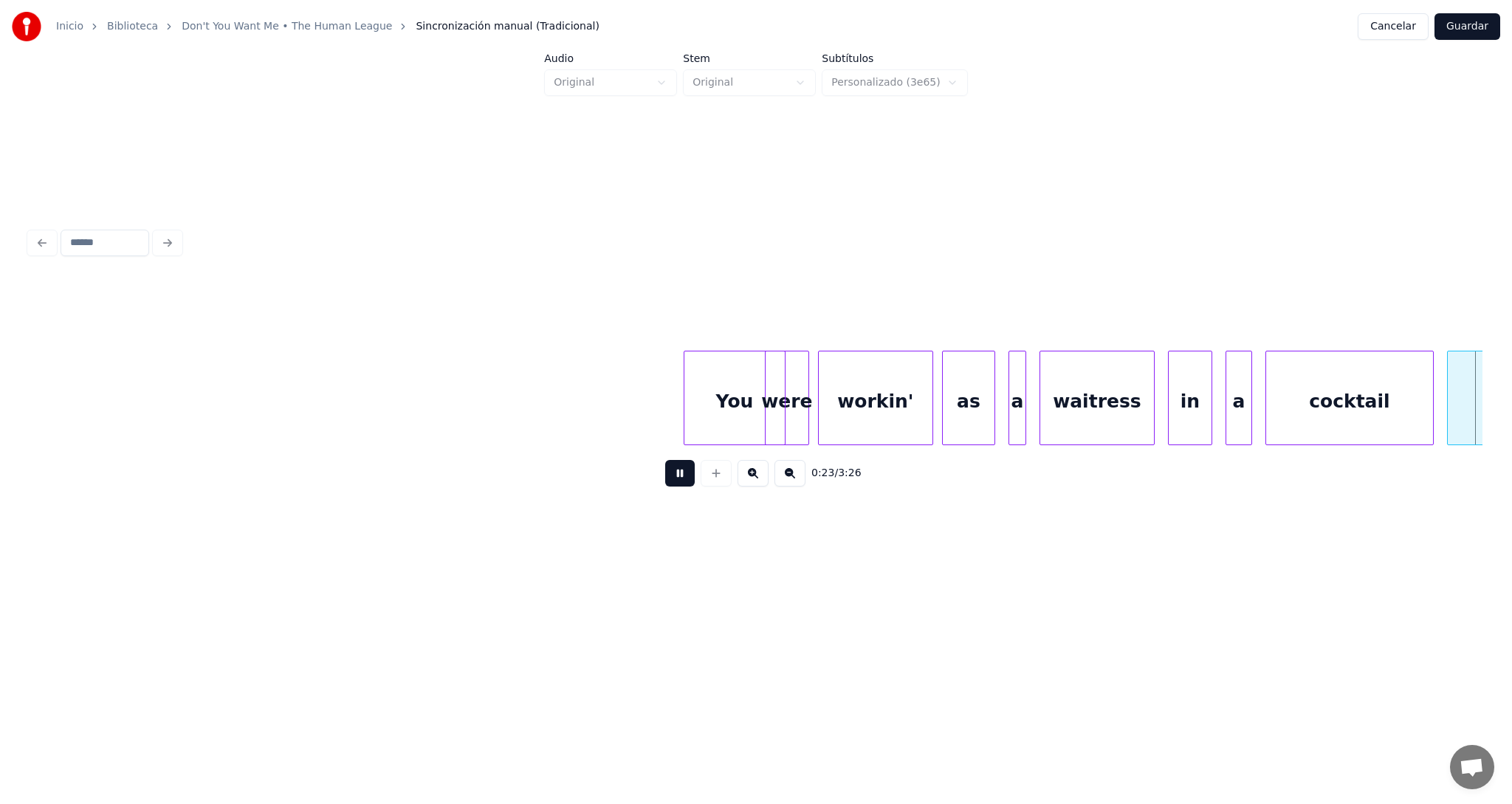
scroll to position [0, 5208]
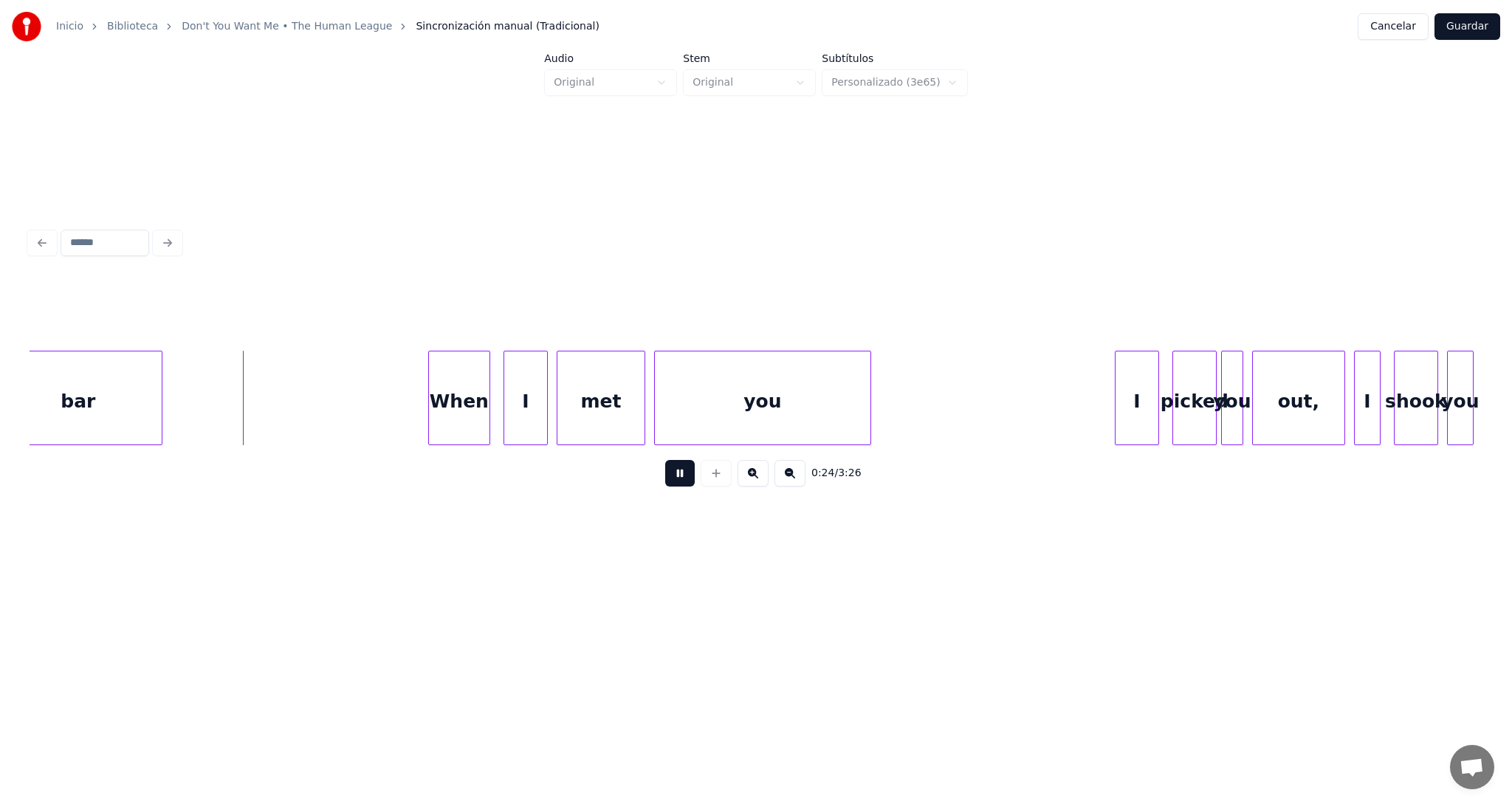
click at [685, 475] on button at bounding box center [680, 473] width 30 height 26
click at [1488, 29] on button "Guardar" at bounding box center [1467, 26] width 66 height 26
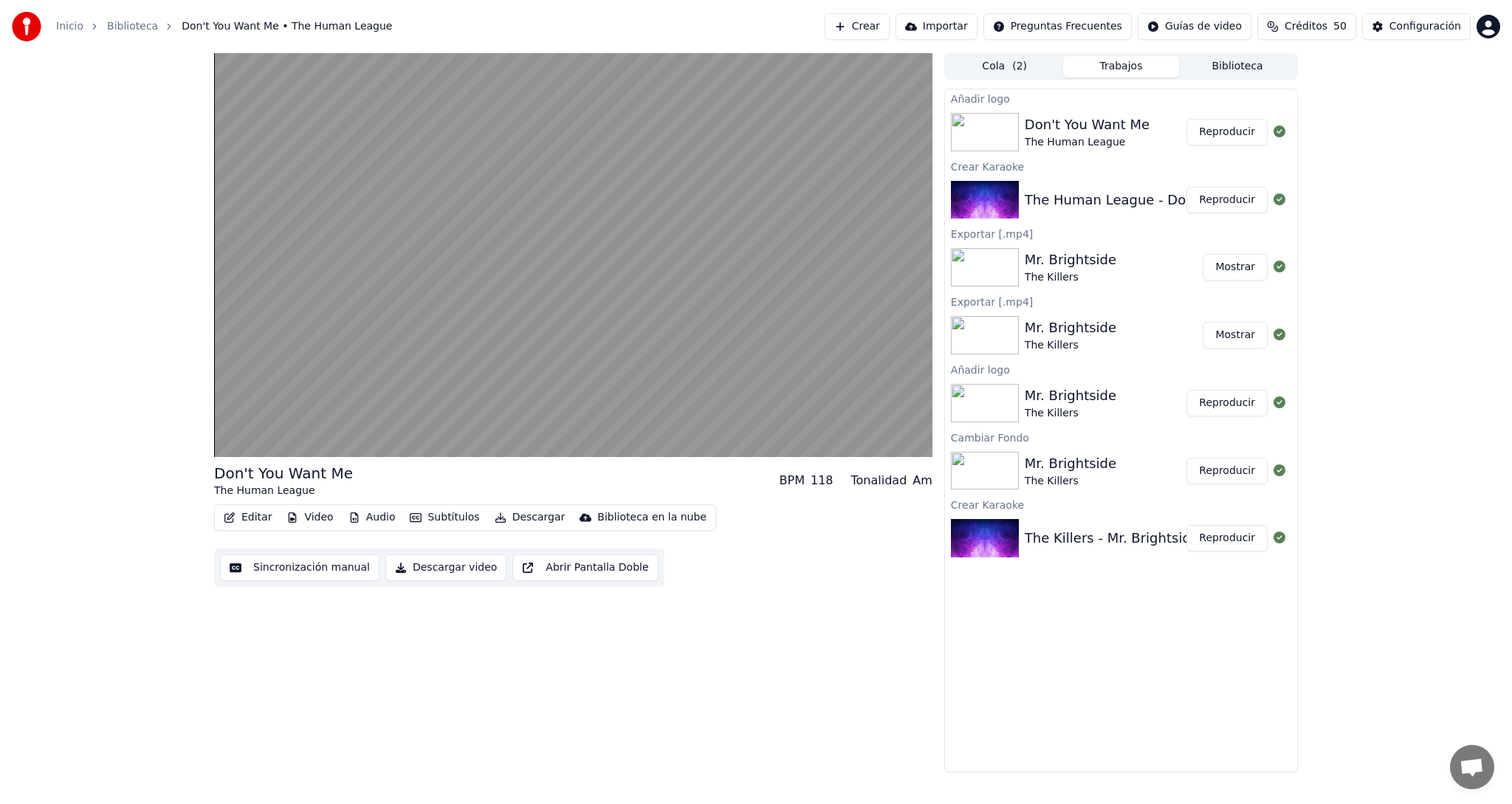
click at [445, 518] on button "Subtítulos" at bounding box center [444, 518] width 81 height 20
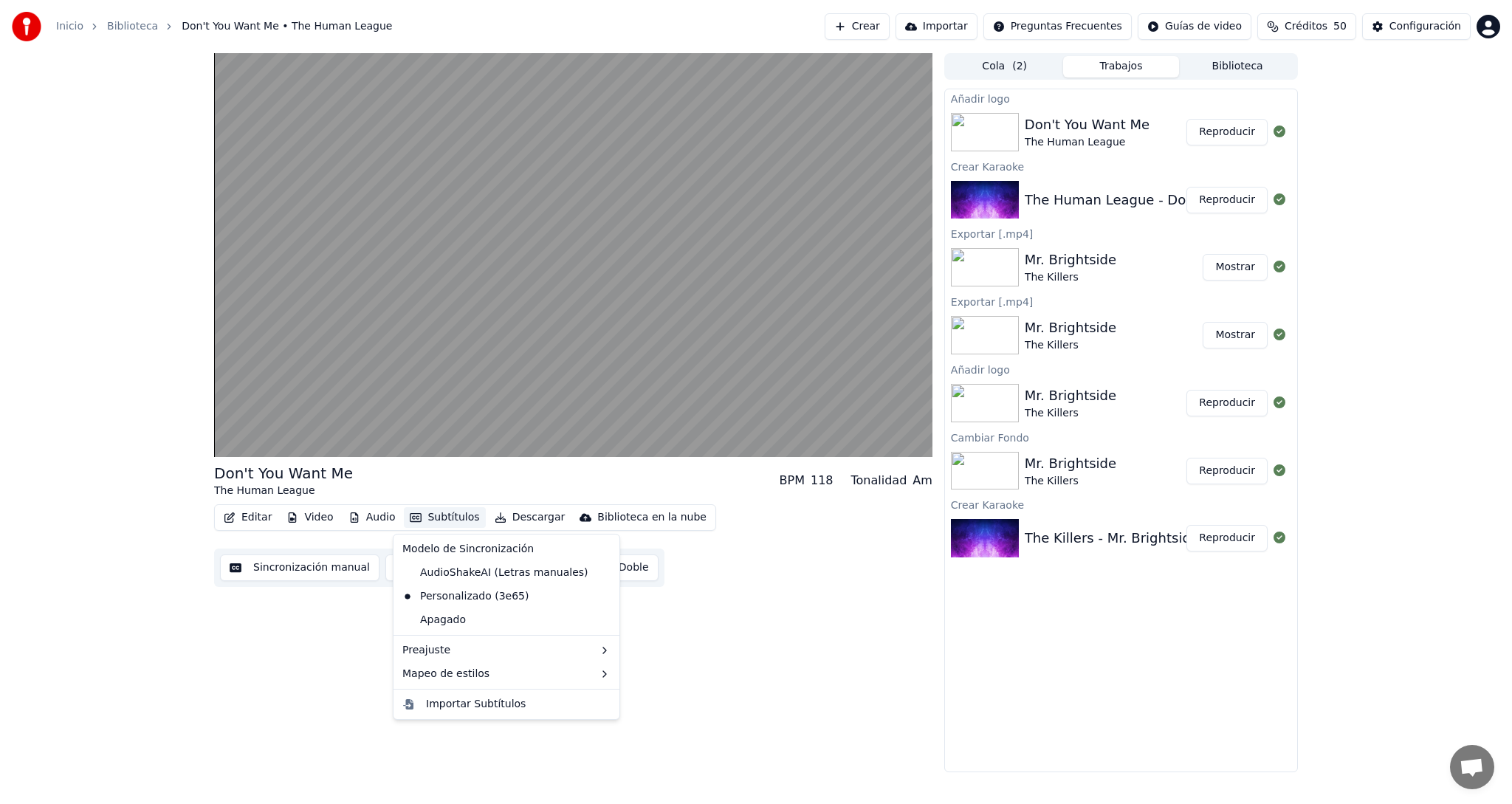
click at [445, 518] on button "Subtítulos" at bounding box center [444, 518] width 81 height 20
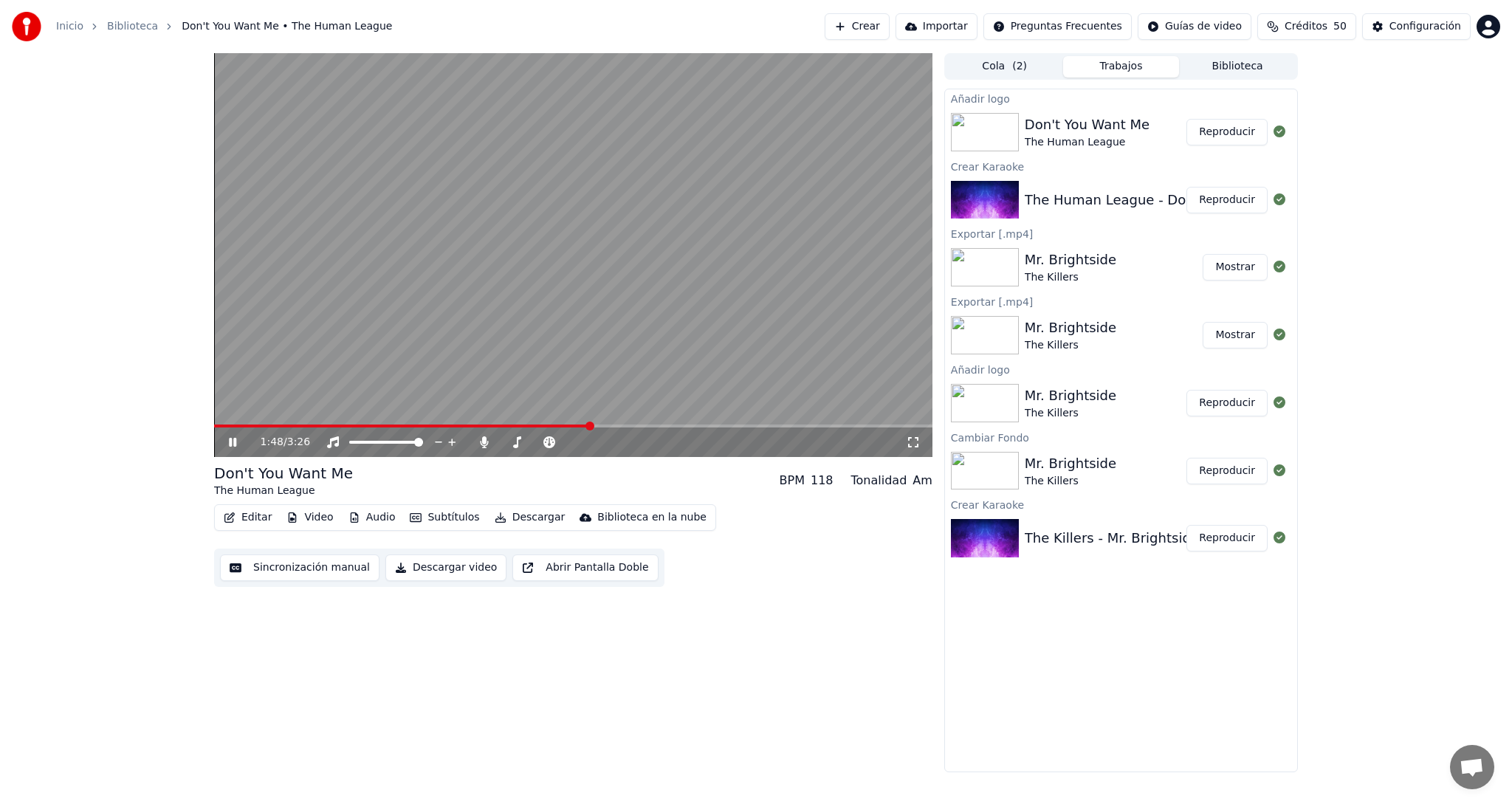
click at [590, 426] on span at bounding box center [573, 426] width 718 height 3
click at [722, 425] on span at bounding box center [573, 426] width 718 height 3
click at [697, 426] on span at bounding box center [457, 426] width 485 height 3
click at [628, 423] on video at bounding box center [573, 255] width 718 height 404
click at [634, 426] on span at bounding box center [425, 426] width 421 height 3
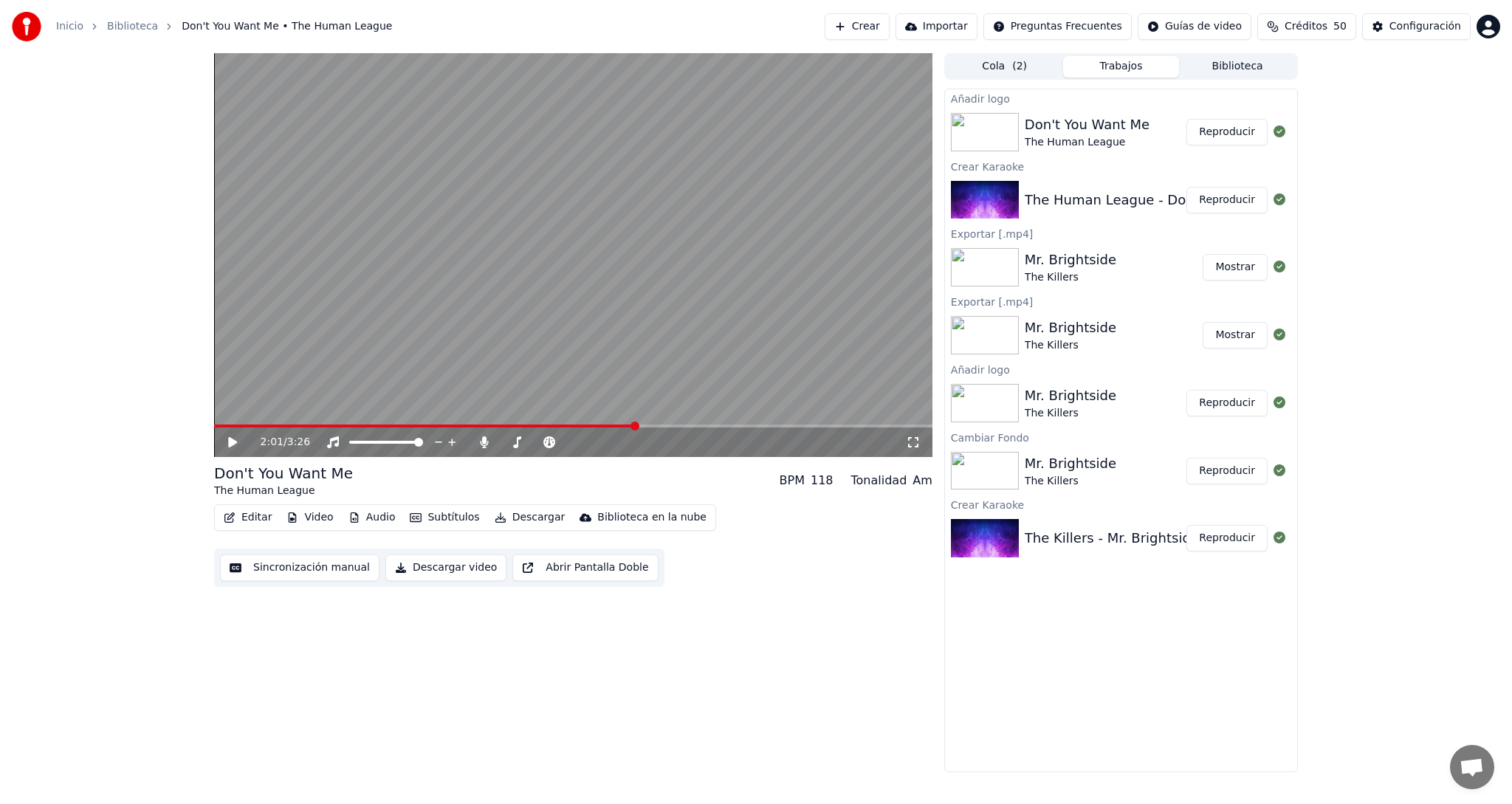
click at [227, 437] on icon at bounding box center [243, 443] width 35 height 12
click at [914, 438] on icon at bounding box center [913, 443] width 14 height 12
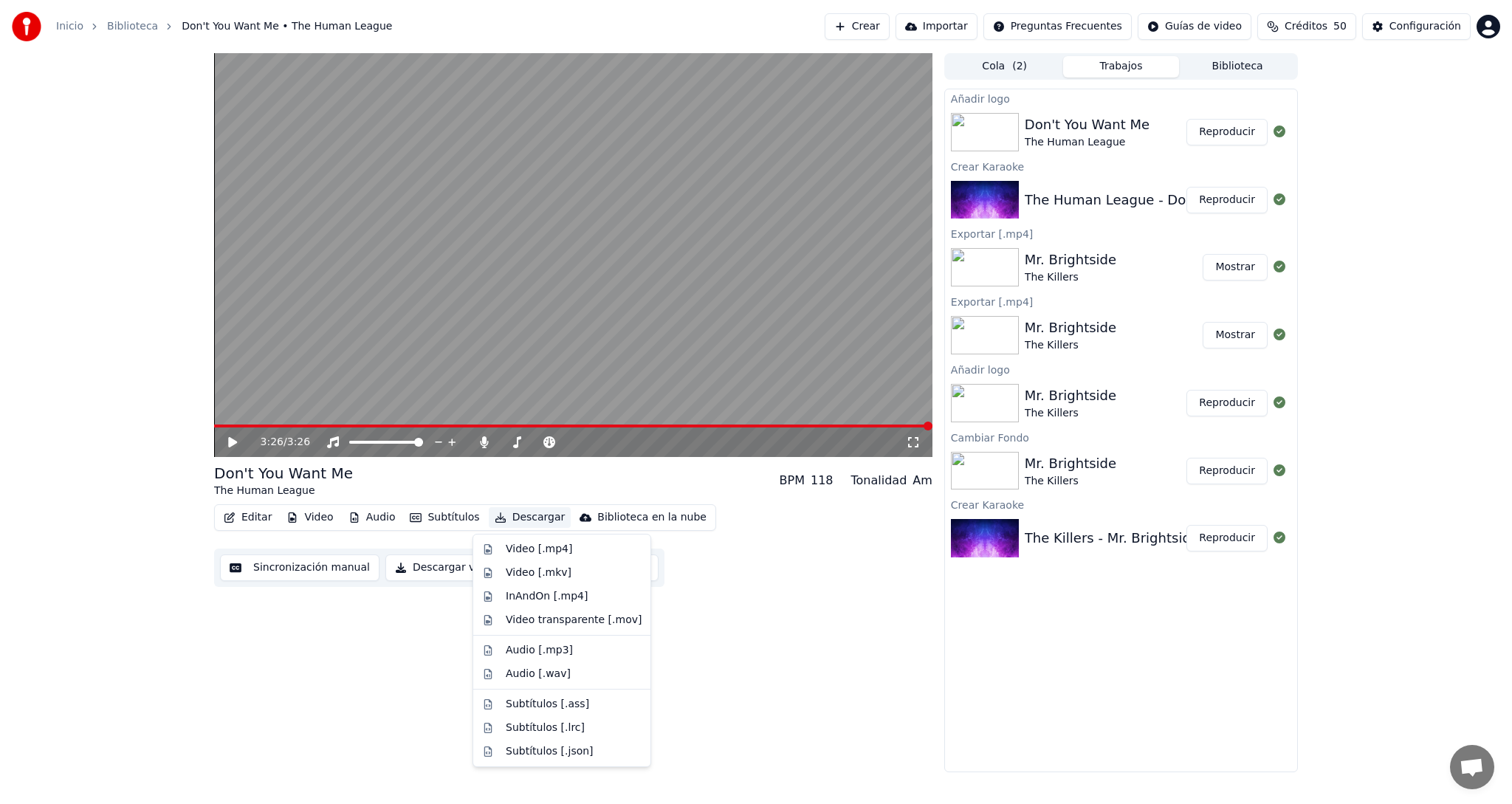
click at [514, 516] on button "Descargar" at bounding box center [530, 518] width 83 height 20
click at [522, 552] on div "Video [.mp4]" at bounding box center [539, 549] width 67 height 14
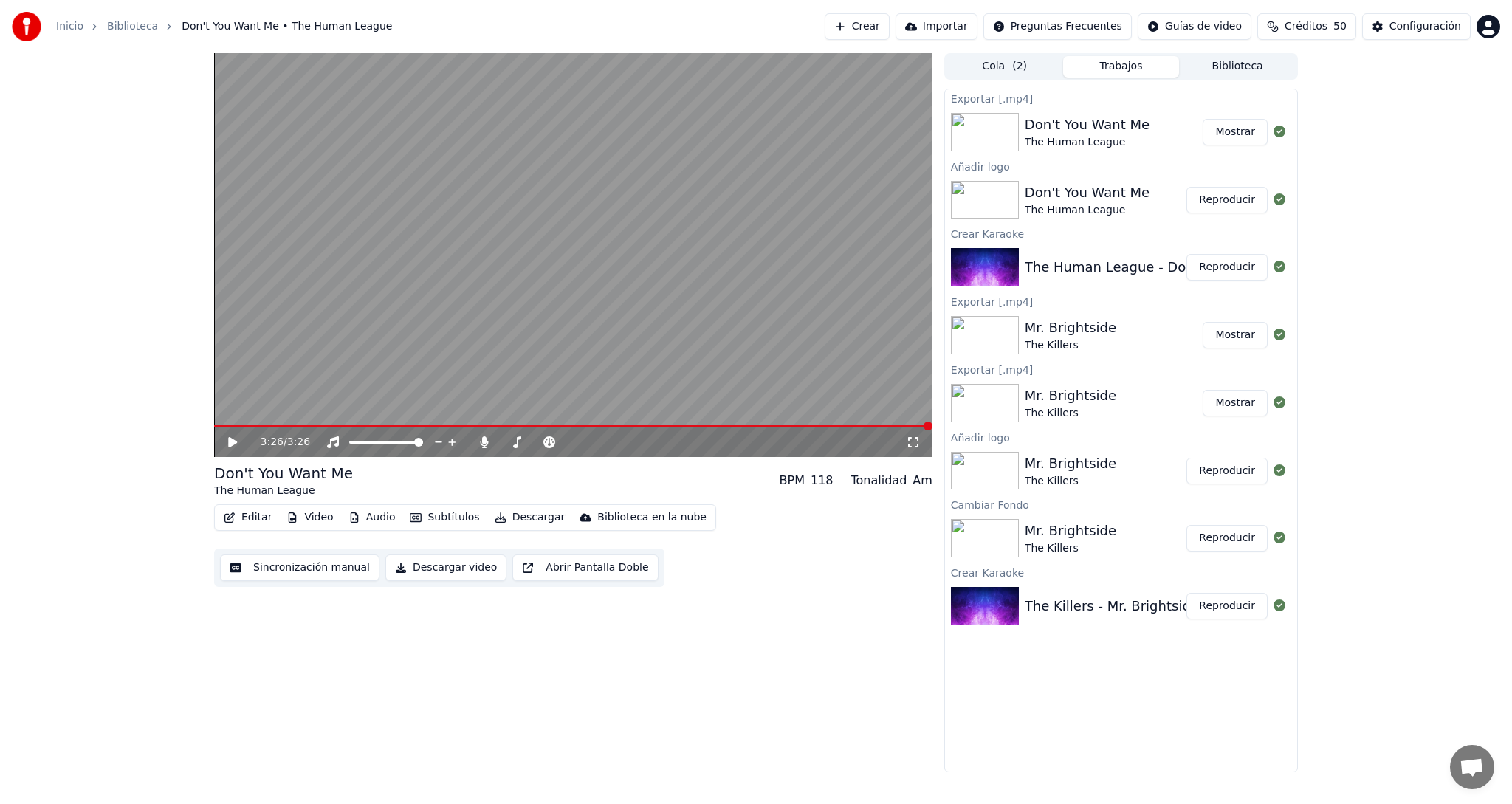
click at [1248, 133] on button "Mostrar" at bounding box center [1234, 132] width 65 height 26
click at [485, 442] on icon at bounding box center [484, 443] width 8 height 12
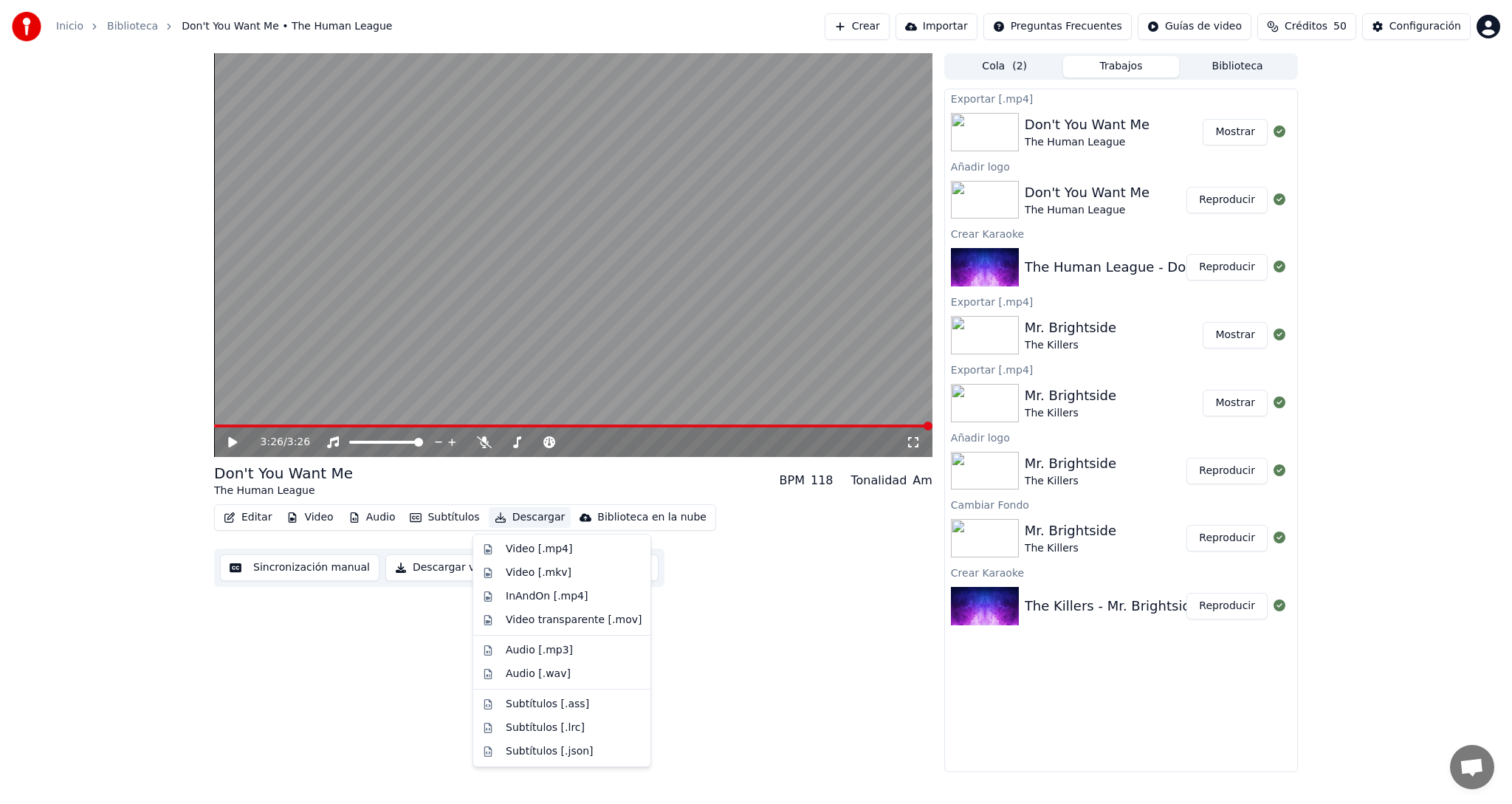
click at [512, 514] on button "Descargar" at bounding box center [530, 518] width 83 height 20
click at [523, 546] on div "Video [.mp4]" at bounding box center [539, 549] width 67 height 14
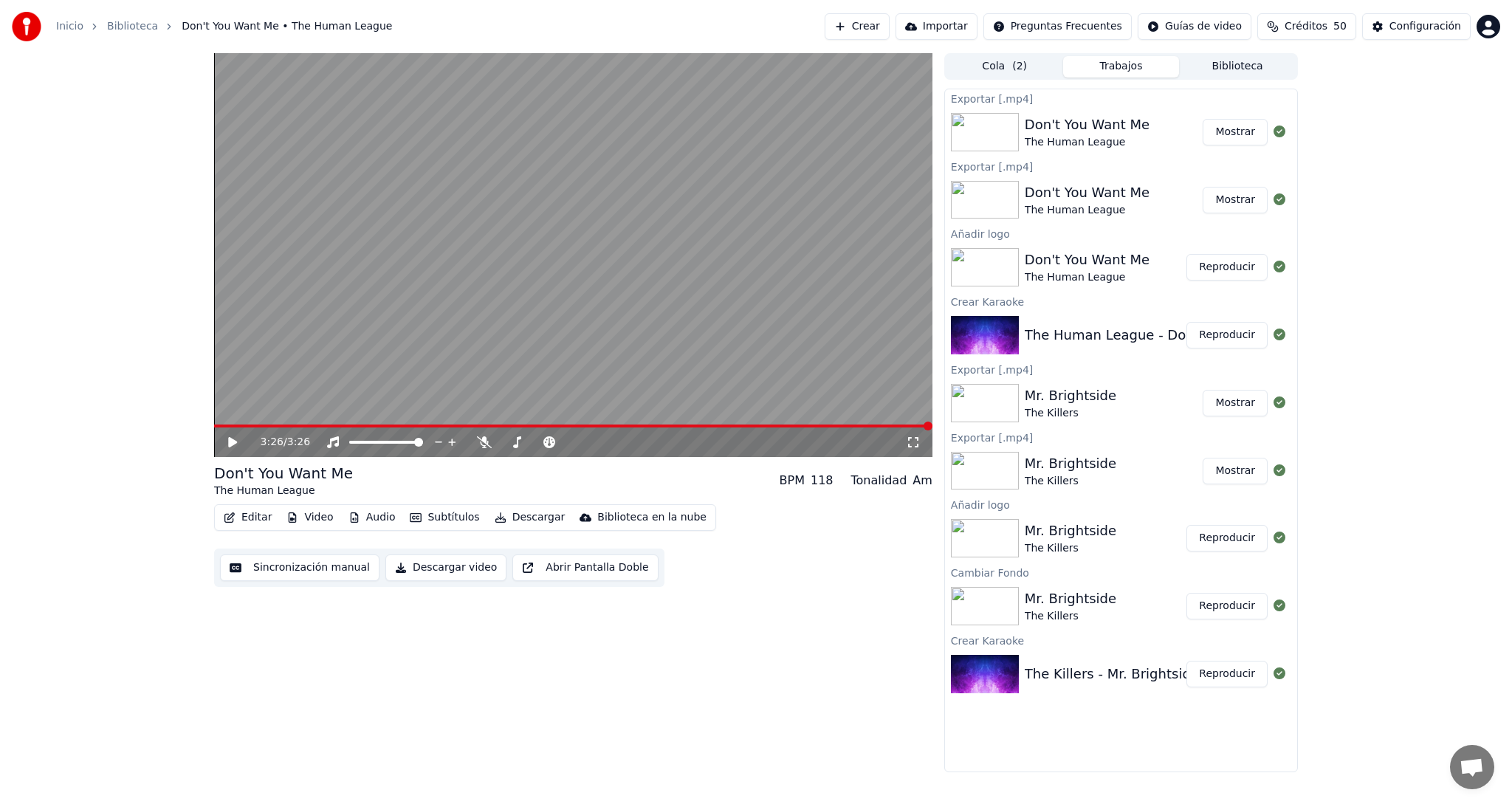
click at [1236, 133] on button "Mostrar" at bounding box center [1234, 132] width 65 height 26
